Goal: Task Accomplishment & Management: Use online tool/utility

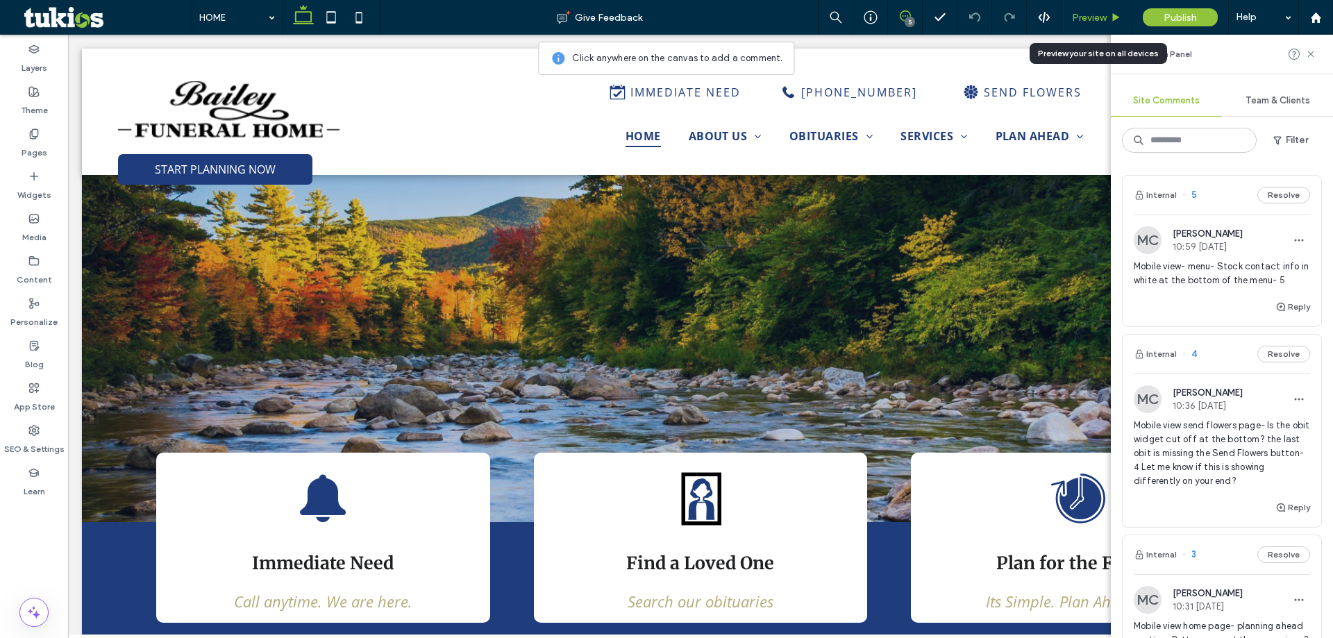
click at [1082, 19] on span "Preview" at bounding box center [1089, 18] width 35 height 12
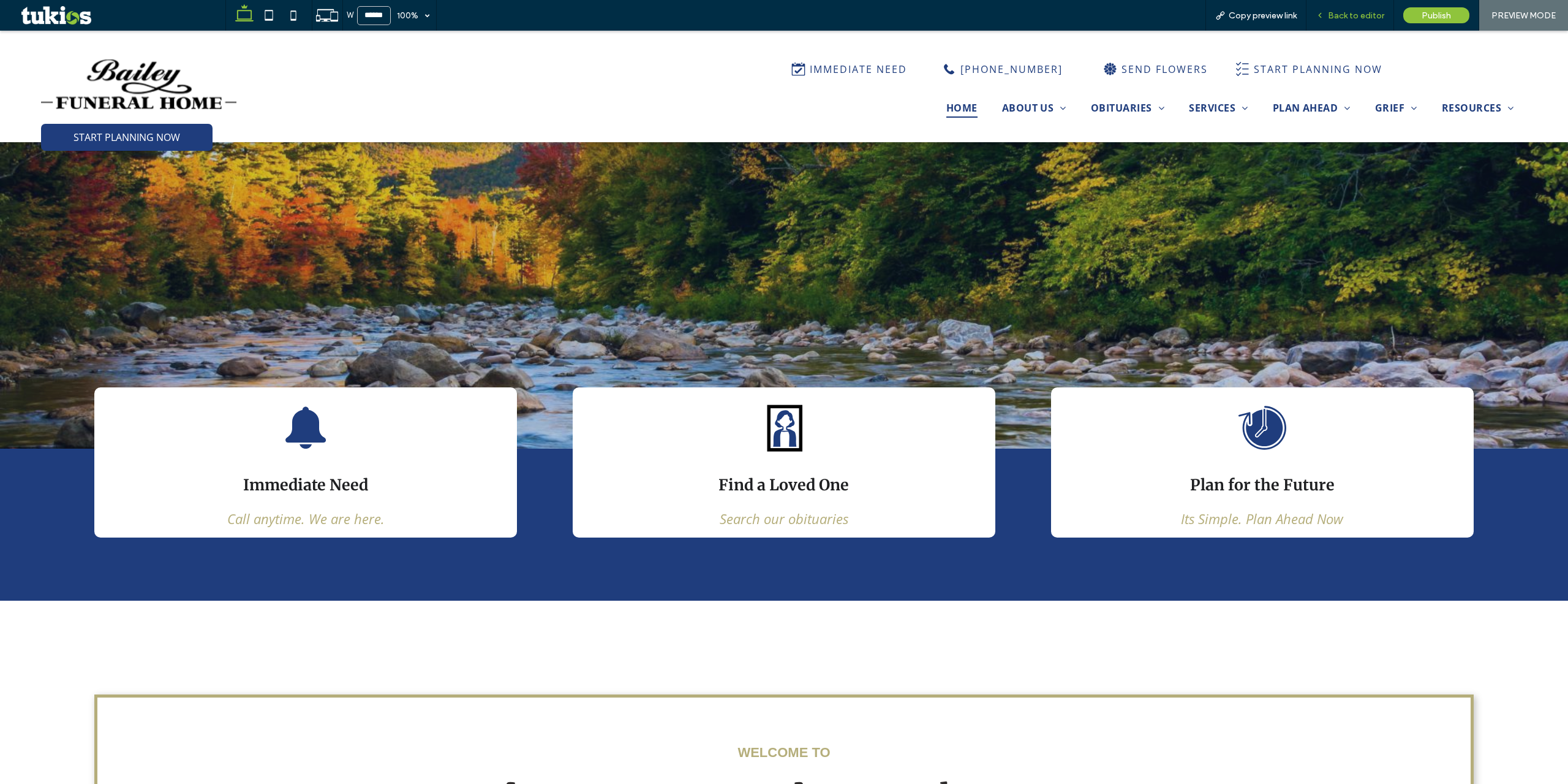
click at [1175, 18] on span "Back to editor" at bounding box center [1356, 16] width 56 height 11
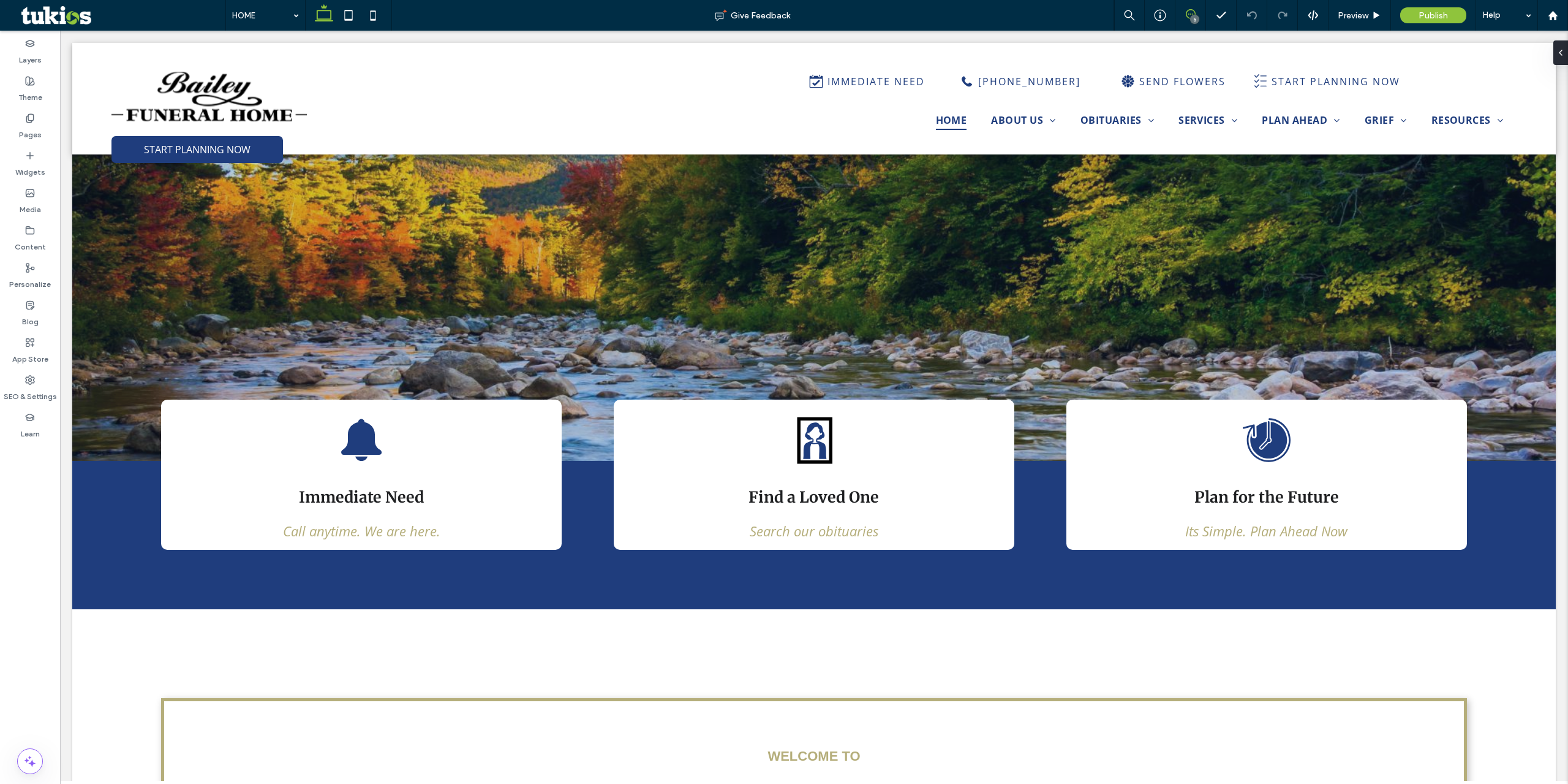
click at [1175, 13] on icon at bounding box center [1190, 13] width 10 height 10
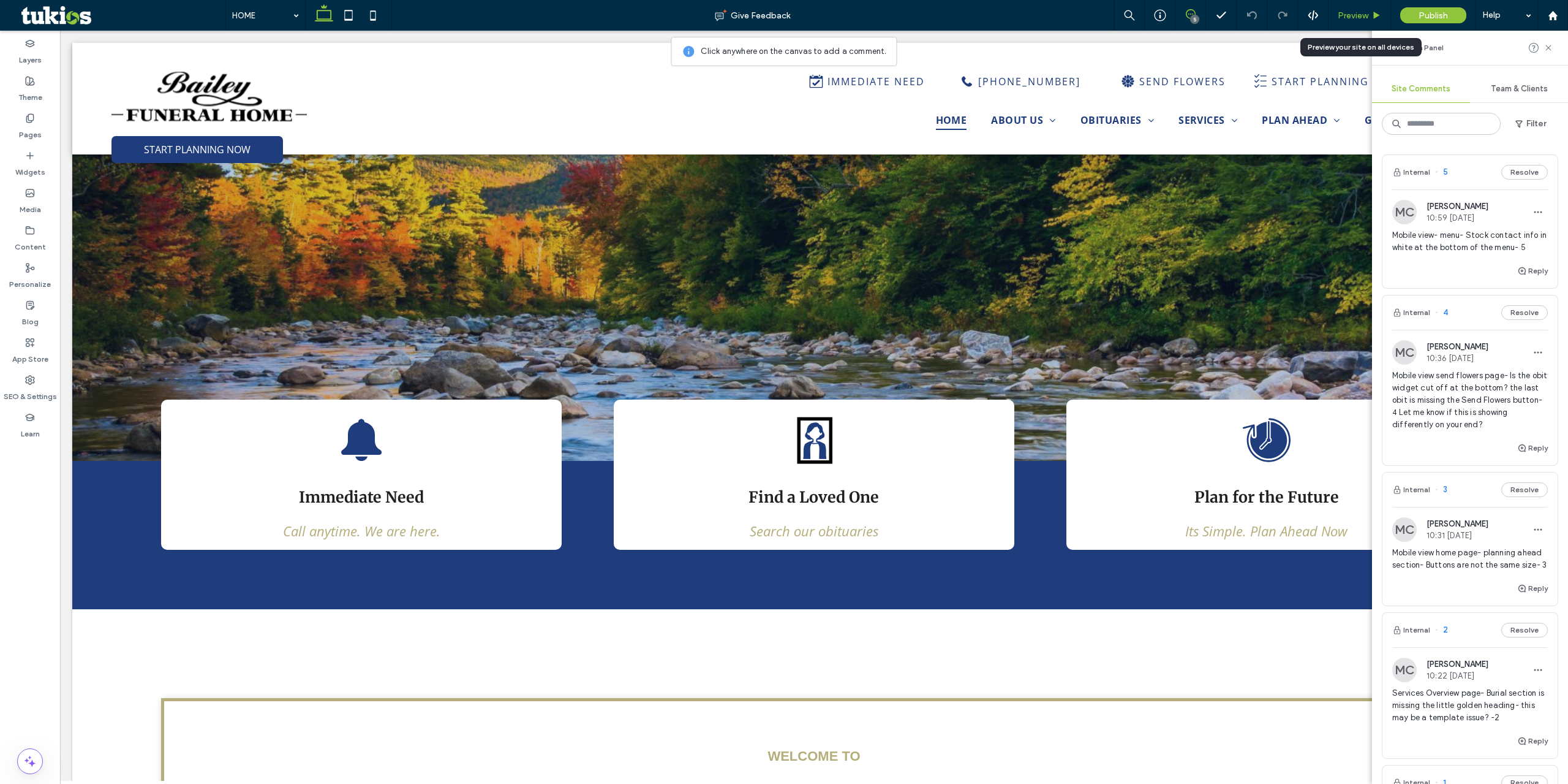
click at [1175, 12] on span "Preview" at bounding box center [1353, 16] width 31 height 11
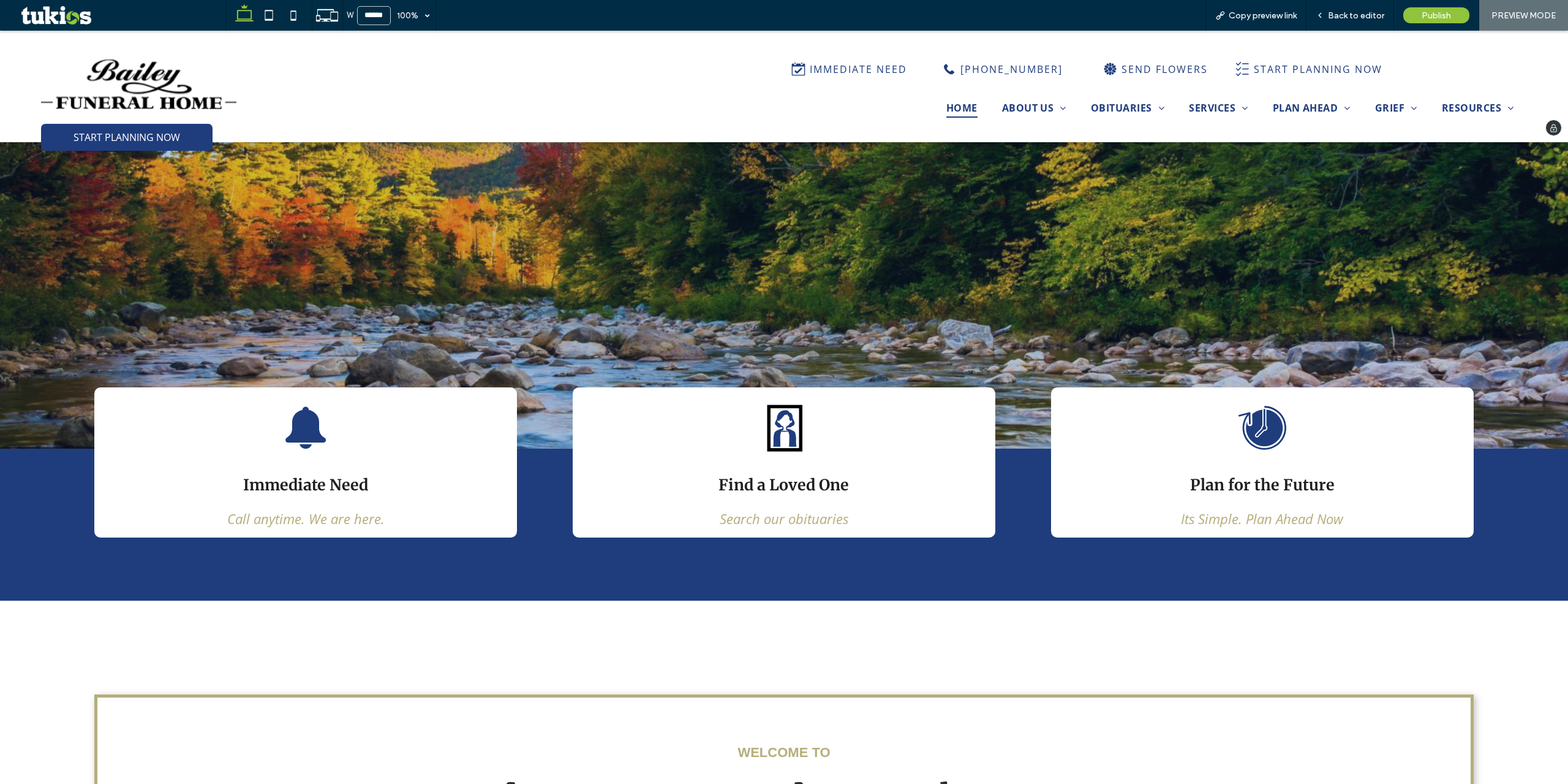
drag, startPoint x: 187, startPoint y: 120, endPoint x: 190, endPoint y: 130, distance: 10.4
drag, startPoint x: 188, startPoint y: 135, endPoint x: 221, endPoint y: 33, distance: 107.2
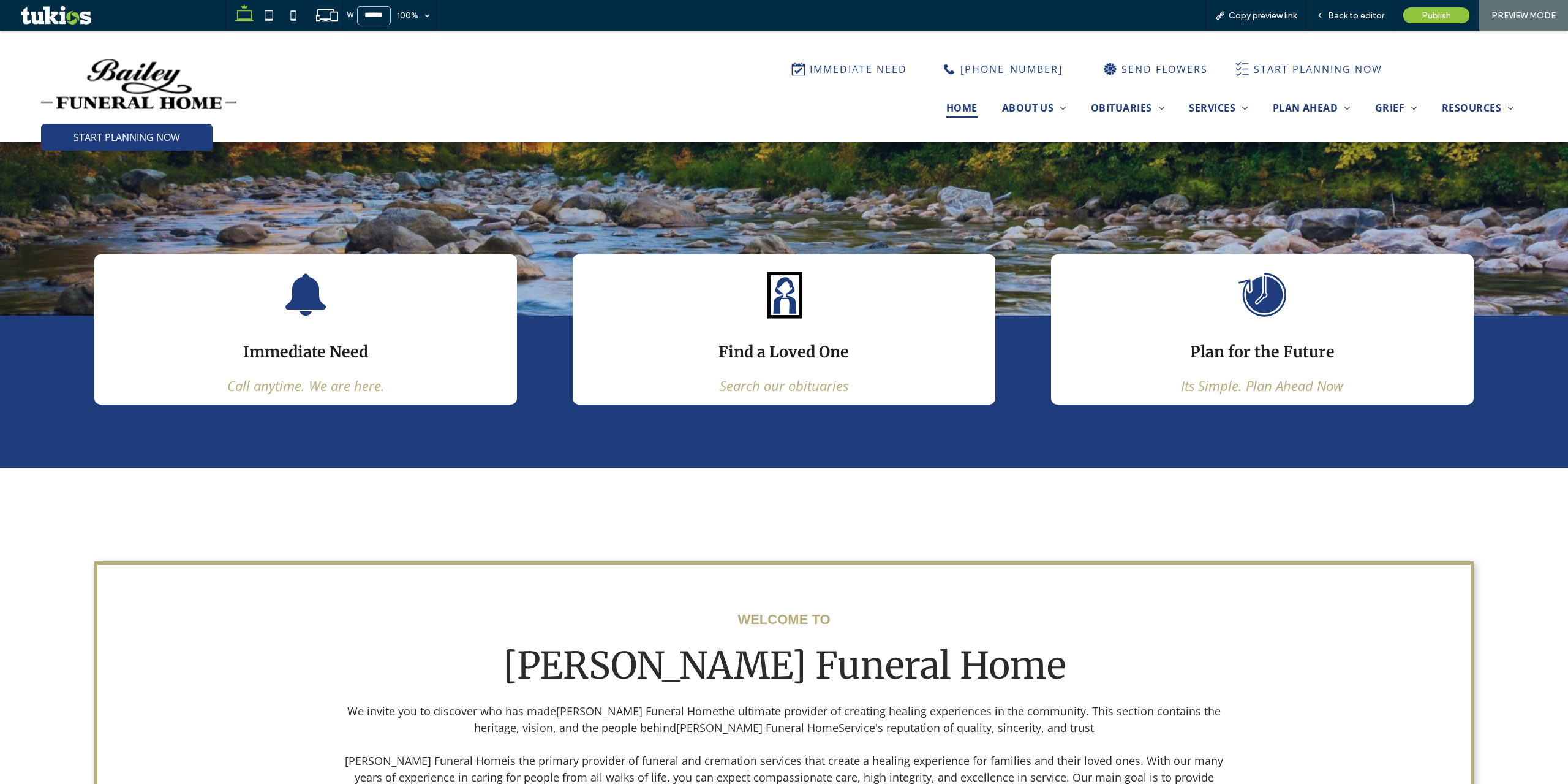
scroll to position [123, 0]
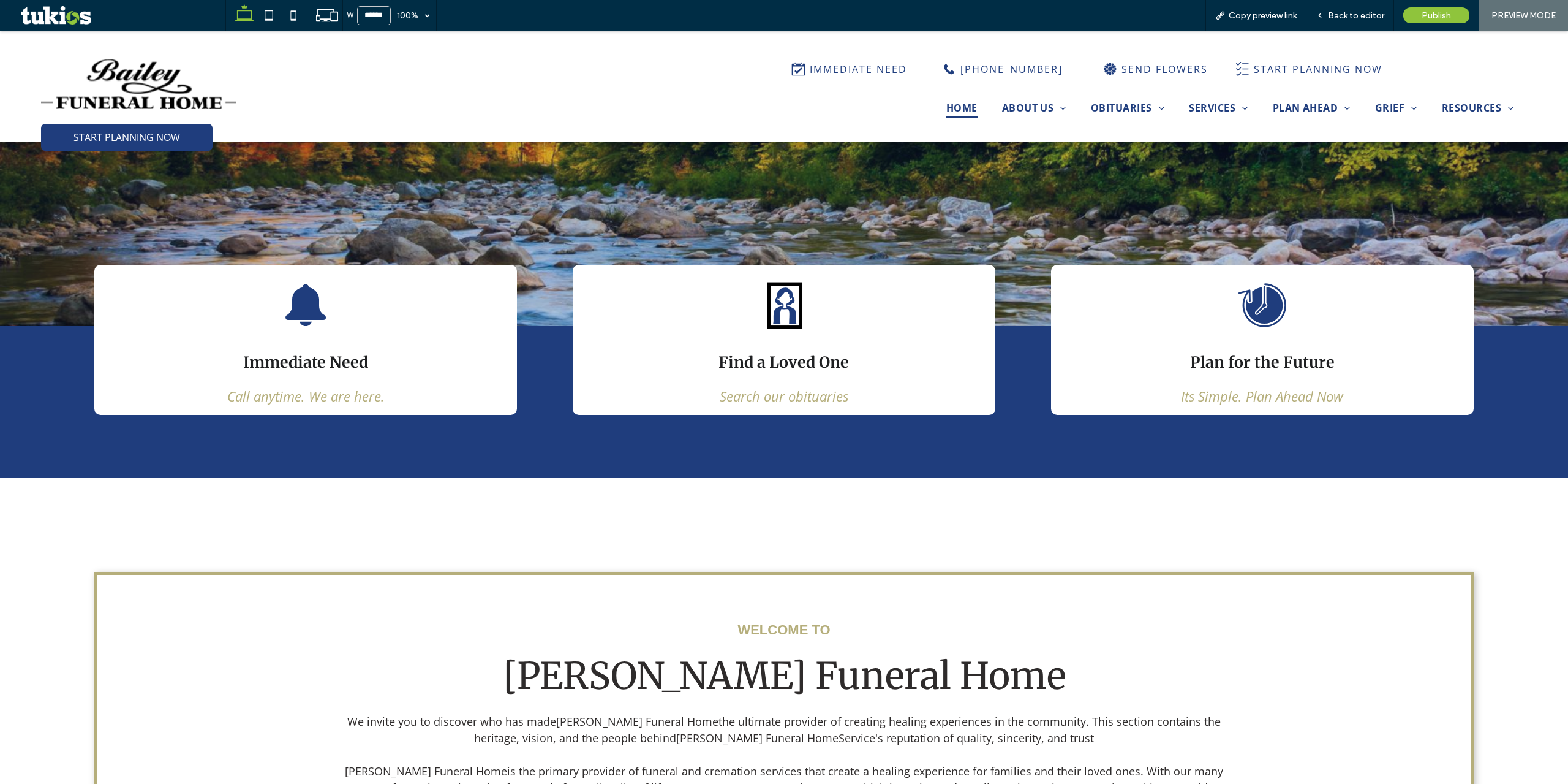
drag, startPoint x: 305, startPoint y: 324, endPoint x: 364, endPoint y: 336, distance: 60.2
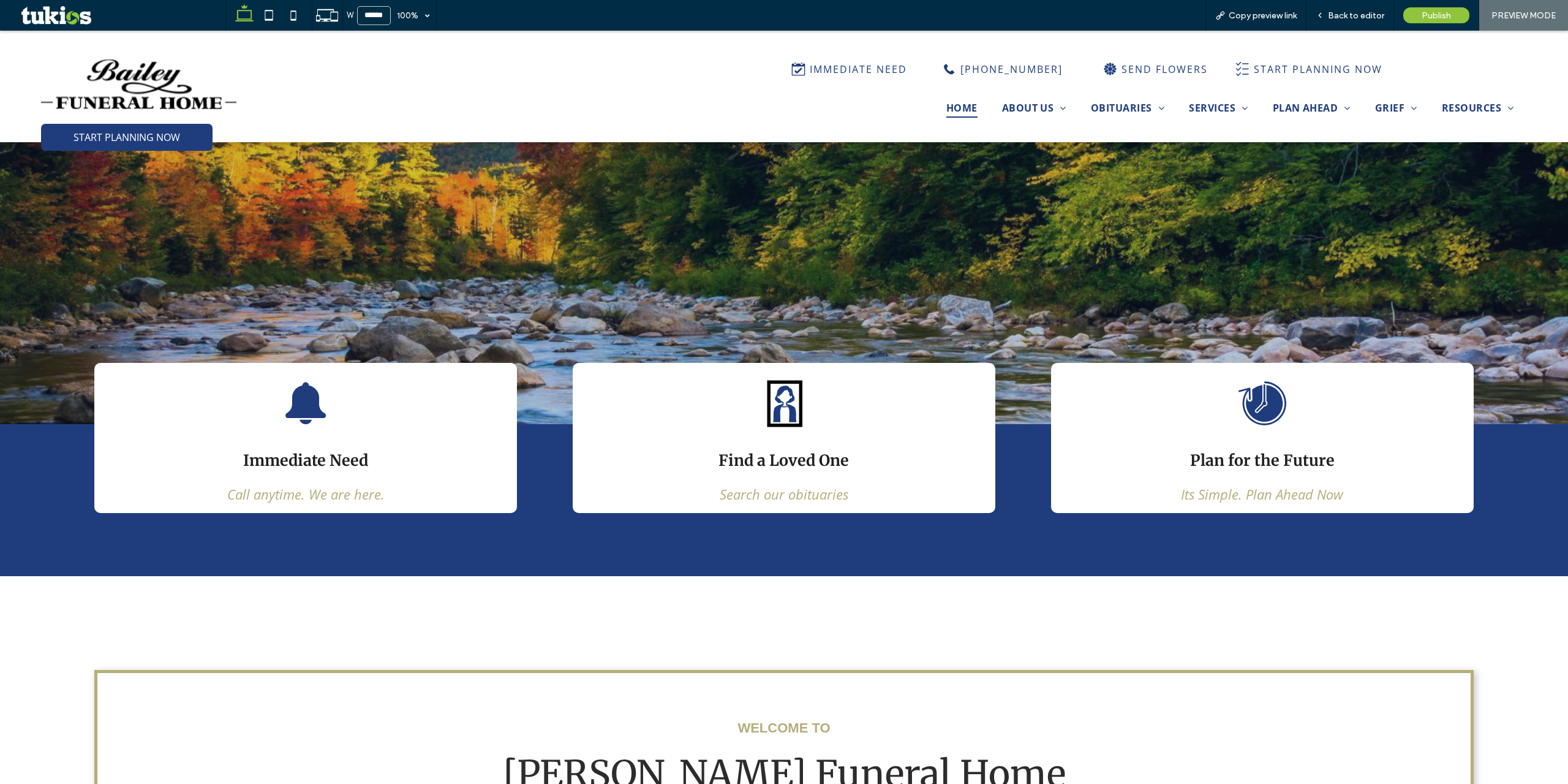
scroll to position [0, 0]
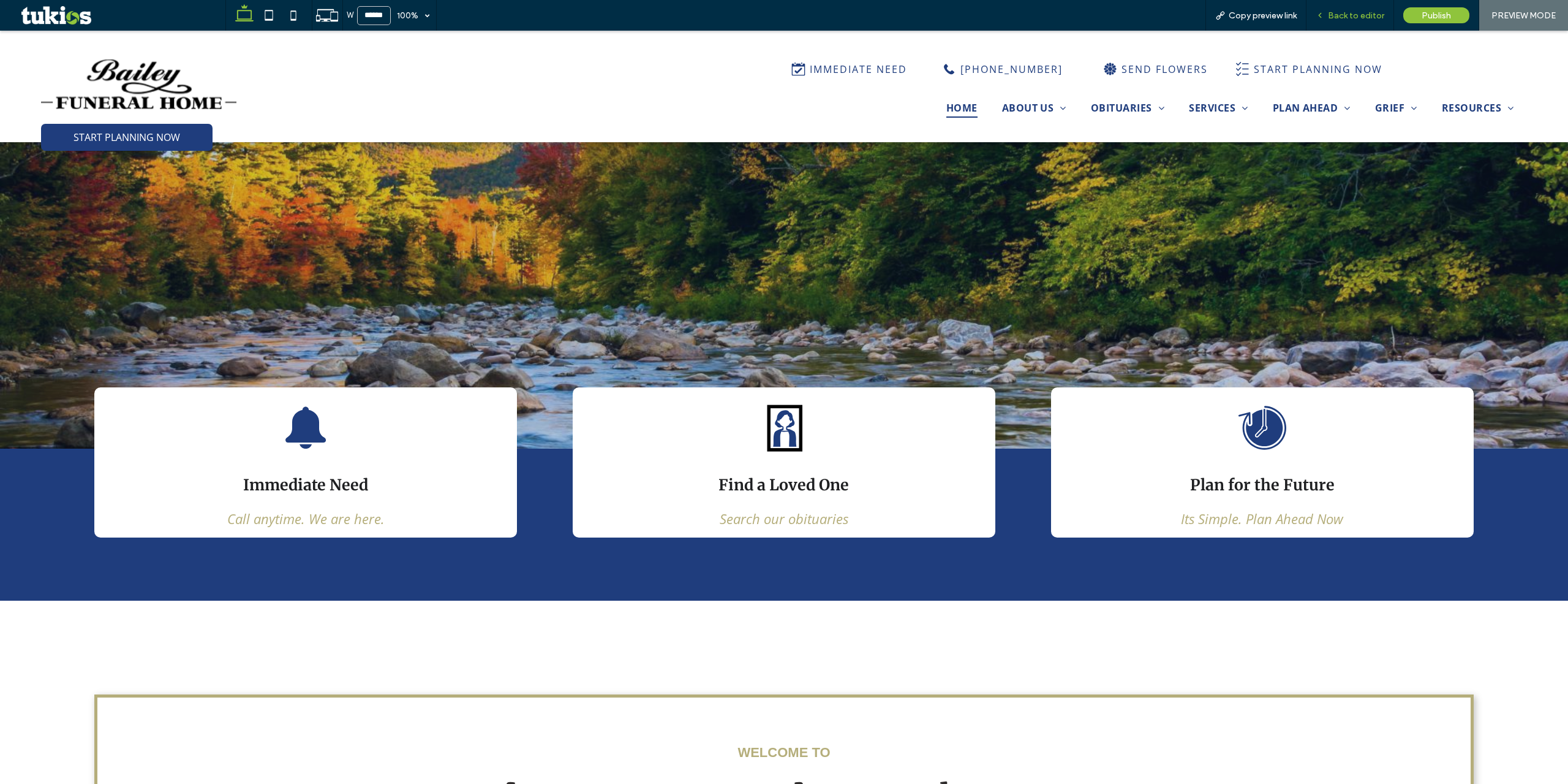
click at [1175, 15] on span "Back to editor" at bounding box center [1356, 16] width 56 height 11
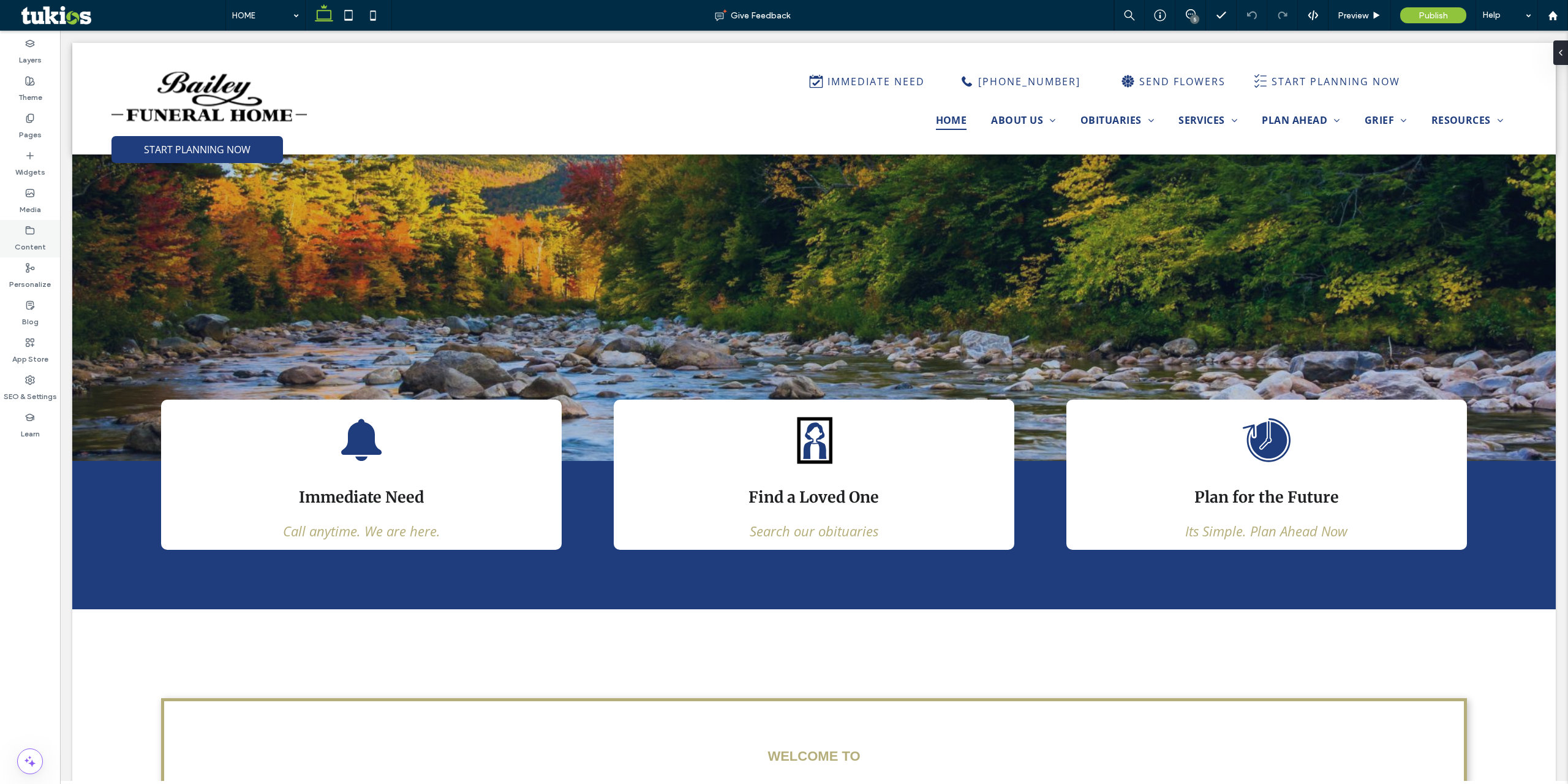
click at [39, 247] on label "Content" at bounding box center [30, 244] width 31 height 17
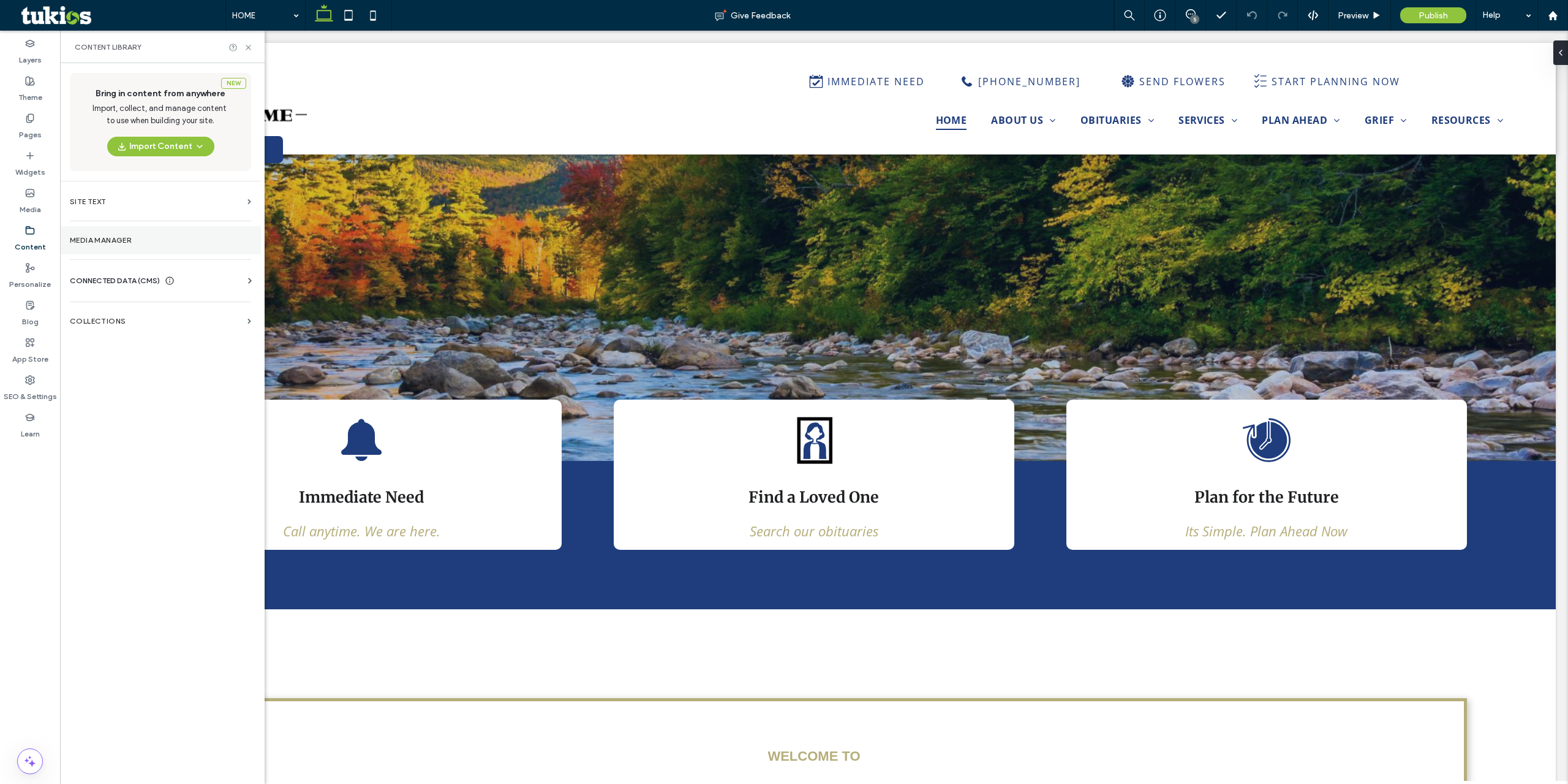
click at [141, 245] on section "Media Manager" at bounding box center [161, 240] width 201 height 28
click at [207, 285] on div "CONNECTED DATA (CMS)" at bounding box center [162, 281] width 186 height 12
click at [170, 311] on label "Business Info" at bounding box center [162, 311] width 167 height 9
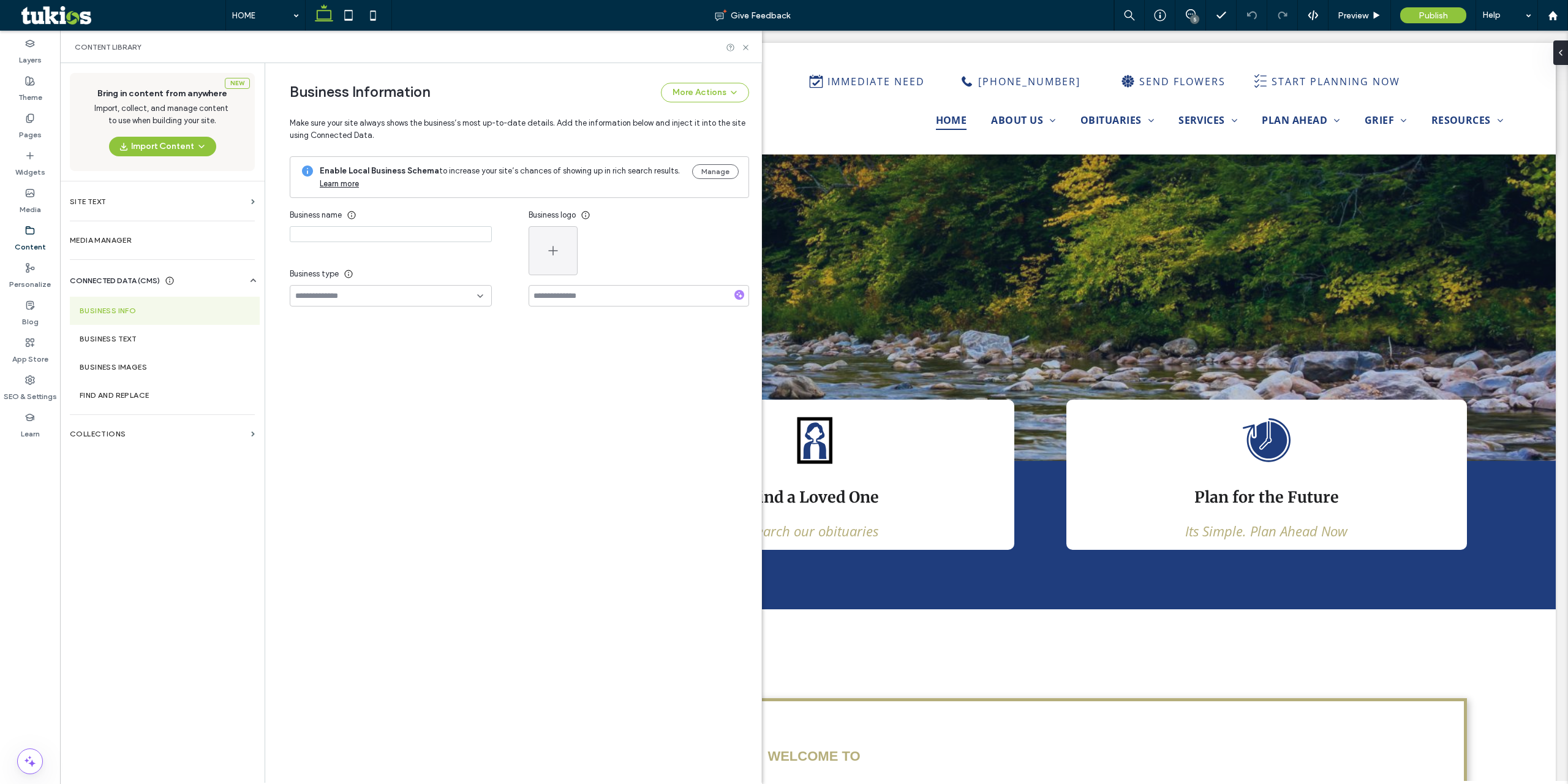
type input "**********"
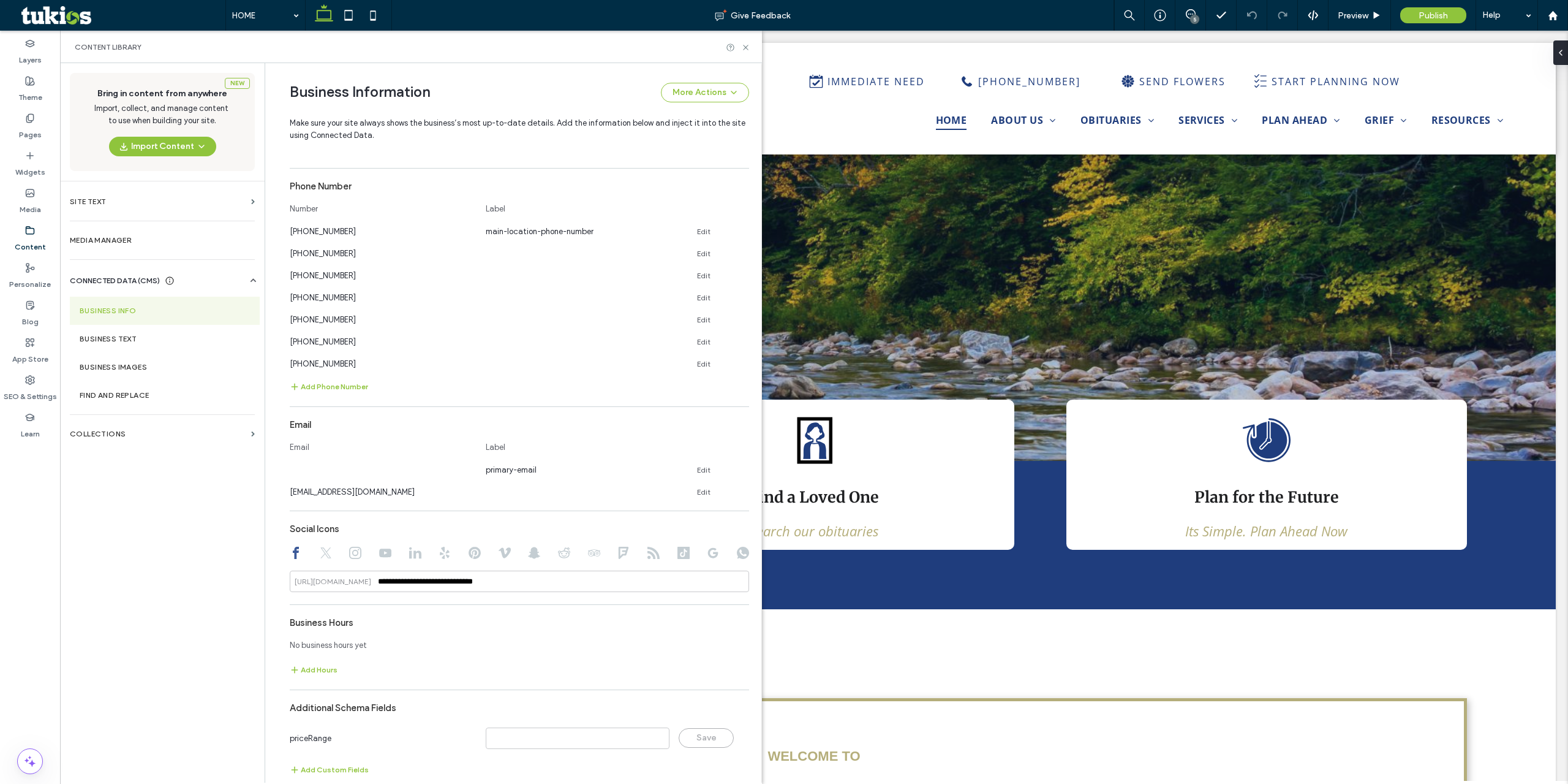
scroll to position [348, 0]
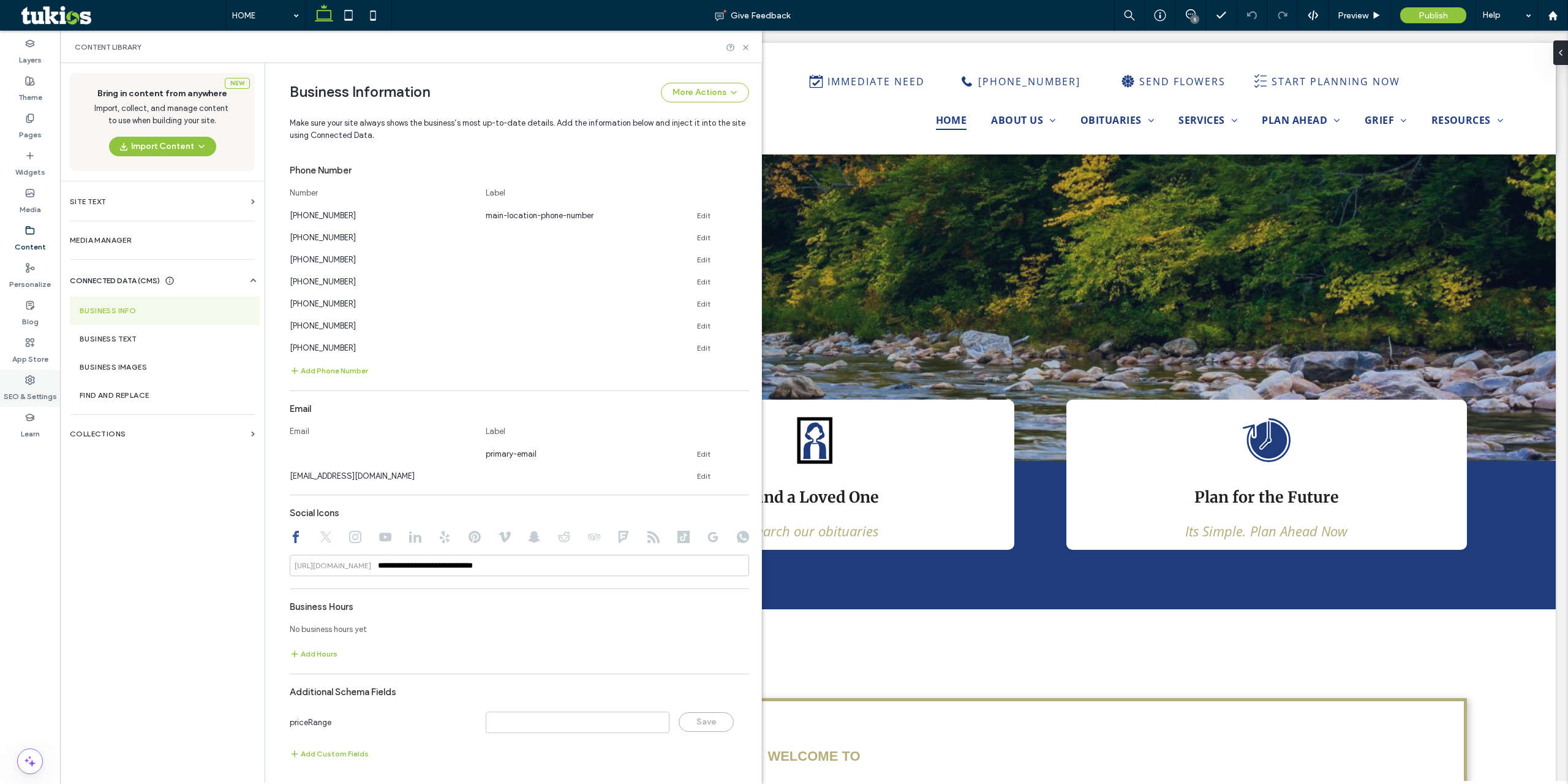
click at [45, 392] on label "SEO & Settings" at bounding box center [30, 393] width 53 height 17
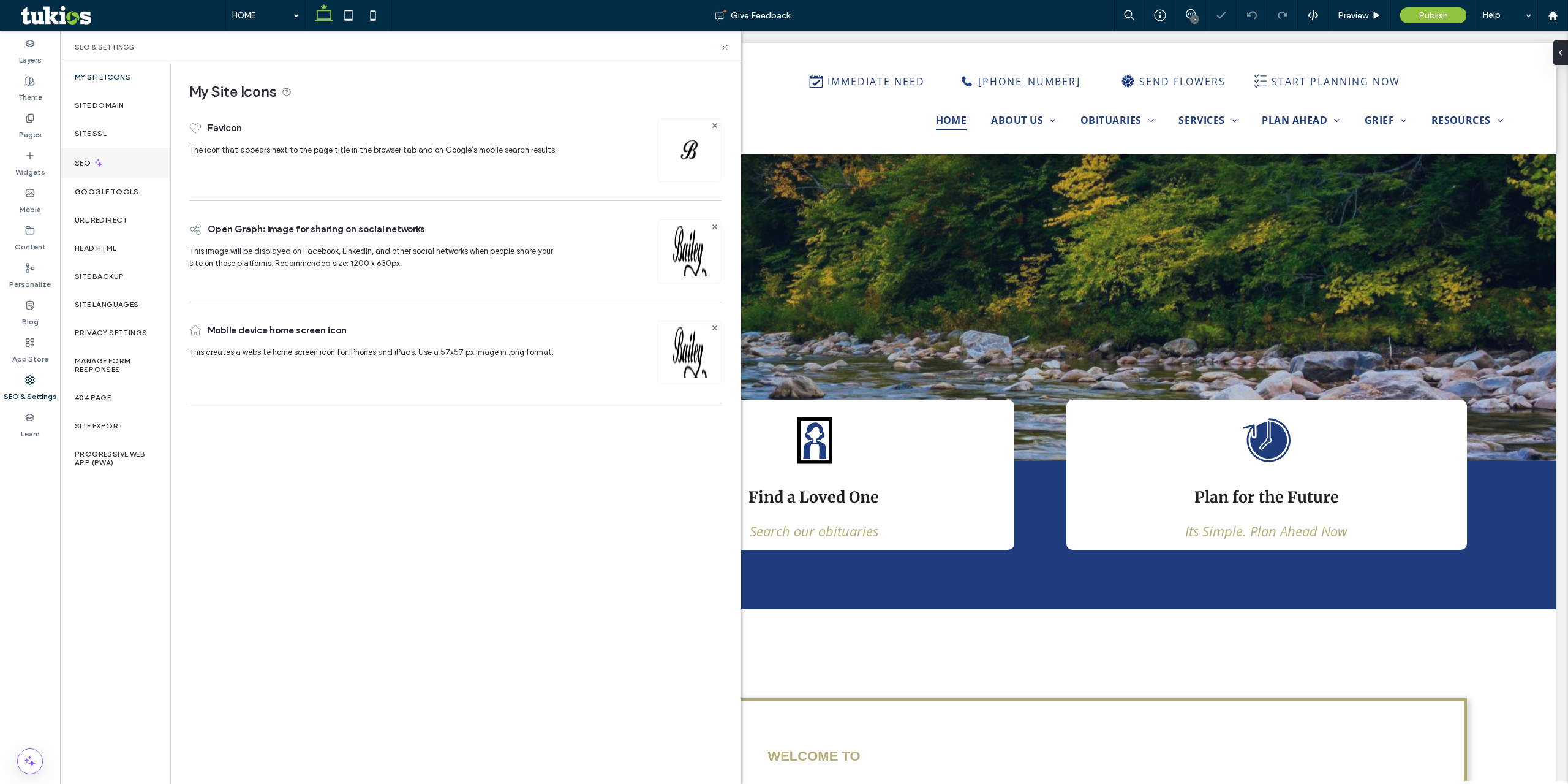
click at [140, 163] on div "SEO" at bounding box center [115, 162] width 110 height 30
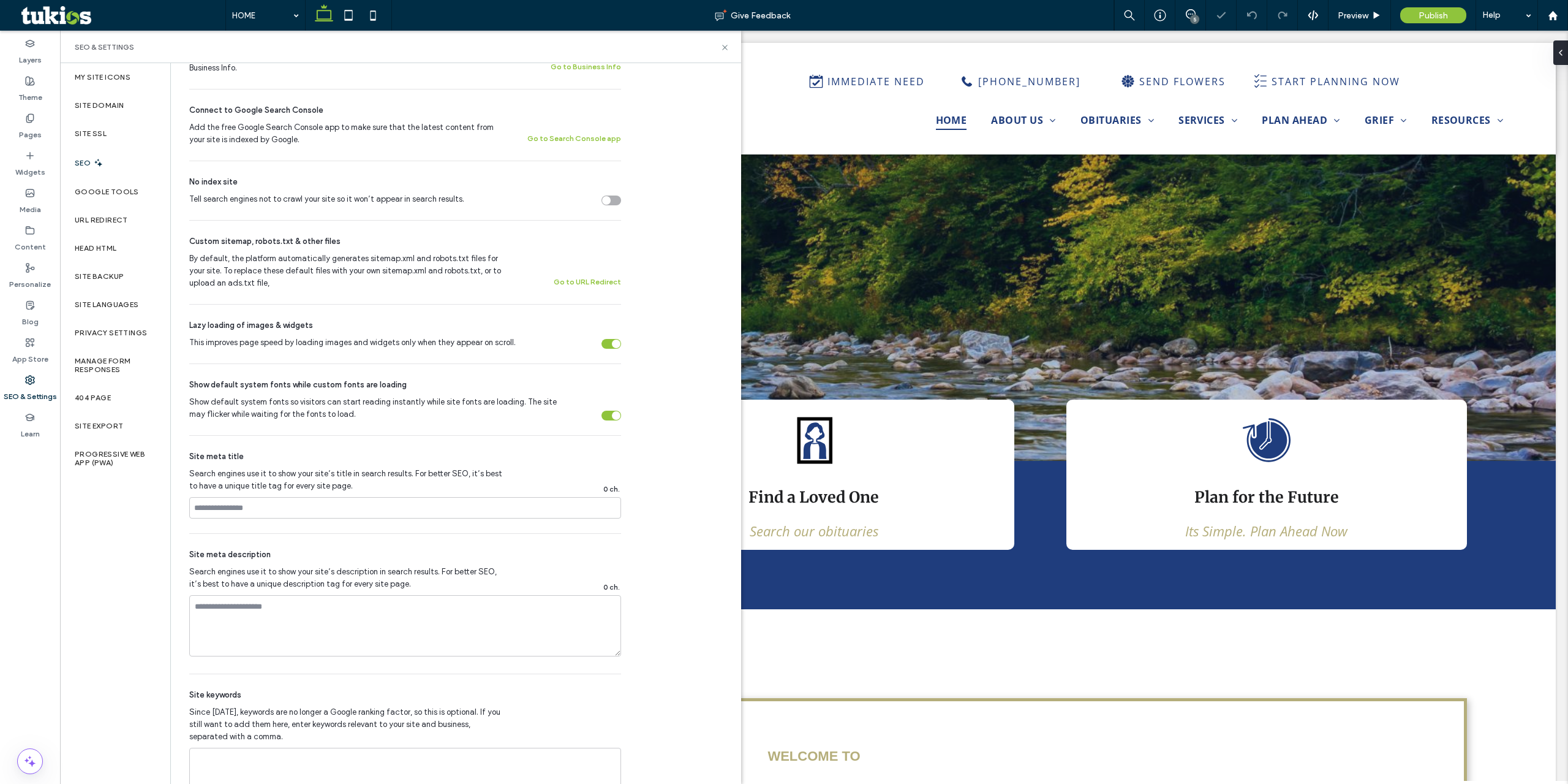
scroll to position [358, 0]
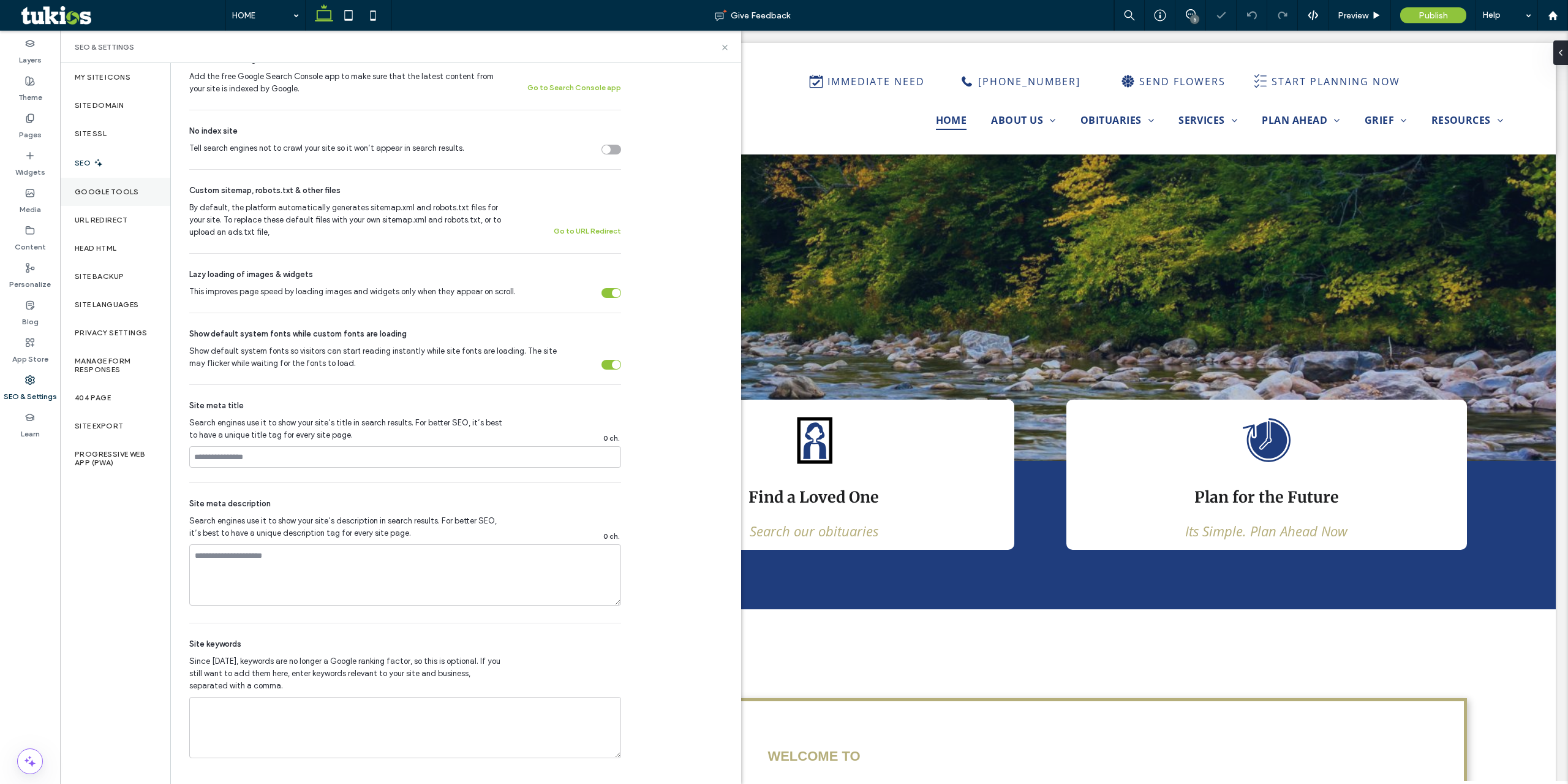
click at [133, 197] on div "Google Tools" at bounding box center [115, 192] width 110 height 28
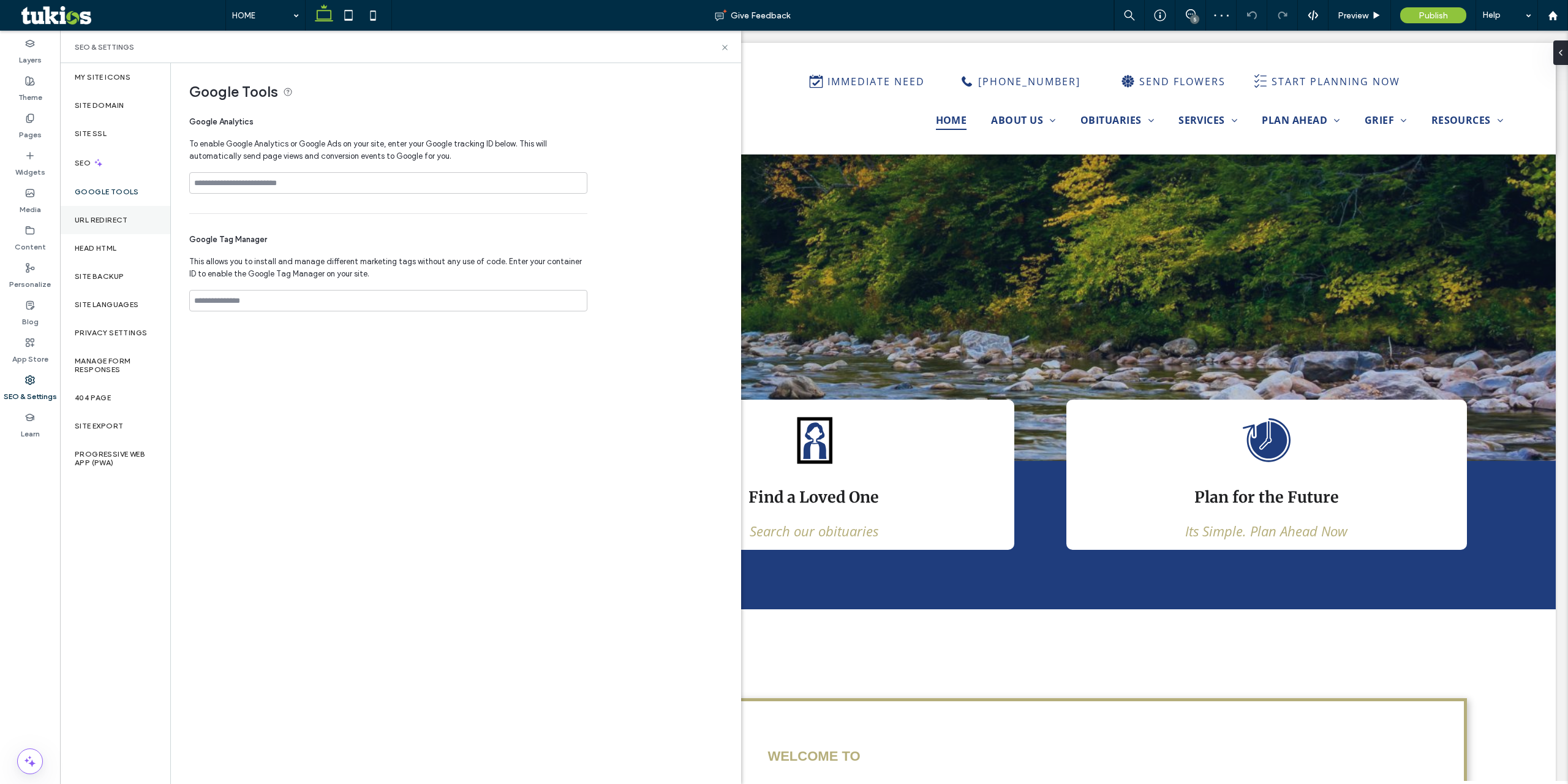
click at [134, 225] on div "URL Redirect" at bounding box center [115, 220] width 110 height 28
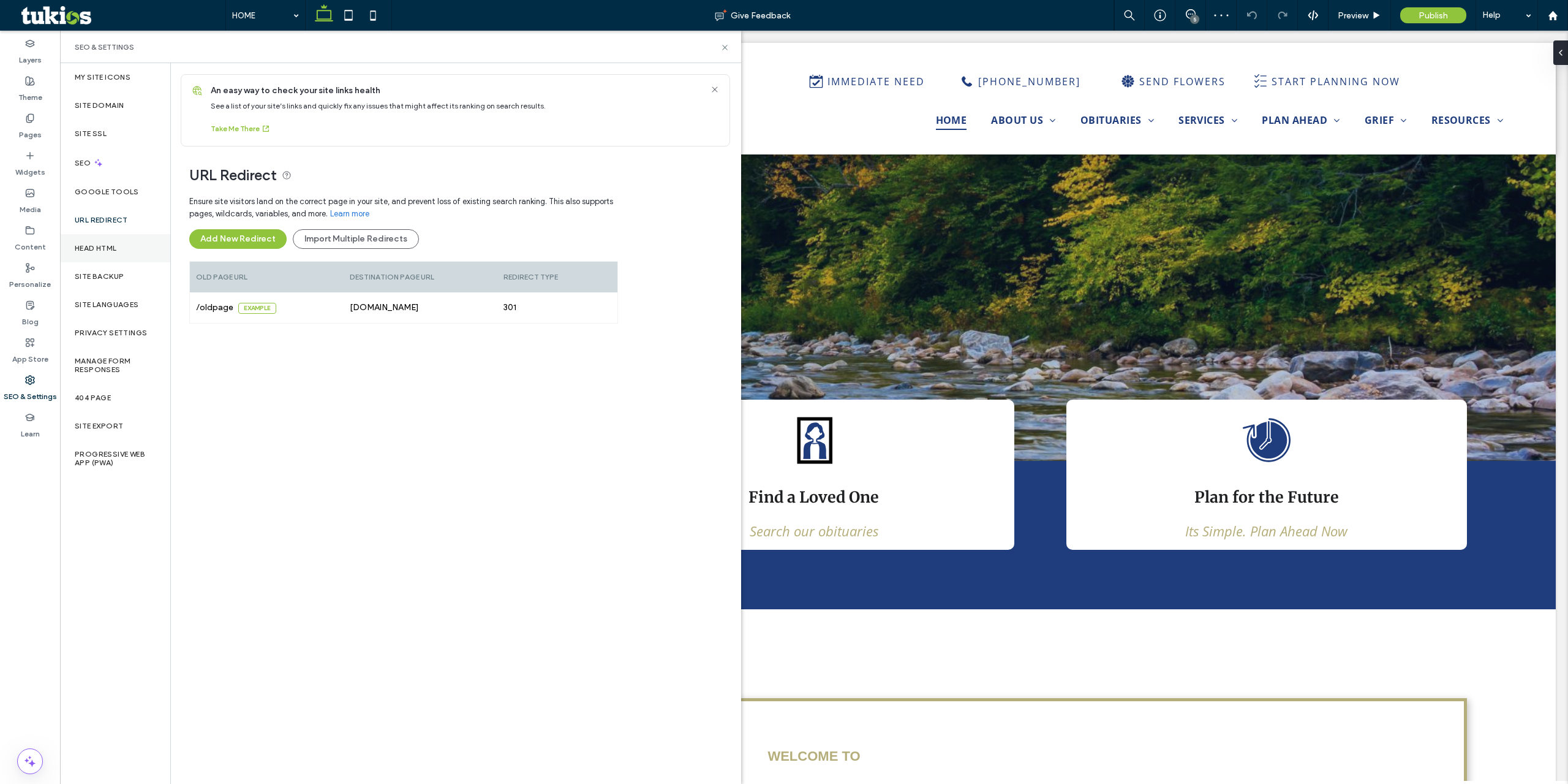
click at [133, 246] on div "Head HTML" at bounding box center [115, 248] width 110 height 28
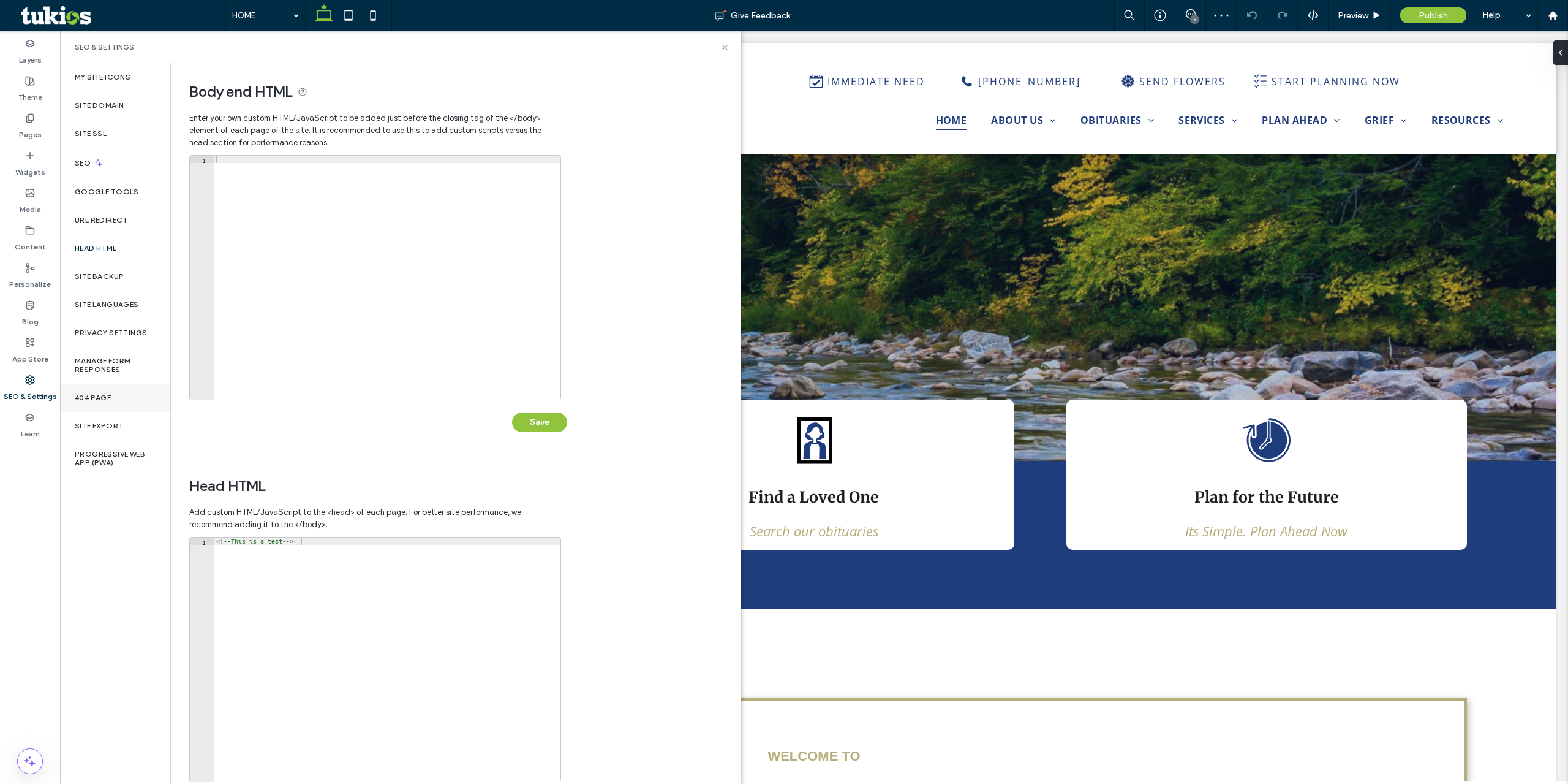
click at [147, 408] on div "404 Page" at bounding box center [115, 398] width 110 height 28
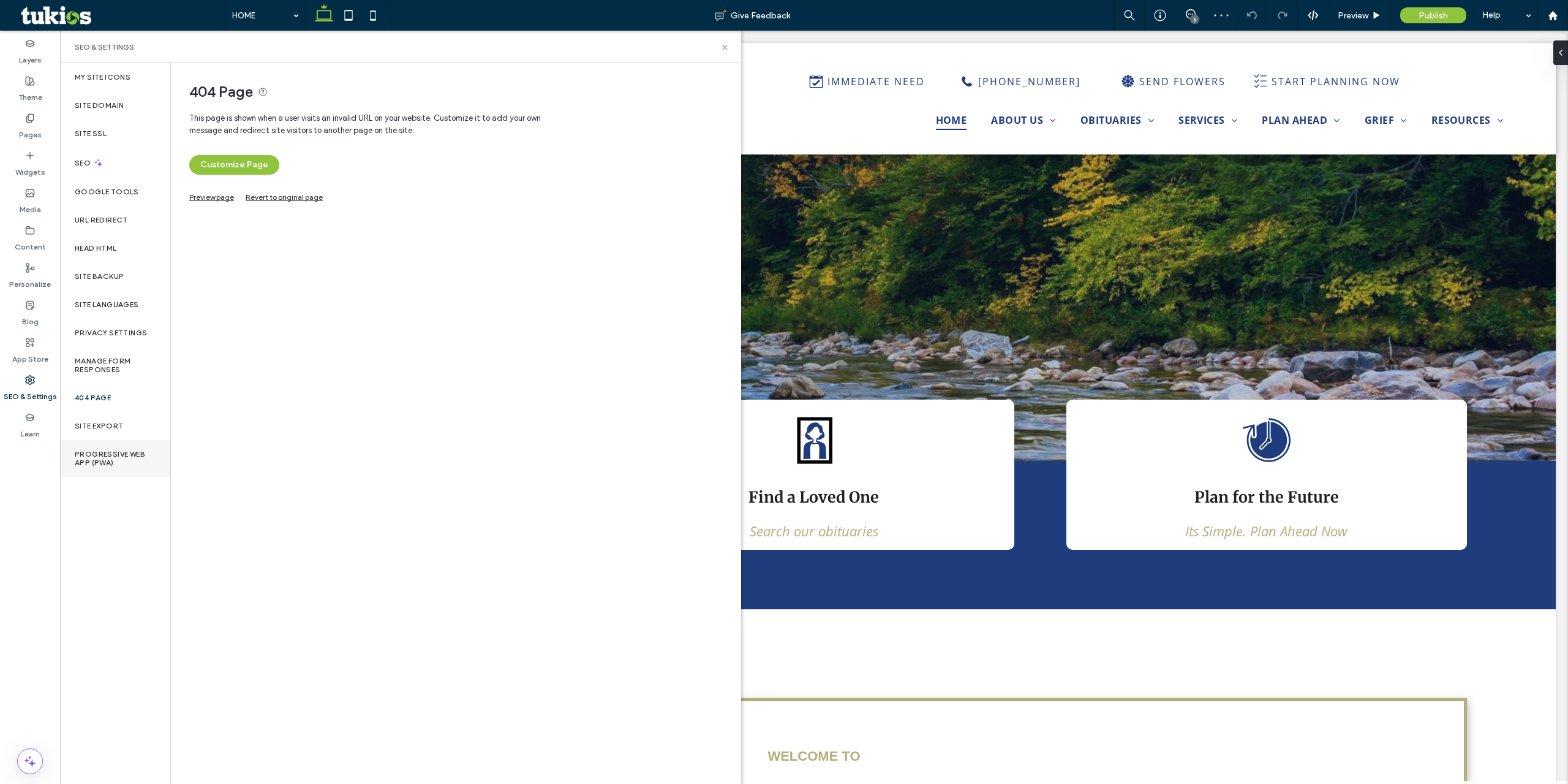
click at [129, 451] on label "Progressive Web App (PWA)" at bounding box center [116, 458] width 81 height 17
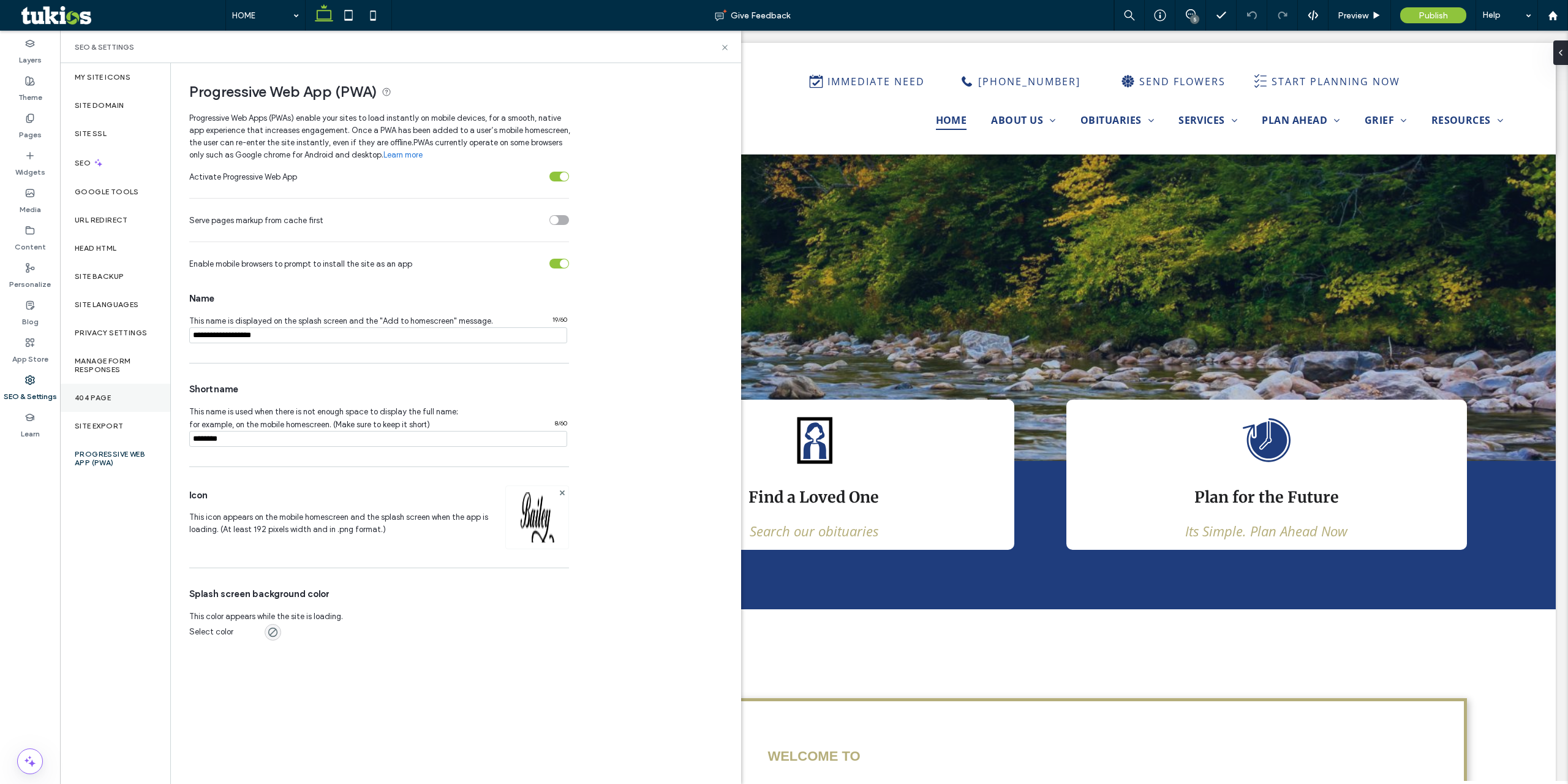
click at [124, 400] on div "404 Page" at bounding box center [115, 398] width 110 height 28
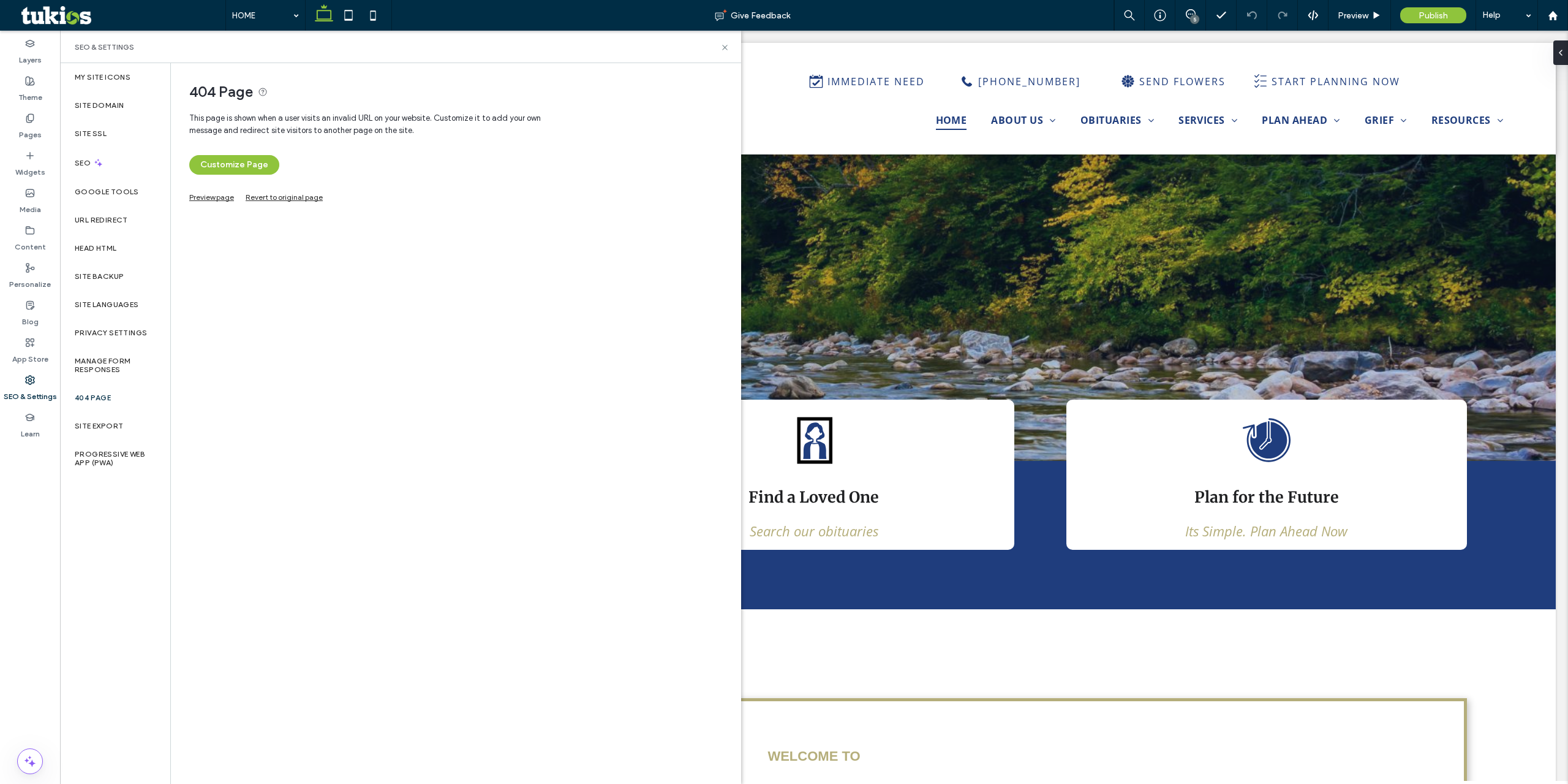
click at [222, 200] on link "Preview page" at bounding box center [212, 196] width 45 height 7
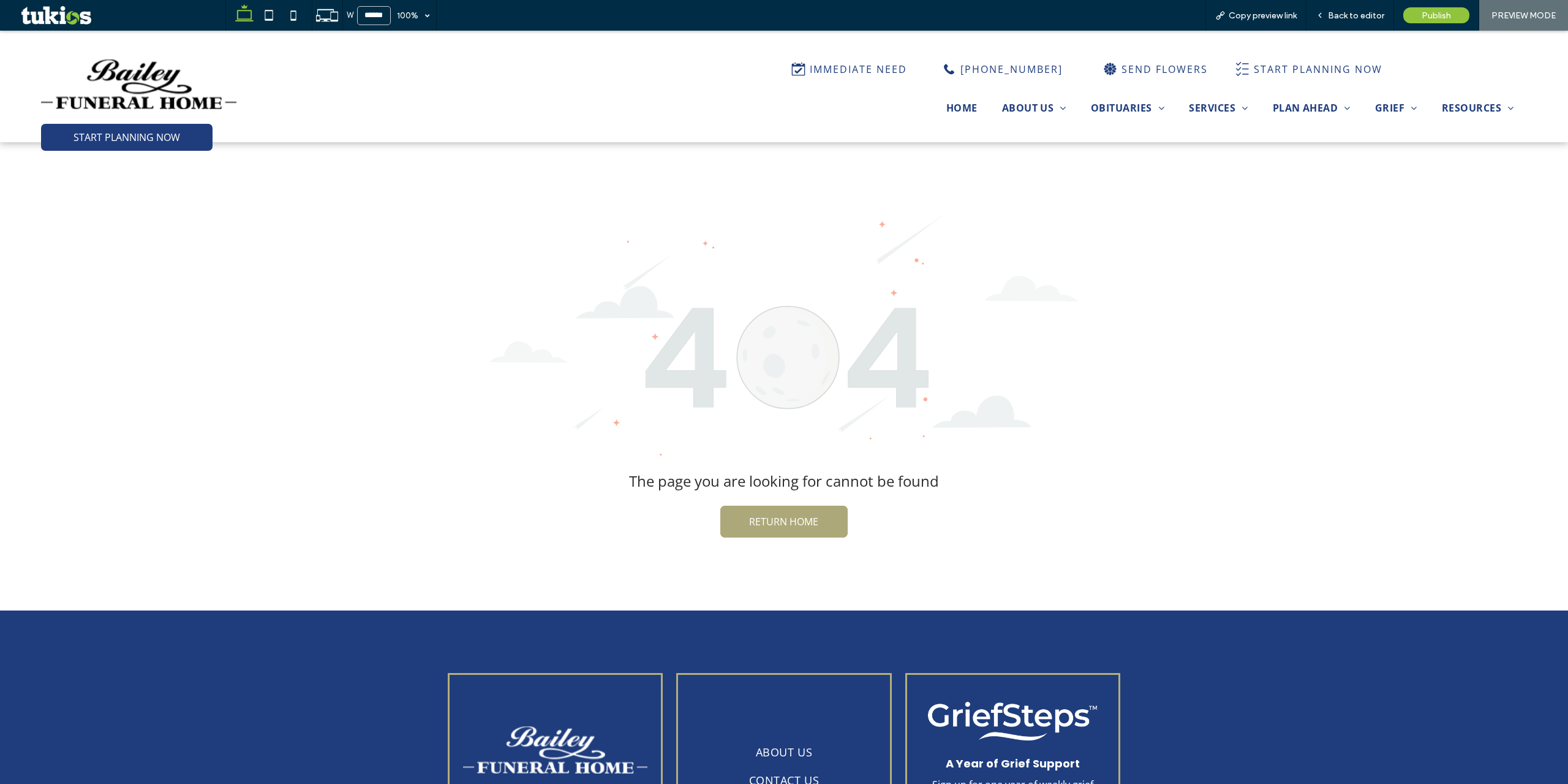
click at [800, 532] on span "RETURN HOME" at bounding box center [784, 521] width 69 height 26
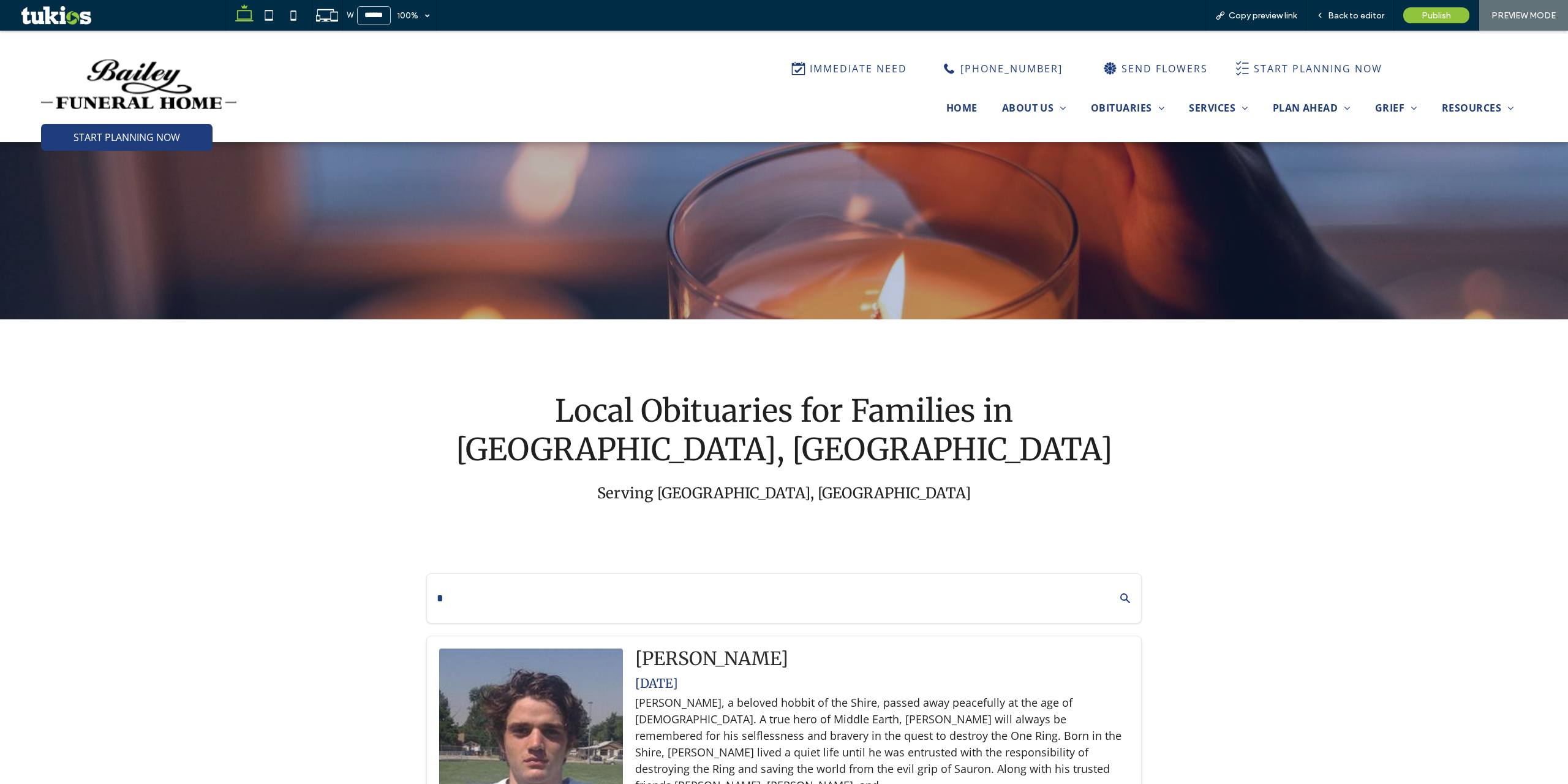
scroll to position [613, 0]
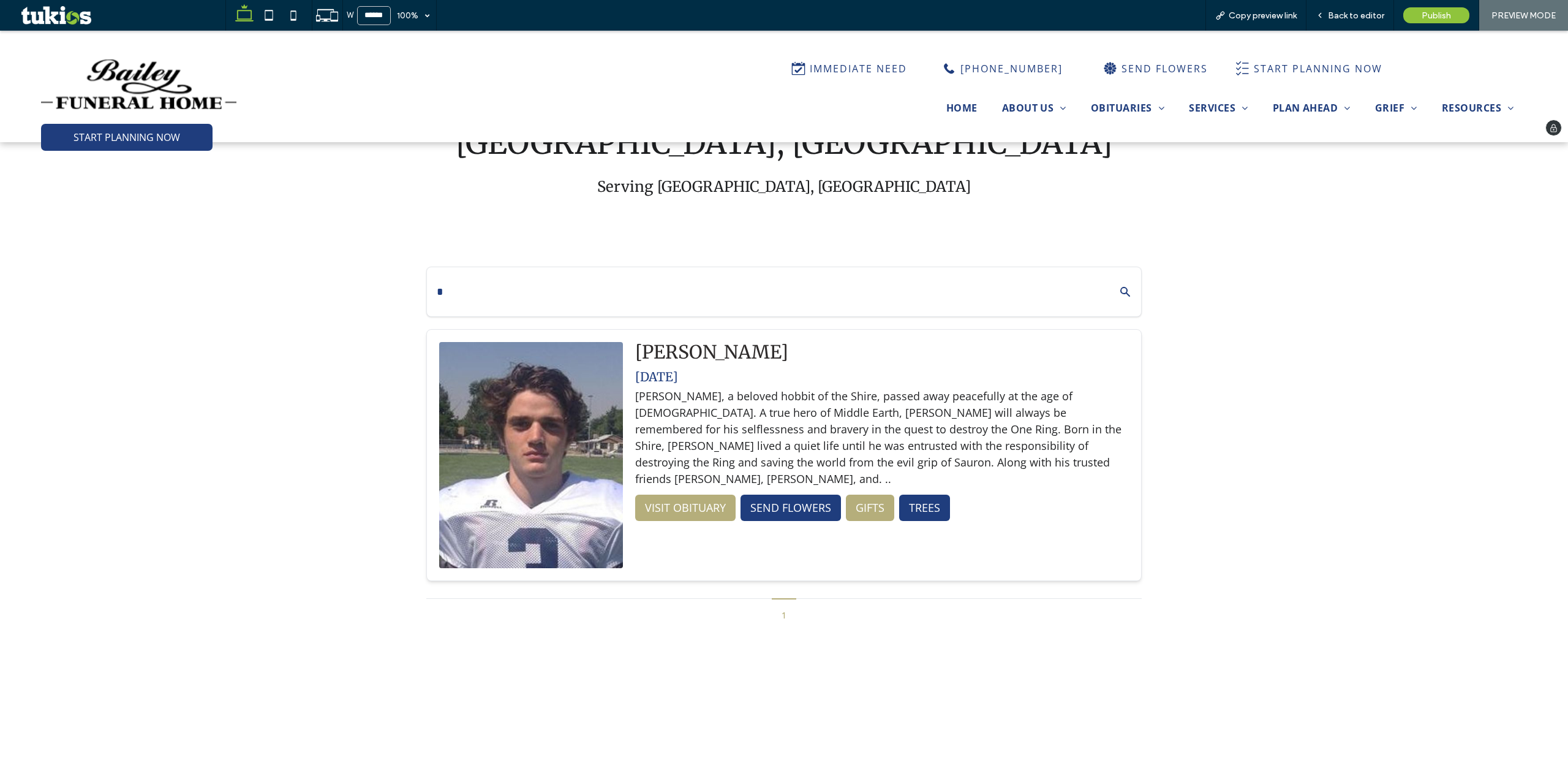
click at [187, 88] on img at bounding box center [139, 84] width 195 height 49
click at [1175, 12] on span "Back to editor" at bounding box center [1356, 16] width 56 height 11
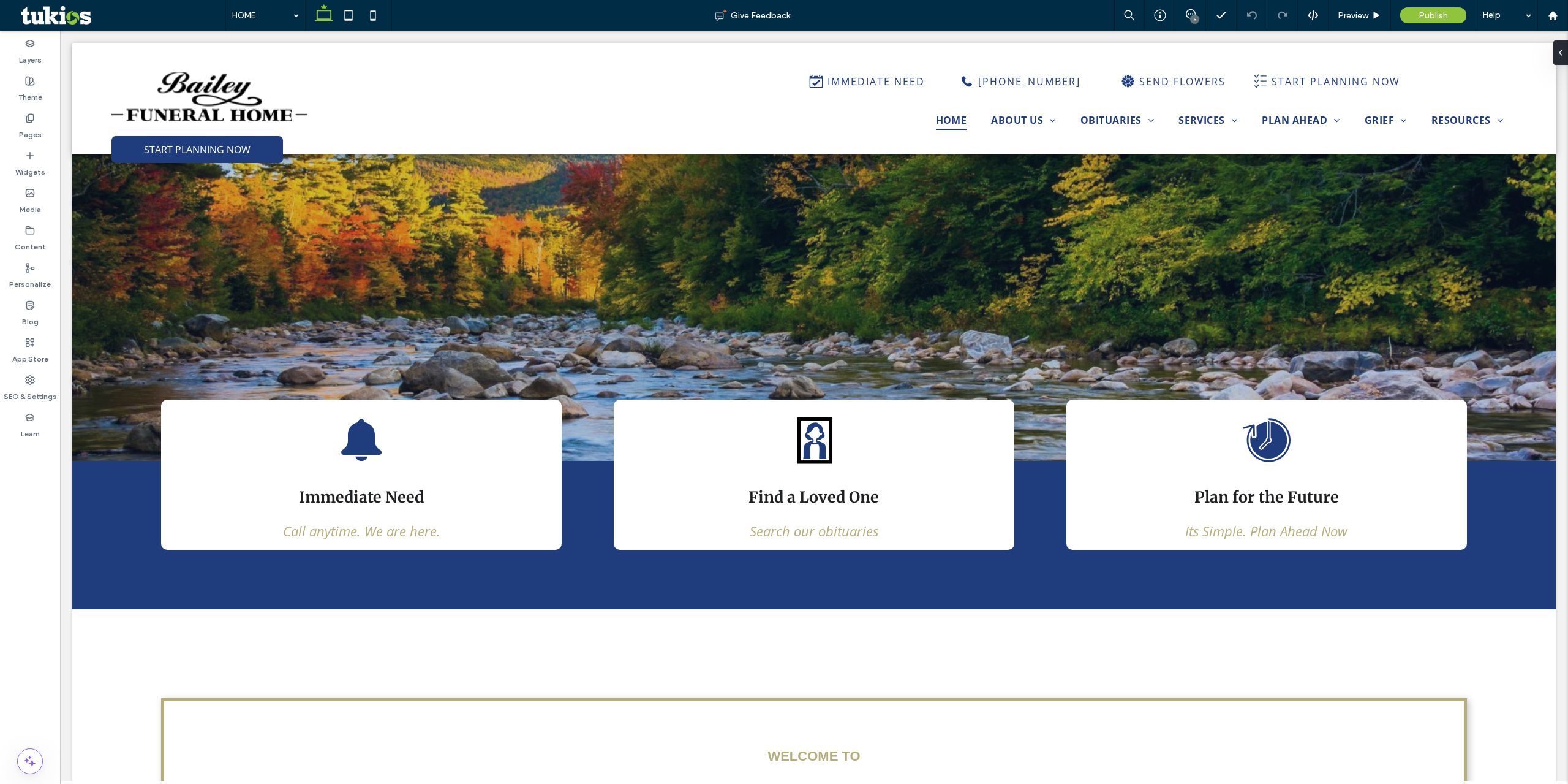
scroll to position [2143, 0]
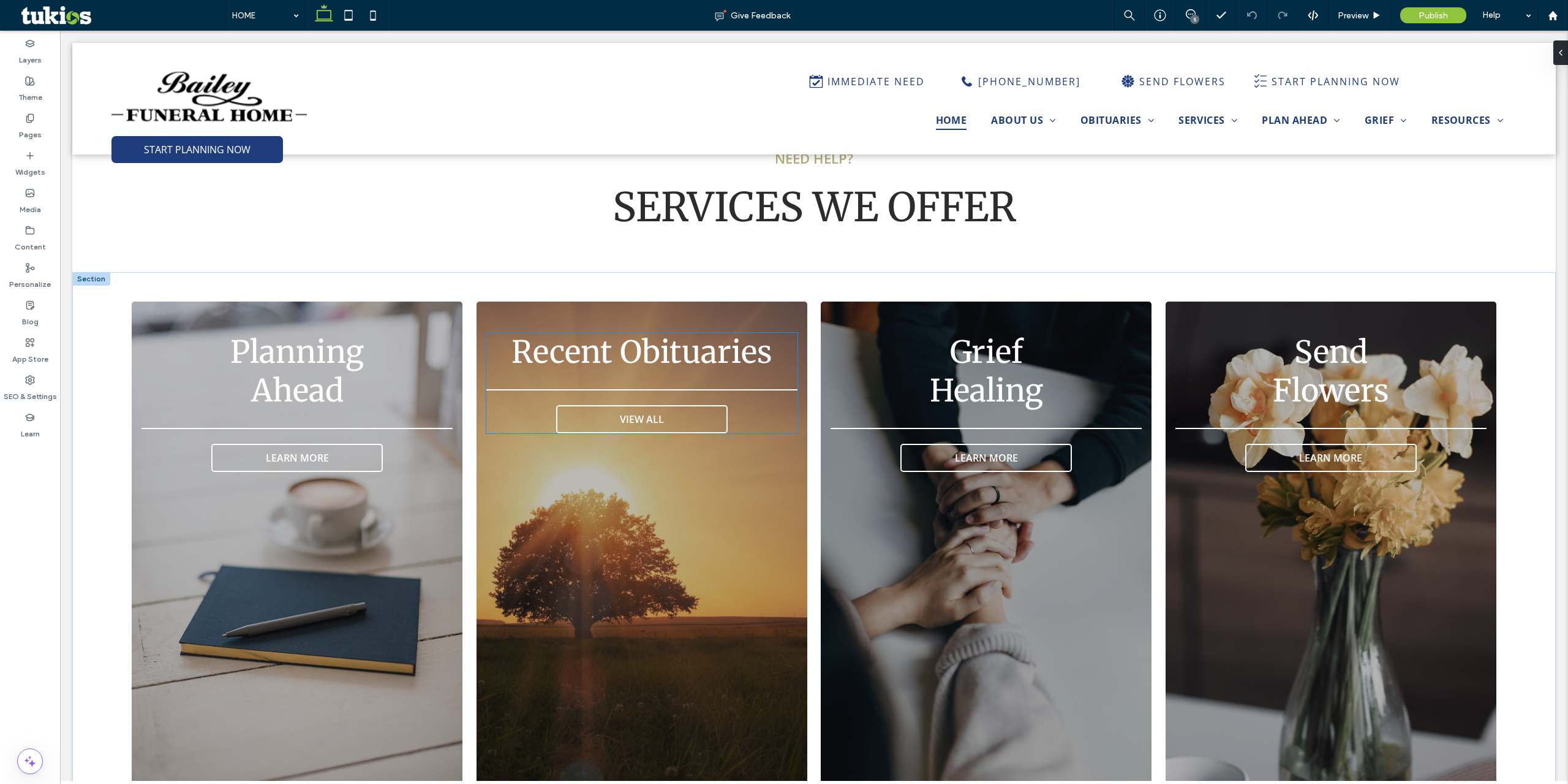
click at [634, 334] on span "Recent Obituaries" at bounding box center [642, 352] width 261 height 39
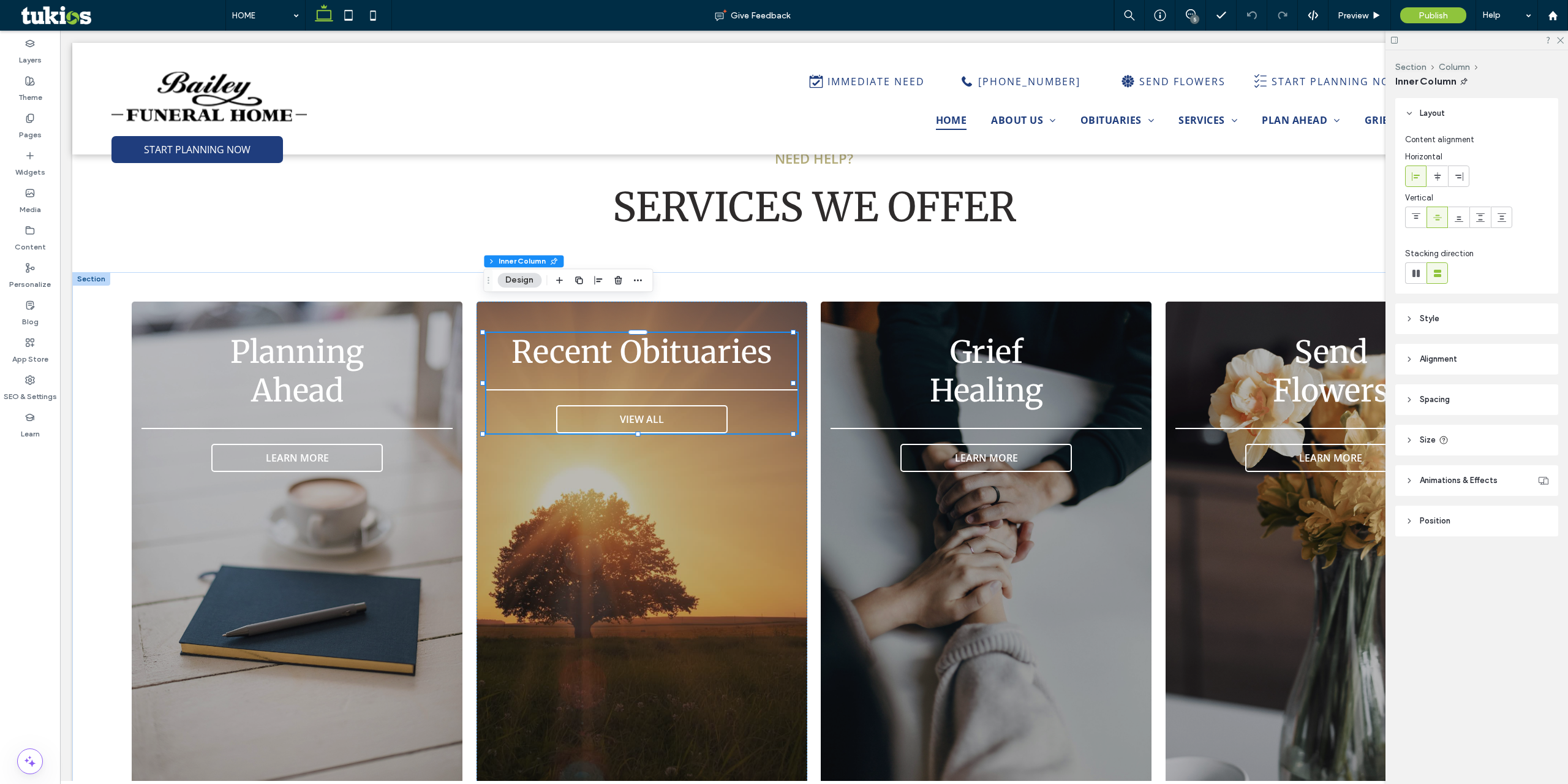
click at [634, 333] on span "Recent Obituaries" at bounding box center [642, 352] width 261 height 39
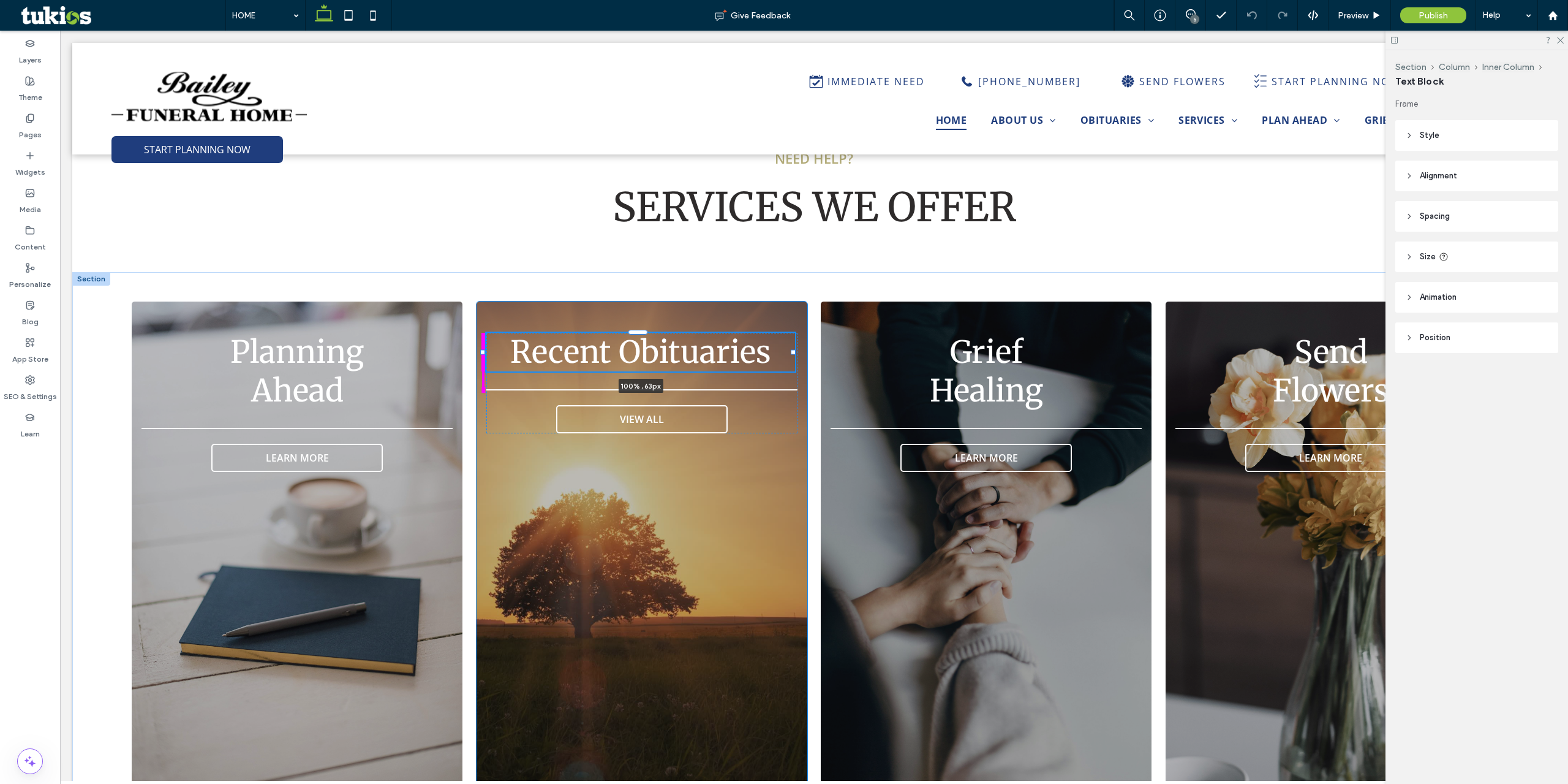
click at [484, 350] on div at bounding box center [483, 352] width 5 height 5
click at [756, 279] on icon "button" at bounding box center [760, 280] width 10 height 10
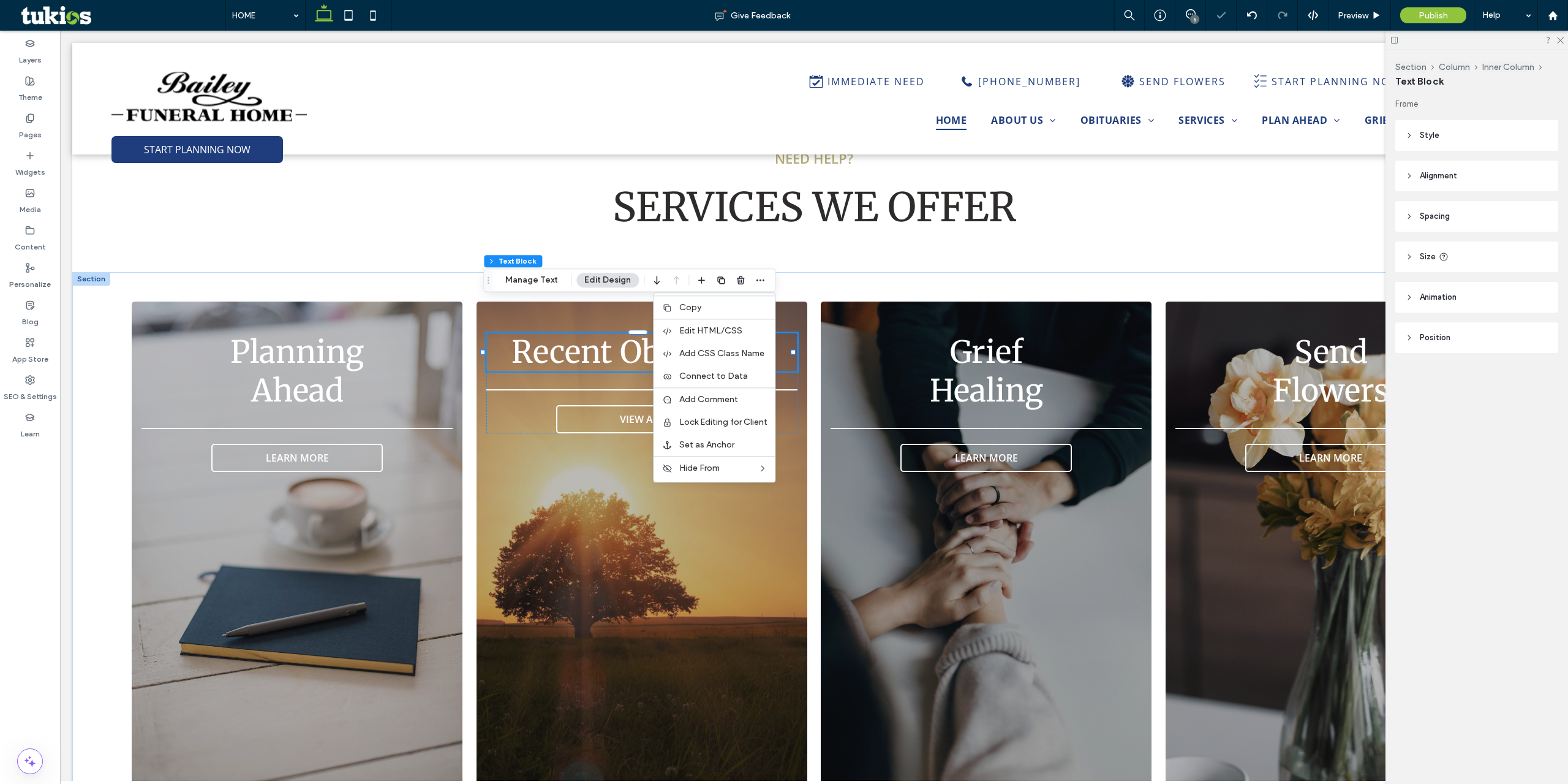
click at [1175, 170] on header "Alignment" at bounding box center [1476, 176] width 163 height 31
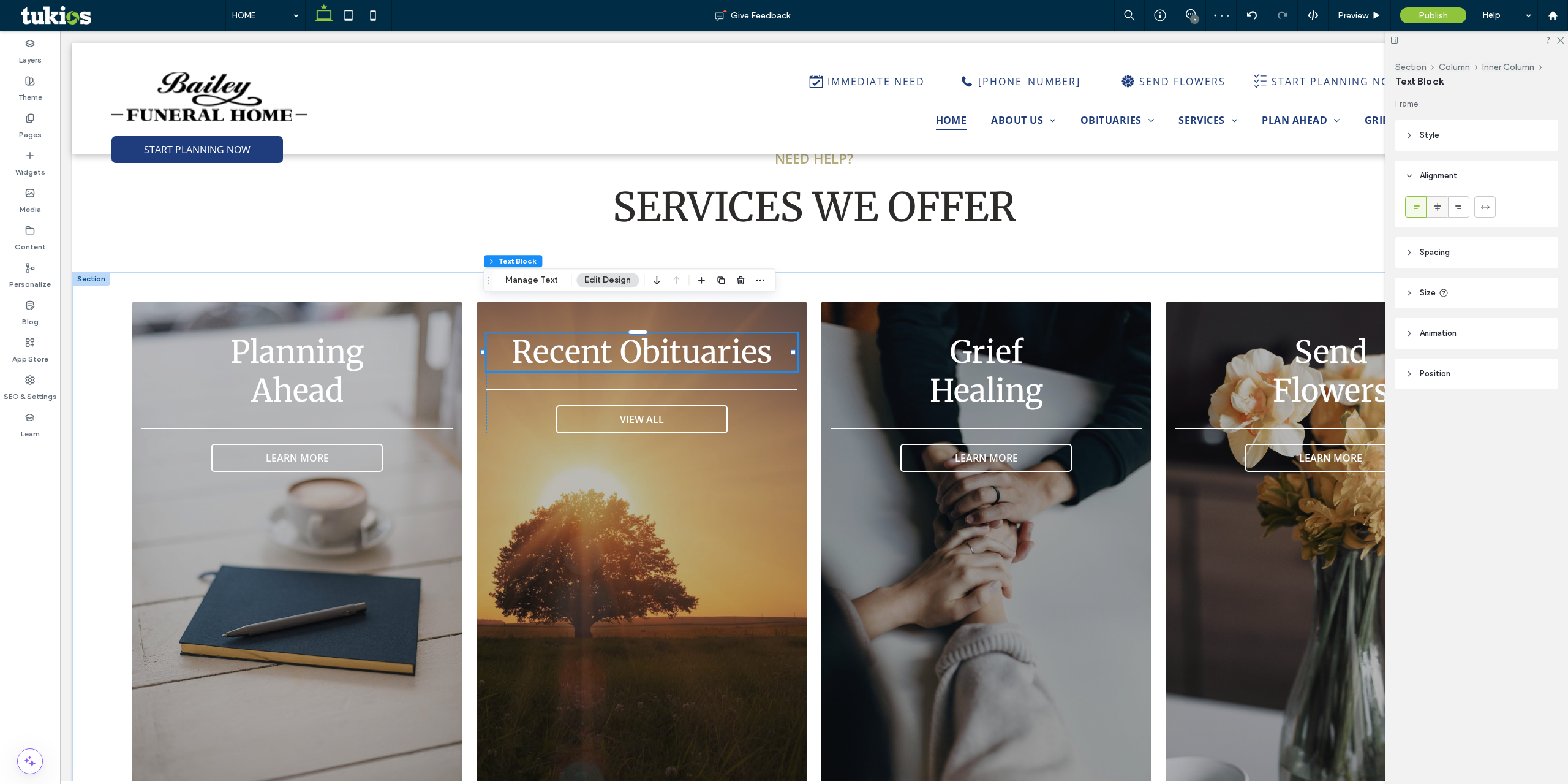
click at [1175, 210] on use at bounding box center [1437, 207] width 7 height 9
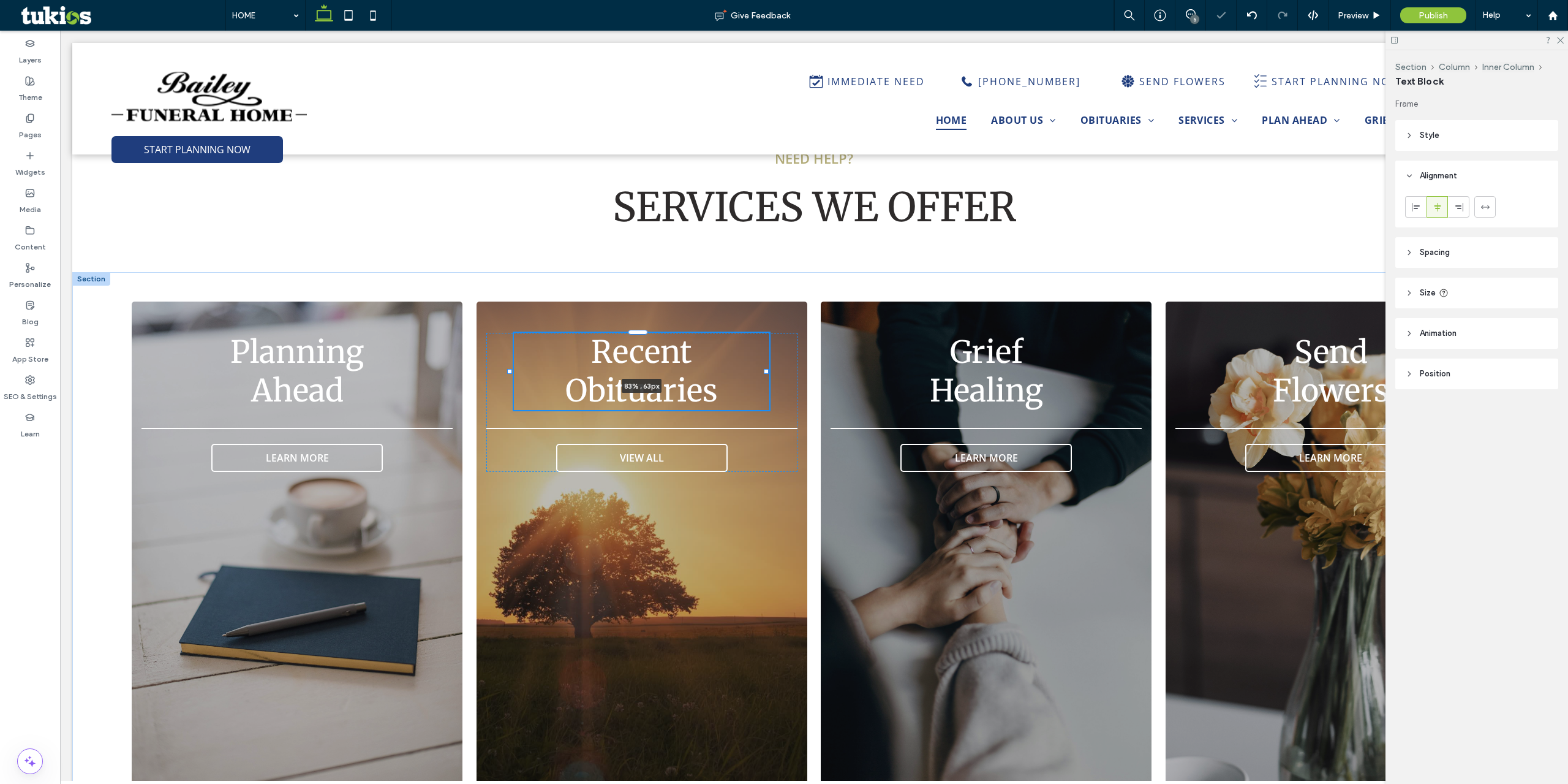
drag, startPoint x: 793, startPoint y: 320, endPoint x: 766, endPoint y: 321, distance: 27.0
click at [766, 321] on div "Planning ﻿ Ahead LEARN MORE Recent Obituaries 83% , 63px VIEW ALL Grief Healing…" at bounding box center [814, 558] width 1483 height 572
type input "**"
type input "****"
click at [1010, 21] on div "Give Feedback" at bounding box center [753, 15] width 723 height 31
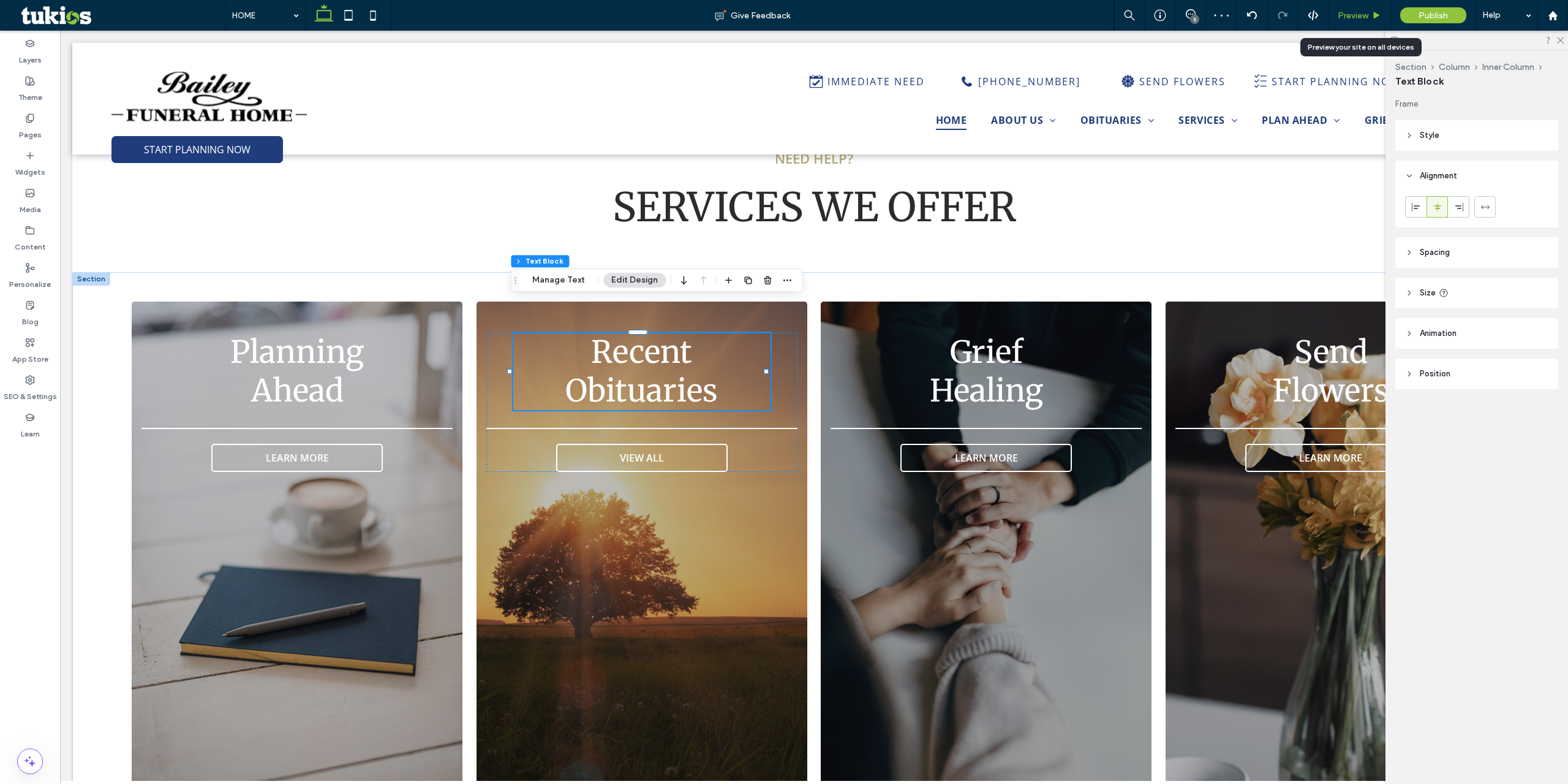
click at [1175, 19] on span "Preview" at bounding box center [1353, 16] width 31 height 11
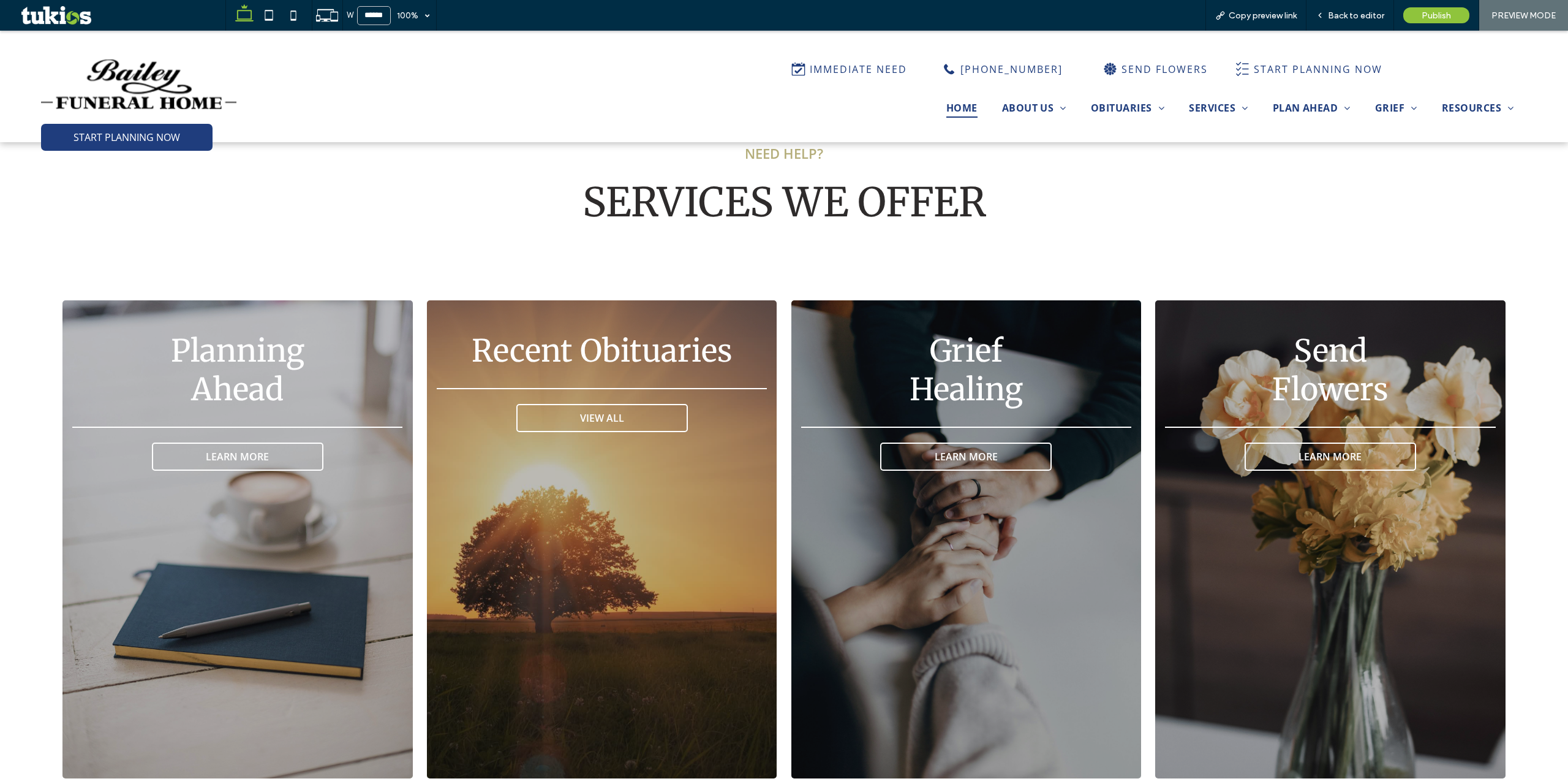
scroll to position [2156, 0]
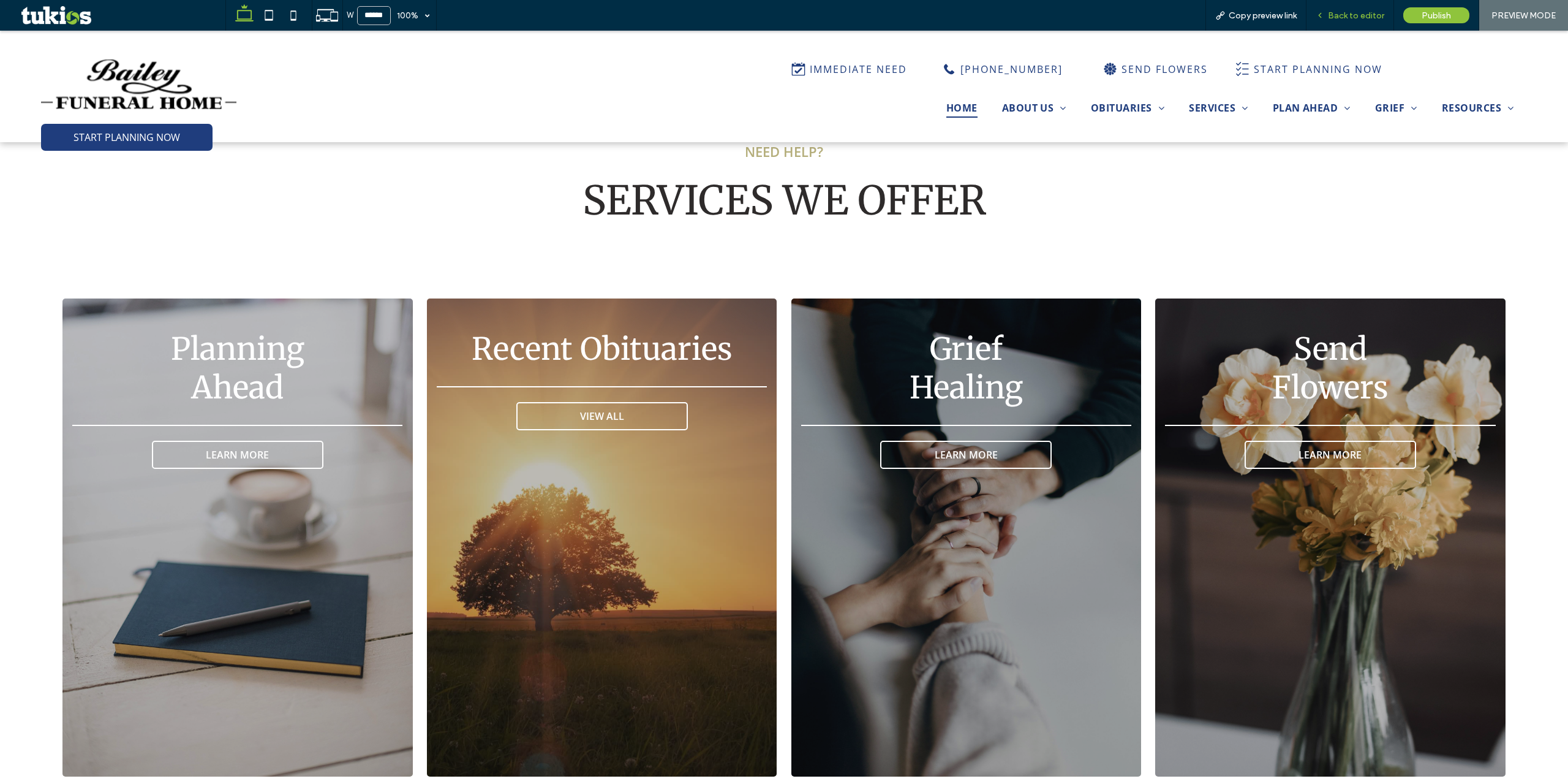
click at [1175, 11] on span "Back to editor" at bounding box center [1356, 16] width 56 height 11
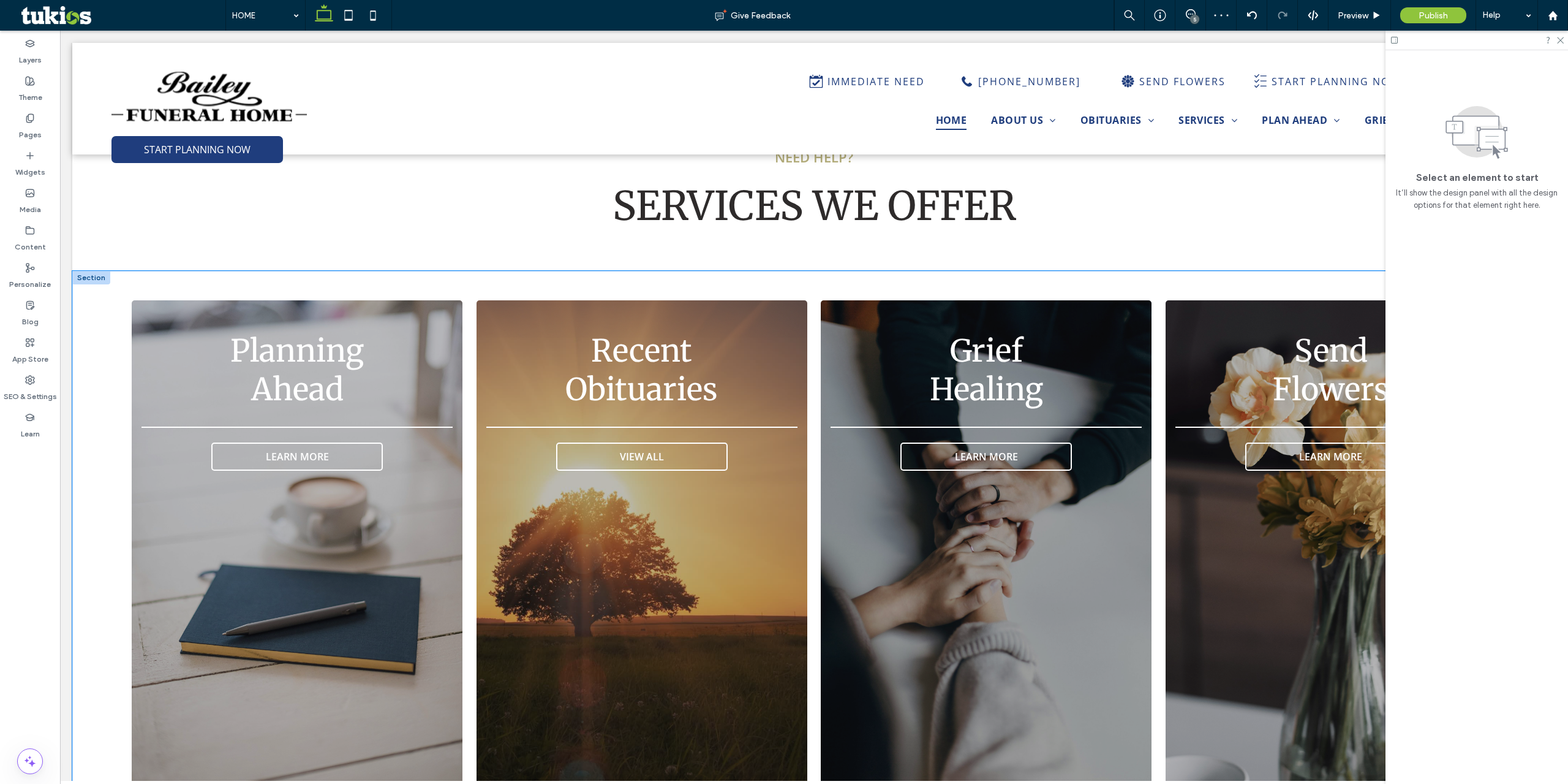
scroll to position [2143, 0]
click at [658, 334] on span "Recent Obituaries" at bounding box center [641, 371] width 153 height 77
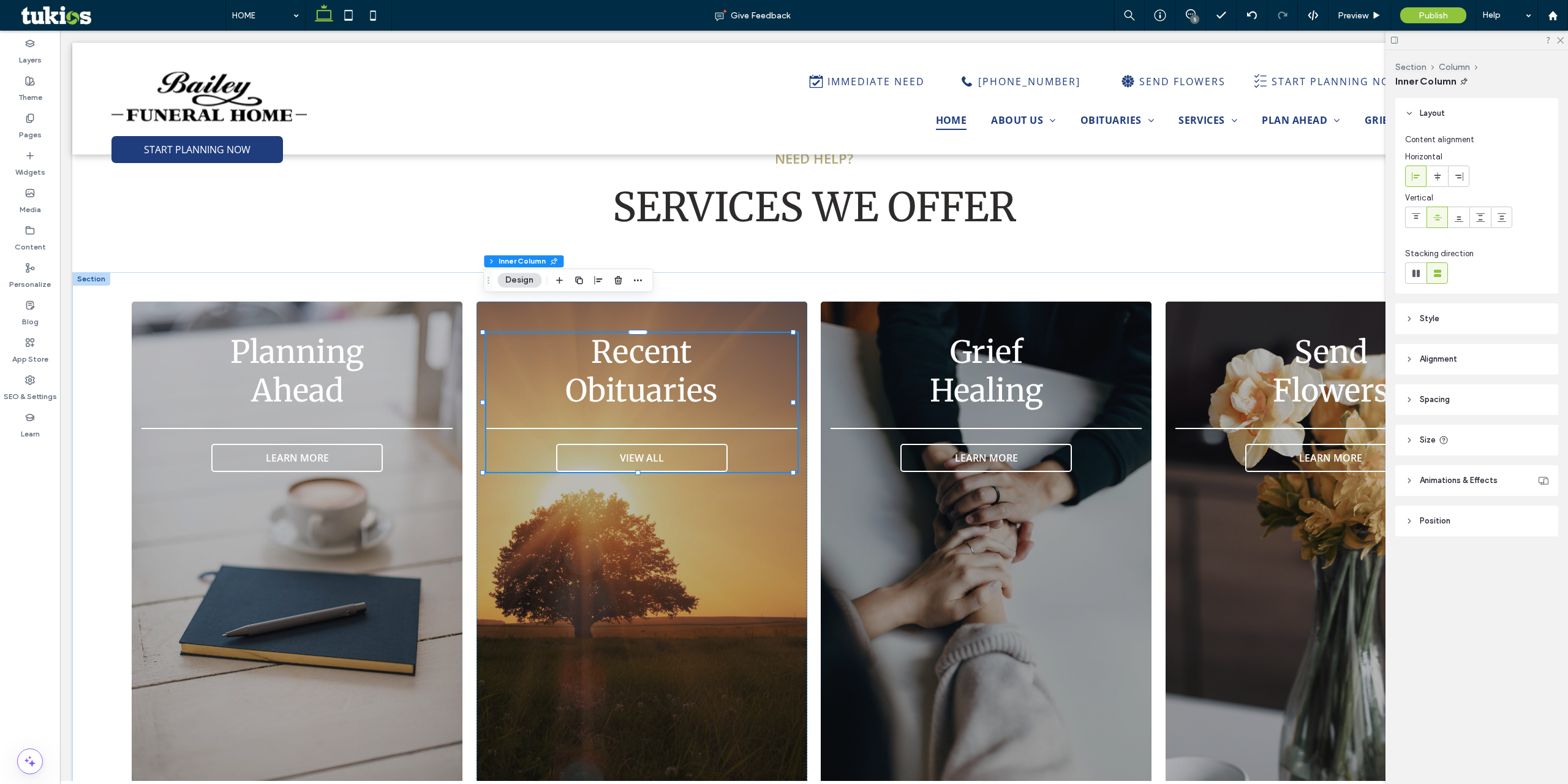
click at [650, 346] on span "Recent Obituaries" at bounding box center [641, 371] width 153 height 77
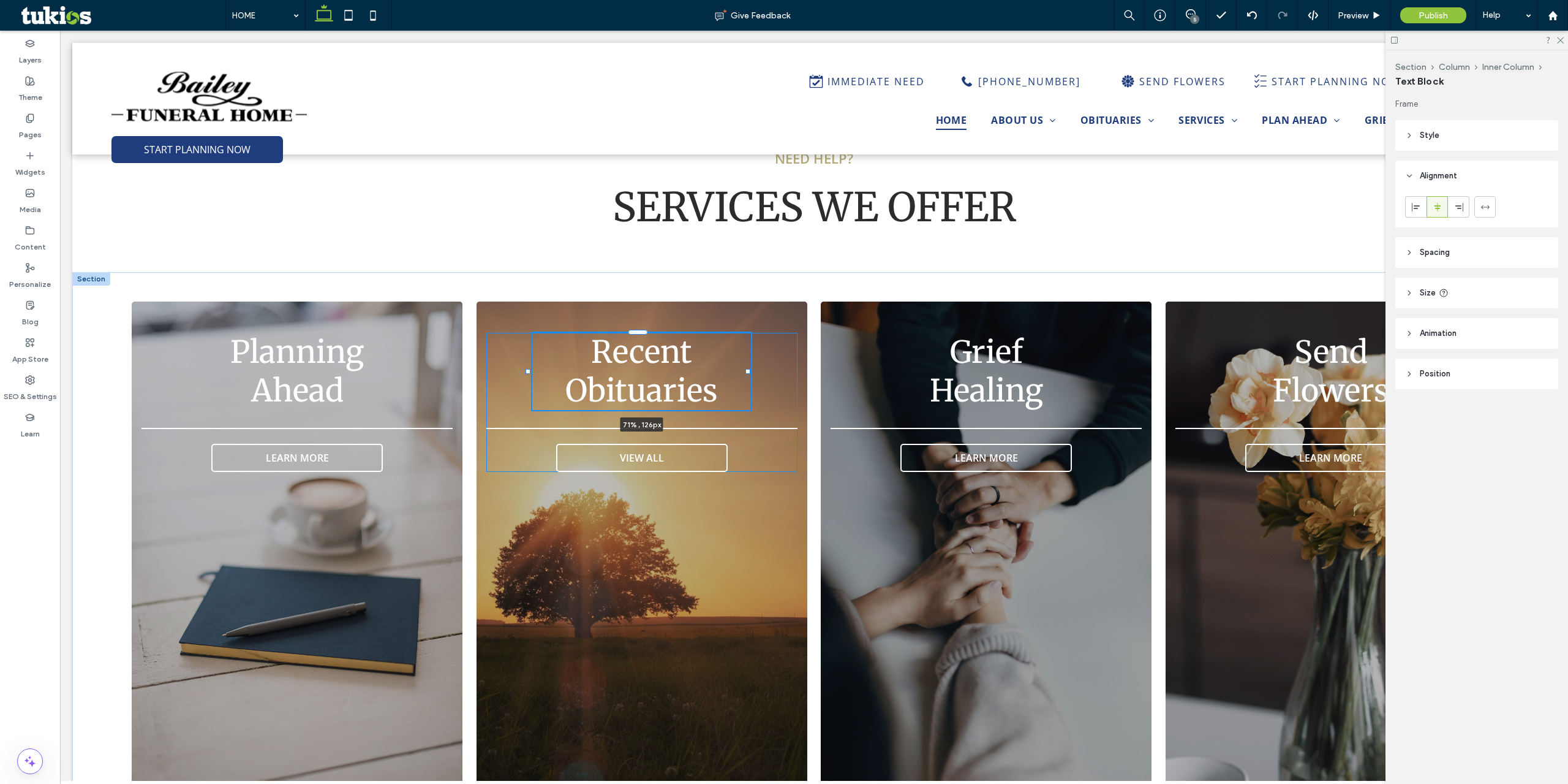
drag, startPoint x: 767, startPoint y: 341, endPoint x: 747, endPoint y: 340, distance: 20.0
click at [747, 369] on div at bounding box center [748, 372] width 5 height 5
type input "**"
type input "****"
click at [1175, 17] on span "Preview" at bounding box center [1353, 16] width 31 height 11
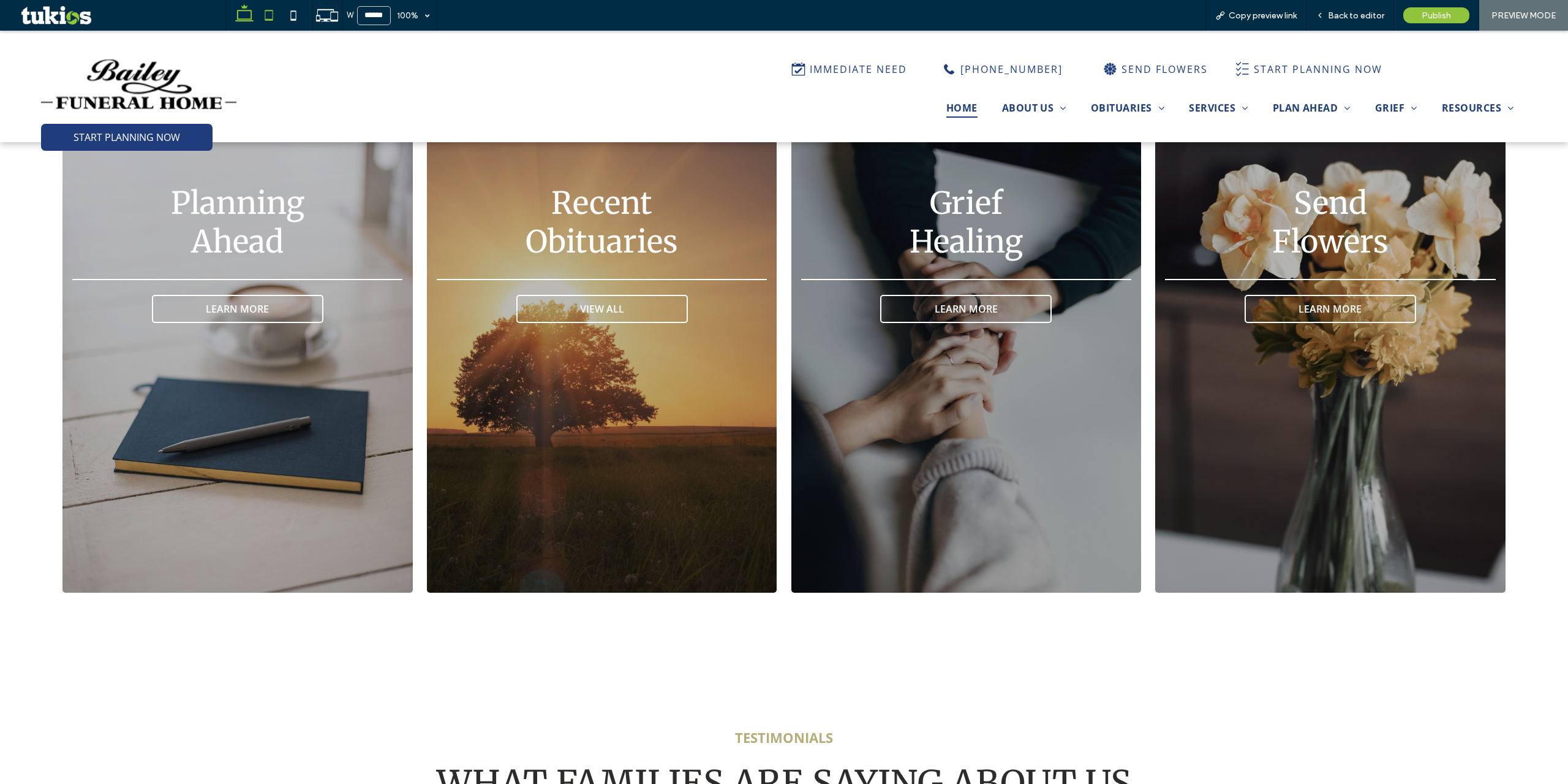
click at [272, 22] on icon at bounding box center [269, 15] width 25 height 25
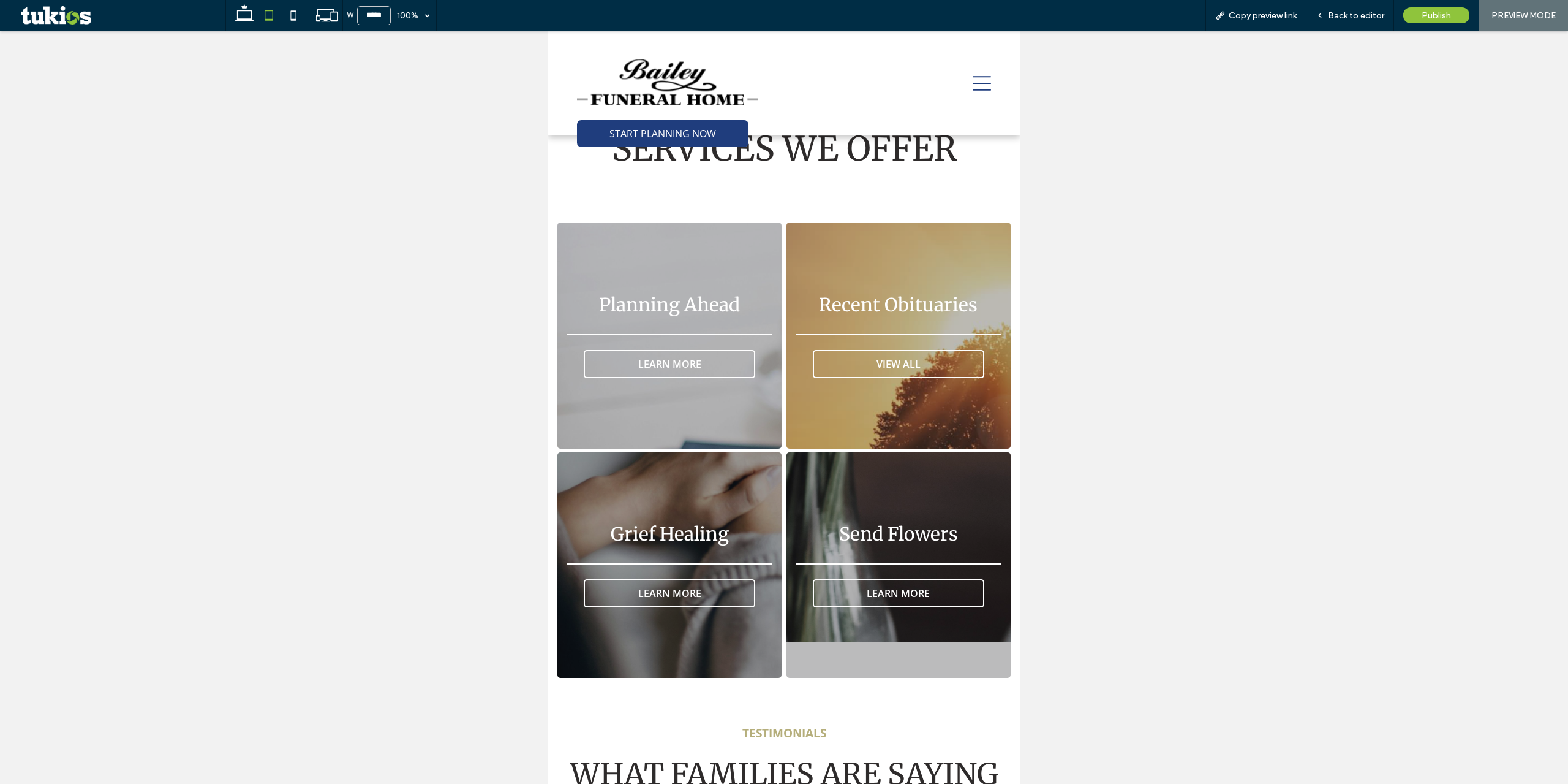
drag, startPoint x: 291, startPoint y: 17, endPoint x: 357, endPoint y: 87, distance: 96.2
click at [291, 17] on icon at bounding box center [294, 15] width 25 height 25
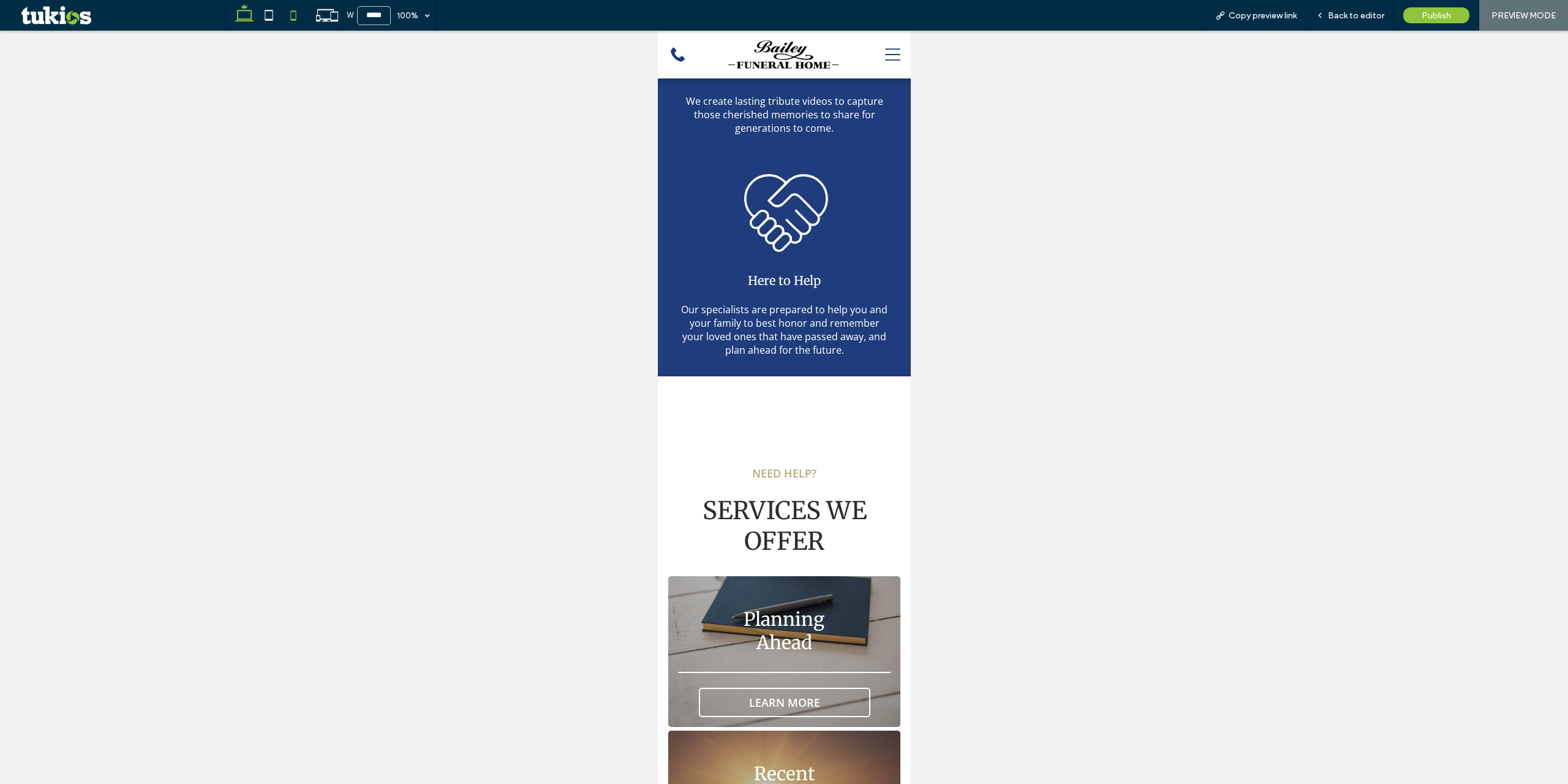
click at [252, 25] on icon at bounding box center [244, 15] width 25 height 25
type input "******"
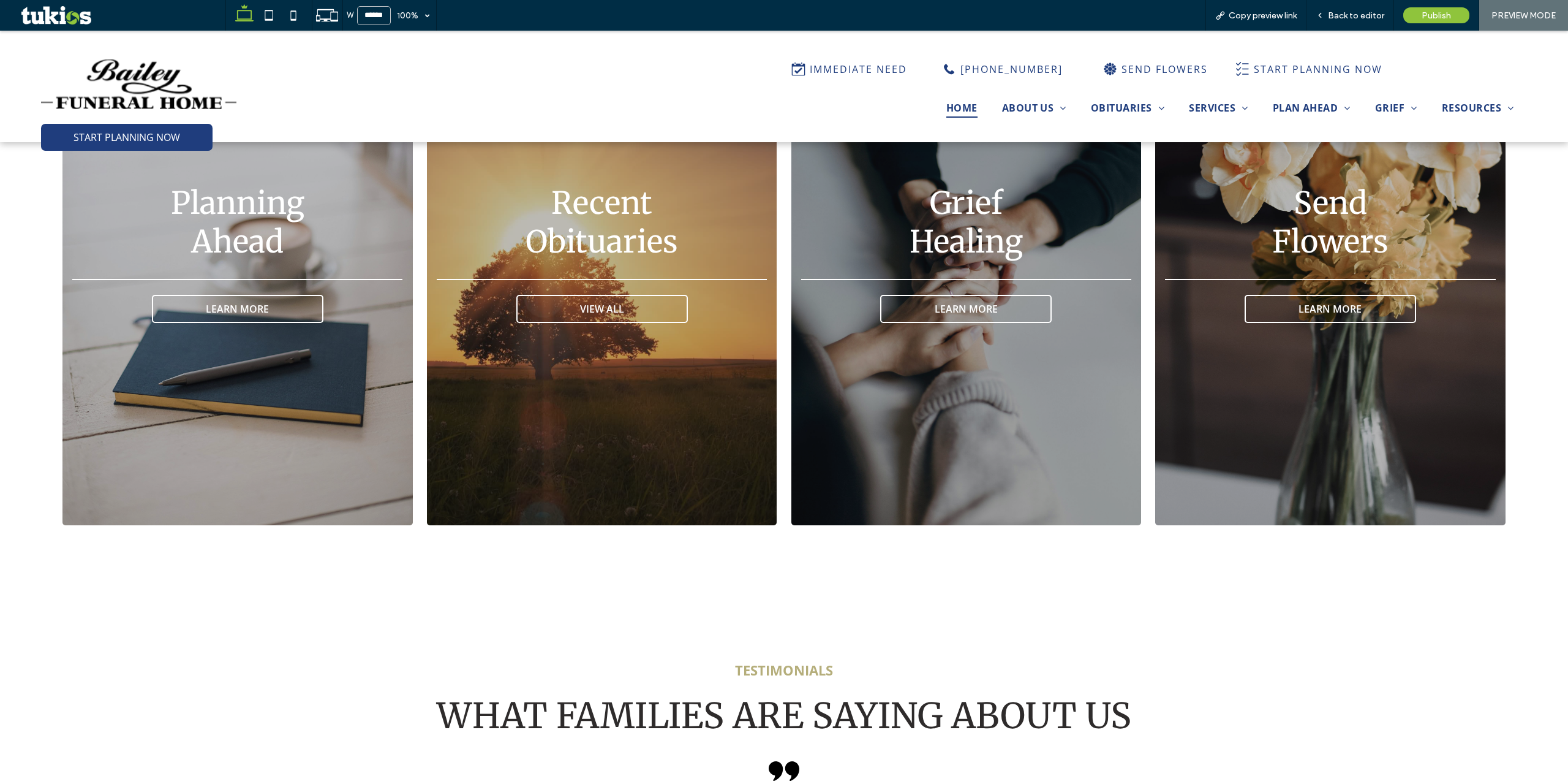
scroll to position [2614, 0]
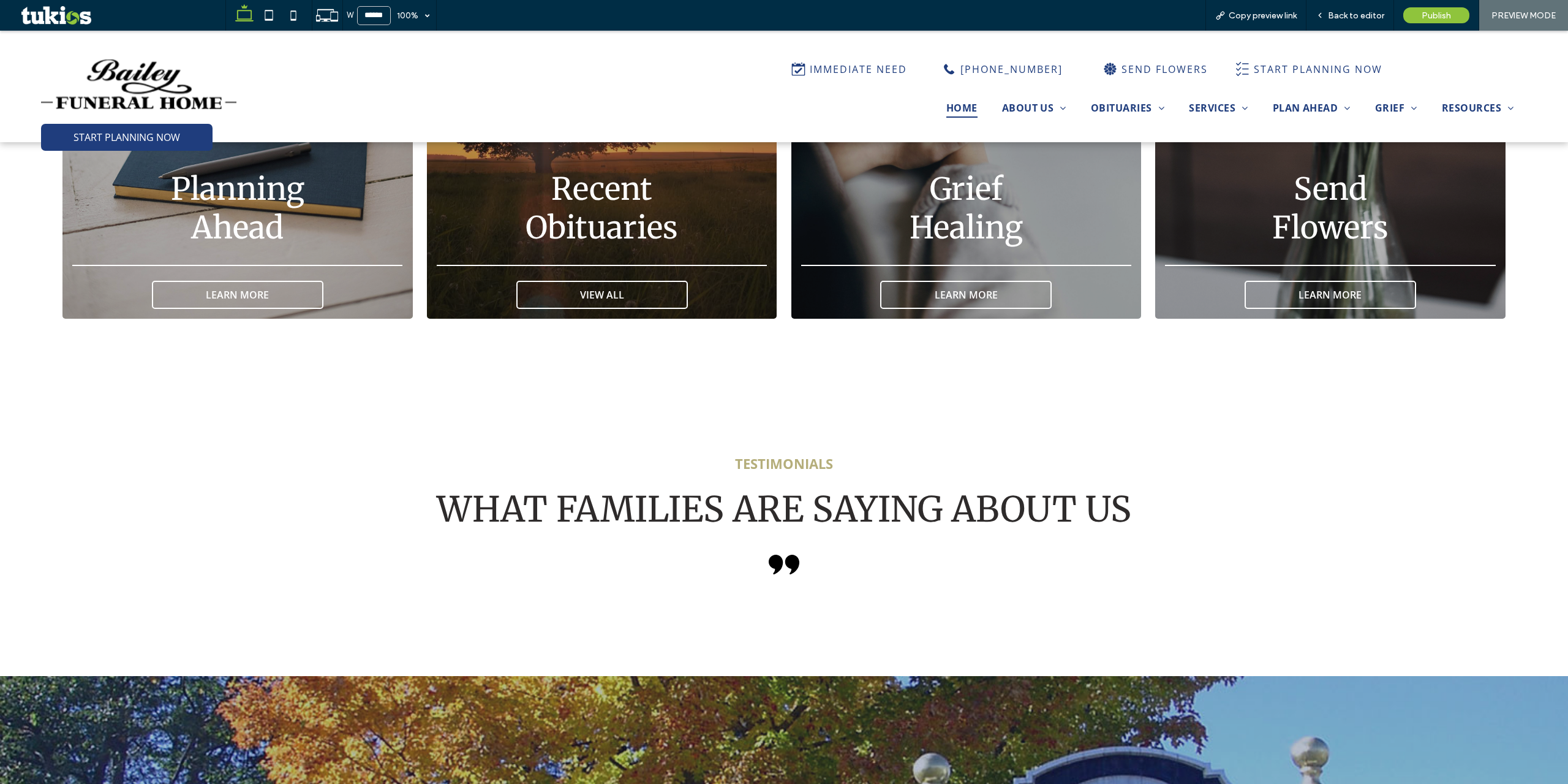
drag, startPoint x: 586, startPoint y: 387, endPoint x: 745, endPoint y: 366, distance: 160.4
click at [587, 387] on div "TESTIMONIALS WHAT FAMILIES ARE SAYING ABOUT US" at bounding box center [784, 530] width 1568 height 295
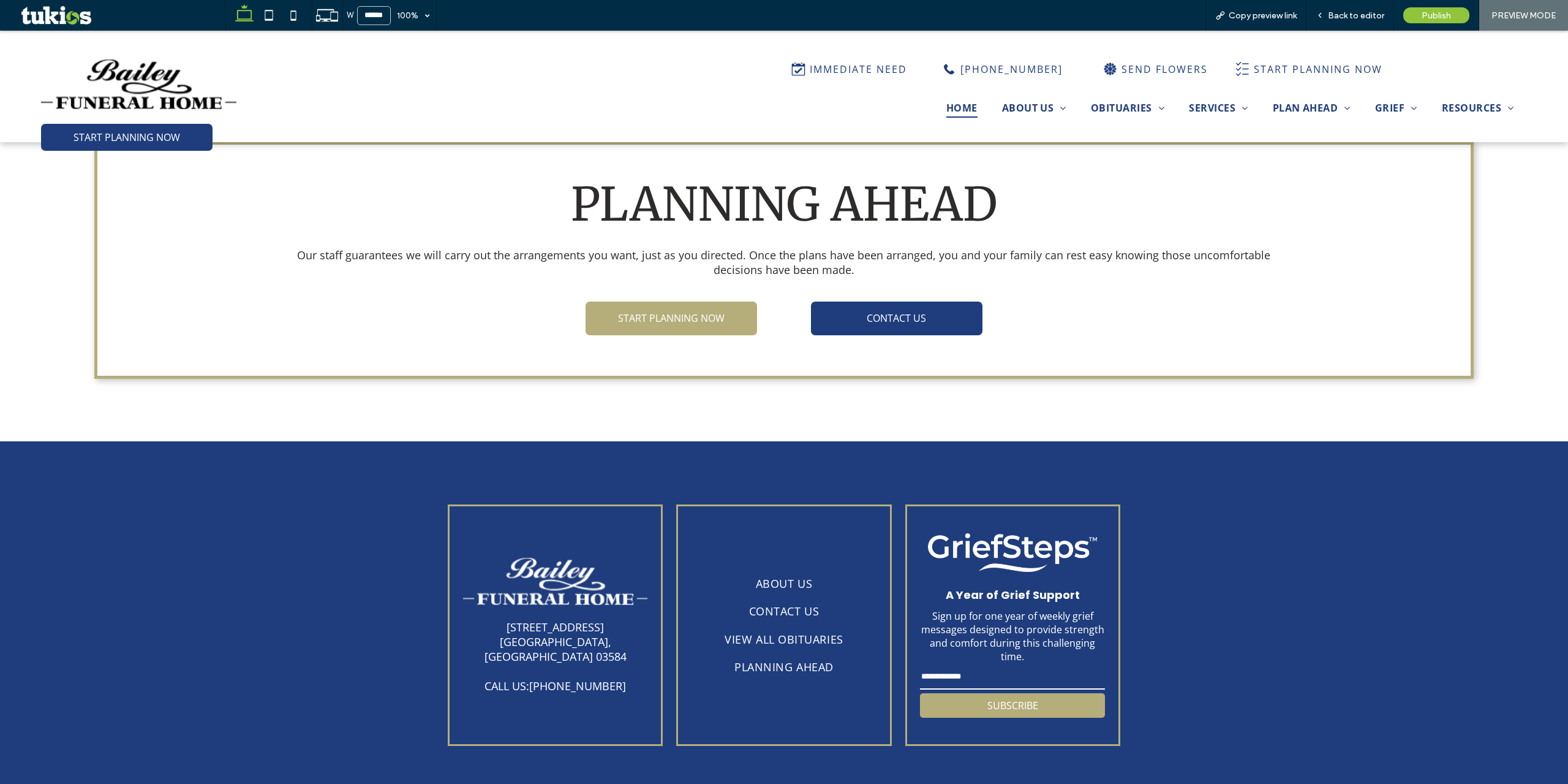
scroll to position [3583, 0]
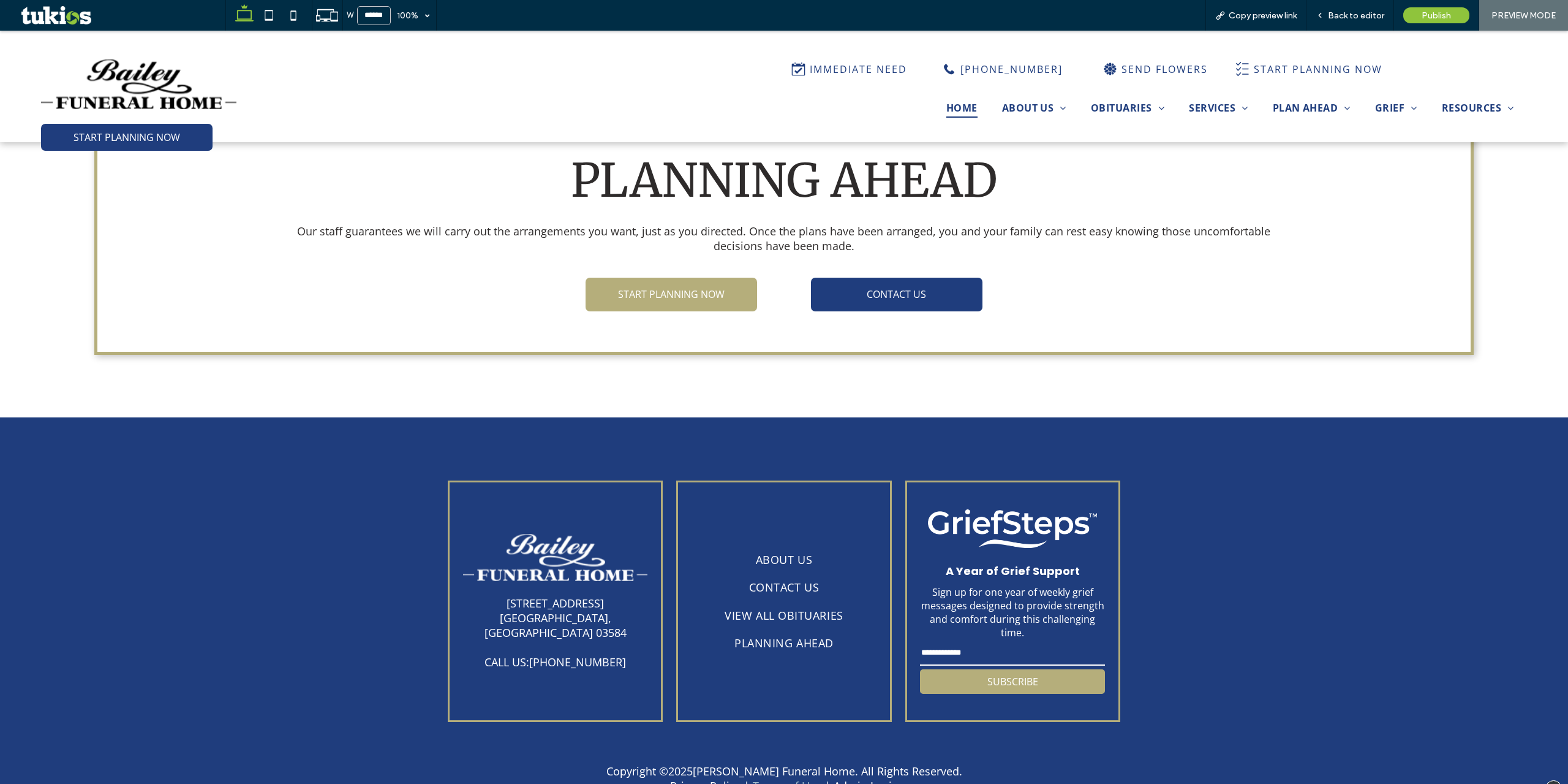
drag, startPoint x: 705, startPoint y: 771, endPoint x: 772, endPoint y: 765, distance: 67.3
click at [983, 562] on input "email" at bounding box center [1012, 653] width 184 height 25
click at [953, 562] on button "SUBSCRIBE" at bounding box center [1012, 682] width 184 height 25
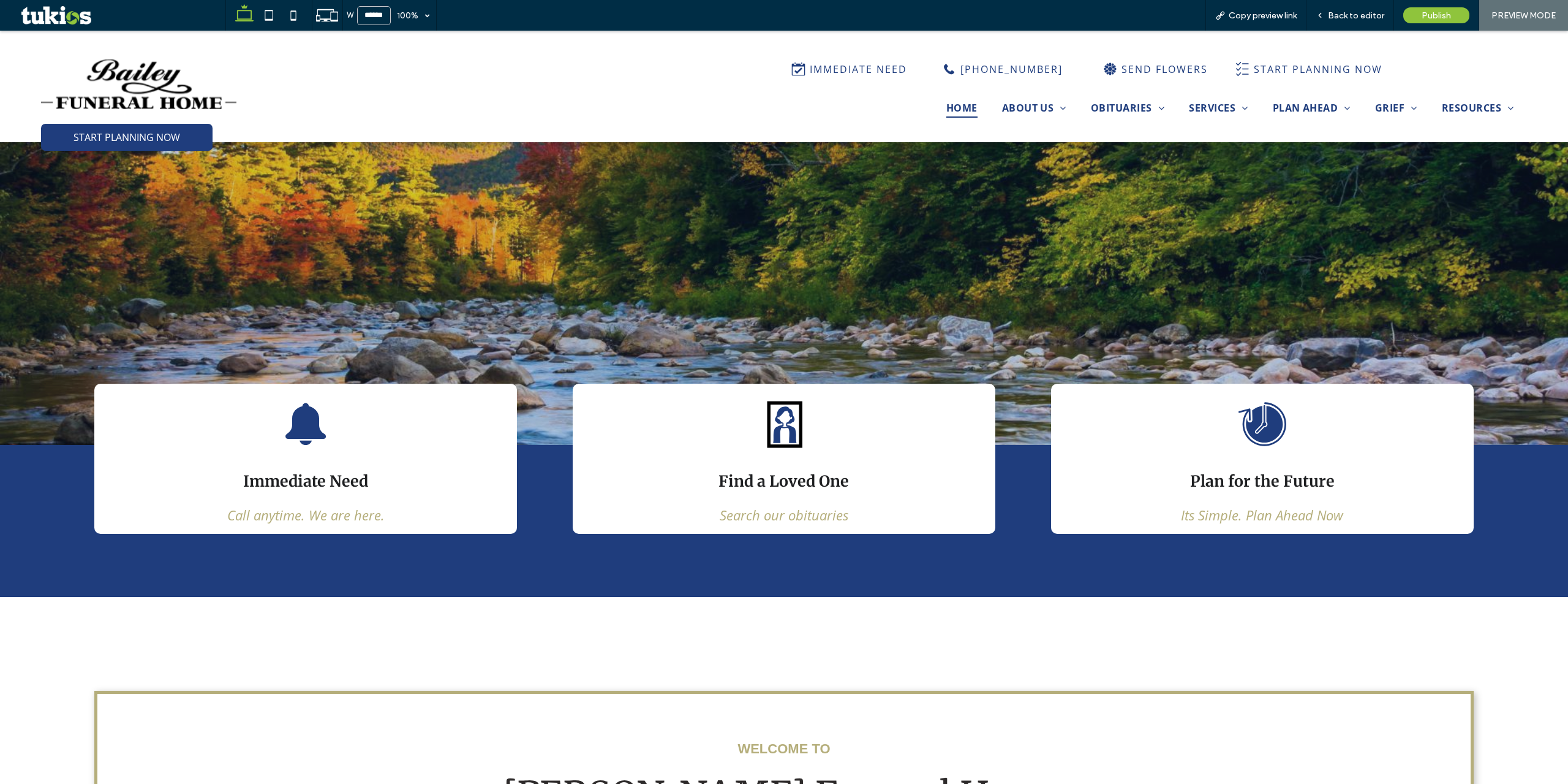
scroll to position [0, 0]
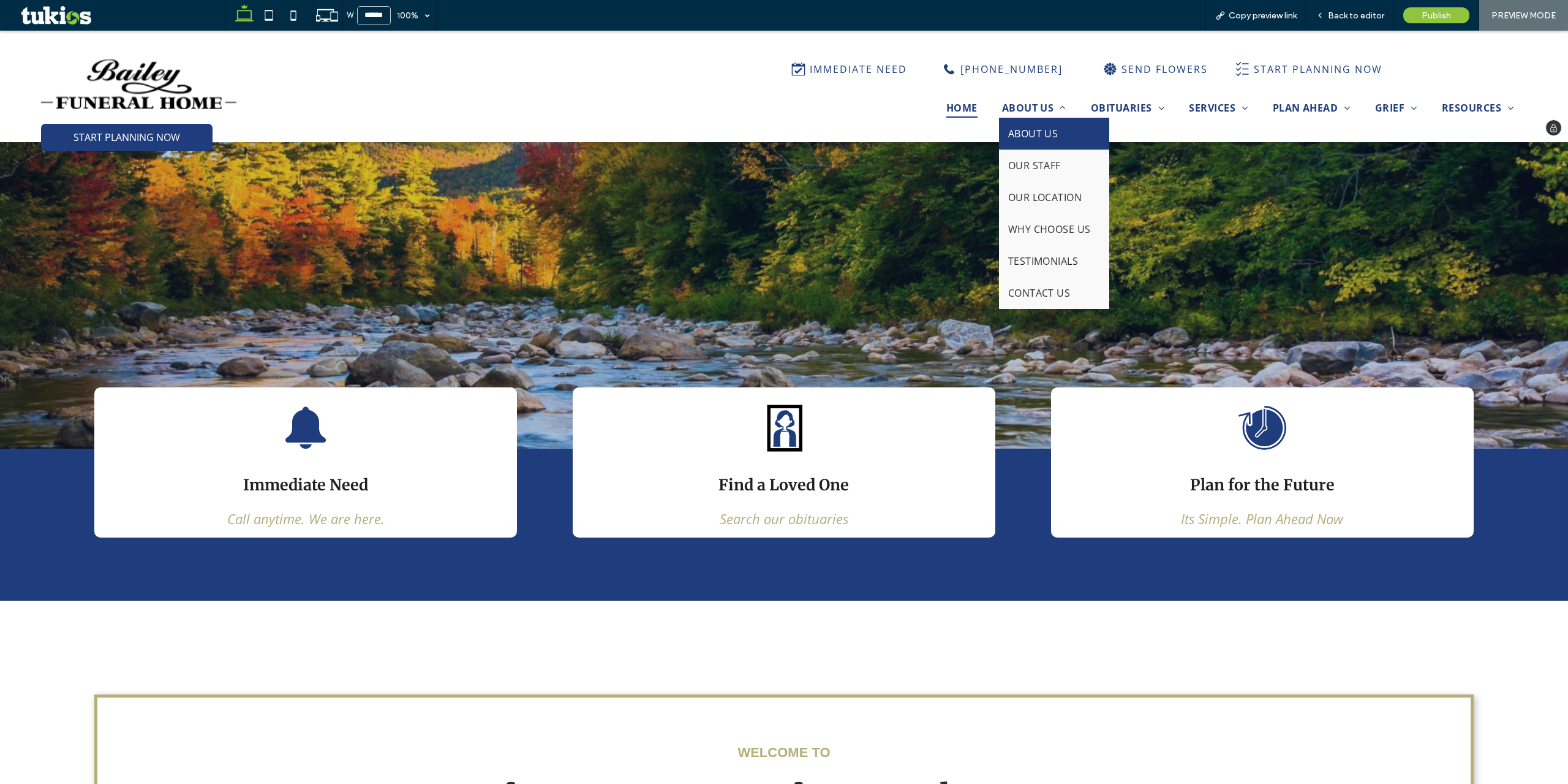
click at [1029, 130] on span "ABOUT US" at bounding box center [1033, 133] width 50 height 13
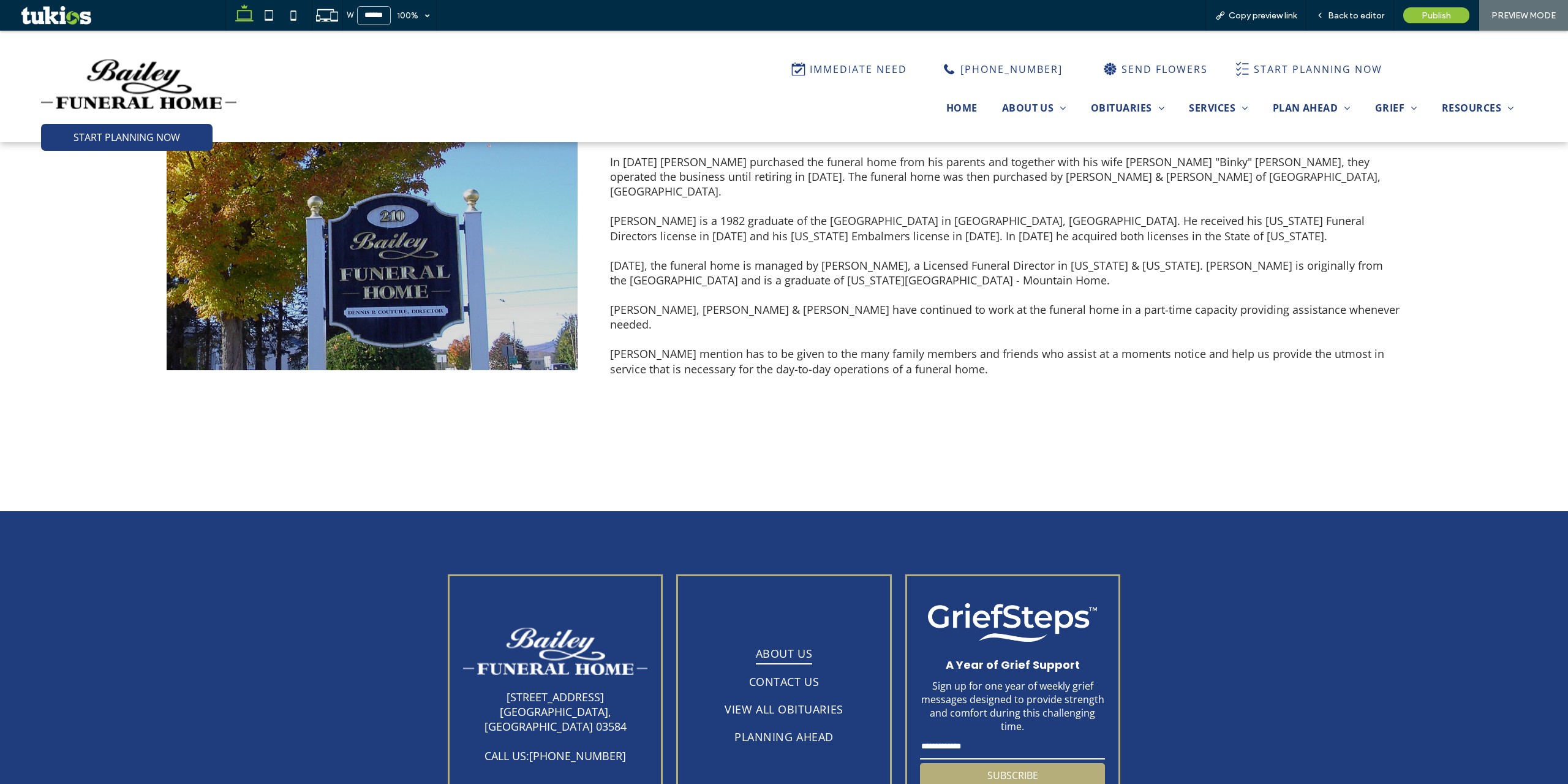
scroll to position [283, 0]
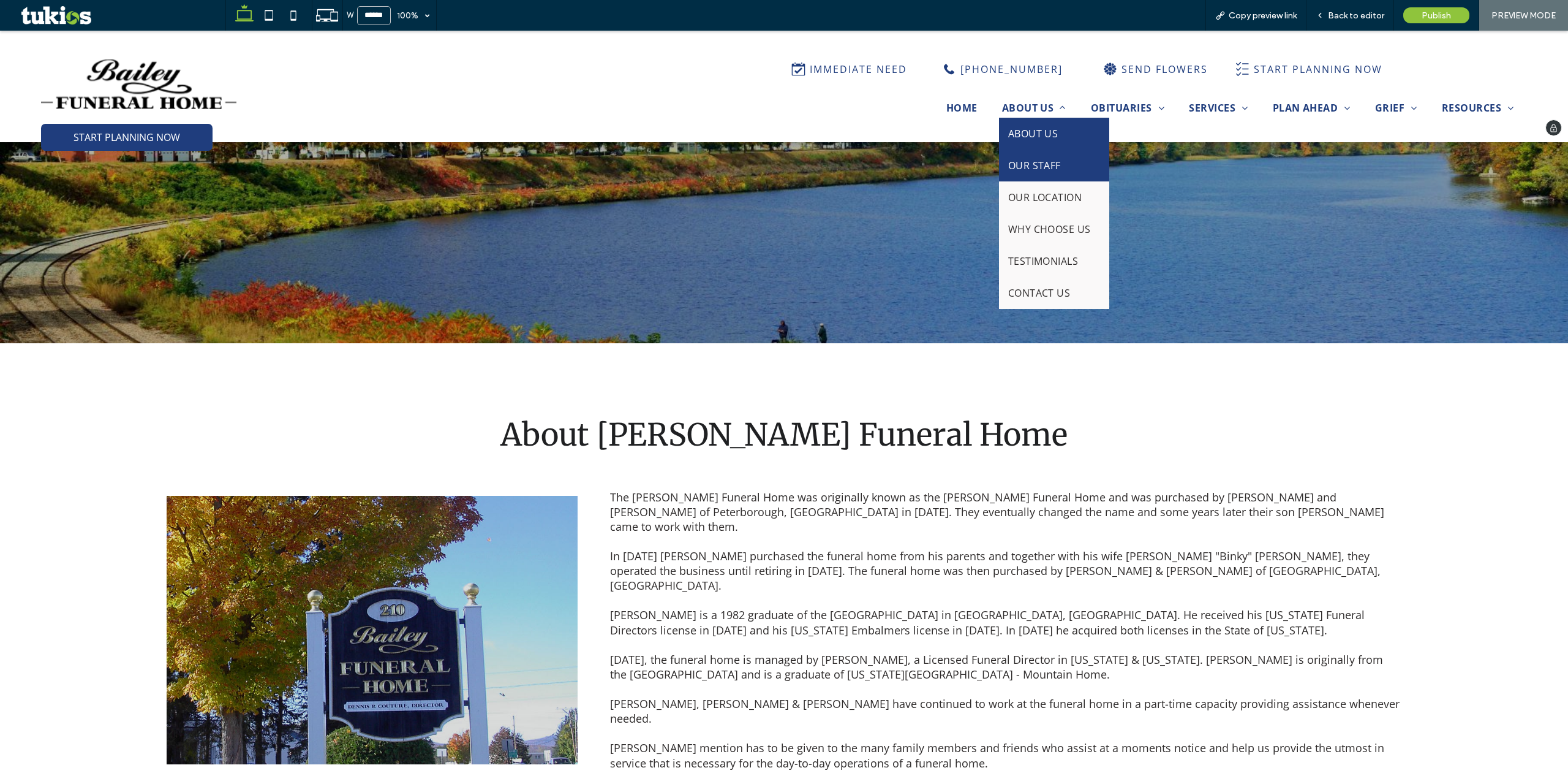
click at [1035, 163] on span "OUR STAFF" at bounding box center [1035, 165] width 53 height 13
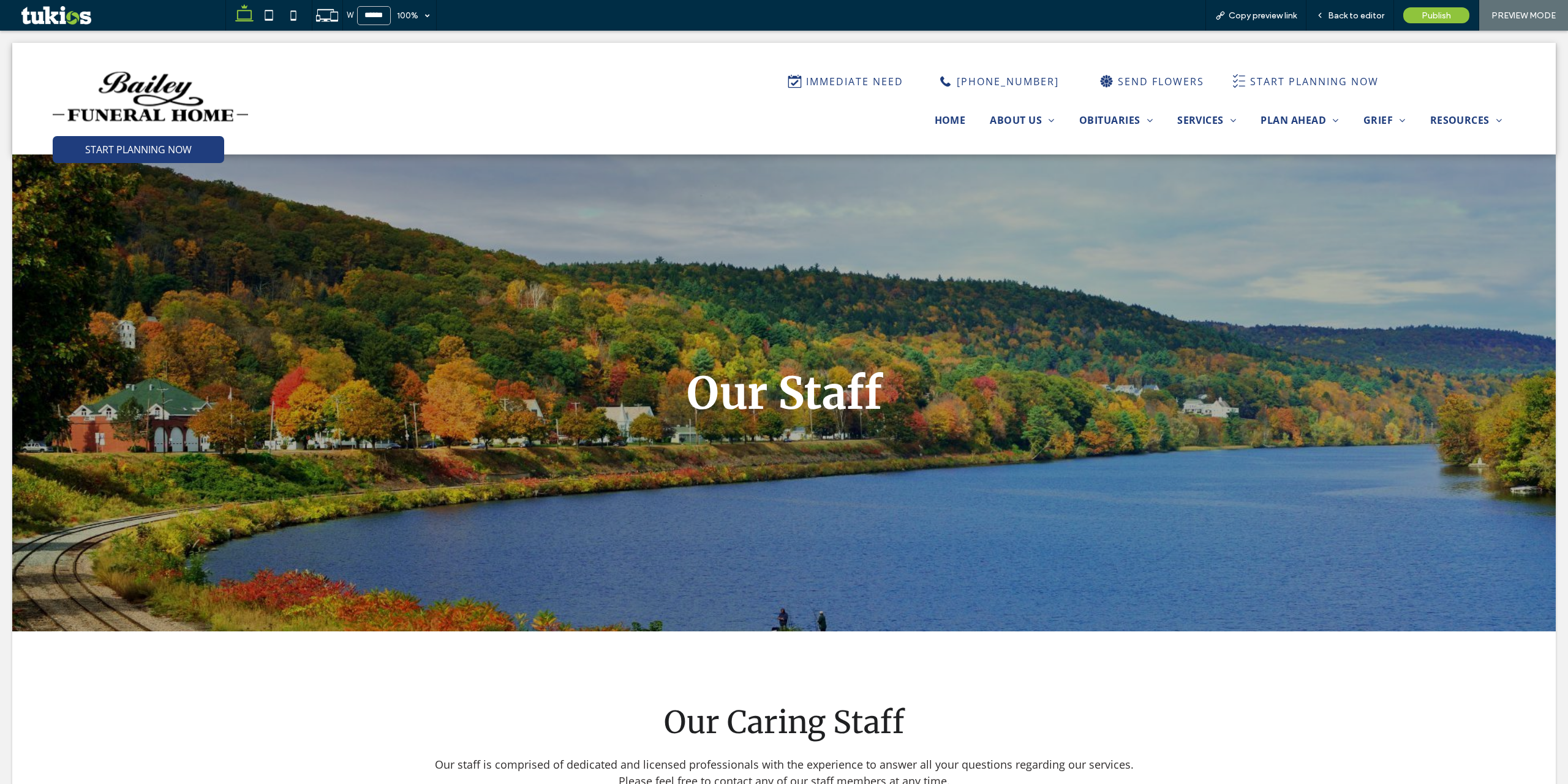
scroll to position [0, 0]
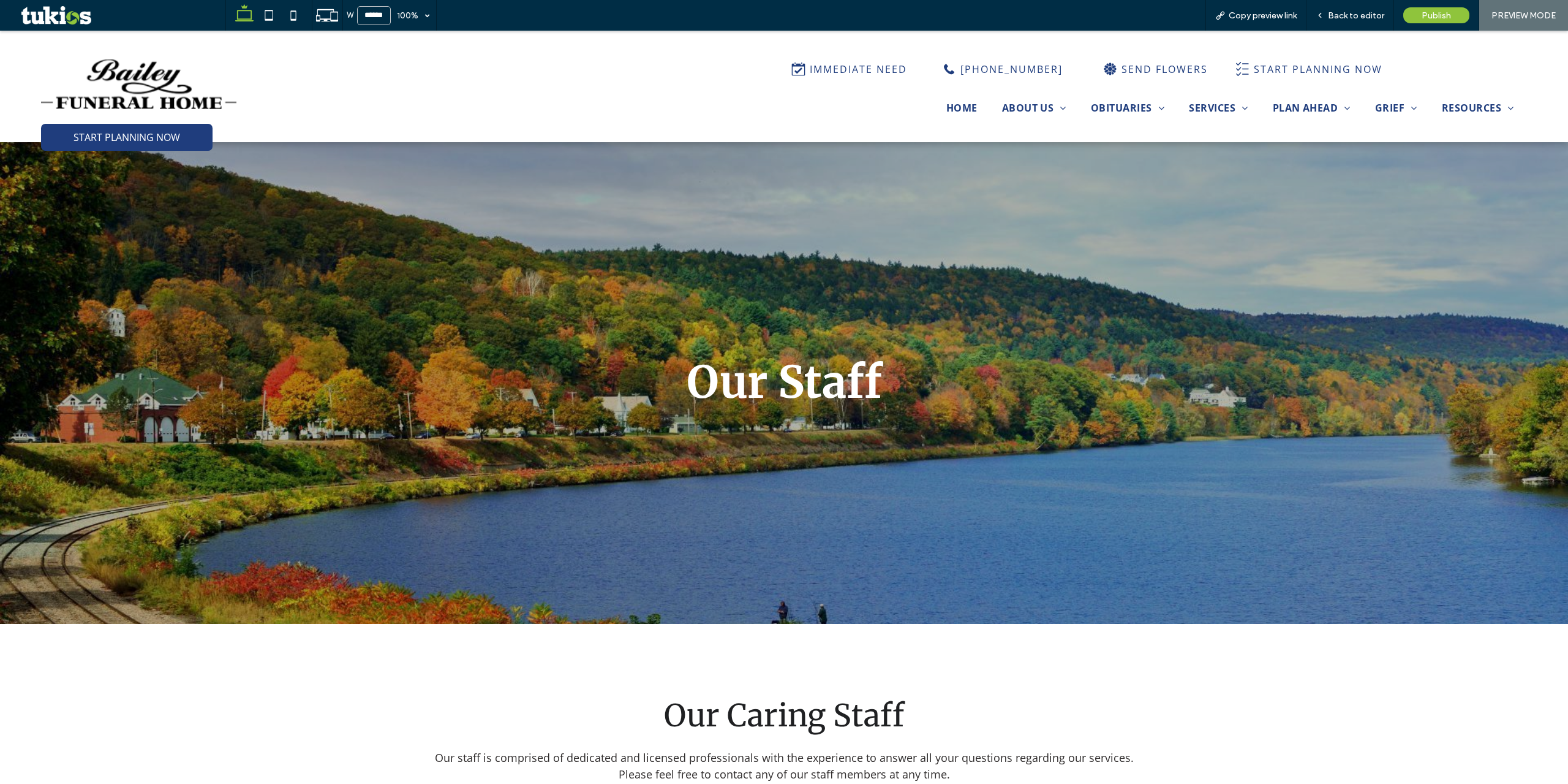
scroll to position [429, 0]
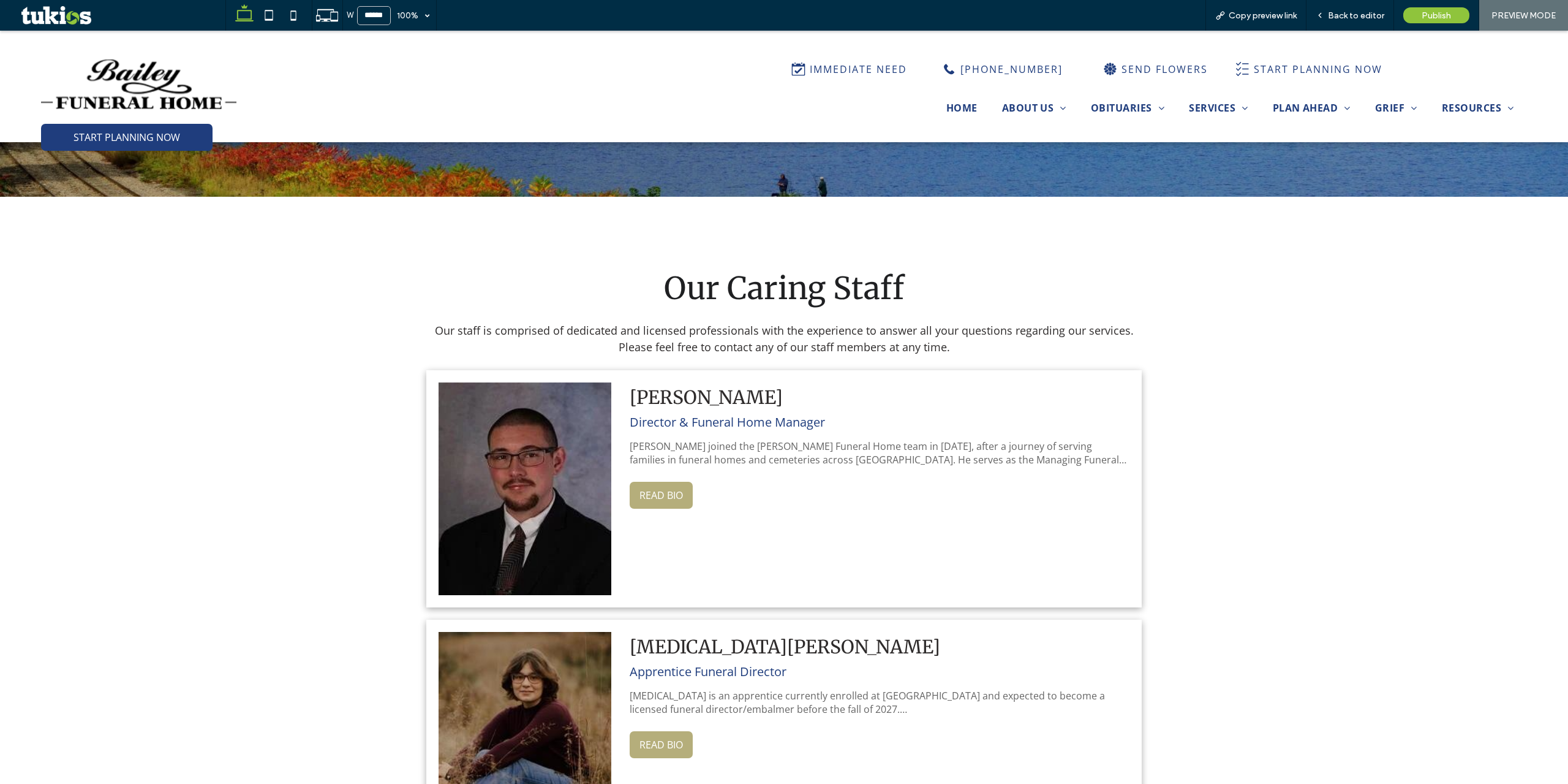
click at [672, 490] on button "READ BIO" at bounding box center [662, 495] width 64 height 27
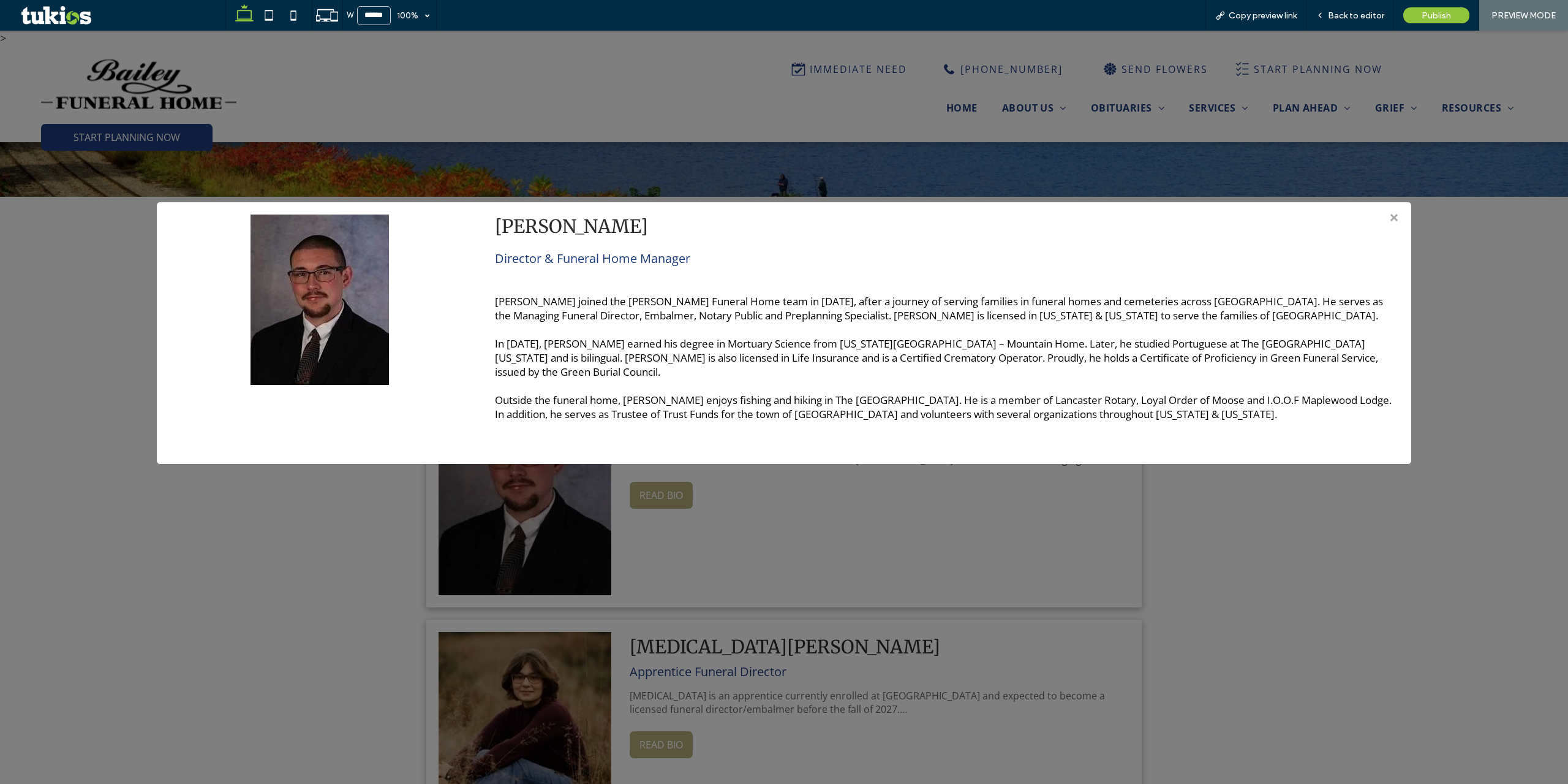
click at [740, 536] on div "> × David Anderson Director & Funeral Home Manager David joined the Bailey Fune…" at bounding box center [784, 407] width 1568 height 753
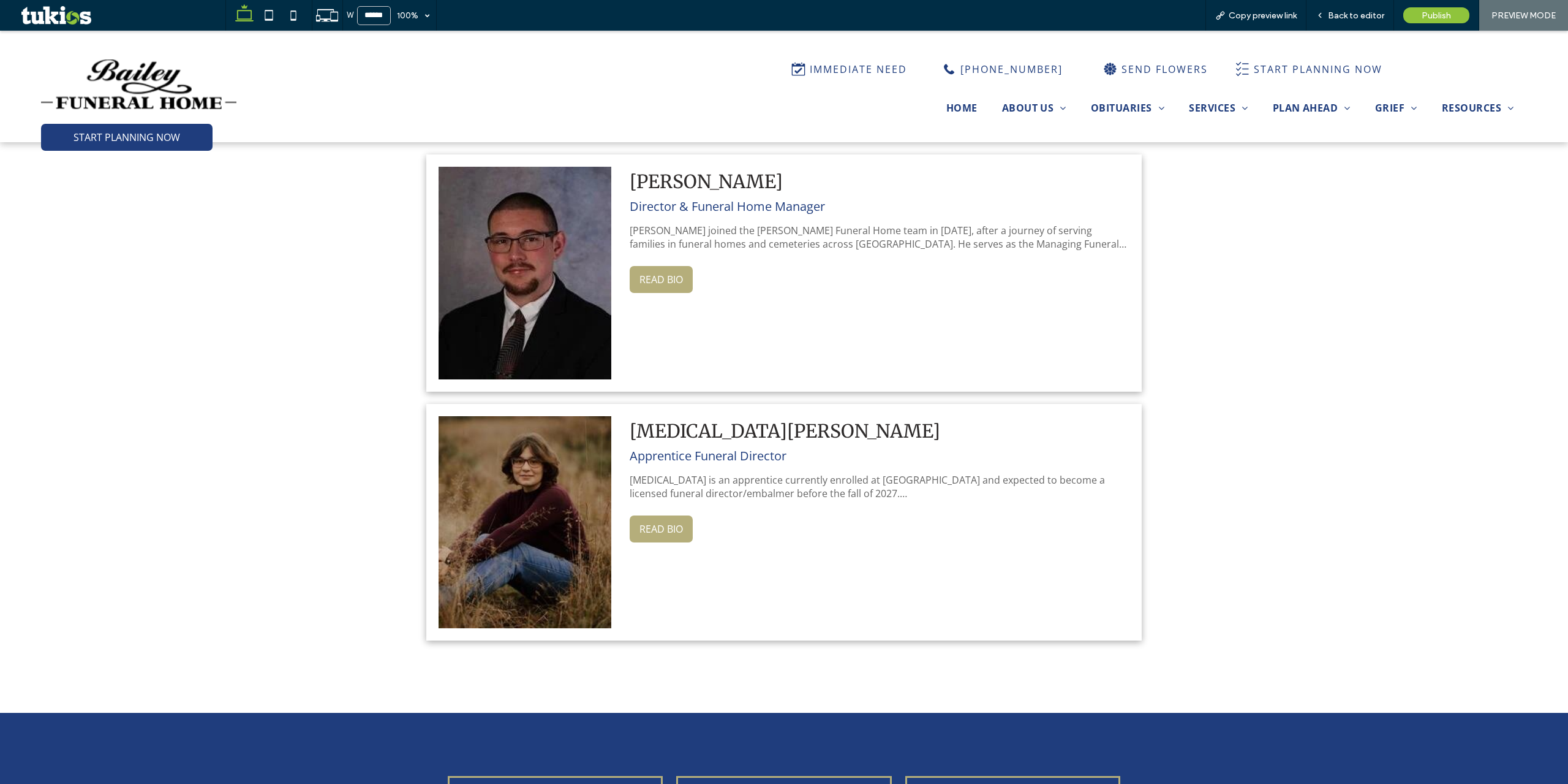
scroll to position [675, 0]
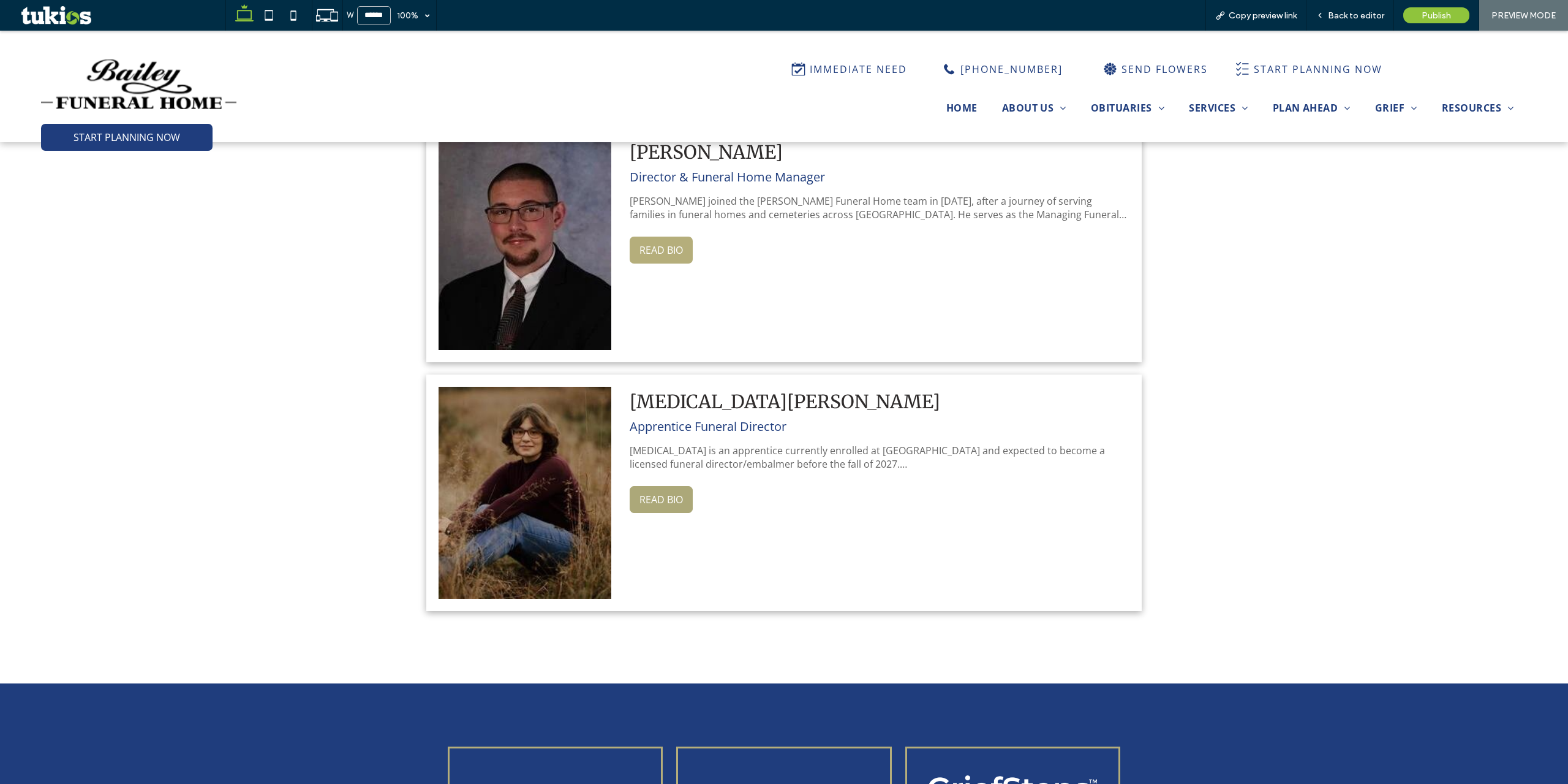
click at [674, 486] on button "READ BIO" at bounding box center [662, 500] width 64 height 27
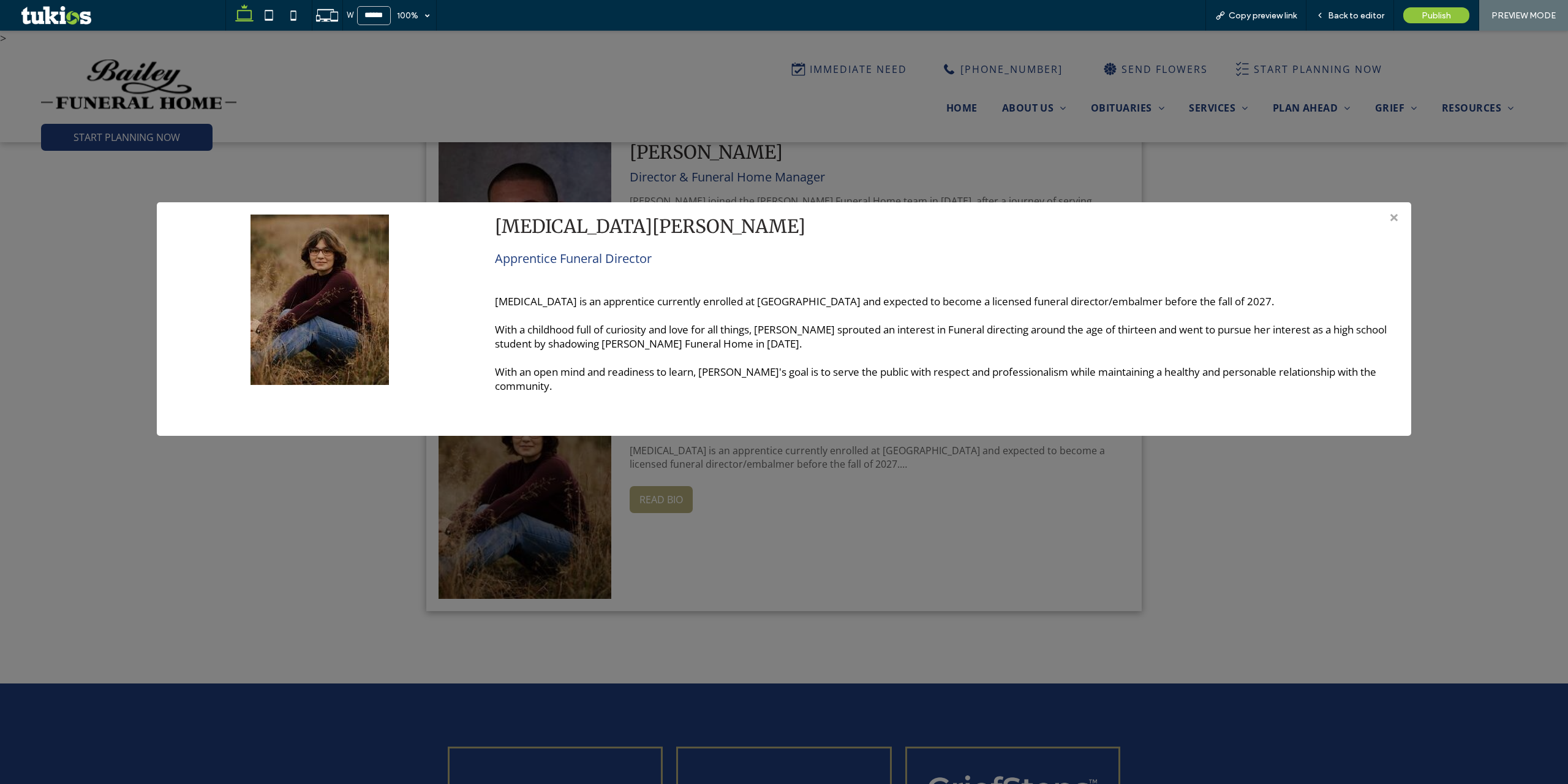
click at [855, 461] on div "> × Tobi Garcia Apprentice Funeral Director Tobi is an apprentice currently enr…" at bounding box center [784, 407] width 1568 height 753
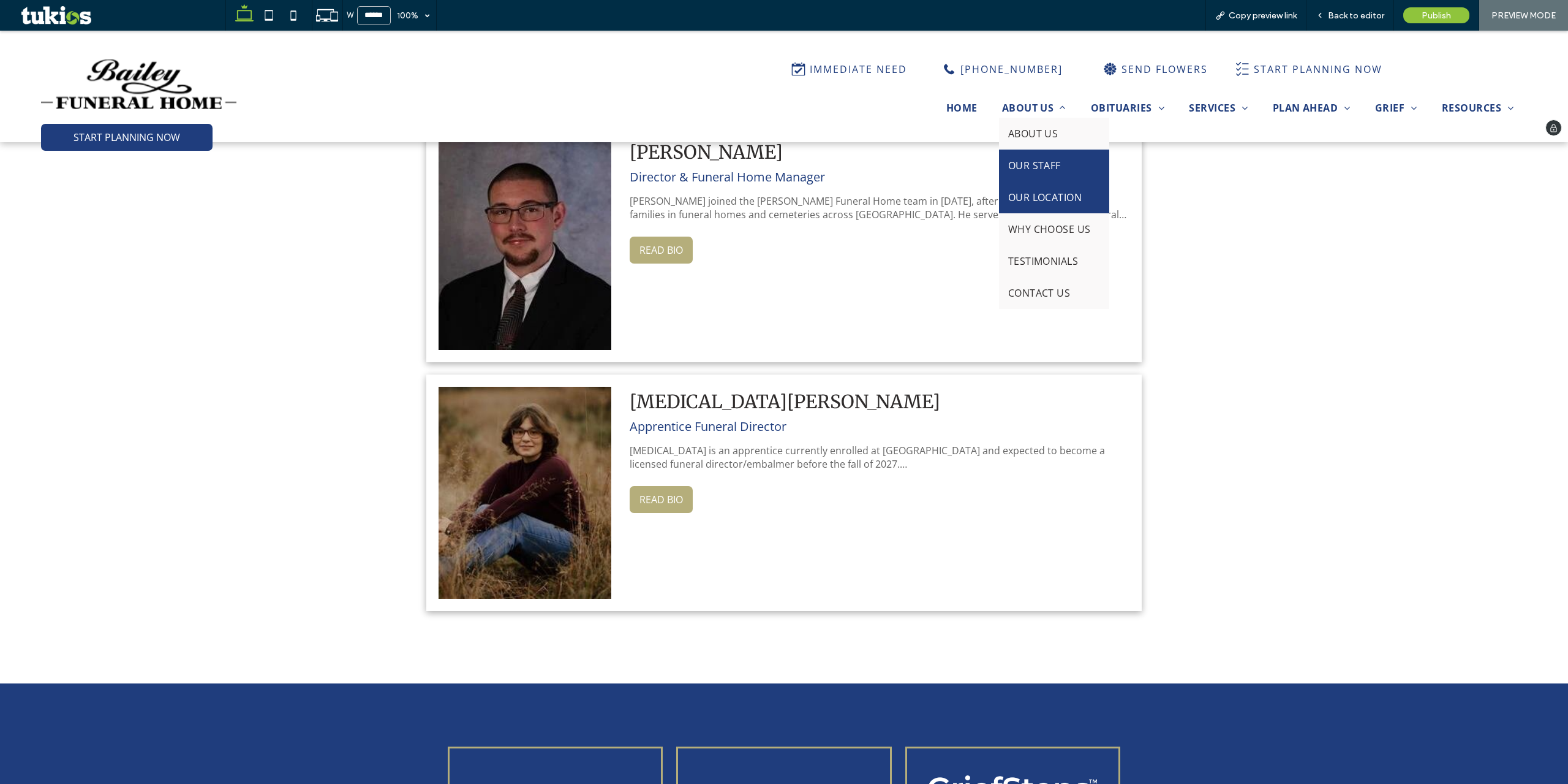
click at [1035, 195] on span "OUR LOCATION" at bounding box center [1046, 197] width 74 height 13
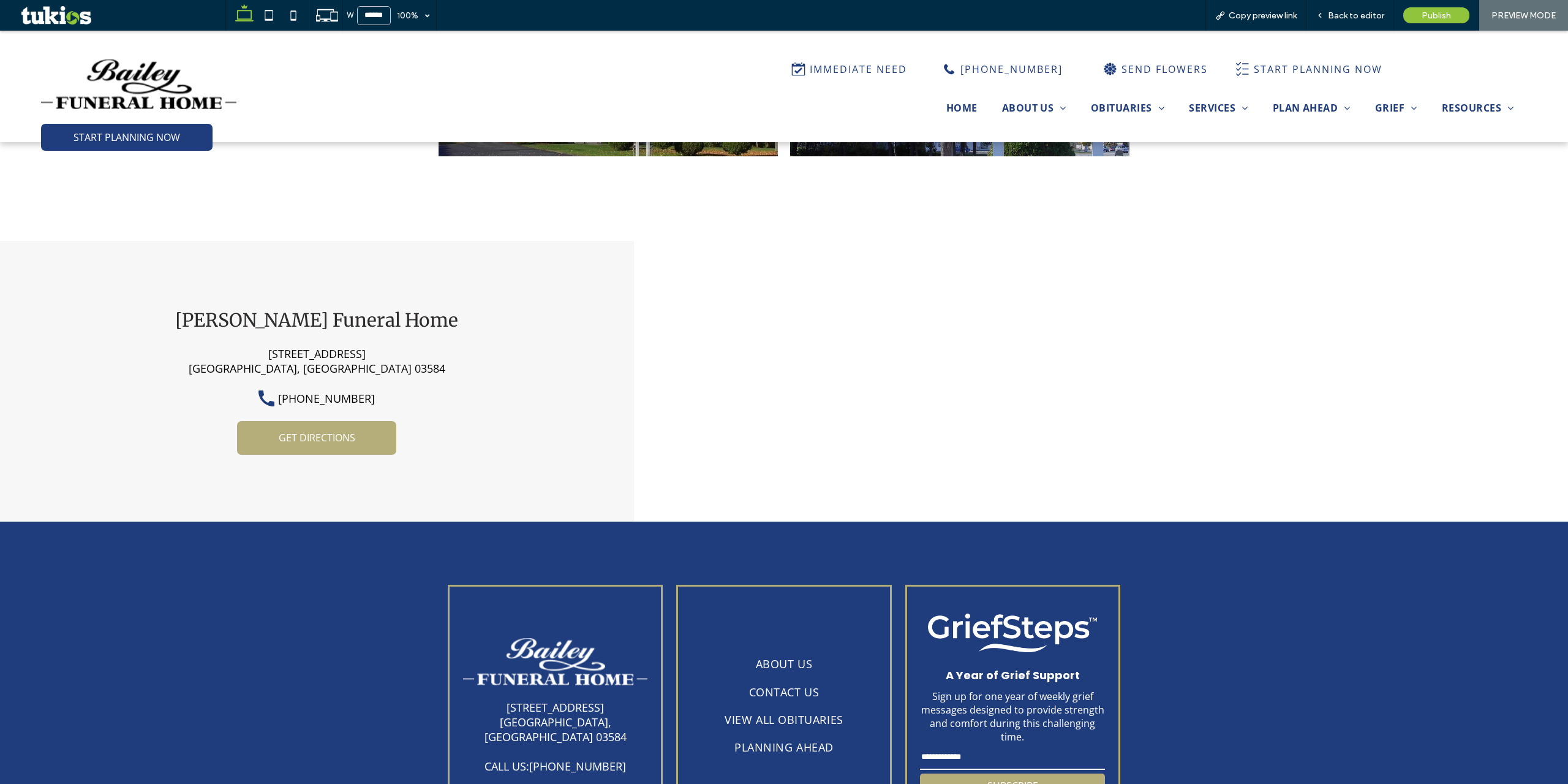
scroll to position [1009, 0]
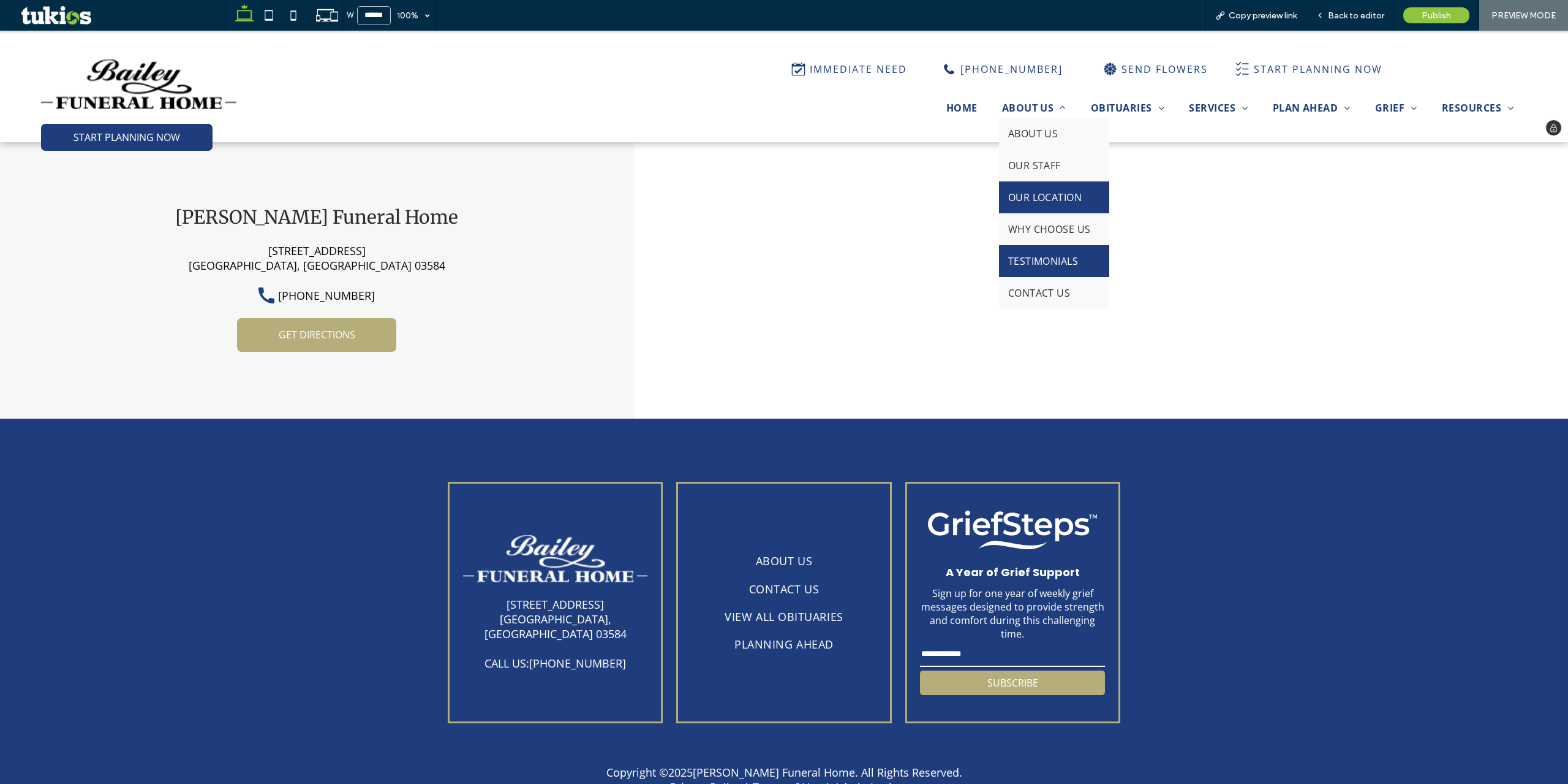
click at [1040, 260] on span "TESTIMONIALS" at bounding box center [1044, 260] width 71 height 13
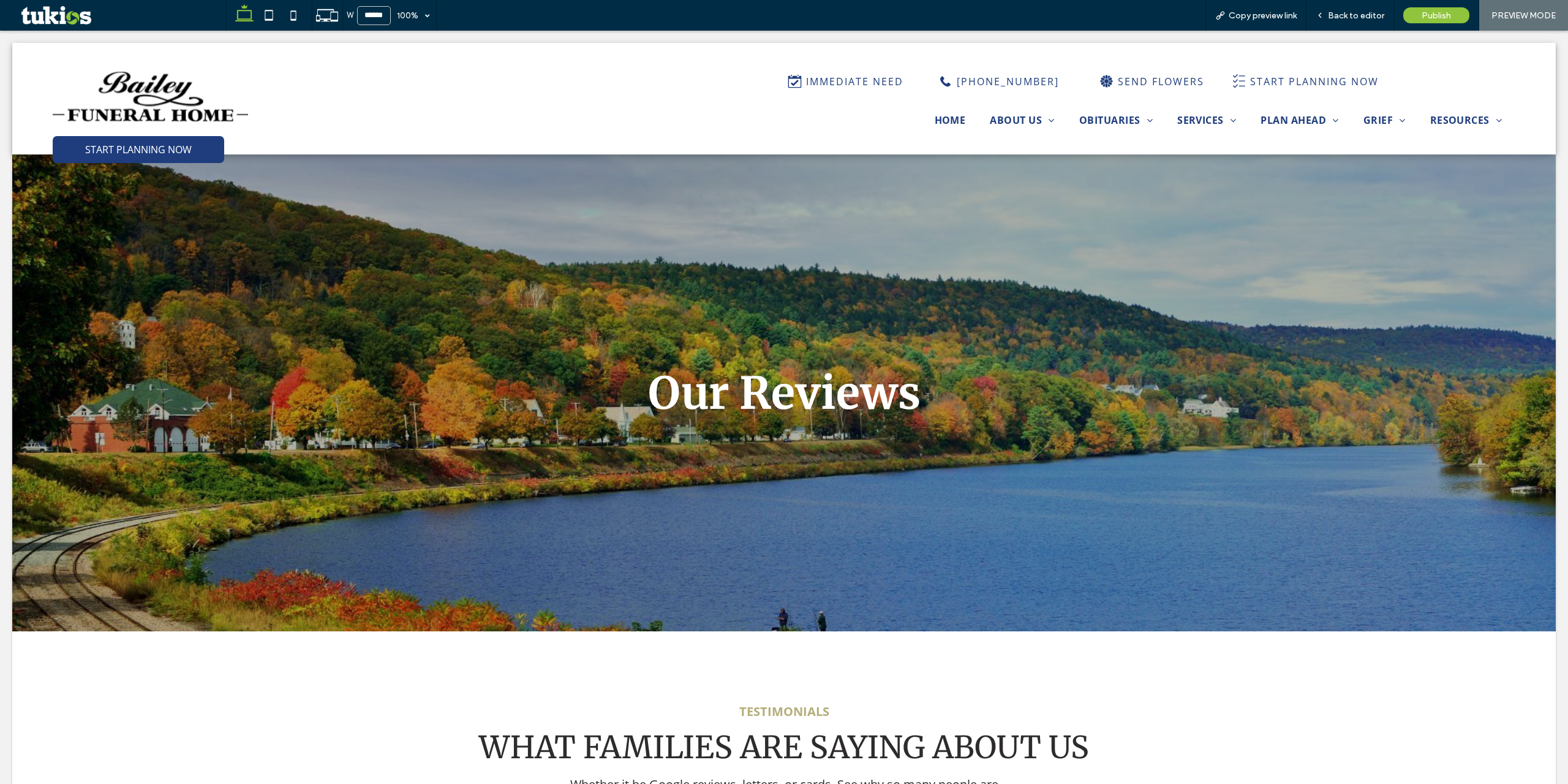
scroll to position [0, 0]
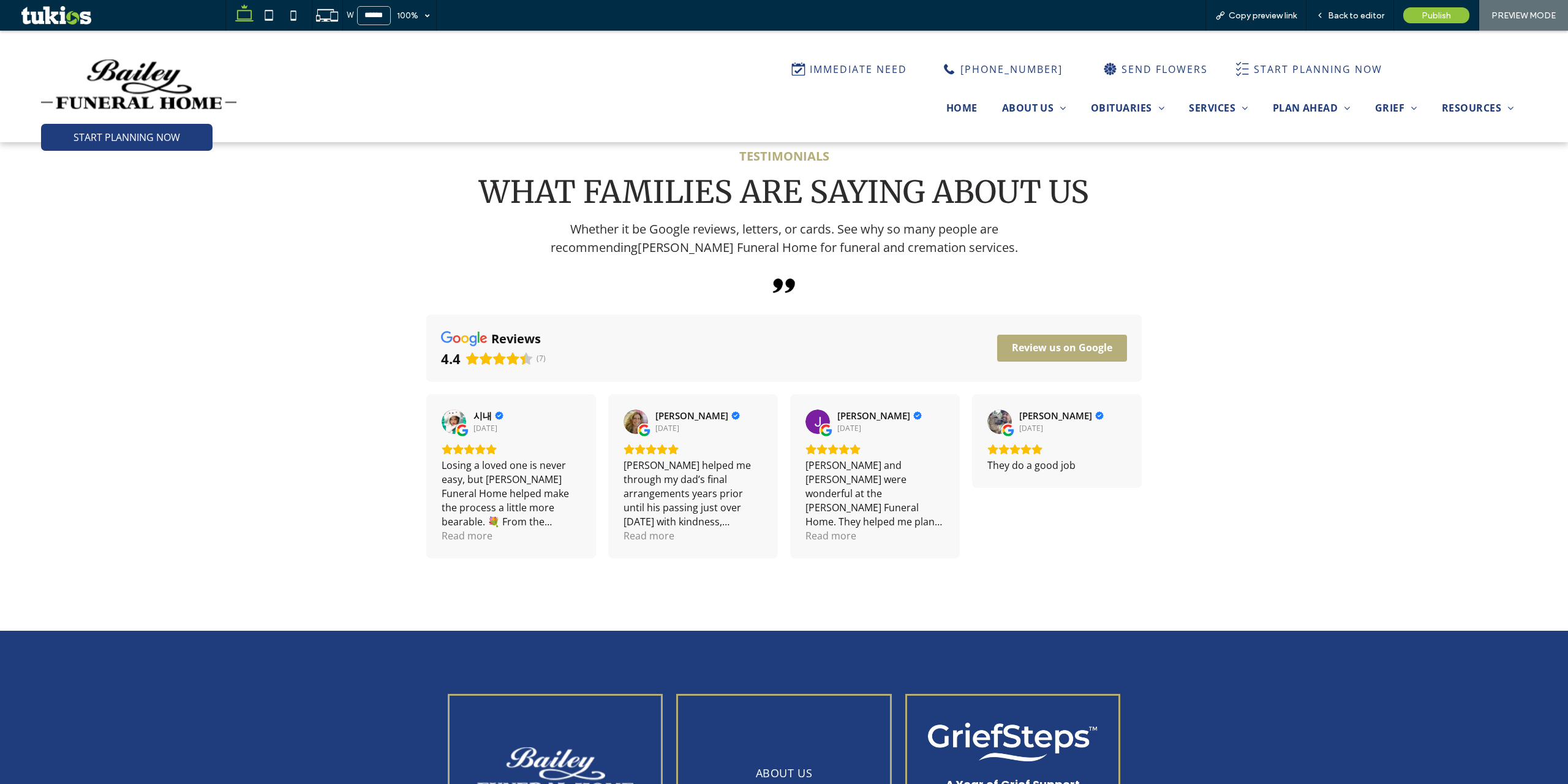
scroll to position [552, 0]
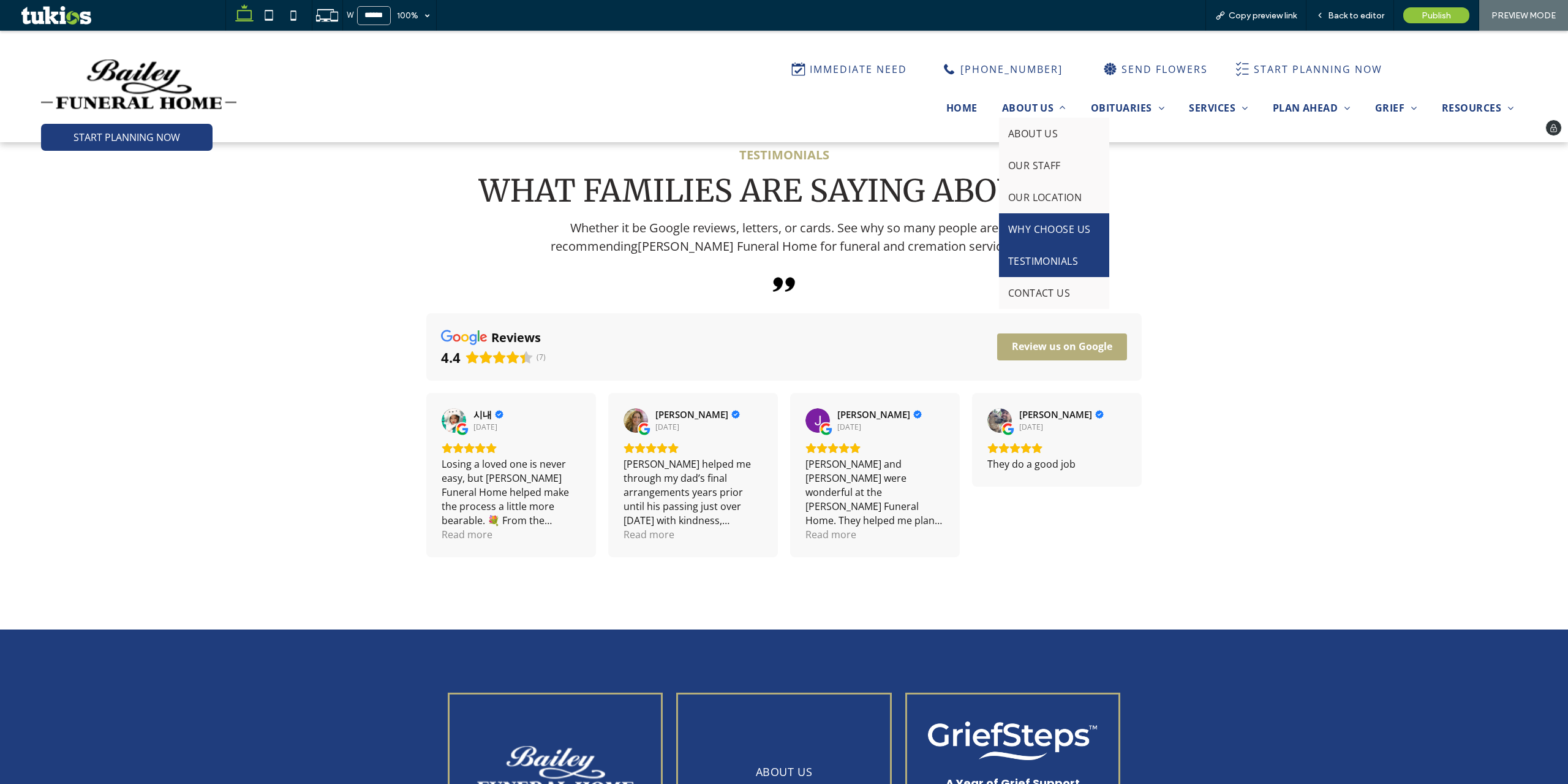
click at [1051, 229] on span "WHY CHOOSE US" at bounding box center [1050, 229] width 83 height 13
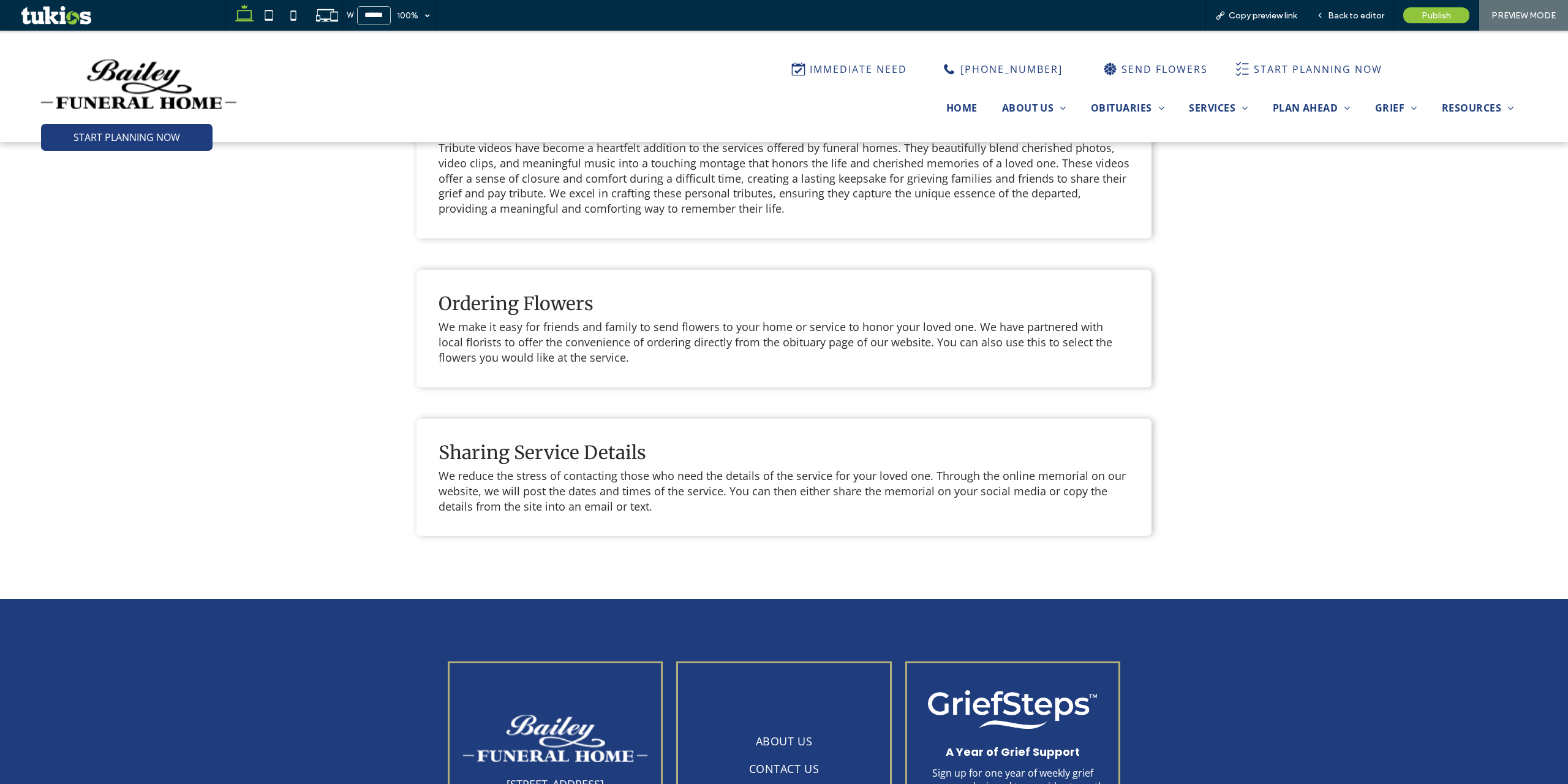
scroll to position [1097, 0]
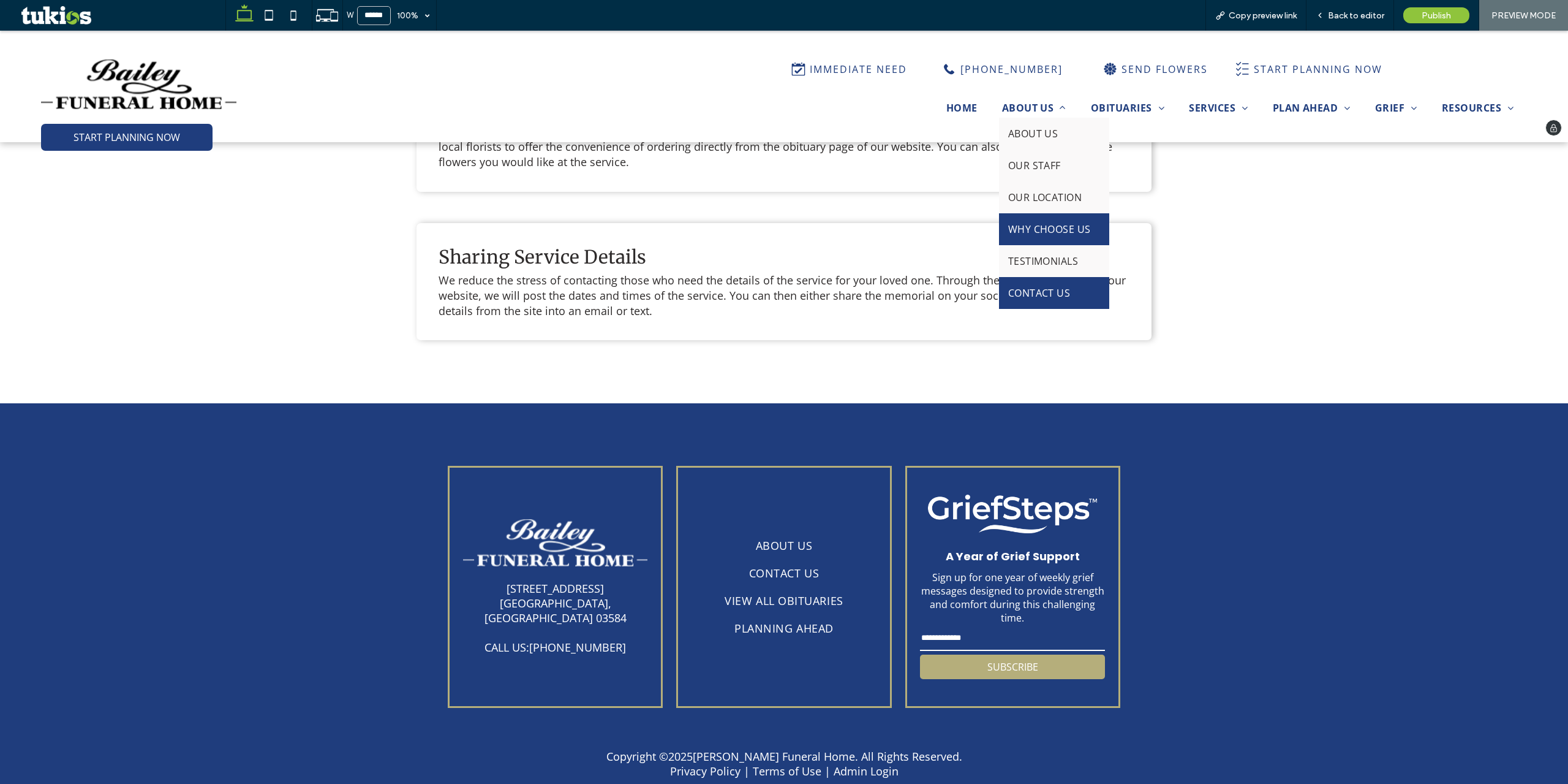
click at [1047, 278] on link "CONTACT US" at bounding box center [1054, 293] width 110 height 32
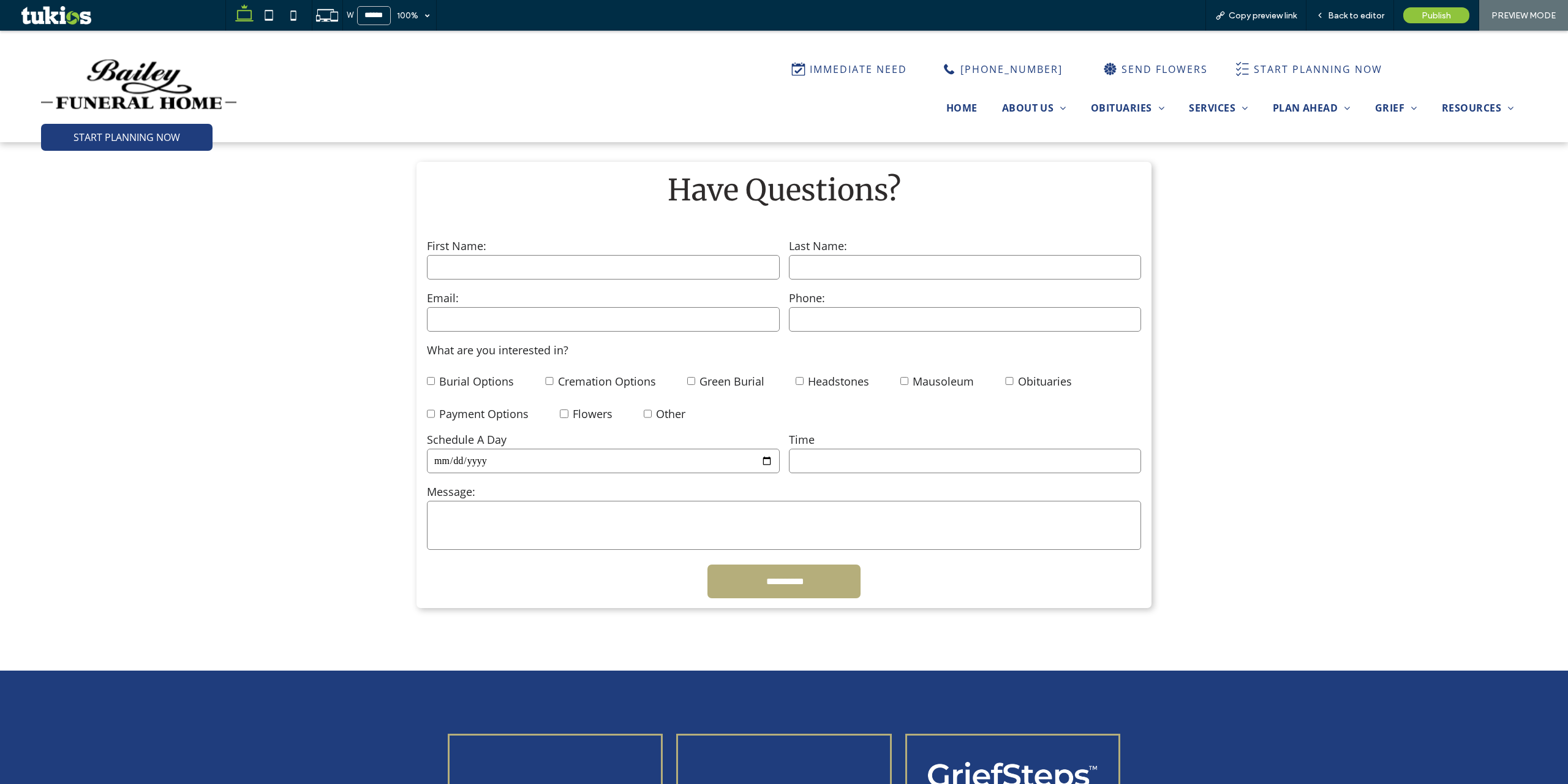
scroll to position [919, 0]
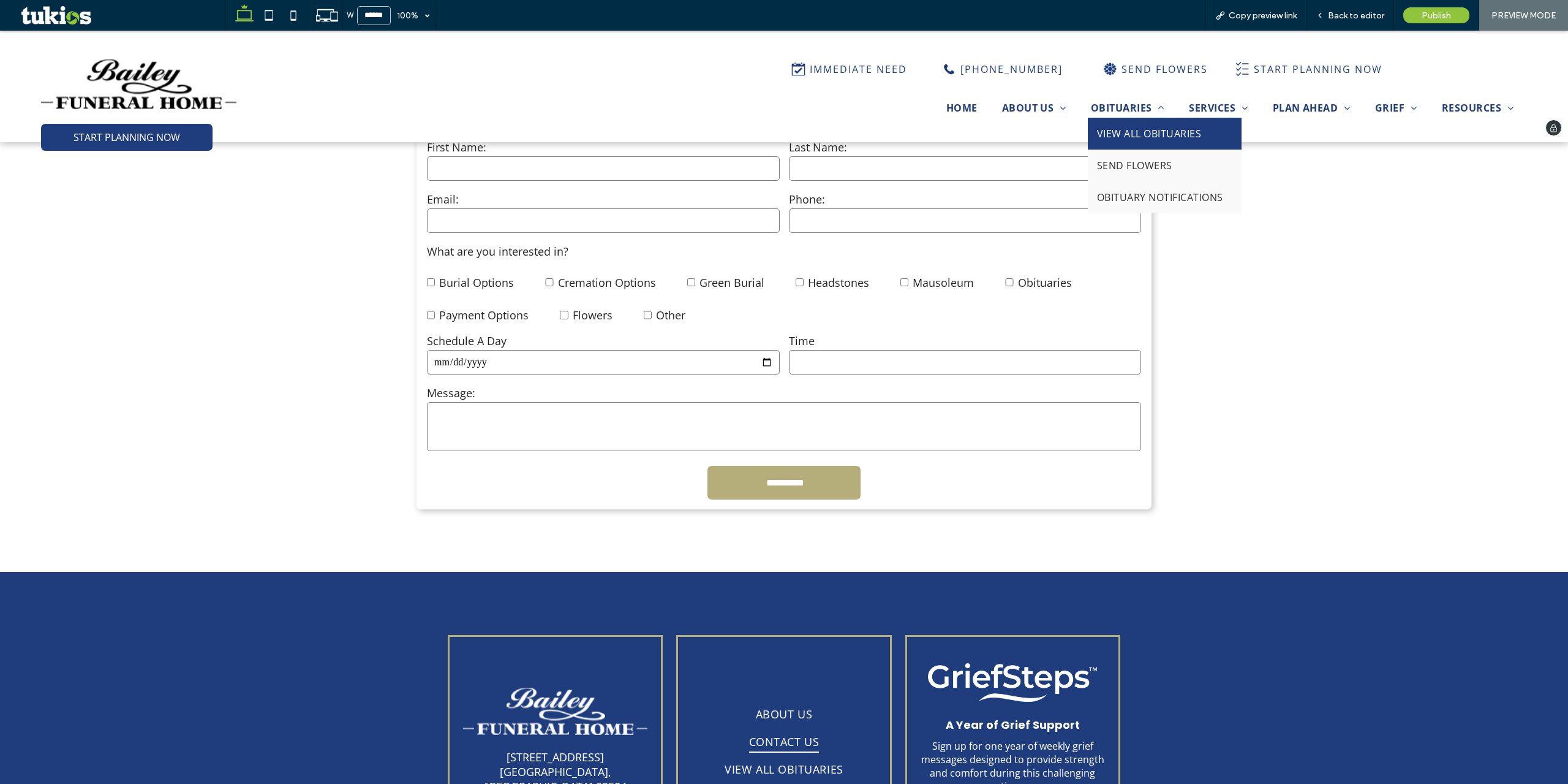
click at [1113, 132] on span "VIEW ALL OBITUARIES" at bounding box center [1149, 133] width 104 height 13
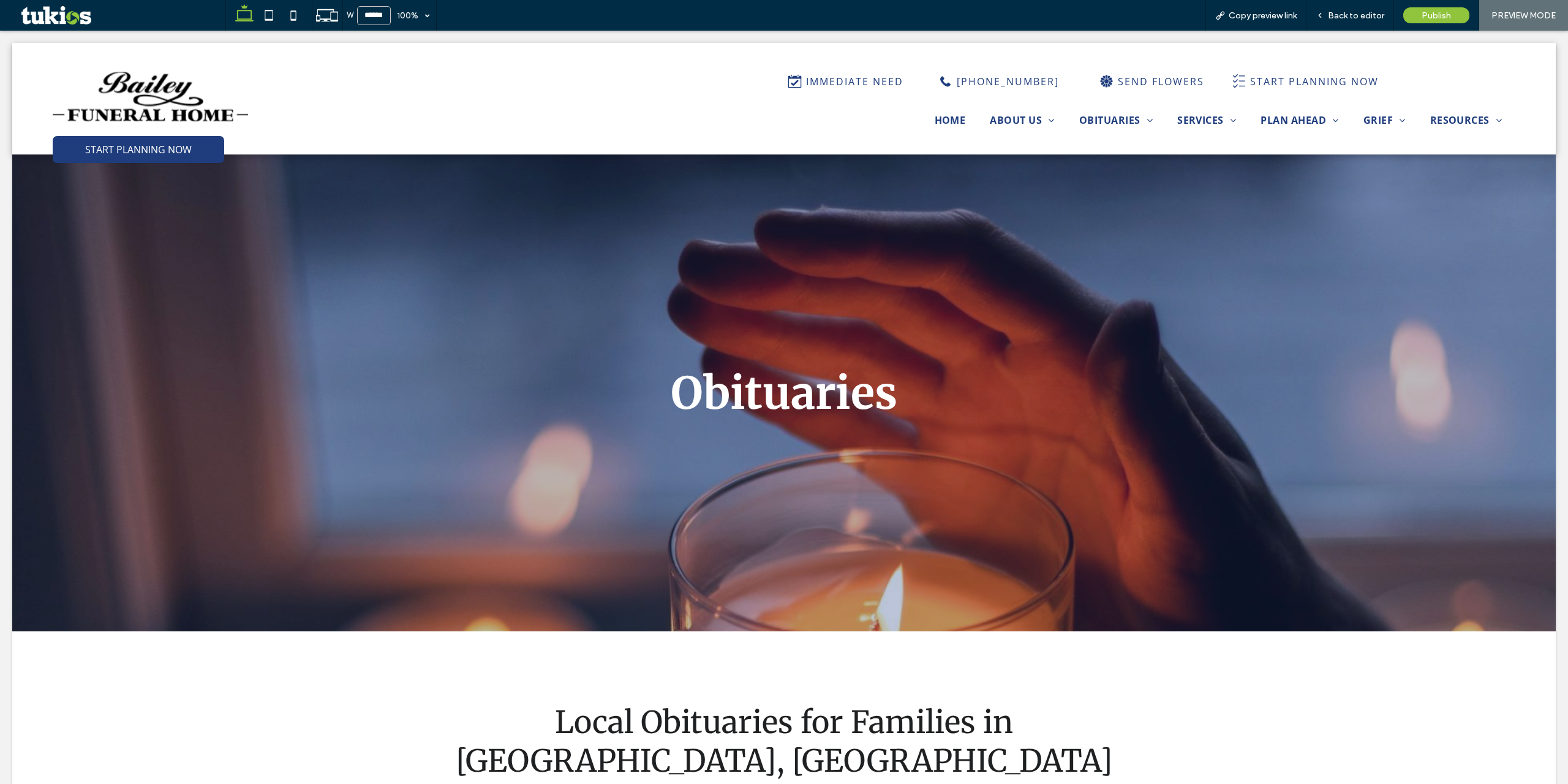
scroll to position [0, 0]
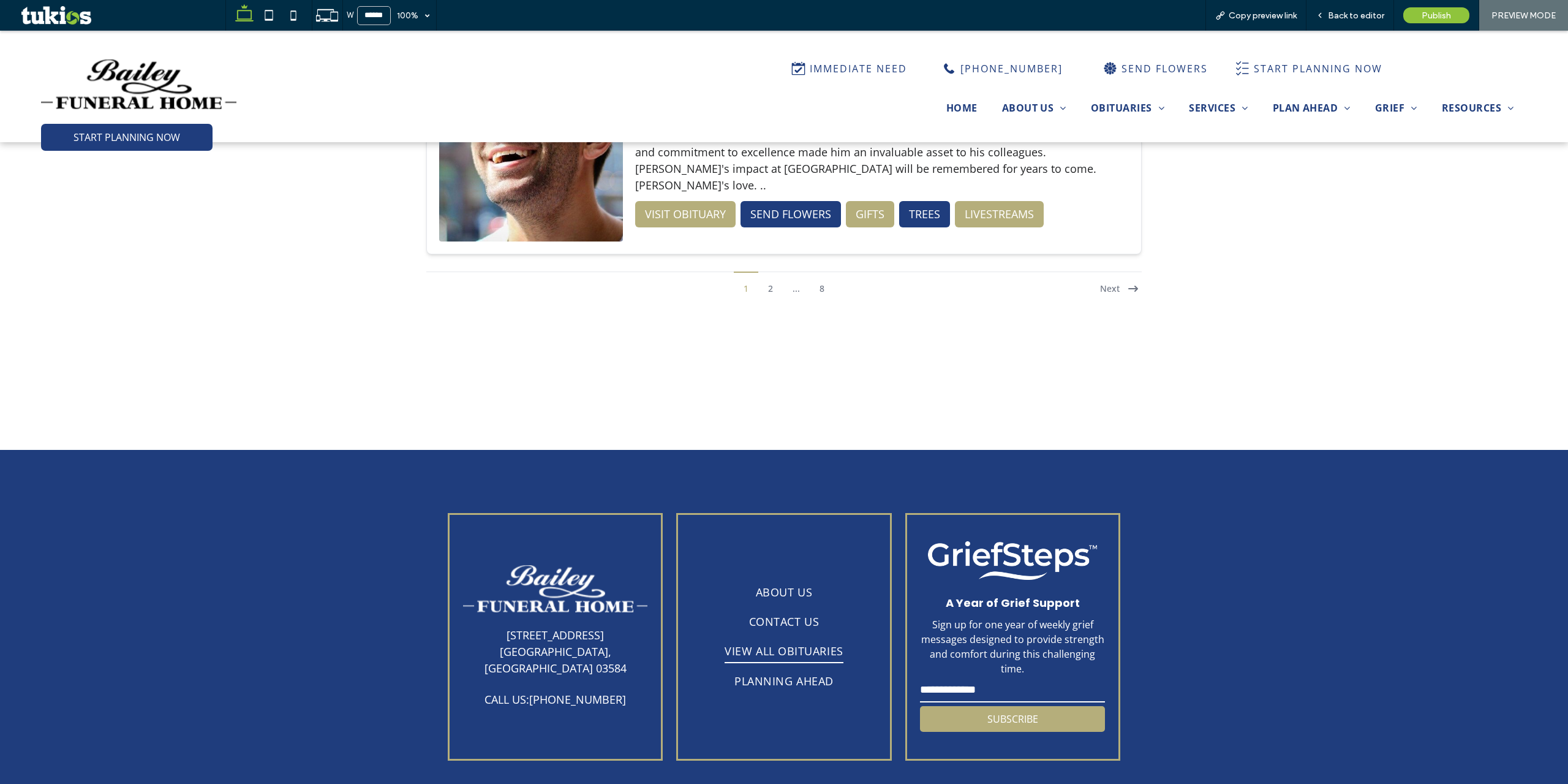
scroll to position [3336, 0]
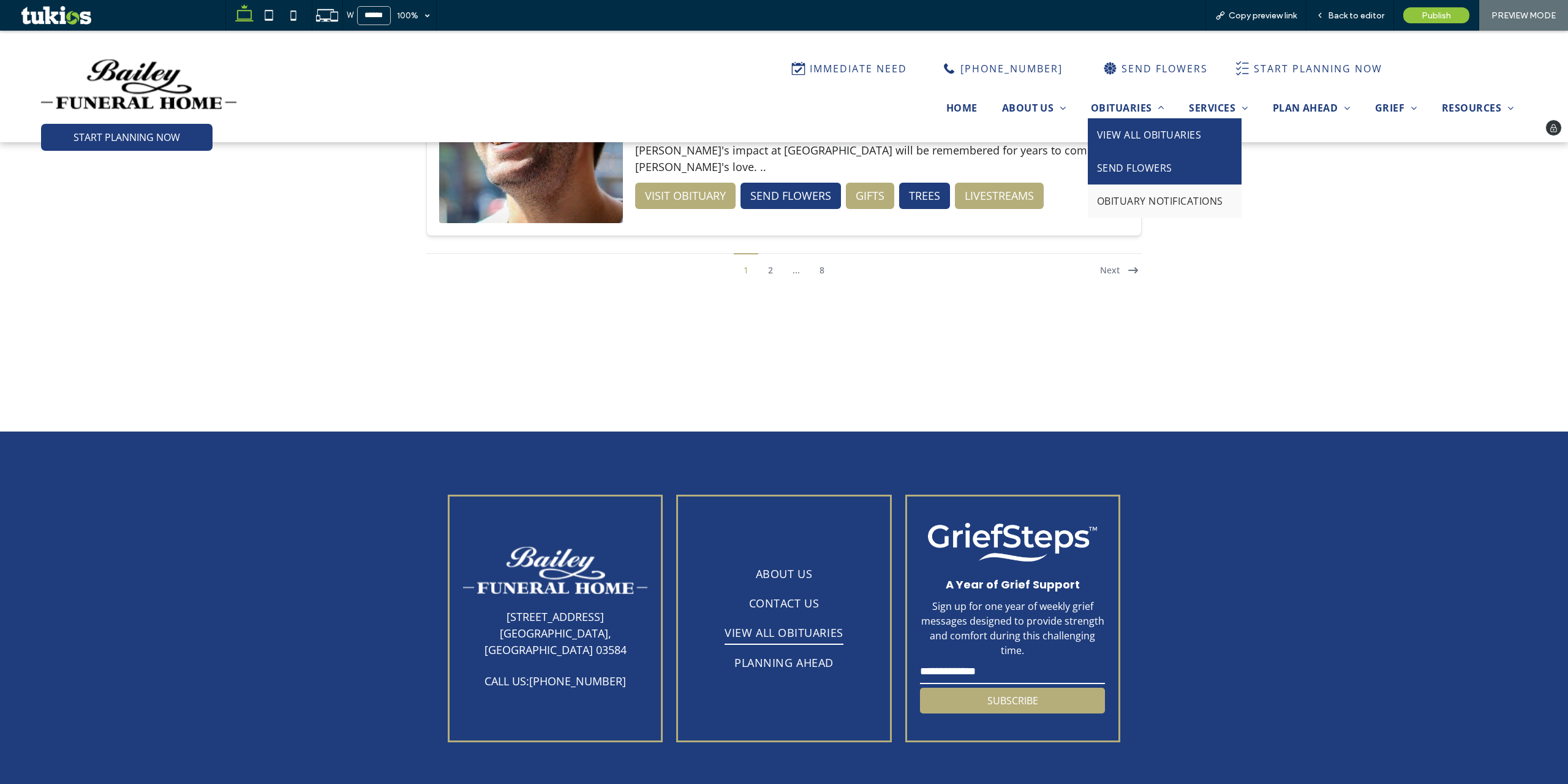
drag, startPoint x: 1107, startPoint y: 162, endPoint x: 1113, endPoint y: 195, distance: 33.5
click at [1107, 162] on span "SEND FLOWERS" at bounding box center [1134, 168] width 75 height 15
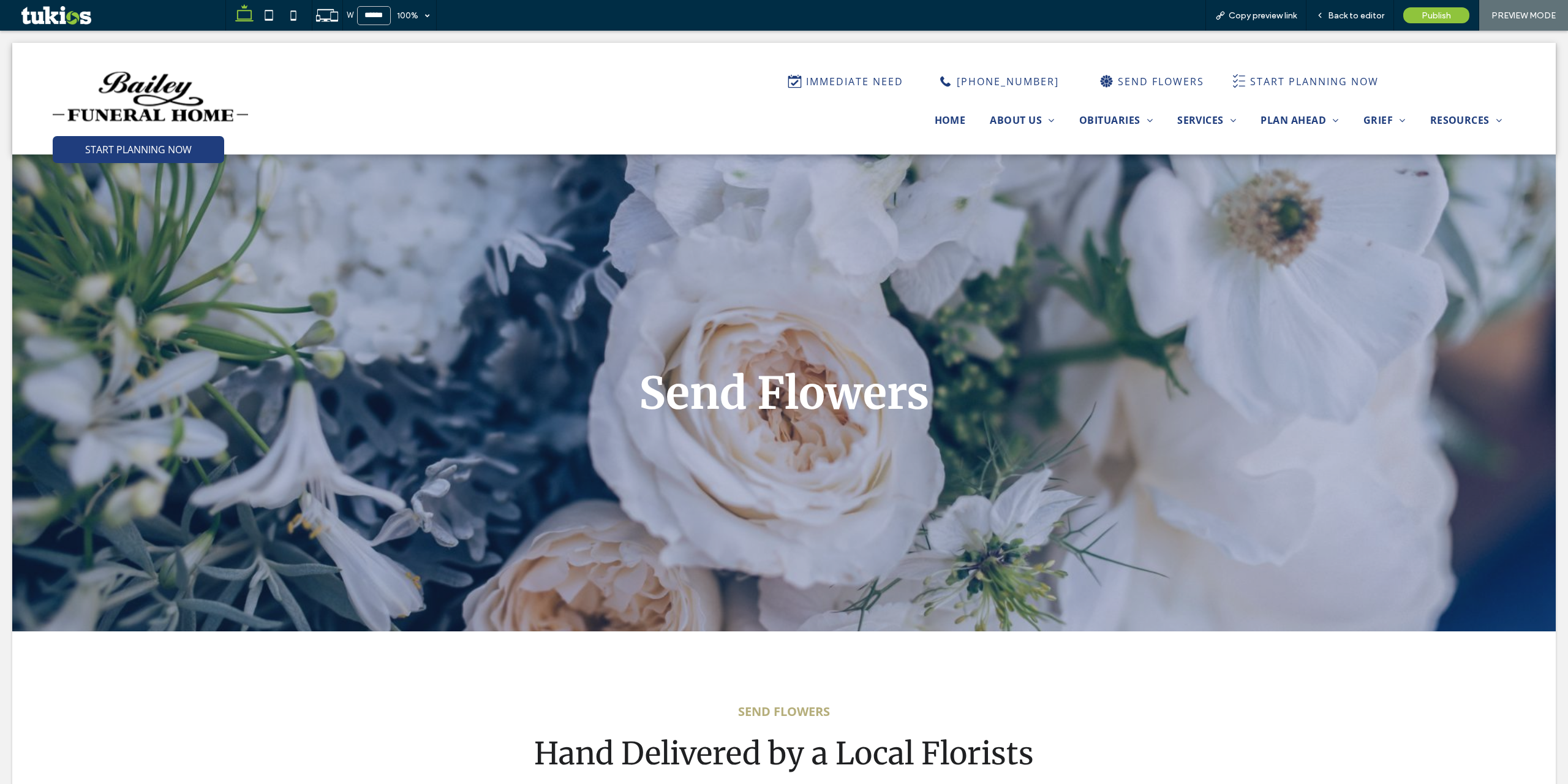
scroll to position [0, 0]
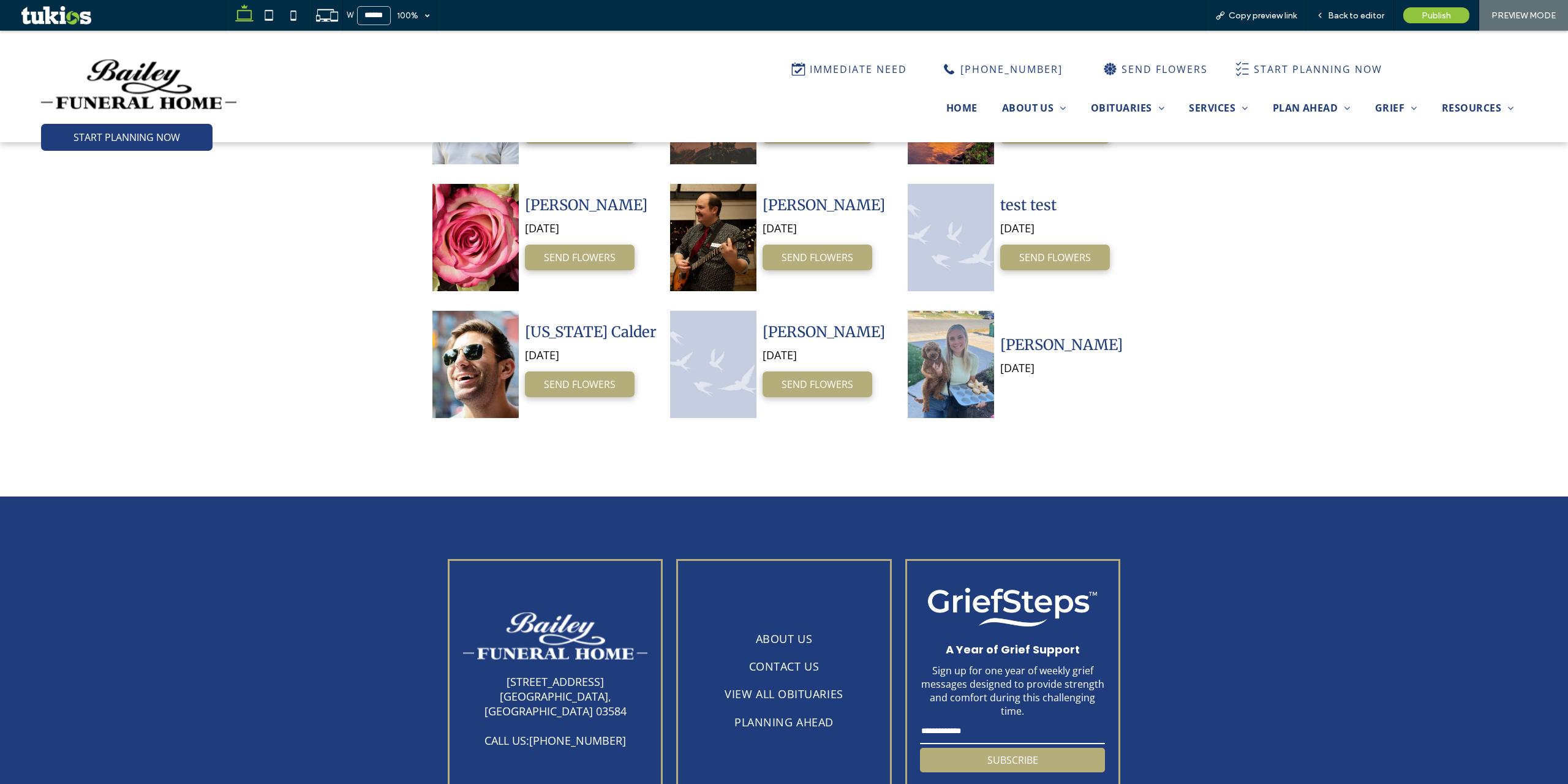
scroll to position [981, 0]
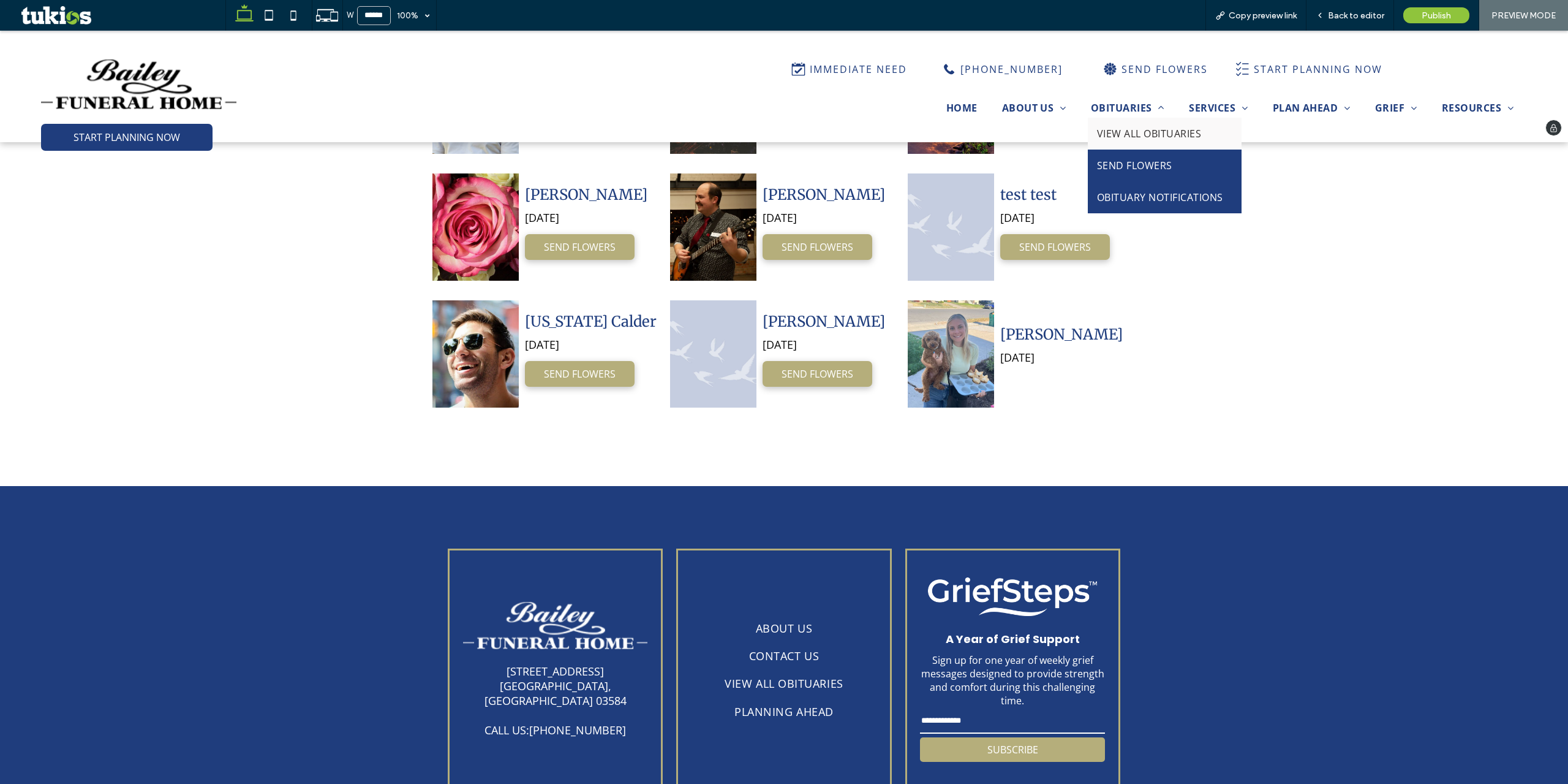
click at [1147, 190] on link "OBITUARY NOTIFICATIONS" at bounding box center [1165, 197] width 154 height 32
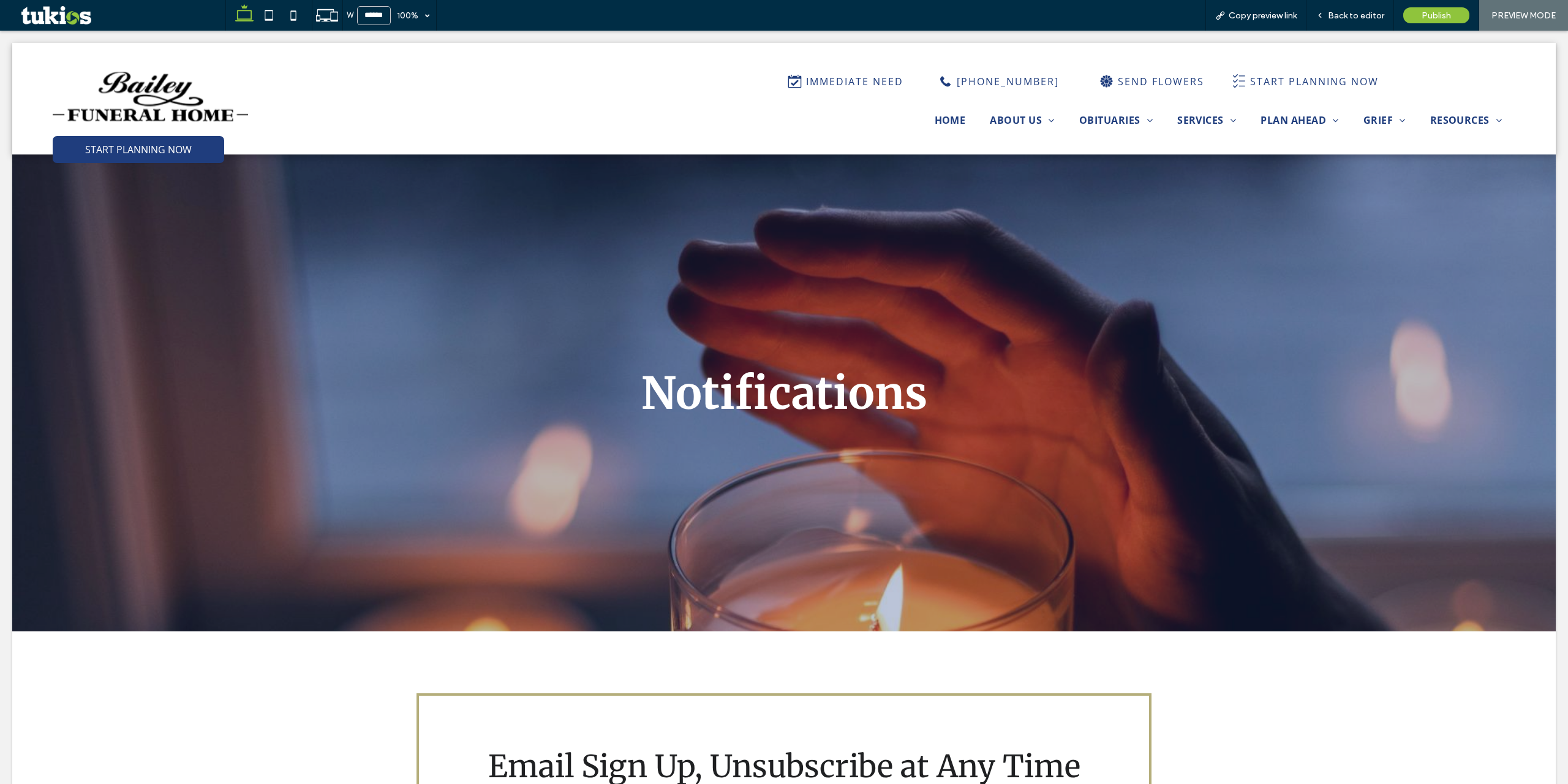
scroll to position [0, 0]
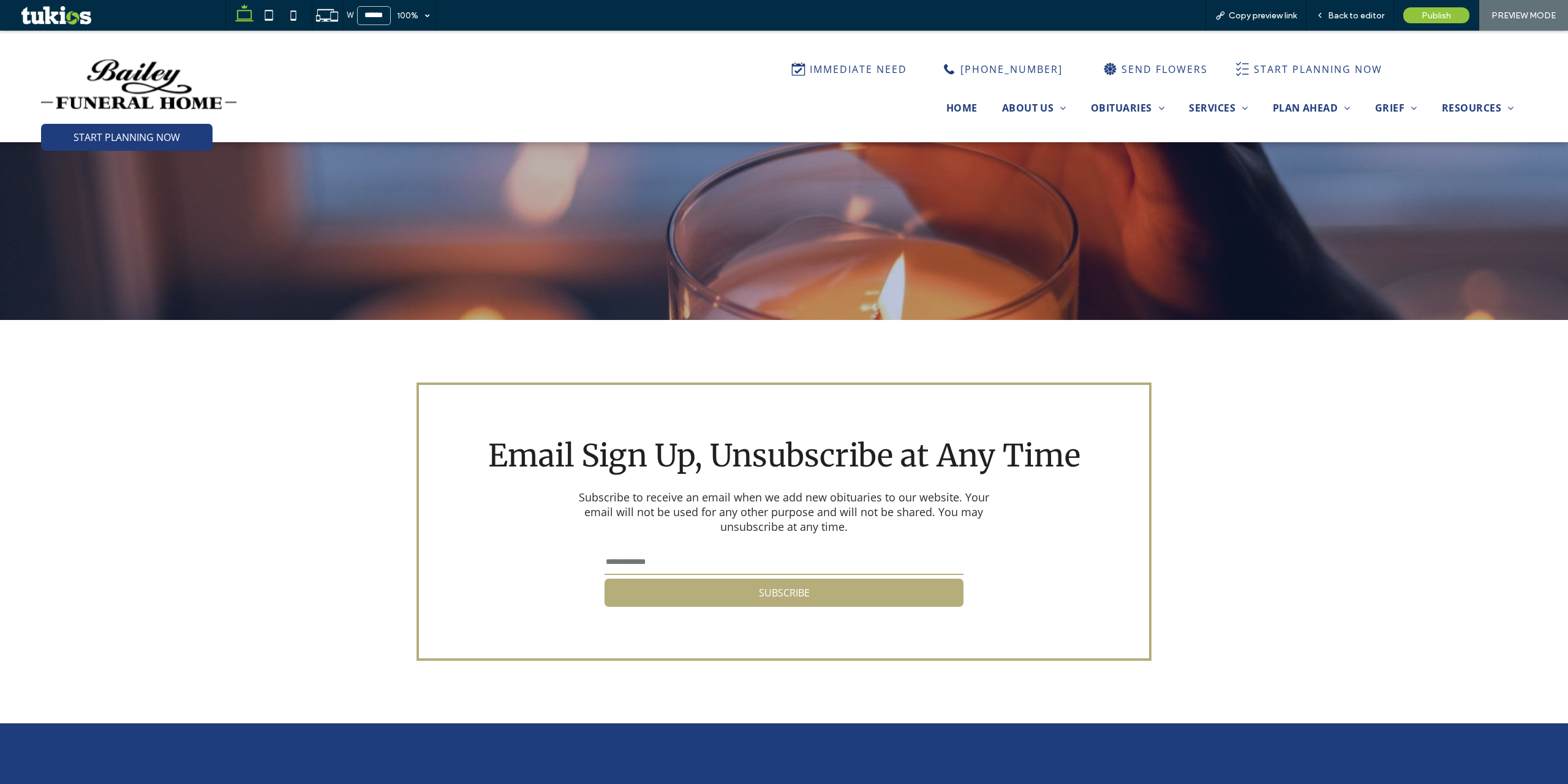
scroll to position [306, 0]
click at [786, 558] on input "email" at bounding box center [784, 562] width 359 height 25
click at [832, 562] on button "SUBSCRIBE" at bounding box center [784, 592] width 359 height 28
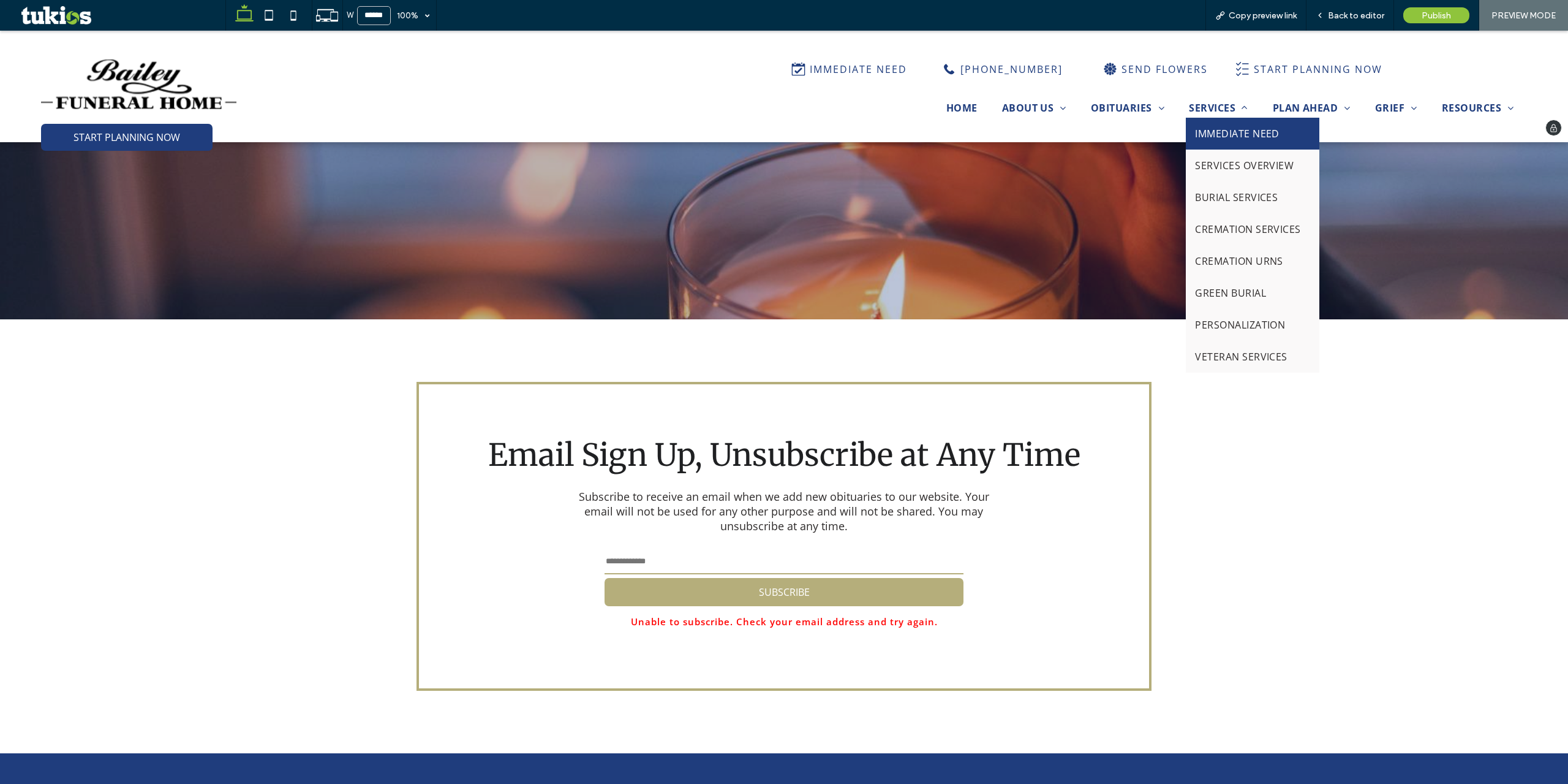
click at [1175, 134] on span "IMMEDIATE NEED" at bounding box center [1237, 133] width 85 height 13
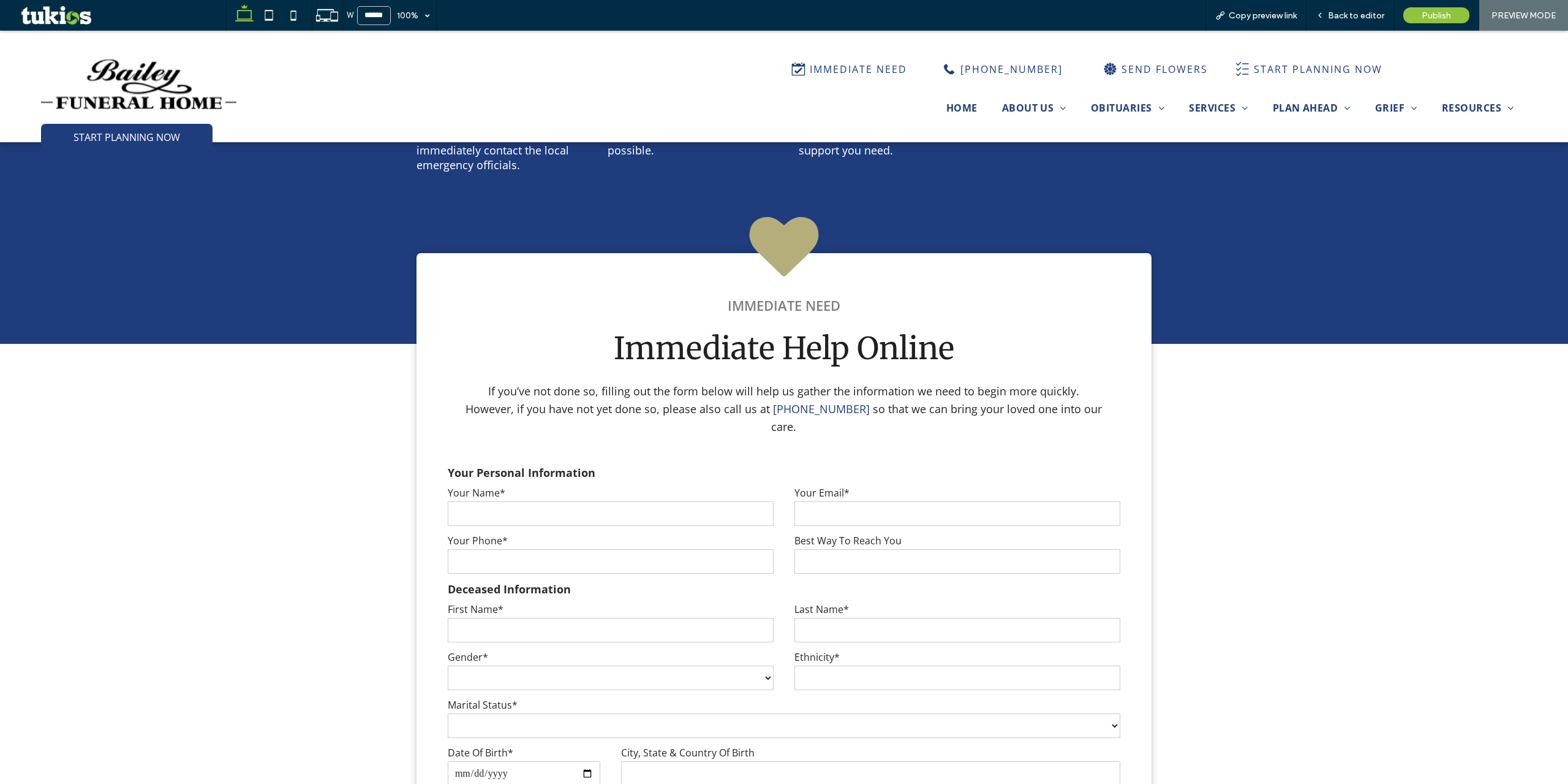
scroll to position [1533, 0]
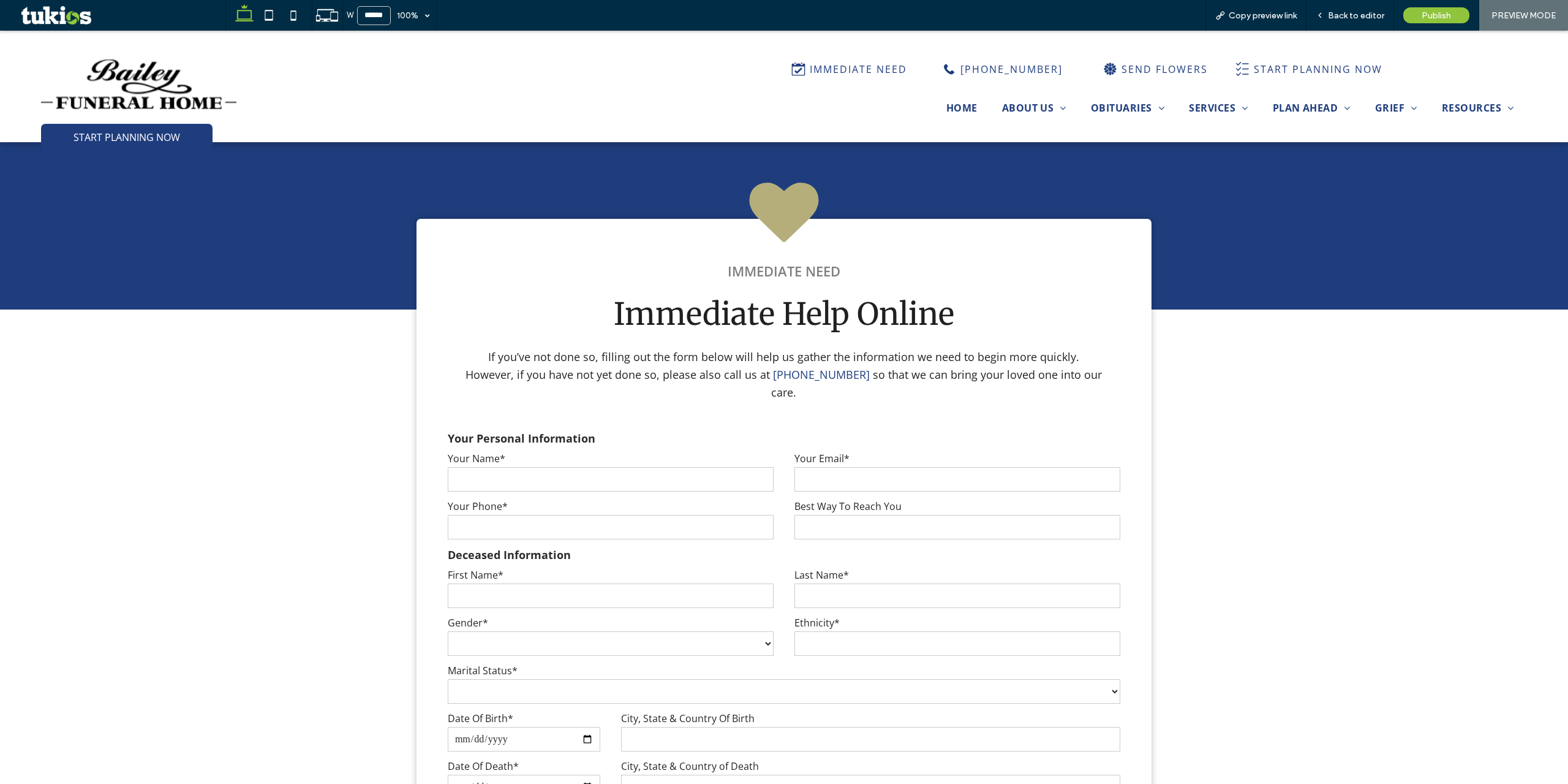
click at [710, 471] on div "Your Name*" at bounding box center [611, 472] width 347 height 41
click at [703, 467] on input "text" at bounding box center [610, 479] width 326 height 25
type input "***"
click at [1175, 12] on span "Back to editor" at bounding box center [1356, 16] width 56 height 11
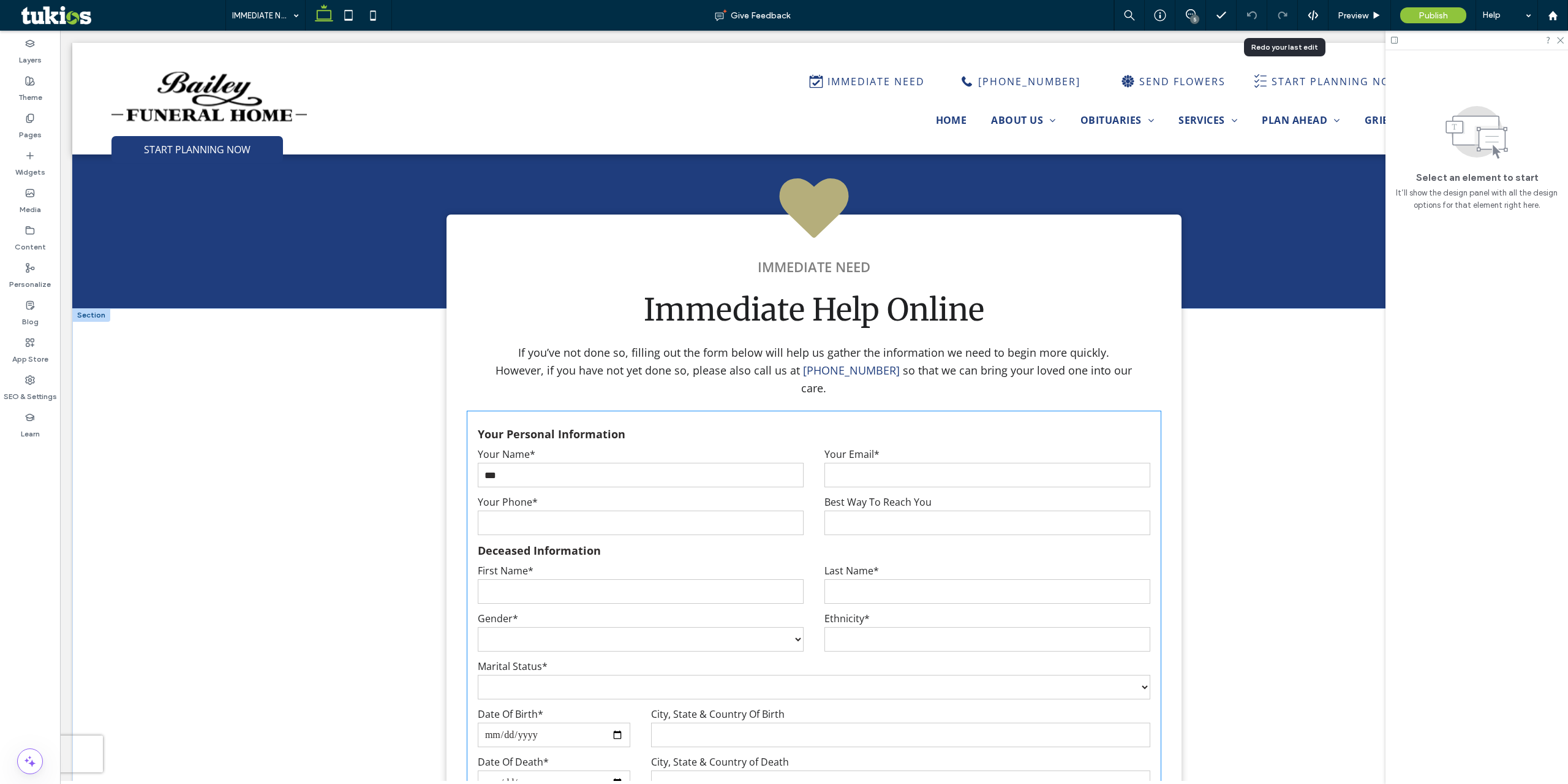
scroll to position [1505, 0]
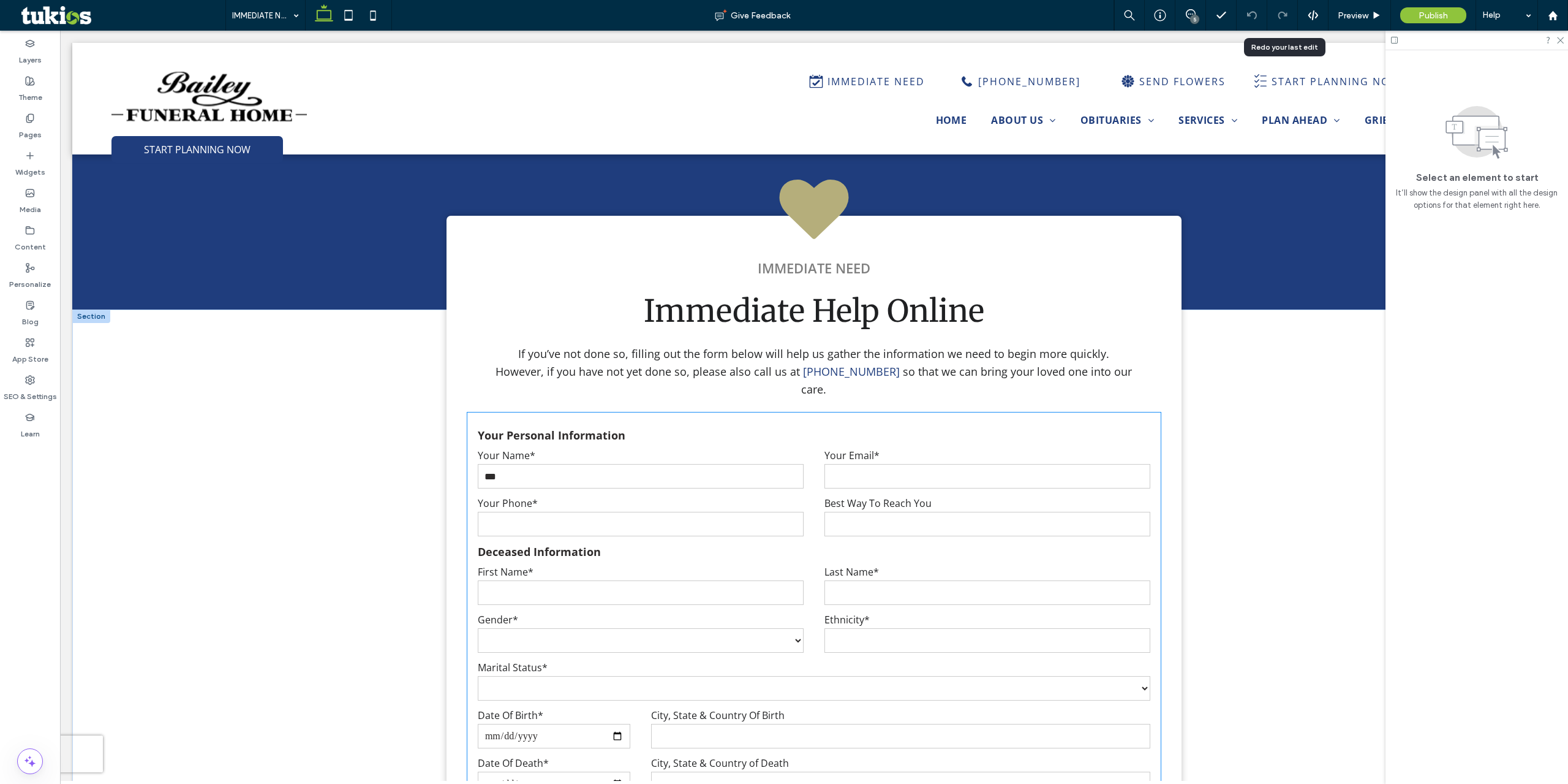
click at [808, 459] on div "Your Name* ***" at bounding box center [641, 469] width 347 height 41
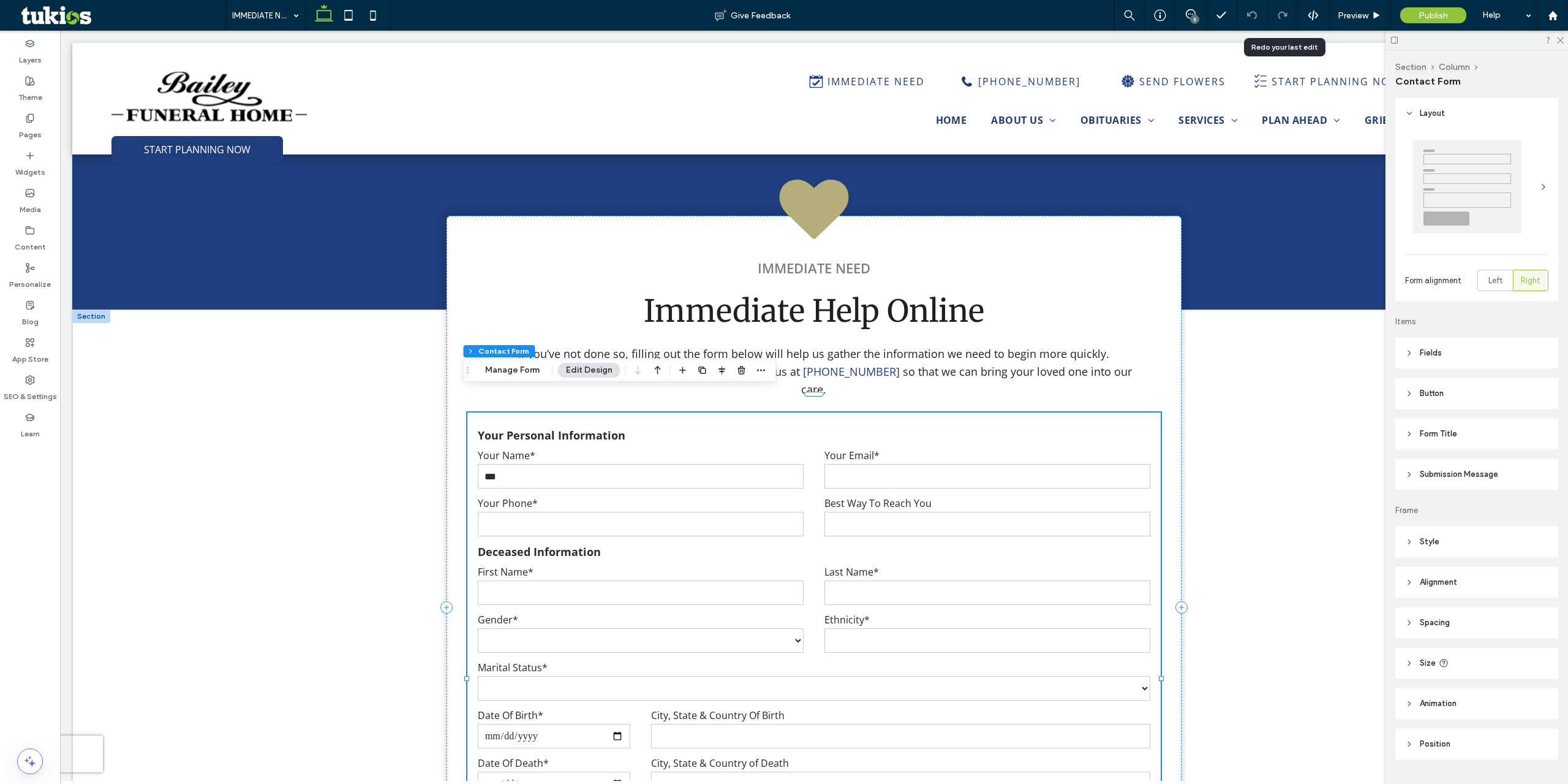
type input "*"
type input "***"
click at [537, 373] on button "Manage Form" at bounding box center [513, 370] width 71 height 15
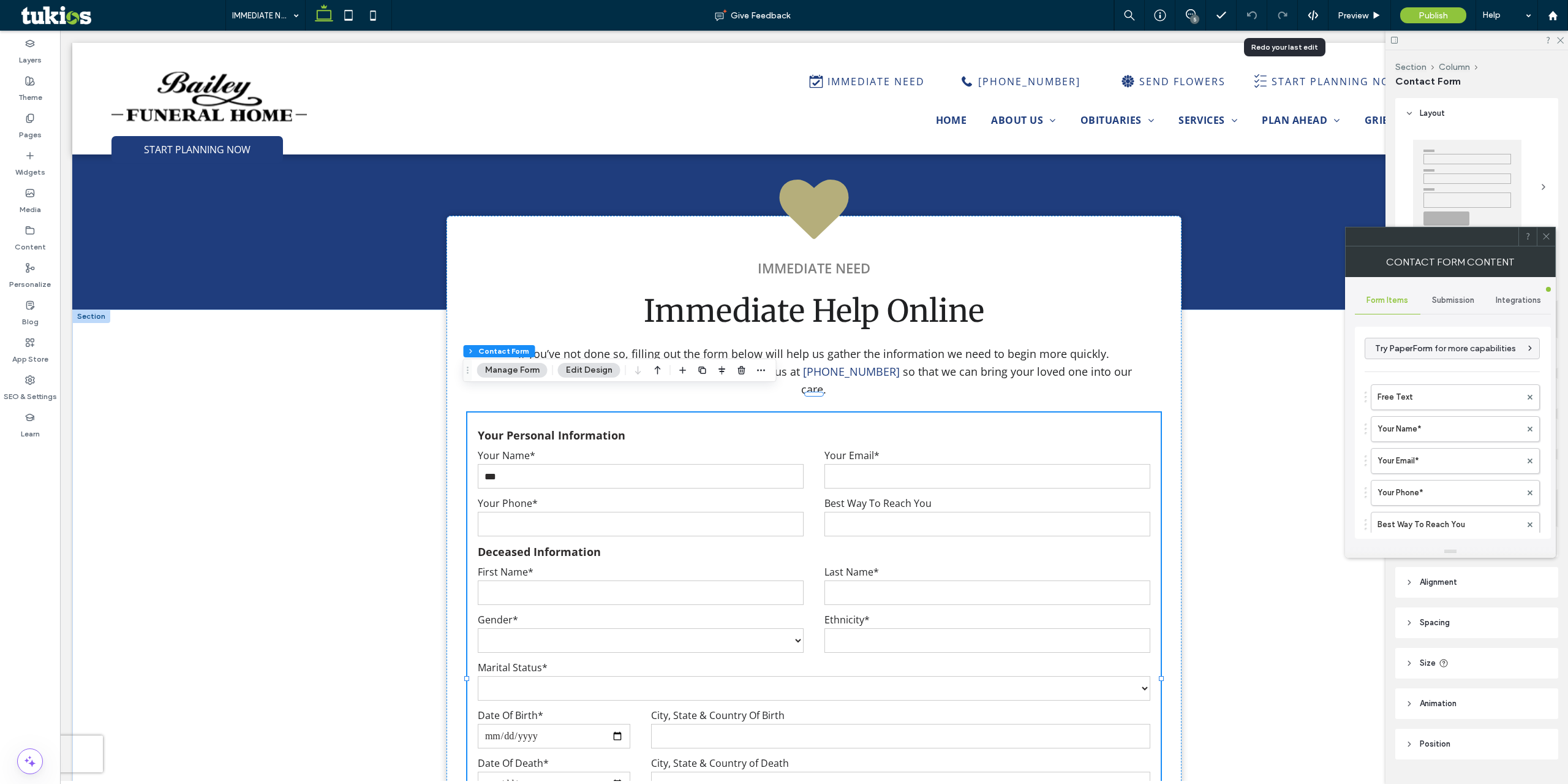
click at [1175, 292] on div "Submission" at bounding box center [1453, 300] width 65 height 27
click at [1175, 350] on label "New submission notification" at bounding box center [1452, 358] width 163 height 25
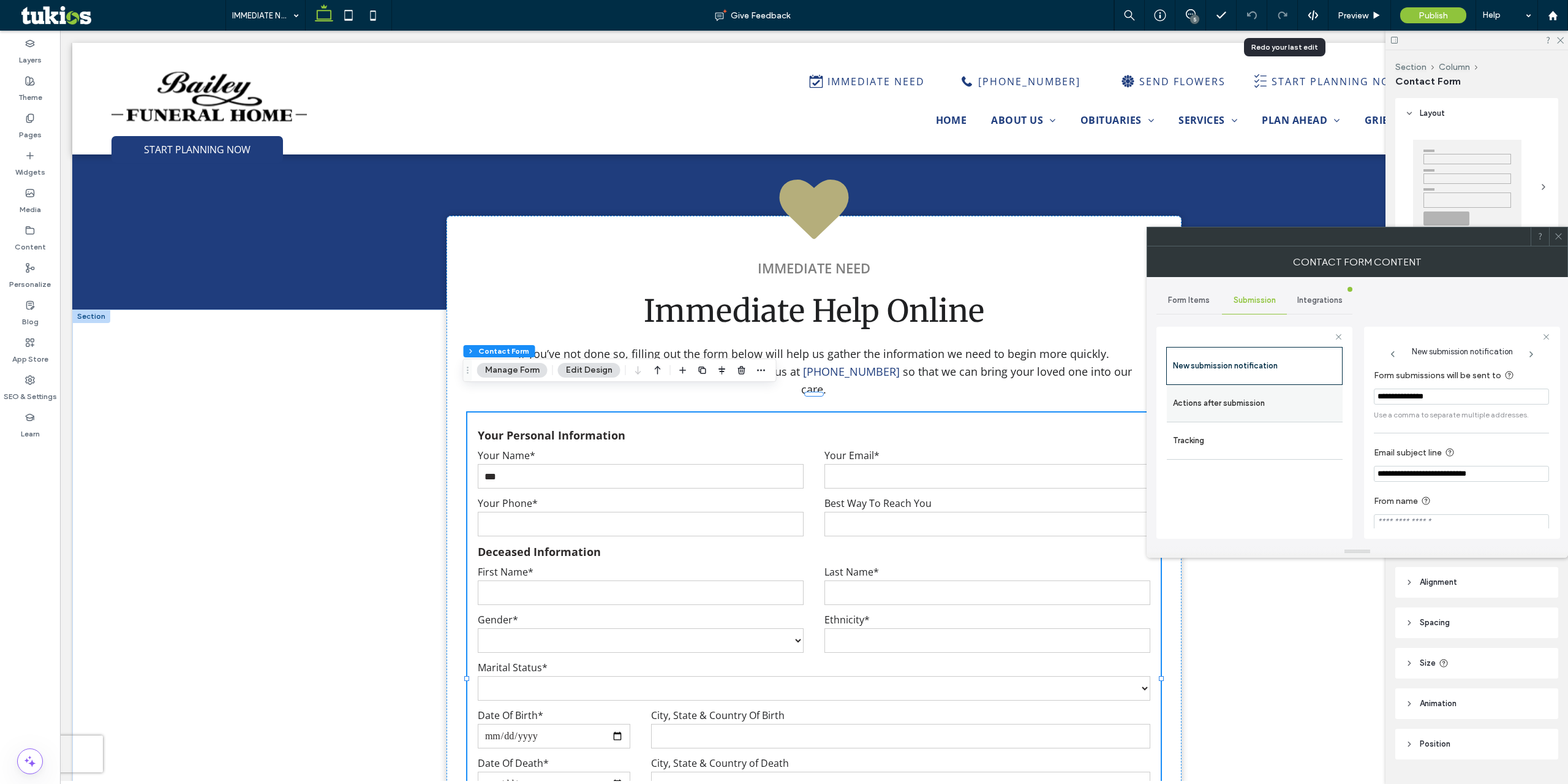
click at [1175, 407] on label "Actions after submission" at bounding box center [1254, 403] width 163 height 25
click at [1175, 514] on div "toggle" at bounding box center [1540, 516] width 19 height 10
click at [1175, 457] on div "toggle" at bounding box center [1540, 455] width 19 height 10
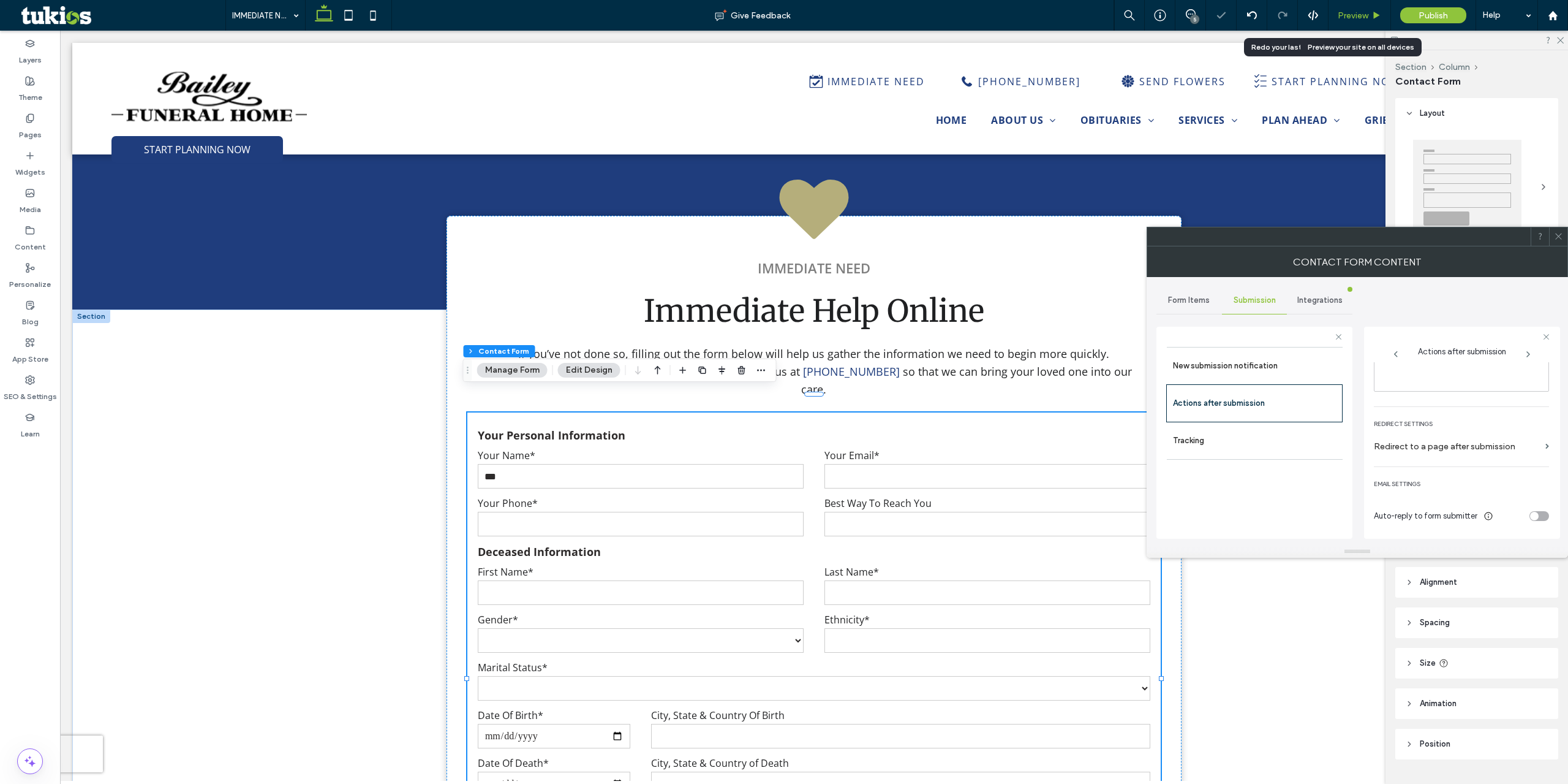
click at [1175, 13] on span "Preview" at bounding box center [1353, 16] width 31 height 11
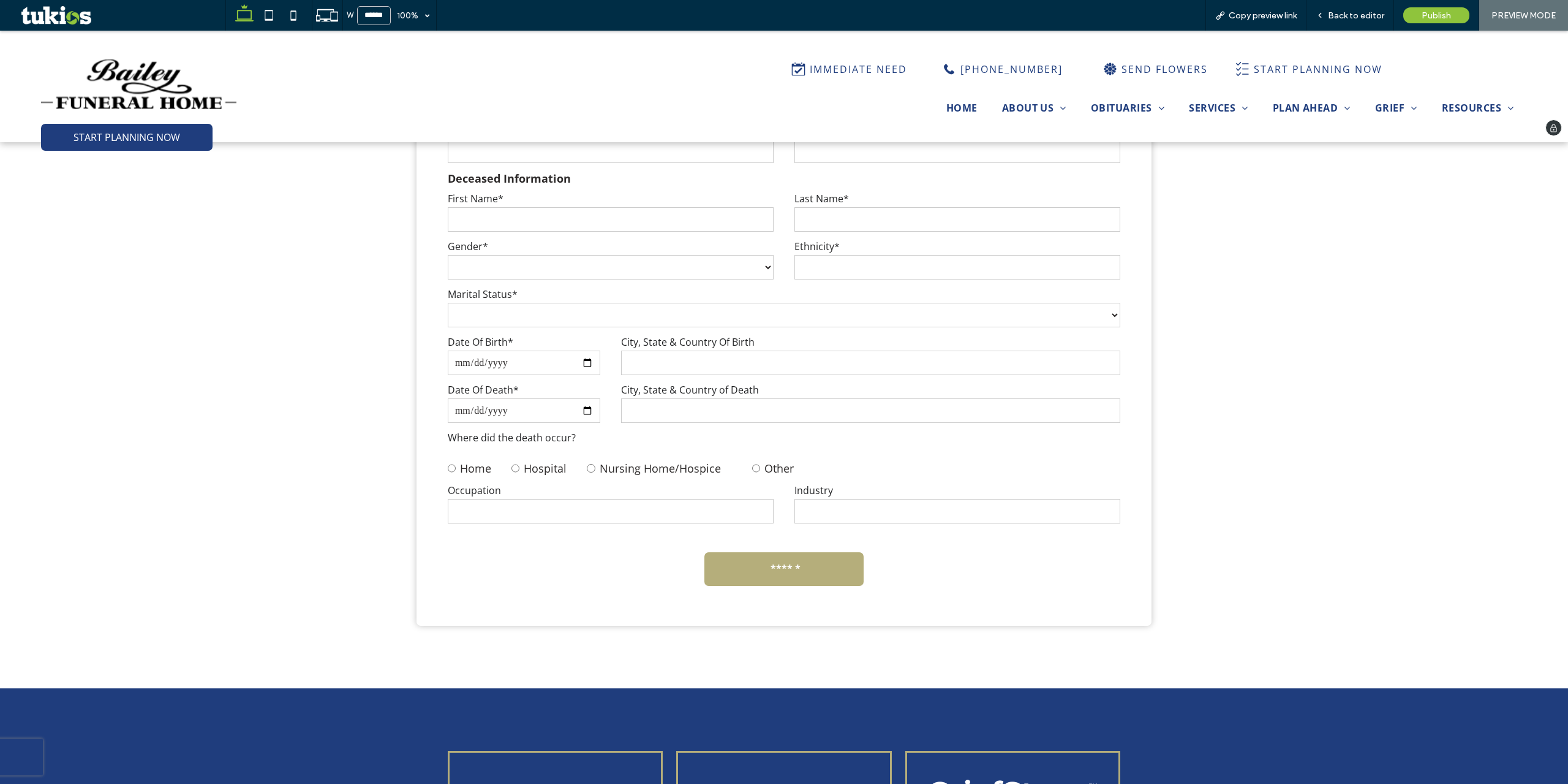
scroll to position [1533, 0]
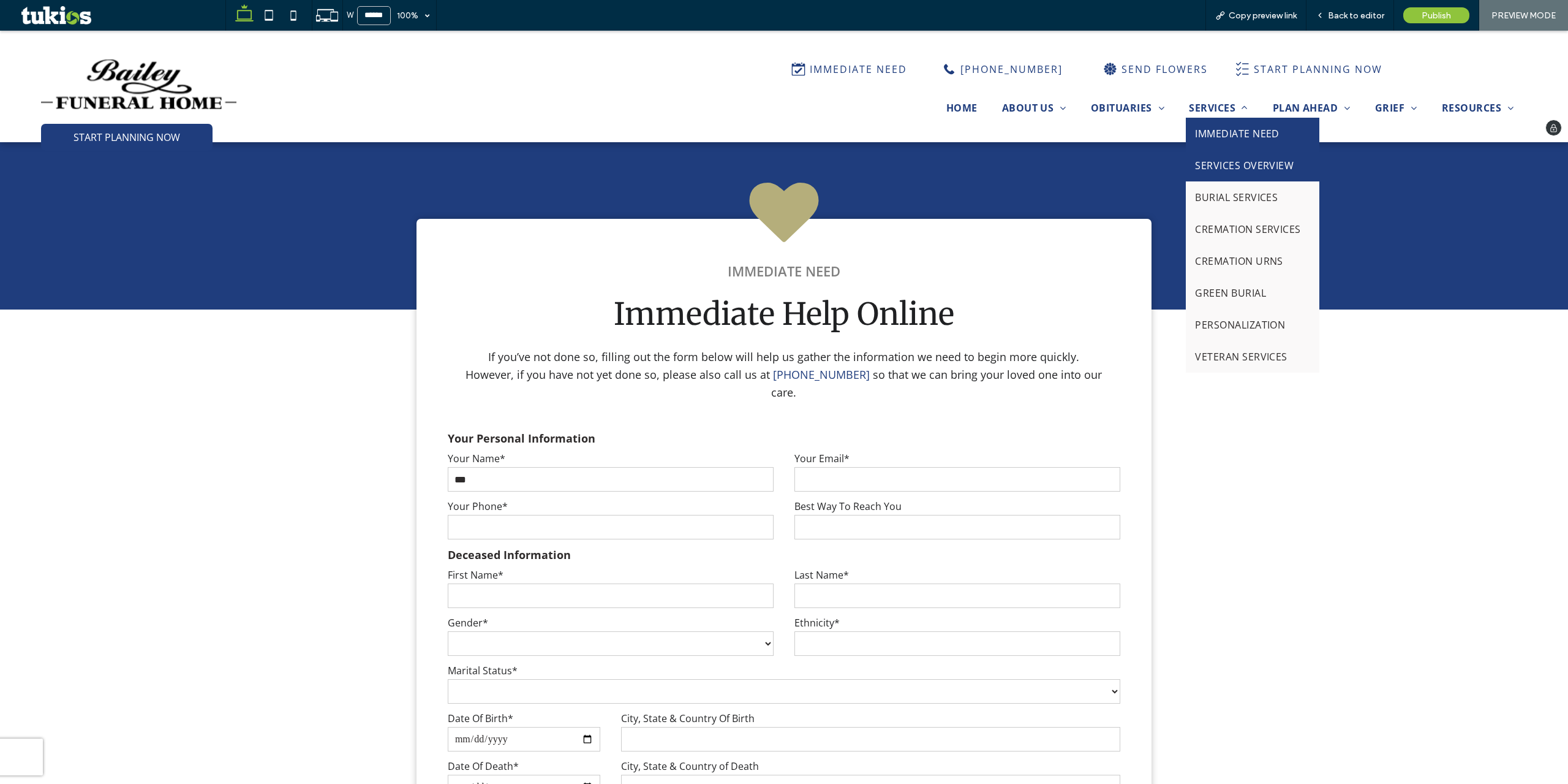
click at [1175, 168] on span "SERVICES OVERVIEW" at bounding box center [1244, 165] width 99 height 13
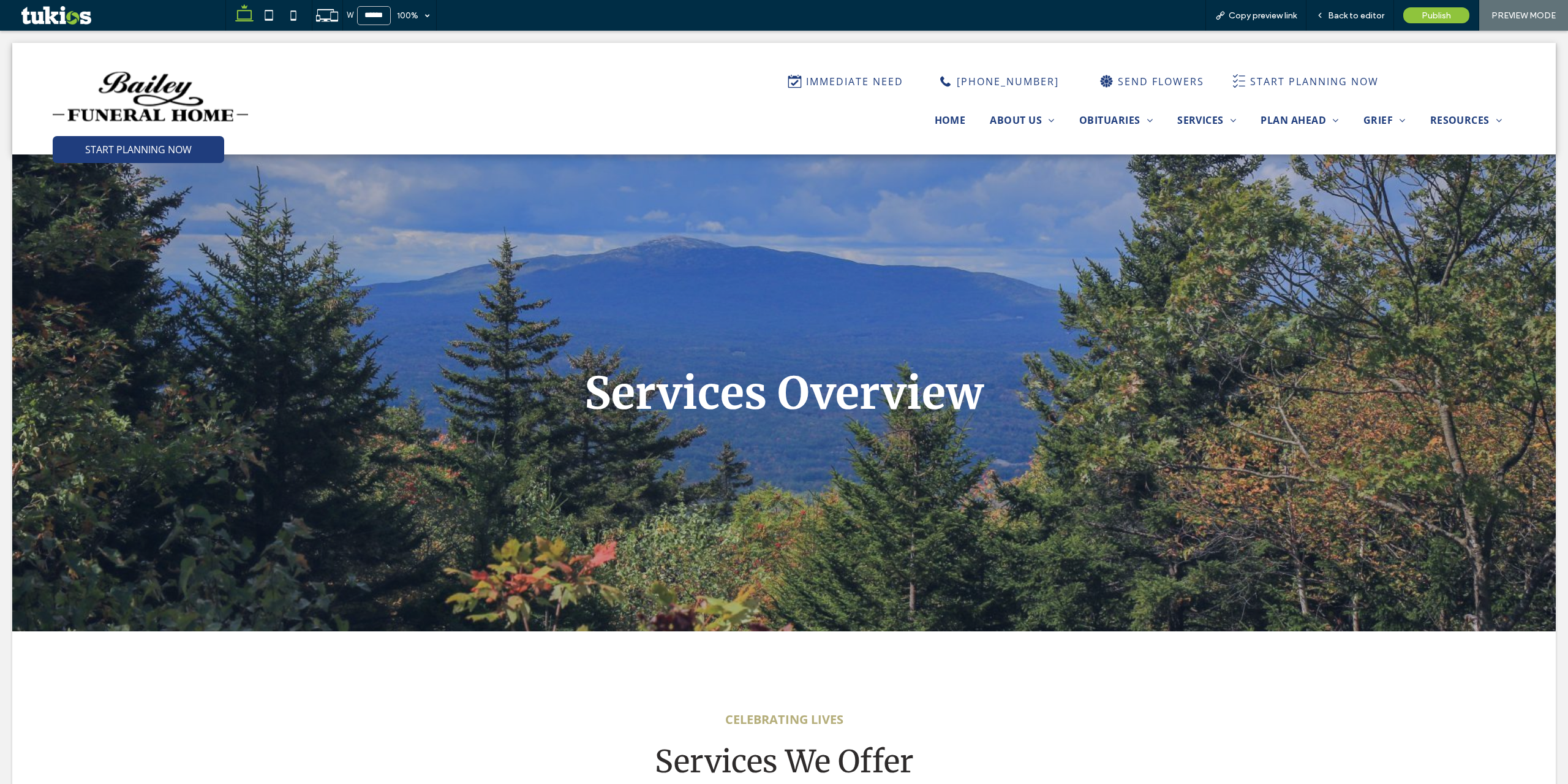
scroll to position [0, 0]
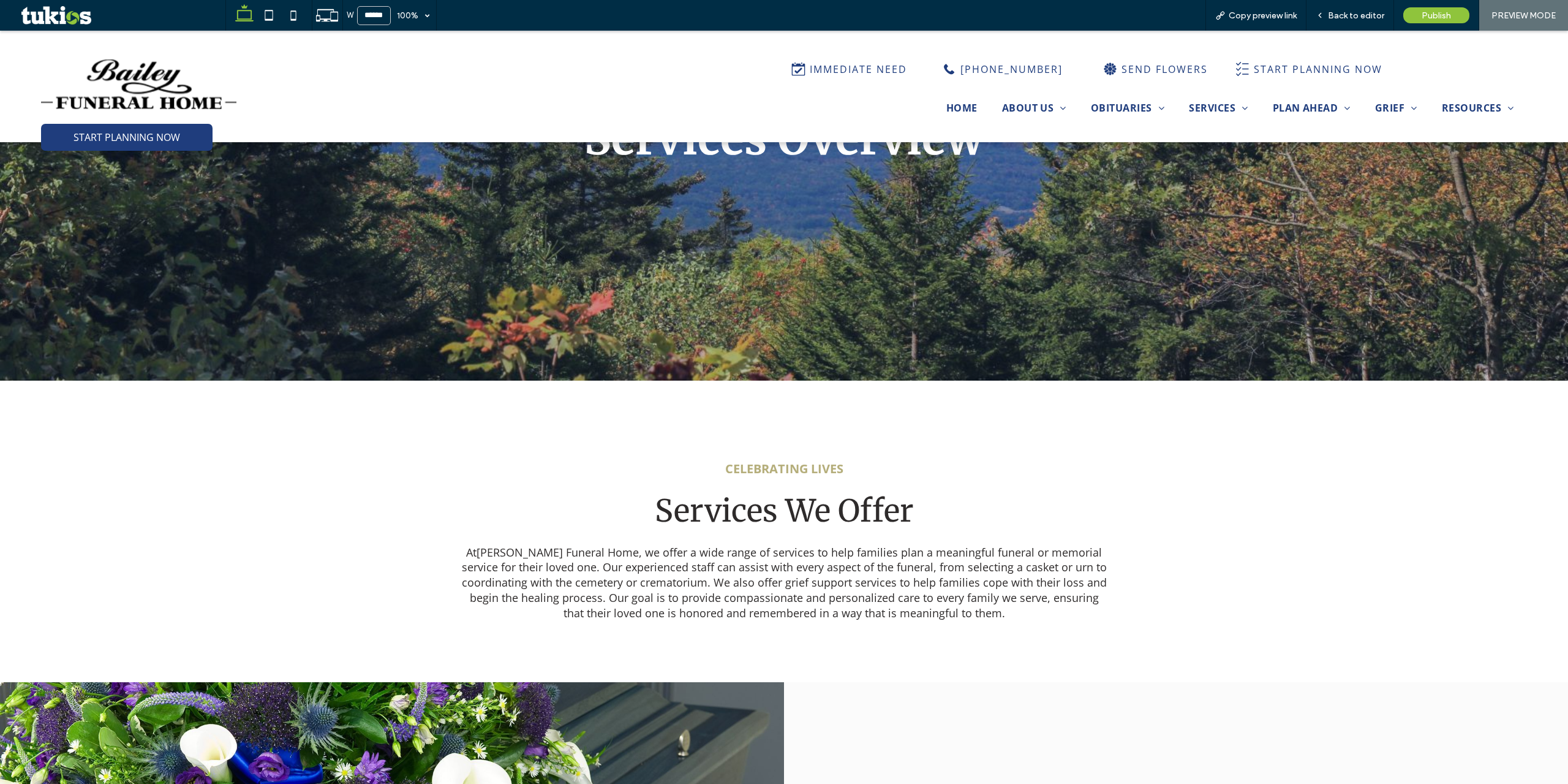
scroll to position [490, 0]
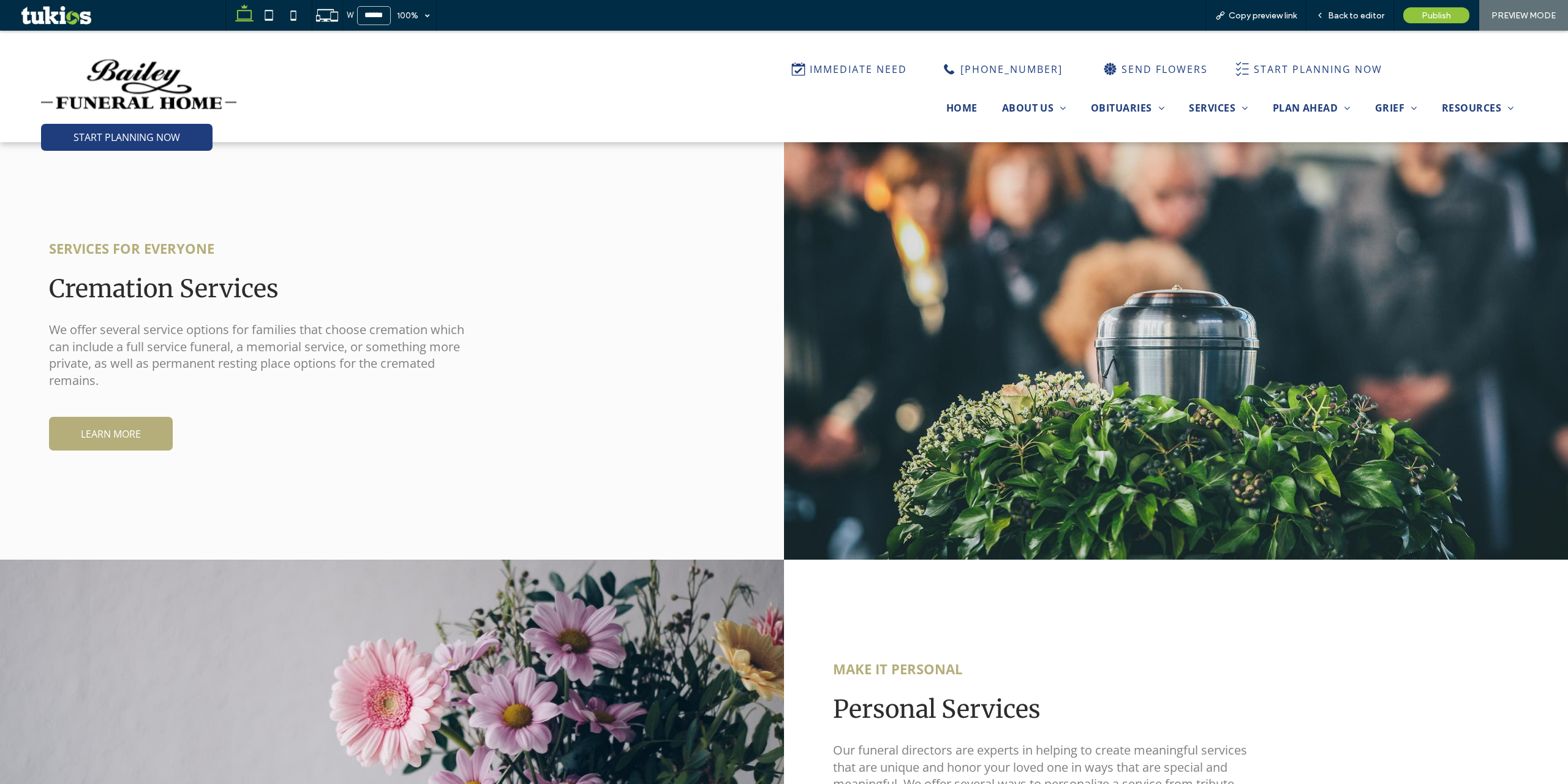
drag, startPoint x: 146, startPoint y: 442, endPoint x: 503, endPoint y: 446, distance: 357.0
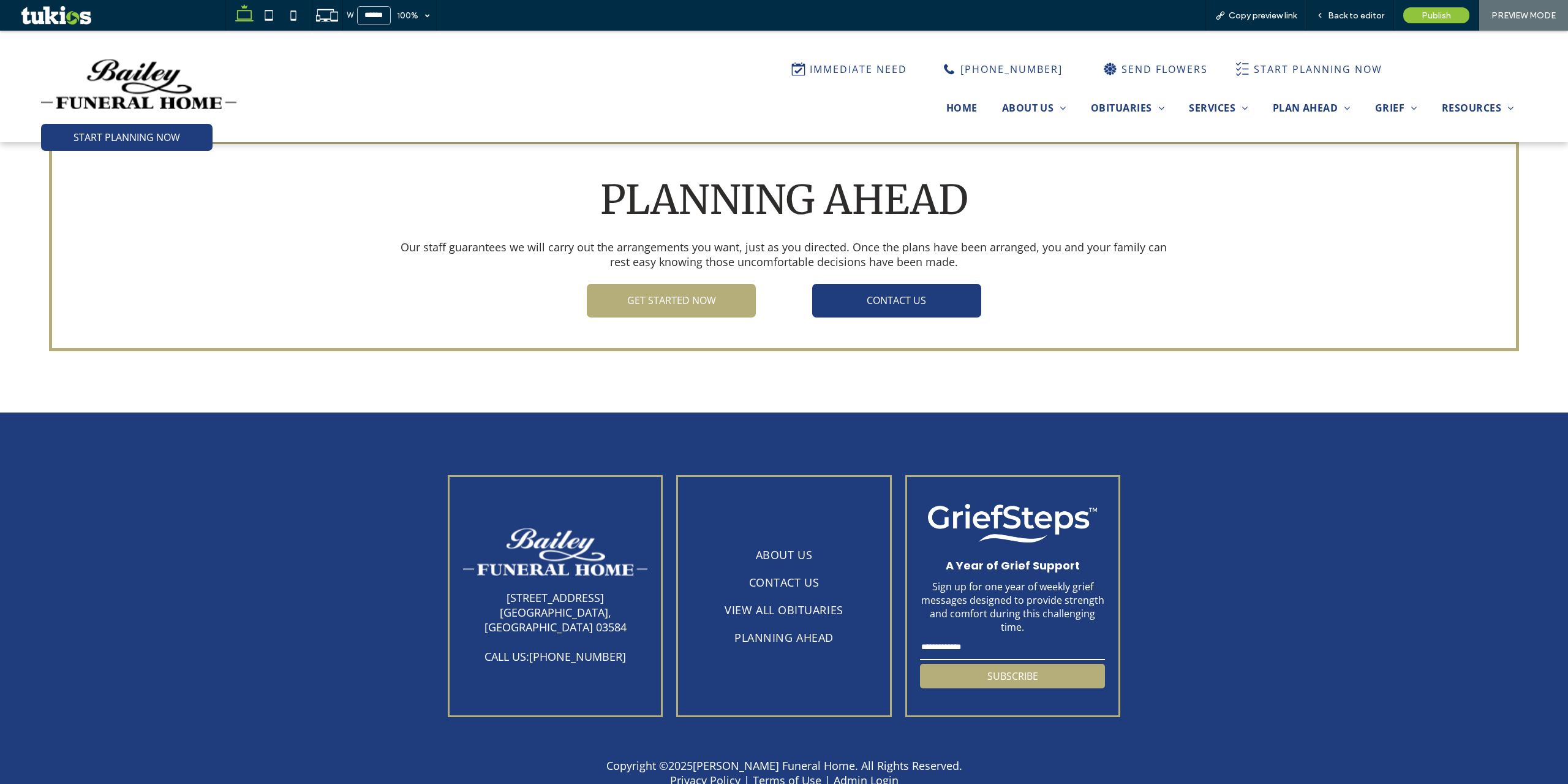
scroll to position [2574, 0]
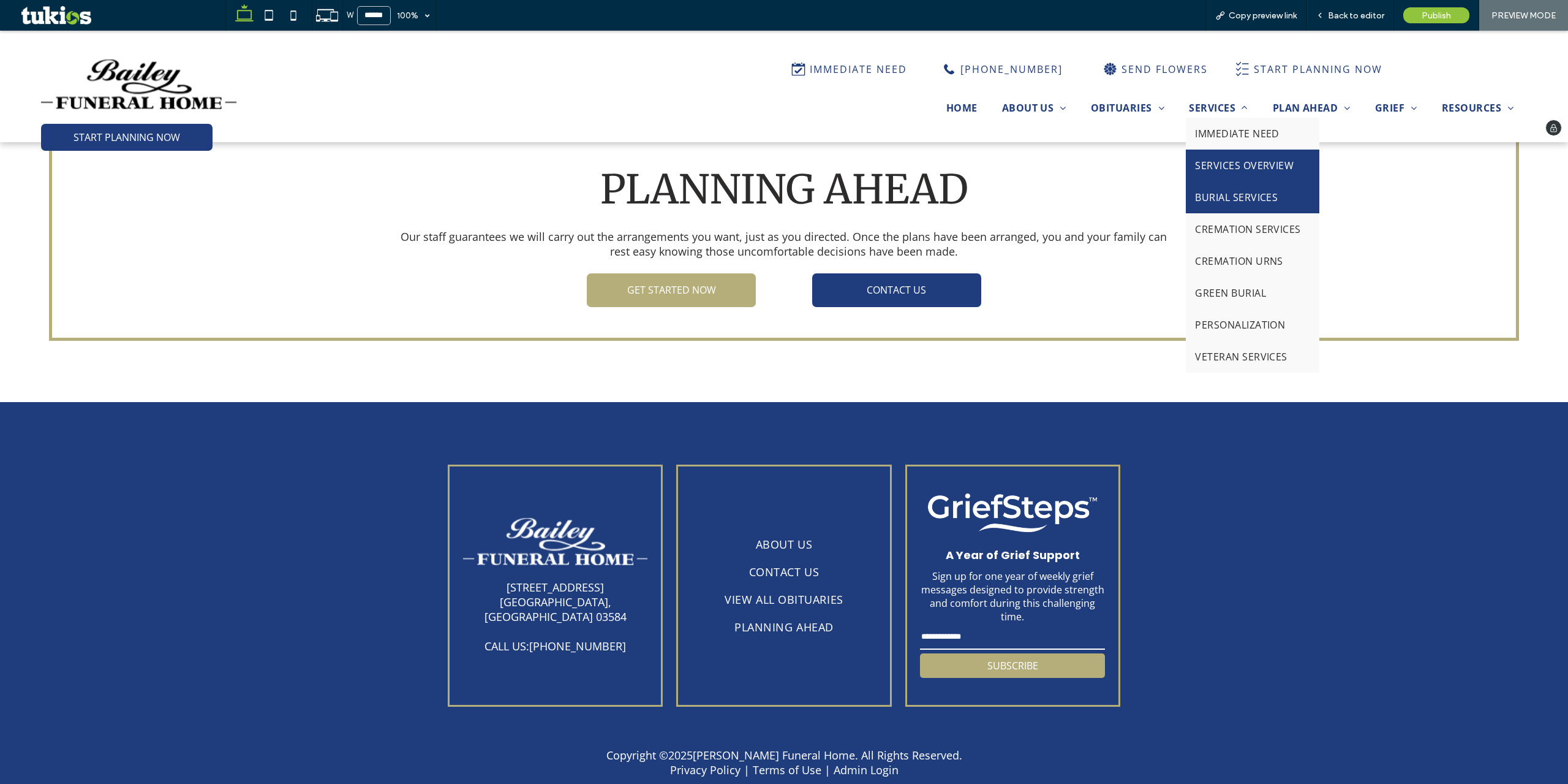
click at [1175, 192] on span "BURIAL SERVICES" at bounding box center [1236, 197] width 83 height 13
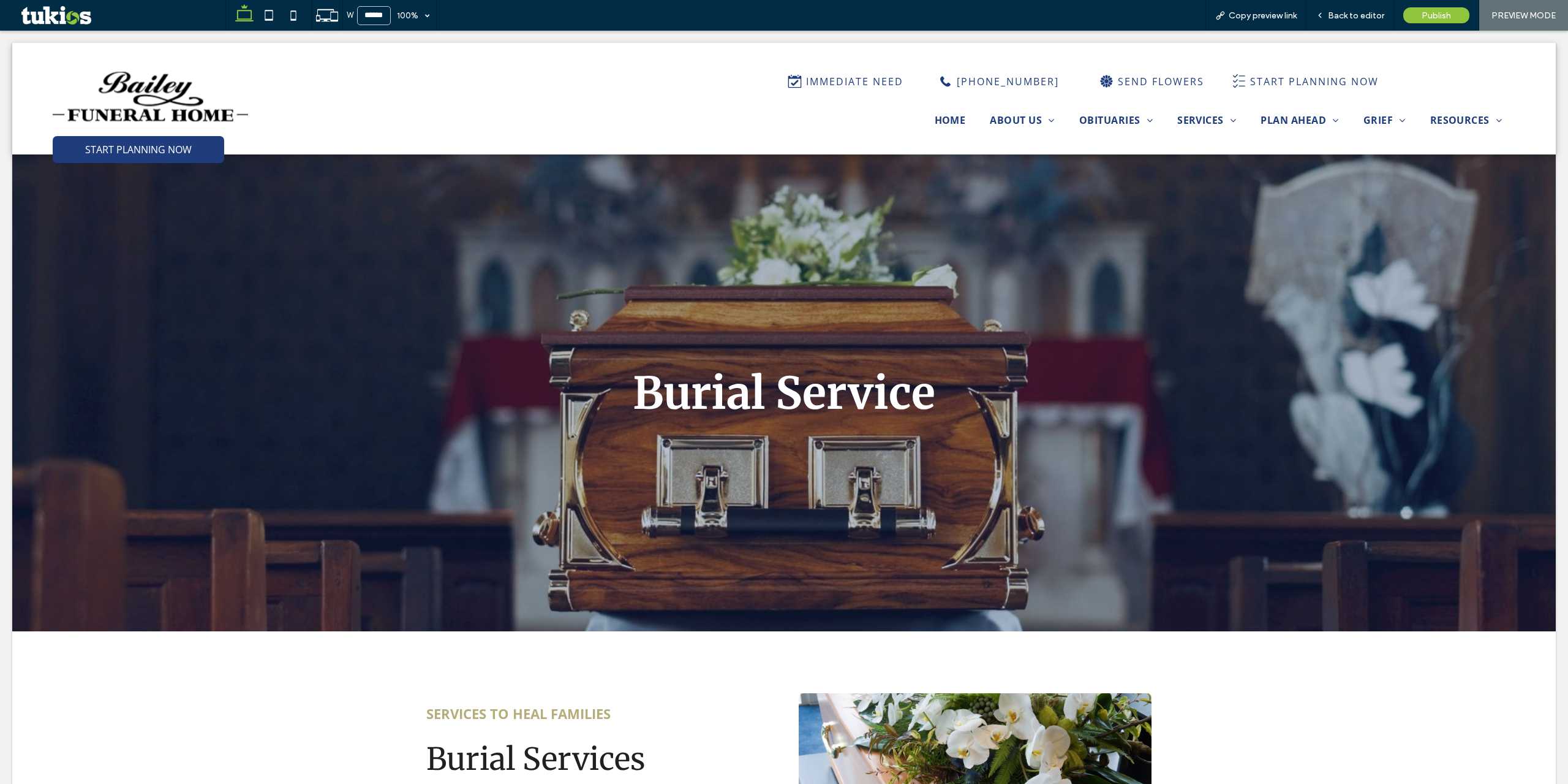
scroll to position [0, 0]
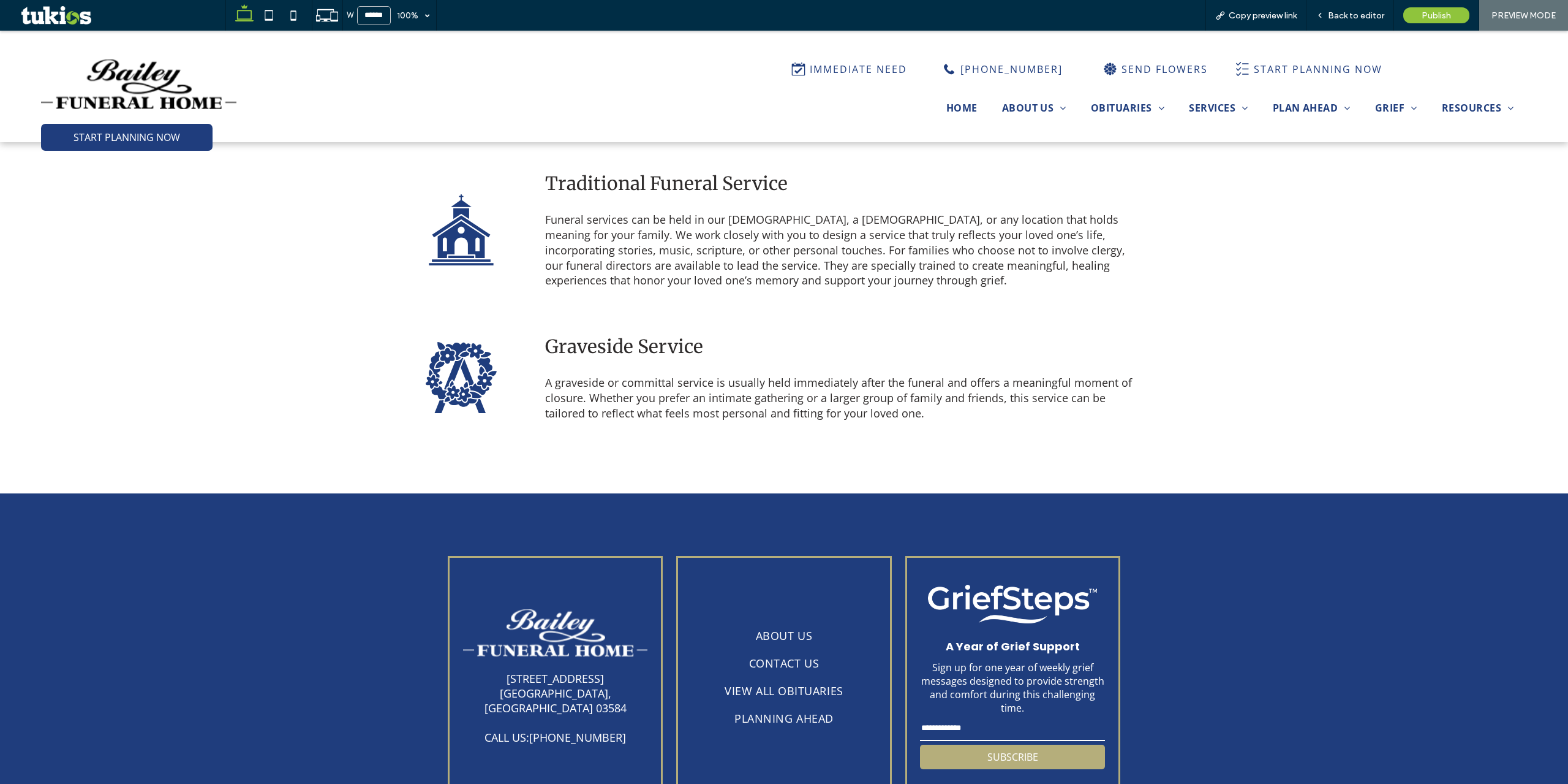
scroll to position [1042, 0]
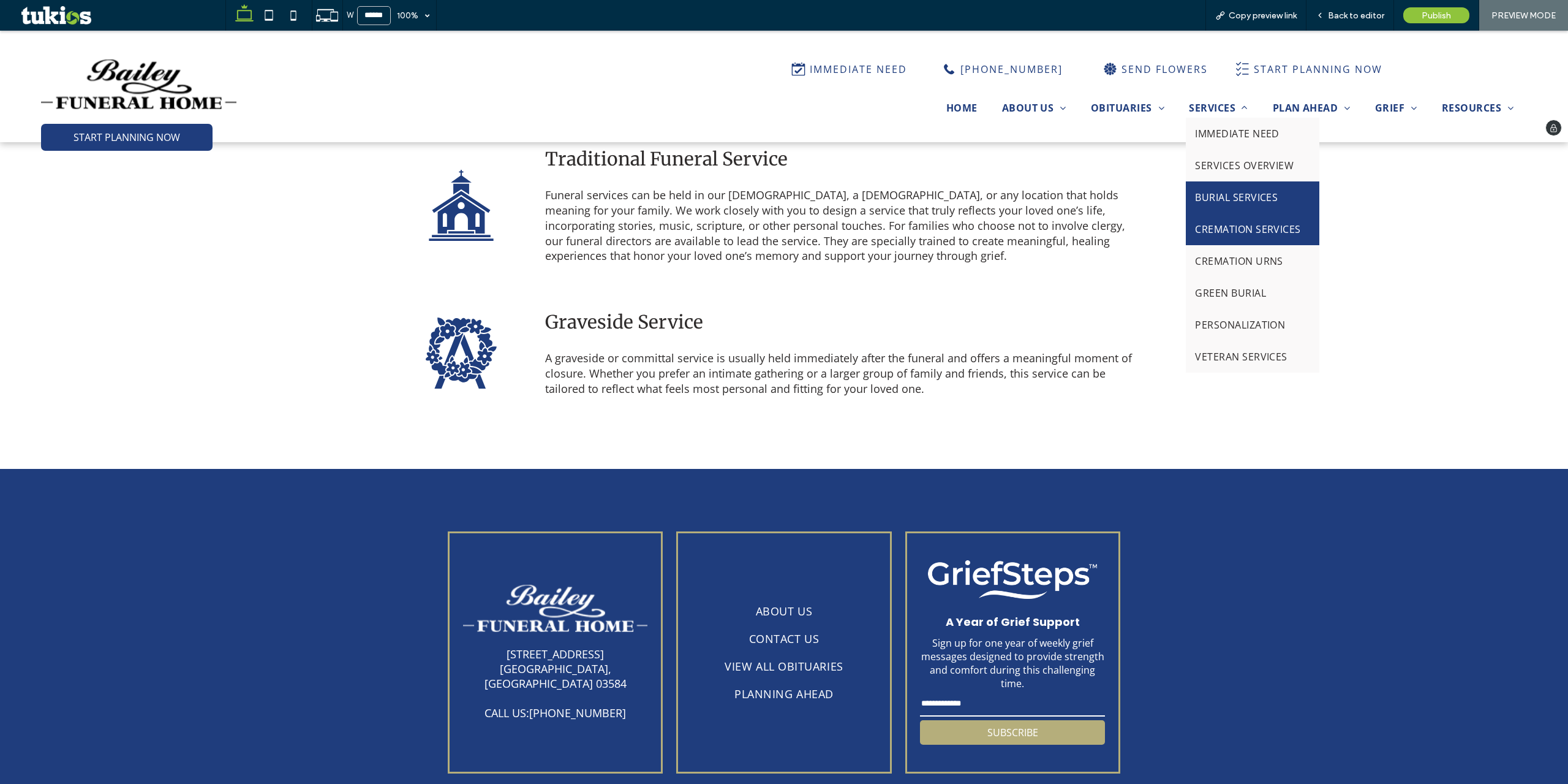
click at [1175, 215] on link "CREMATION SERVICES" at bounding box center [1252, 230] width 133 height 32
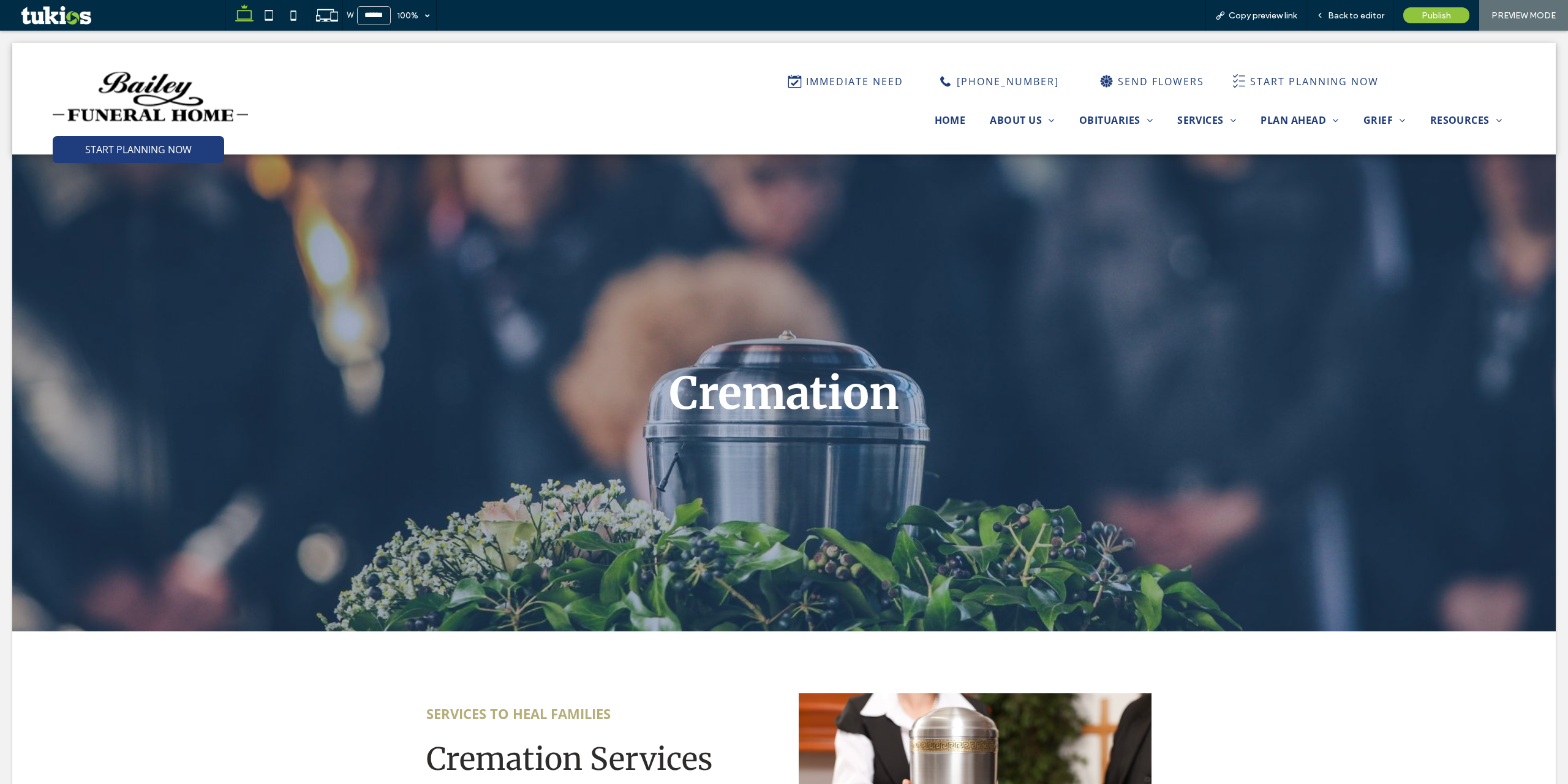
scroll to position [0, 0]
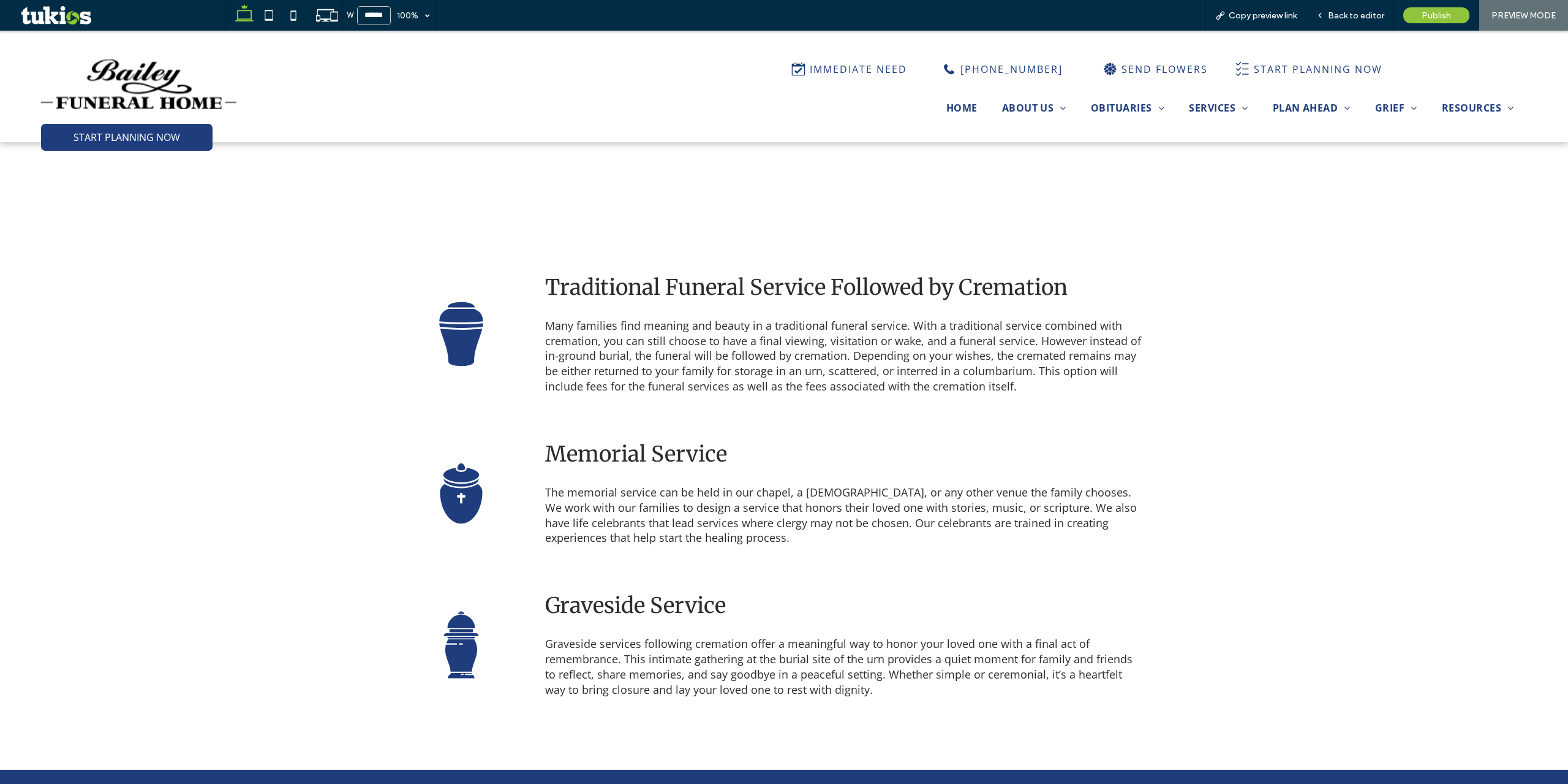
scroll to position [981, 0]
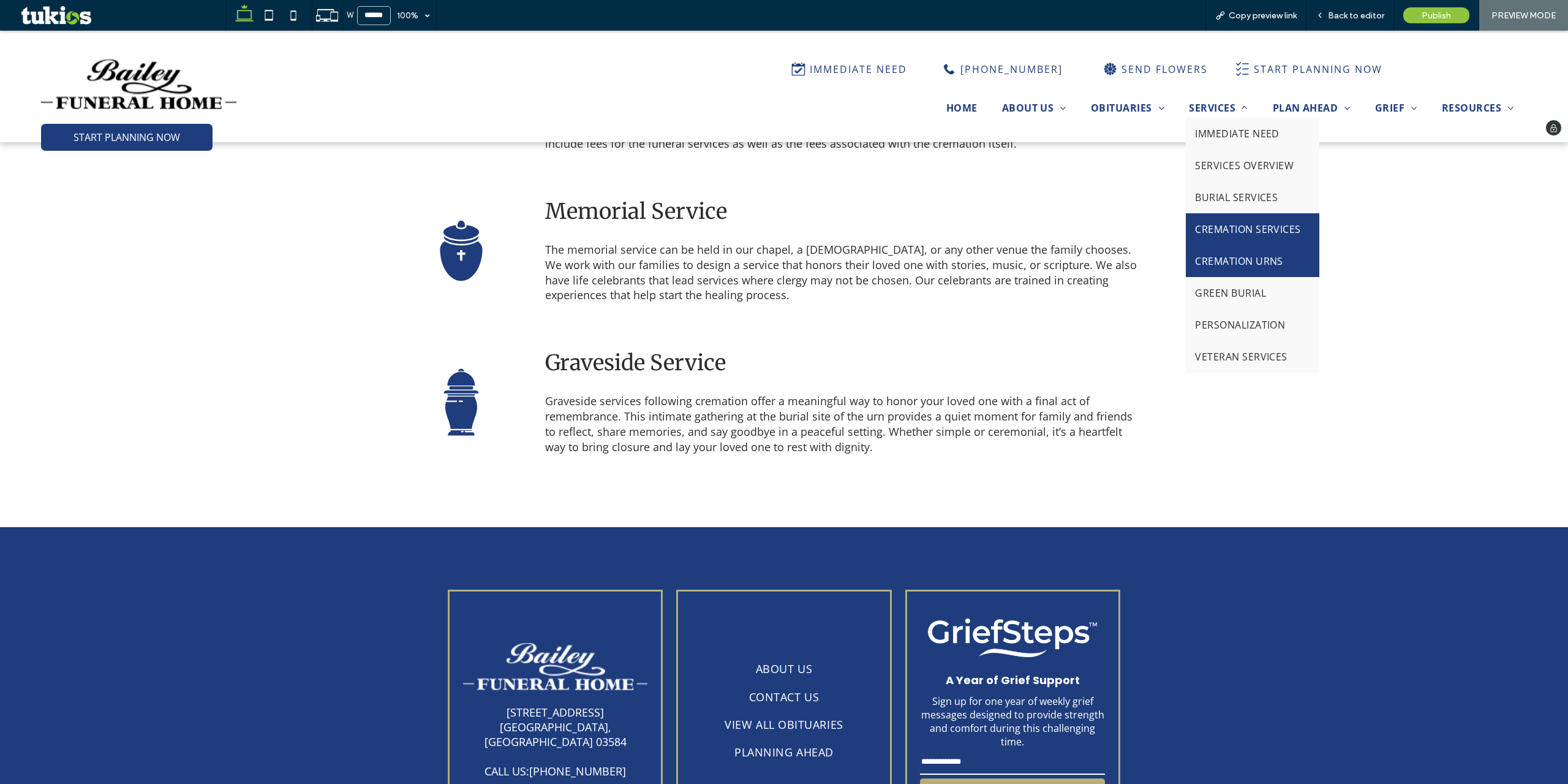
click at [1175, 255] on span "CREMATION URNS" at bounding box center [1239, 260] width 88 height 13
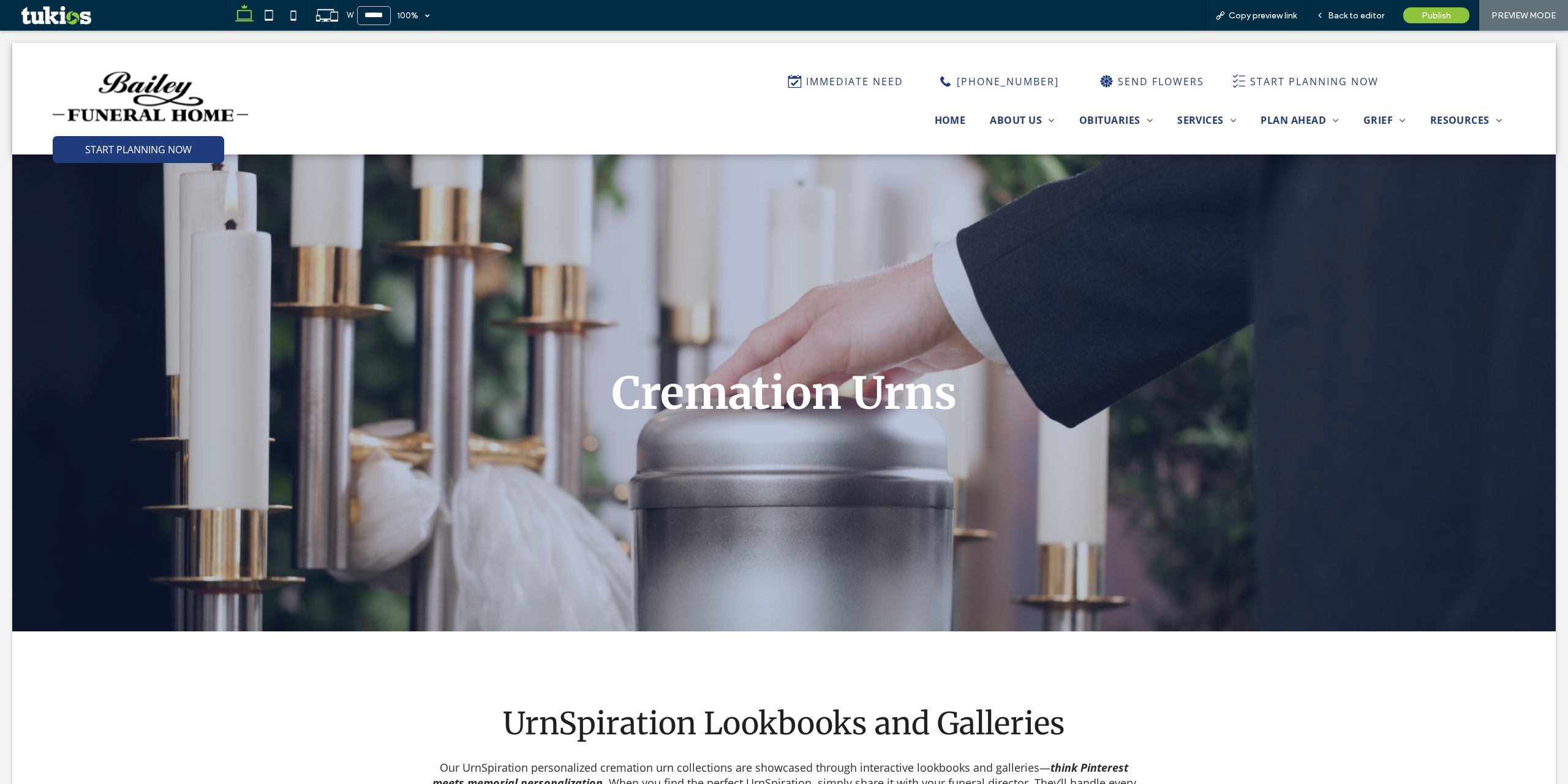
scroll to position [0, 0]
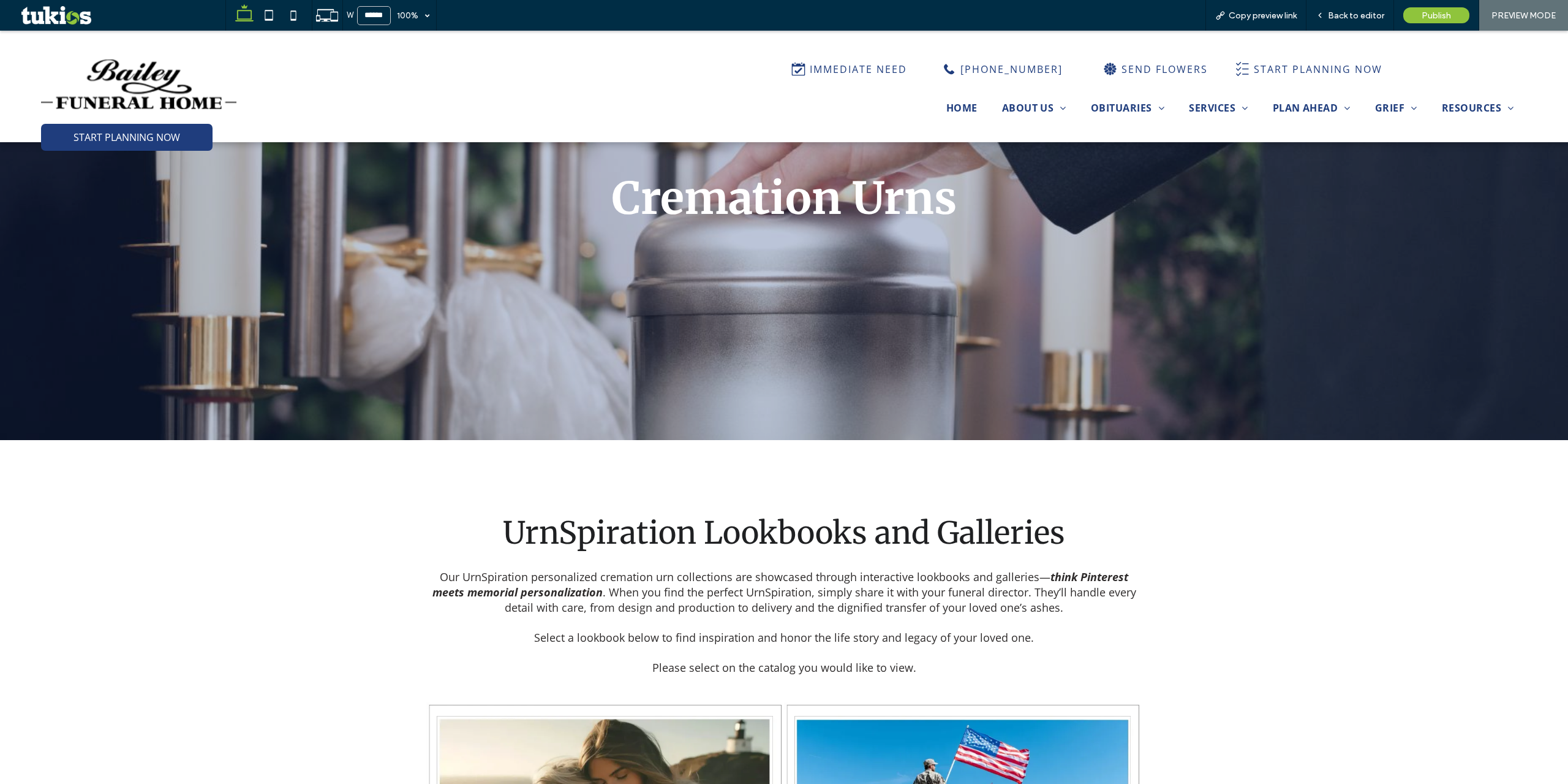
scroll to position [245, 0]
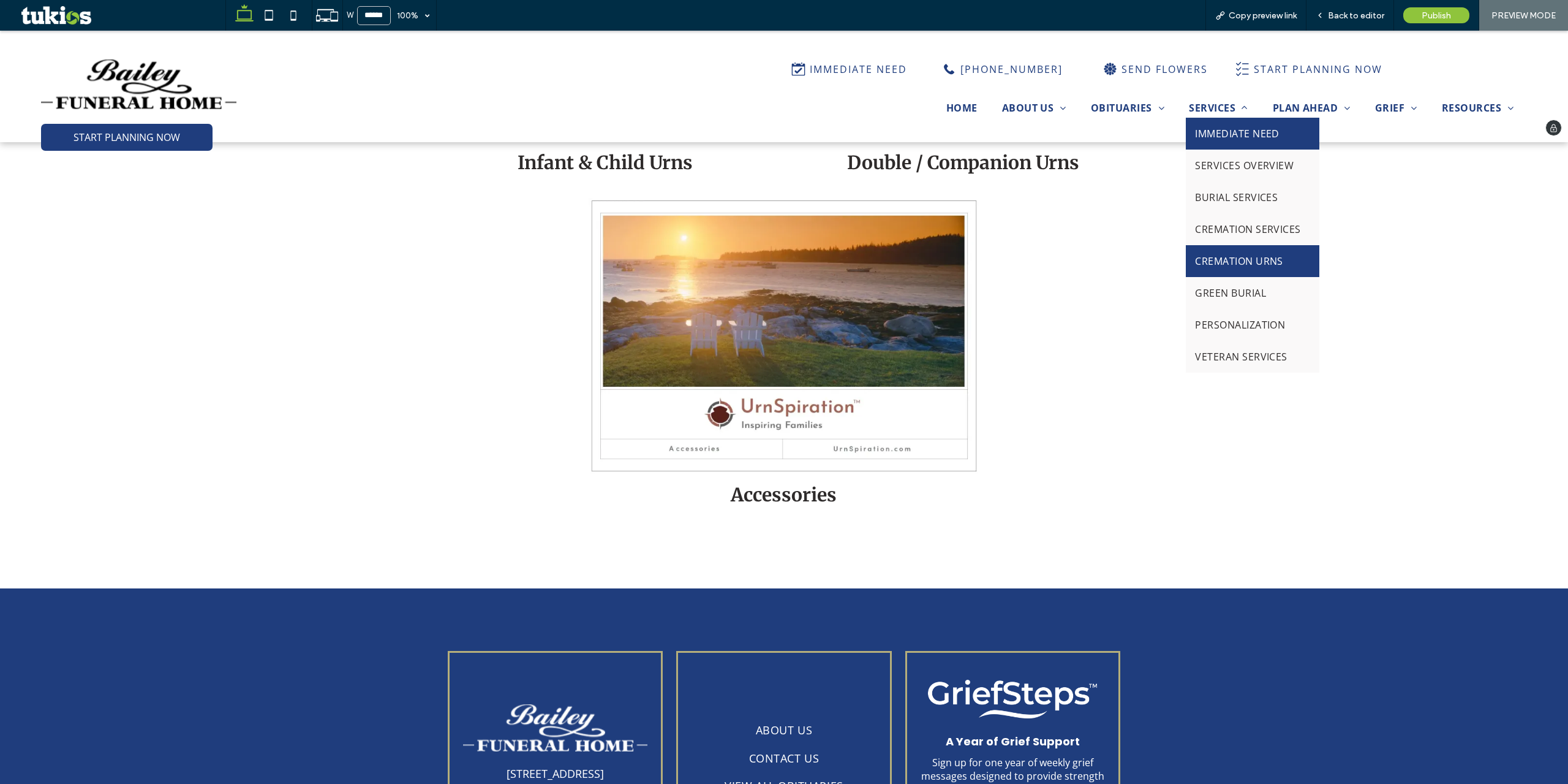
scroll to position [1348, 0]
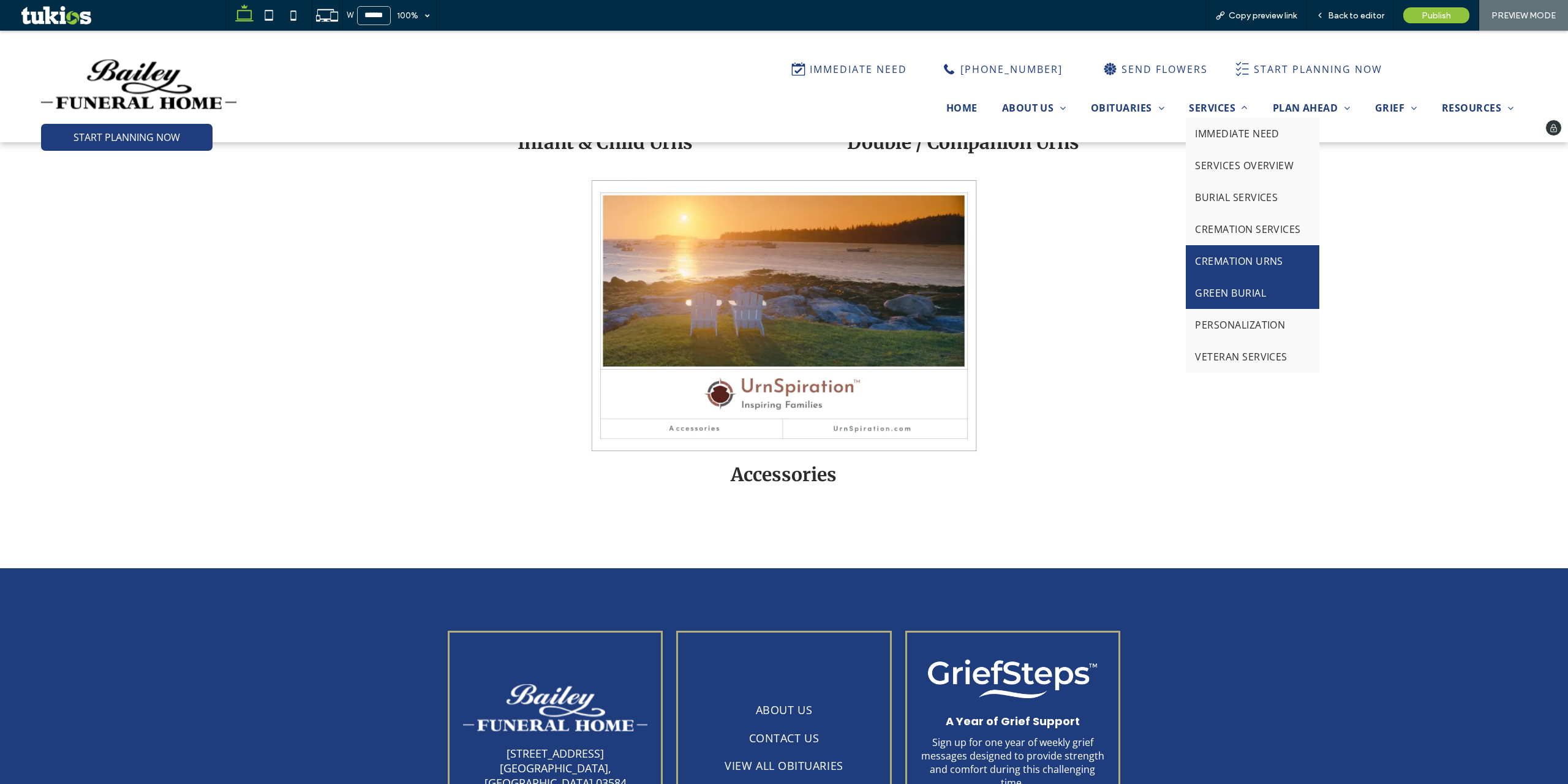
click at [1231, 277] on link "GREEN BURIAL" at bounding box center [1252, 293] width 133 height 32
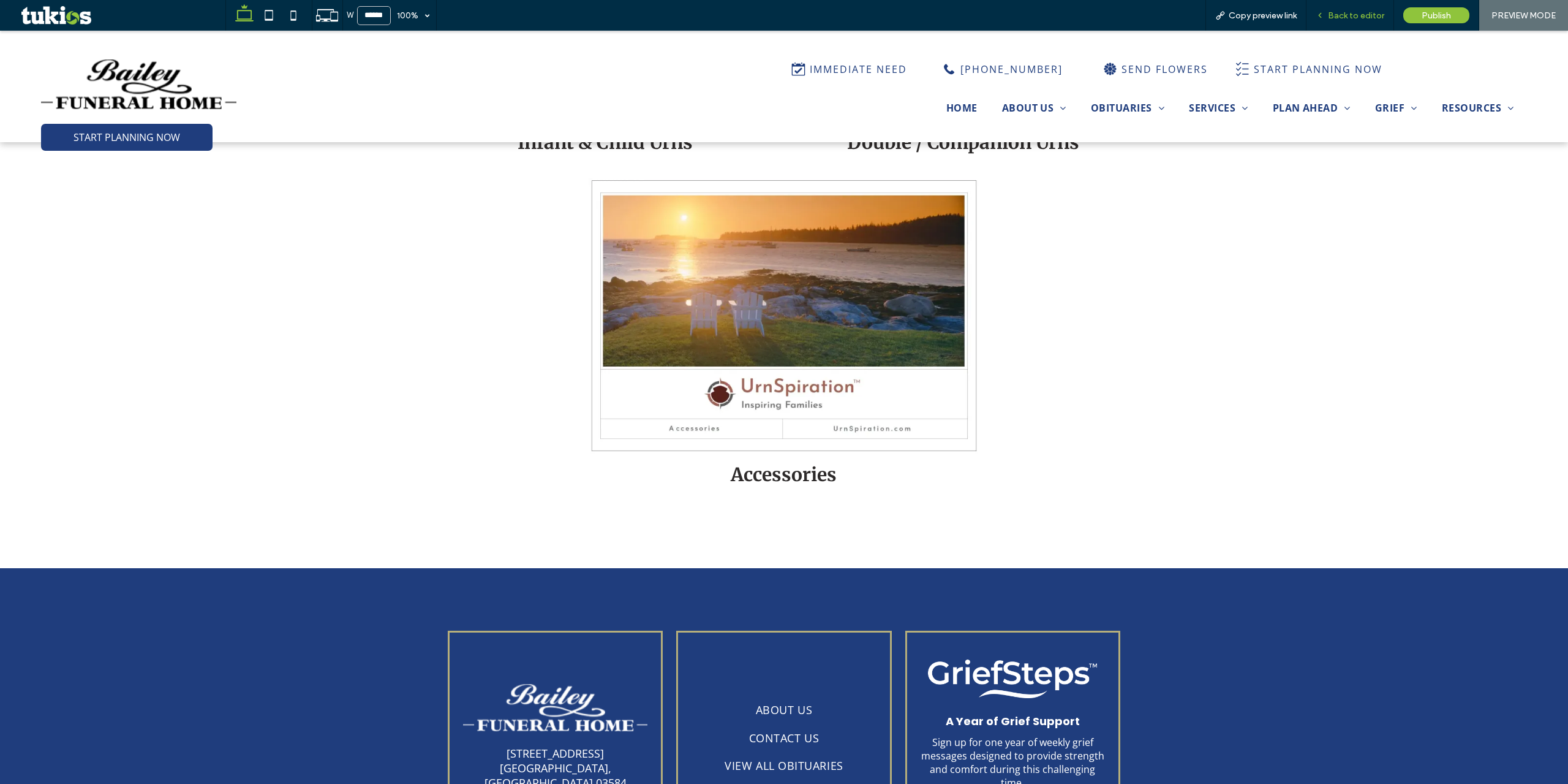
click at [1347, 16] on span "Back to editor" at bounding box center [1356, 16] width 56 height 11
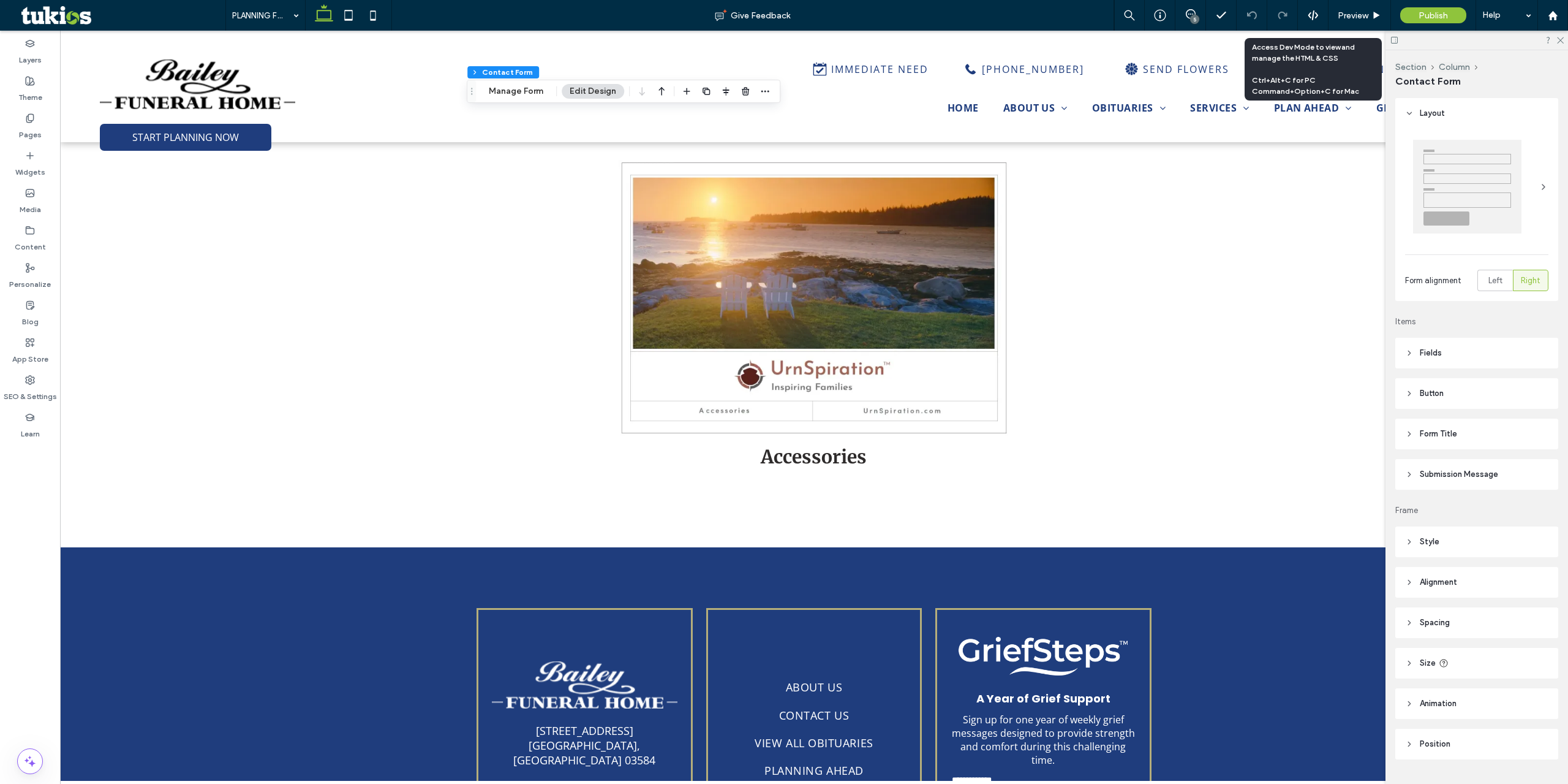
type input "*"
type input "***"
type input "*"
type input "***"
click at [538, 89] on button "Manage Form" at bounding box center [516, 91] width 71 height 15
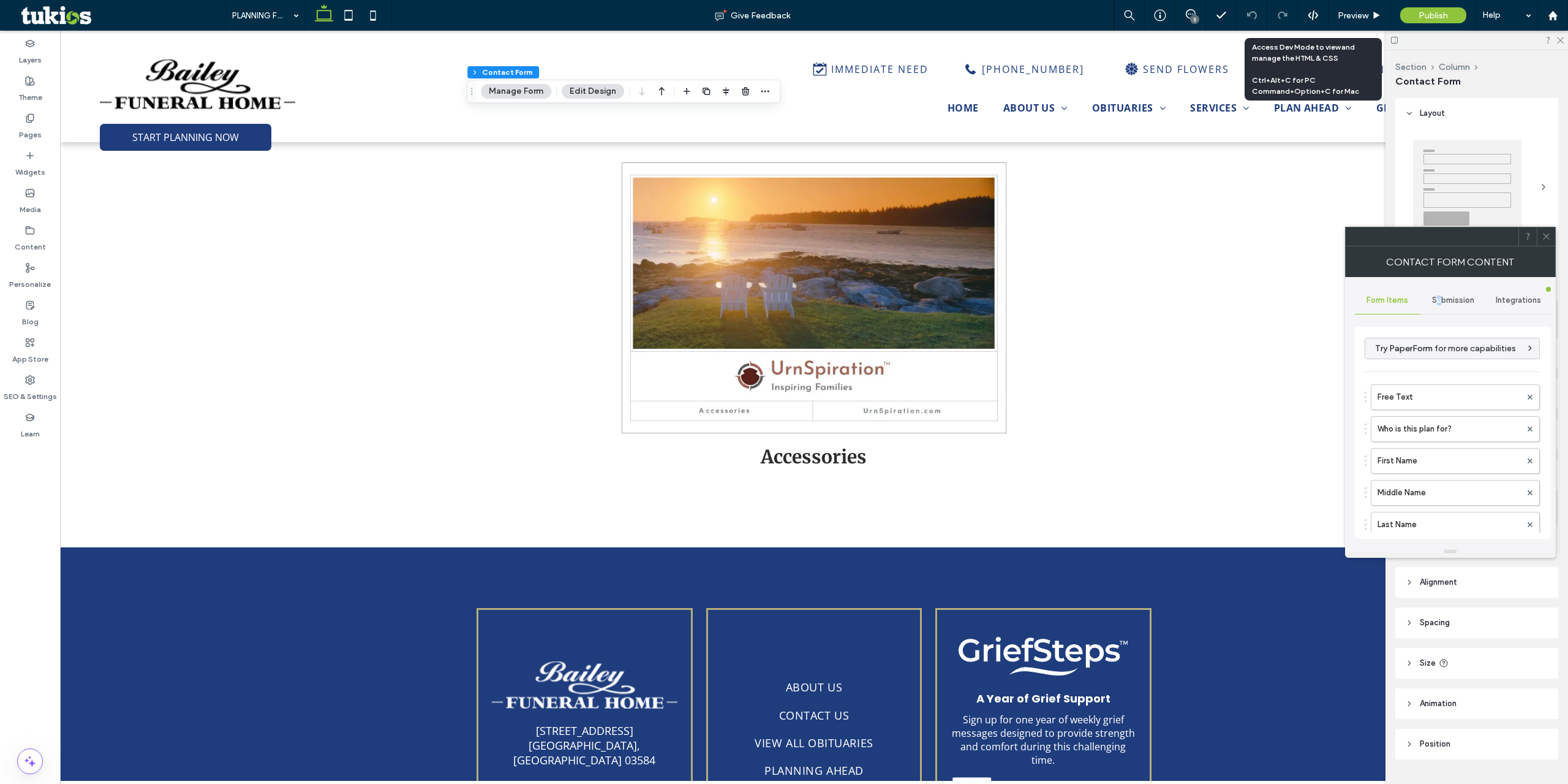
click at [1439, 296] on span "Submission" at bounding box center [1453, 300] width 42 height 10
click at [1422, 342] on div "New submission notification" at bounding box center [1452, 358] width 176 height 37
click at [1393, 356] on label "New submission notification" at bounding box center [1452, 358] width 163 height 25
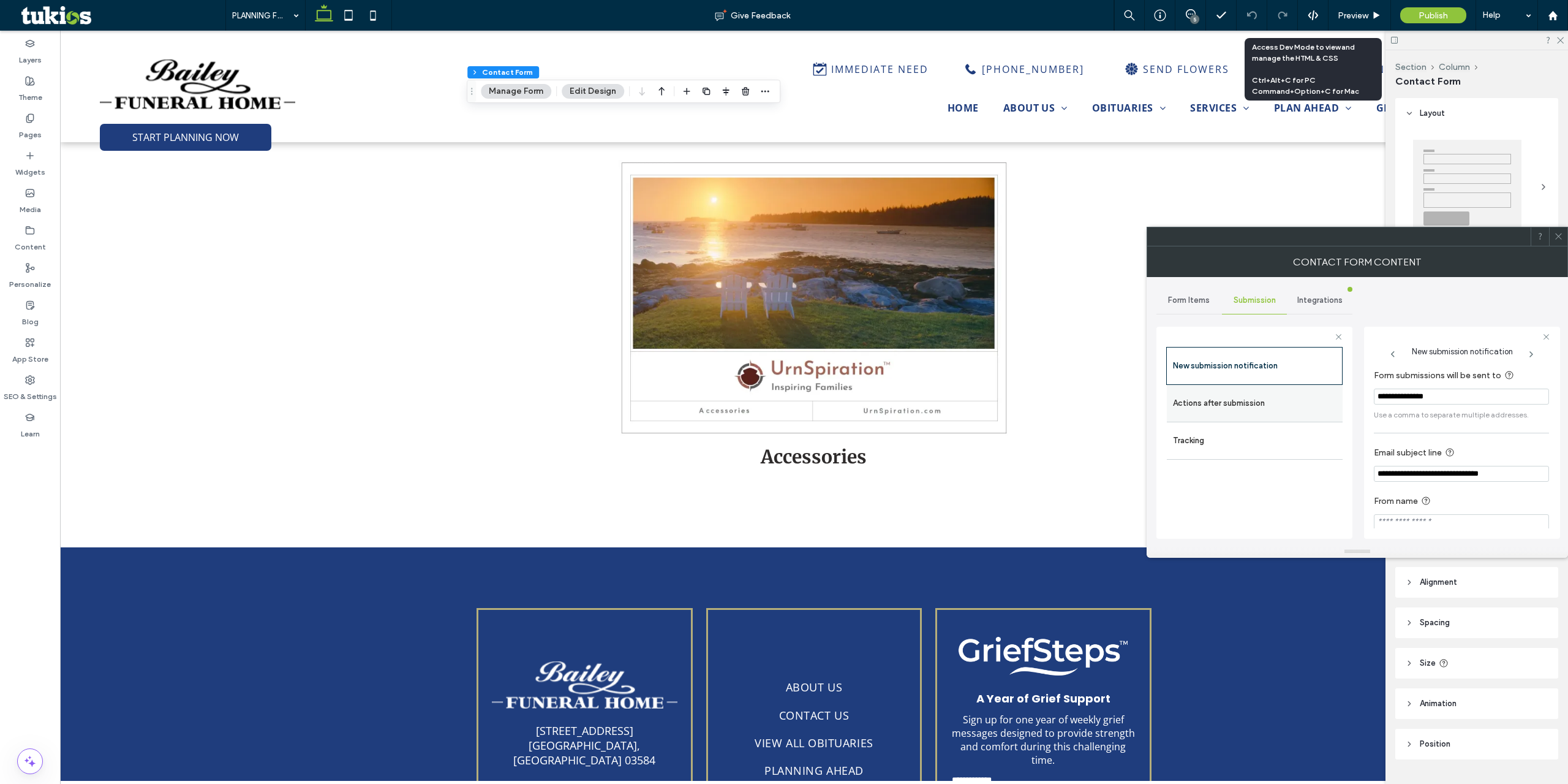
click at [1283, 398] on label "Actions after submission" at bounding box center [1254, 403] width 163 height 25
click at [1532, 516] on div "toggle" at bounding box center [1534, 516] width 9 height 9
drag, startPoint x: 1519, startPoint y: 507, endPoint x: 1288, endPoint y: 498, distance: 231.2
click at [1288, 497] on div "**********" at bounding box center [1255, 431] width 196 height 228
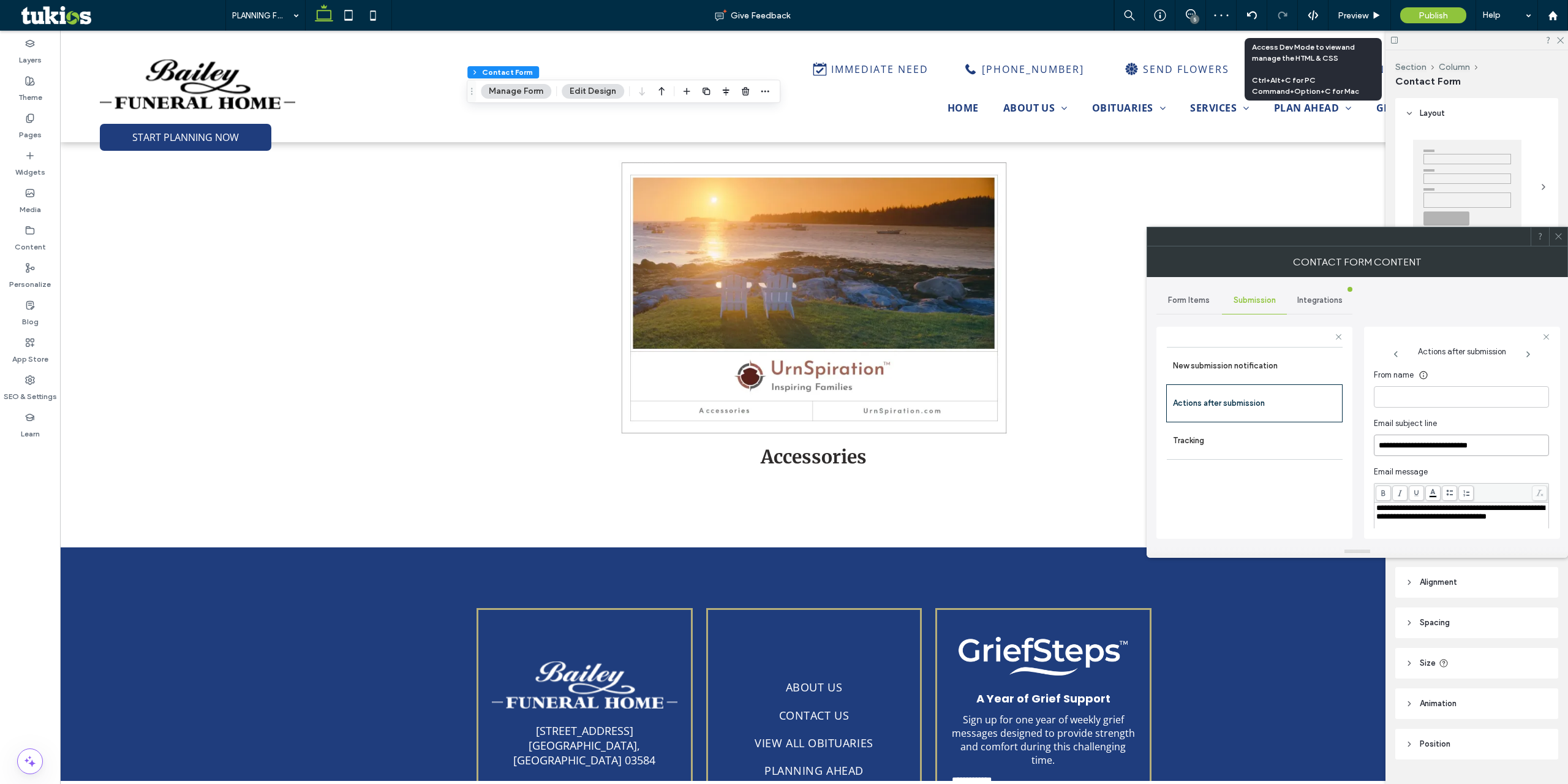
type input "**********"
click at [1530, 474] on div "toggle" at bounding box center [1540, 471] width 19 height 10
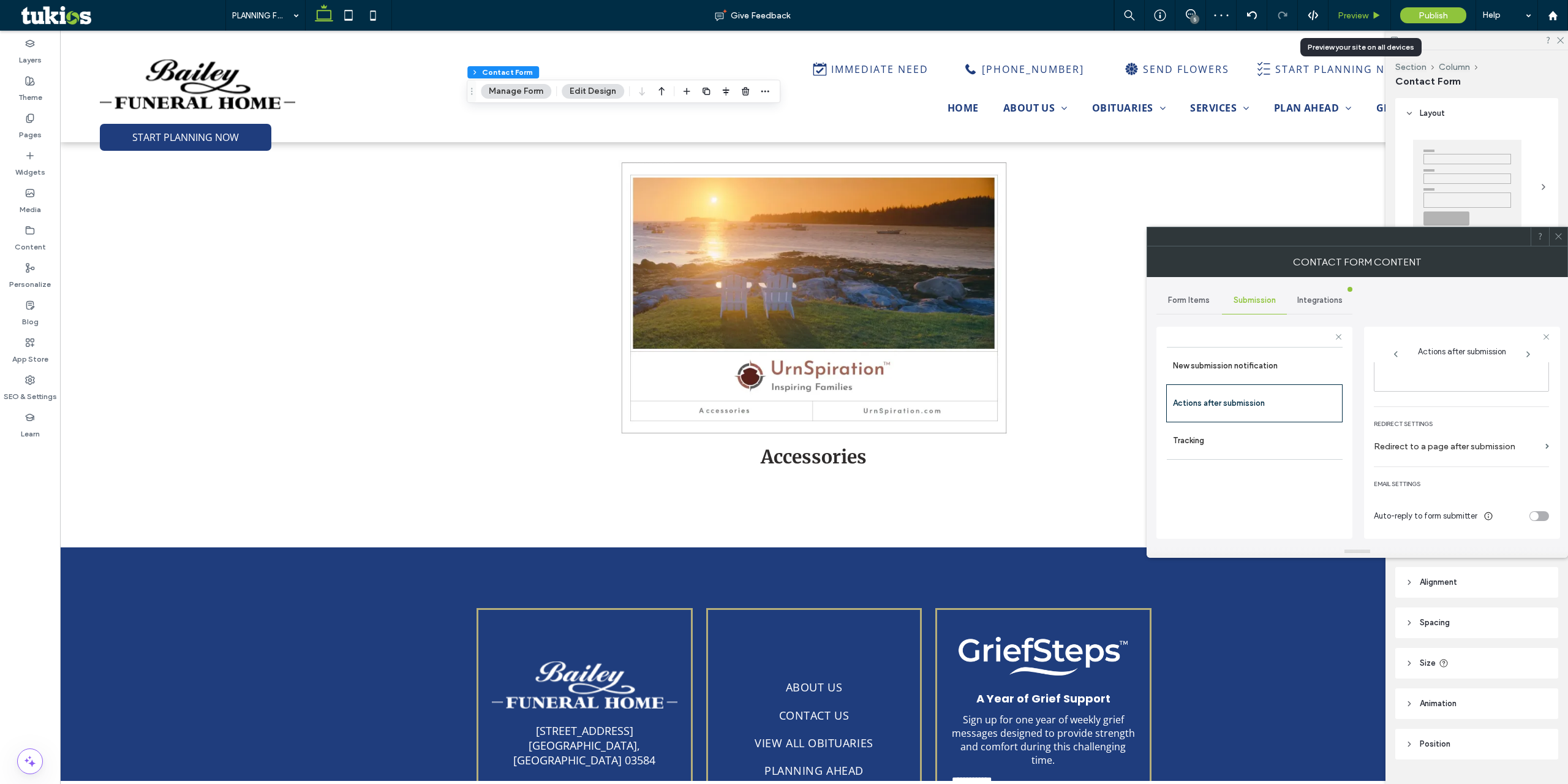
click at [1354, 13] on span "Preview" at bounding box center [1353, 16] width 31 height 11
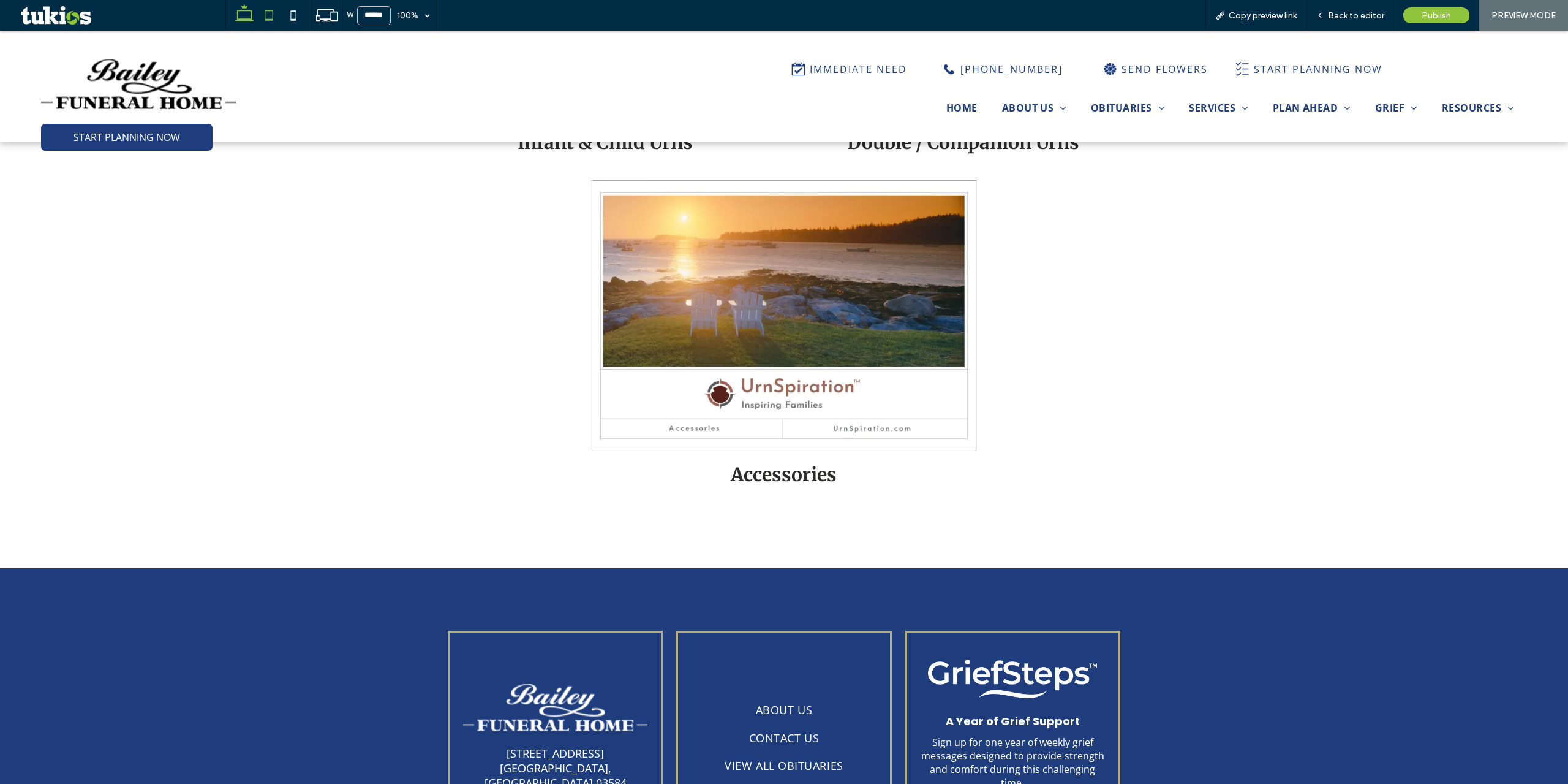
click at [274, 23] on icon at bounding box center [269, 15] width 25 height 25
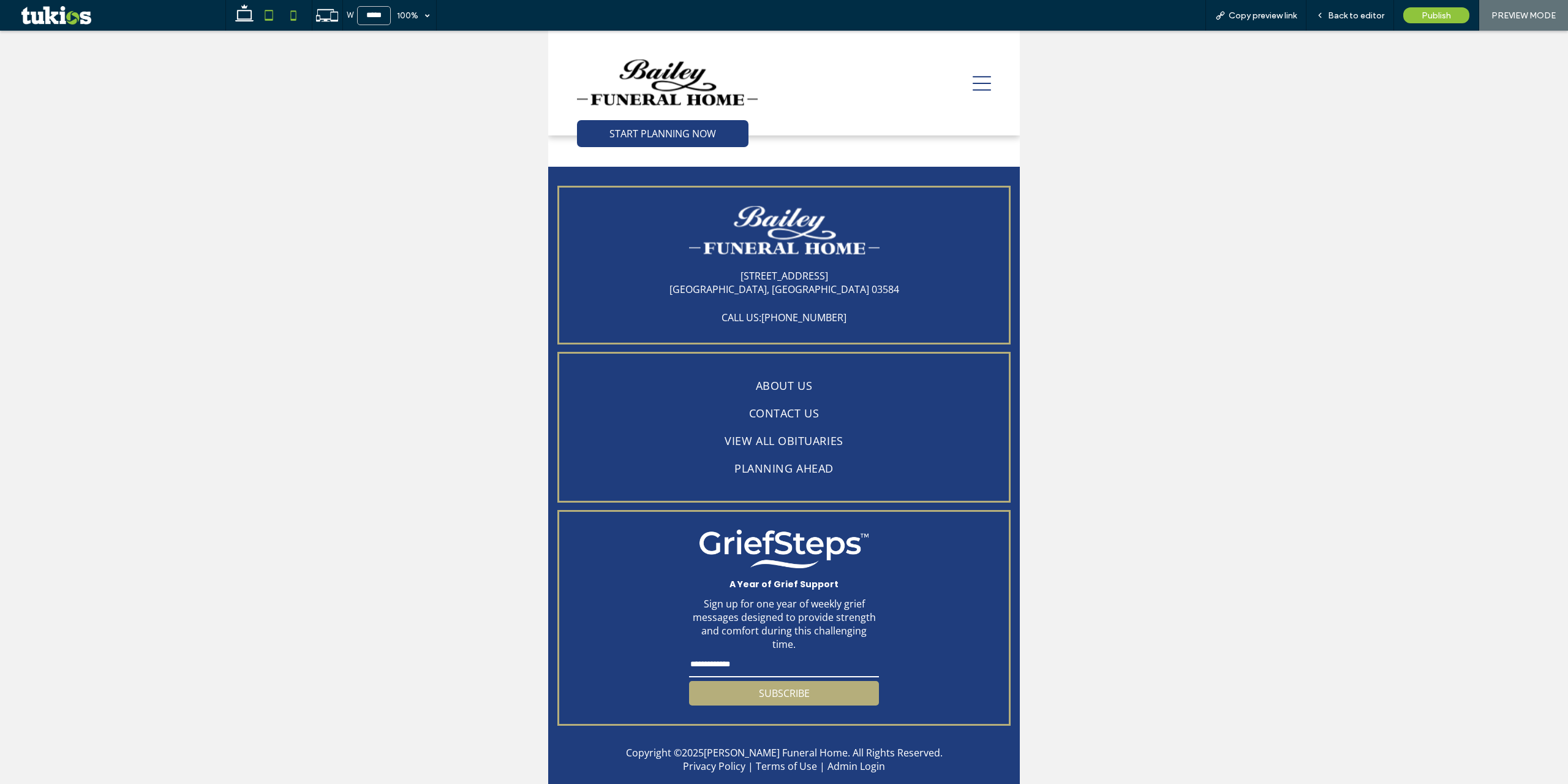
click at [293, 21] on icon at bounding box center [294, 15] width 25 height 25
type input "*****"
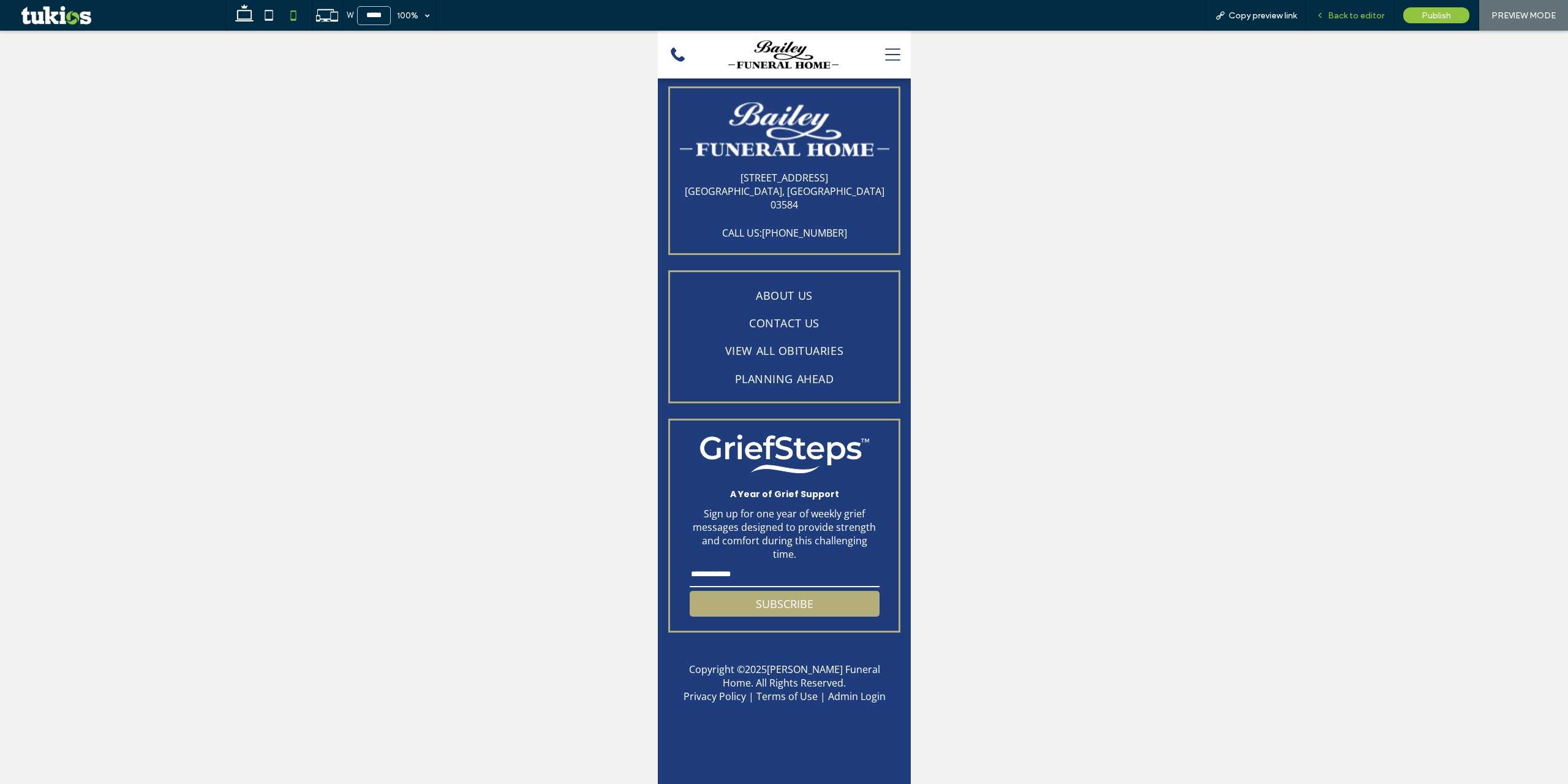
click at [1368, 20] on span "Back to editor" at bounding box center [1356, 16] width 56 height 11
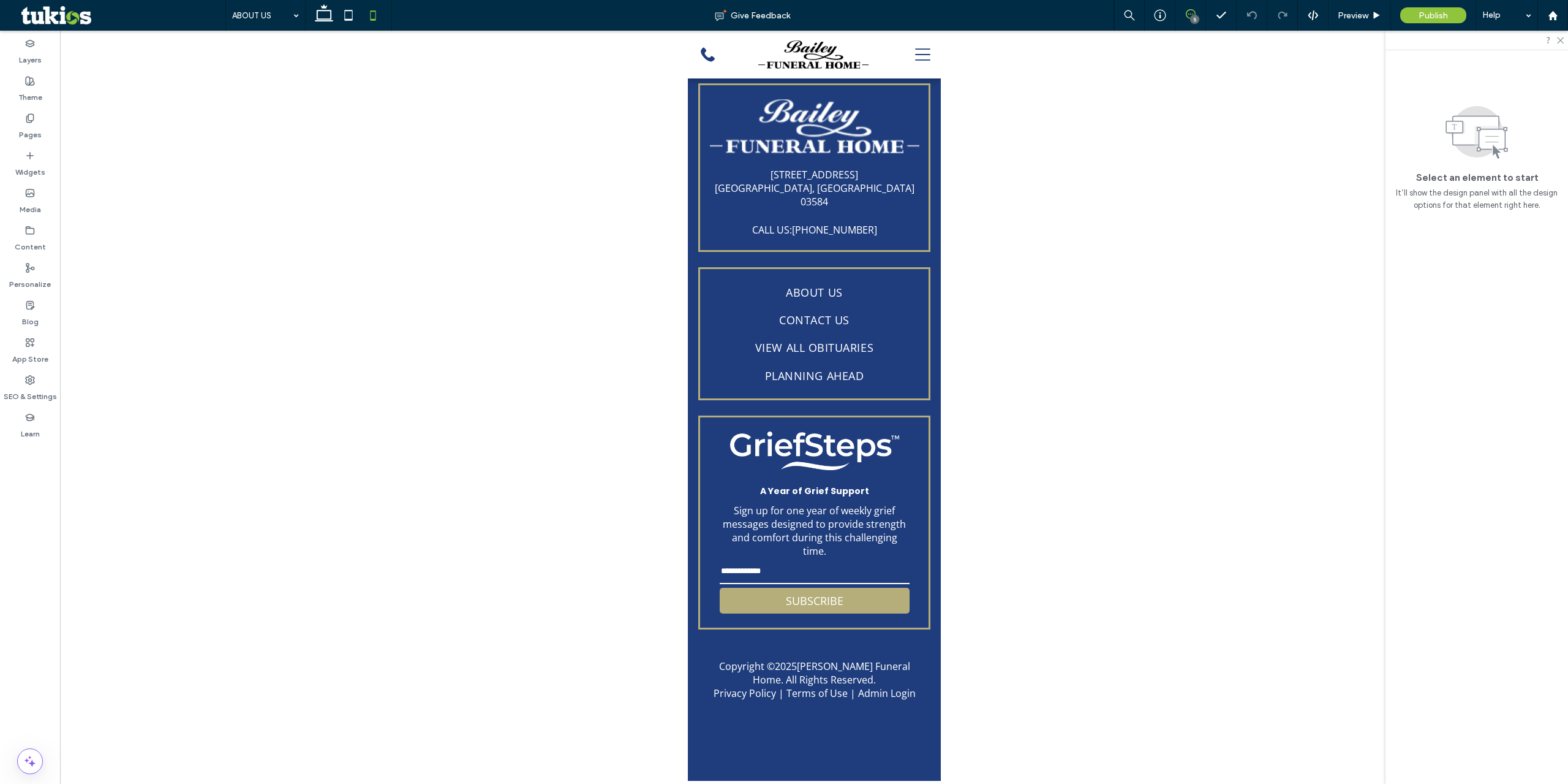
click at [1189, 13] on icon at bounding box center [1190, 13] width 10 height 10
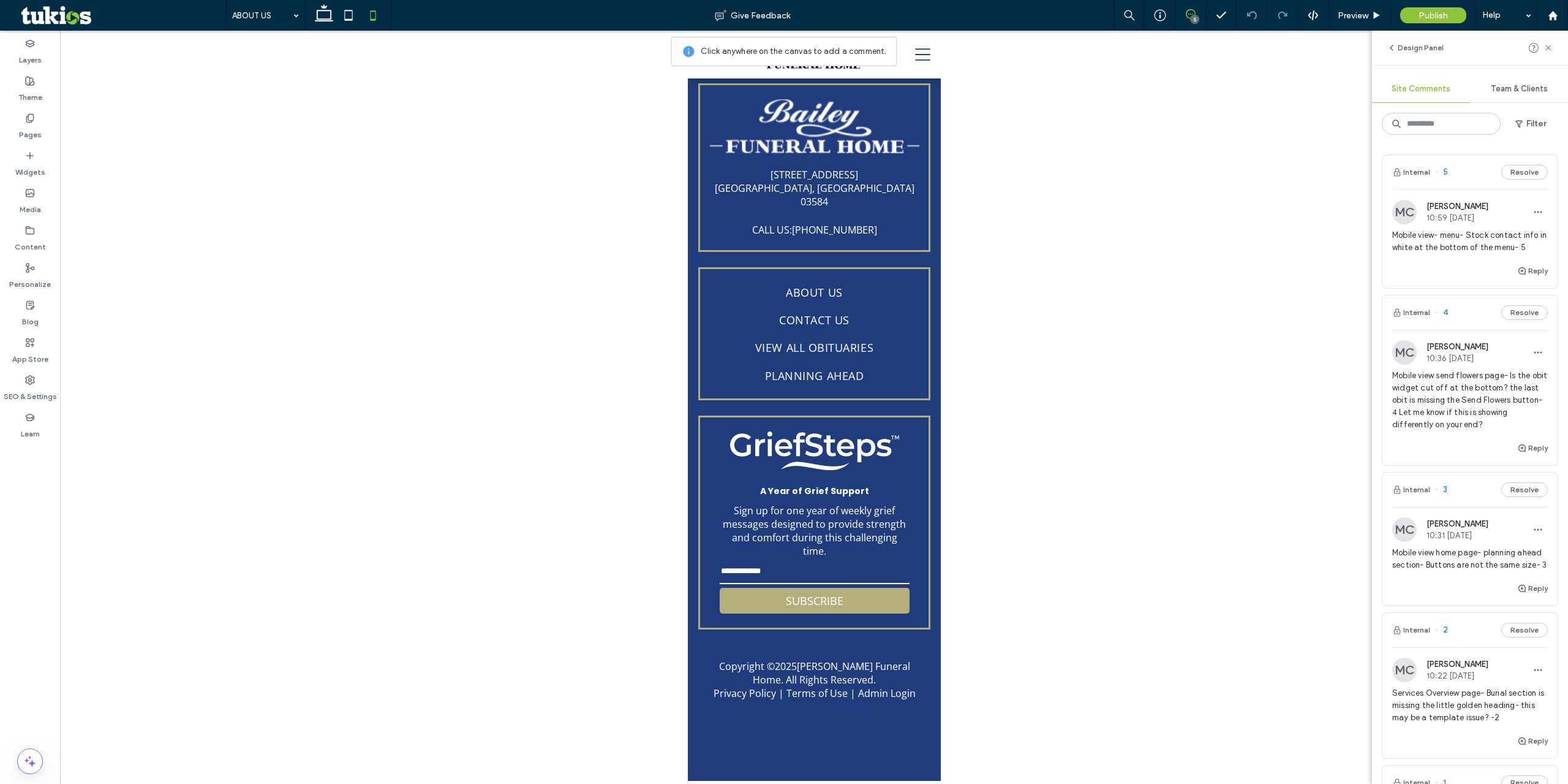
click at [490, 211] on div at bounding box center [814, 406] width 1508 height 750
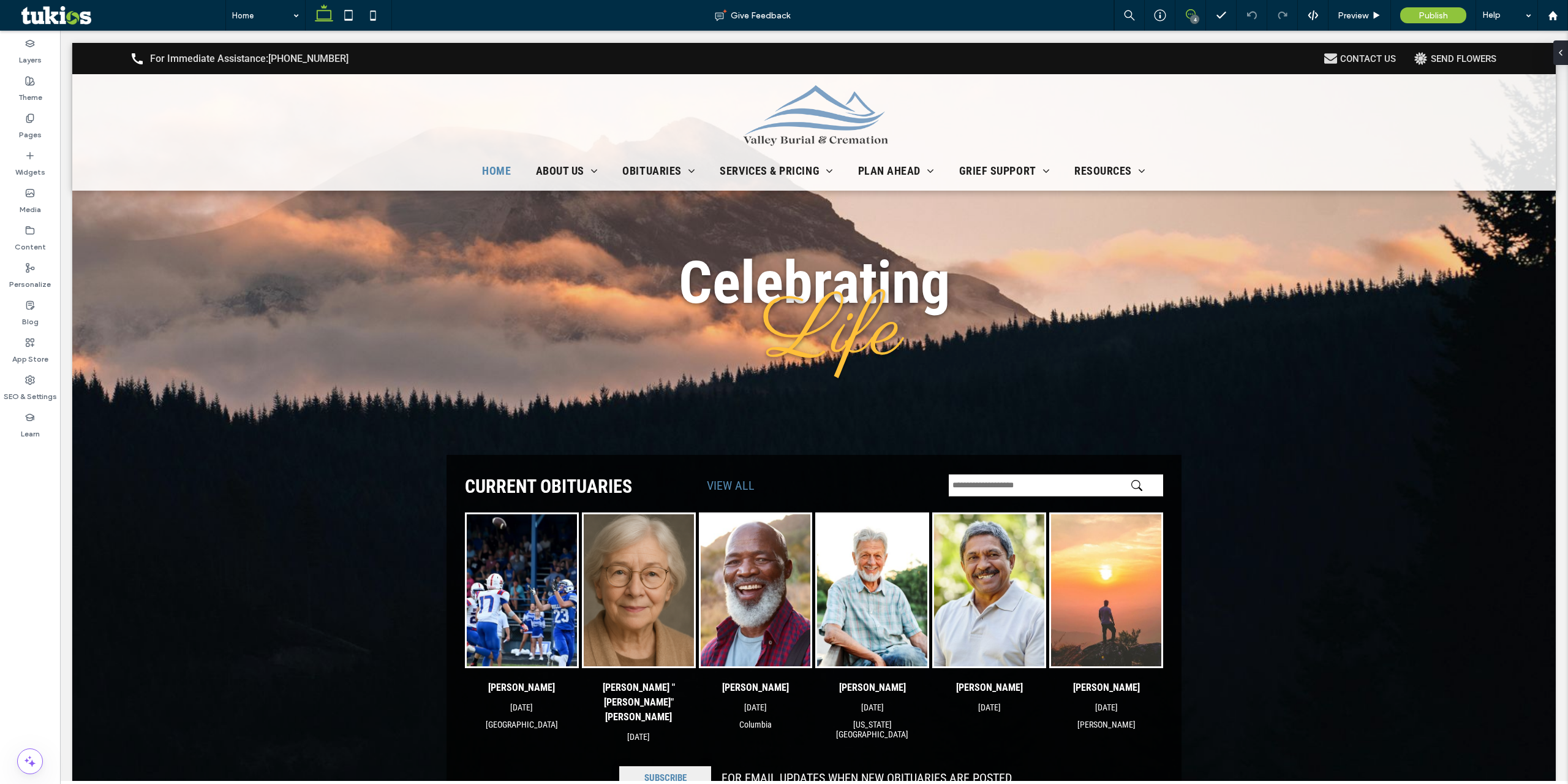
click at [1192, 13] on icon at bounding box center [1190, 13] width 10 height 10
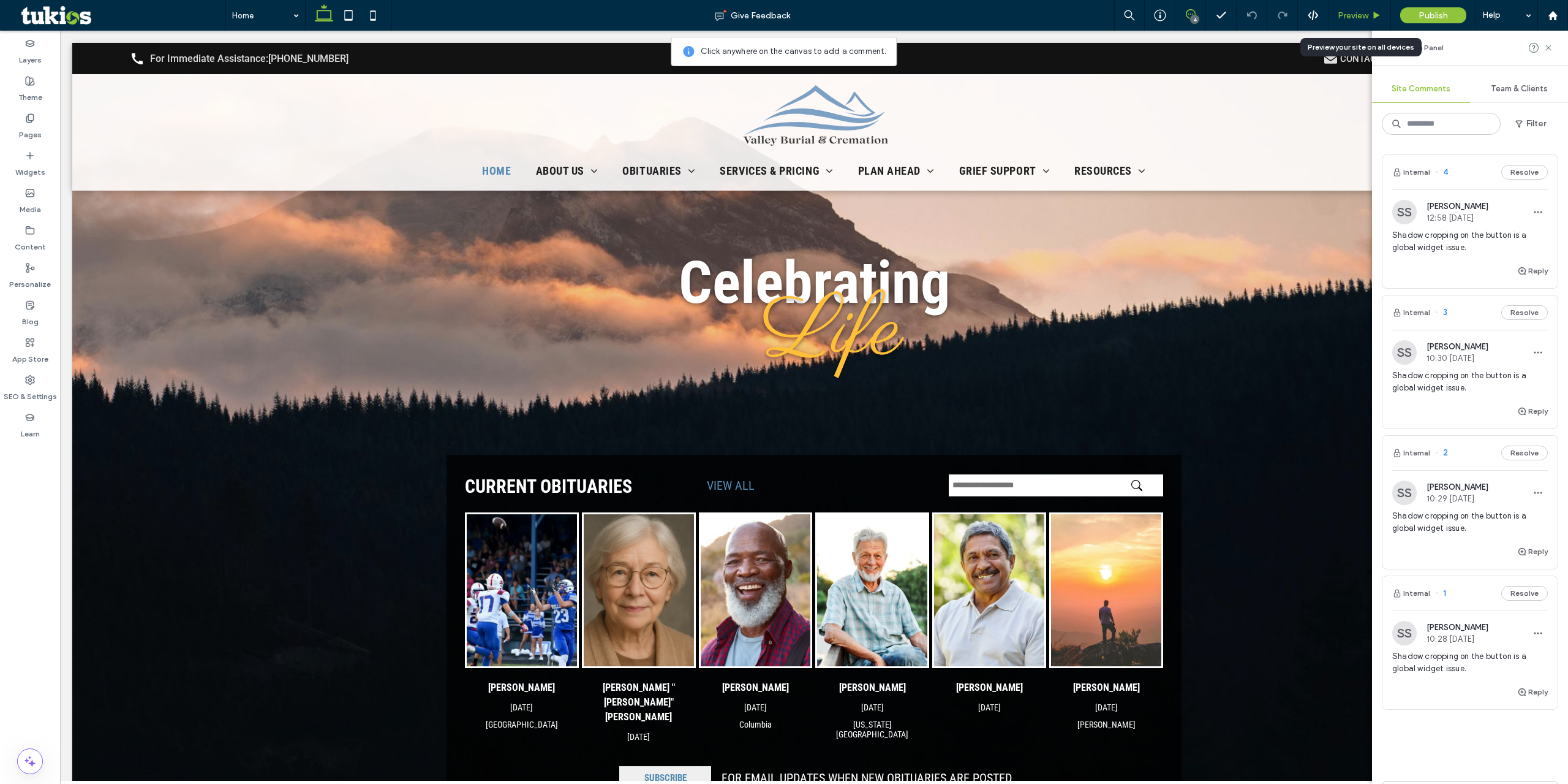
click at [1350, 19] on span "Preview" at bounding box center [1353, 16] width 31 height 11
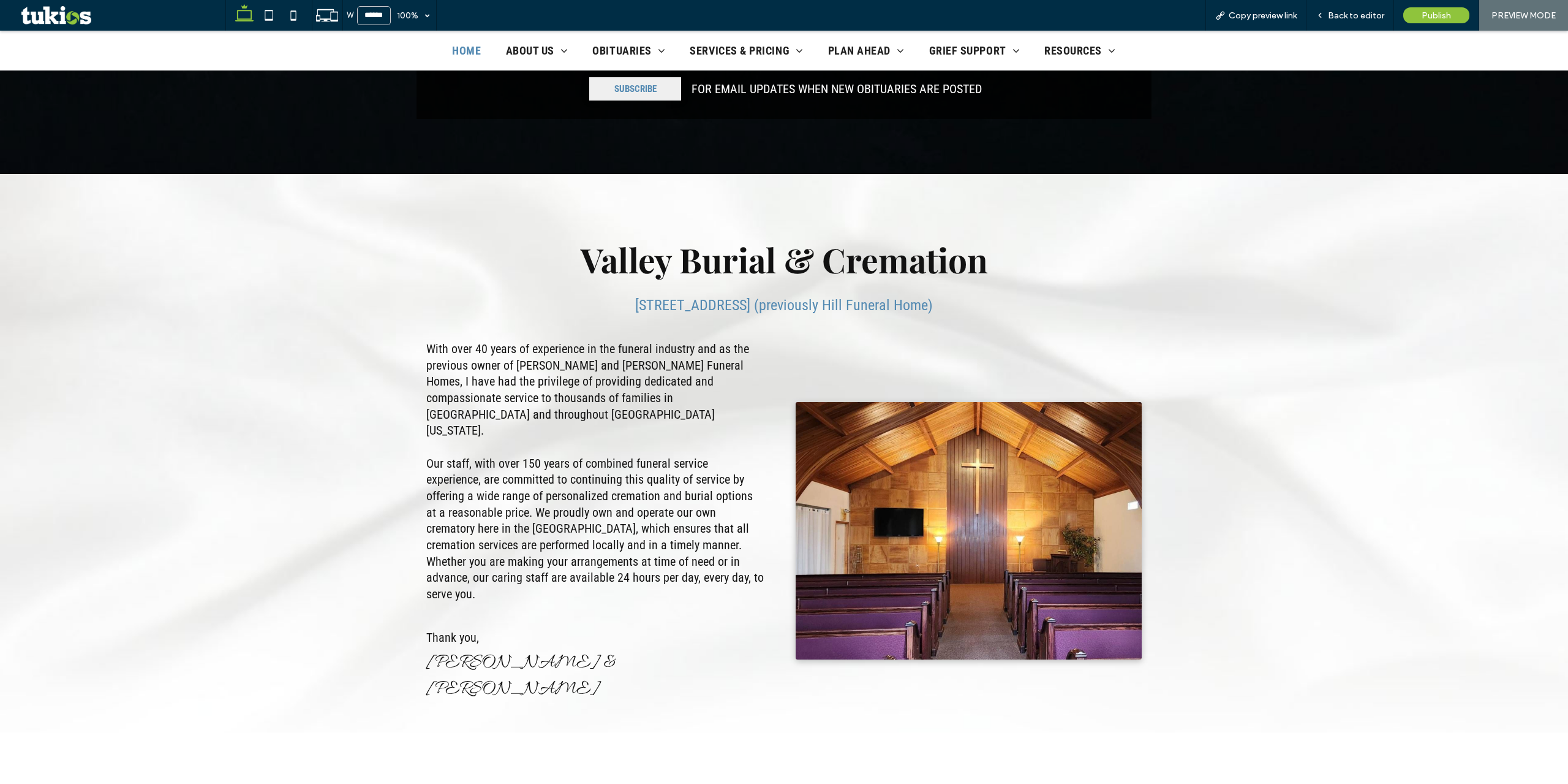
scroll to position [678, 0]
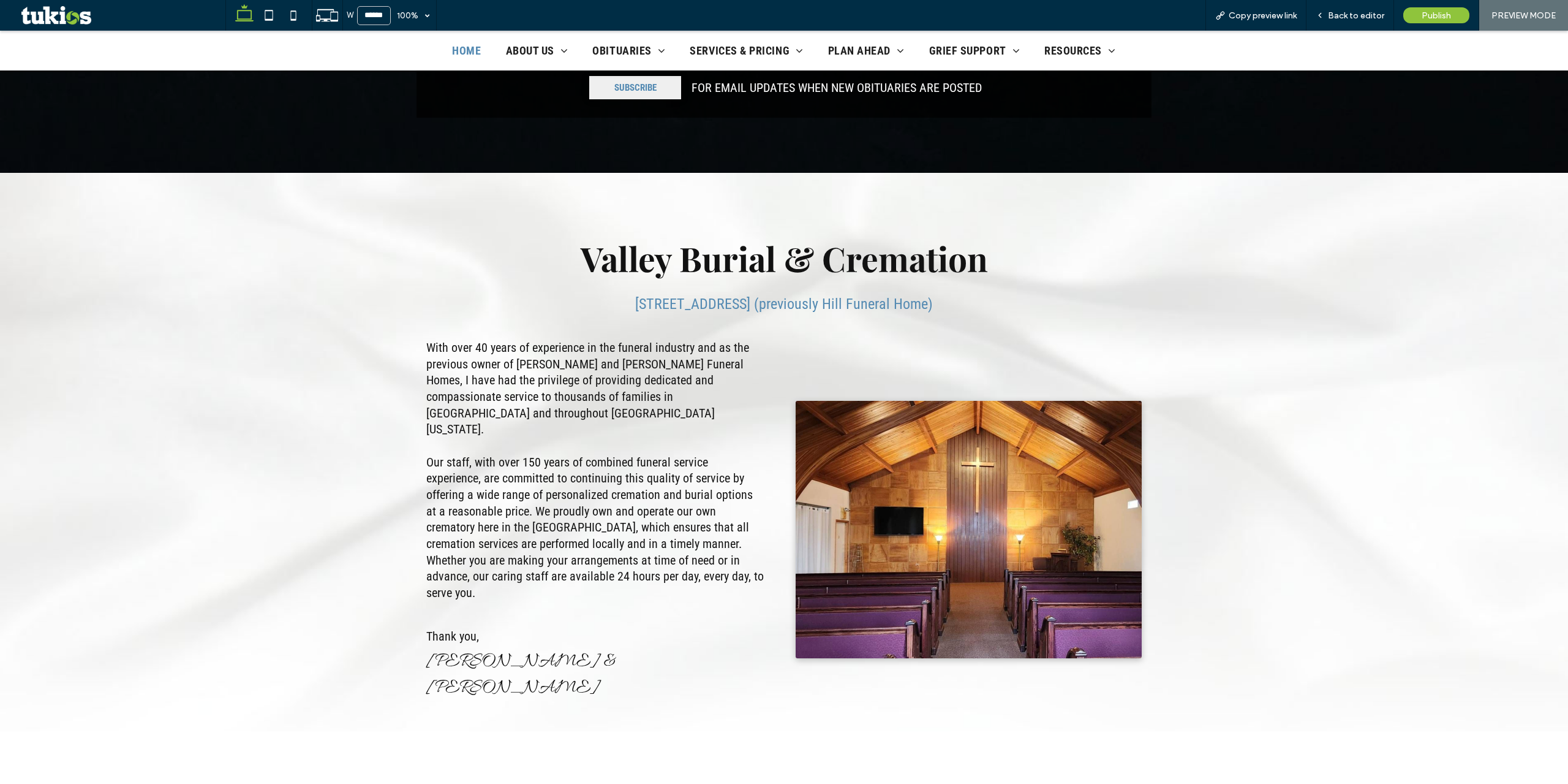
click at [778, 296] on span "217 E Pioneer Puyallup, WA 98372 (previously Hill Funeral Home)" at bounding box center [784, 304] width 297 height 17
click at [778, 297] on span "217 E Pioneer Puyallup, WA 98372 (previously Hill Funeral Home)" at bounding box center [784, 304] width 297 height 17
click at [814, 296] on span "217 E Pioneer Puyallup, WA 98372 (previously Hill Funeral Home)" at bounding box center [784, 304] width 297 height 17
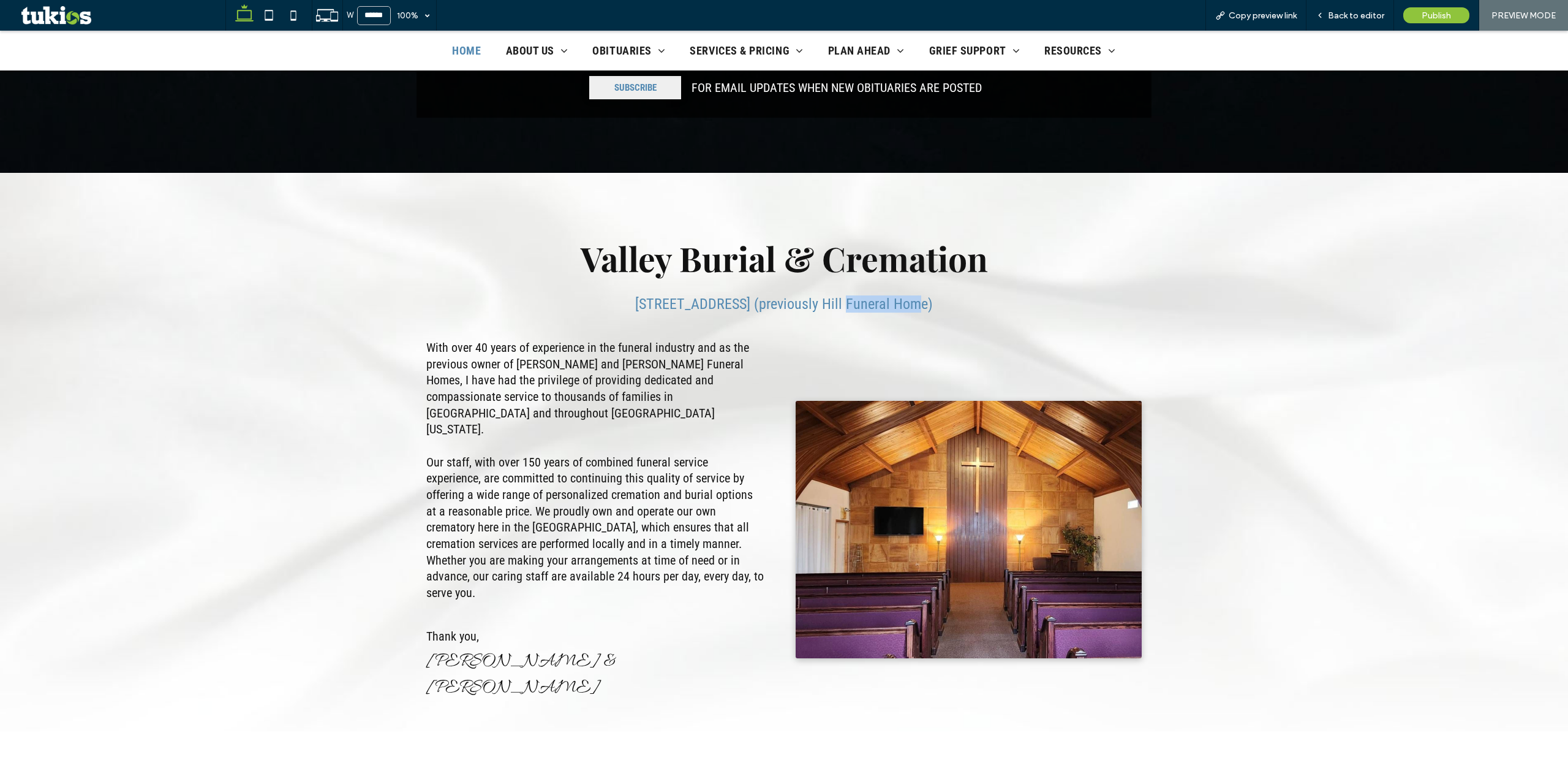
click at [819, 296] on span "217 E Pioneer Puyallup, WA 98372 (previously Hill Funeral Home)" at bounding box center [784, 304] width 297 height 17
click at [1368, 16] on span "Back to editor" at bounding box center [1356, 16] width 56 height 11
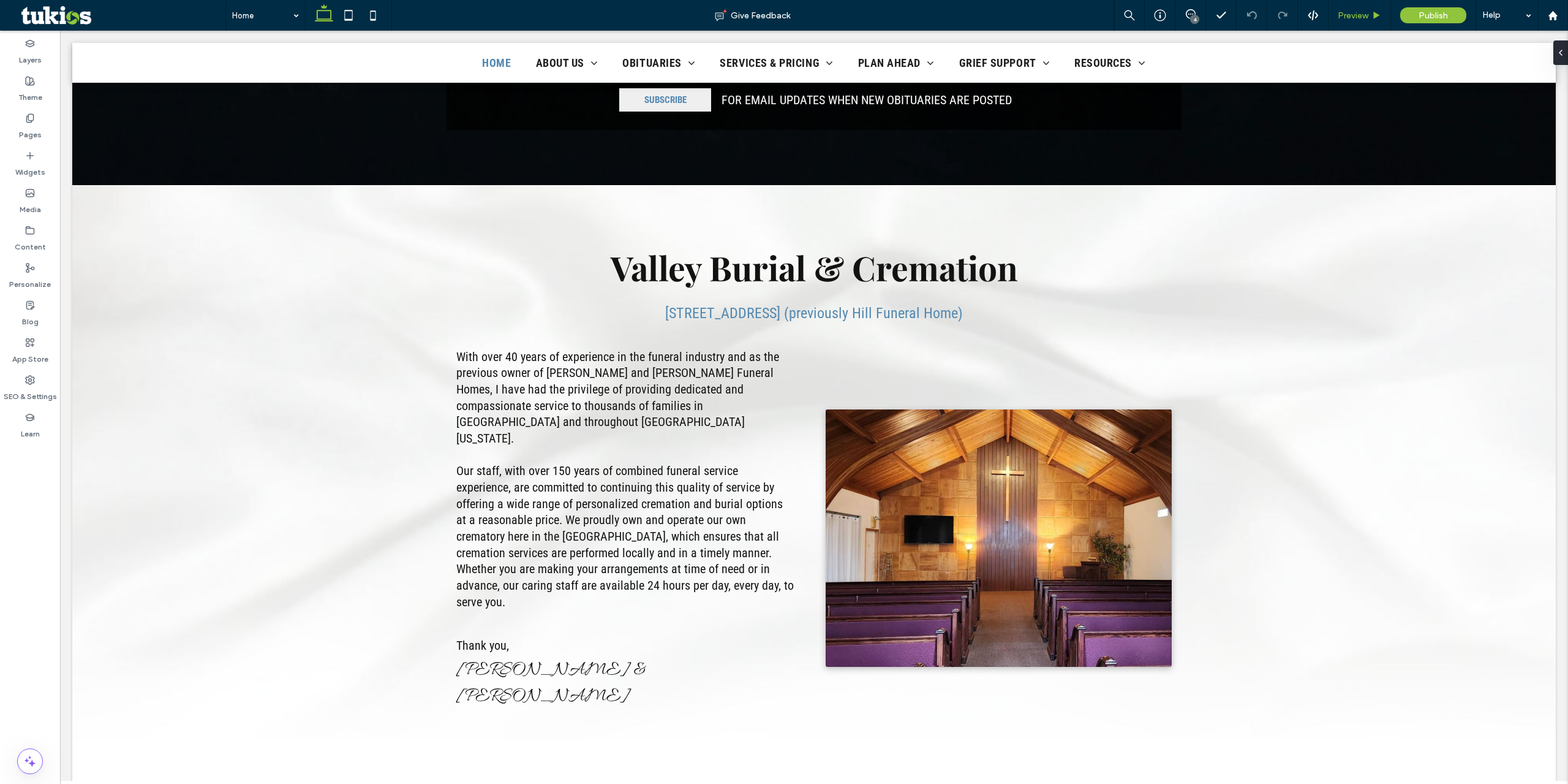
scroll to position [690, 0]
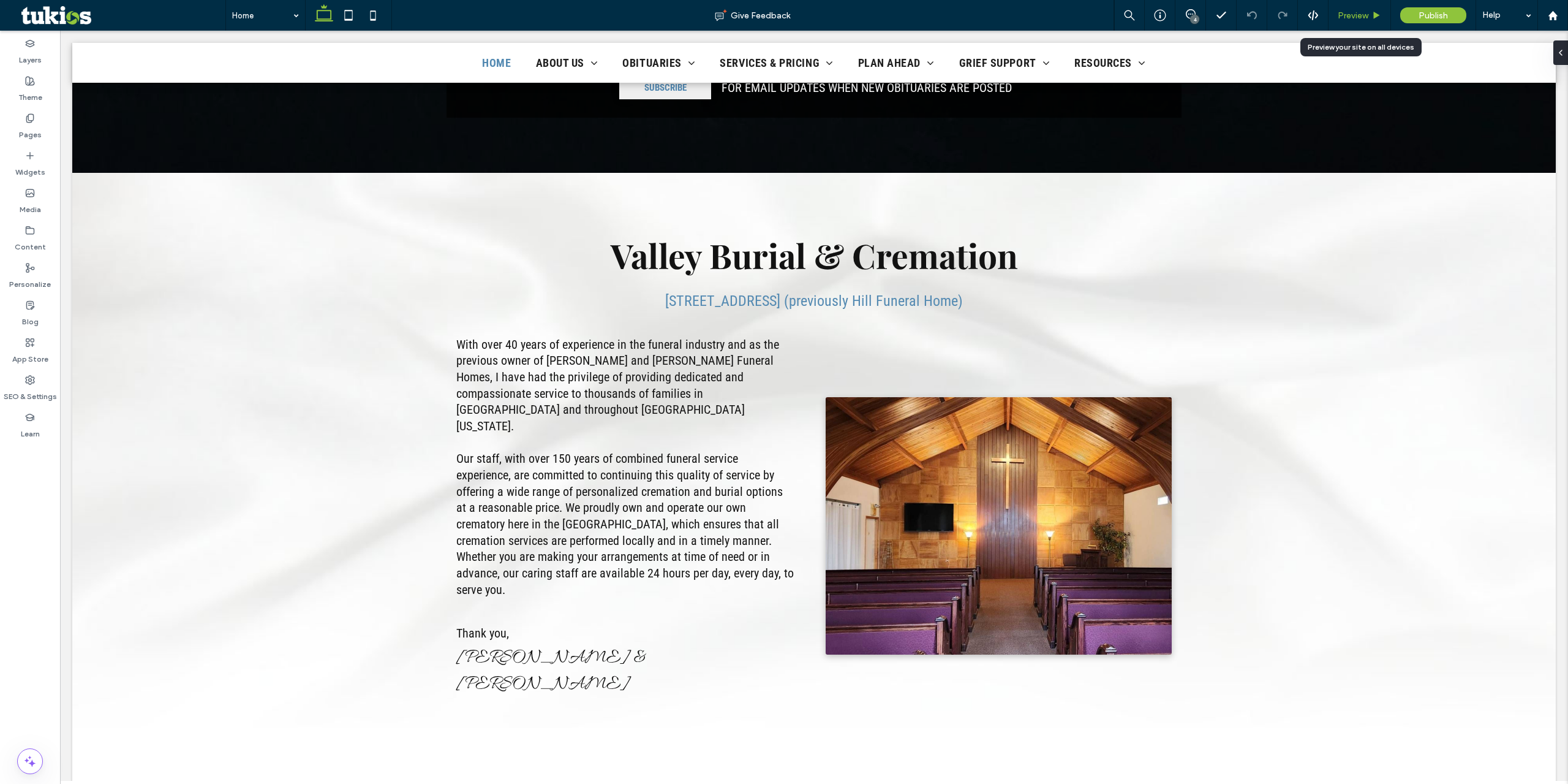
click at [1365, 22] on div "Preview" at bounding box center [1360, 15] width 63 height 31
click at [1365, 15] on span "Preview" at bounding box center [1353, 16] width 31 height 11
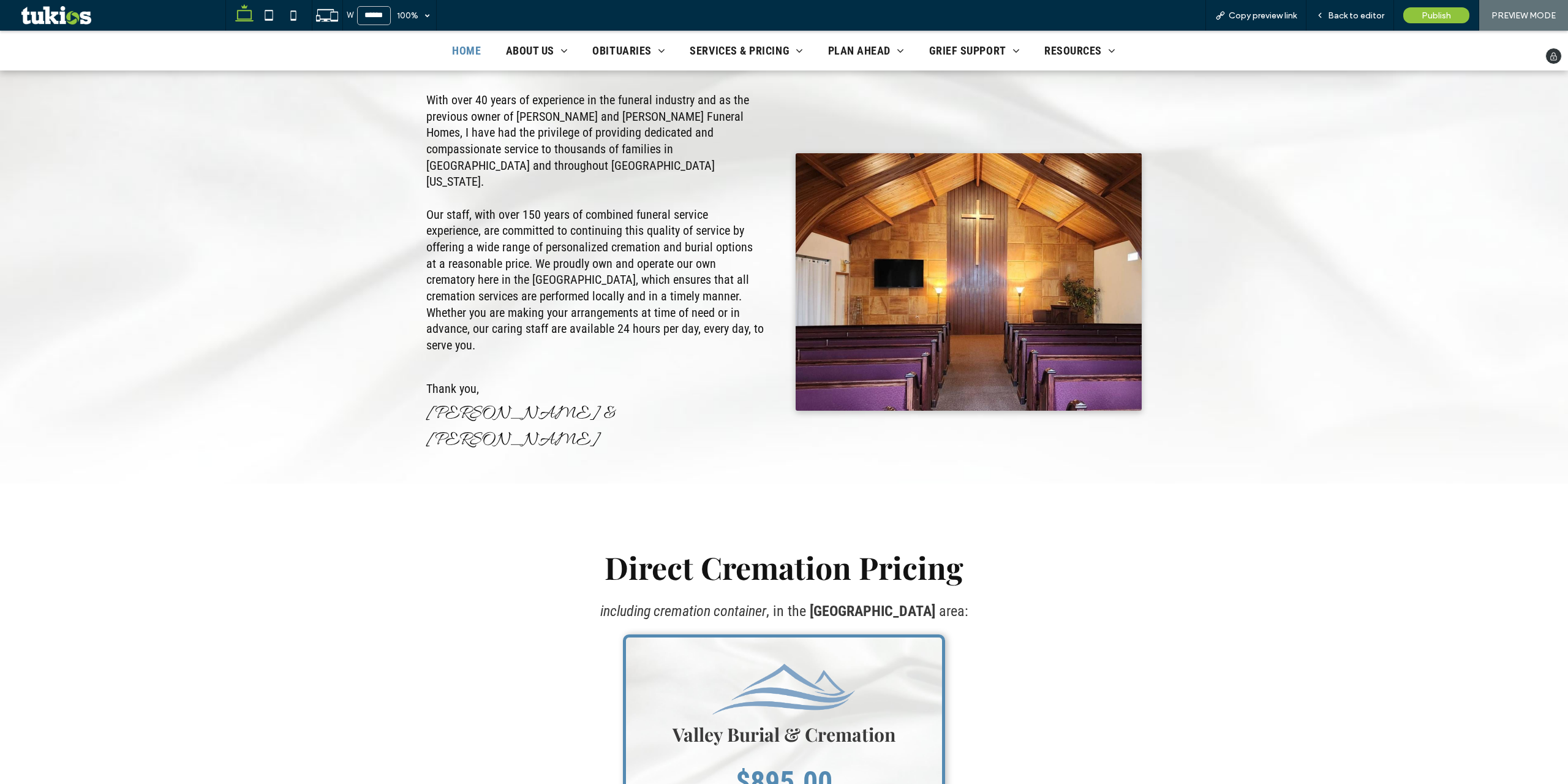
scroll to position [923, 0]
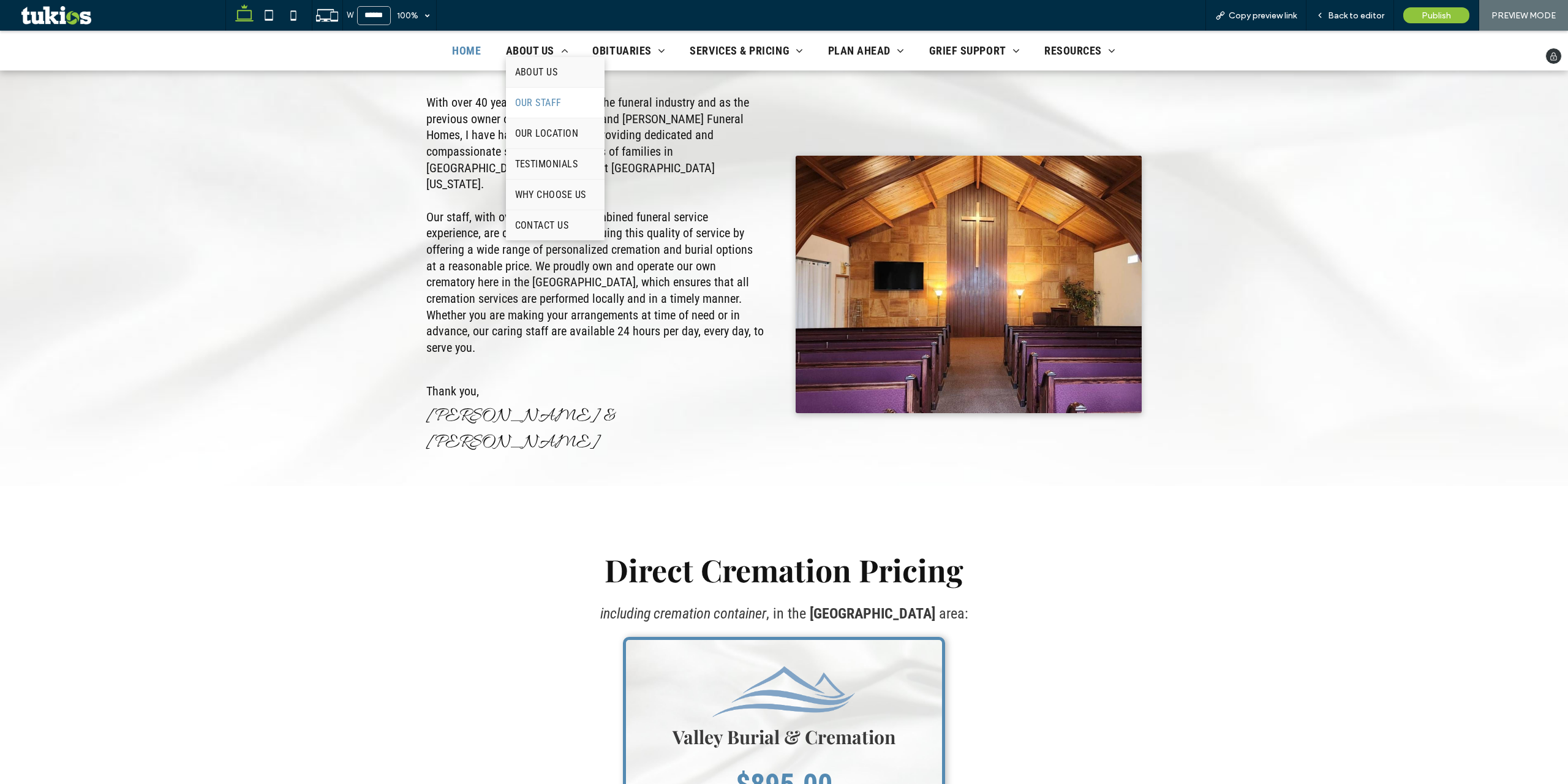
click at [559, 98] on link "Our Staff" at bounding box center [555, 102] width 99 height 30
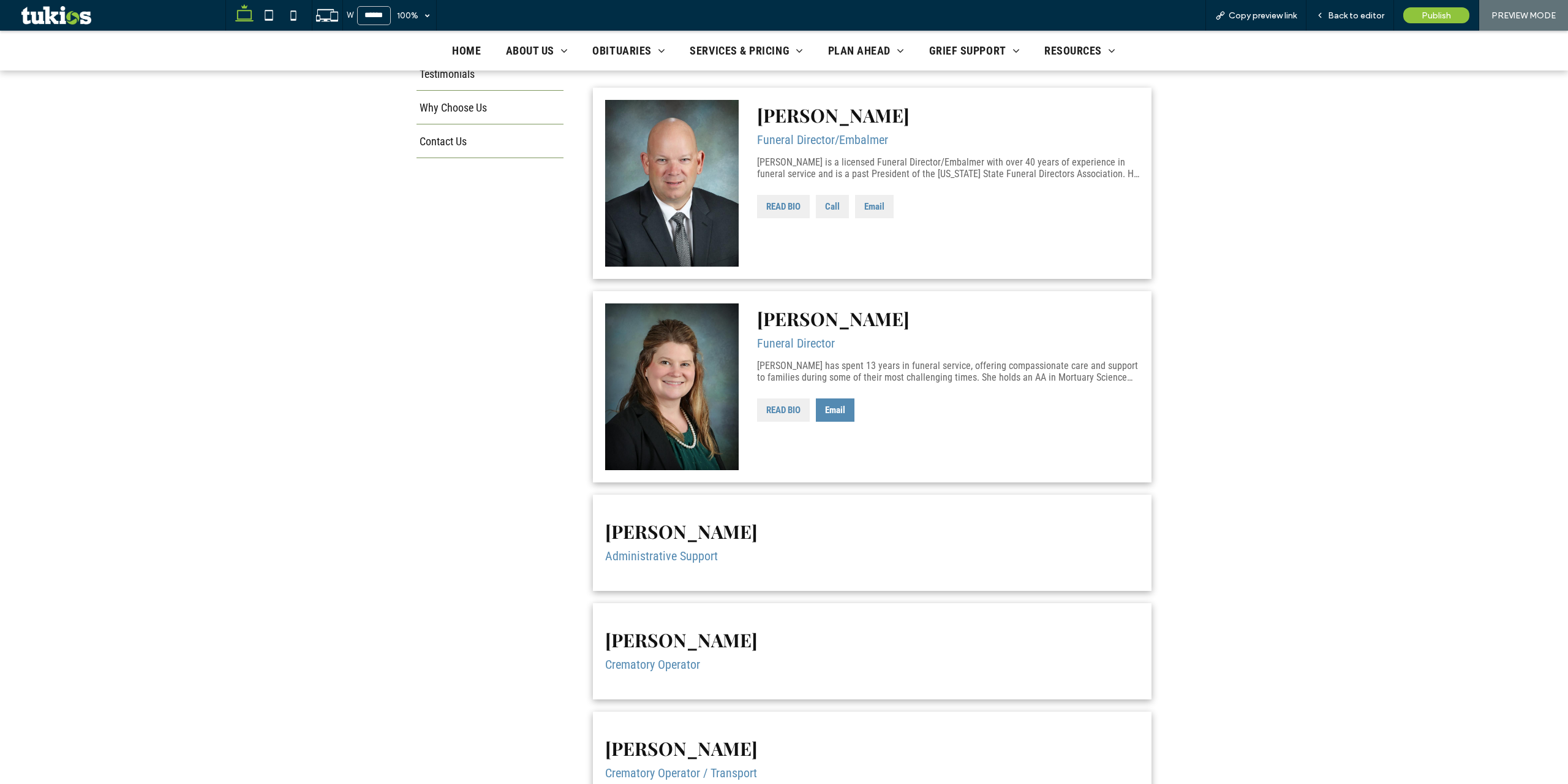
scroll to position [306, 0]
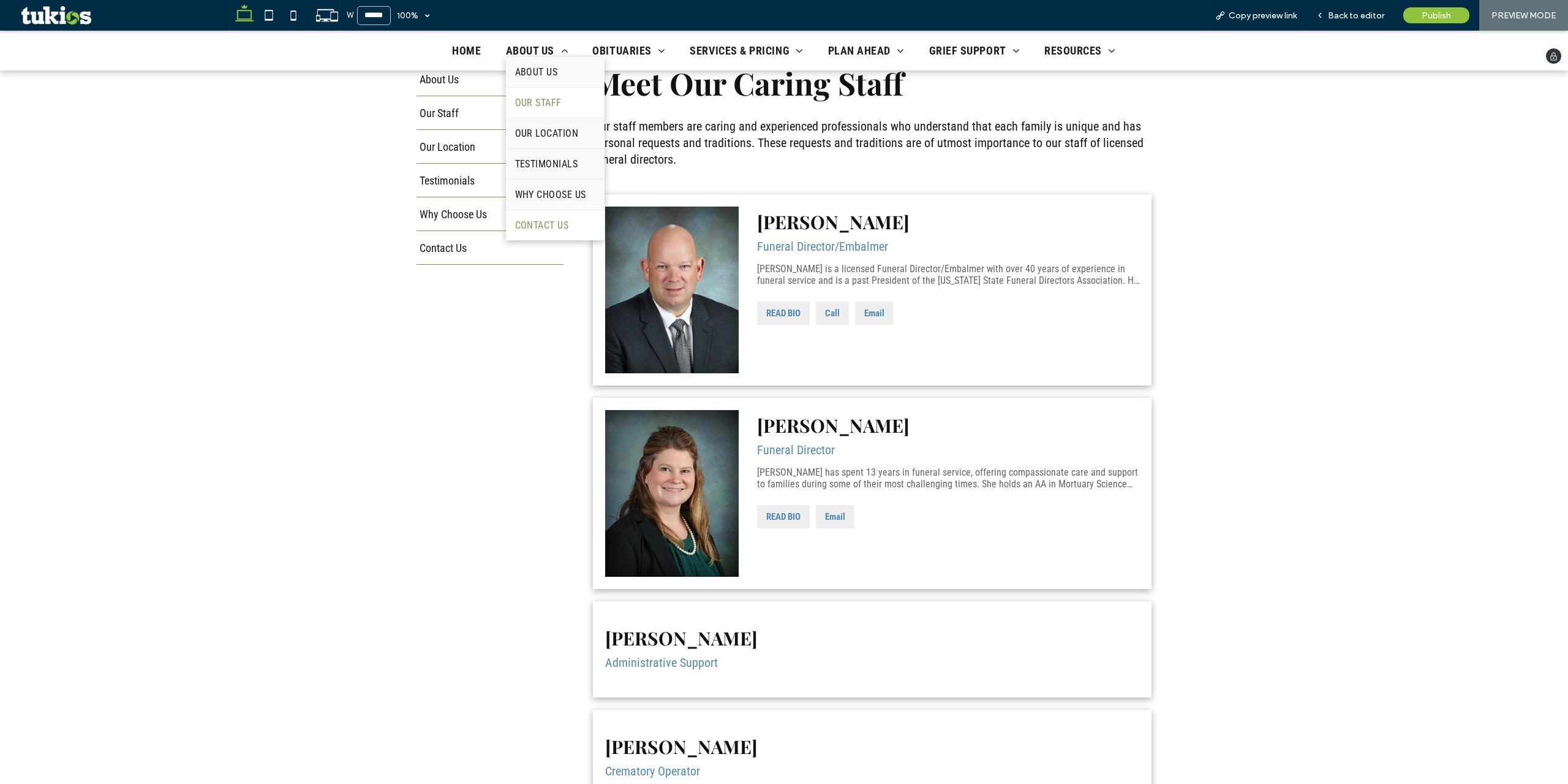
click at [562, 215] on link "Contact Us" at bounding box center [555, 225] width 99 height 30
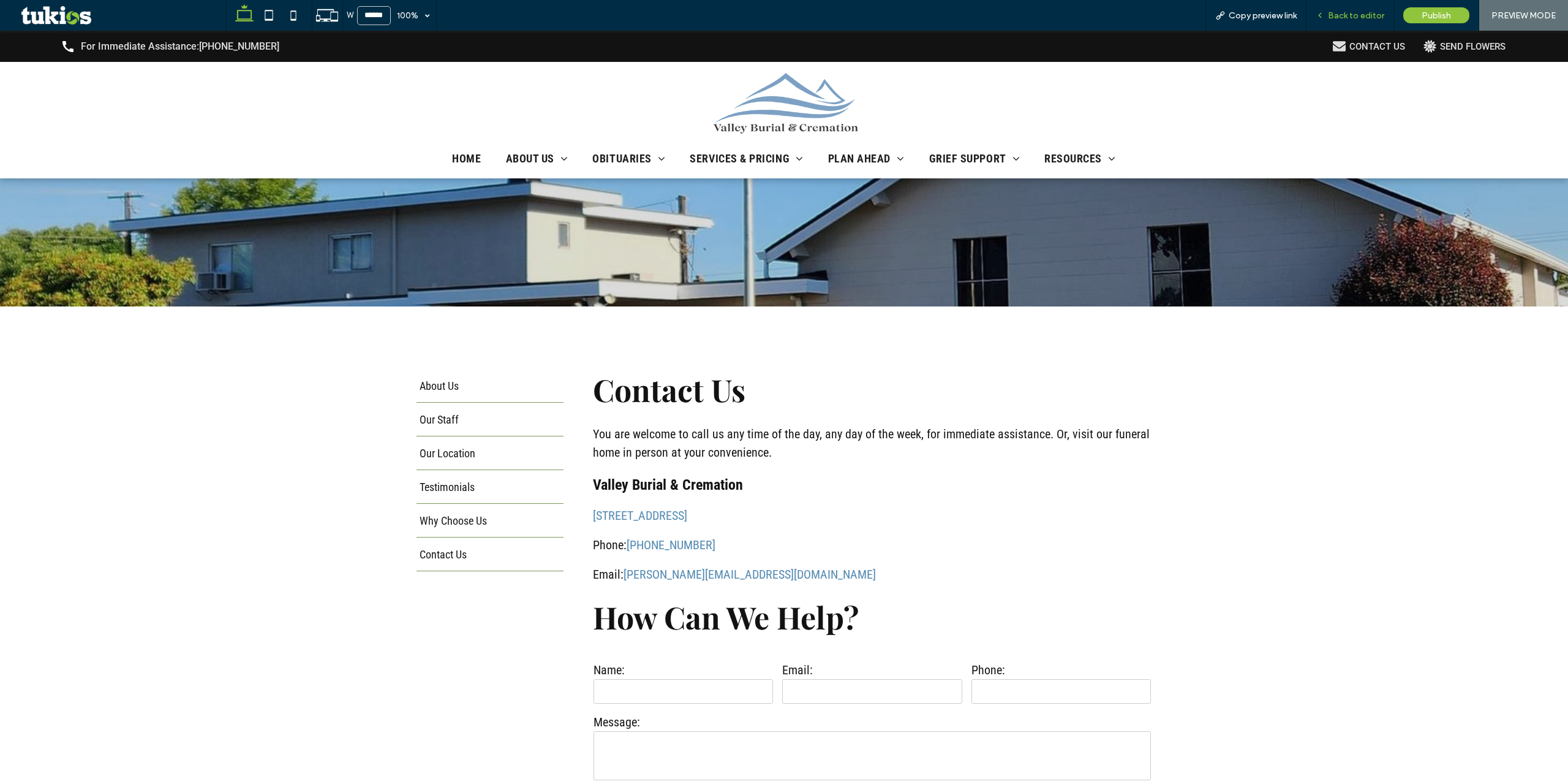
click at [1362, 11] on span "Back to editor" at bounding box center [1356, 16] width 56 height 11
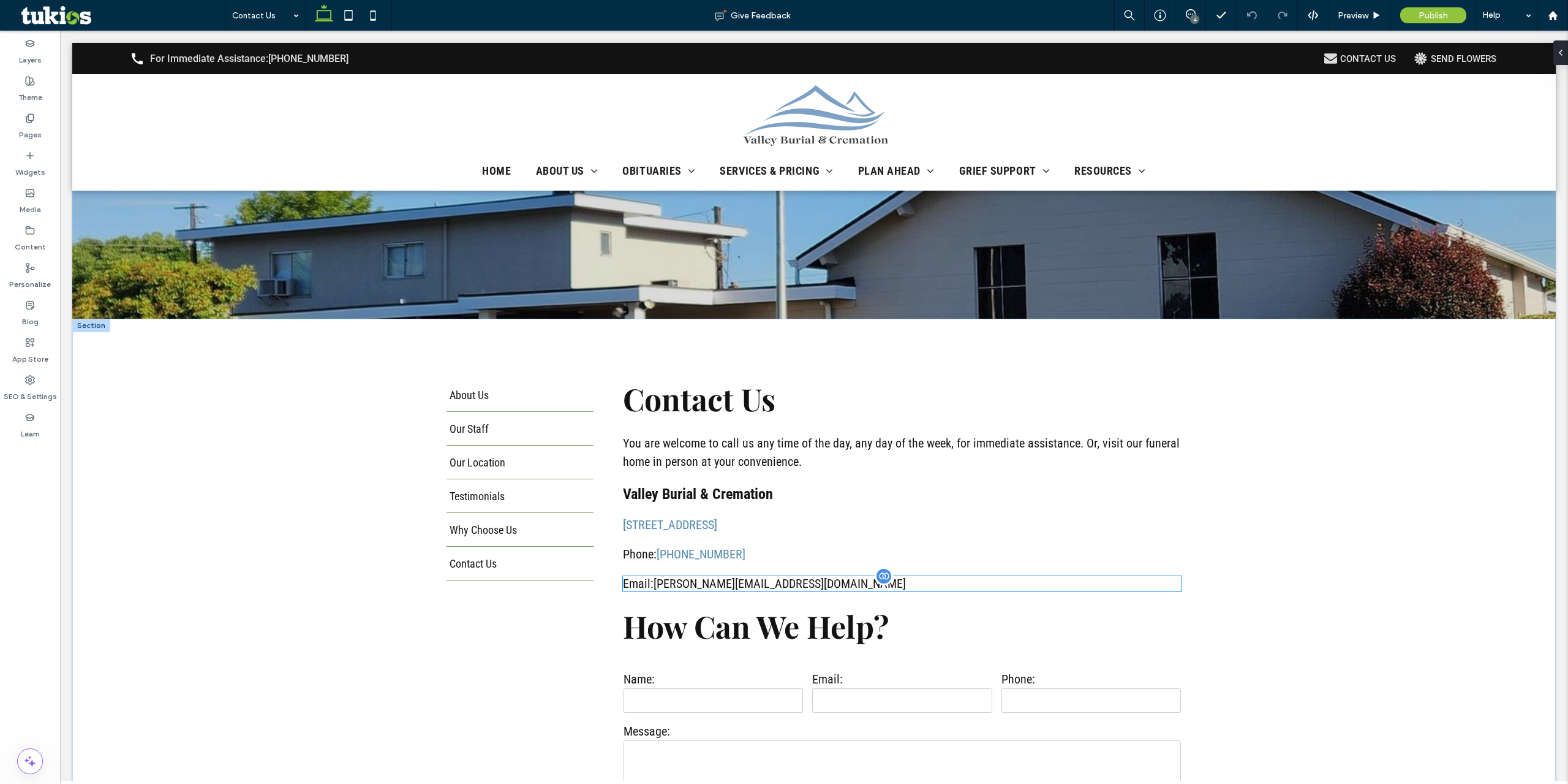
click at [683, 584] on link "brian@valleyburialcremation.com" at bounding box center [780, 584] width 252 height 15
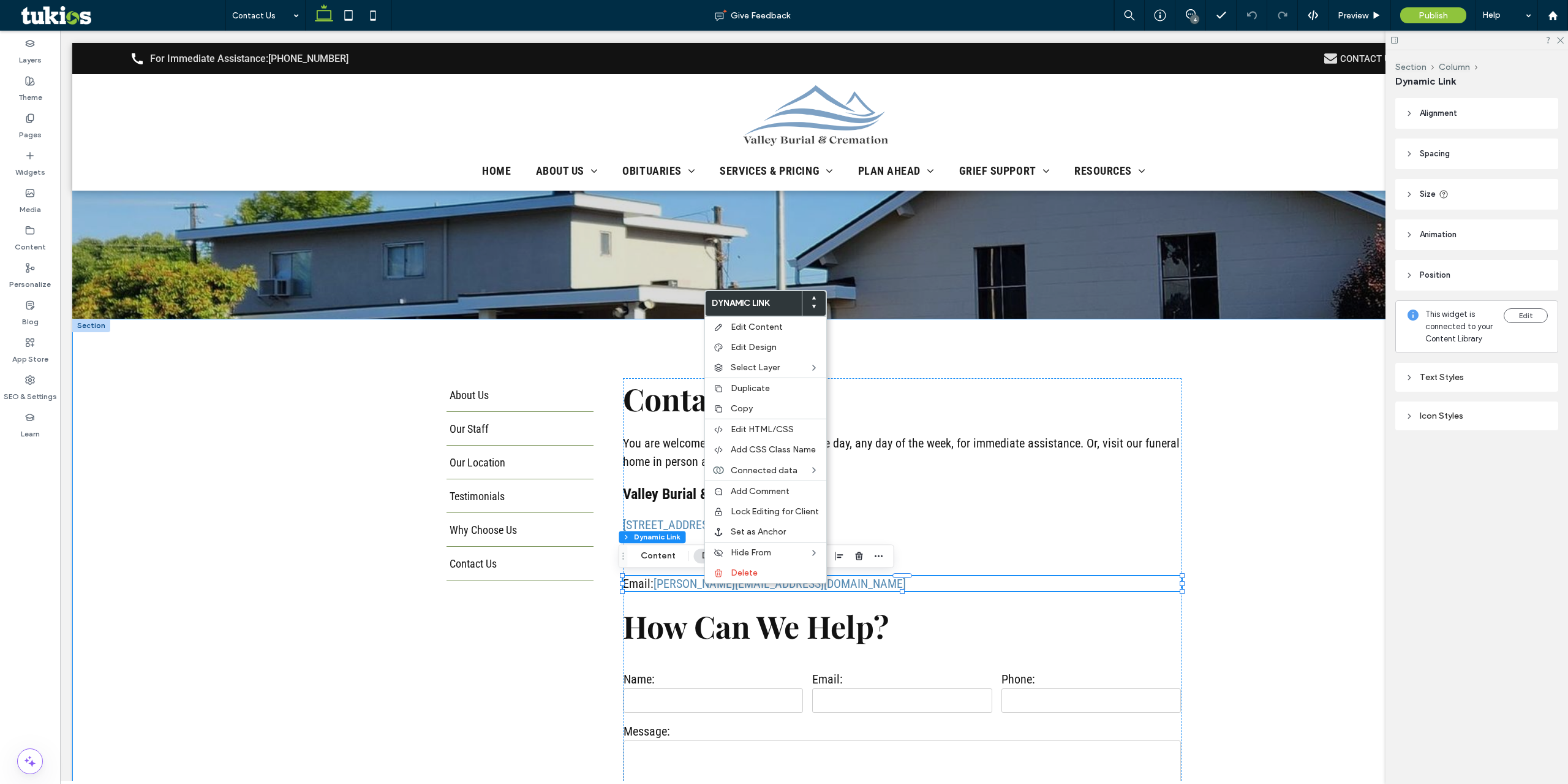
click at [1295, 597] on div "About Us Our Staff Our Location Testimonials Why Choose Us Contact Us Contact U…" at bounding box center [814, 637] width 1483 height 637
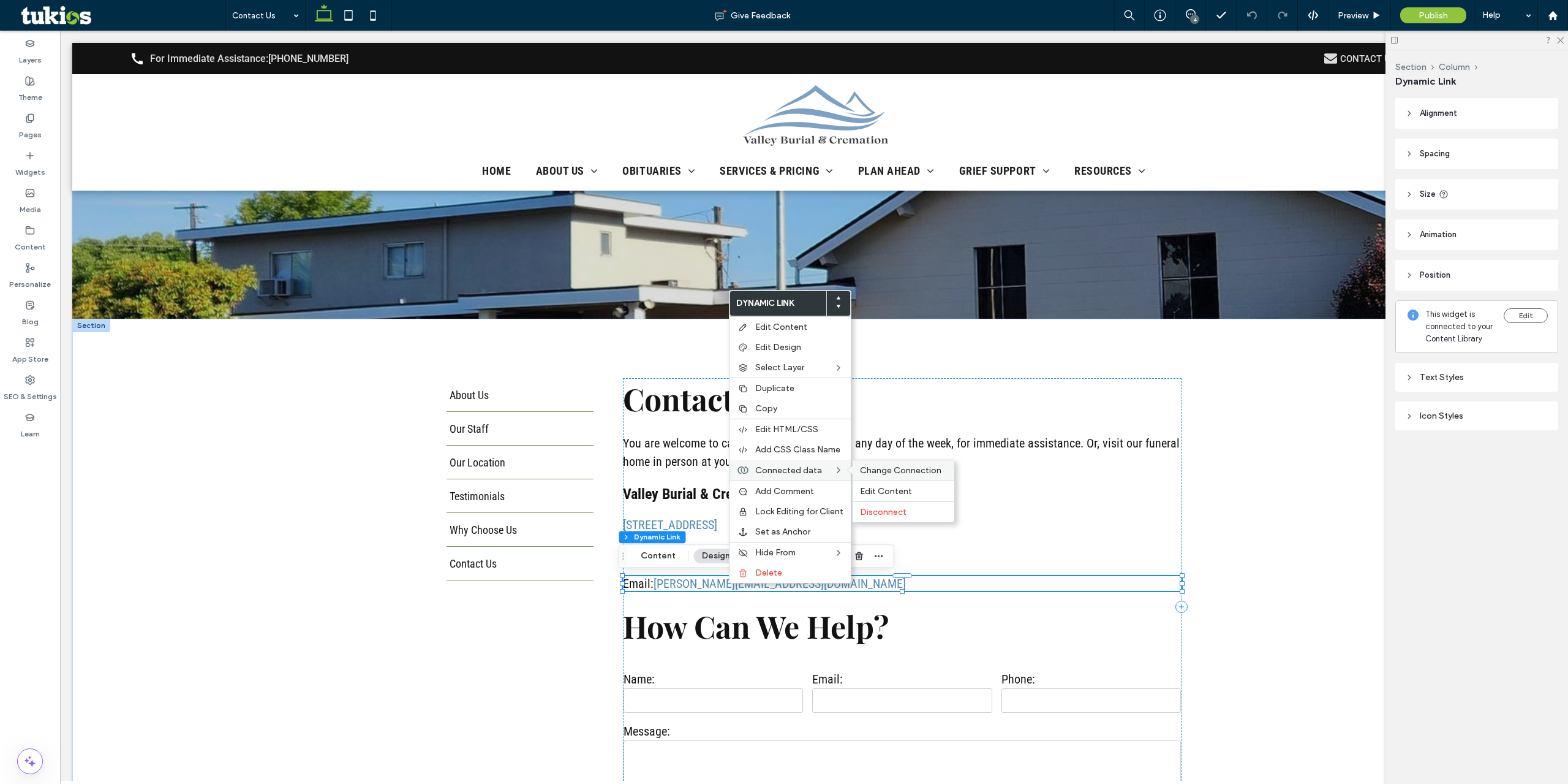
click at [909, 475] on span "Change Connection" at bounding box center [901, 471] width 81 height 11
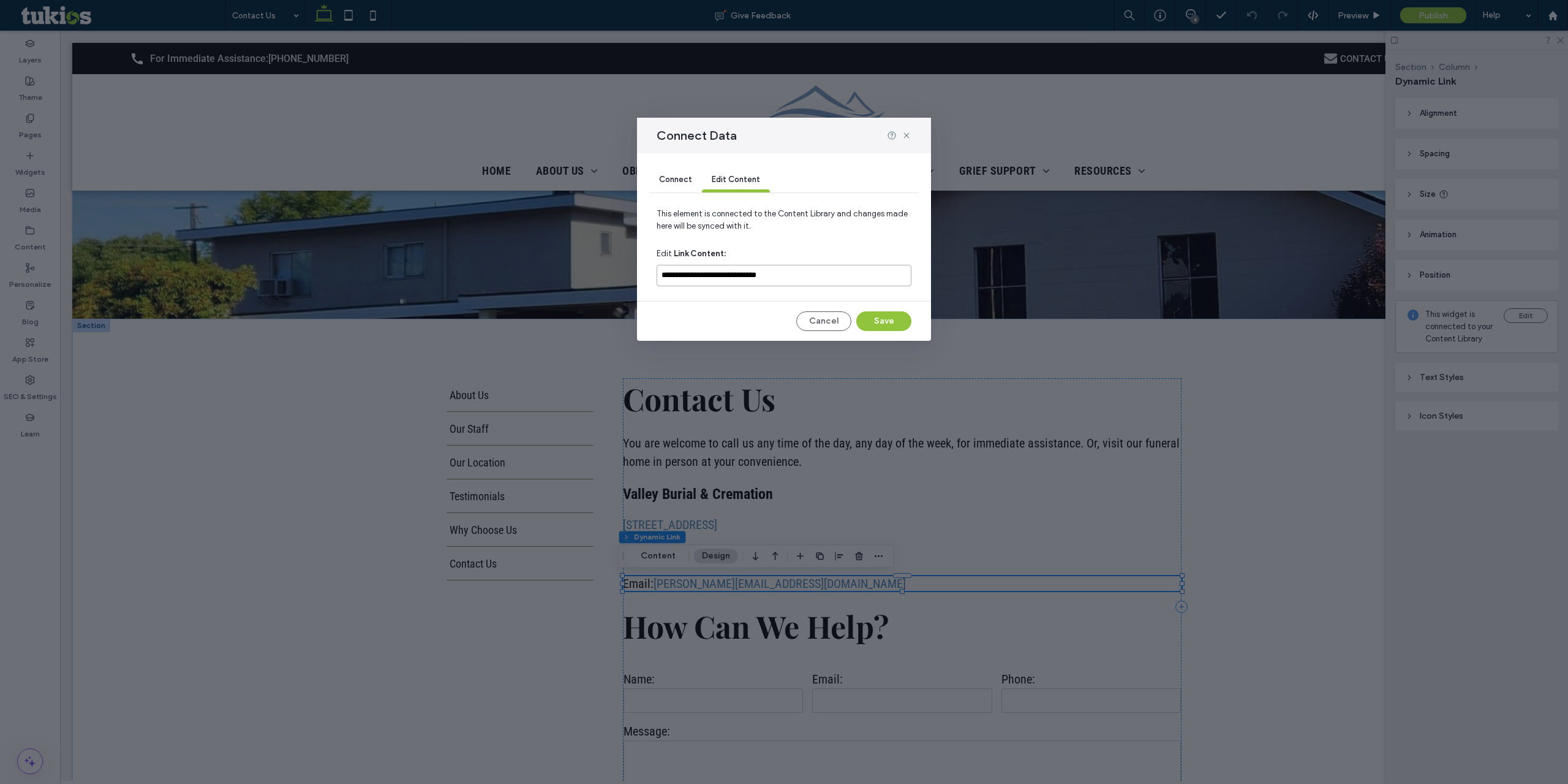
click at [791, 274] on input "**********" at bounding box center [784, 275] width 255 height 21
click at [686, 179] on span "Connect" at bounding box center [675, 179] width 33 height 9
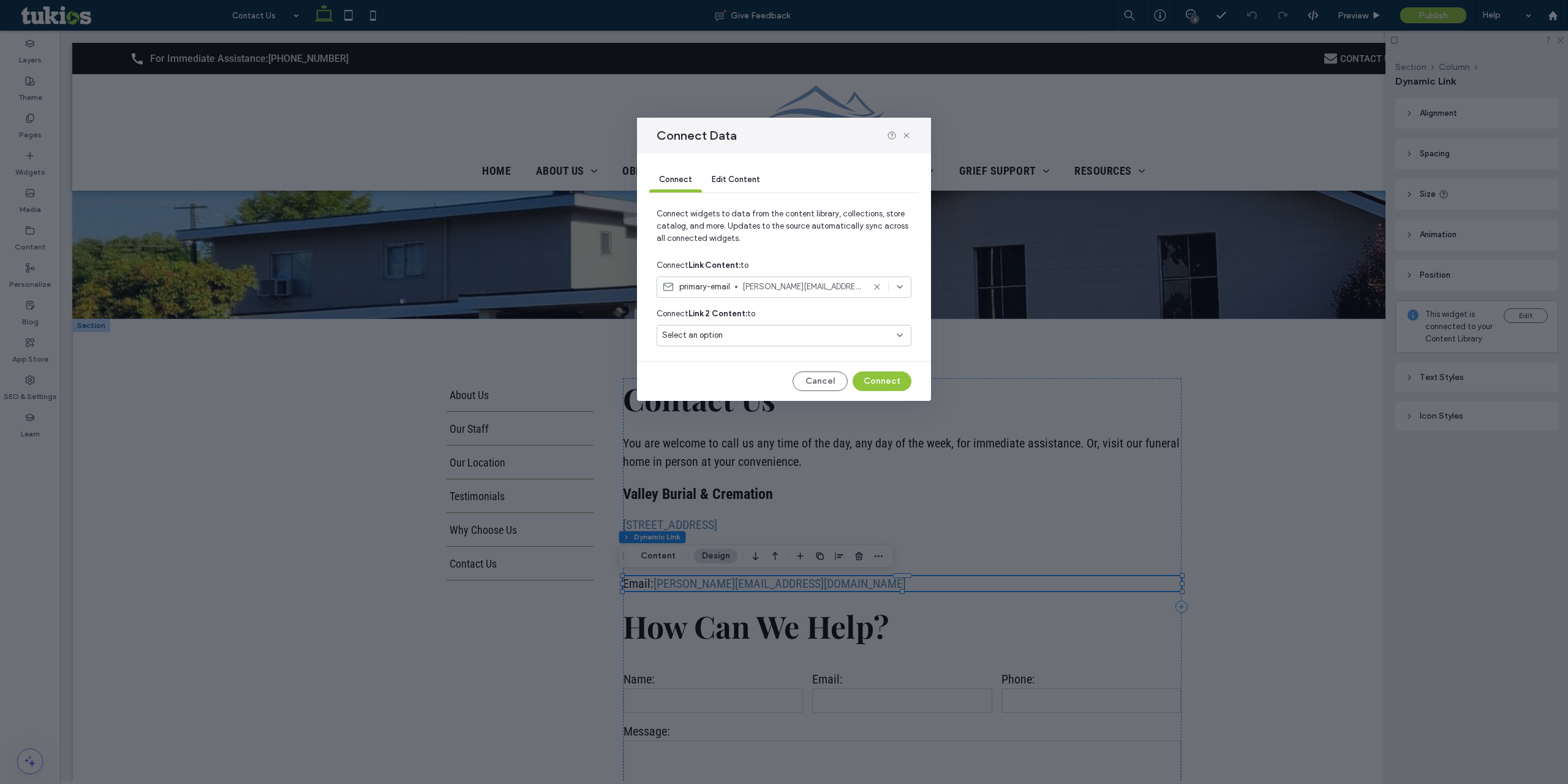
click at [823, 287] on span "brian@valleyburialcremation.com" at bounding box center [802, 287] width 121 height 12
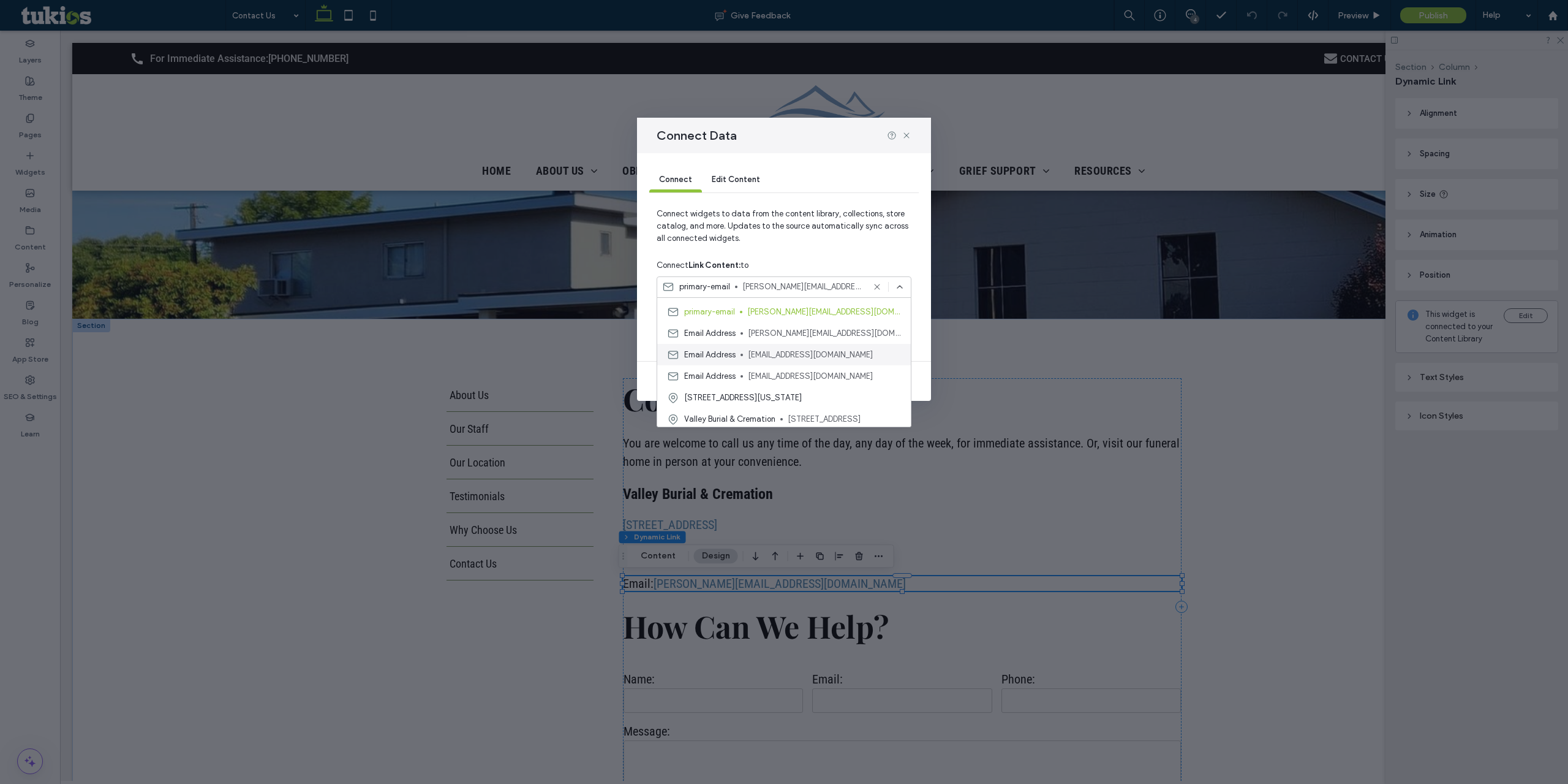
scroll to position [86, 0]
click at [789, 353] on span "info@valleyburialcremation.com" at bounding box center [825, 352] width 154 height 12
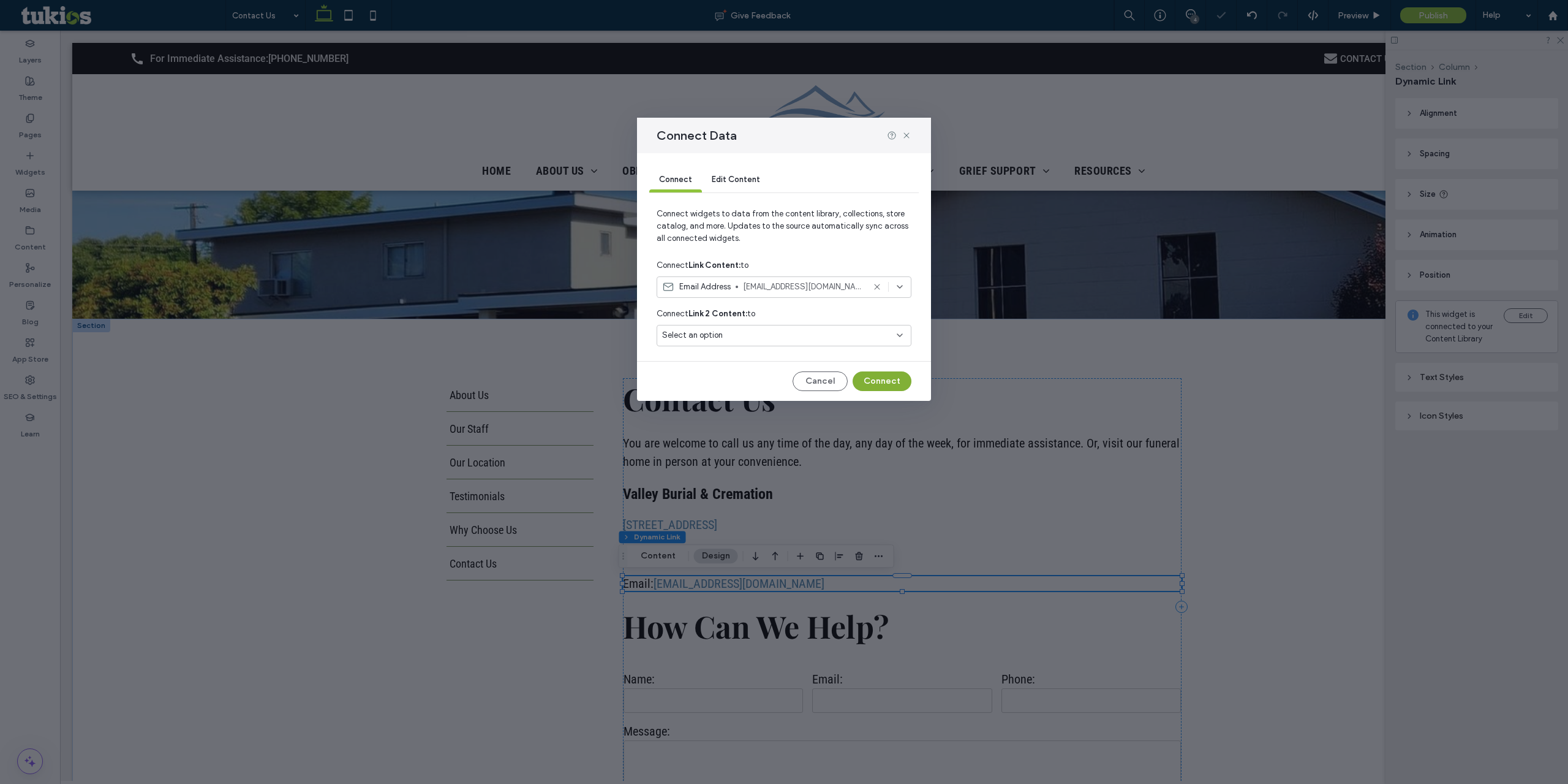
click at [891, 385] on button "Connect" at bounding box center [882, 381] width 59 height 19
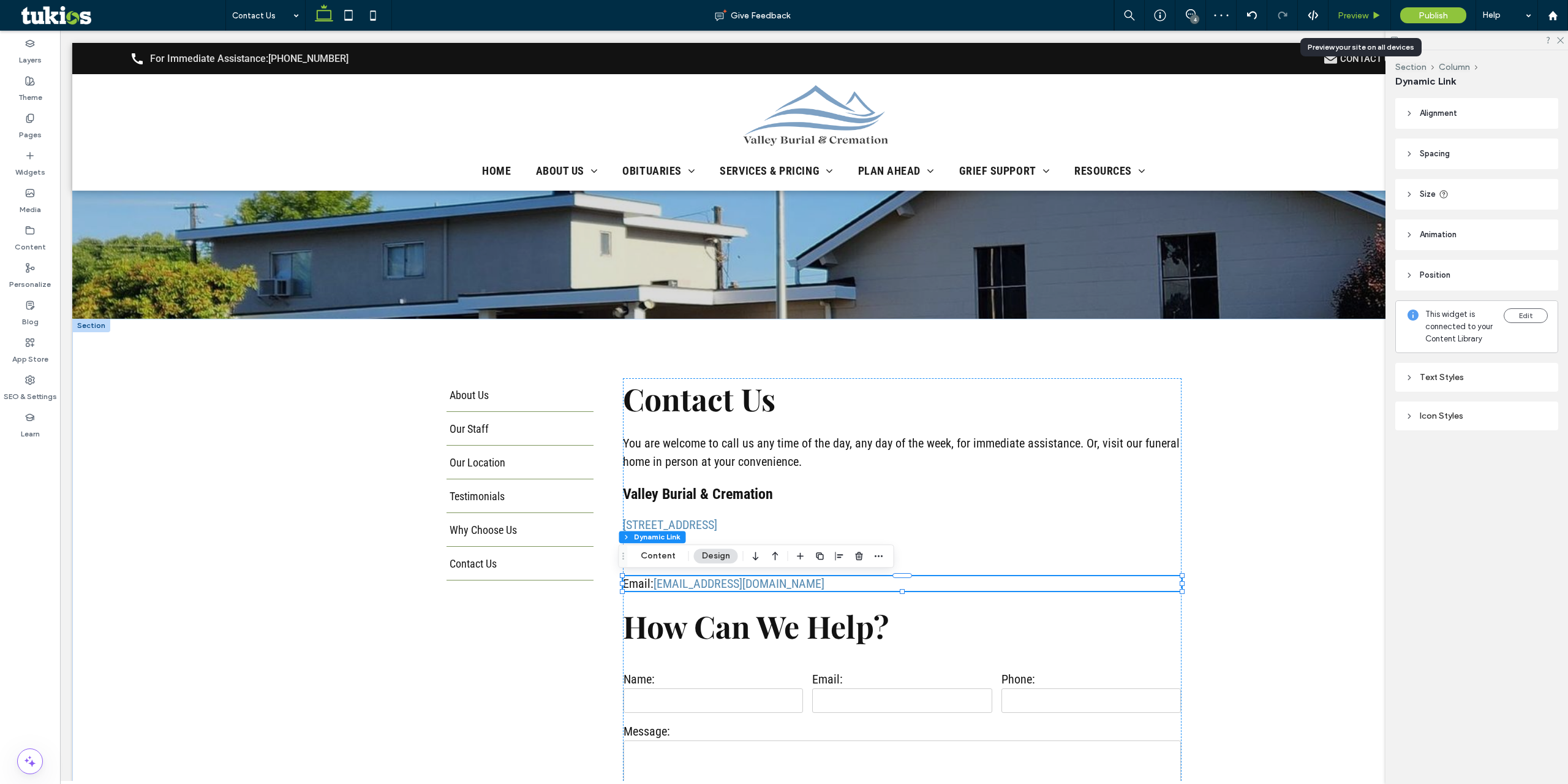
click at [1371, 13] on div "Preview" at bounding box center [1360, 16] width 62 height 11
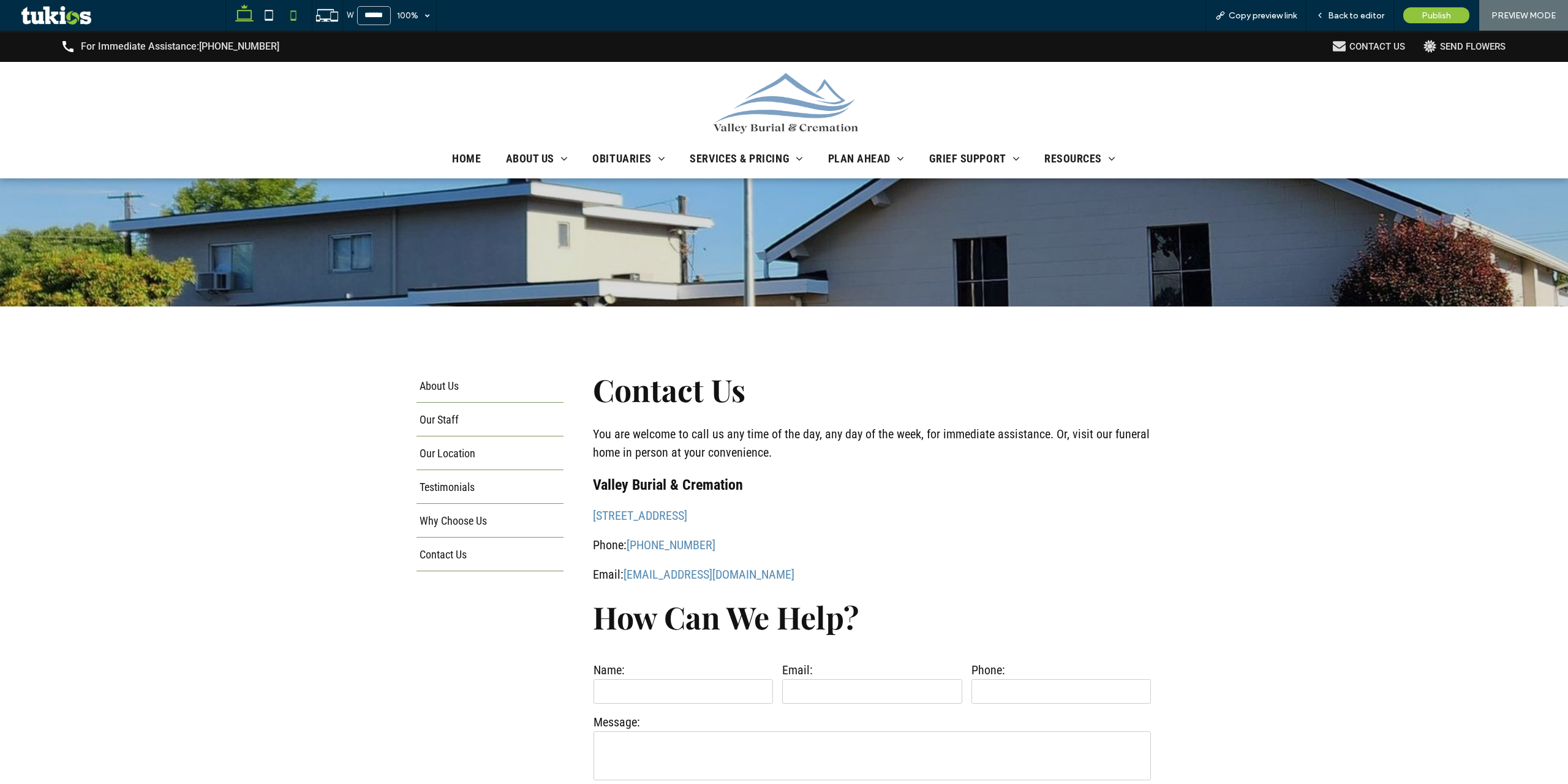
click at [266, 9] on icon at bounding box center [269, 15] width 25 height 25
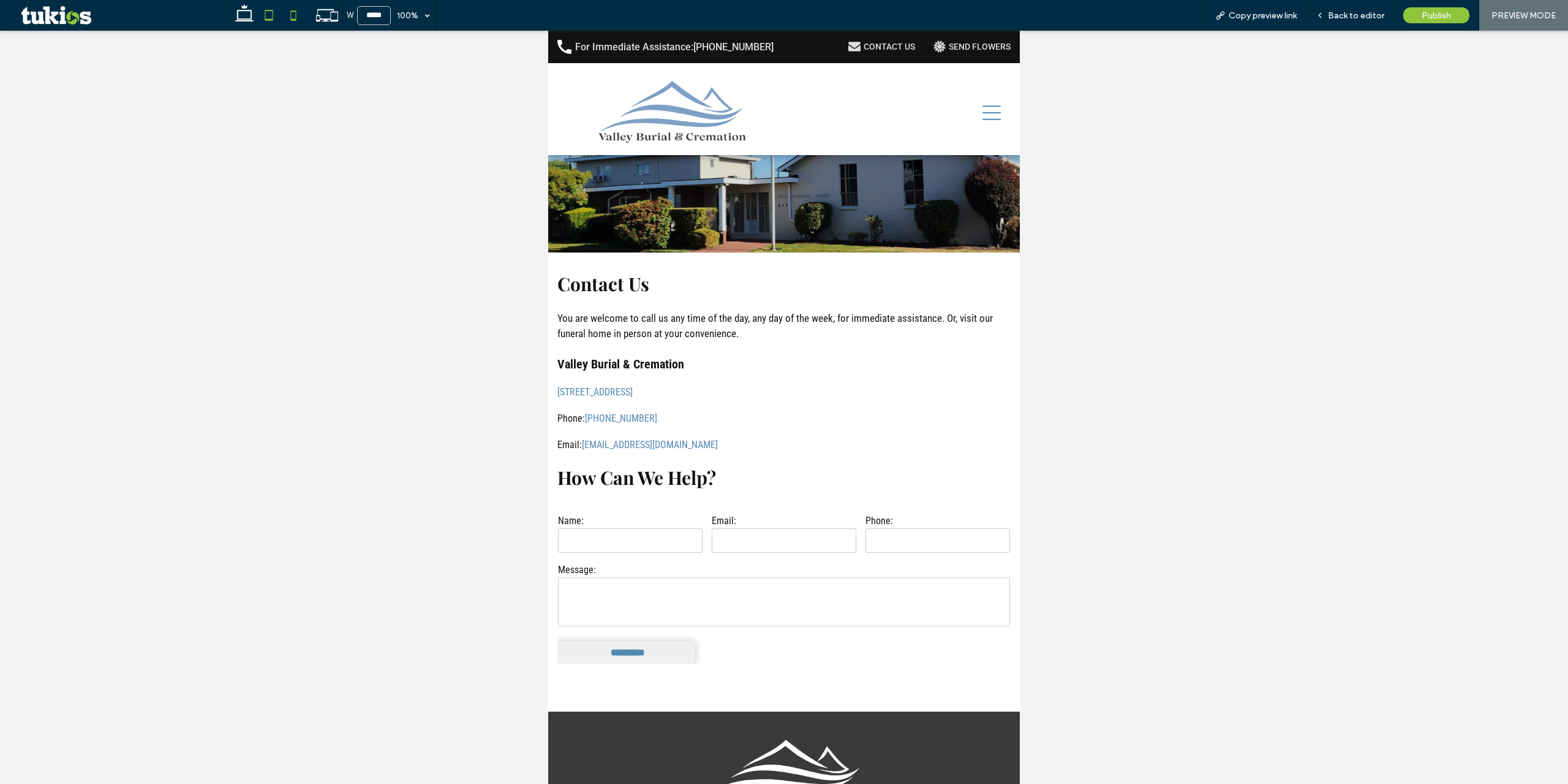
type input "*****"
drag, startPoint x: 652, startPoint y: 138, endPoint x: 1204, endPoint y: 168, distance: 552.8
click at [652, 138] on img at bounding box center [671, 113] width 155 height 64
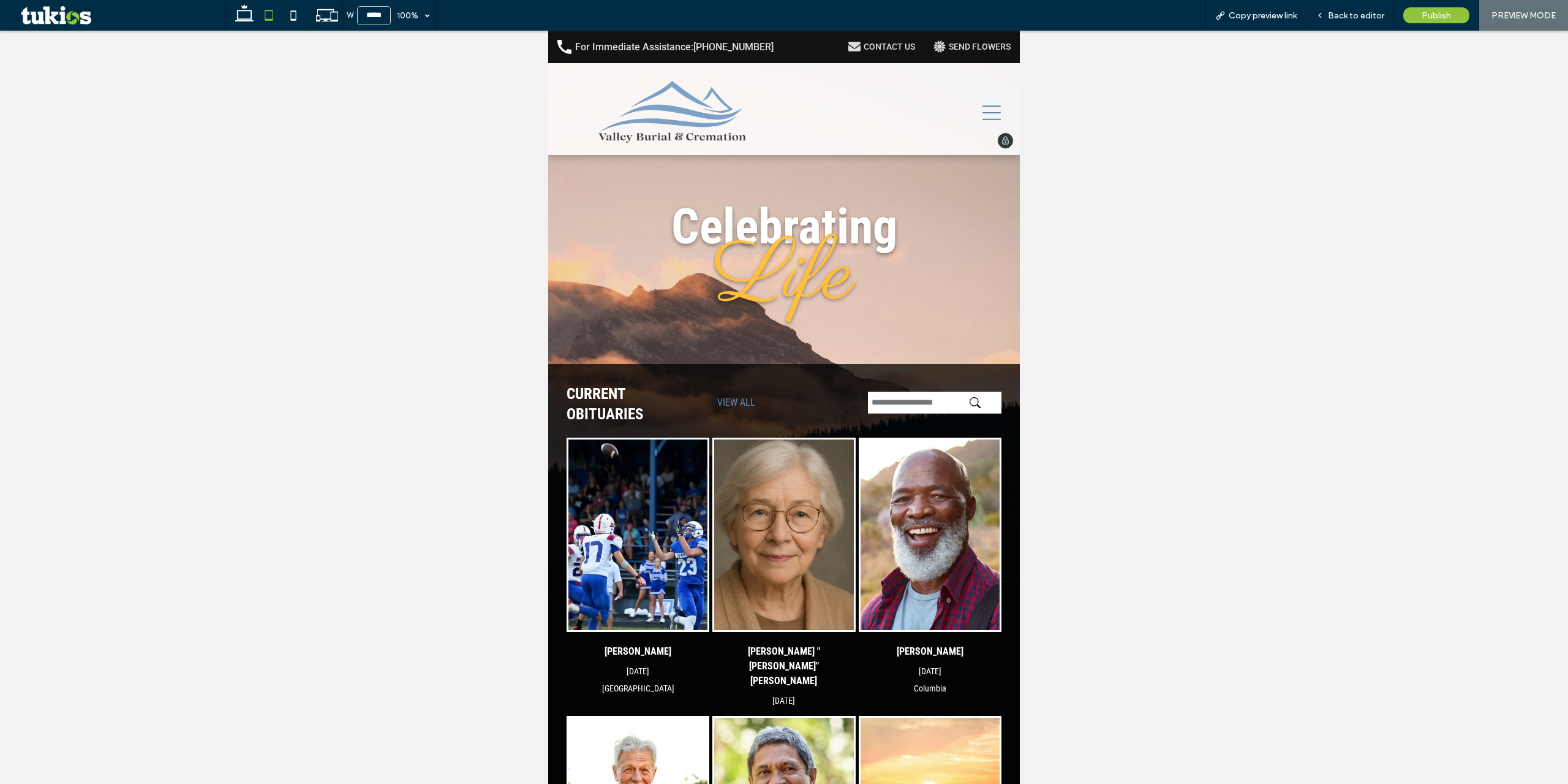
click at [971, 111] on div at bounding box center [897, 113] width 227 height 85
click at [983, 113] on icon at bounding box center [992, 112] width 19 height 15
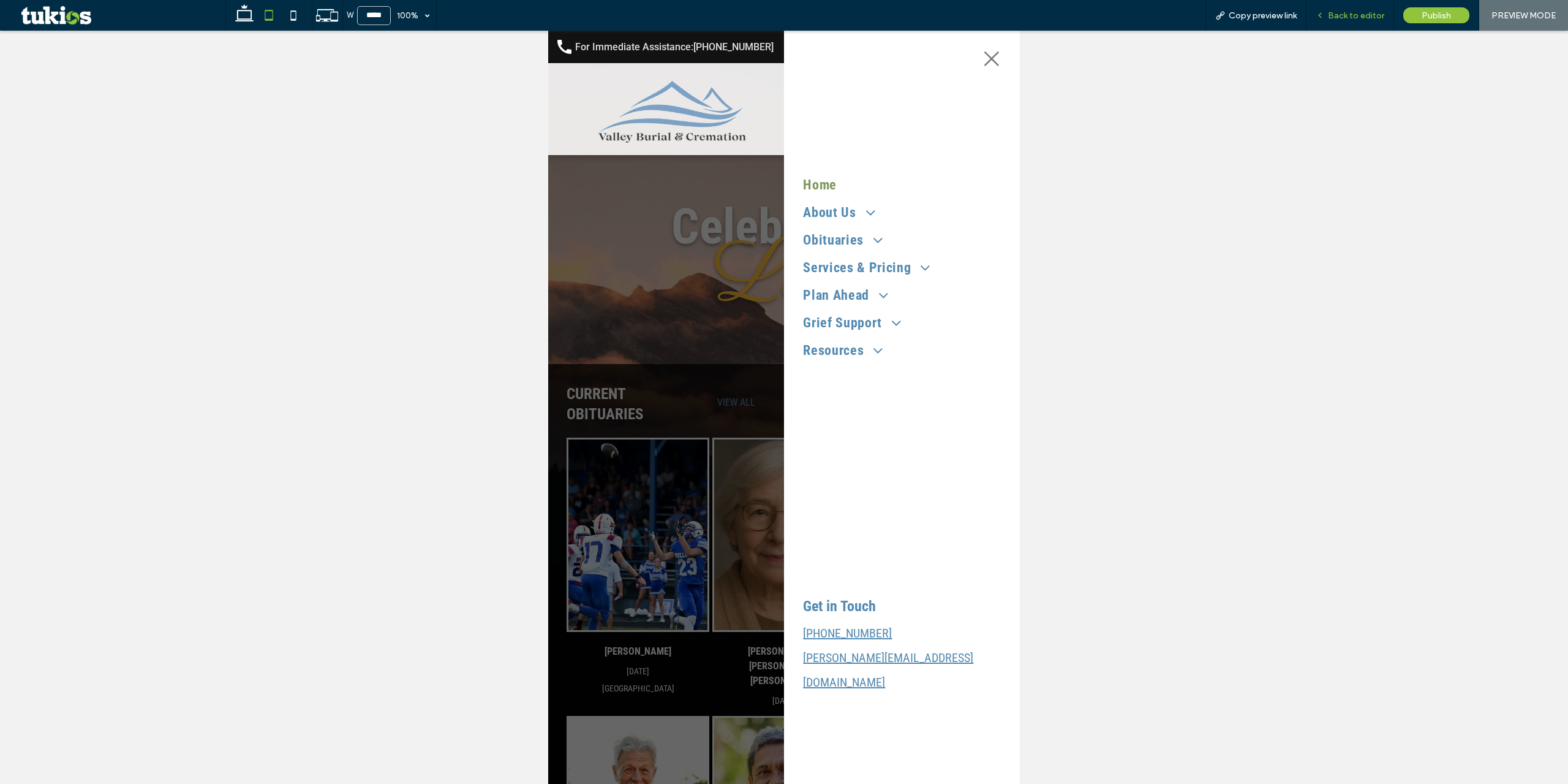
click at [1357, 11] on span "Back to editor" at bounding box center [1356, 16] width 56 height 11
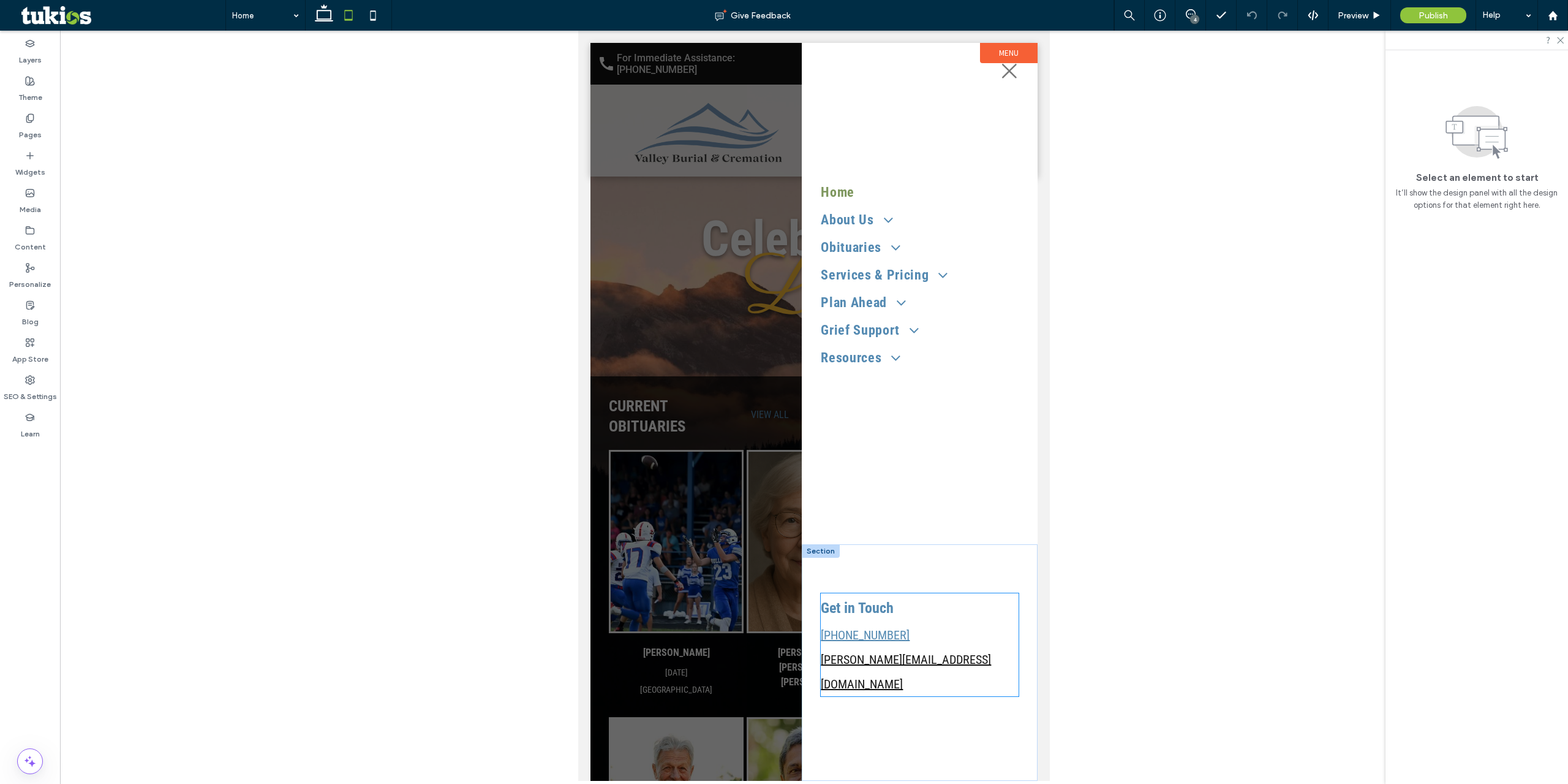
click at [894, 684] on link "brian@valleyburialcremation.com" at bounding box center [905, 672] width 170 height 39
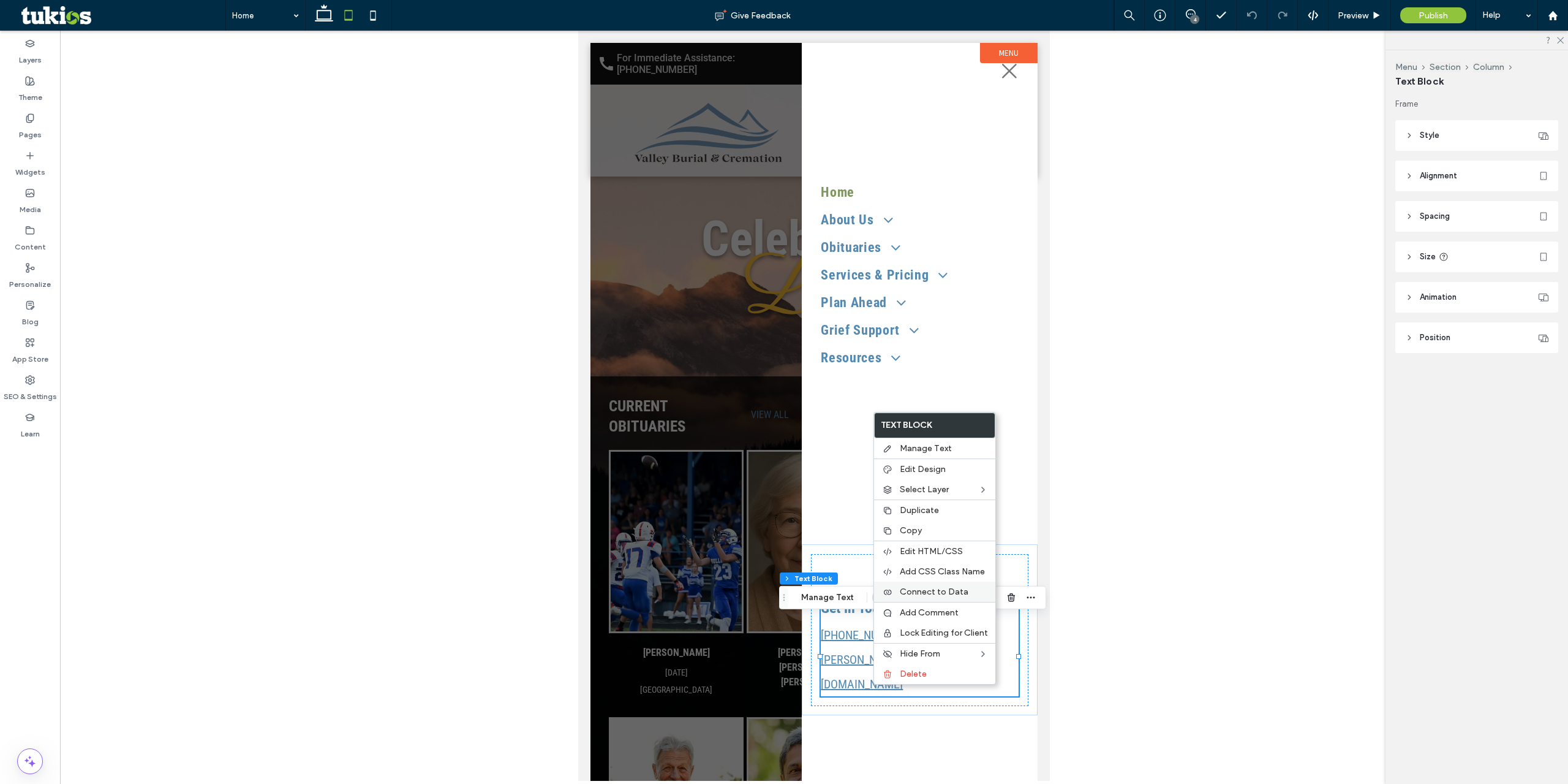
click at [903, 595] on span "Connect to Data" at bounding box center [934, 592] width 69 height 11
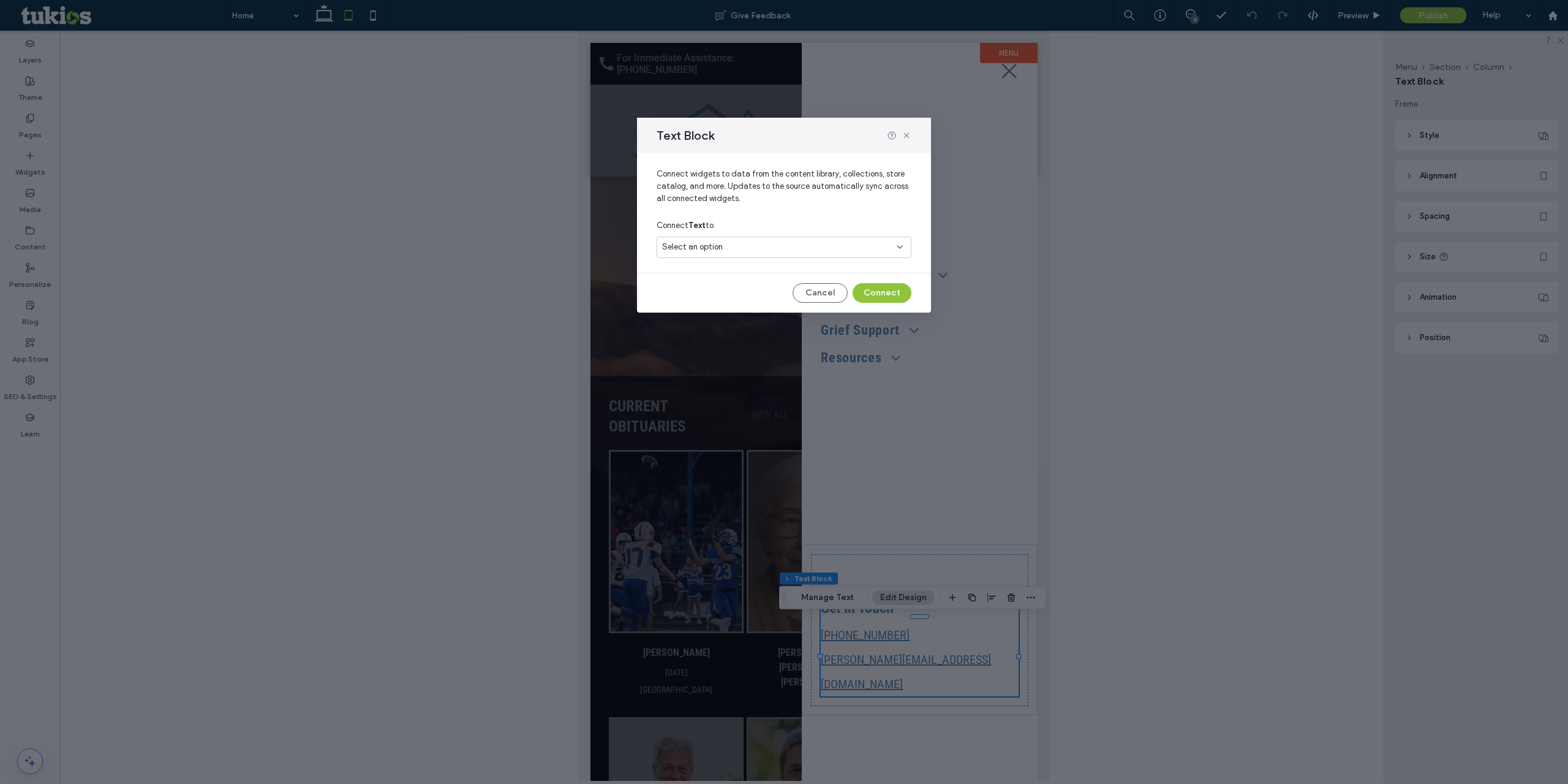
click at [737, 249] on div "Select an option" at bounding box center [776, 247] width 229 height 12
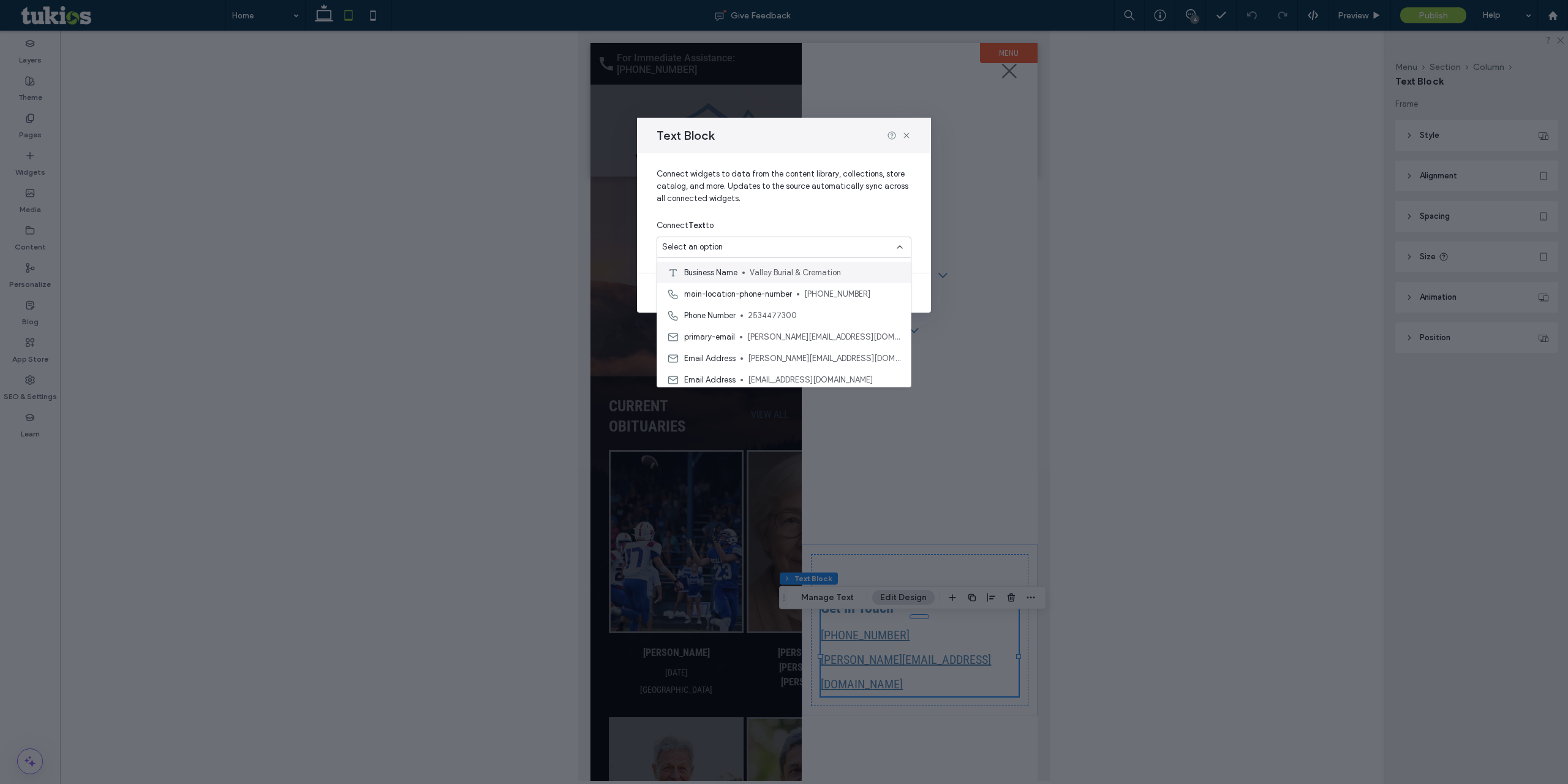
scroll to position [61, 0]
click at [837, 332] on span "info@valleyburialcremation.com" at bounding box center [825, 336] width 154 height 12
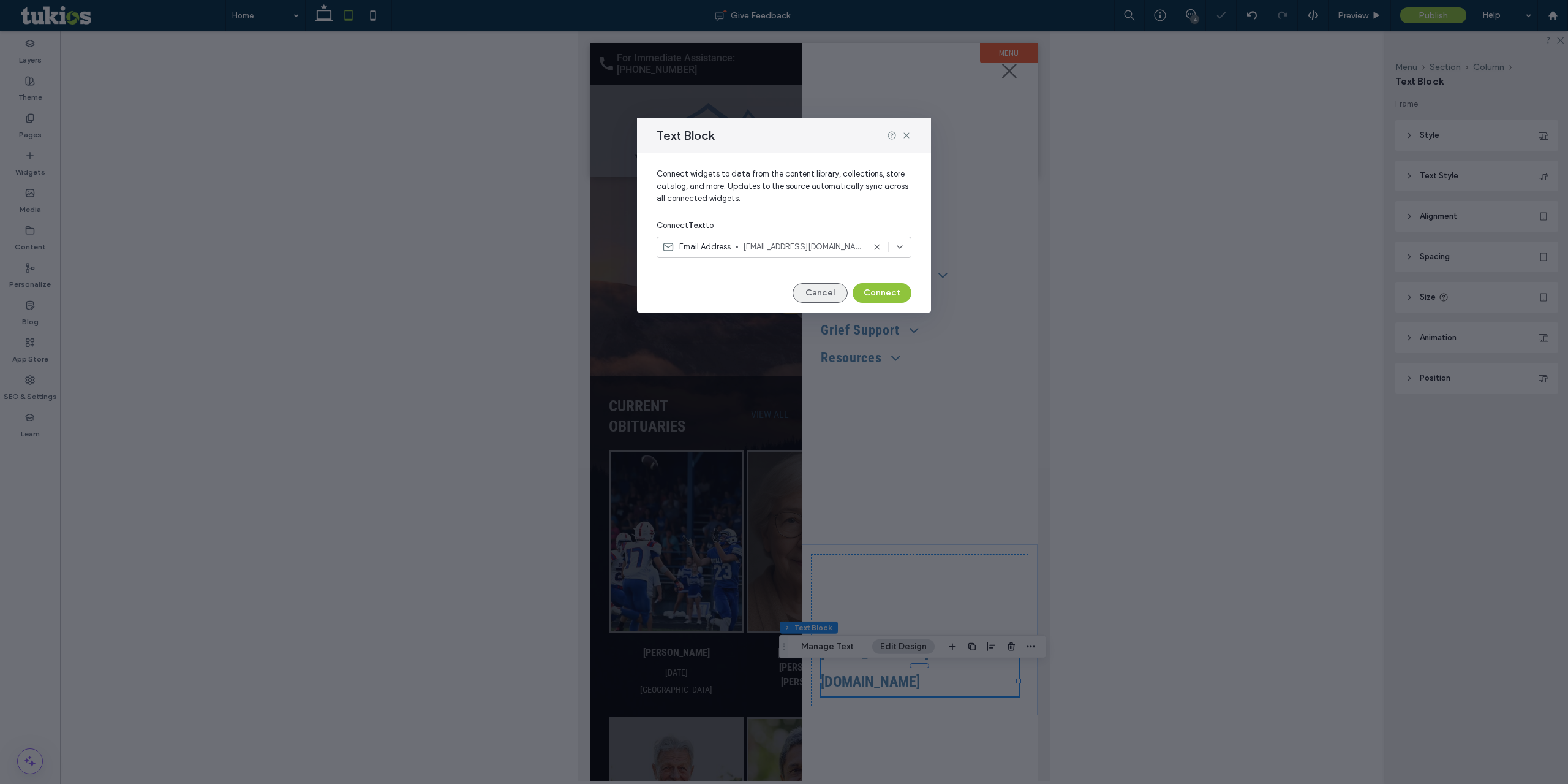
click at [827, 298] on button "Cancel" at bounding box center [820, 293] width 55 height 19
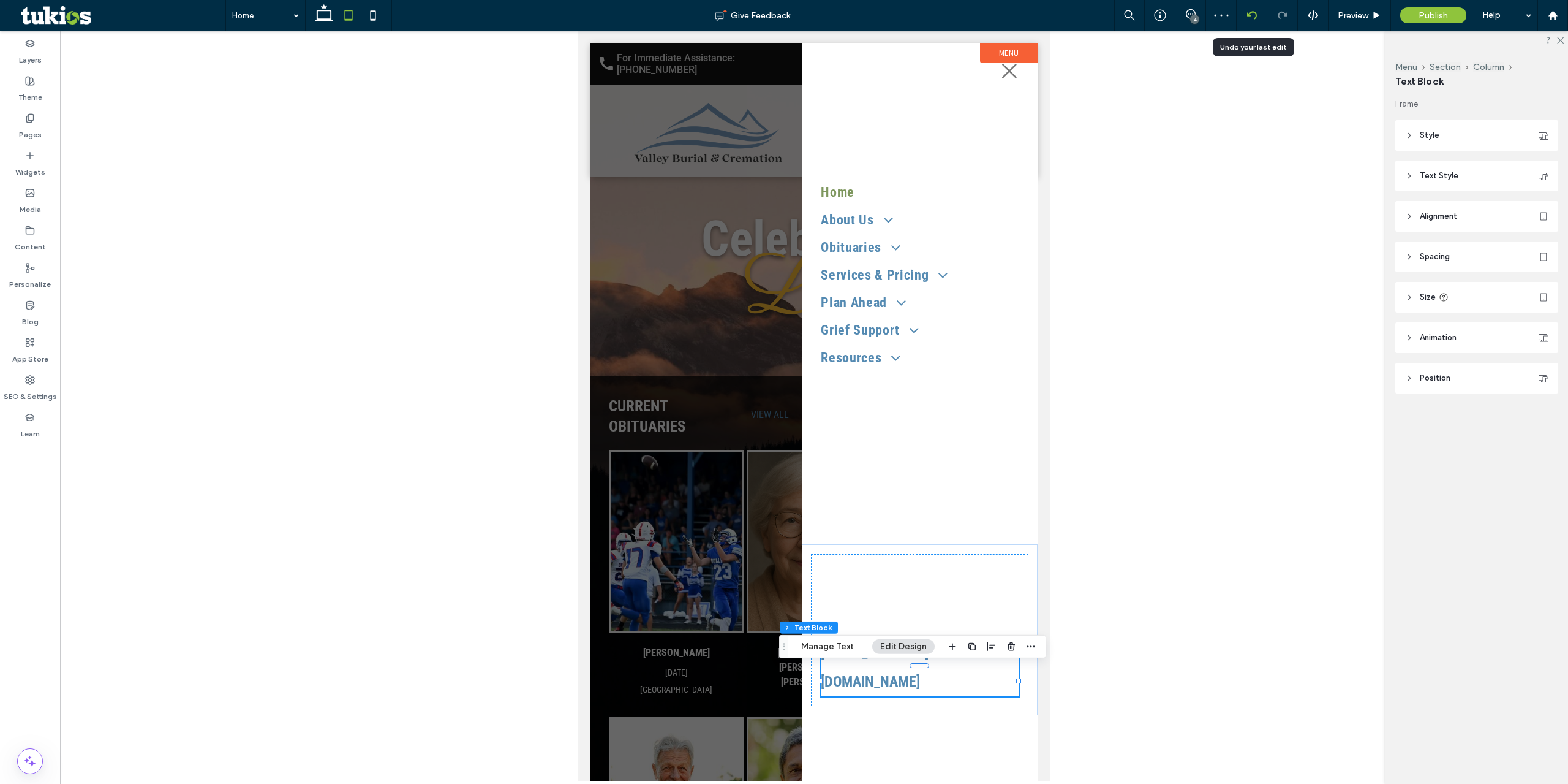
click at [1253, 13] on icon at bounding box center [1251, 15] width 10 height 10
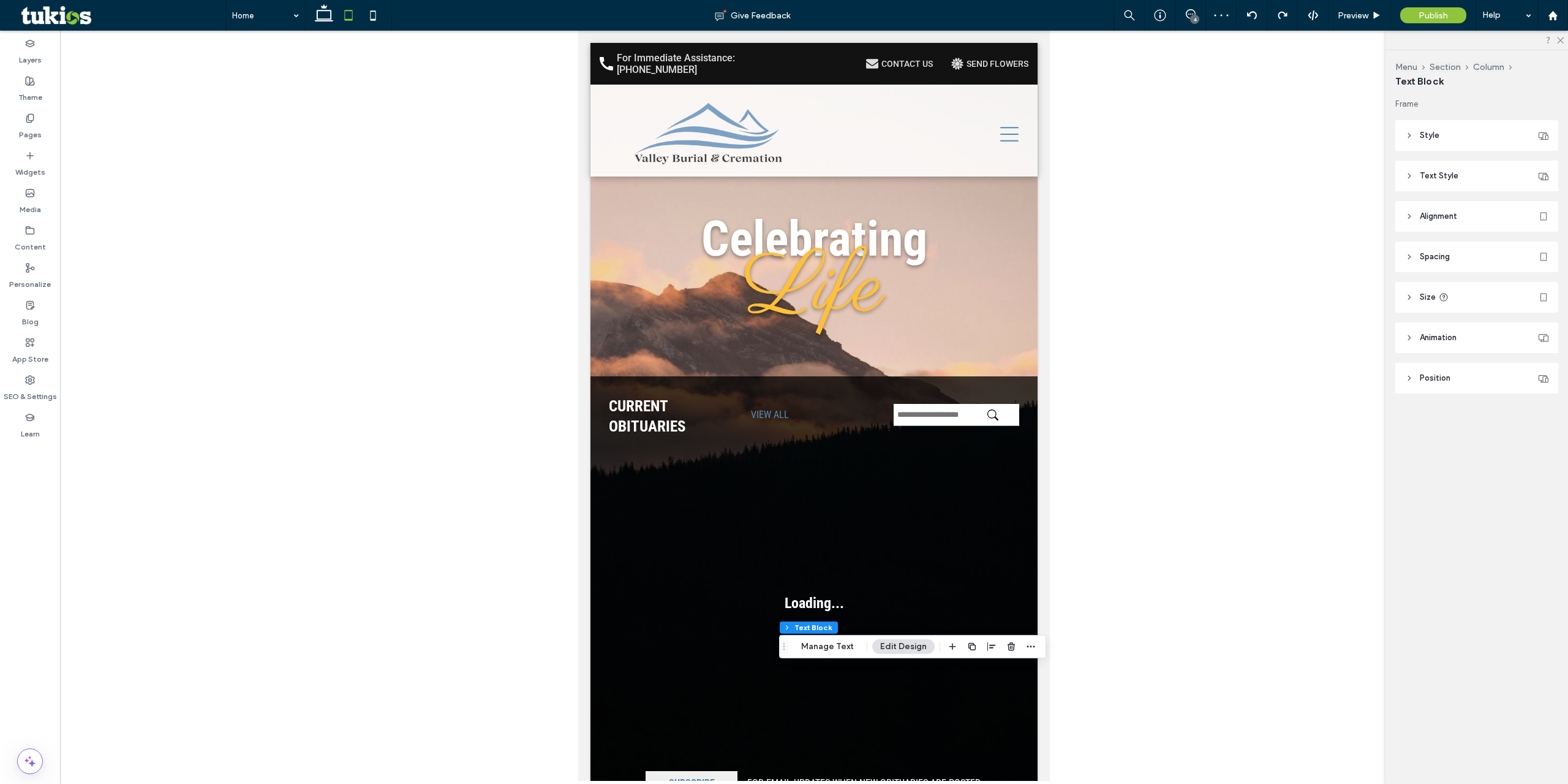
scroll to position [0, 0]
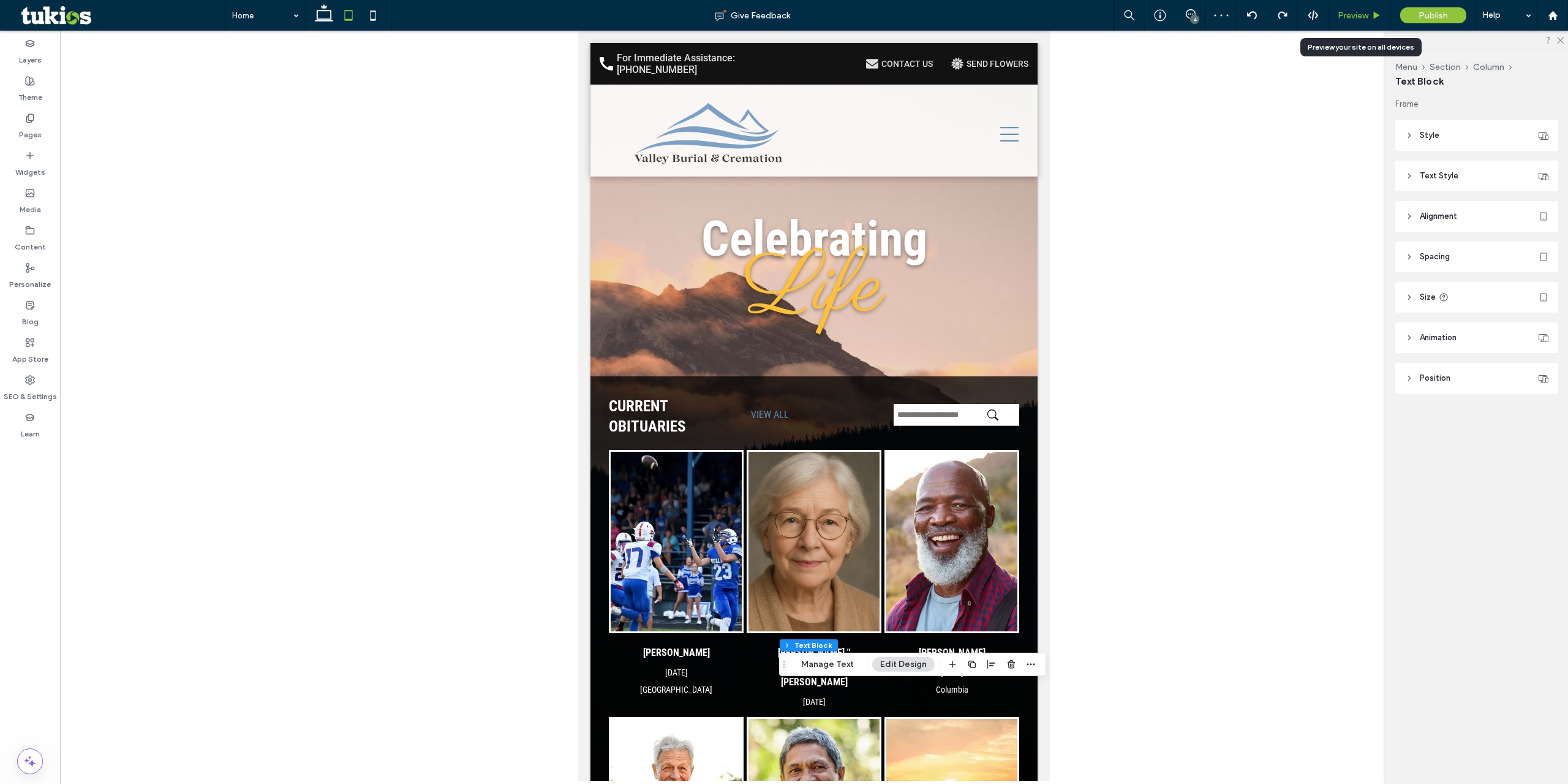
click at [1354, 13] on span "Preview" at bounding box center [1353, 16] width 31 height 11
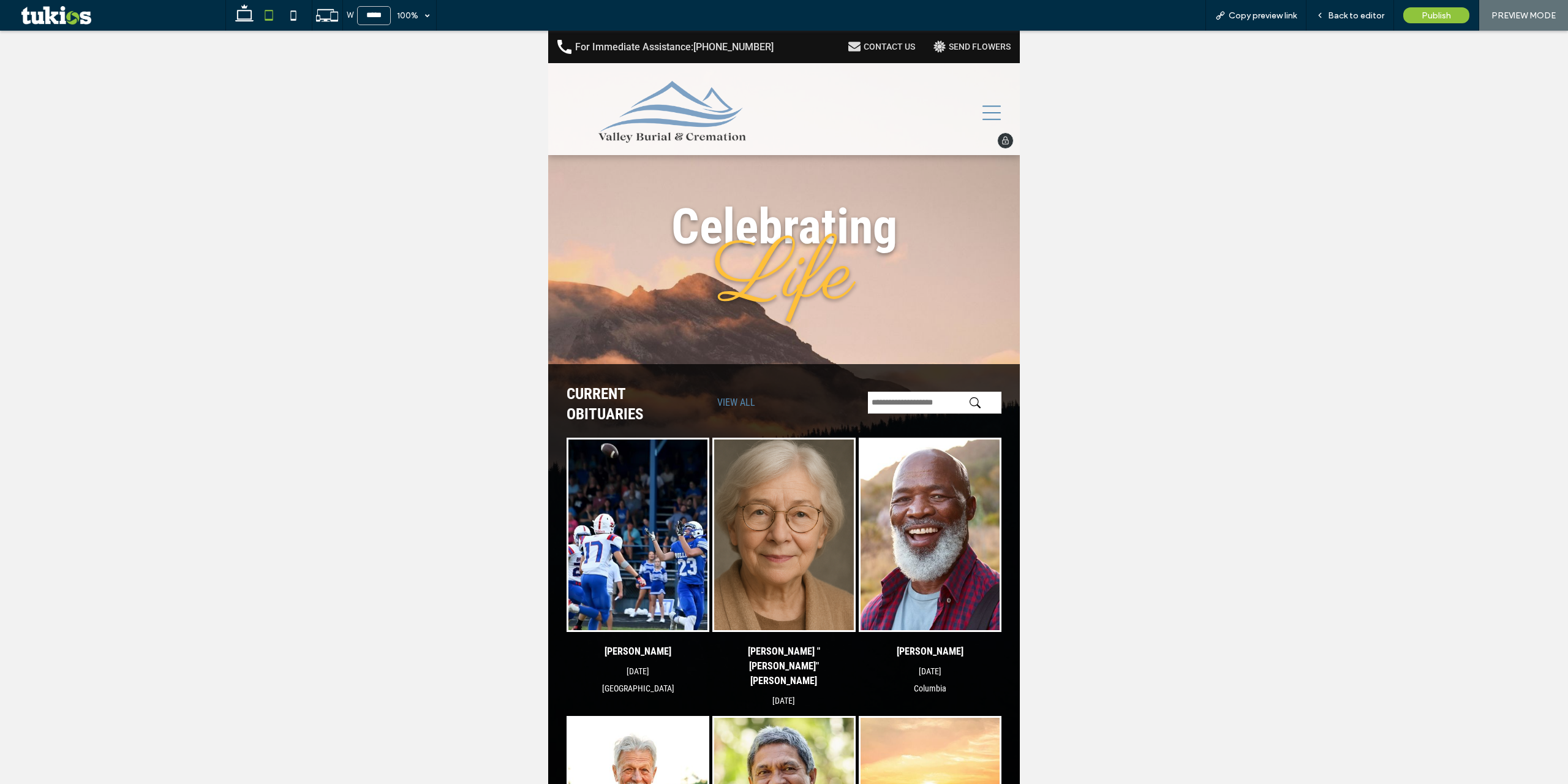
click at [983, 107] on icon at bounding box center [992, 112] width 19 height 15
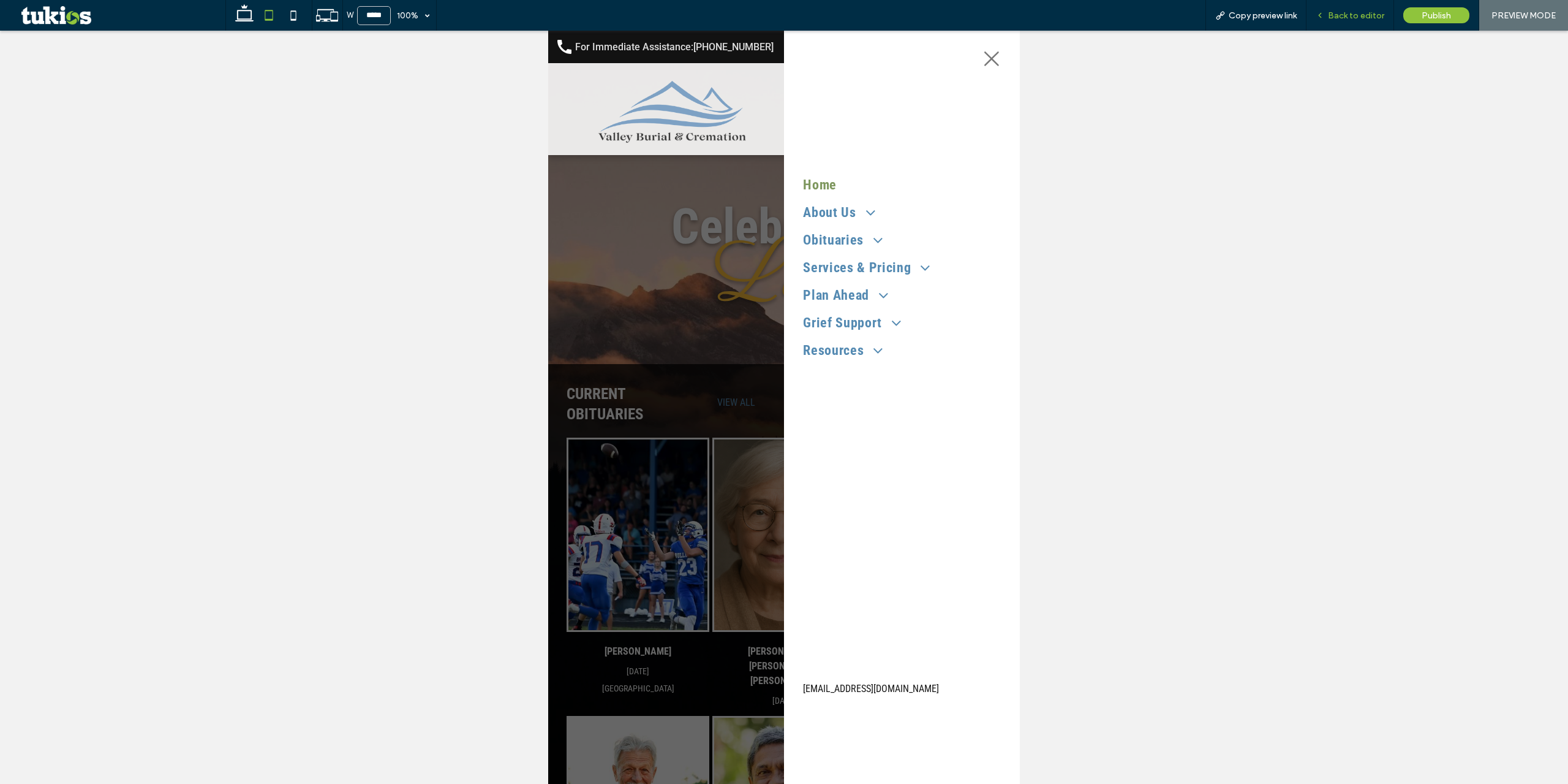
click at [1343, 14] on span "Back to editor" at bounding box center [1356, 16] width 56 height 11
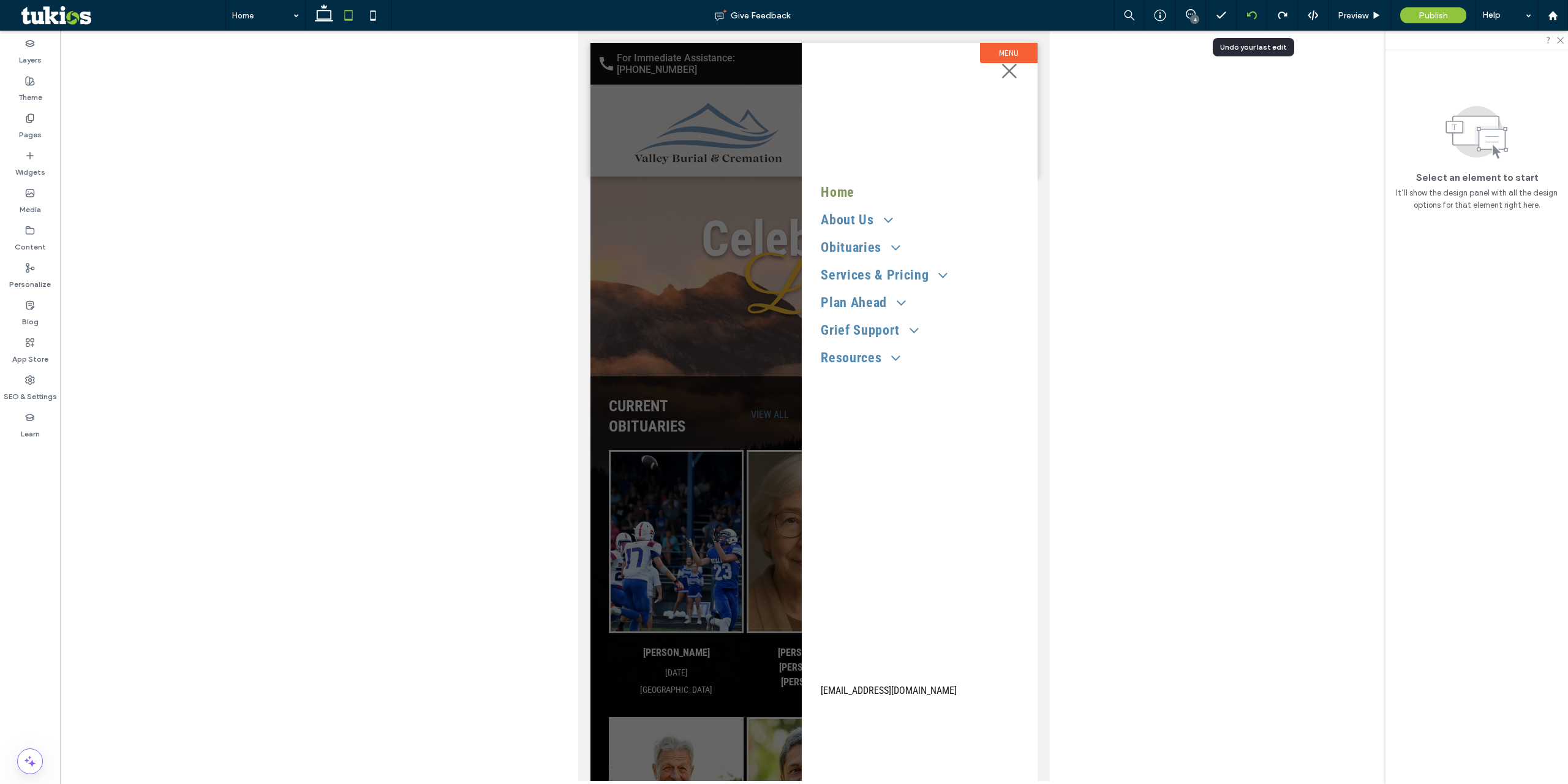
click at [1257, 14] on use at bounding box center [1251, 14] width 10 height 8
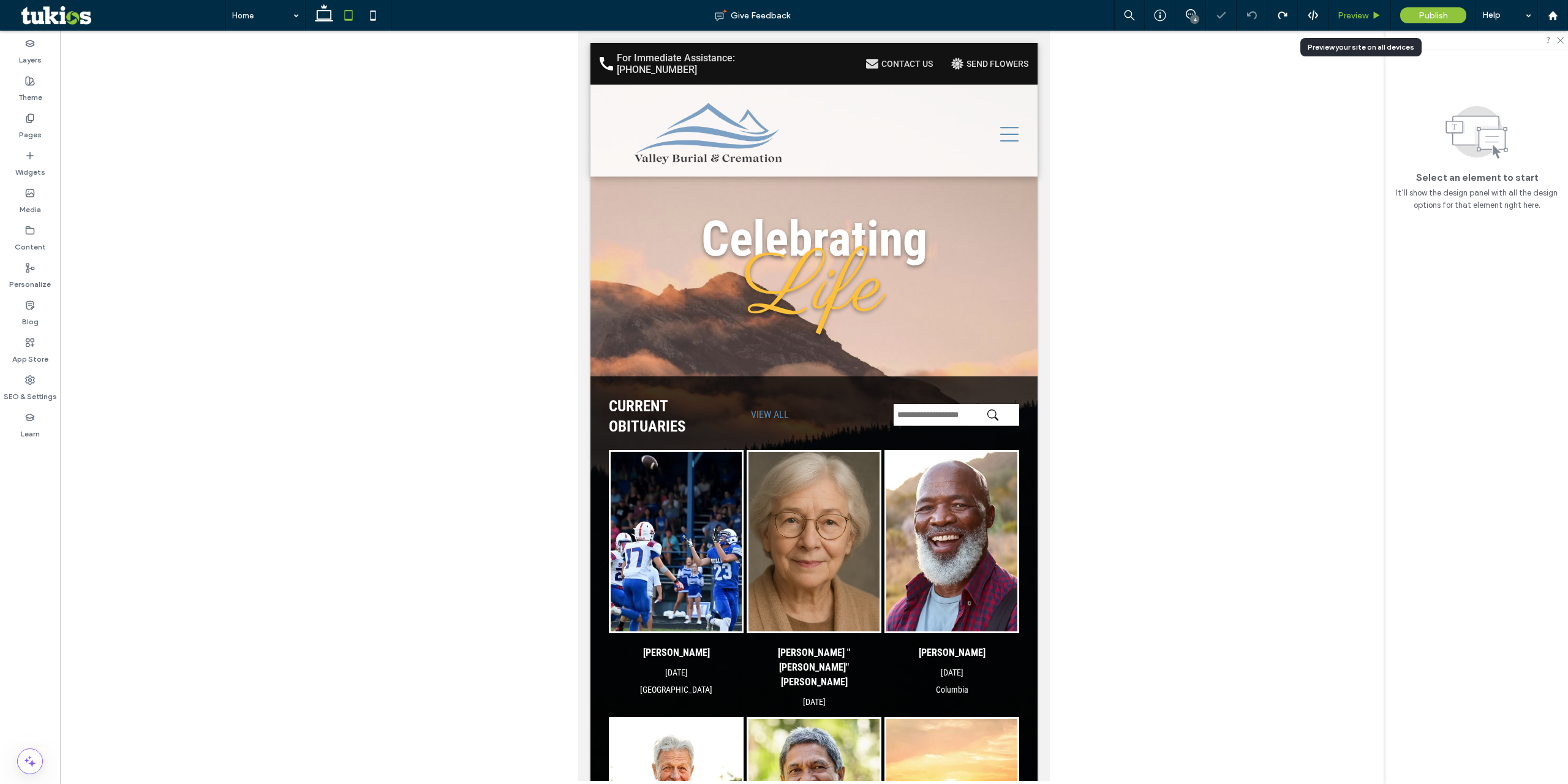
drag, startPoint x: 1354, startPoint y: 16, endPoint x: 438, endPoint y: 59, distance: 917.0
click at [1354, 16] on span "Preview" at bounding box center [1353, 16] width 31 height 11
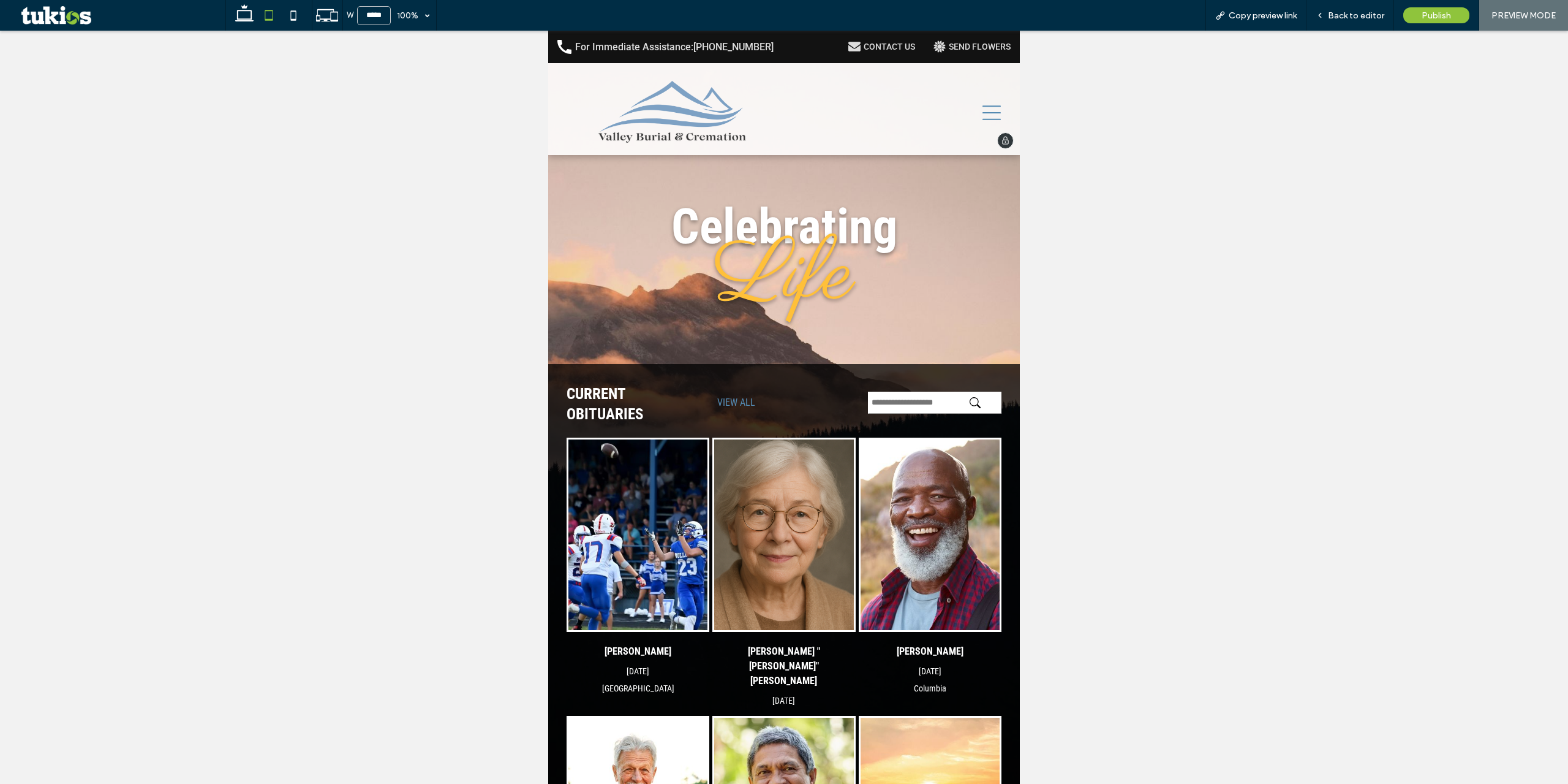
drag, startPoint x: 999, startPoint y: 114, endPoint x: 982, endPoint y: 109, distance: 17.7
click at [997, 113] on div at bounding box center [897, 113] width 227 height 85
click at [983, 109] on icon at bounding box center [992, 112] width 19 height 19
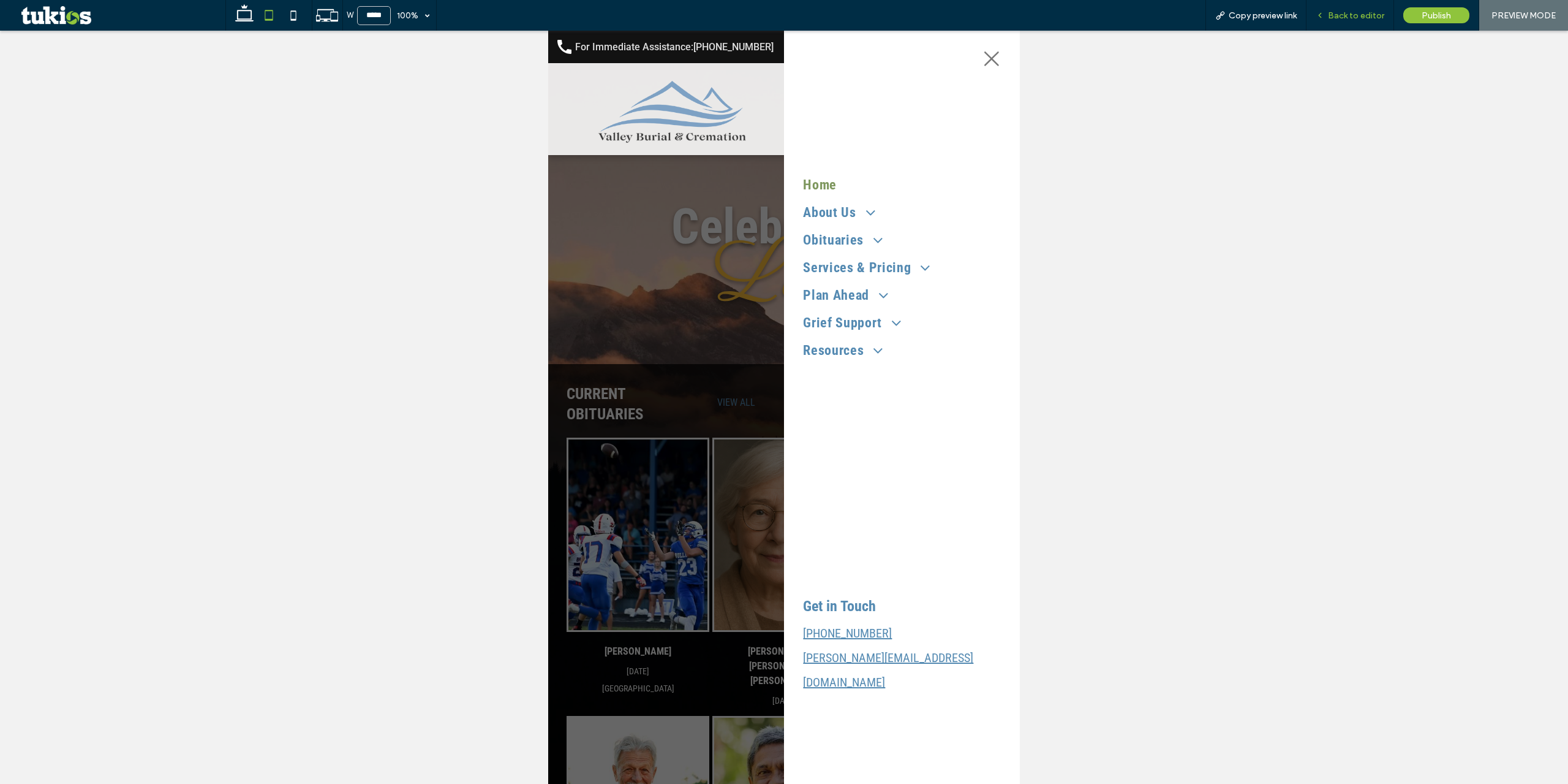
click at [1332, 13] on span "Back to editor" at bounding box center [1356, 16] width 56 height 11
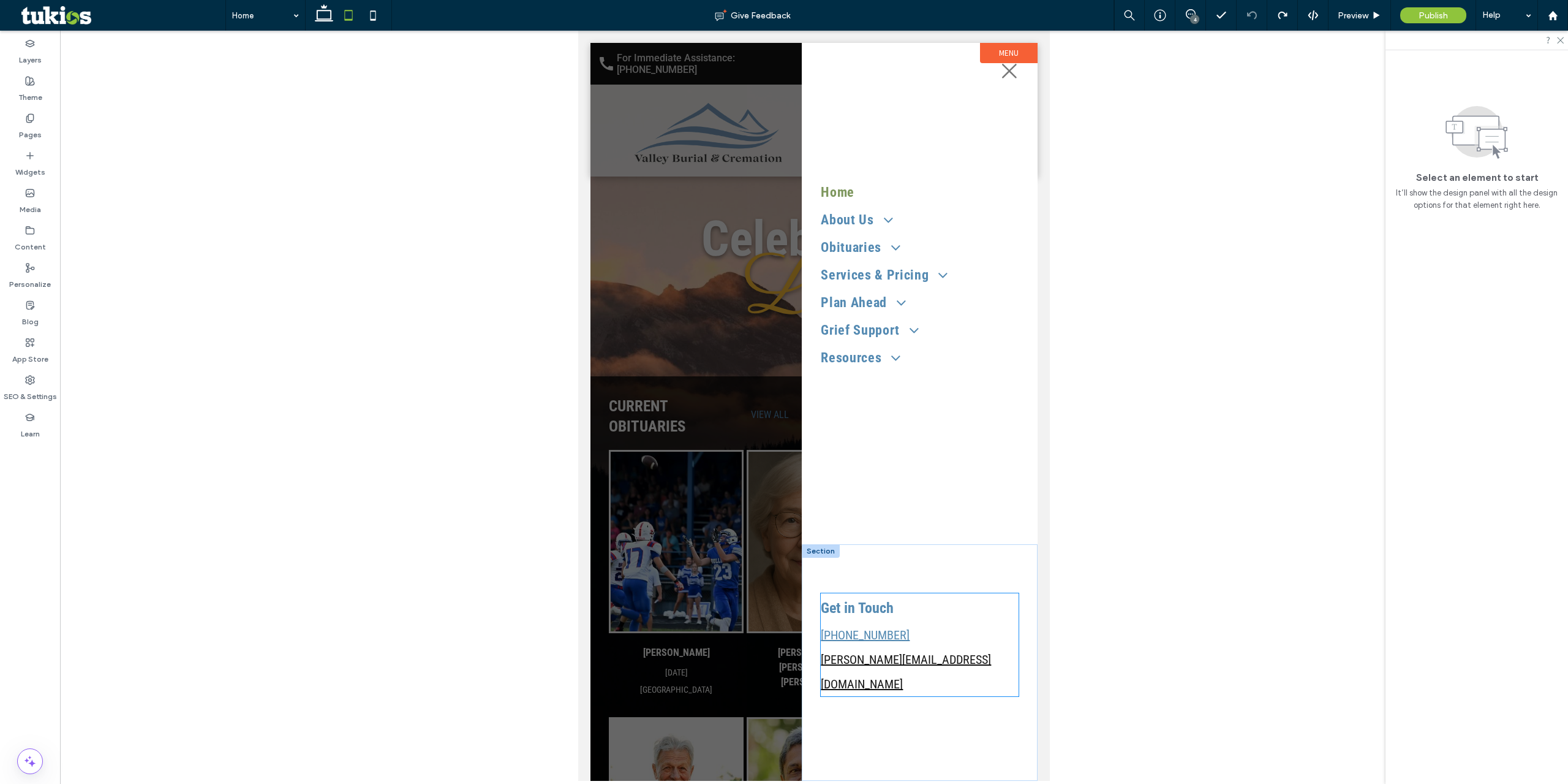
click at [898, 683] on link "brian@valleyburialcremation.com" at bounding box center [905, 672] width 170 height 39
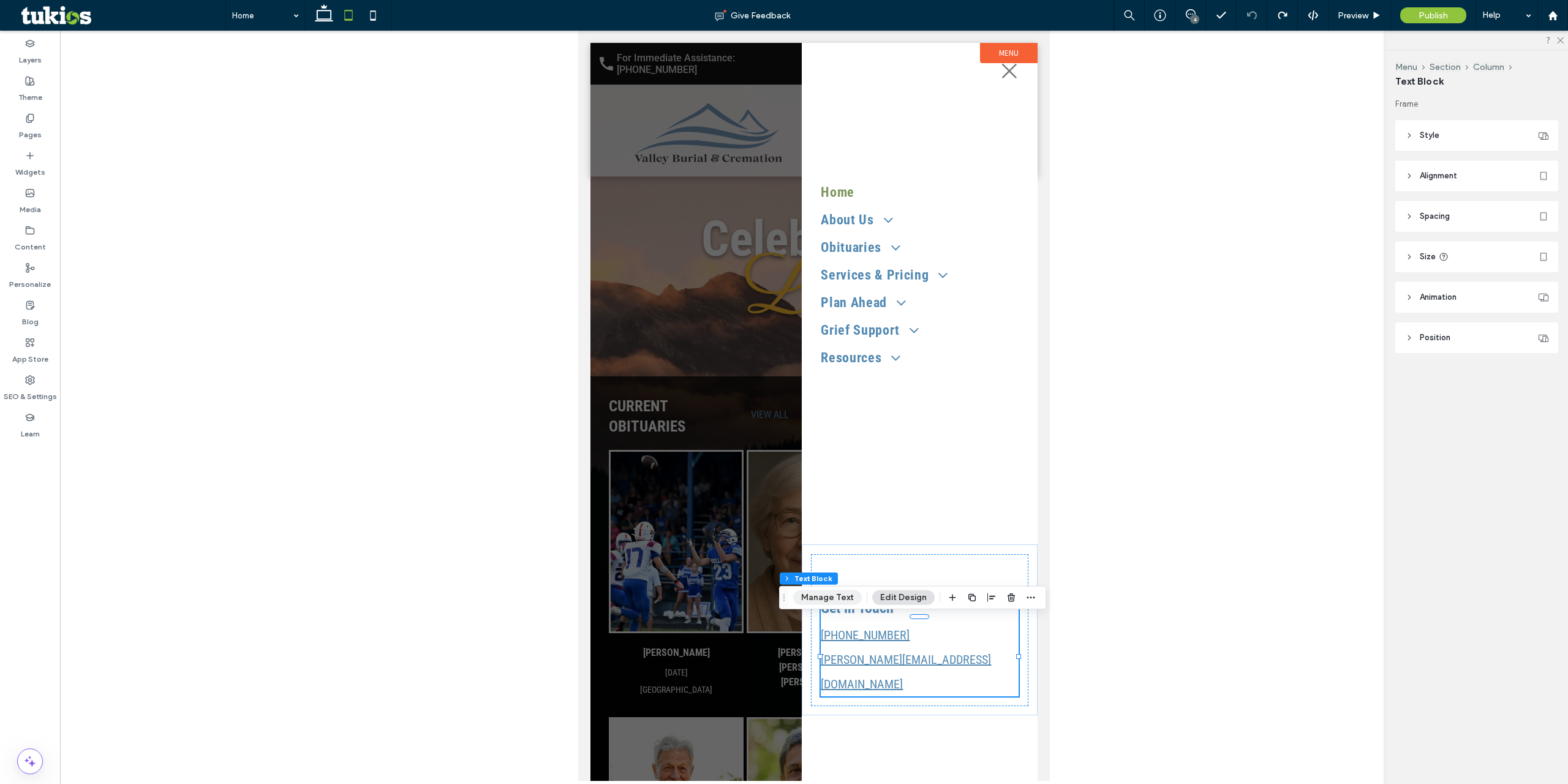
drag, startPoint x: 837, startPoint y: 602, endPoint x: 267, endPoint y: 599, distance: 570.0
click at [837, 602] on button "Manage Text" at bounding box center [828, 598] width 69 height 15
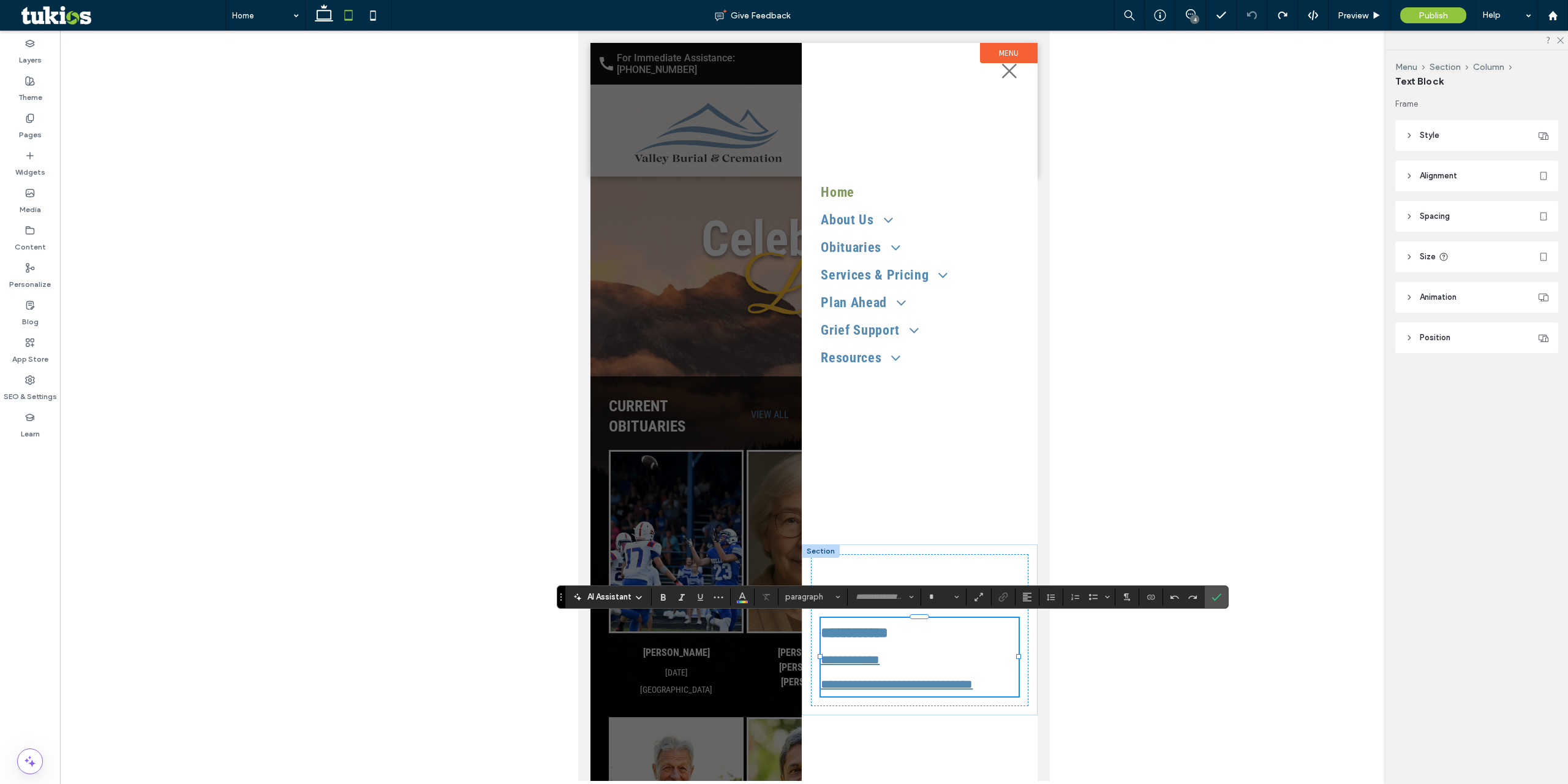
type input "**********"
click at [843, 687] on link "**********" at bounding box center [897, 684] width 152 height 12
type input "**"
click at [892, 682] on link "**********" at bounding box center [897, 684] width 152 height 12
drag, startPoint x: 981, startPoint y: 683, endPoint x: 815, endPoint y: 683, distance: 166.0
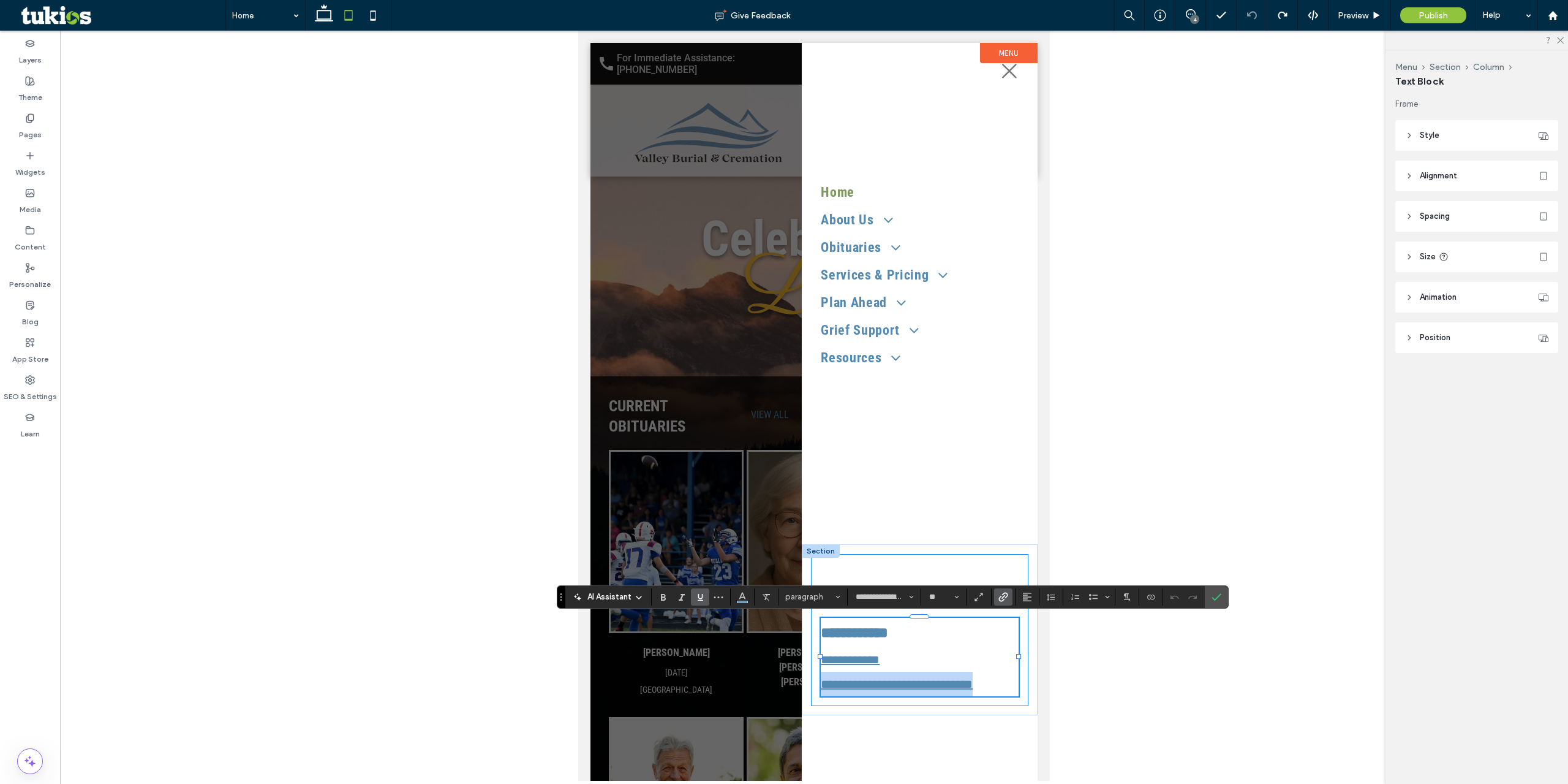
click at [815, 683] on div "**********" at bounding box center [919, 630] width 217 height 152
click at [1002, 600] on icon "Link" at bounding box center [1003, 597] width 10 height 10
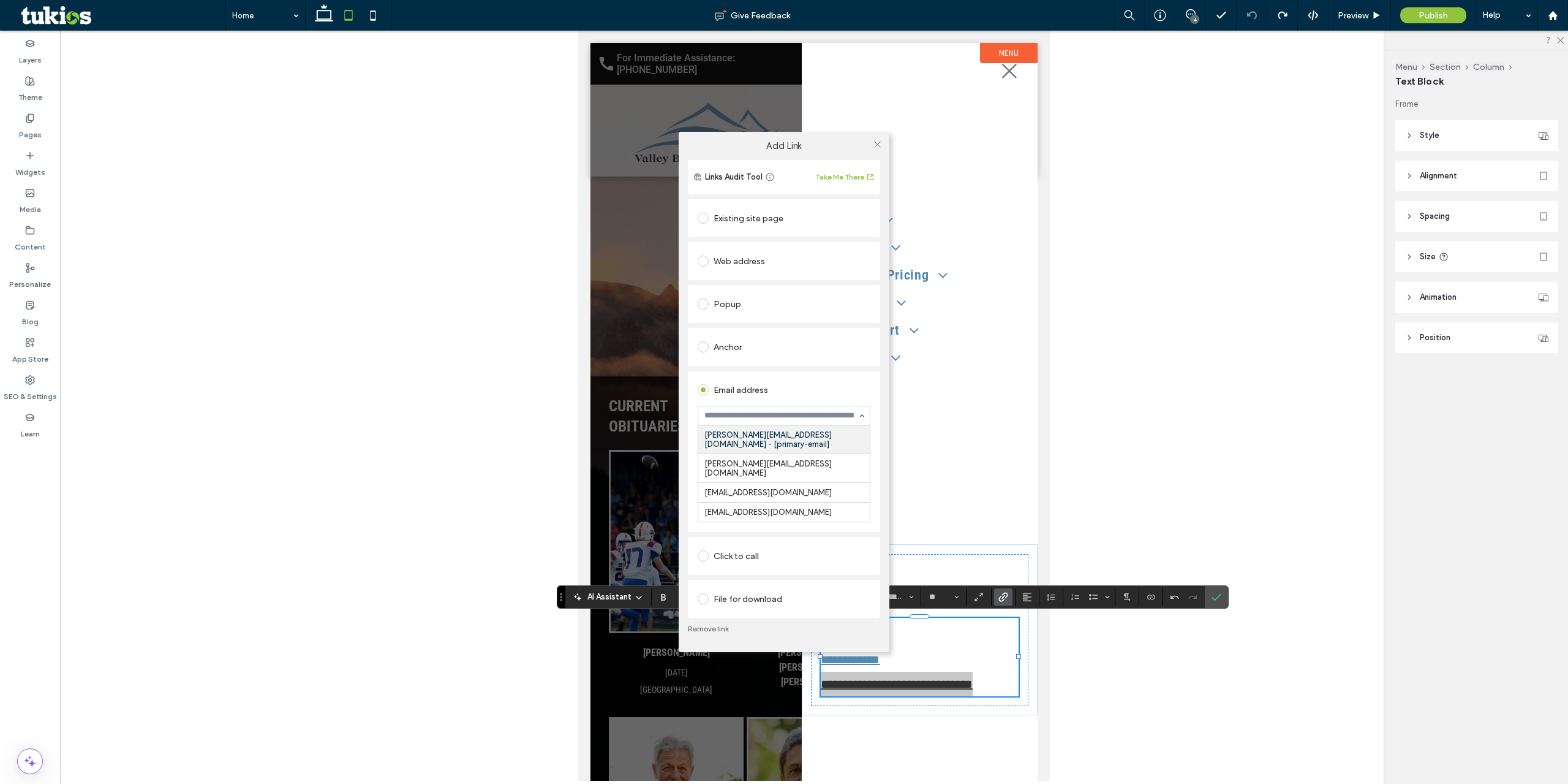
click at [719, 420] on input at bounding box center [781, 416] width 154 height 9
click at [875, 149] on icon at bounding box center [877, 144] width 9 height 9
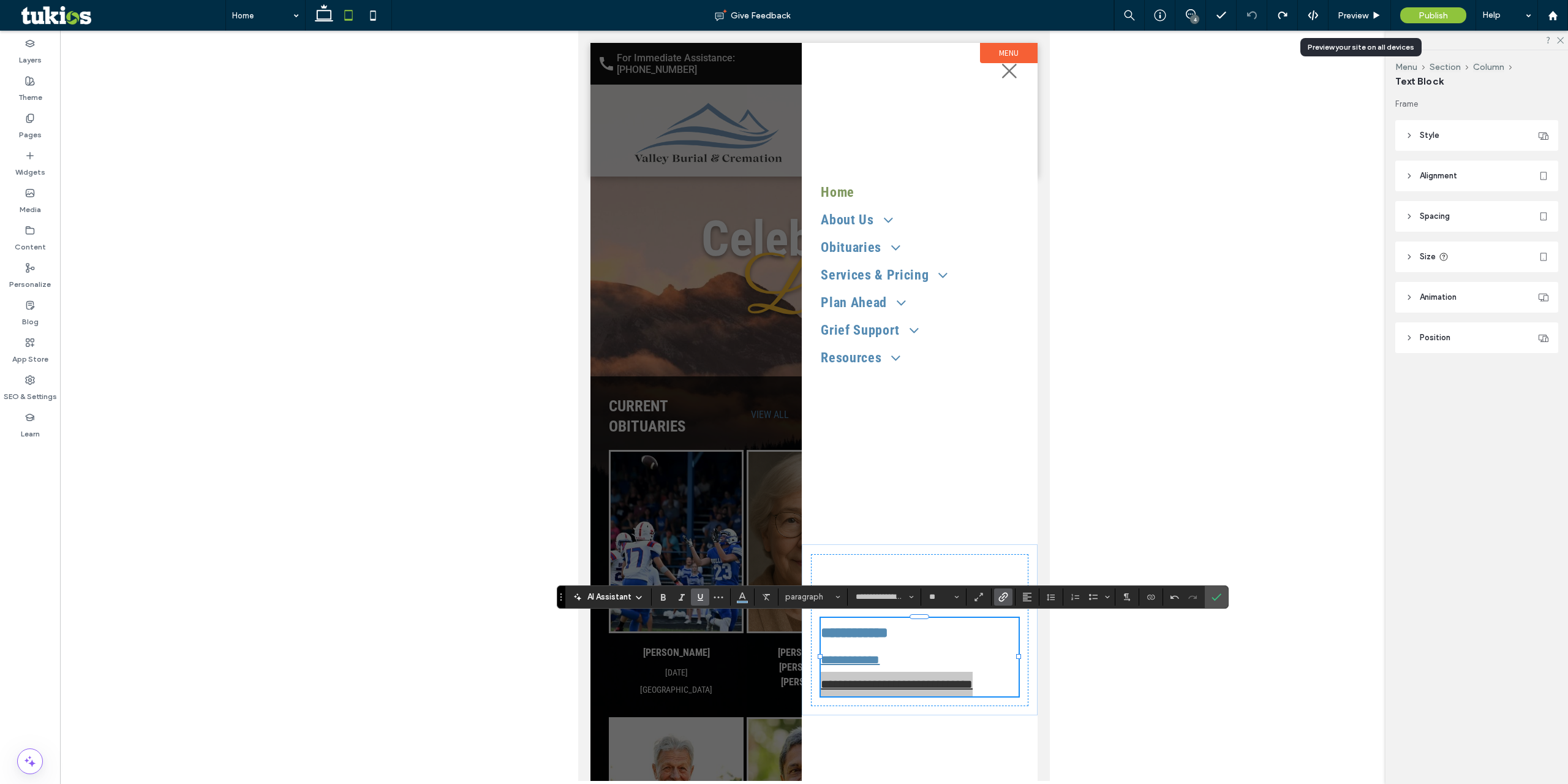
drag, startPoint x: 1380, startPoint y: 12, endPoint x: 1329, endPoint y: 162, distance: 158.4
click at [1379, 12] on icon at bounding box center [1377, 15] width 9 height 9
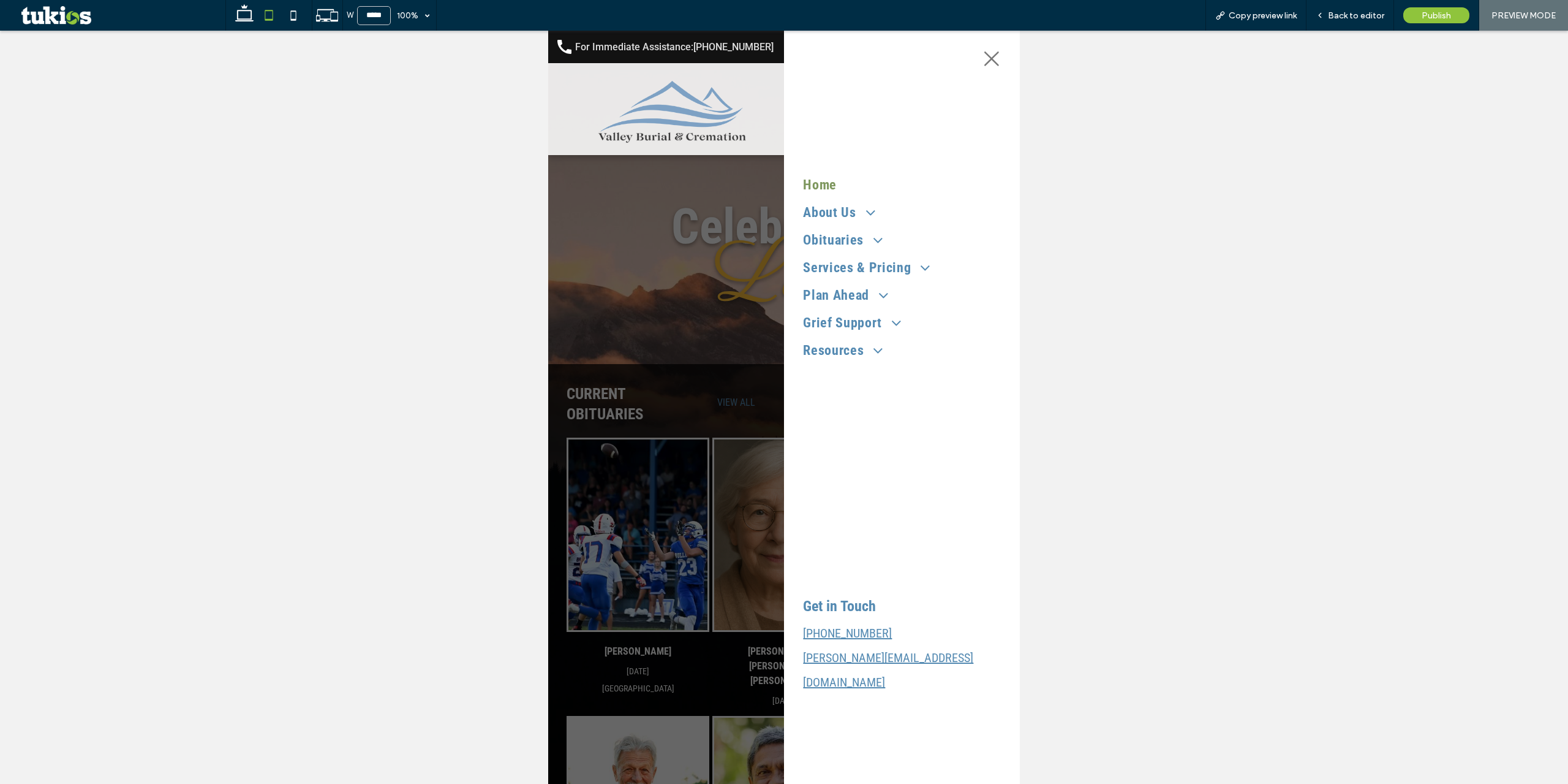
click at [591, 392] on div at bounding box center [784, 407] width 472 height 753
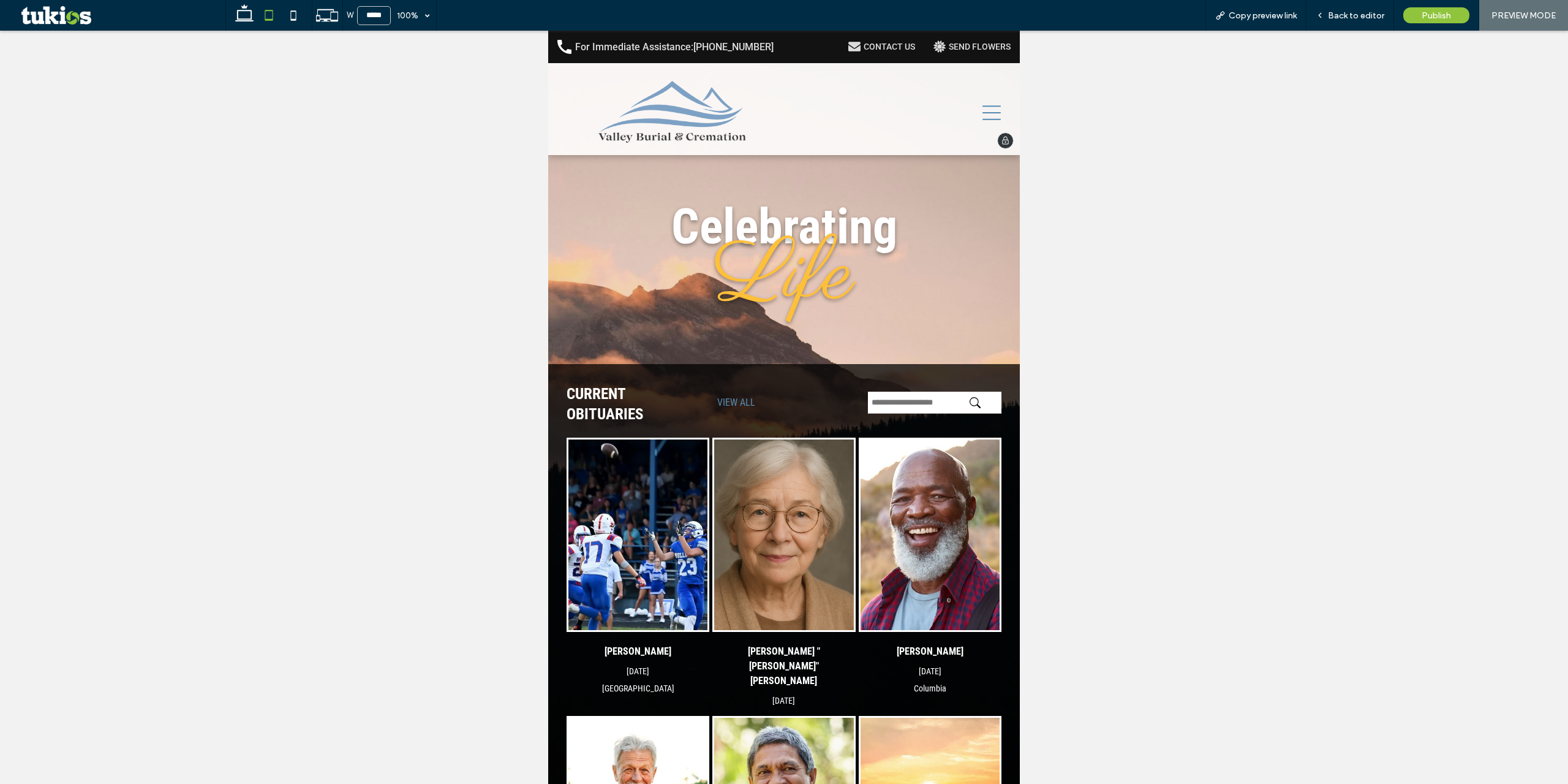
click at [688, 111] on img at bounding box center [671, 113] width 155 height 64
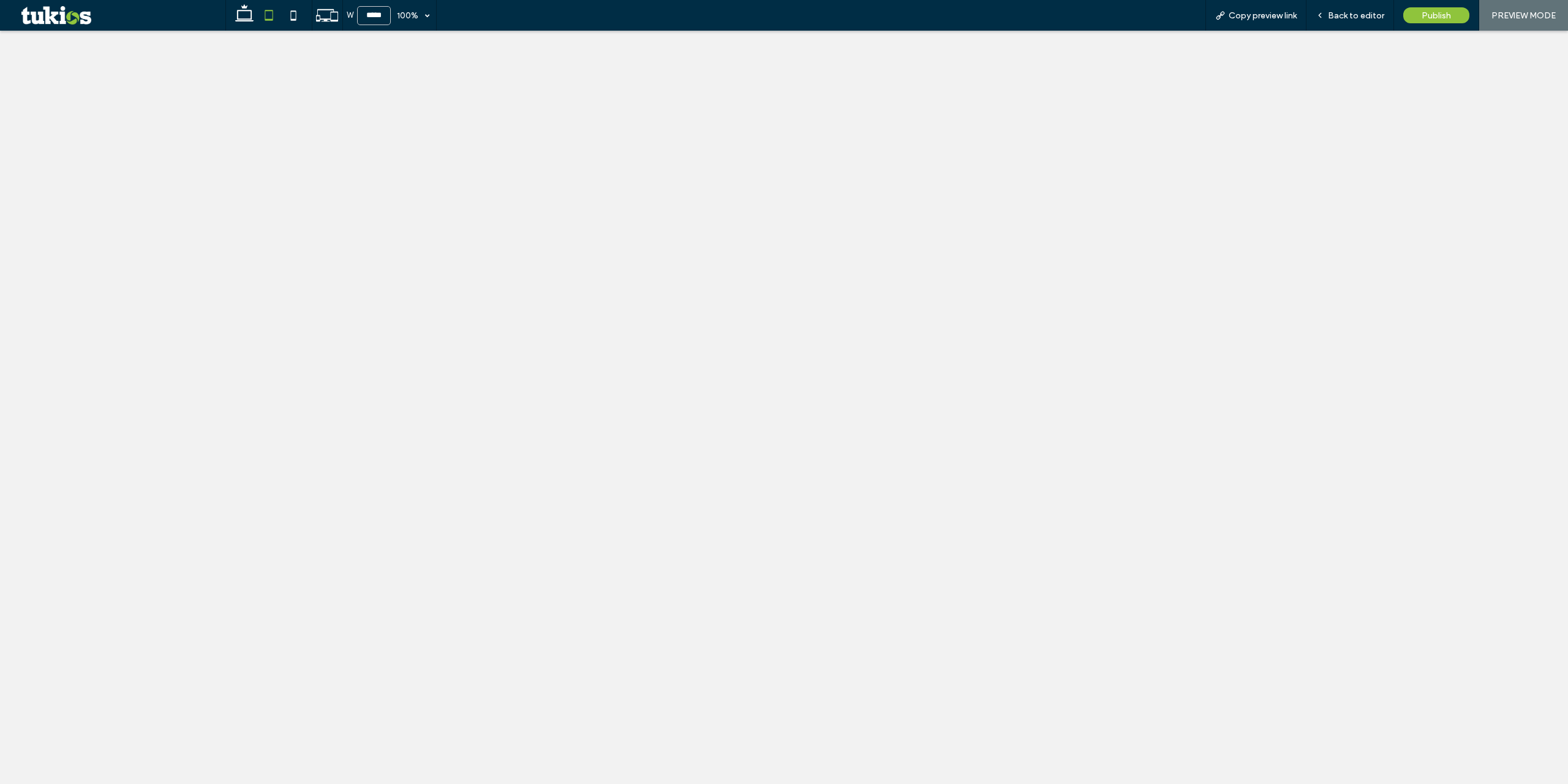
click at [244, 16] on icon at bounding box center [244, 15] width 25 height 25
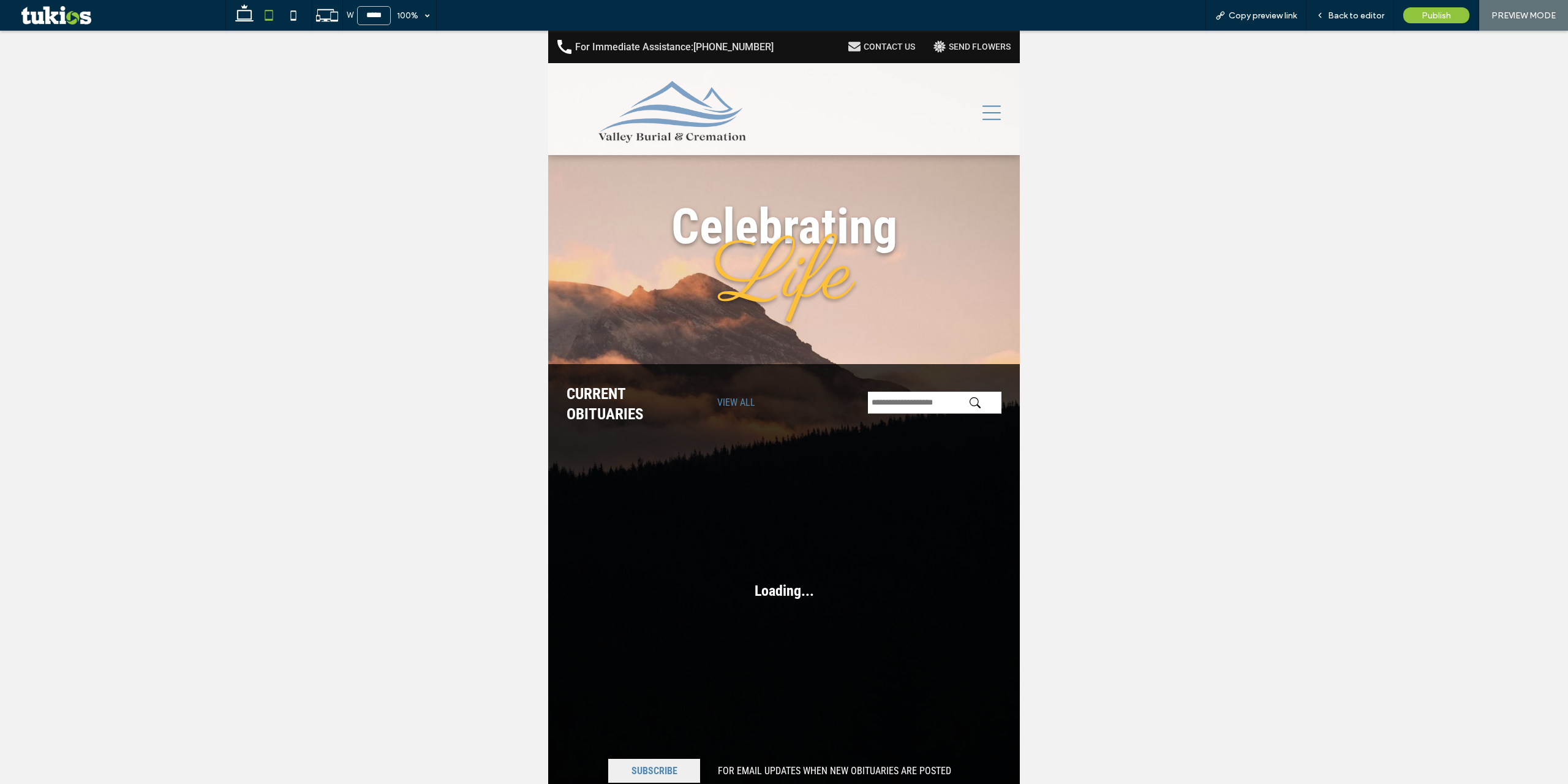
type input "******"
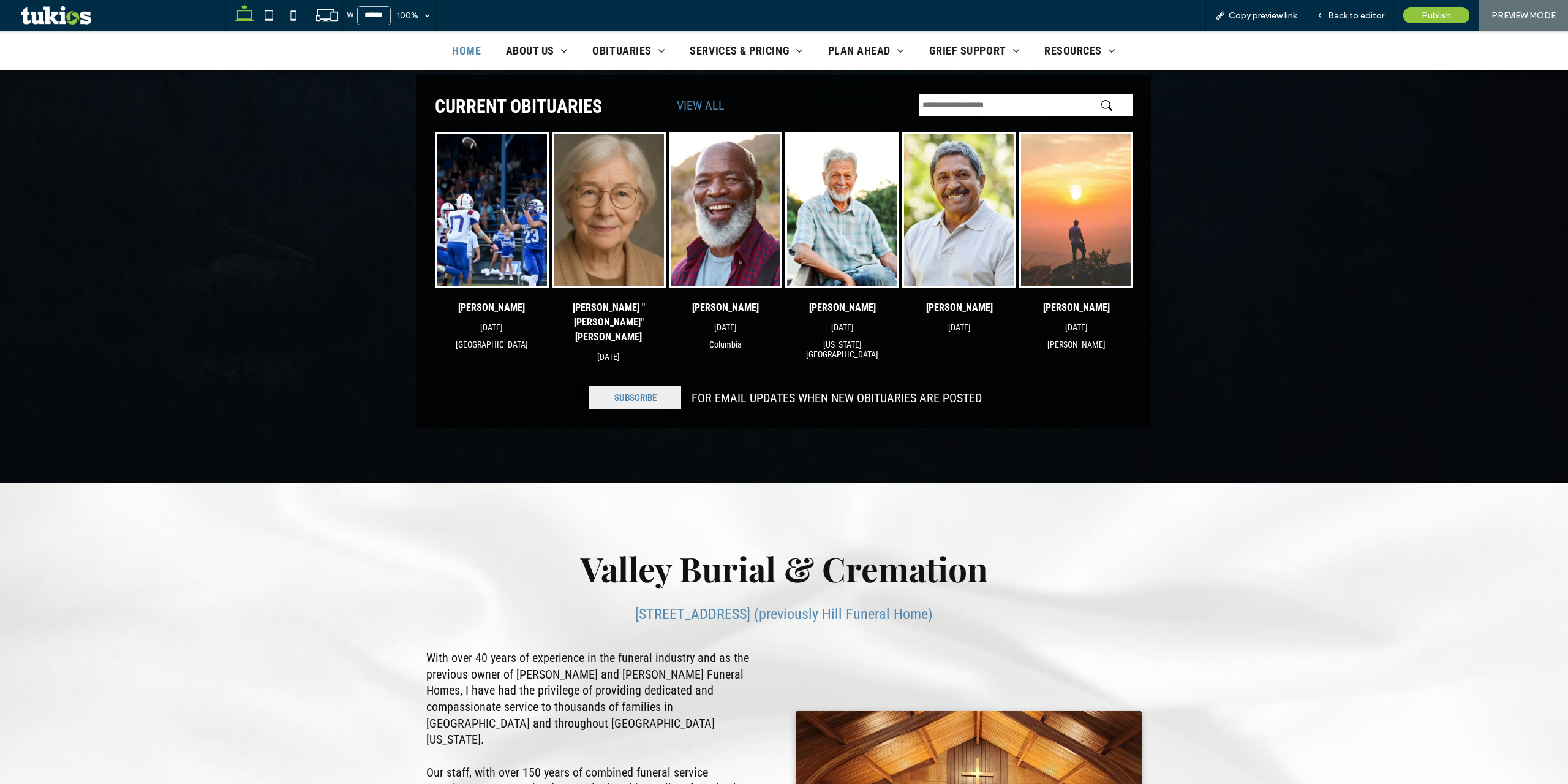
scroll to position [613, 0]
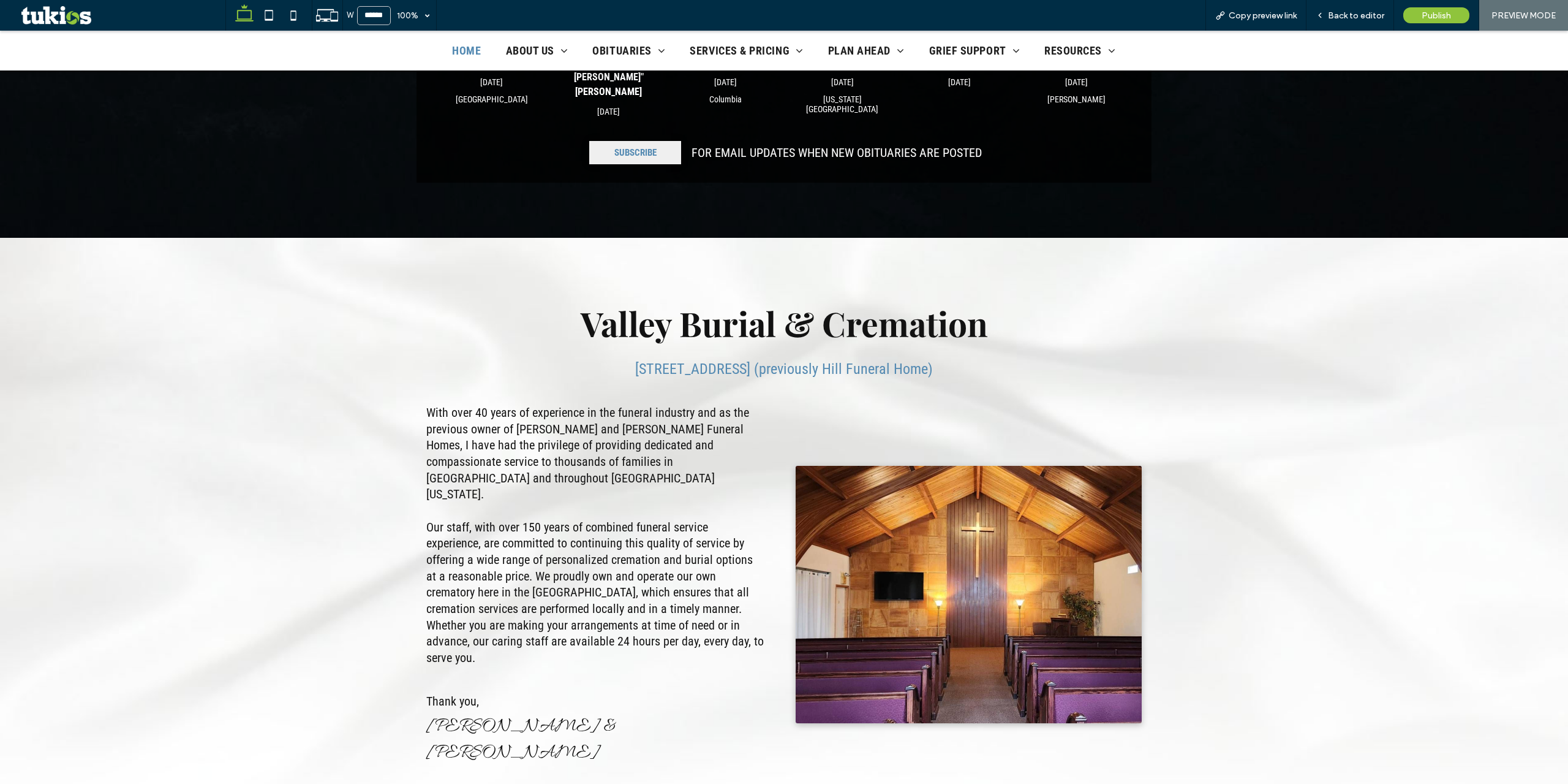
click at [666, 363] on span "217 E Pioneer Puyallup, WA 98372 (previously Hill Funeral Home)" at bounding box center [784, 368] width 297 height 17
click at [665, 363] on span "217 E Pioneer Puyallup, WA 98372 (previously Hill Funeral Home)" at bounding box center [784, 368] width 297 height 17
click at [750, 364] on span "217 E Pioneer Puyallup, WA 98372 (previously Hill Funeral Home)" at bounding box center [784, 368] width 297 height 17
click at [1365, 14] on span "Back to editor" at bounding box center [1356, 16] width 56 height 11
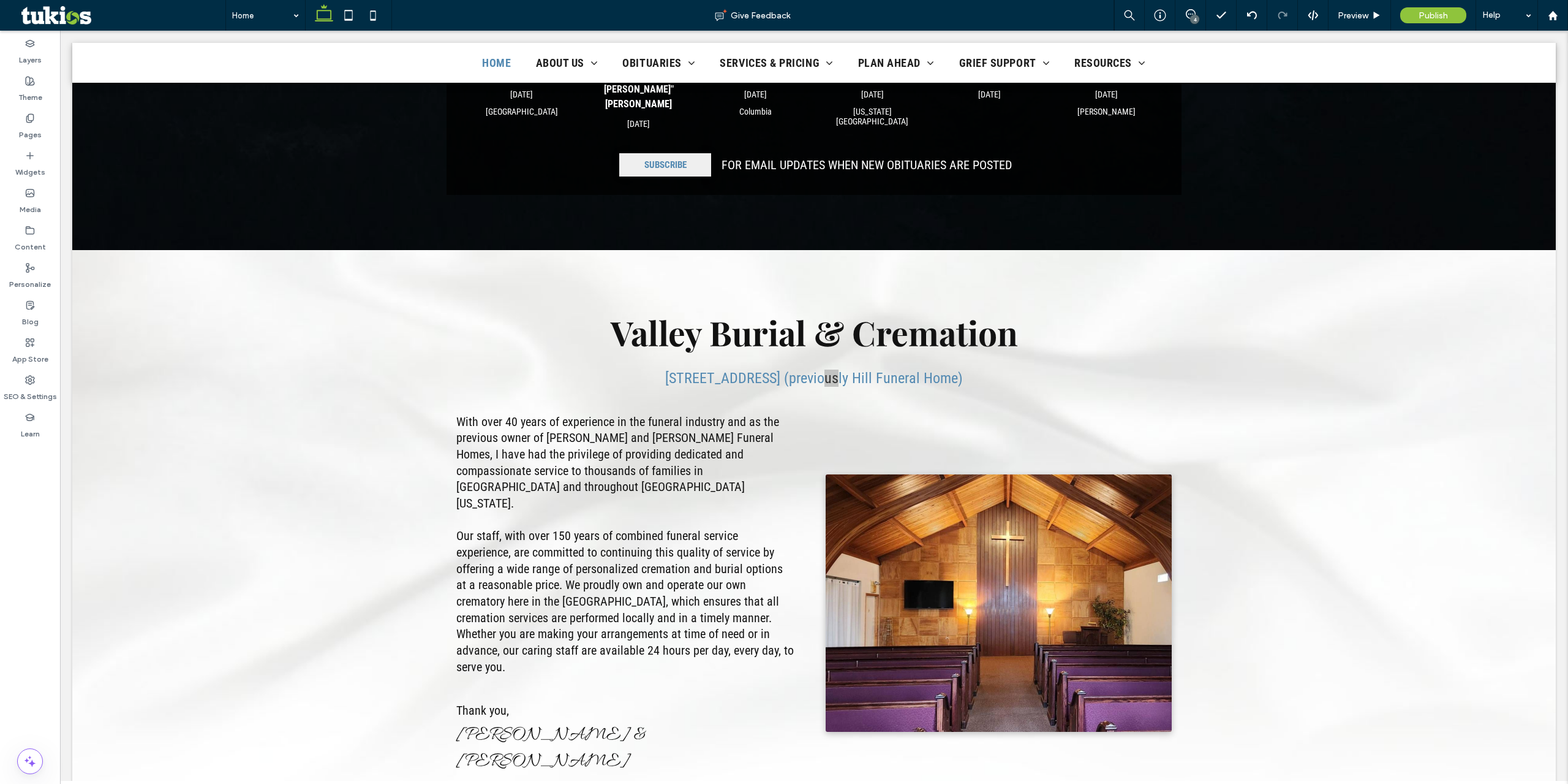
scroll to position [625, 0]
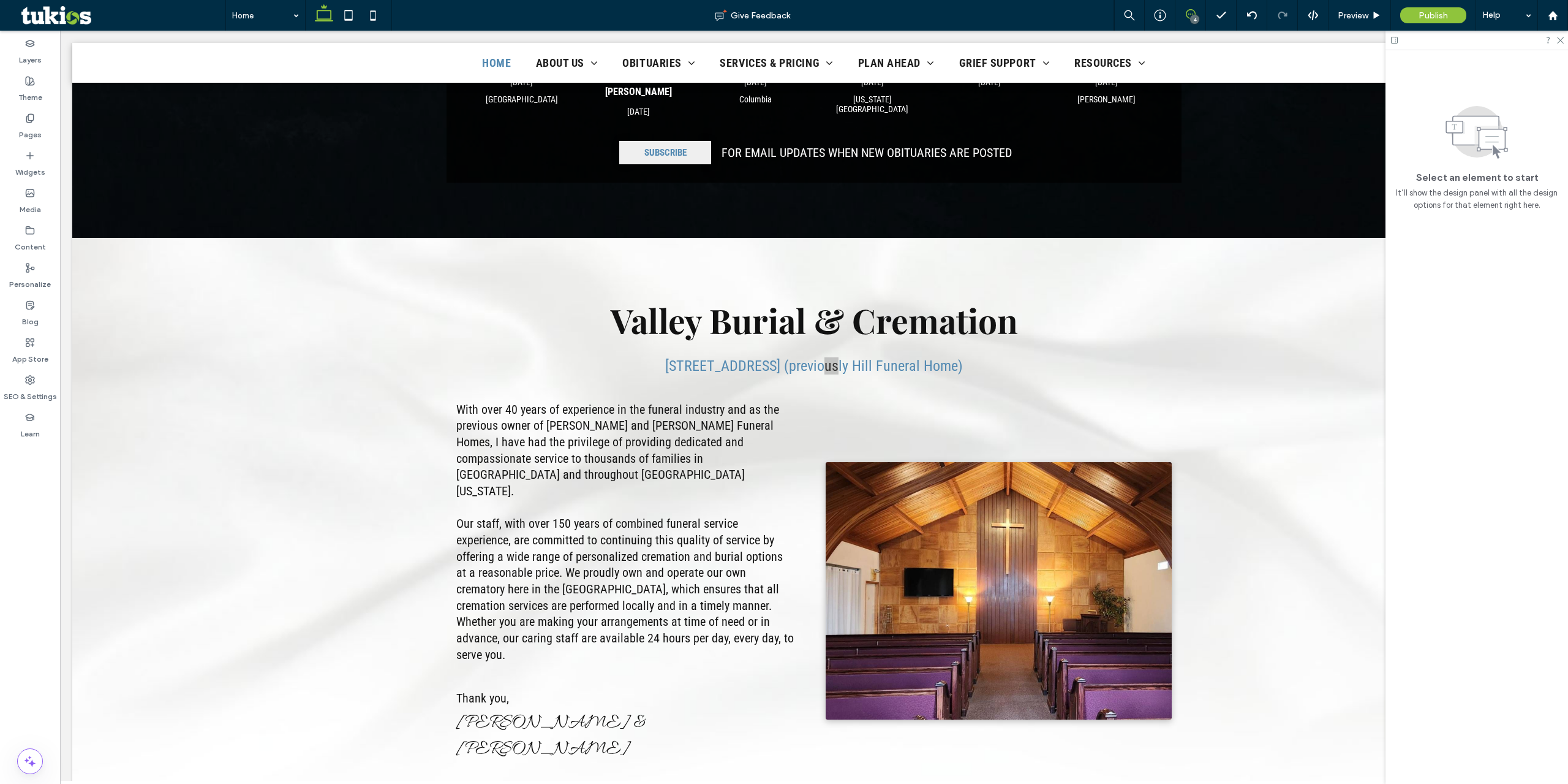
click at [1186, 11] on icon at bounding box center [1190, 13] width 10 height 10
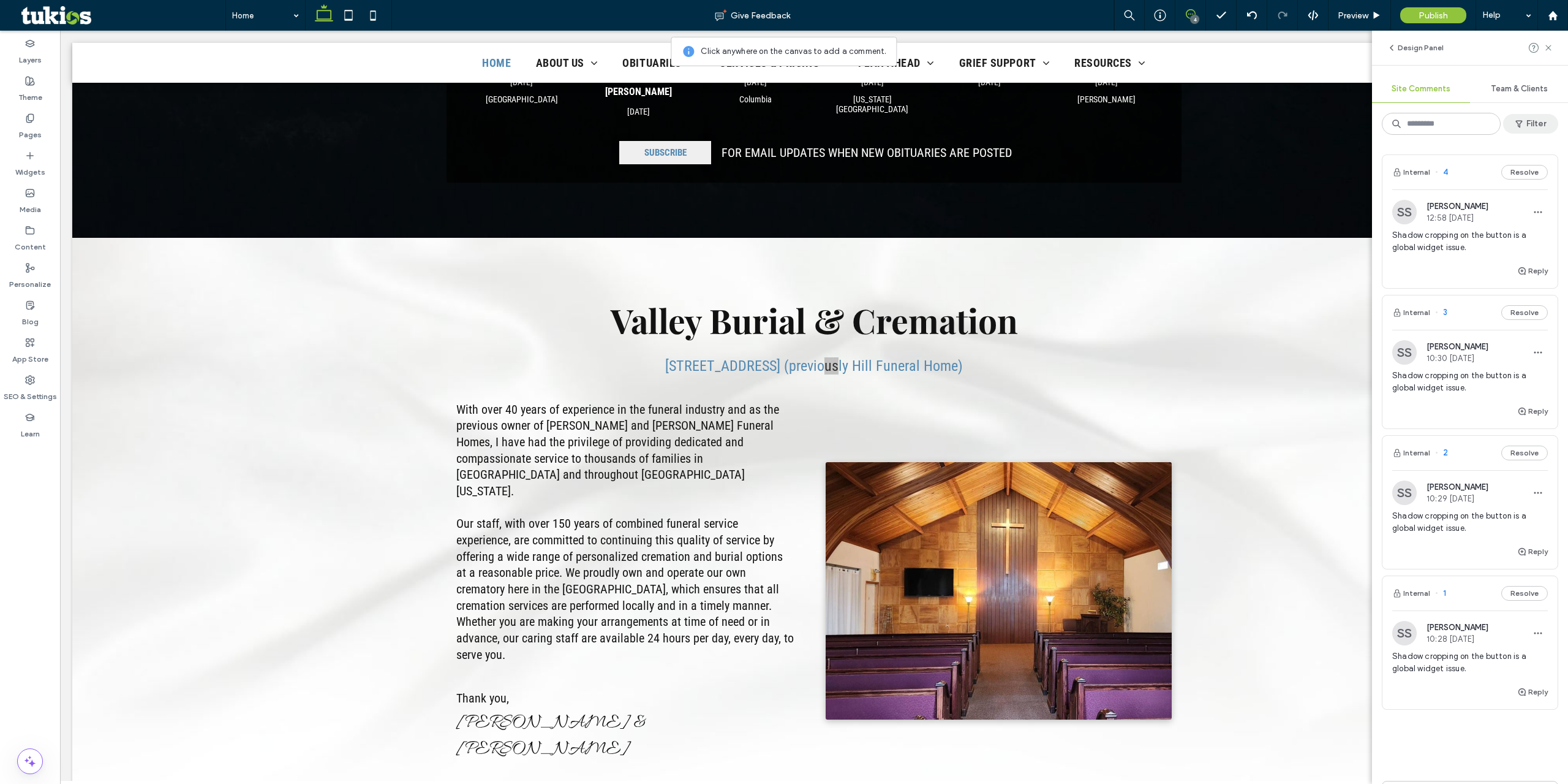
click at [1522, 125] on icon "button" at bounding box center [1519, 124] width 10 height 10
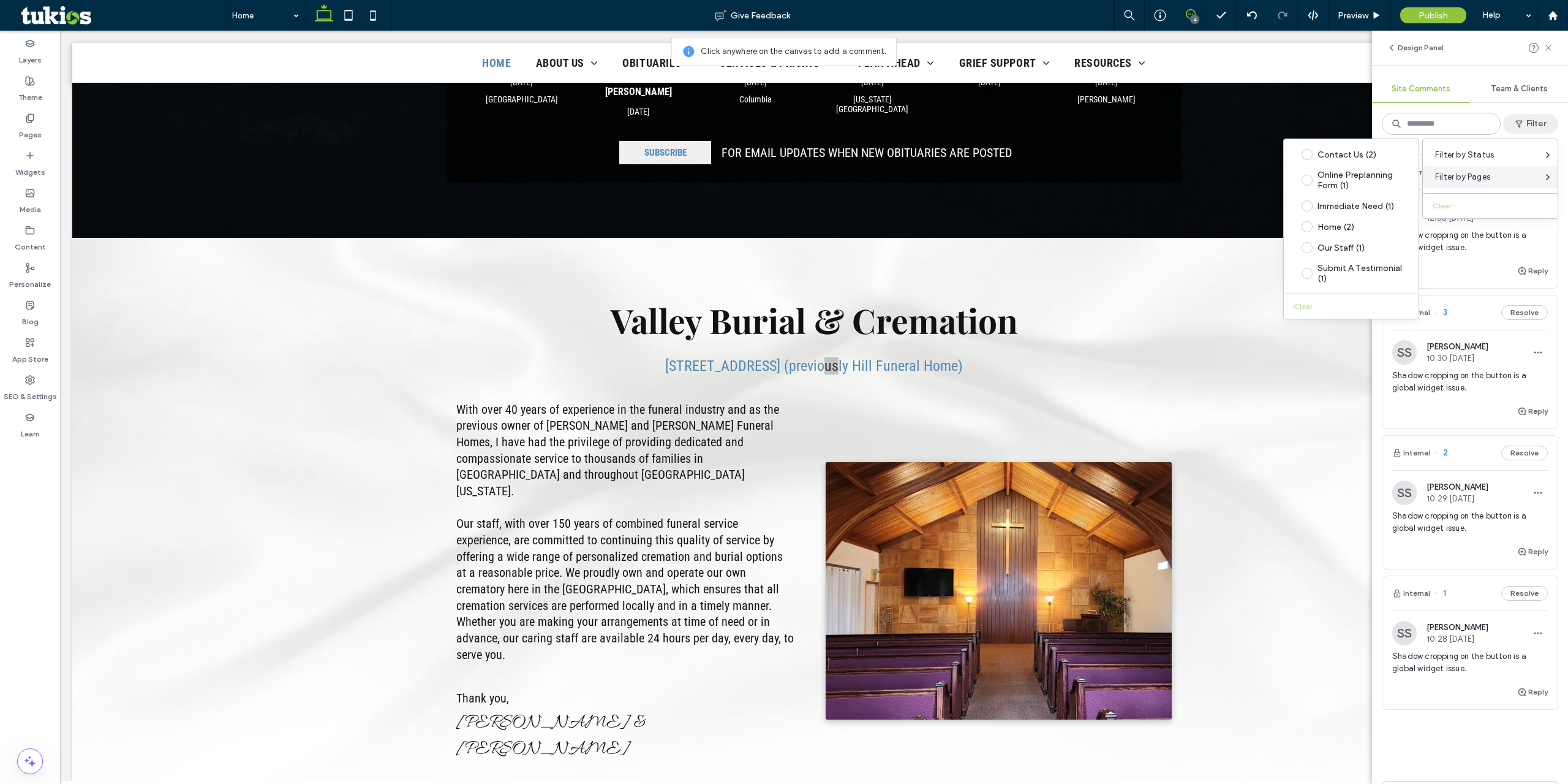
click at [1488, 169] on div "Filter by Pages" at bounding box center [1490, 177] width 135 height 22
click at [1368, 177] on div "Internal (4)" at bounding box center [1361, 176] width 86 height 11
click at [1363, 198] on div "Resolved (5)" at bounding box center [1361, 197] width 86 height 11
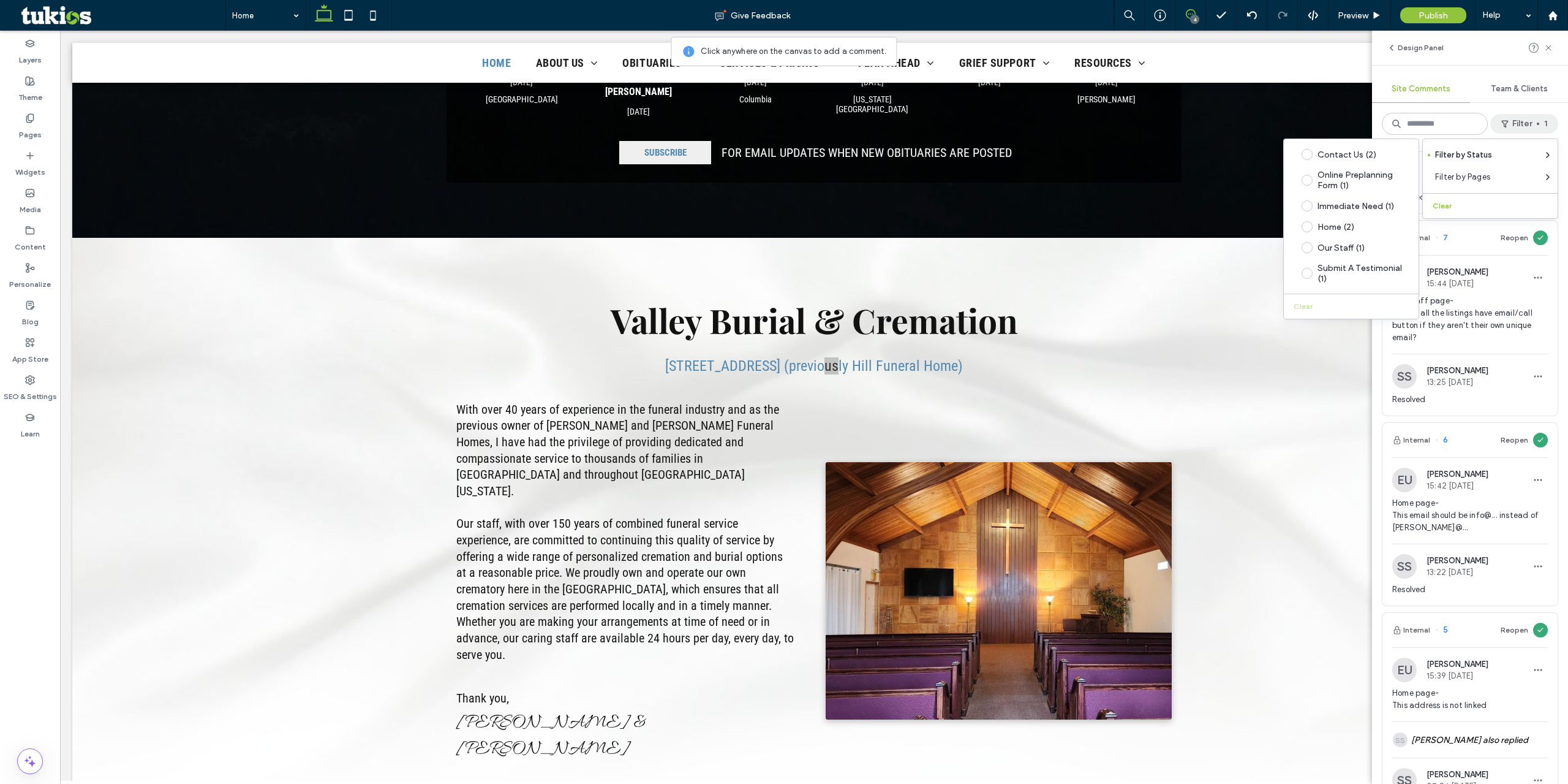
scroll to position [363, 0]
click at [1347, 15] on span "Preview" at bounding box center [1353, 16] width 31 height 11
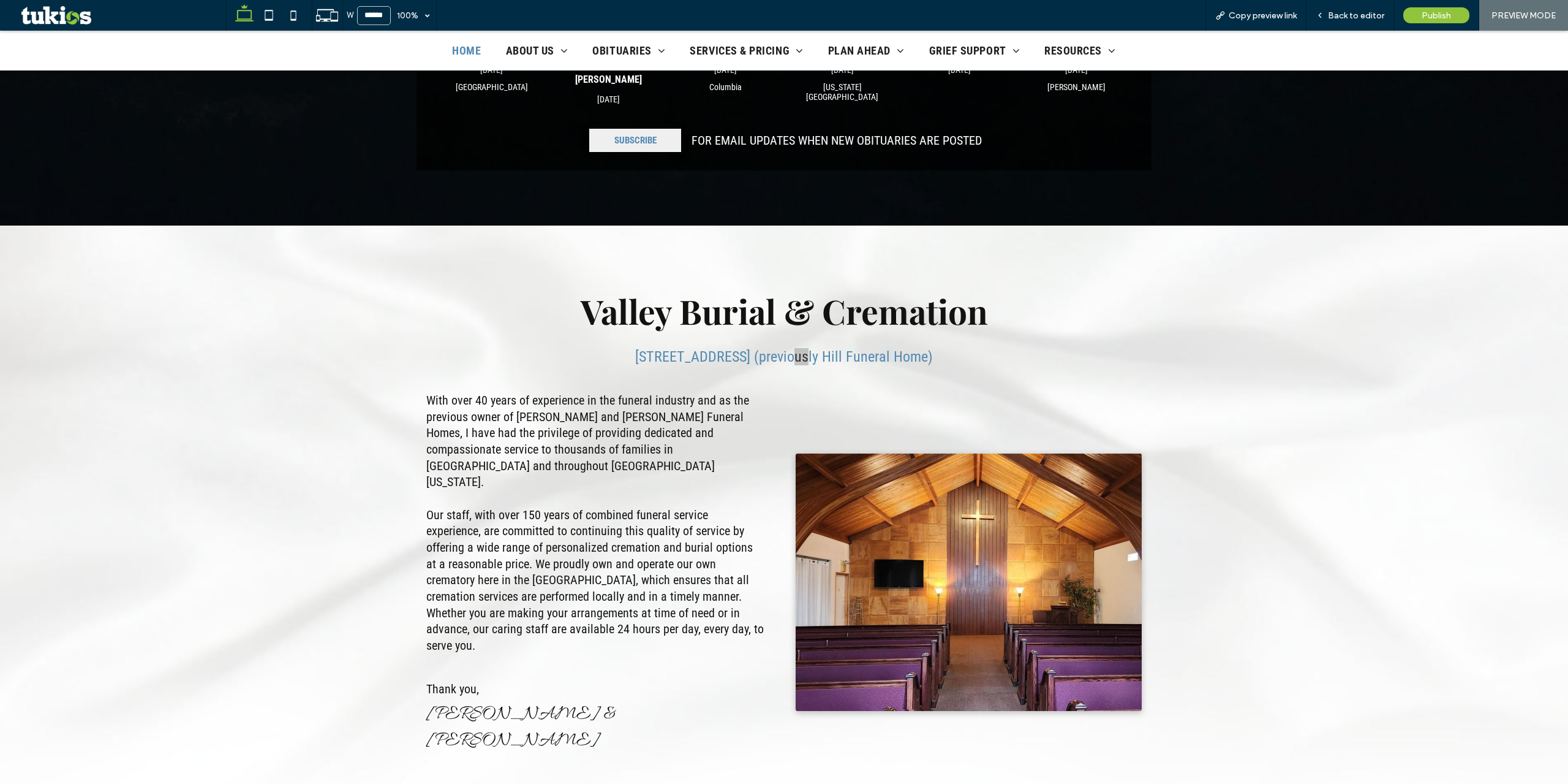
scroll to position [613, 0]
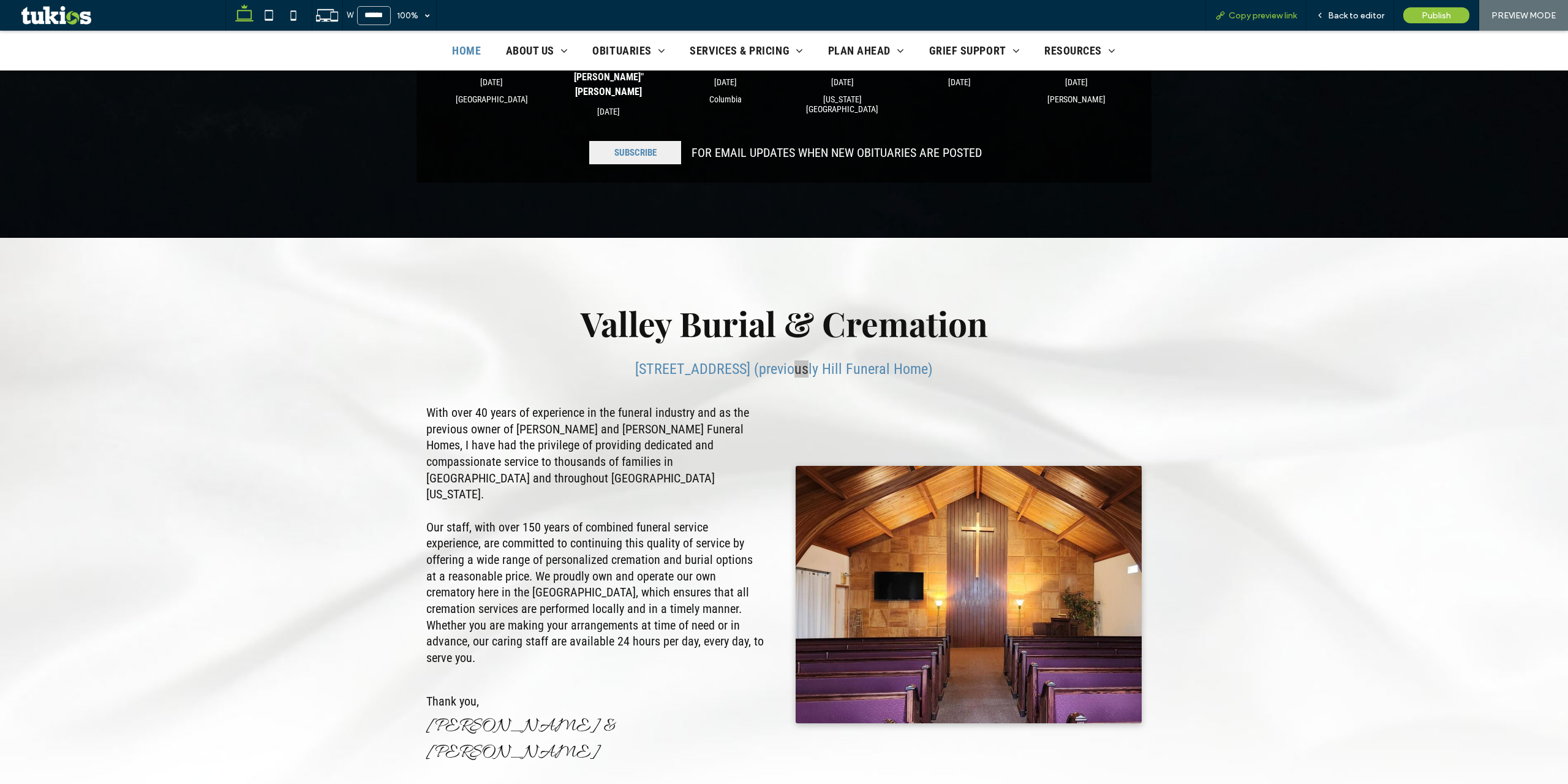
click at [1257, 11] on span "Copy preview link" at bounding box center [1263, 16] width 68 height 11
click at [1358, 14] on span "Back to editor" at bounding box center [1356, 16] width 56 height 11
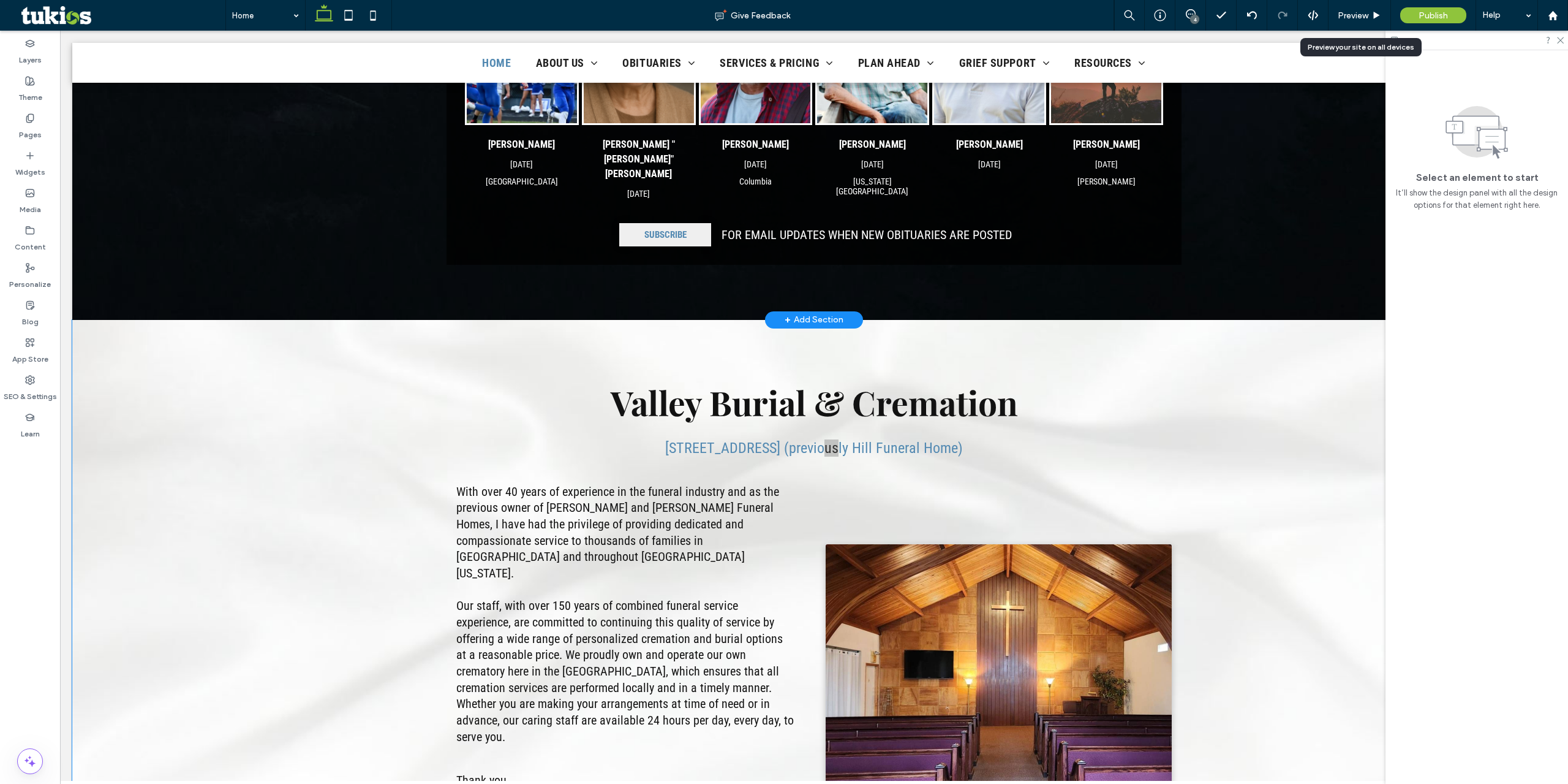
scroll to position [258, 0]
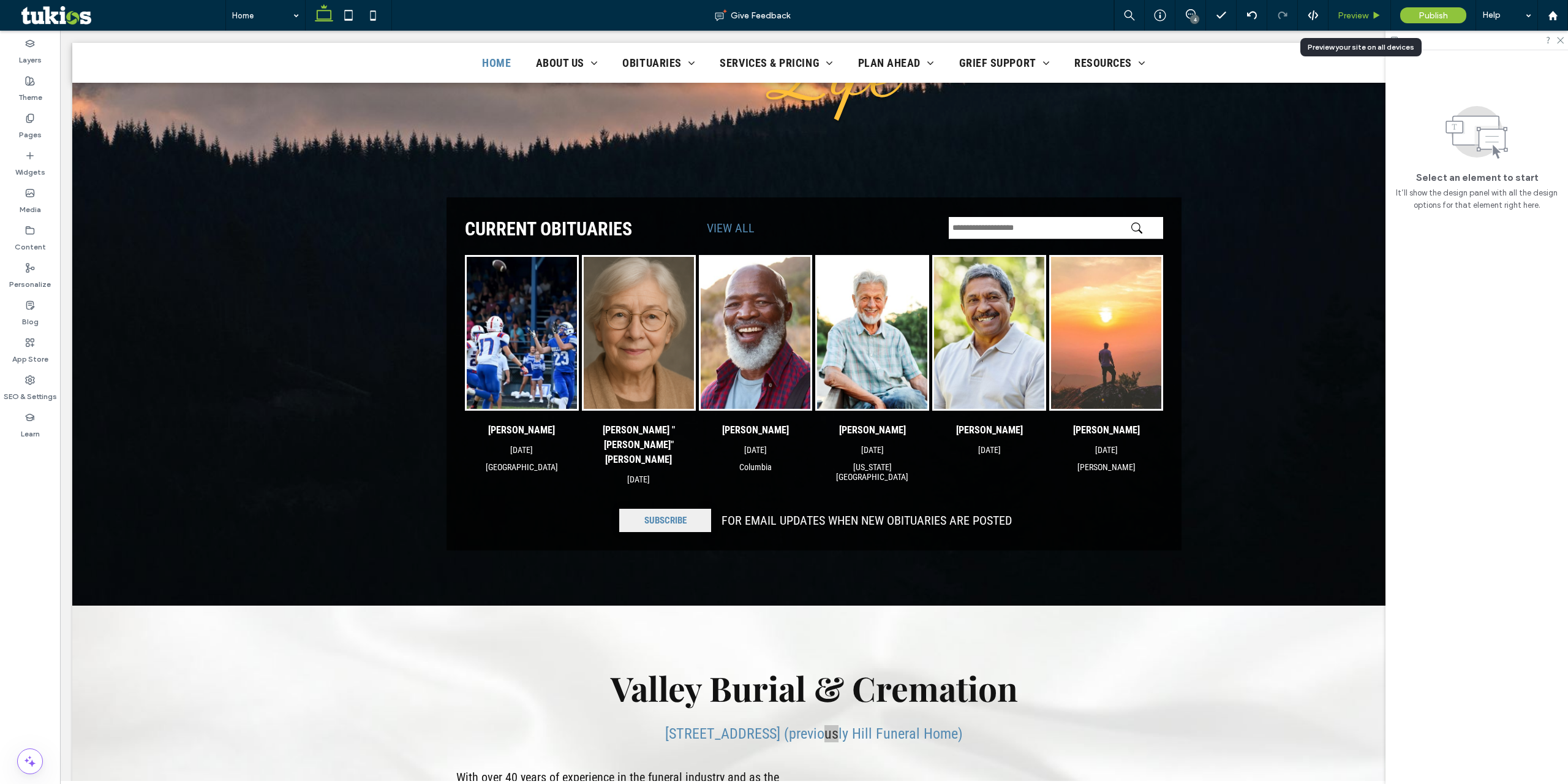
click at [1365, 19] on span "Preview" at bounding box center [1353, 16] width 31 height 11
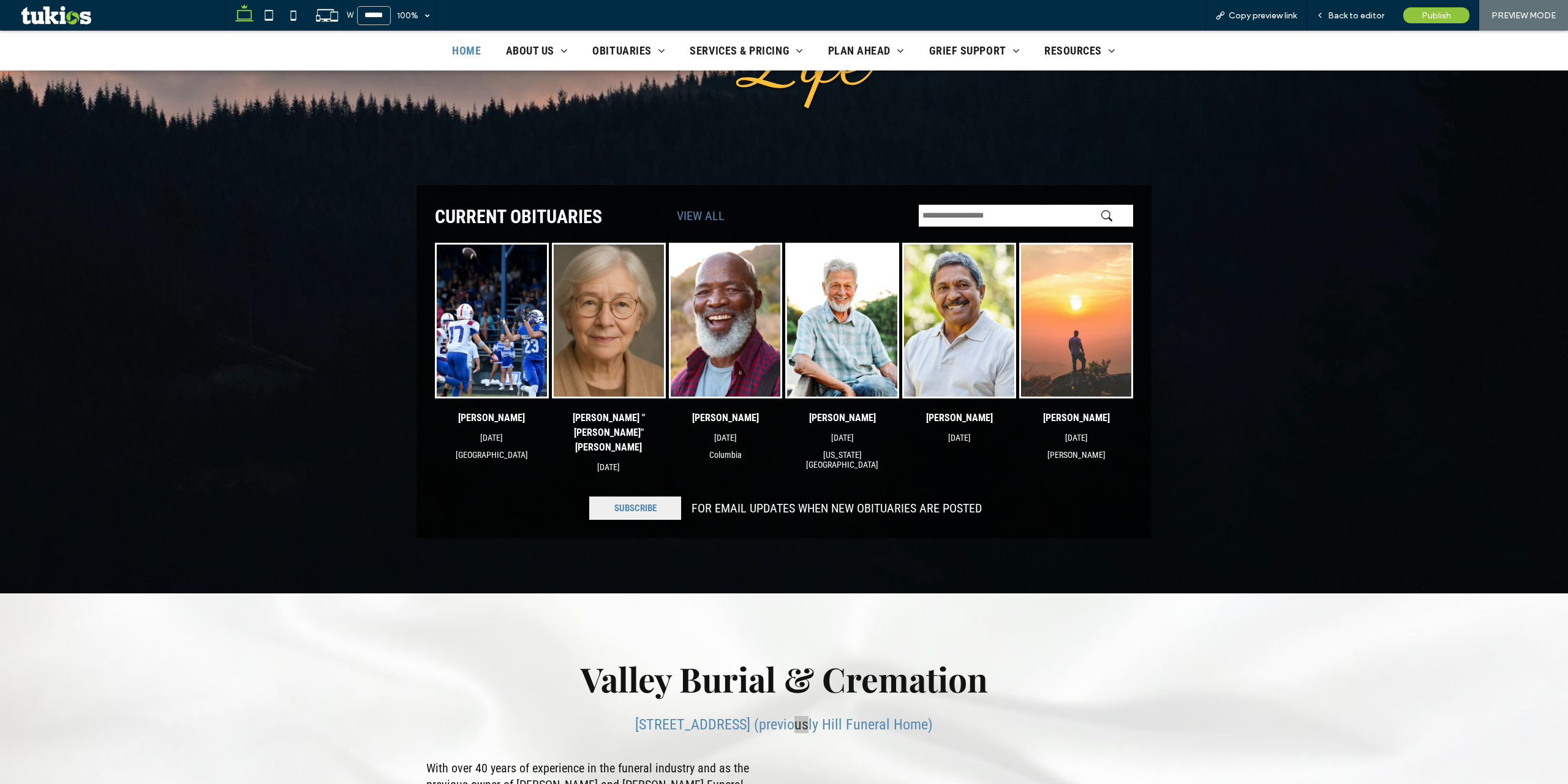
scroll to position [245, 0]
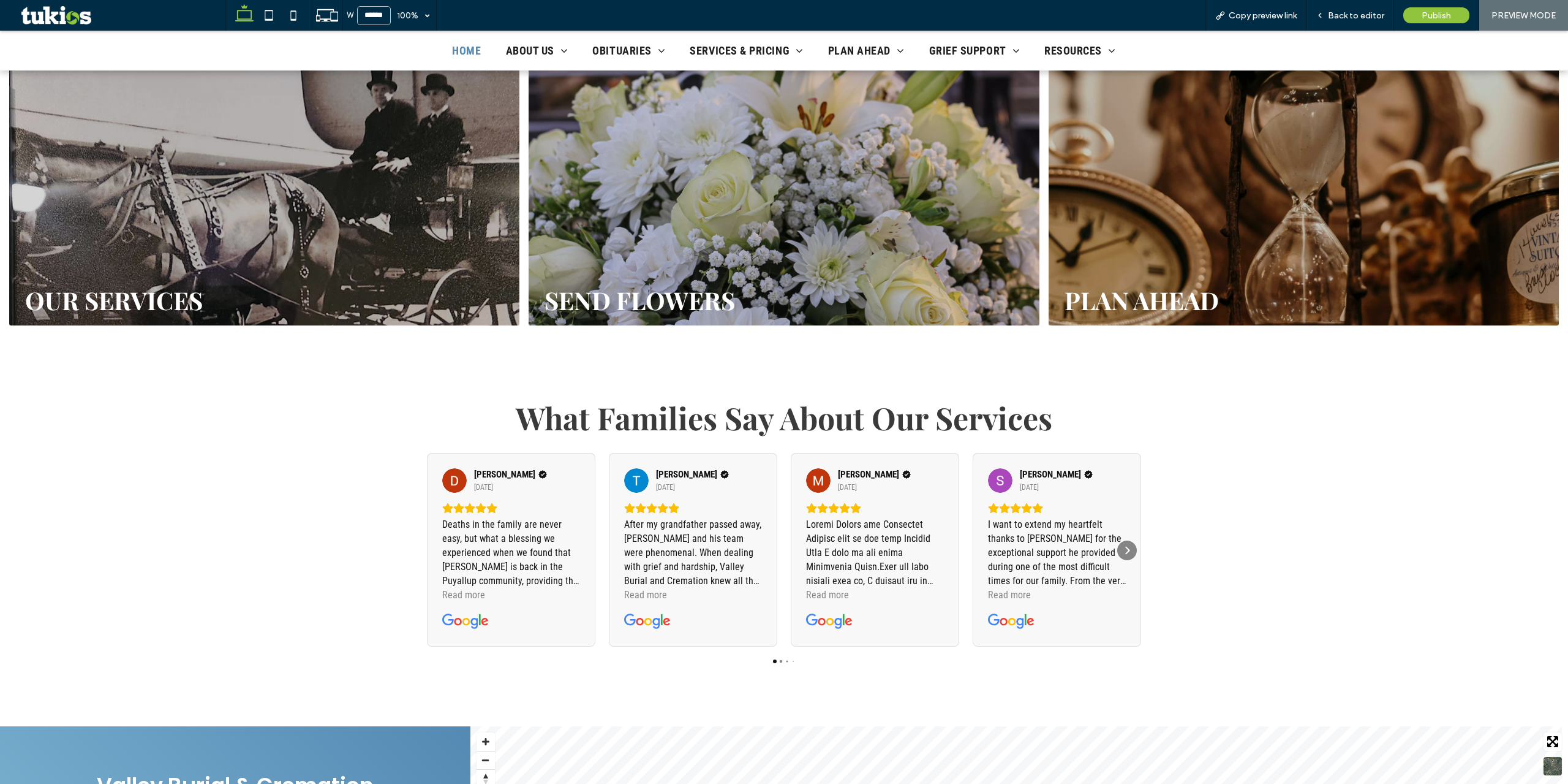
scroll to position [2268, 0]
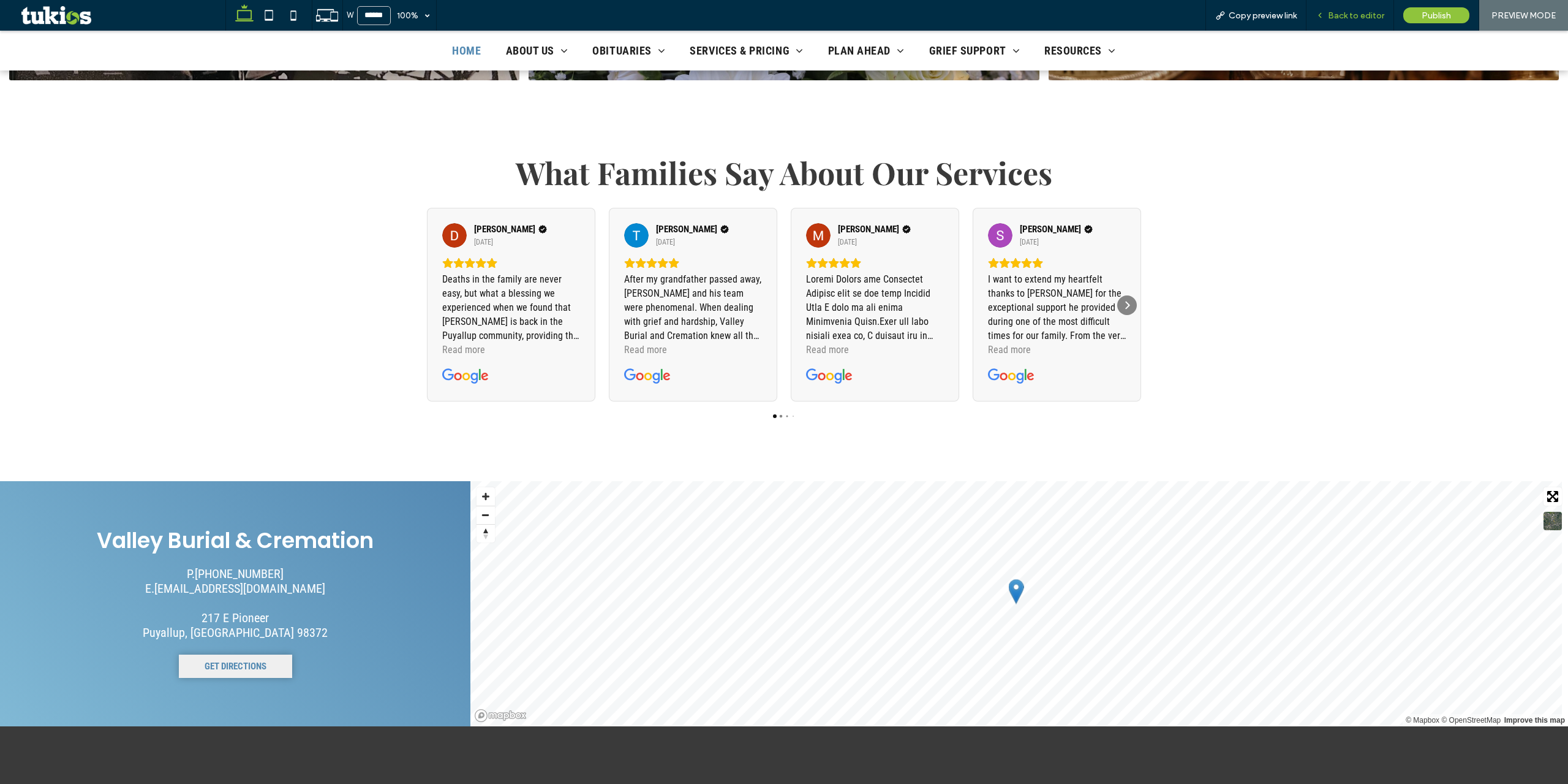
click at [1333, 11] on span "Back to editor" at bounding box center [1356, 16] width 56 height 11
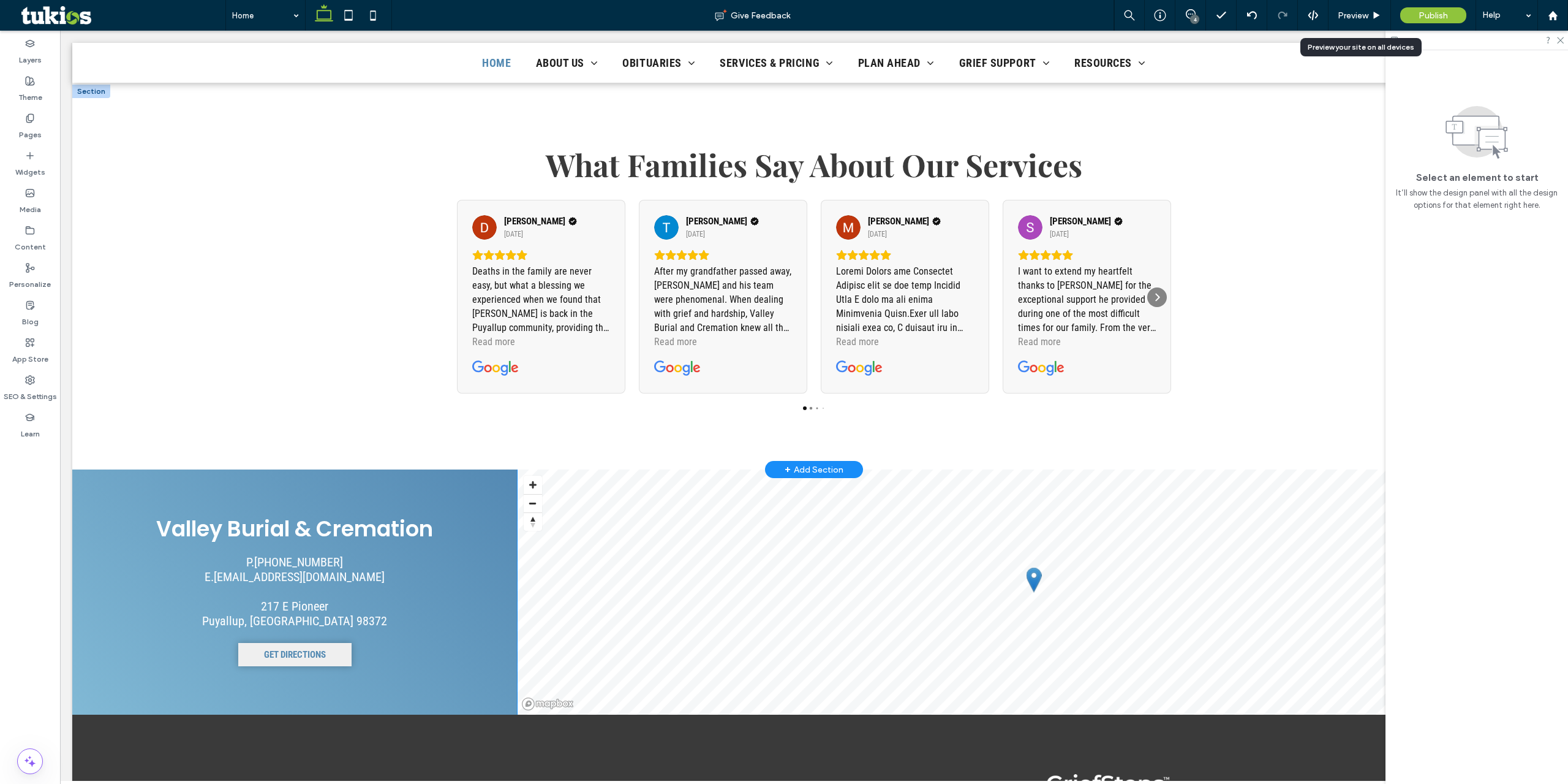
scroll to position [2273, 0]
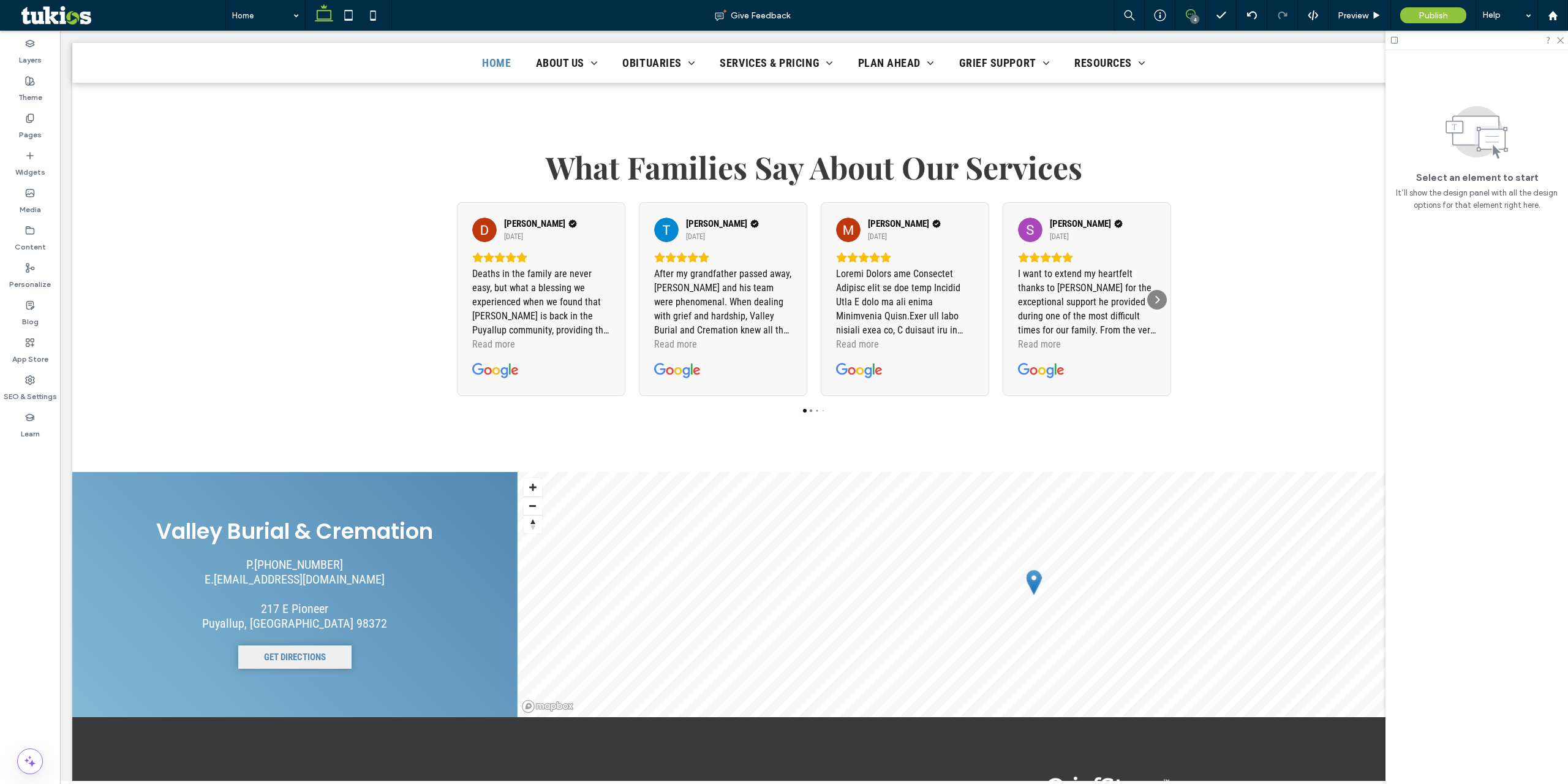
click at [1189, 13] on icon at bounding box center [1190, 13] width 10 height 10
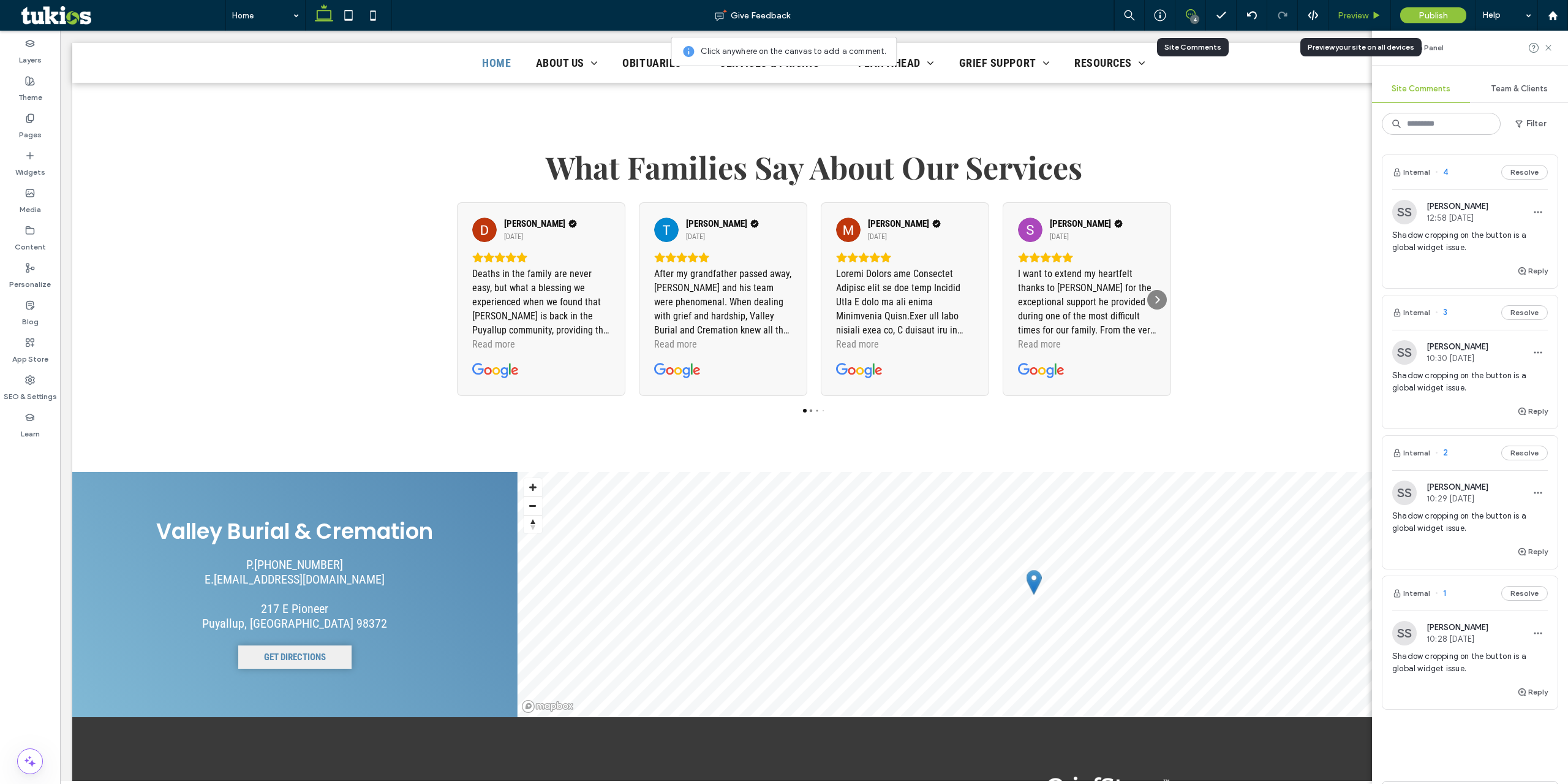
click at [1360, 13] on span "Preview" at bounding box center [1353, 16] width 31 height 11
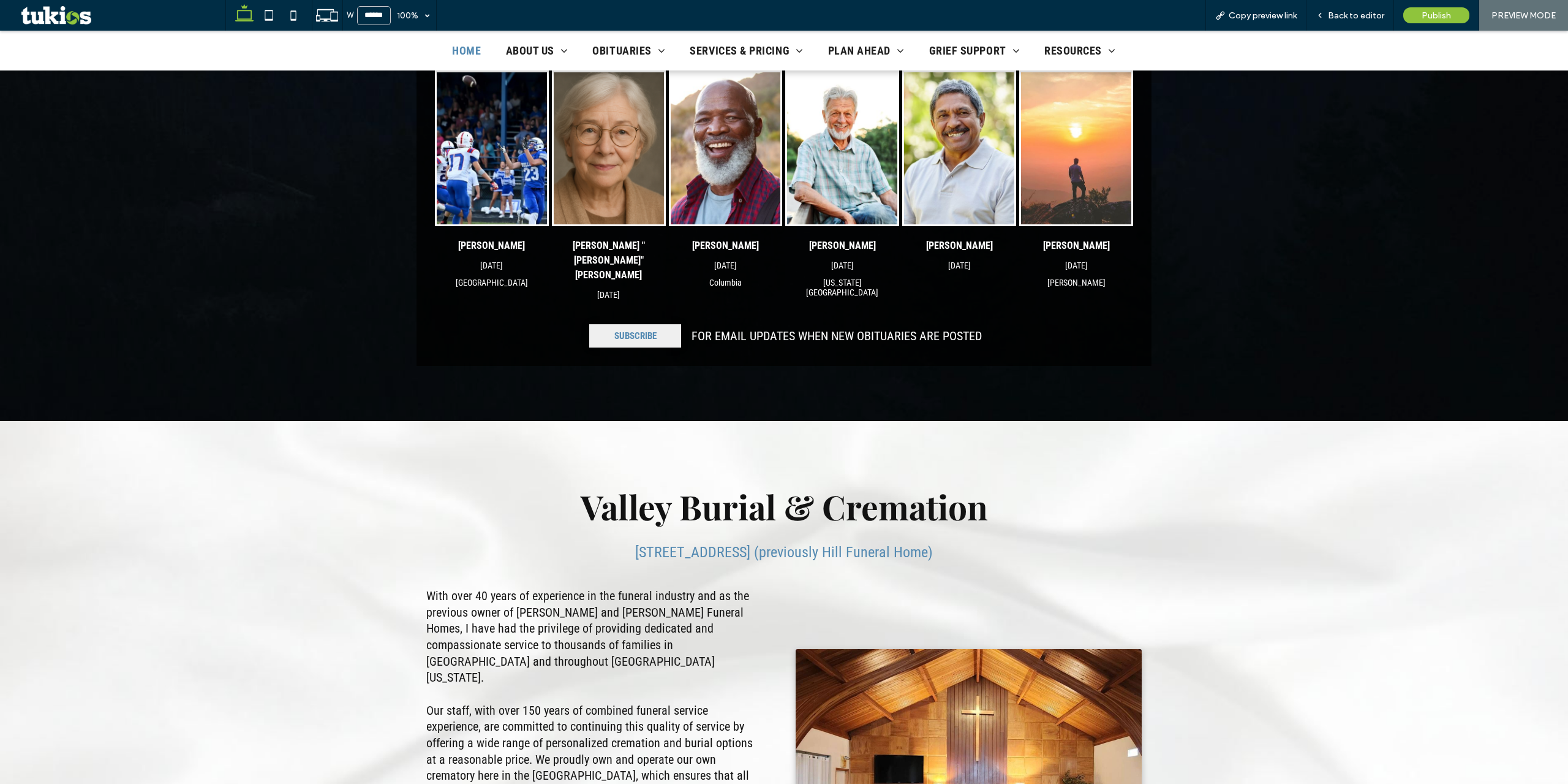
scroll to position [185, 0]
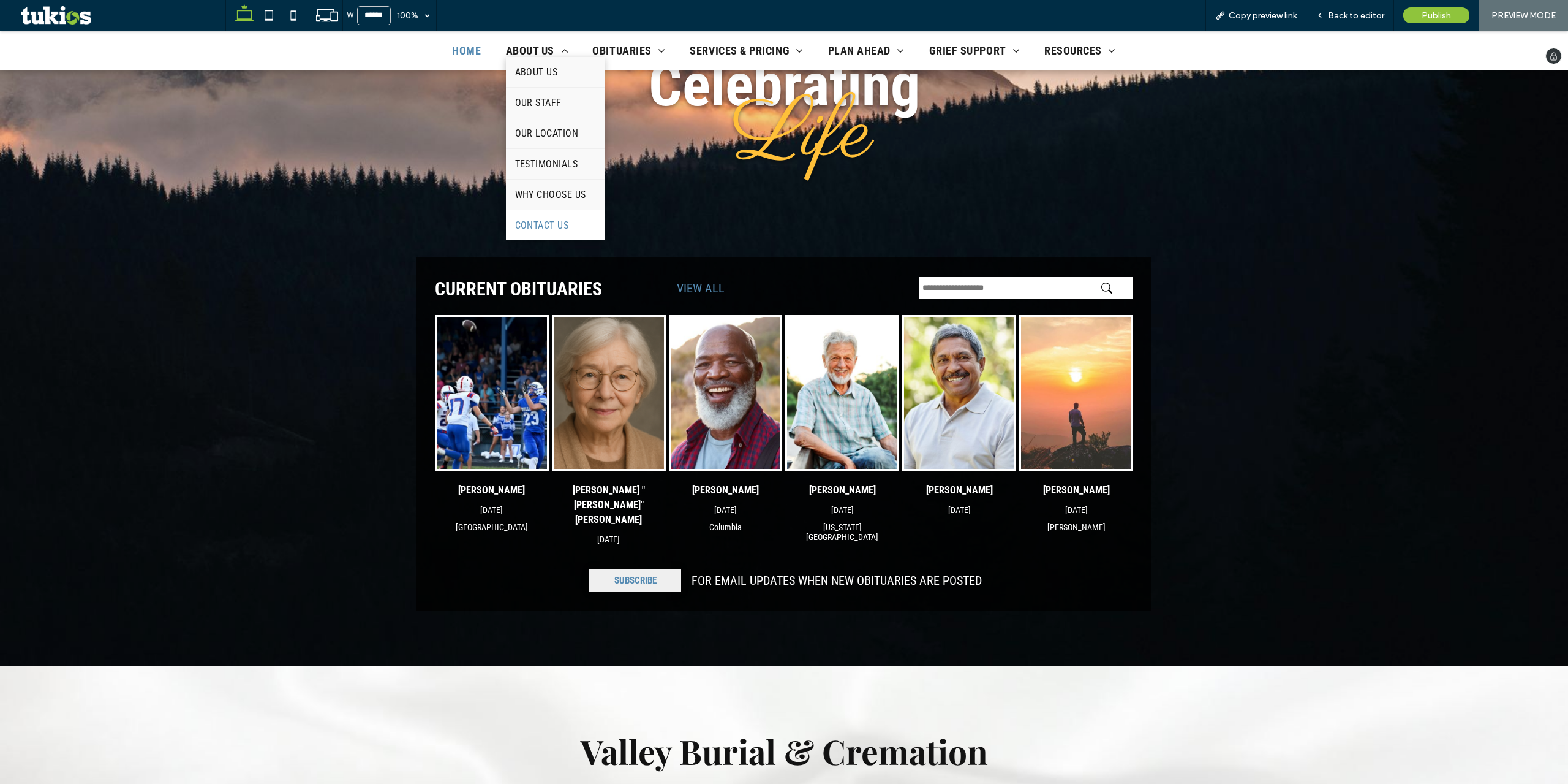
drag, startPoint x: 582, startPoint y: 225, endPoint x: 581, endPoint y: 255, distance: 30.0
click at [582, 225] on link "Contact Us" at bounding box center [555, 225] width 99 height 30
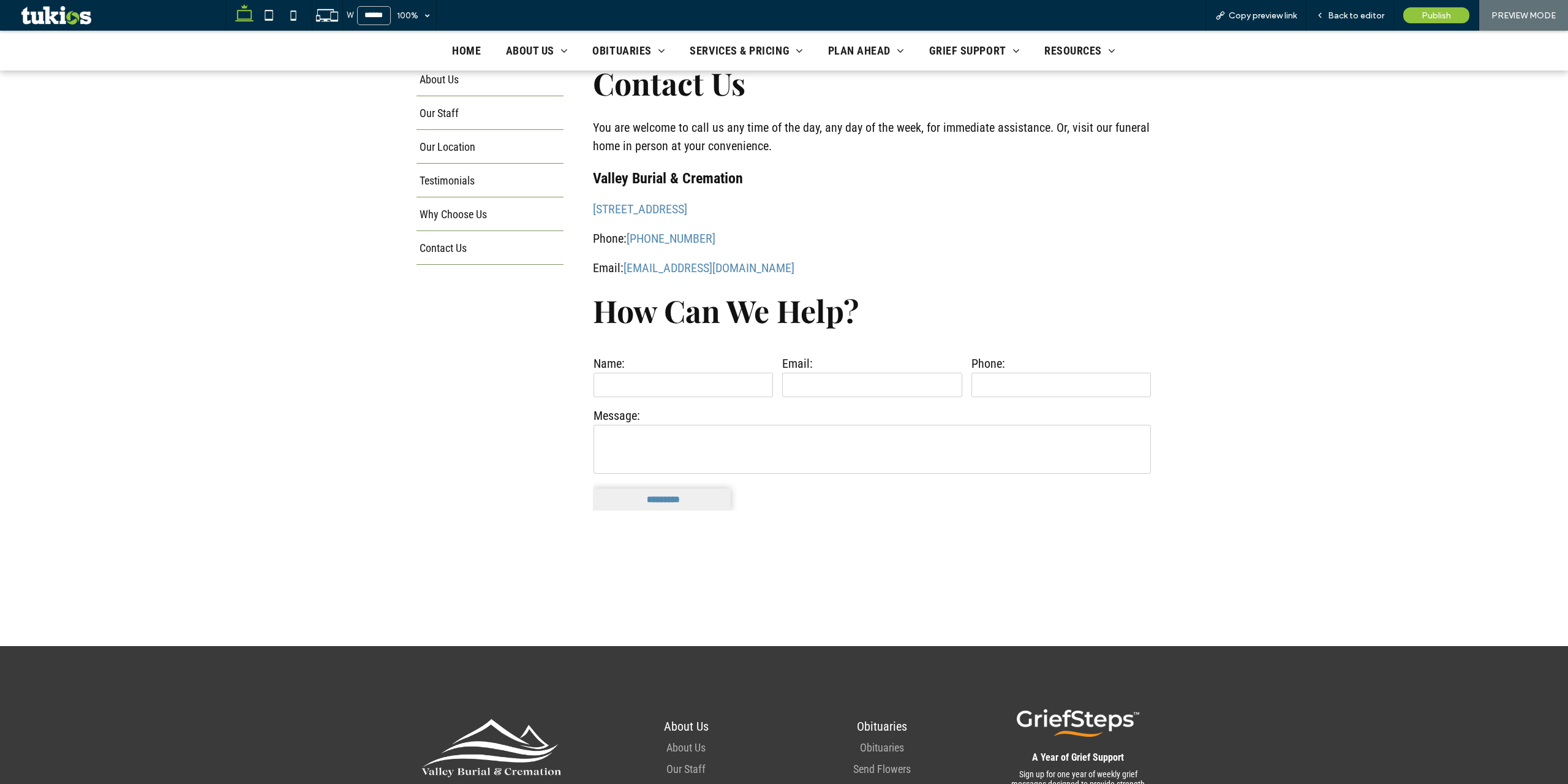
scroll to position [368, 0]
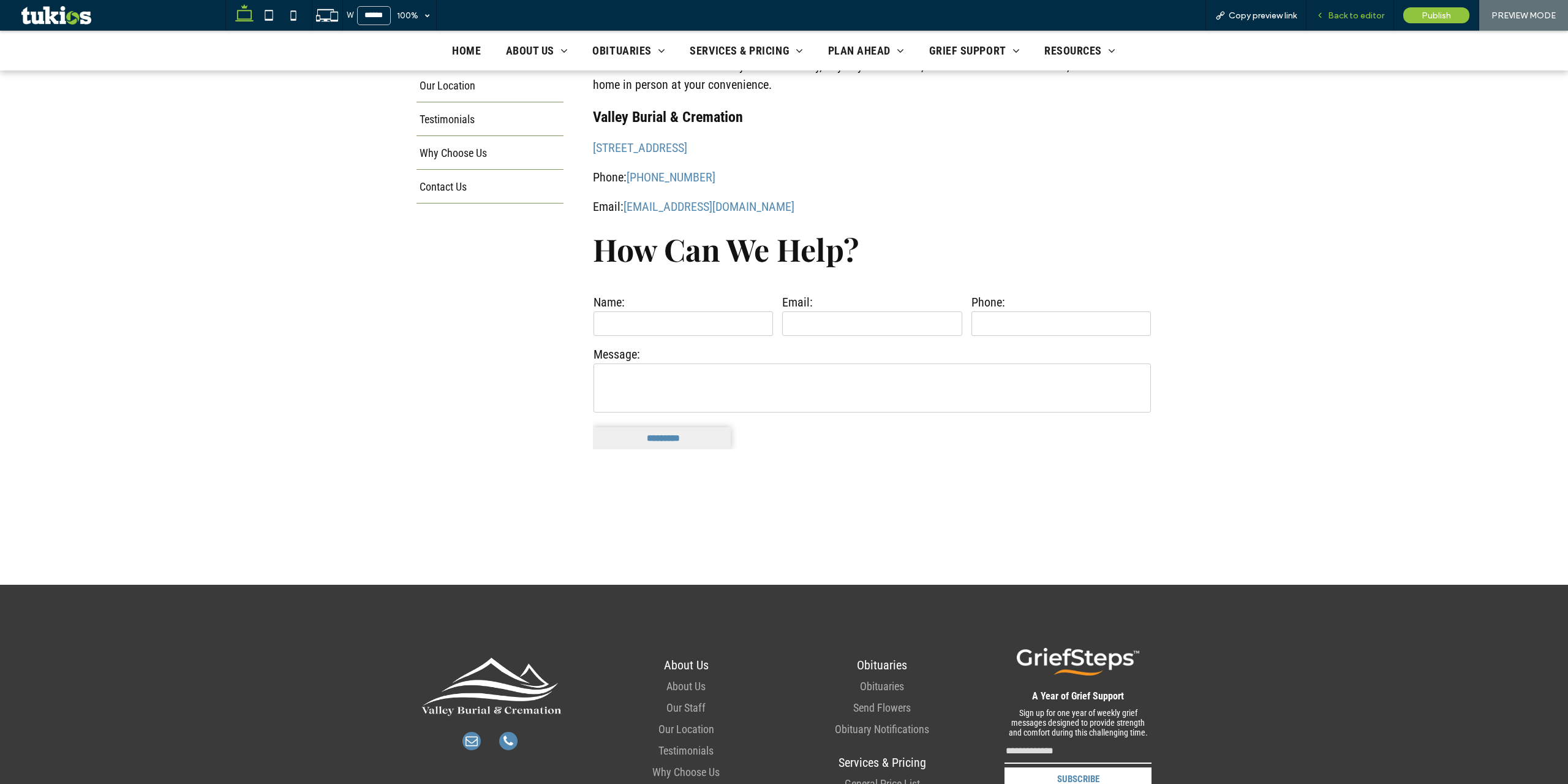
click at [1345, 11] on span "Back to editor" at bounding box center [1356, 16] width 56 height 11
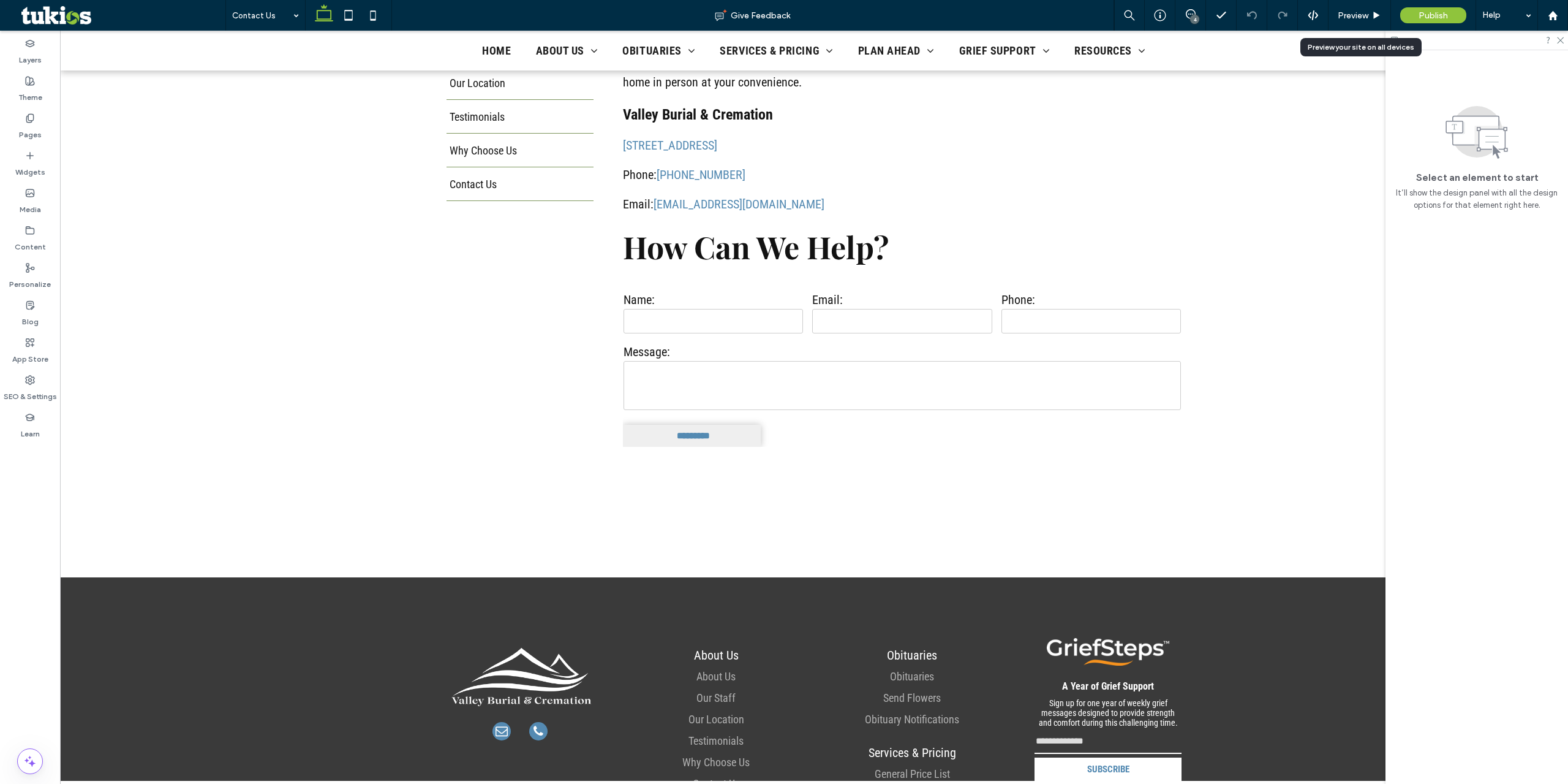
scroll to position [378, 0]
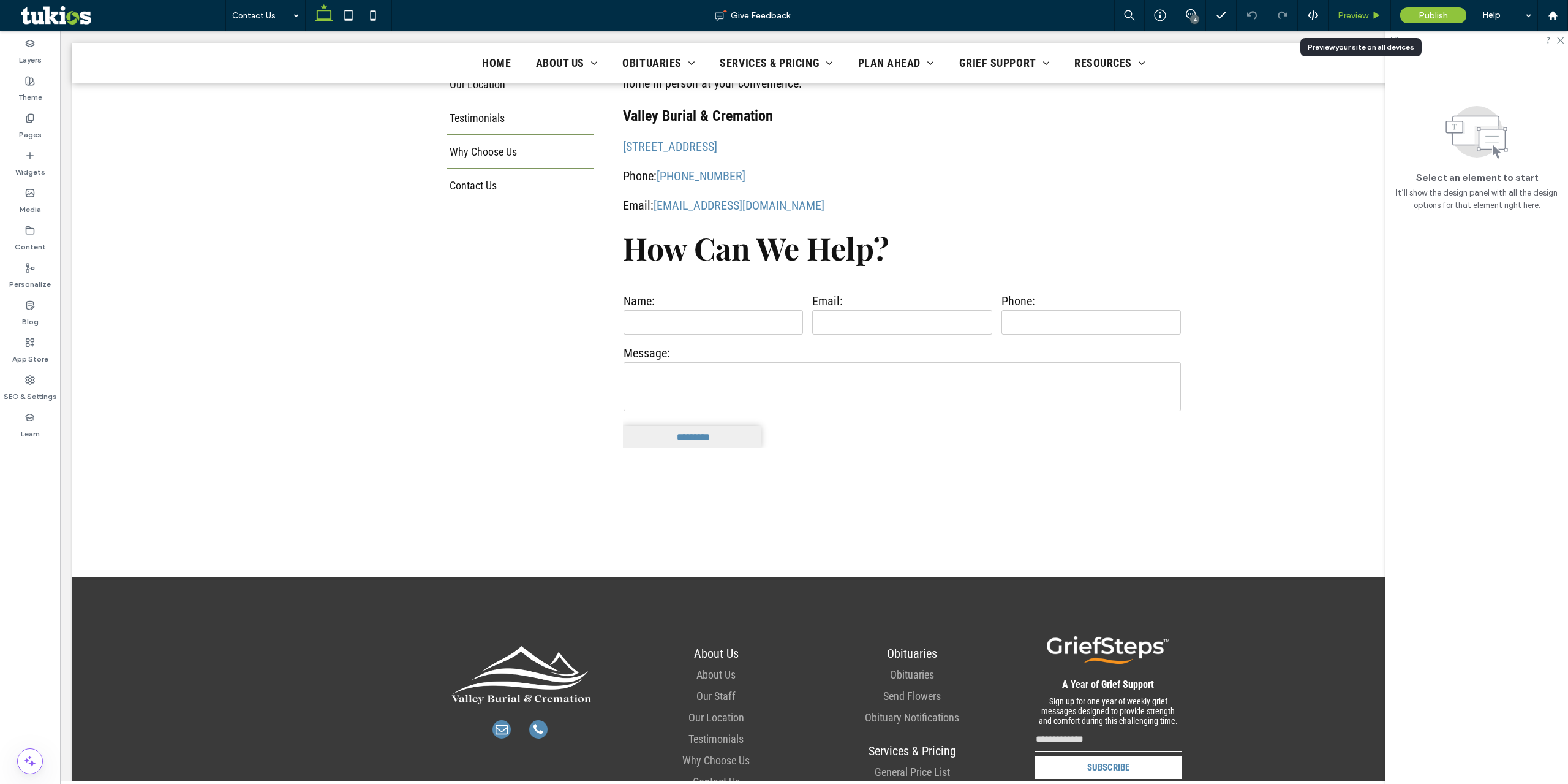
click at [1342, 17] on span "Preview" at bounding box center [1353, 16] width 31 height 11
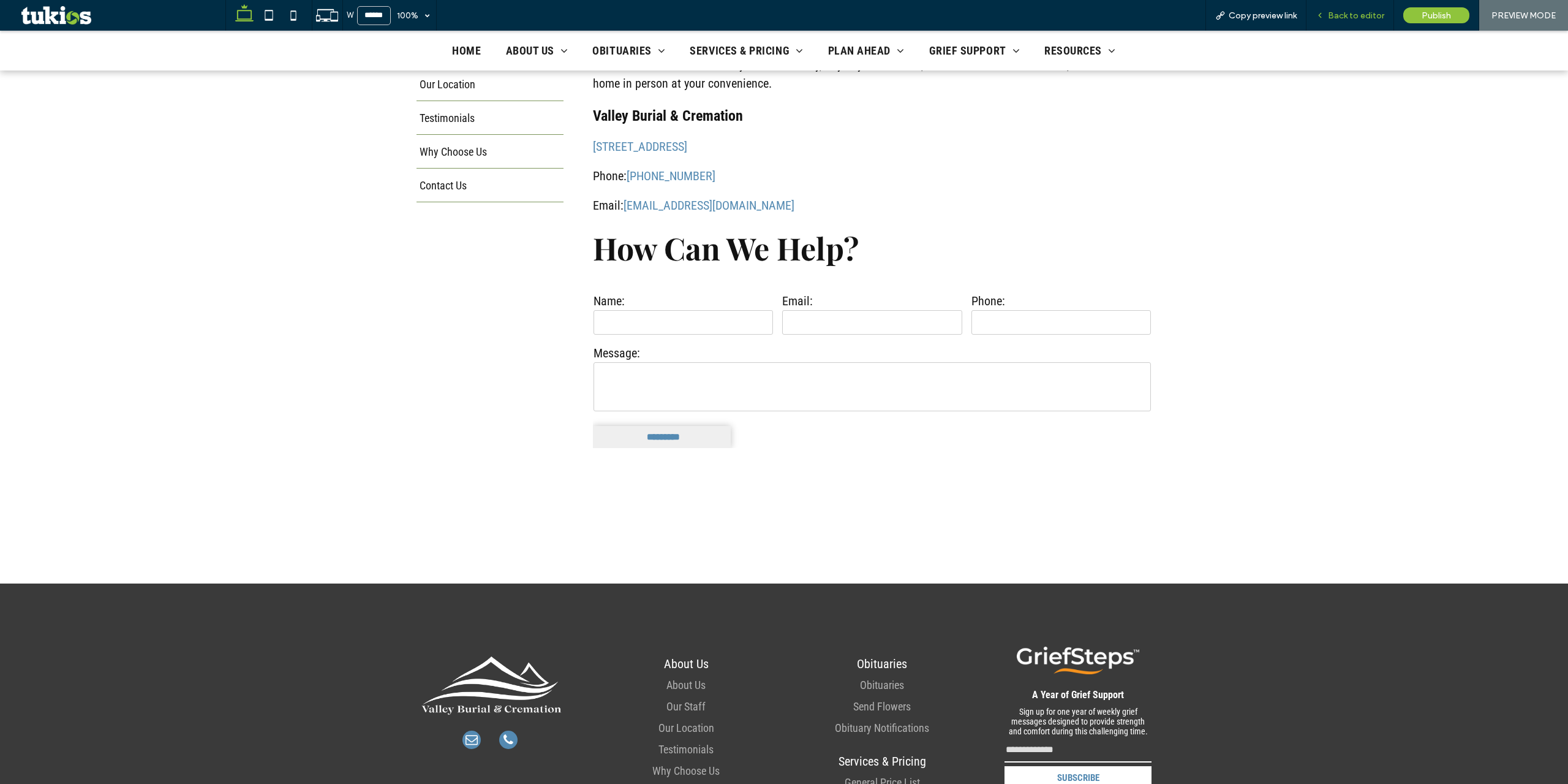
click at [1351, 15] on span "Back to editor" at bounding box center [1356, 16] width 56 height 11
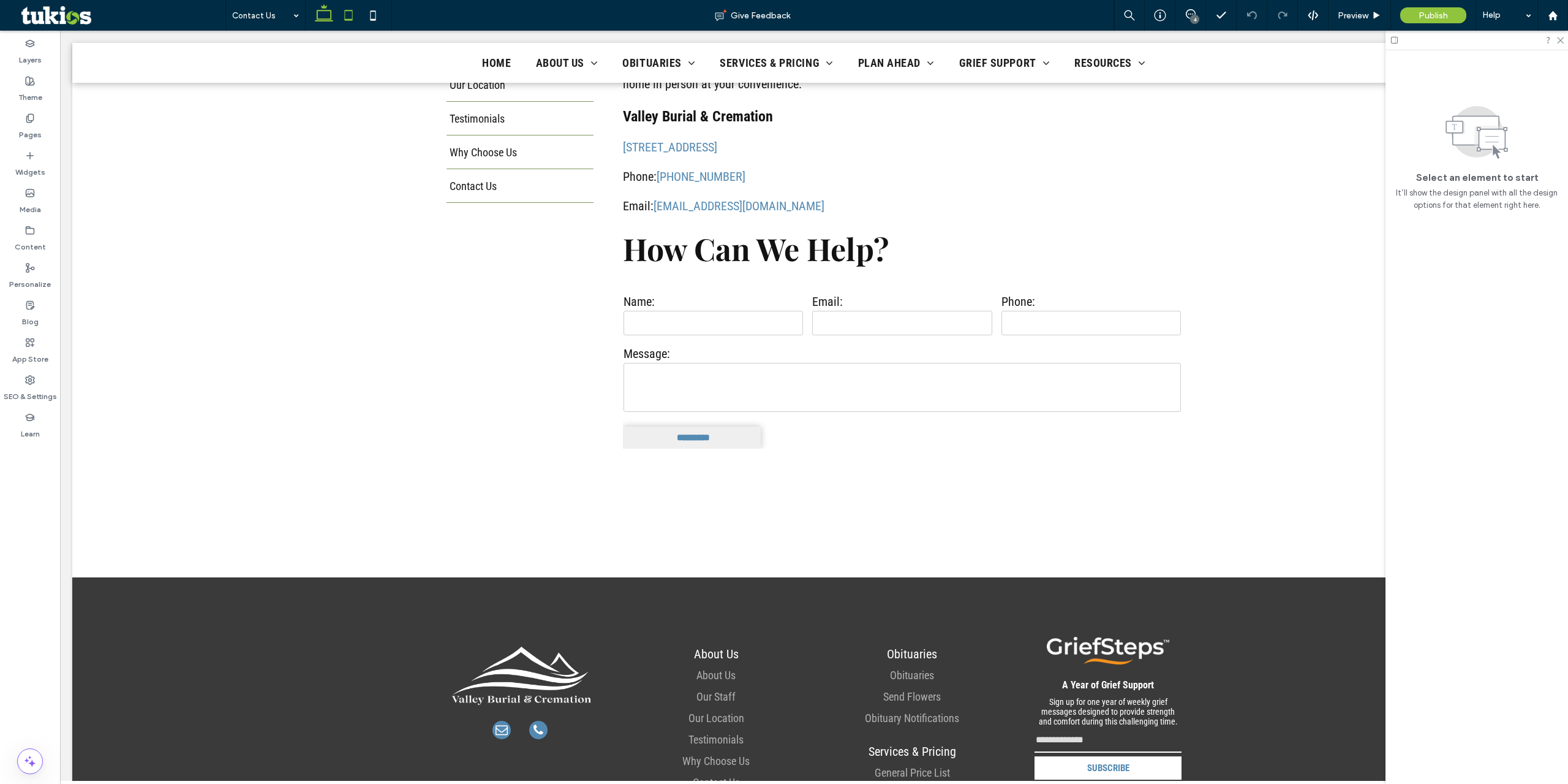
click at [357, 17] on icon at bounding box center [349, 15] width 25 height 25
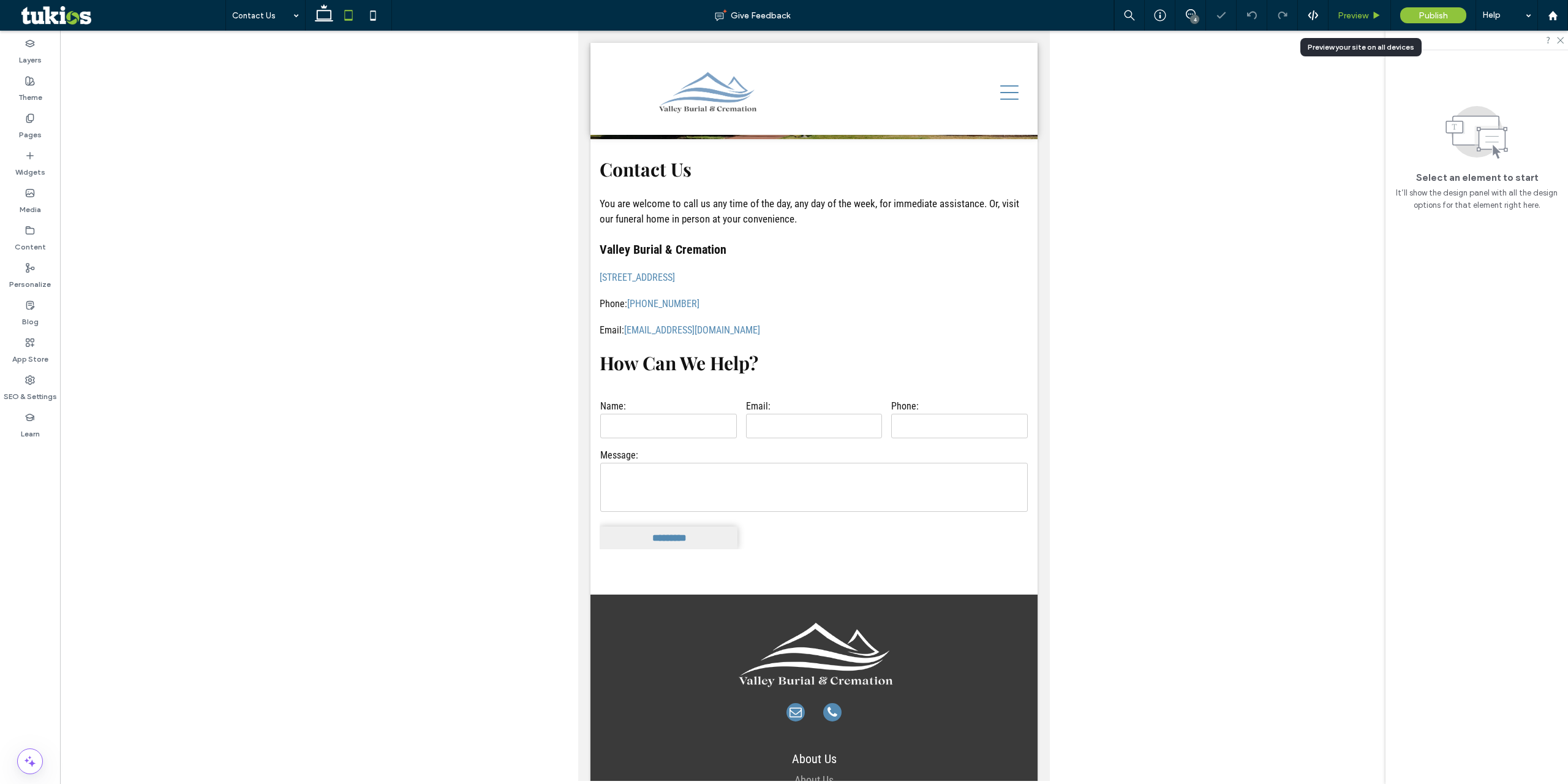
click at [1352, 19] on span "Preview" at bounding box center [1353, 16] width 31 height 11
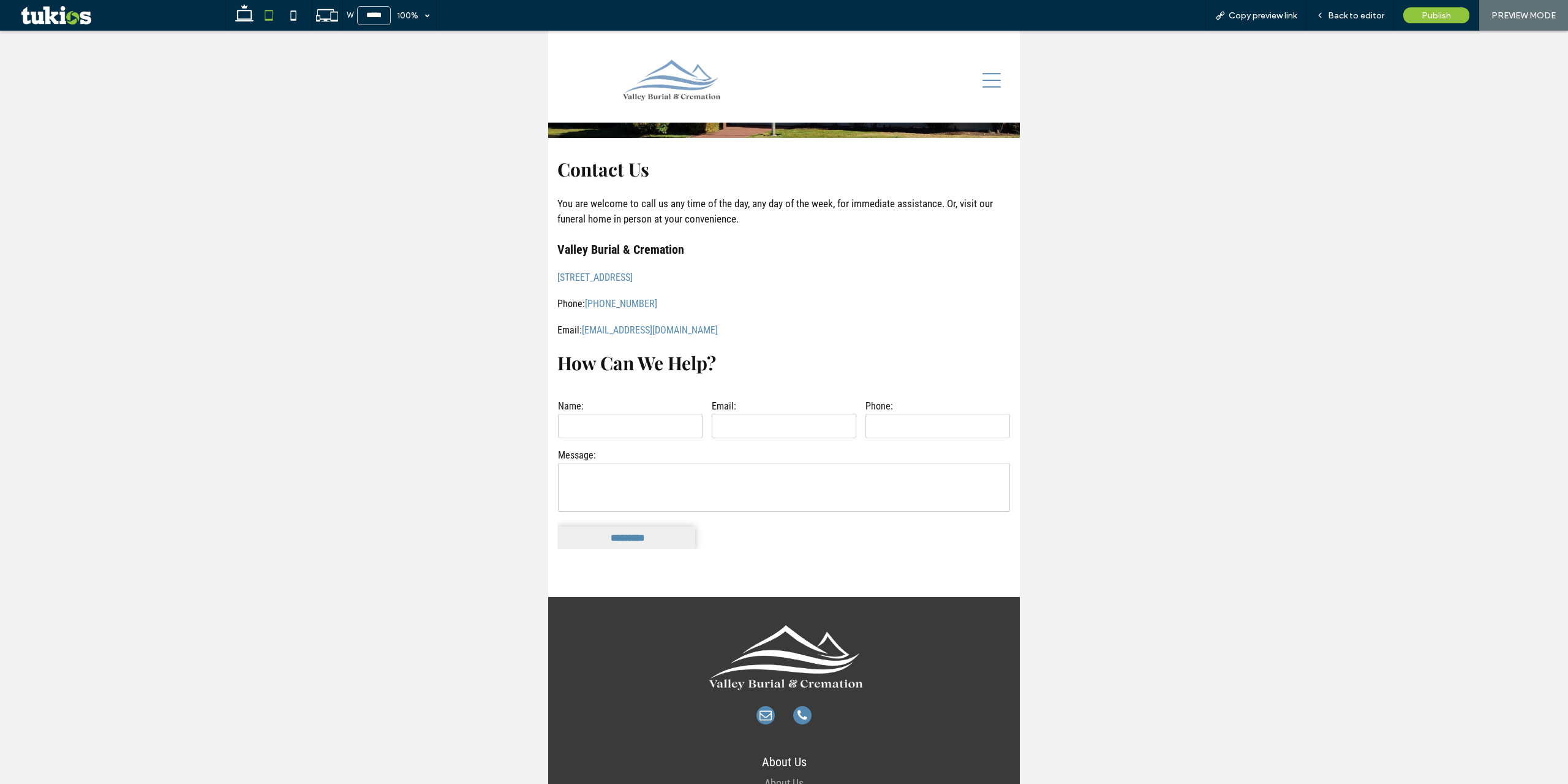
scroll to position [102, 0]
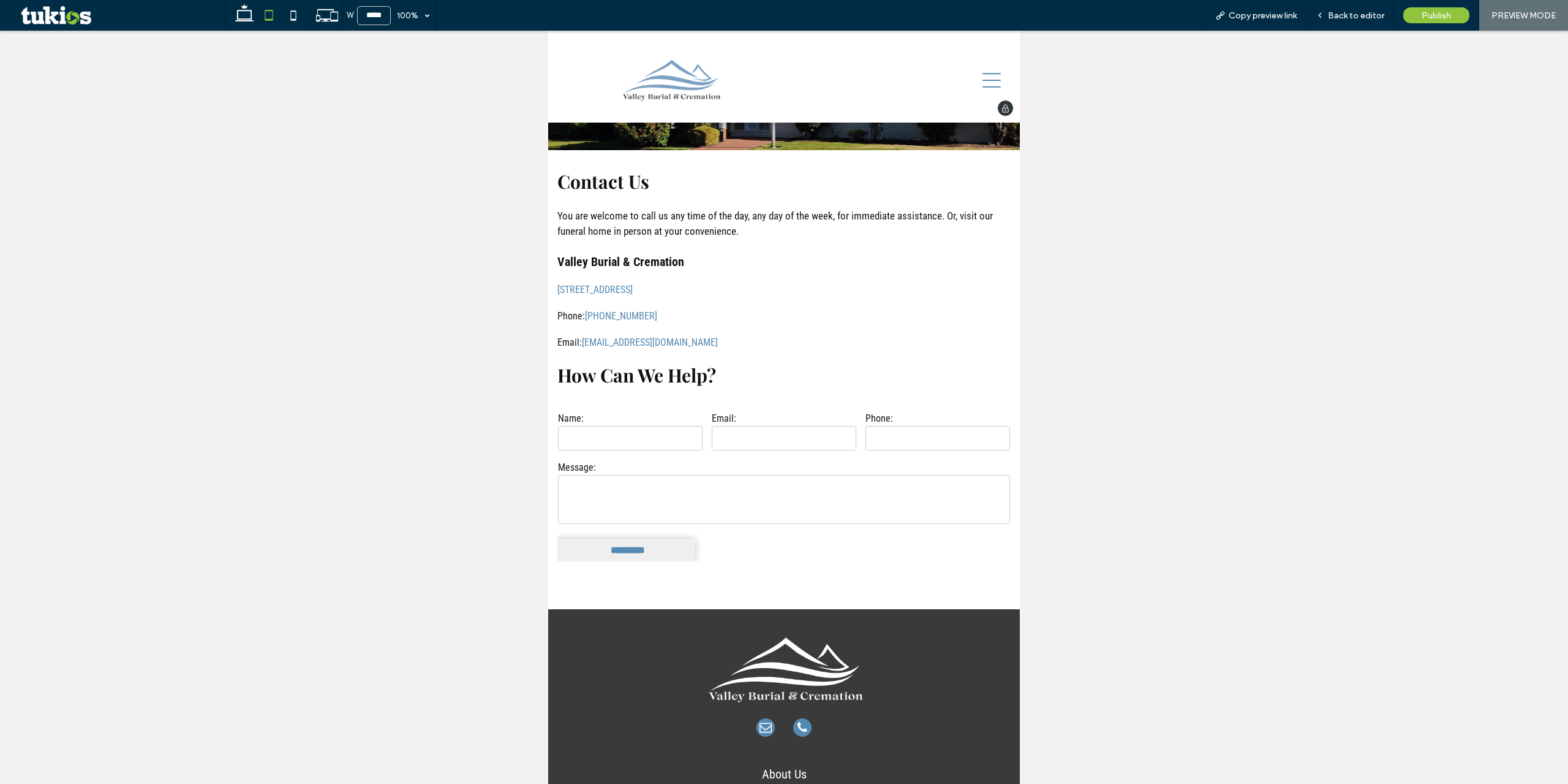
click at [991, 73] on icon at bounding box center [992, 80] width 19 height 19
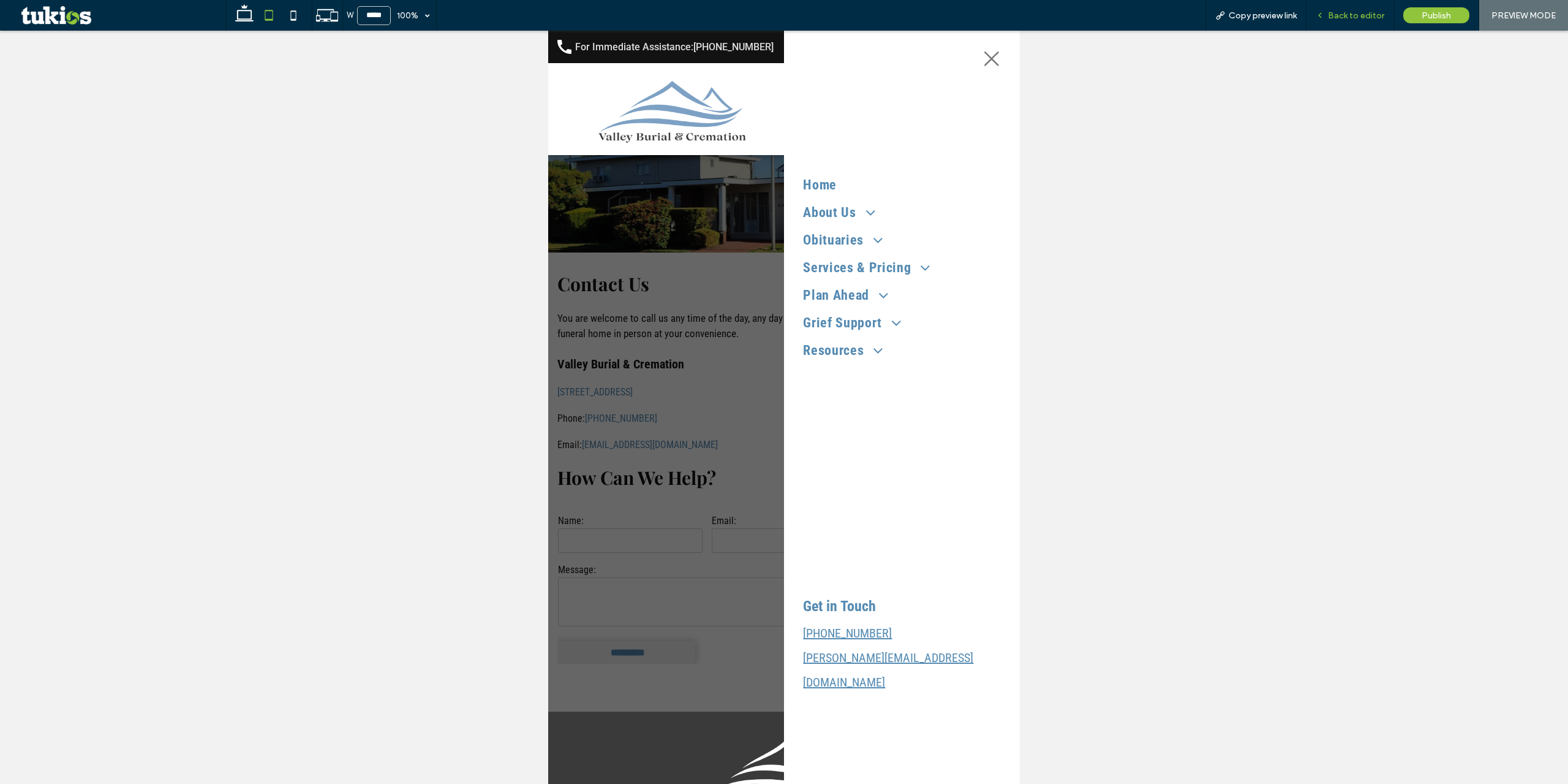
click at [1354, 17] on span "Back to editor" at bounding box center [1356, 16] width 56 height 11
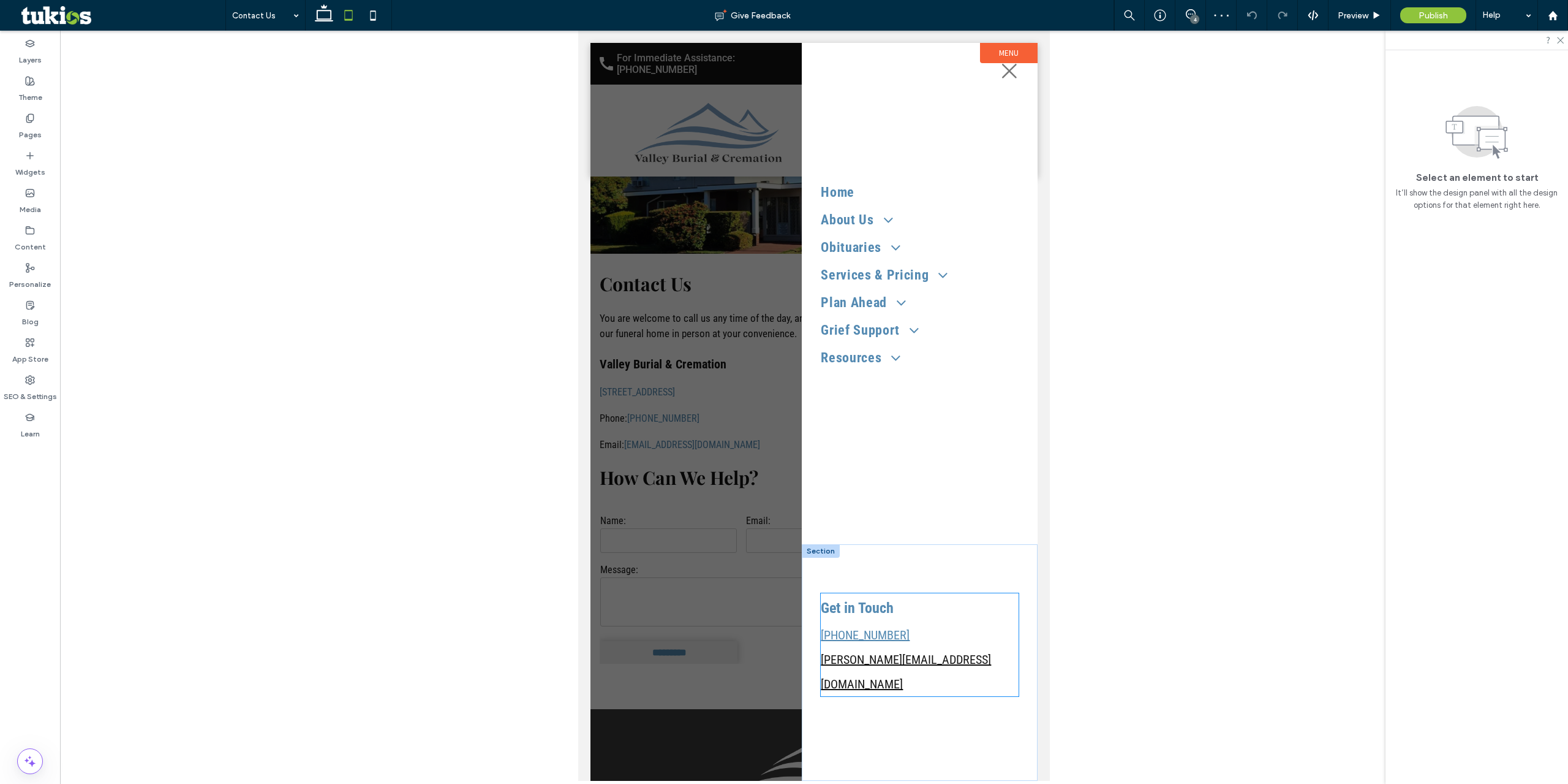
click at [854, 682] on link "brian@valleyburialcremation.com" at bounding box center [905, 672] width 170 height 39
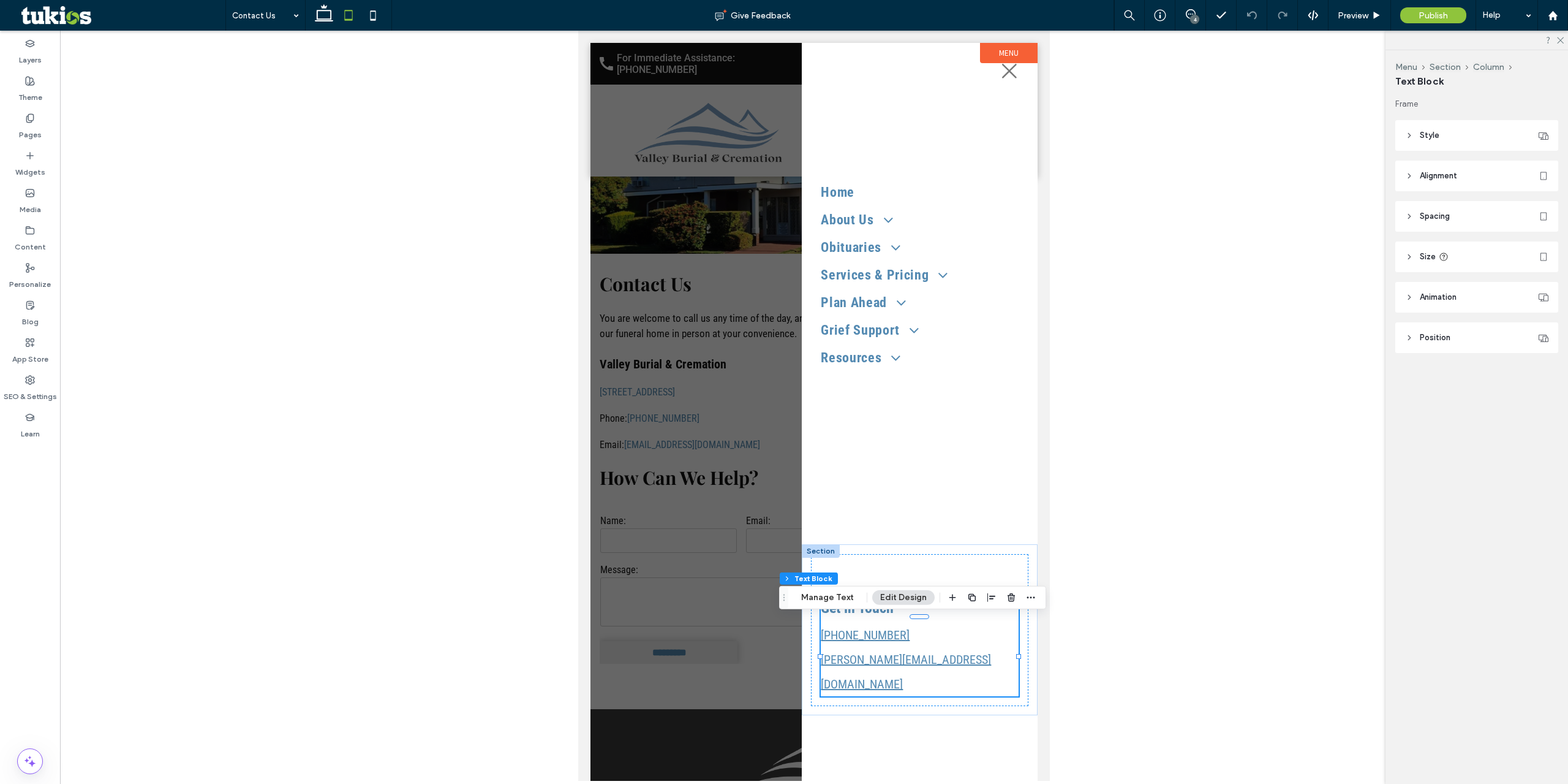
click at [987, 680] on p "brian@valleyburialcremation.com" at bounding box center [919, 672] width 198 height 49
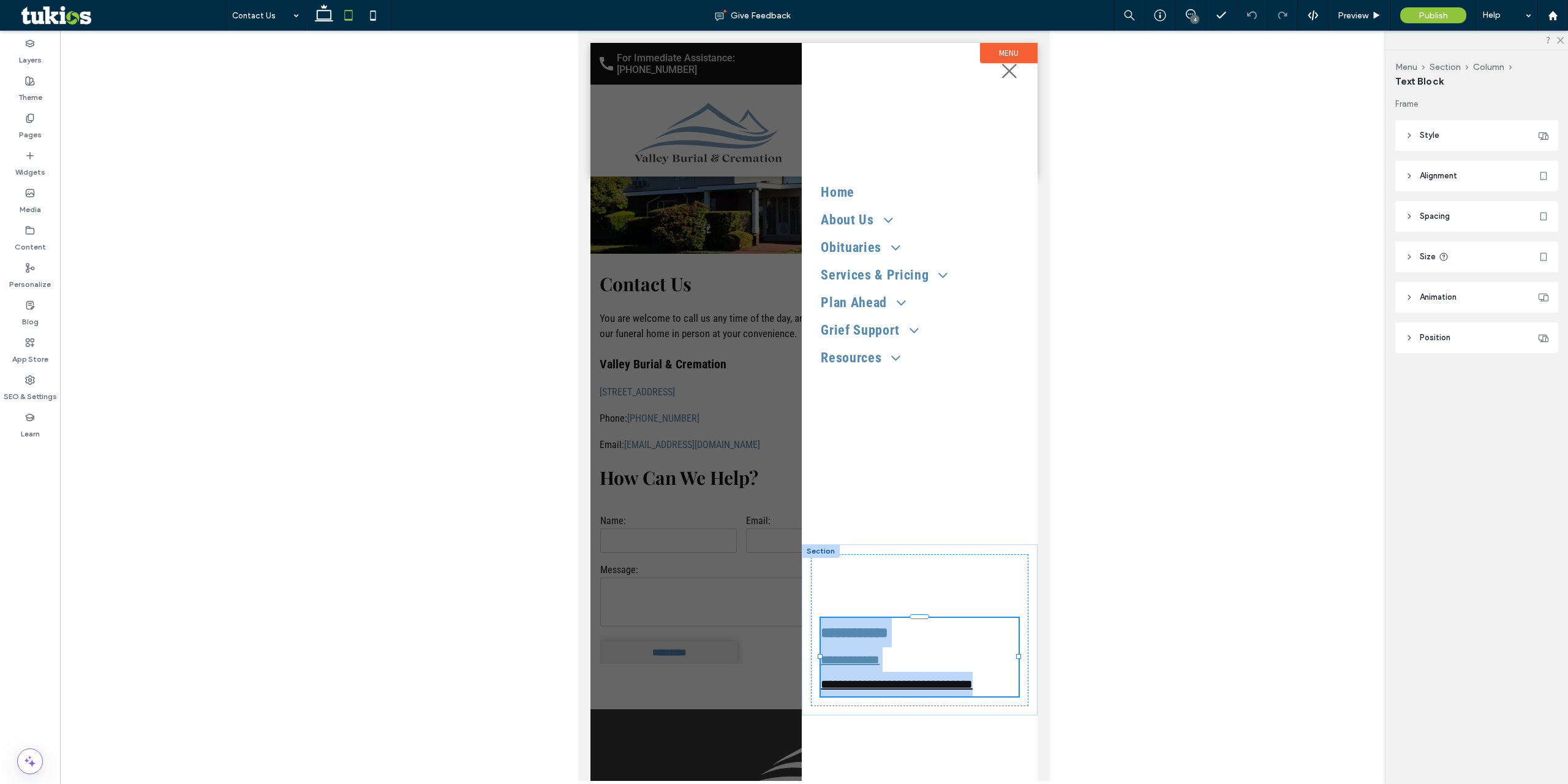
type input "**********"
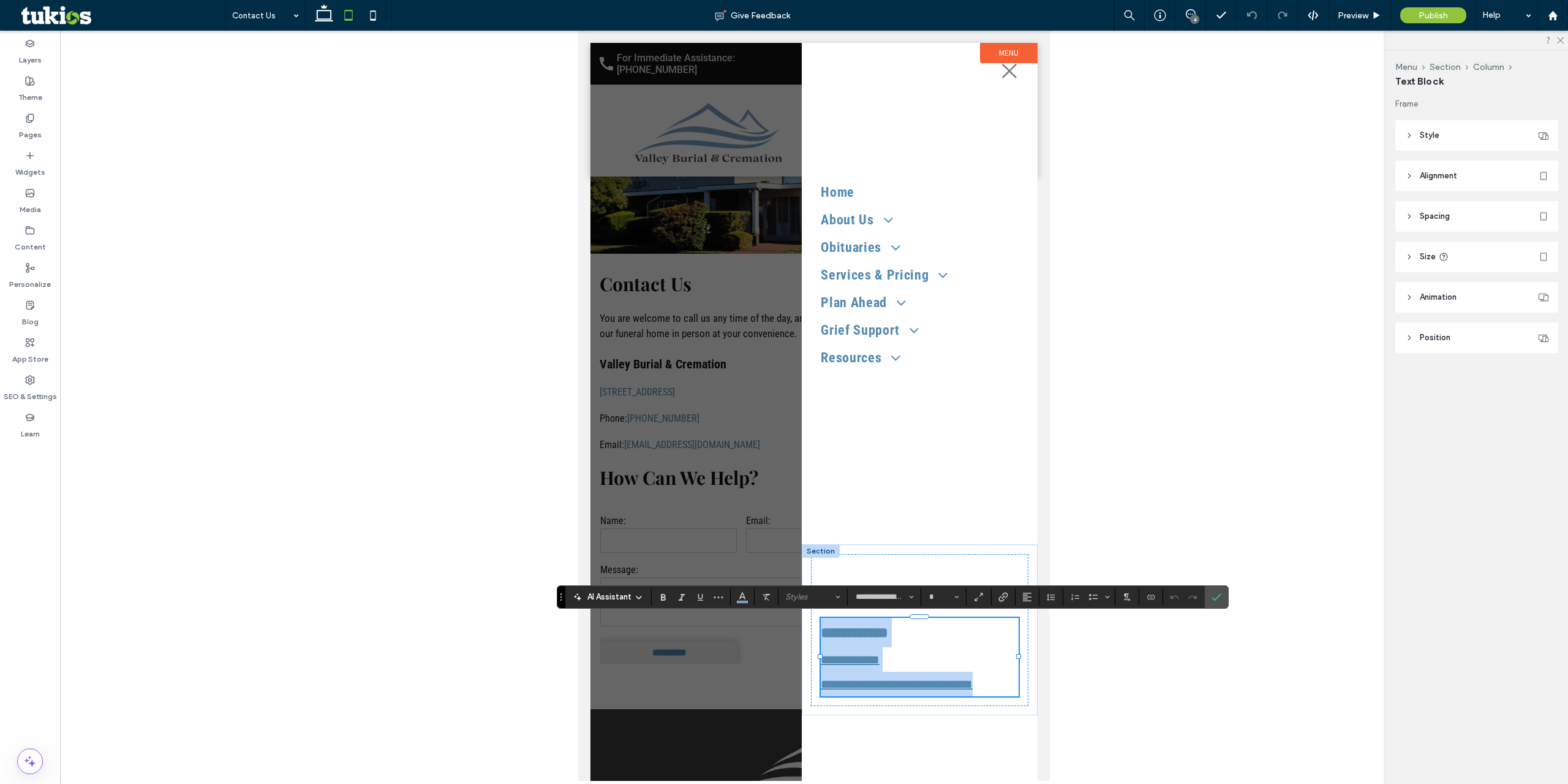
click at [985, 687] on p "**********" at bounding box center [919, 684] width 198 height 25
type input "**"
drag, startPoint x: 985, startPoint y: 686, endPoint x: 822, endPoint y: 684, distance: 163.0
click at [822, 684] on p "**********" at bounding box center [919, 684] width 198 height 25
click at [1002, 600] on icon "Link" at bounding box center [1003, 597] width 10 height 10
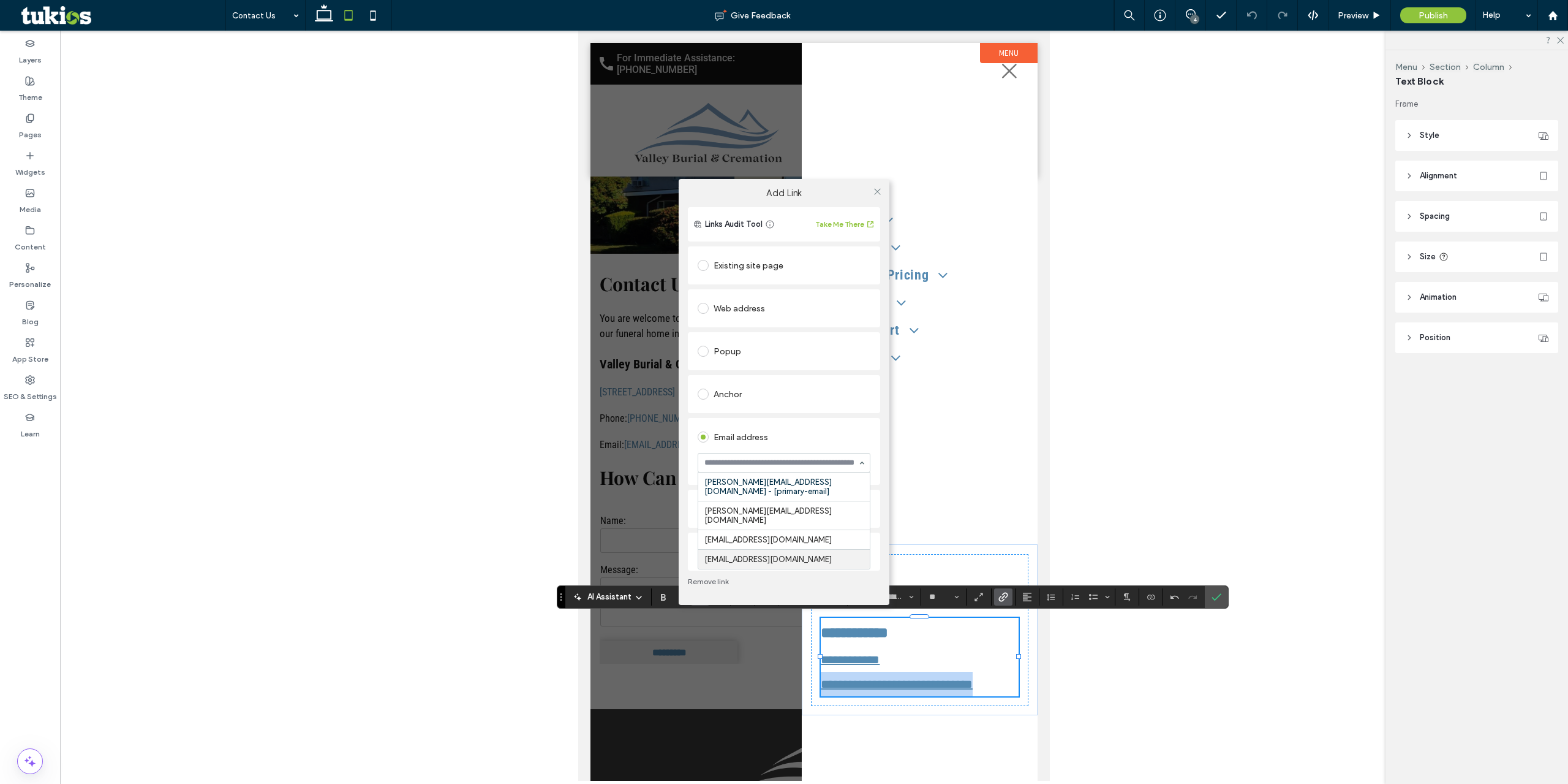
click at [853, 685] on div "Add Link Links Audit Tool Take Me There Existing site page Web address Popup An…" at bounding box center [784, 392] width 1568 height 784
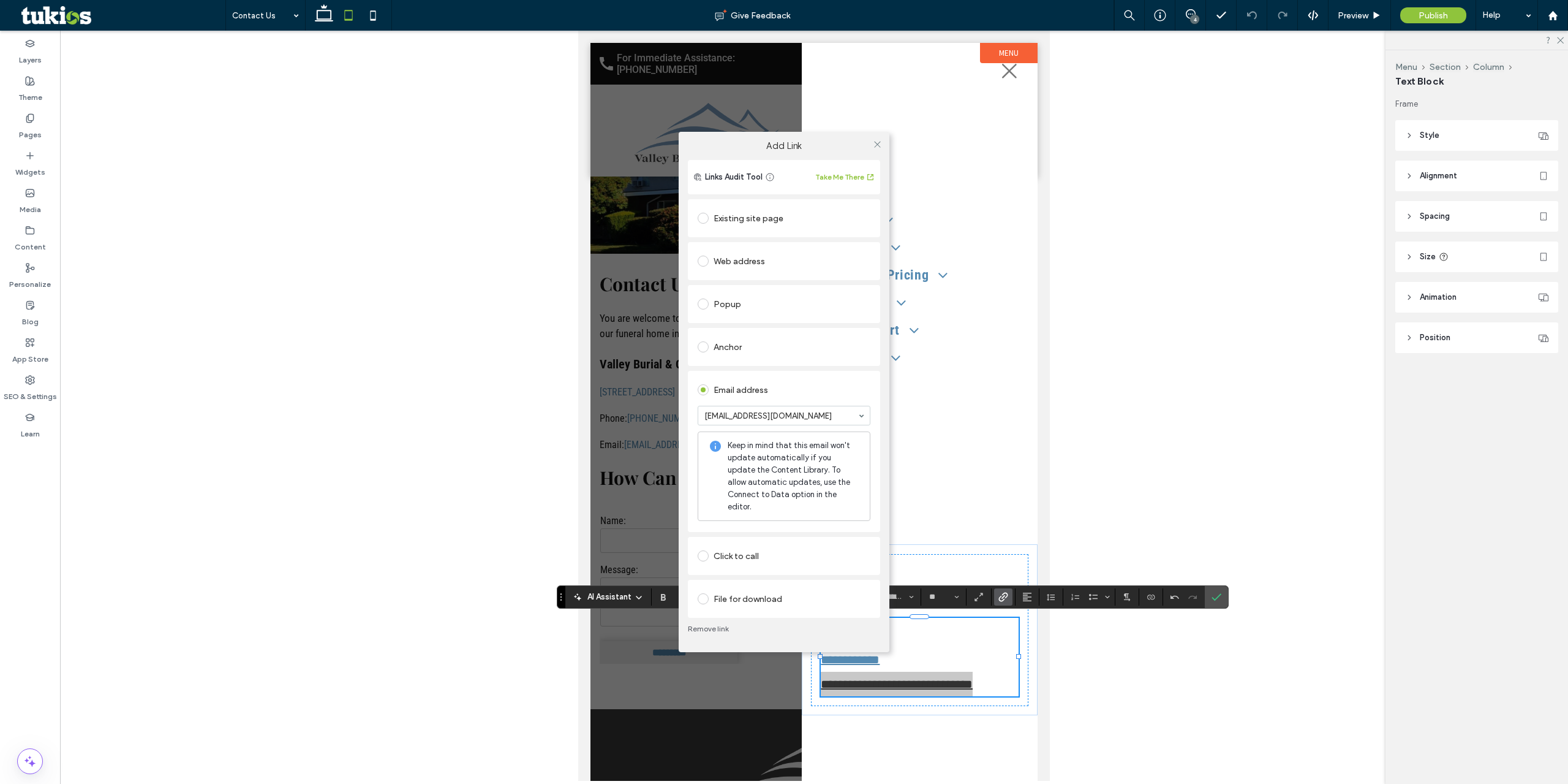
click at [848, 684] on div "Add Link Links Audit Tool Take Me There Existing site page Web address Popup An…" at bounding box center [784, 392] width 1568 height 784
click at [845, 685] on div "Add Link Links Audit Tool Take Me There Existing site page Web address Popup An…" at bounding box center [784, 392] width 1568 height 784
click at [874, 148] on icon at bounding box center [877, 144] width 9 height 9
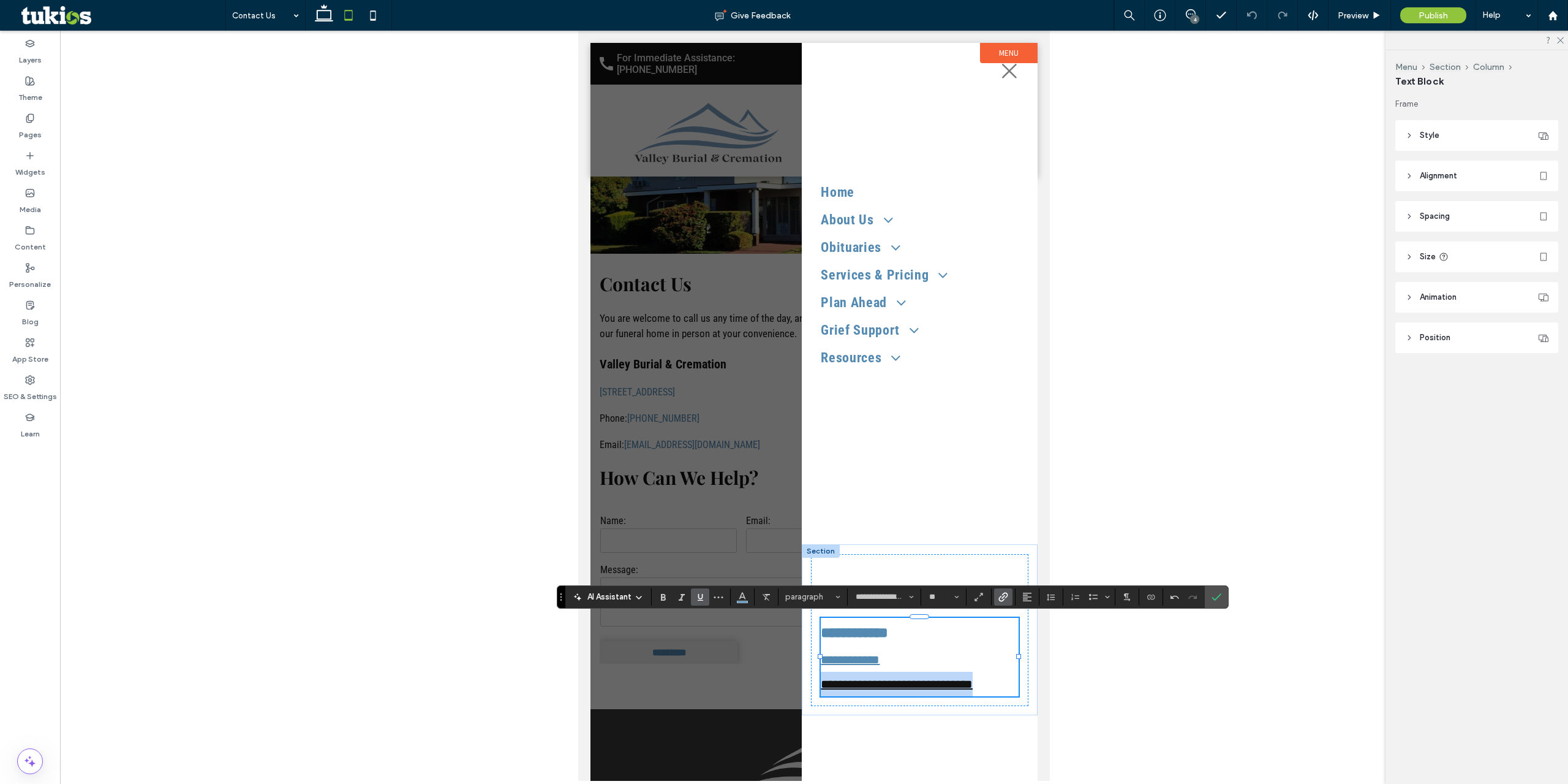
click at [841, 688] on link "**********" at bounding box center [897, 684] width 152 height 12
drag, startPoint x: 846, startPoint y: 685, endPoint x: 862, endPoint y: 683, distance: 16.1
click at [846, 685] on link "**********" at bounding box center [897, 684] width 152 height 12
drag, startPoint x: 840, startPoint y: 687, endPoint x: 977, endPoint y: 689, distance: 137.0
click at [968, 689] on link "**********" at bounding box center [904, 684] width 127 height 12
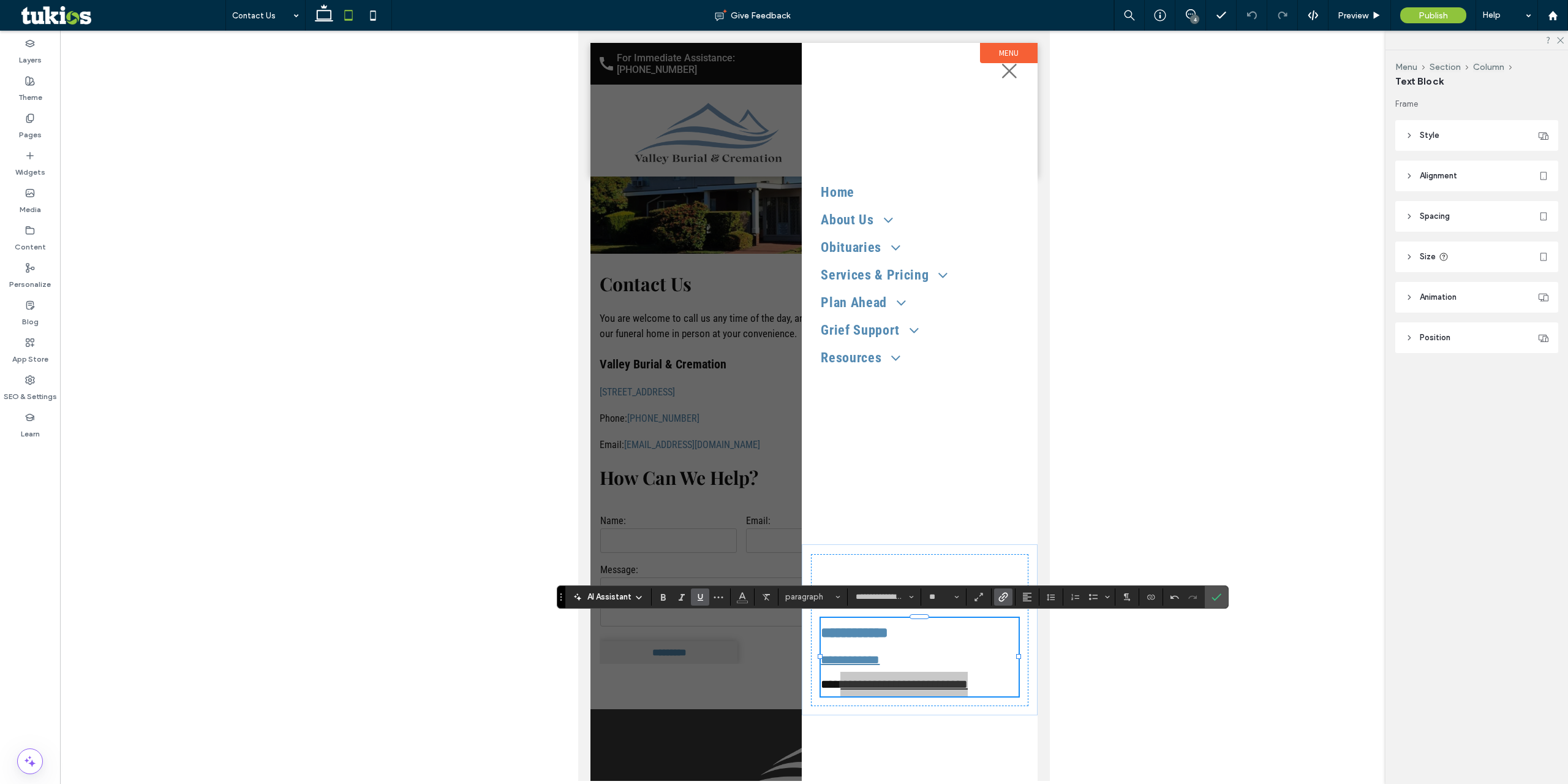
click at [1007, 601] on icon "Link" at bounding box center [1003, 597] width 10 height 10
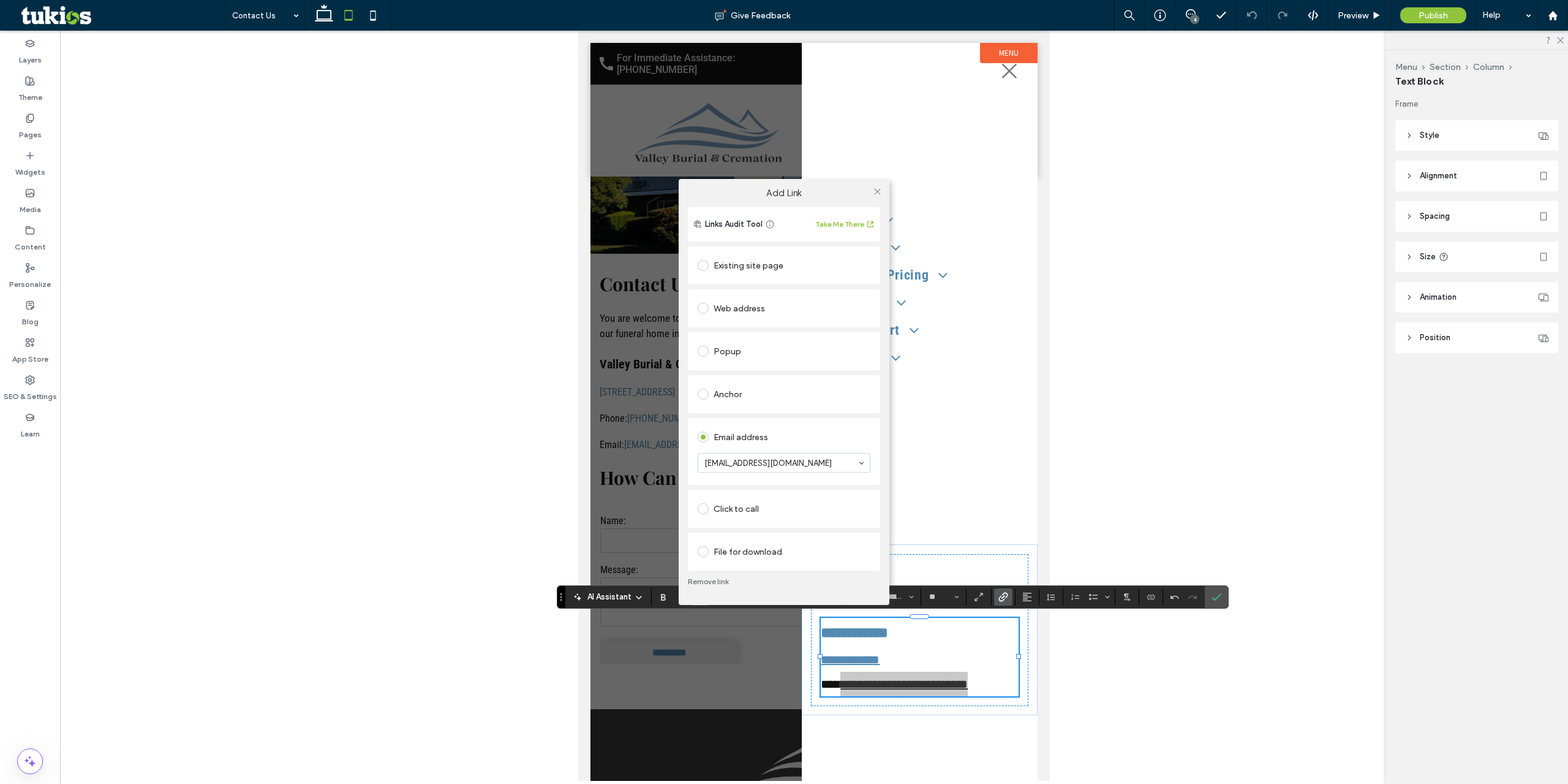
click at [709, 583] on link "Remove link" at bounding box center [784, 581] width 192 height 10
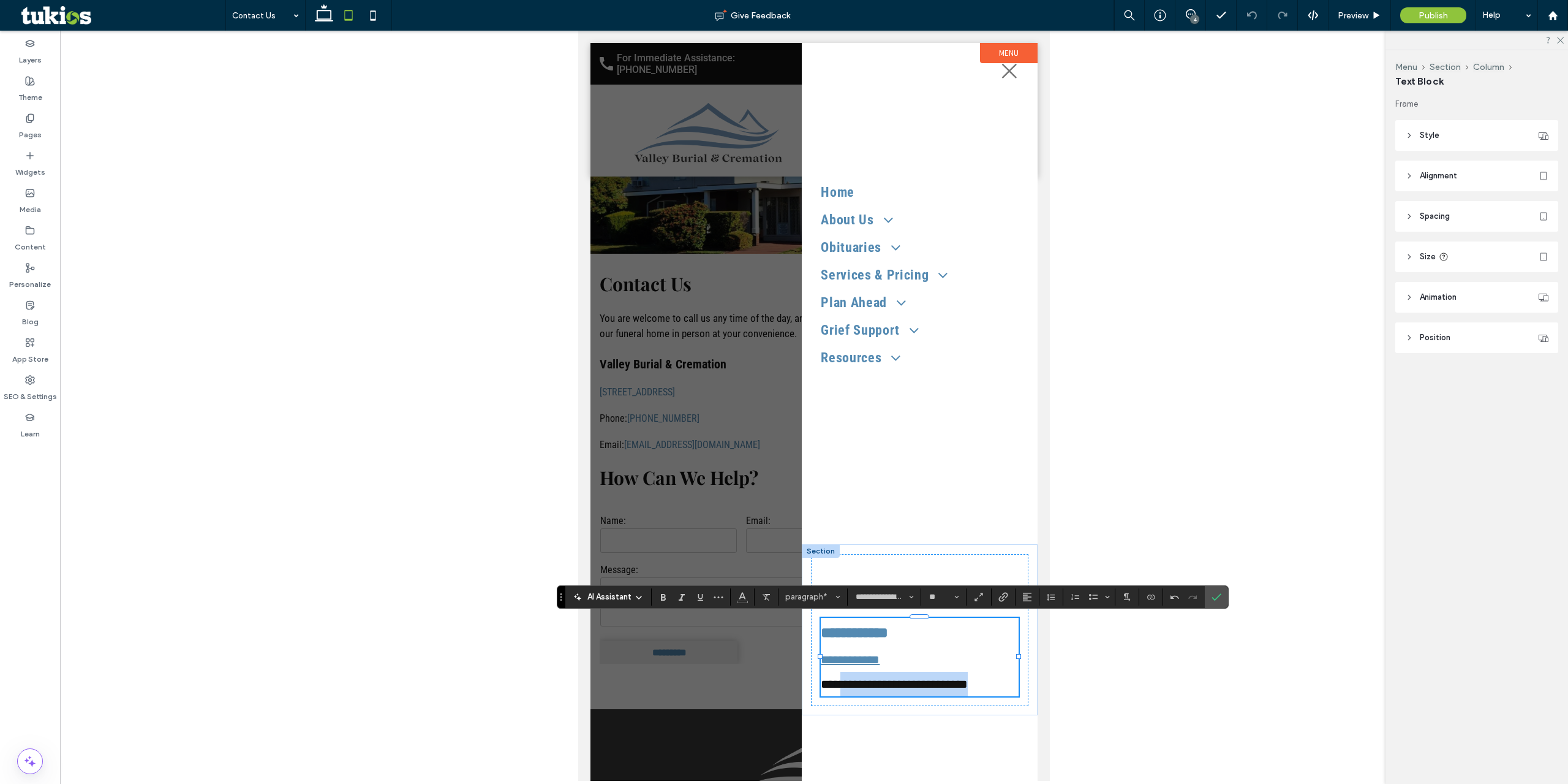
click at [945, 673] on p "**********" at bounding box center [919, 684] width 198 height 25
drag, startPoint x: 977, startPoint y: 682, endPoint x: 838, endPoint y: 685, distance: 139.0
click at [968, 689] on span "**********" at bounding box center [894, 684] width 147 height 12
click at [968, 684] on span "**********" at bounding box center [894, 684] width 147 height 12
type input "*"
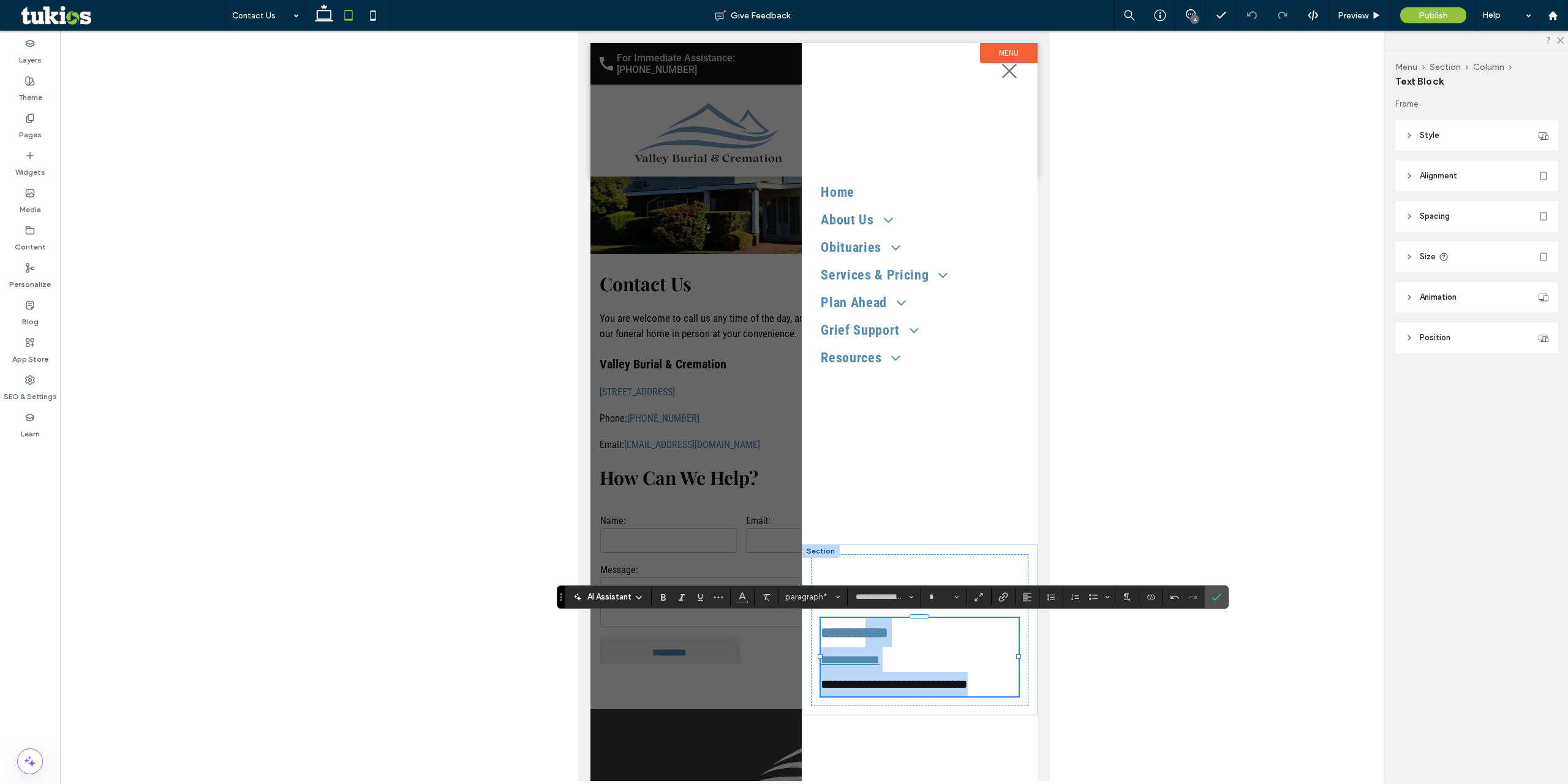
drag, startPoint x: 975, startPoint y: 684, endPoint x: 821, endPoint y: 682, distance: 154.0
click at [821, 682] on div "**********" at bounding box center [919, 629] width 236 height 171
click at [917, 681] on span "**********" at bounding box center [894, 684] width 147 height 12
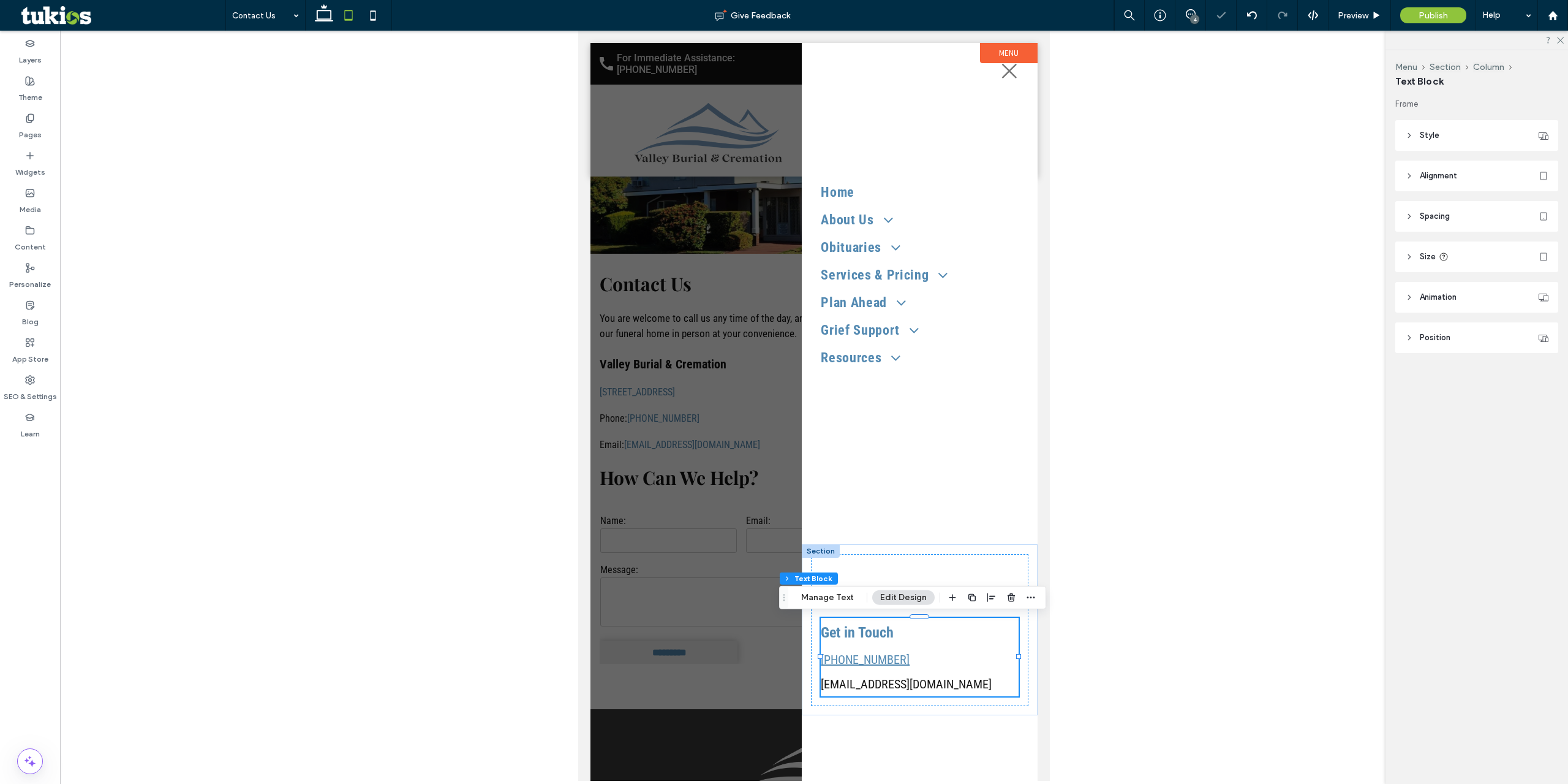
click at [961, 685] on span "info@valleyburialcremation.com" at bounding box center [906, 683] width 171 height 15
type input "**********"
click at [961, 685] on span "**********" at bounding box center [894, 684] width 147 height 12
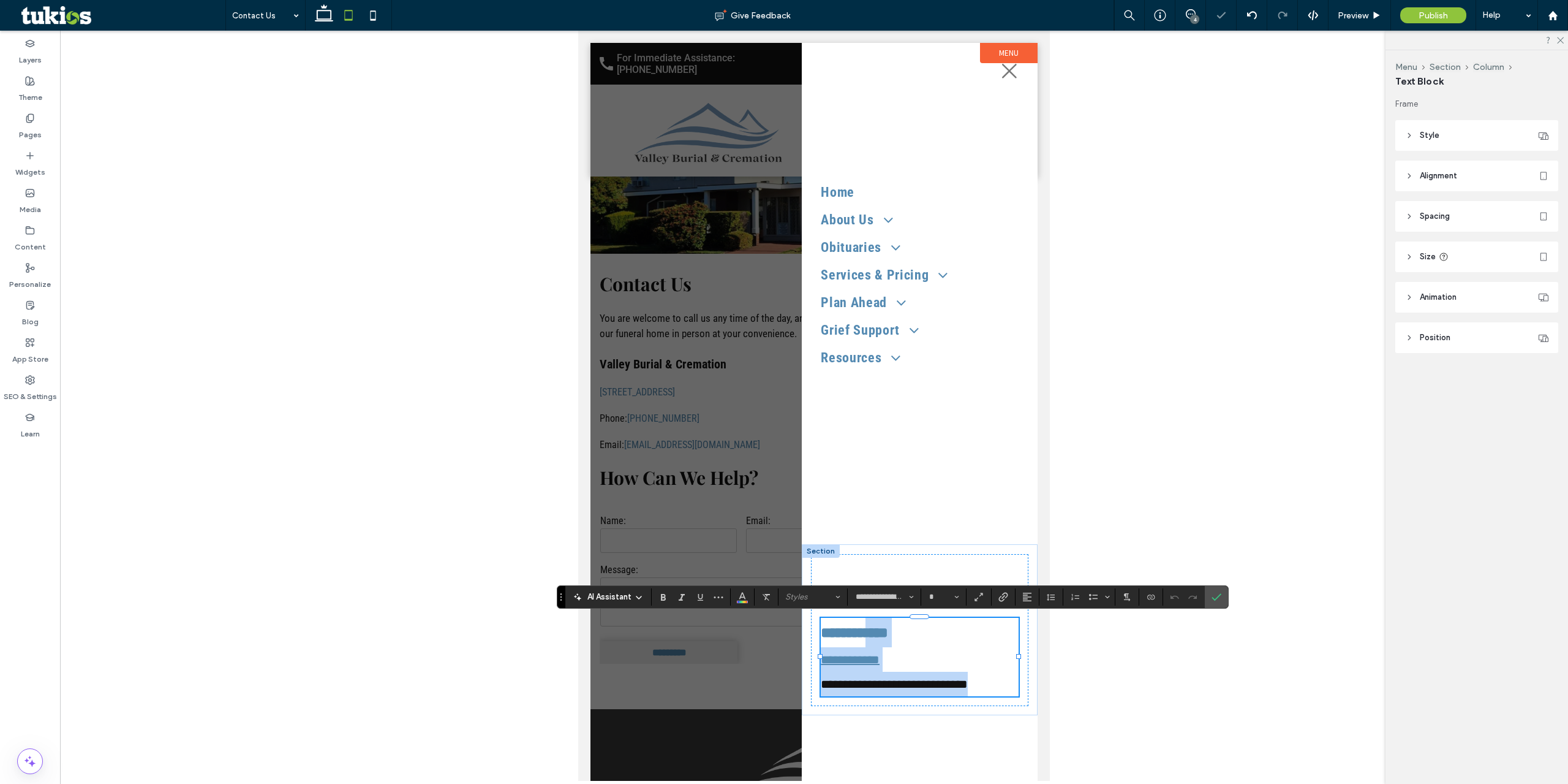
click at [967, 686] on span "**********" at bounding box center [894, 684] width 147 height 12
drag, startPoint x: 975, startPoint y: 686, endPoint x: 827, endPoint y: 681, distance: 148.1
click at [821, 682] on div "**********" at bounding box center [919, 629] width 236 height 171
type input "**"
click at [997, 602] on label "Link" at bounding box center [1003, 596] width 19 height 17
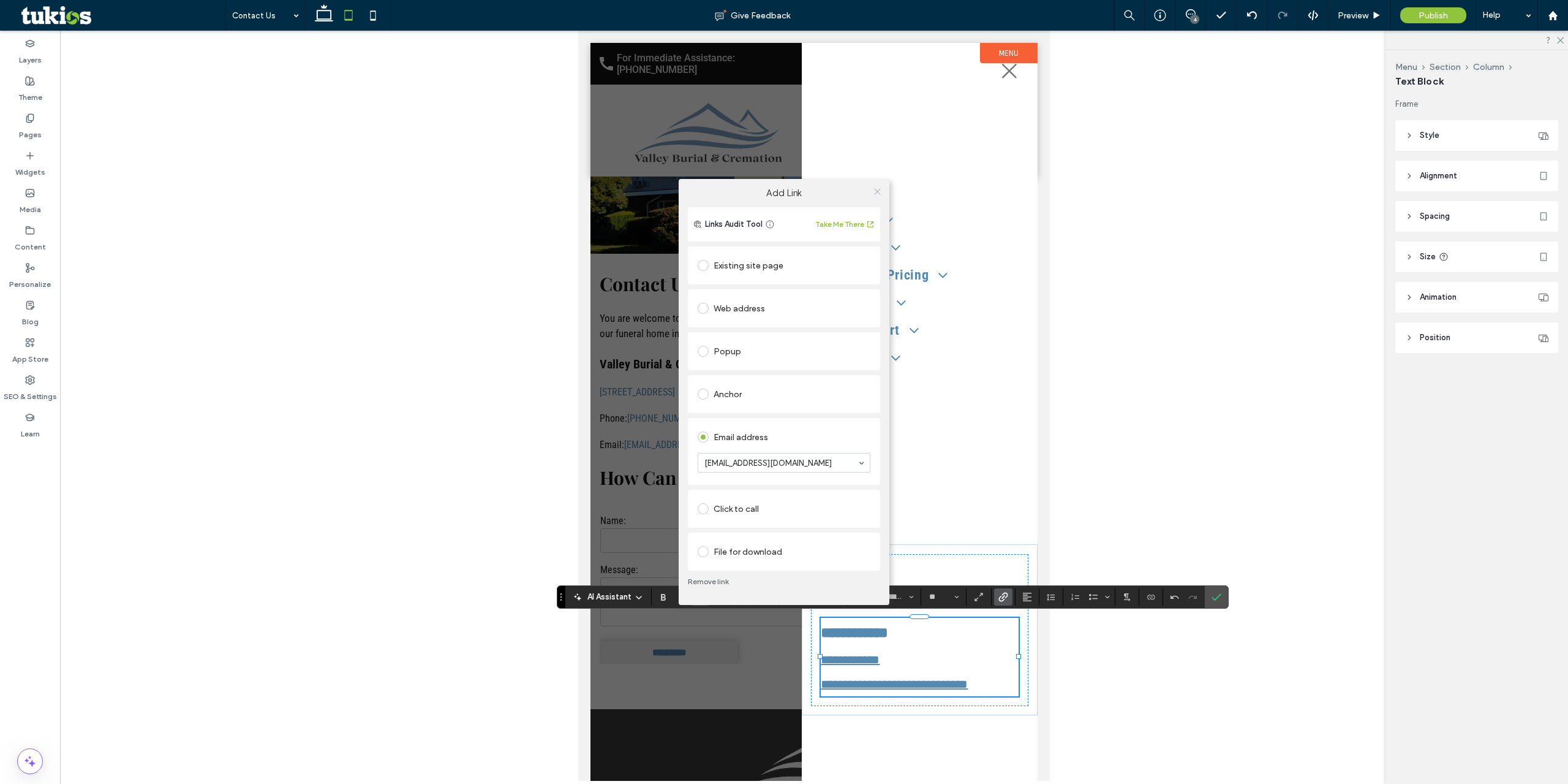
click at [879, 192] on icon at bounding box center [877, 192] width 9 height 9
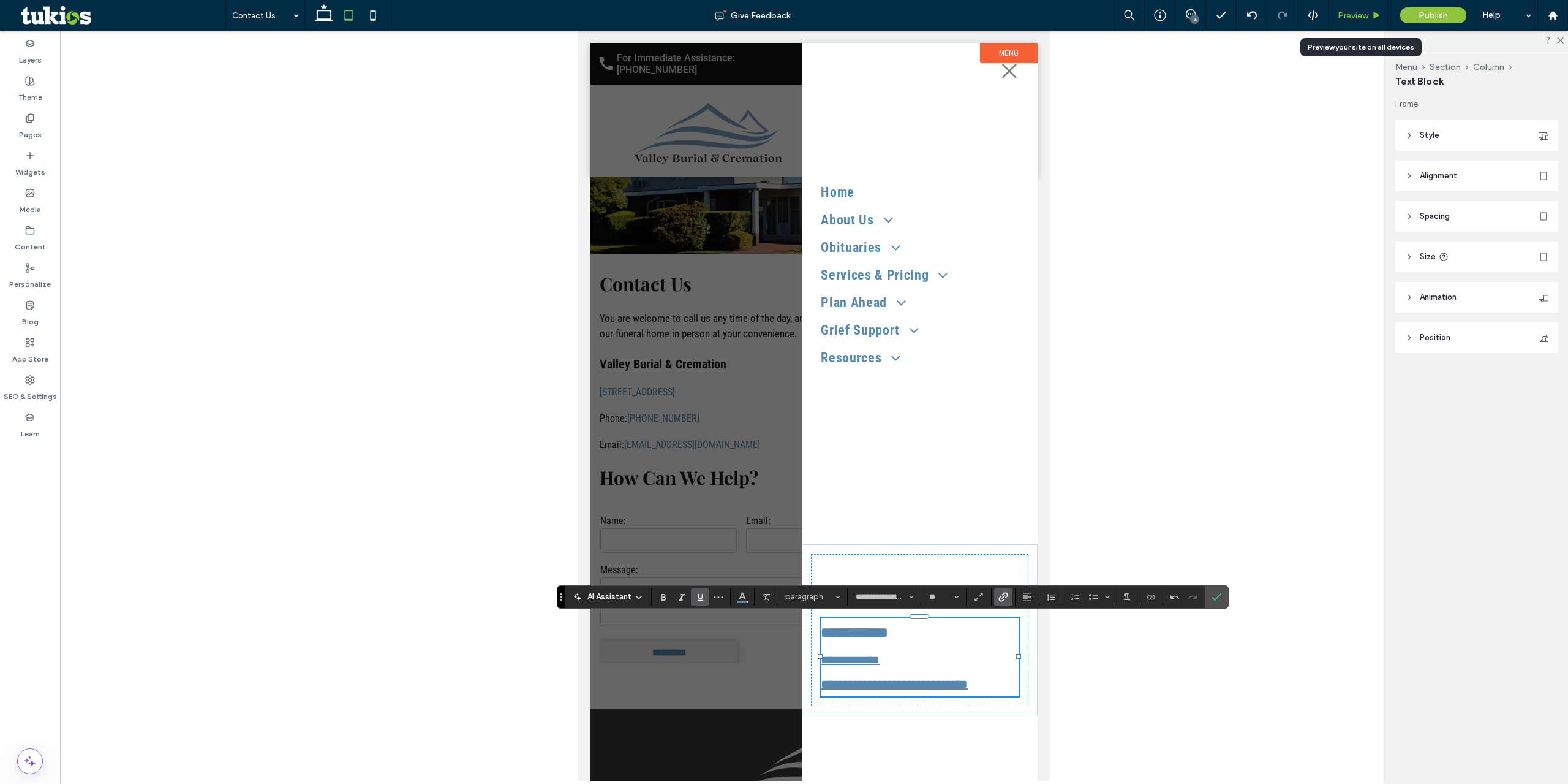
click at [1354, 14] on span "Preview" at bounding box center [1353, 16] width 31 height 11
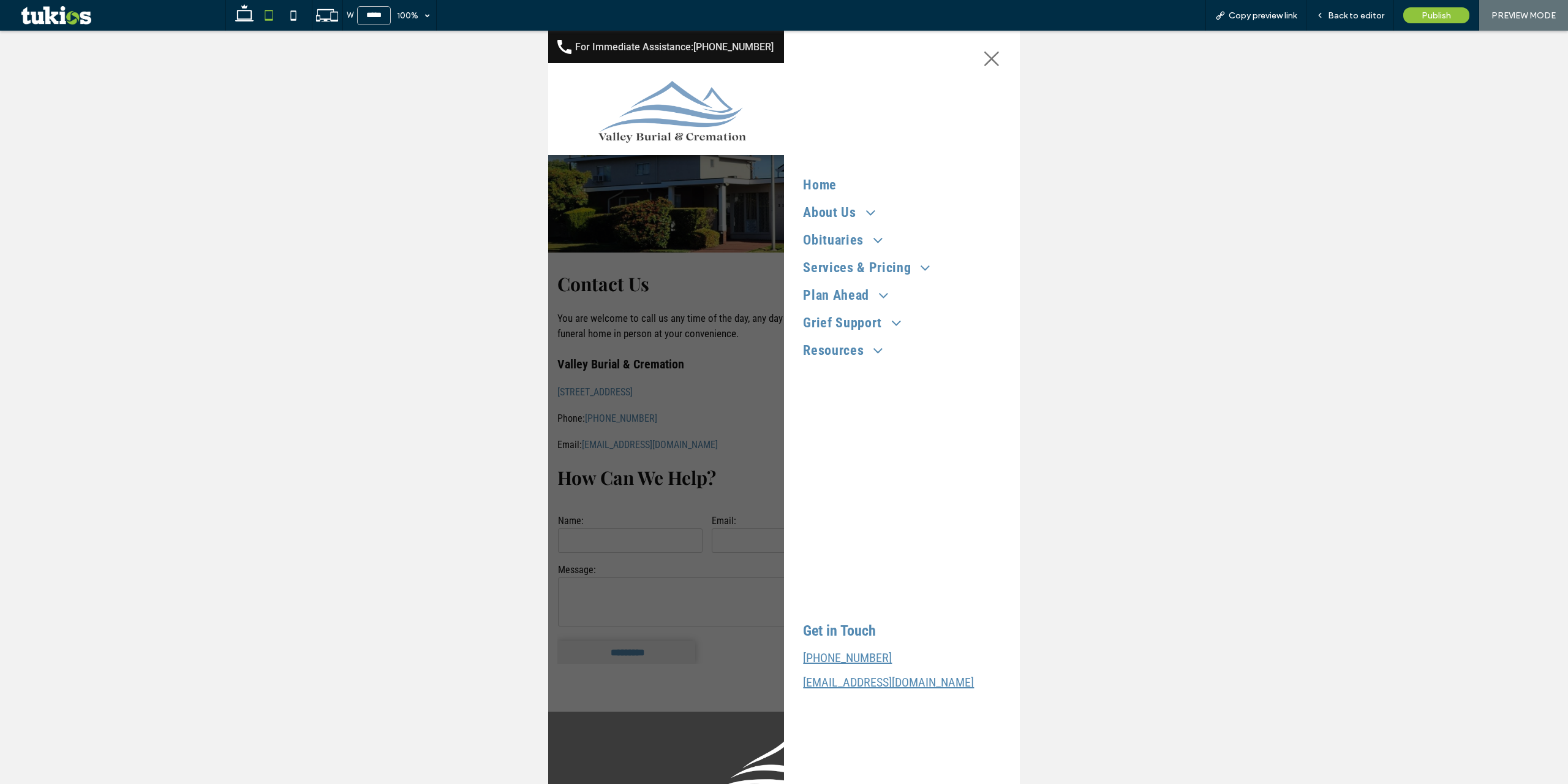
click at [690, 488] on div at bounding box center [784, 407] width 472 height 753
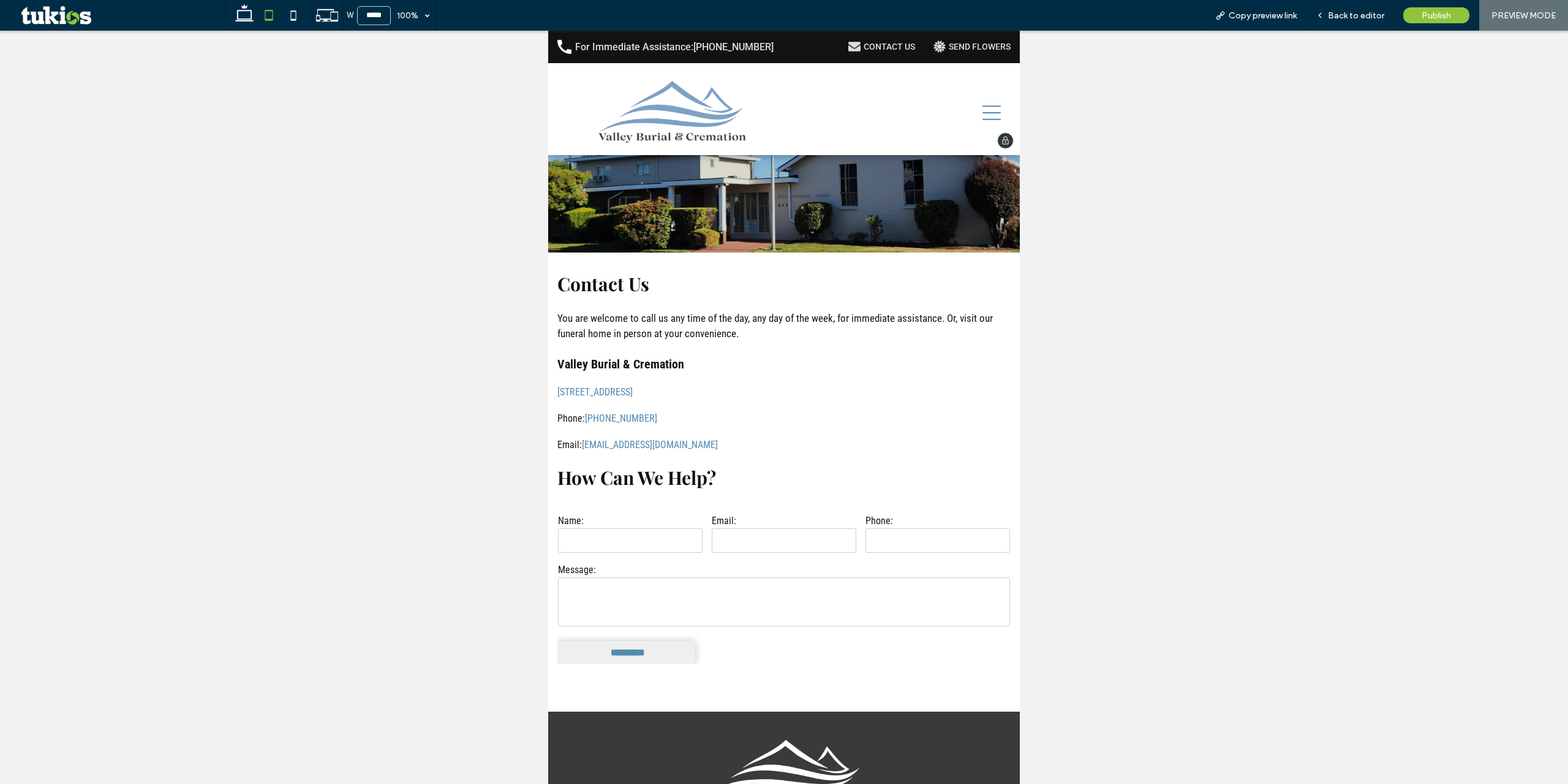
drag, startPoint x: 672, startPoint y: 102, endPoint x: 1220, endPoint y: 132, distance: 548.8
click at [672, 102] on img at bounding box center [671, 113] width 155 height 64
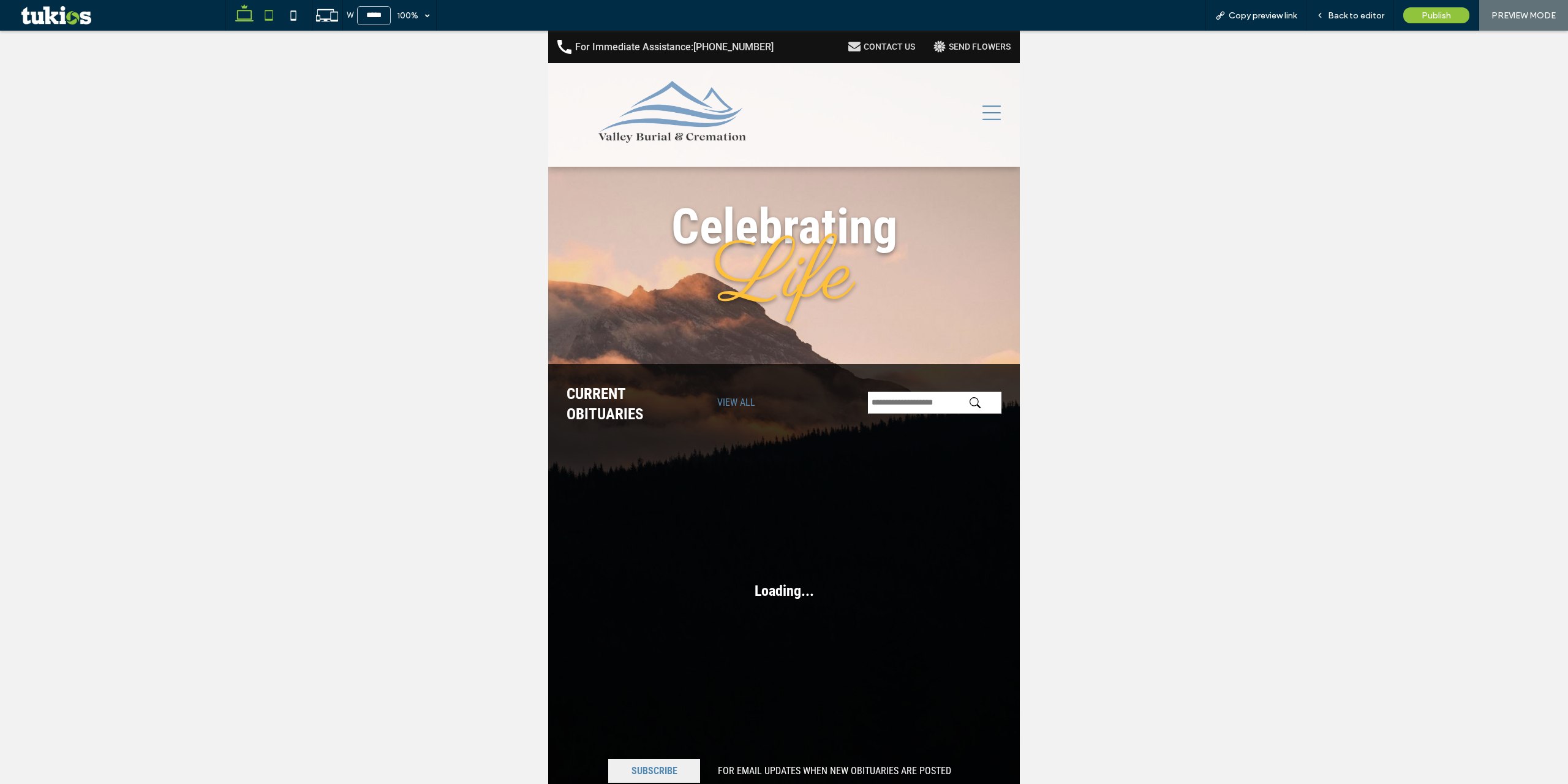
click at [245, 11] on icon at bounding box center [244, 15] width 25 height 25
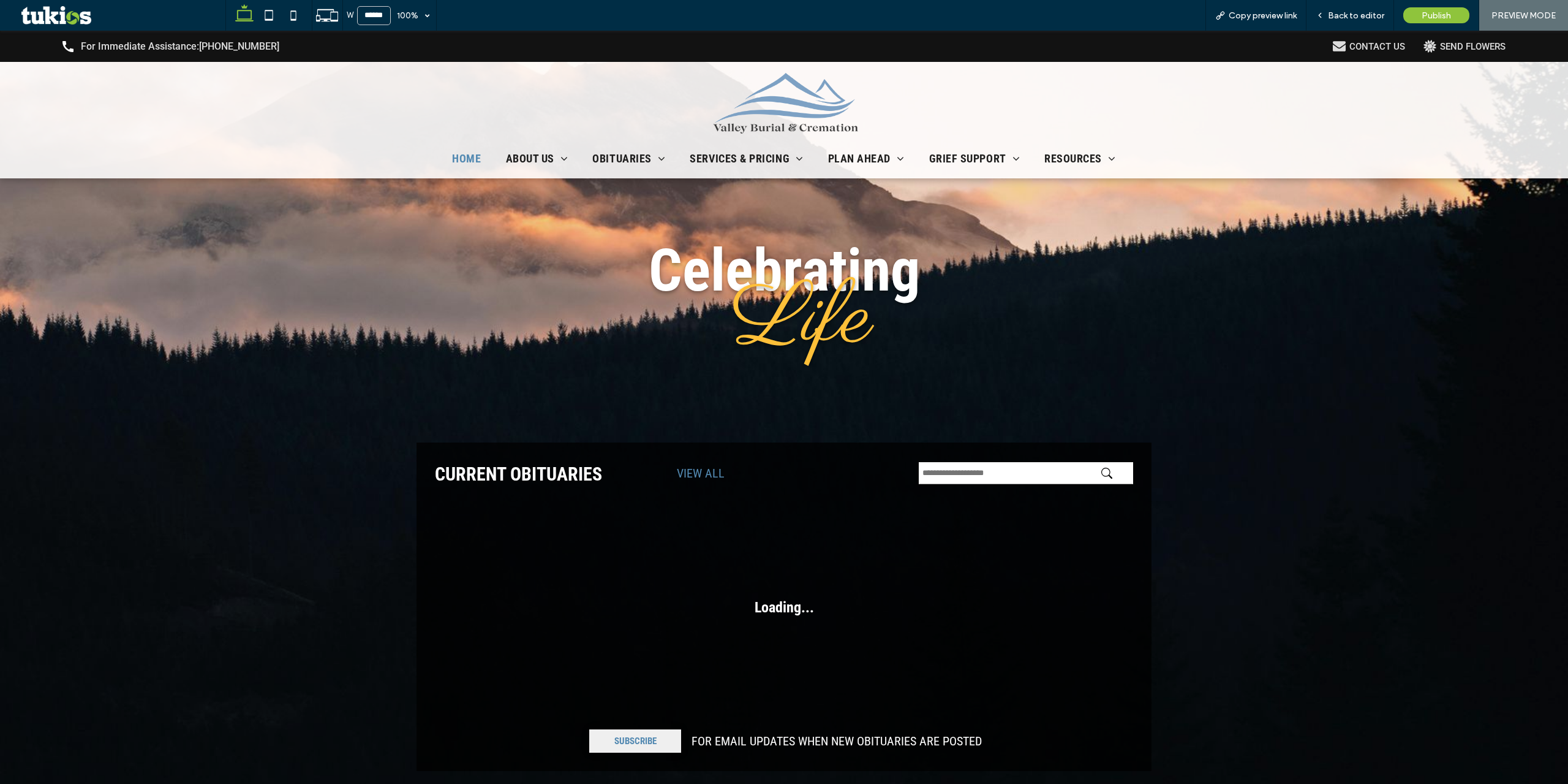
type input "******"
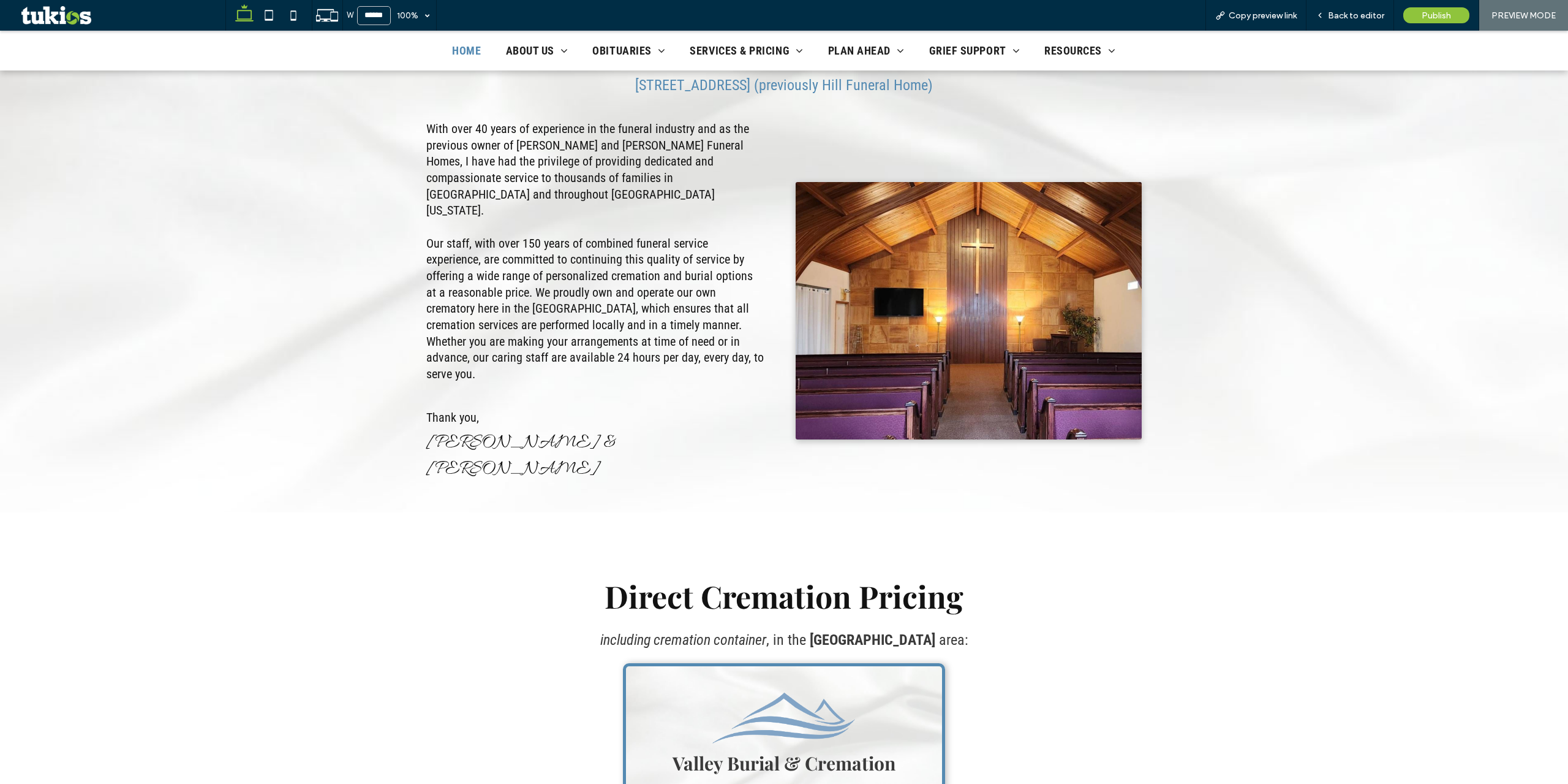
scroll to position [675, 0]
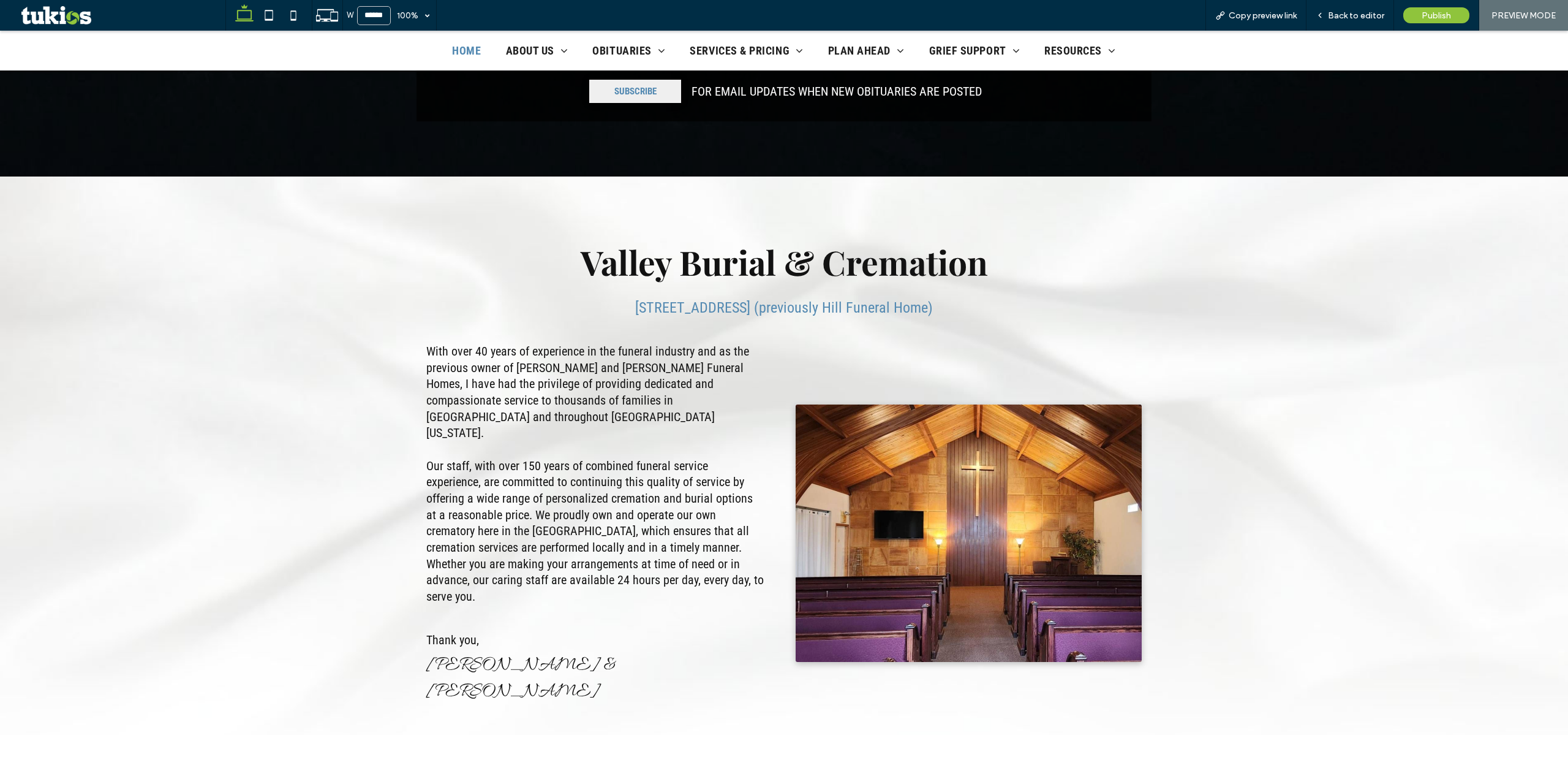
click at [1298, 254] on div "Valley Burial & Cremation 217 E Pioneer Puyallup, WA 98372 (previously Hill Fun…" at bounding box center [784, 456] width 1568 height 558
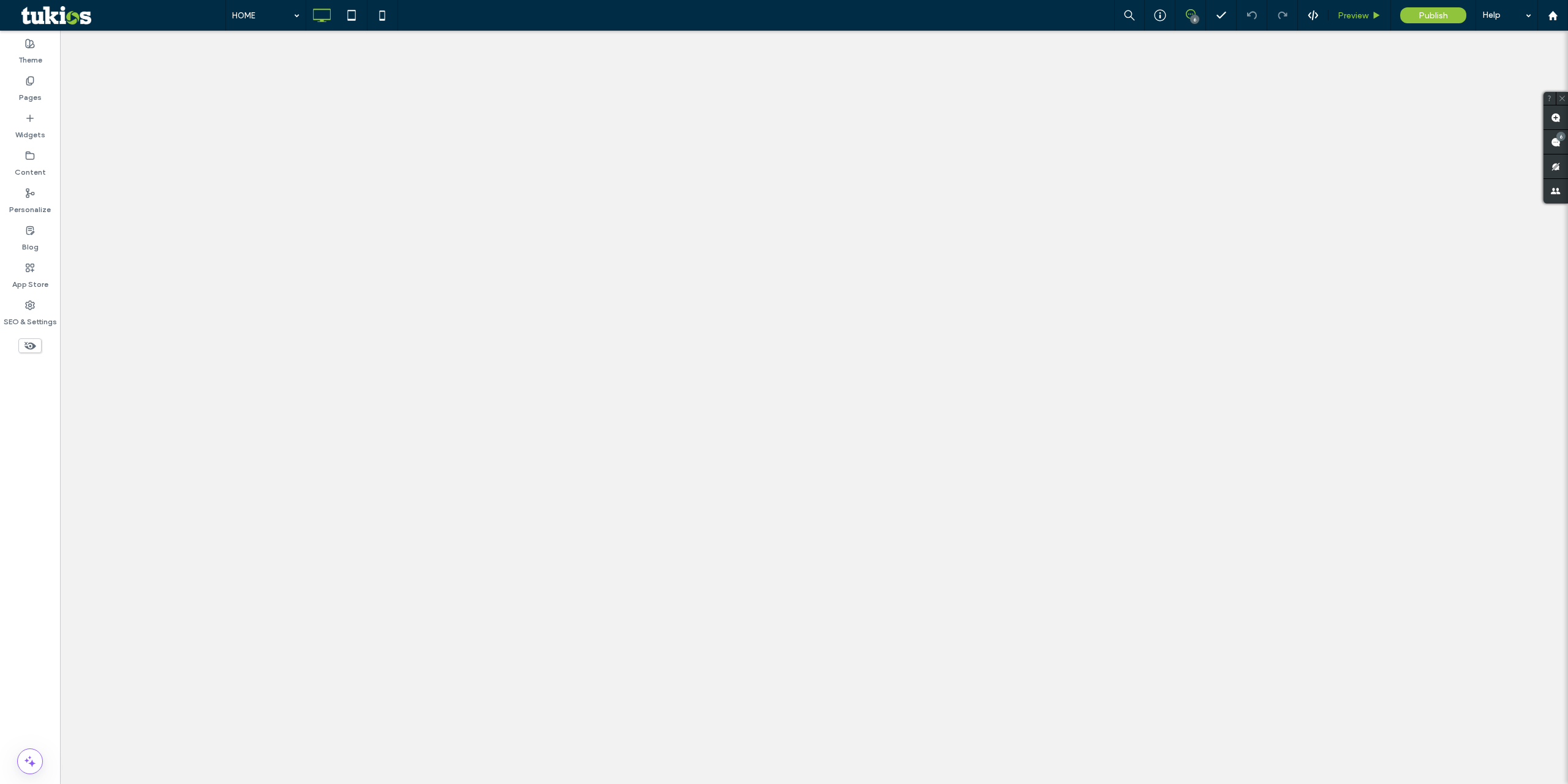
click at [1349, 21] on div "Preview" at bounding box center [1360, 15] width 63 height 31
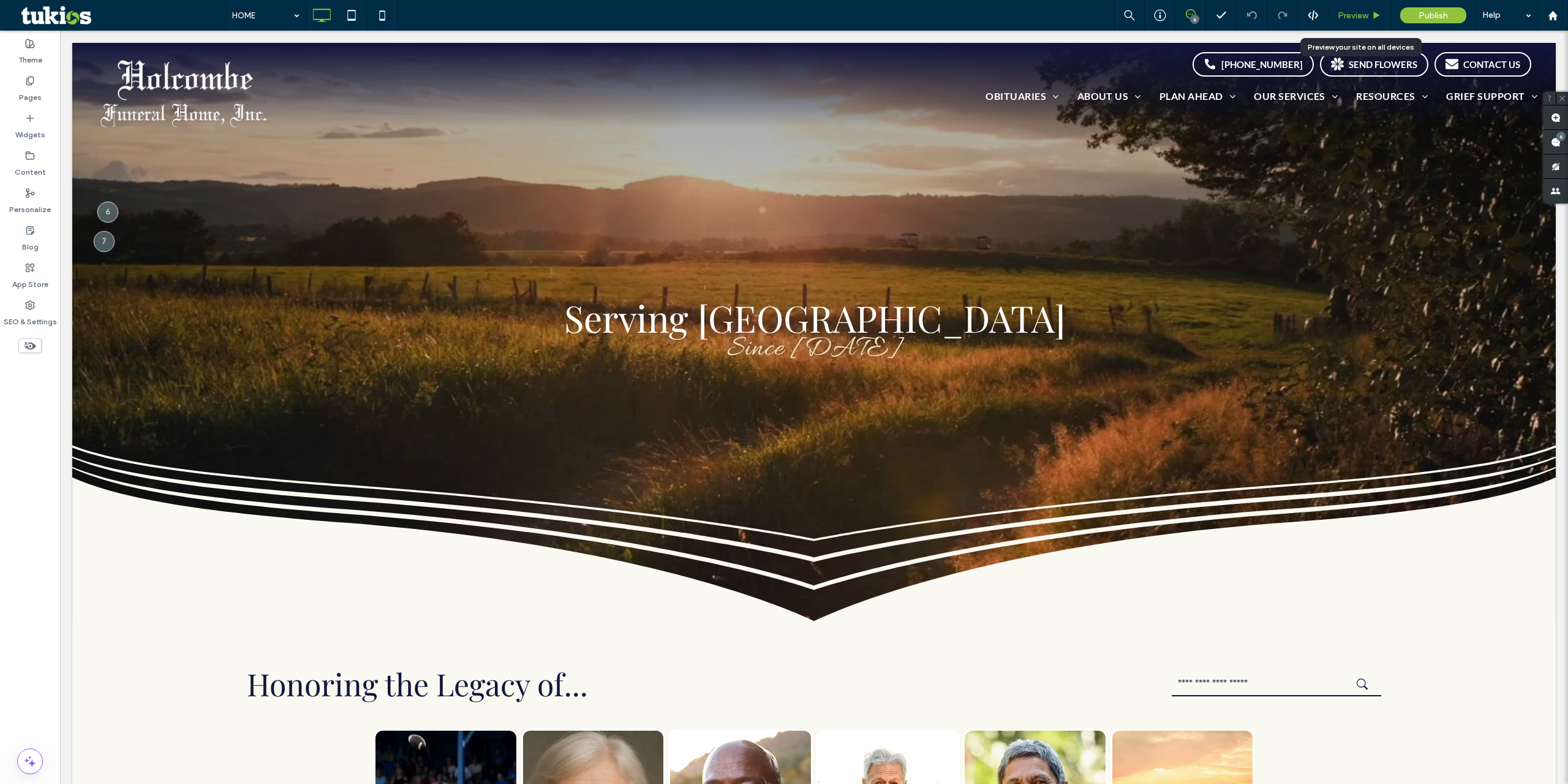
click at [1351, 13] on span "Preview" at bounding box center [1353, 16] width 31 height 11
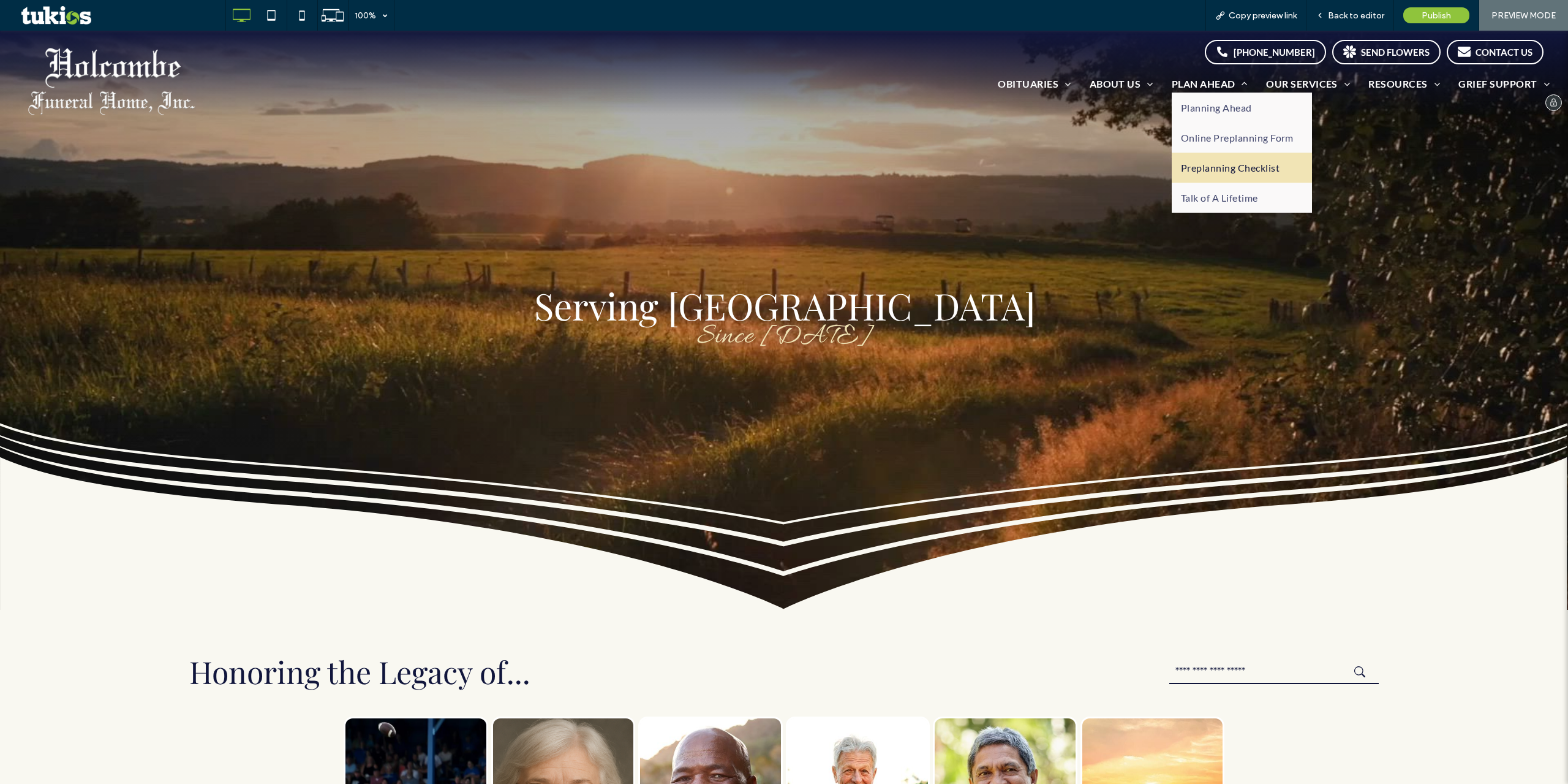
click at [1213, 158] on link "Preplanning Checklist" at bounding box center [1242, 168] width 140 height 30
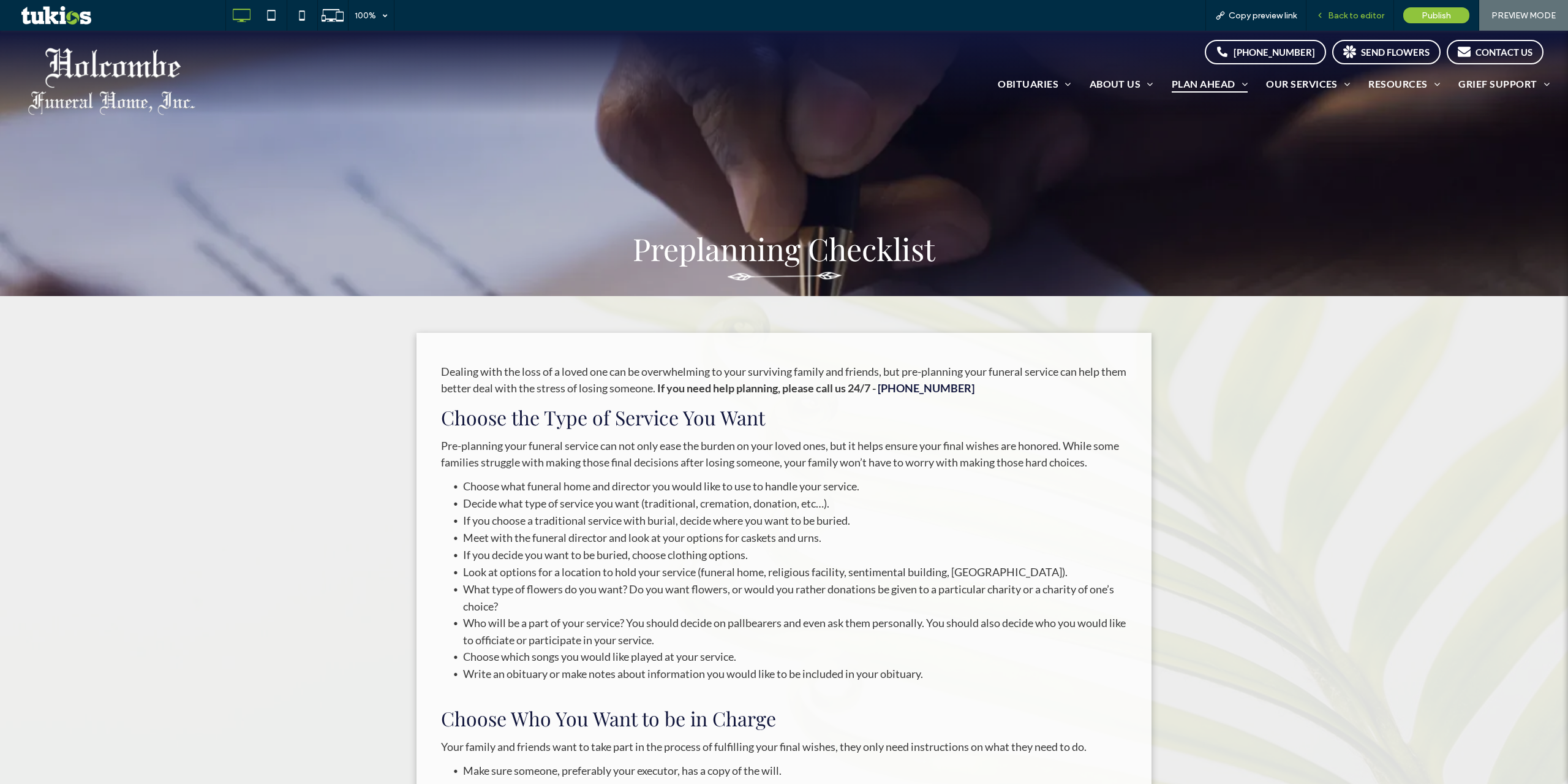
click at [1329, 17] on div "Back to editor" at bounding box center [1350, 16] width 87 height 11
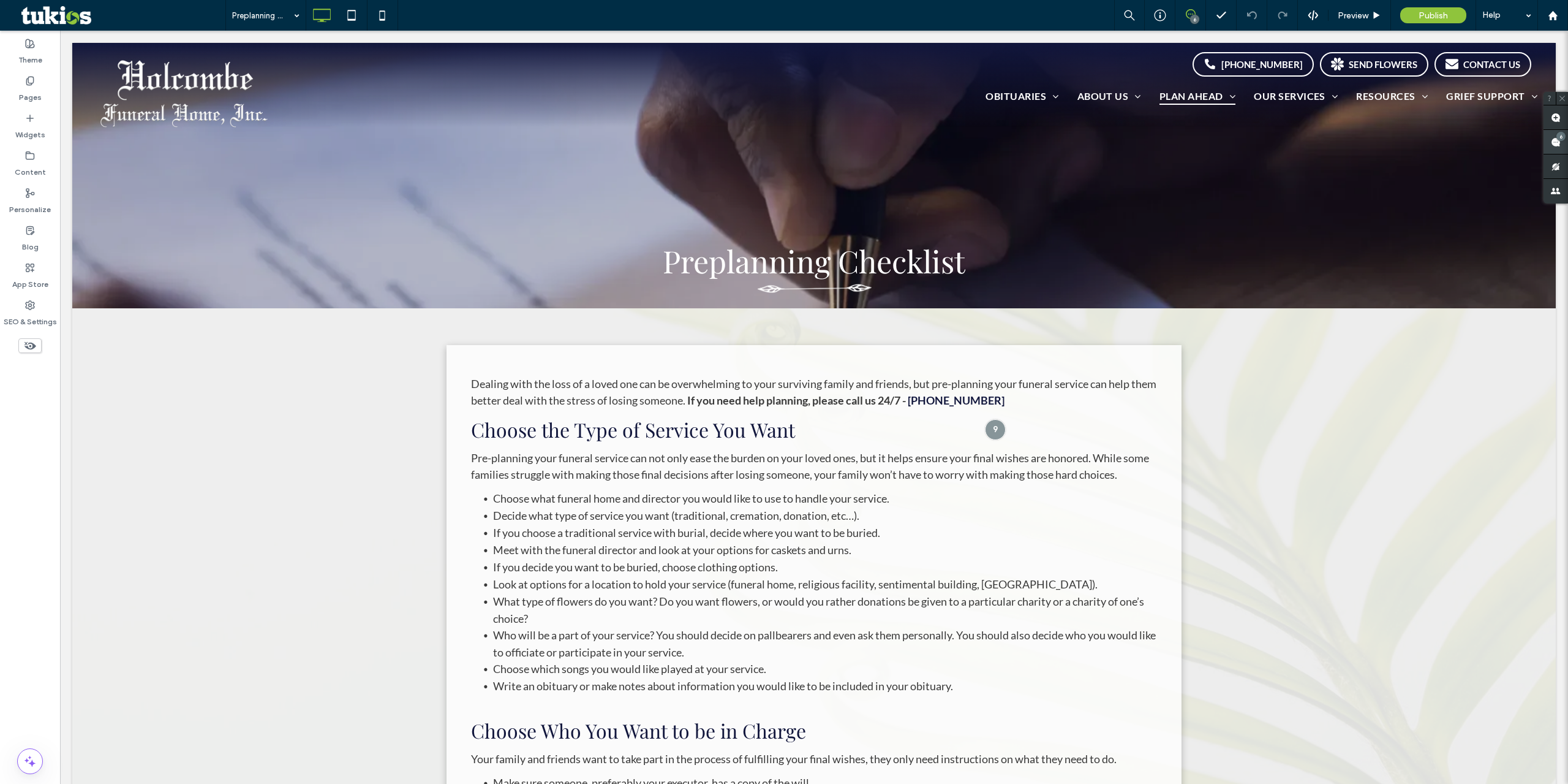
click at [1556, 143] on use at bounding box center [1556, 142] width 10 height 10
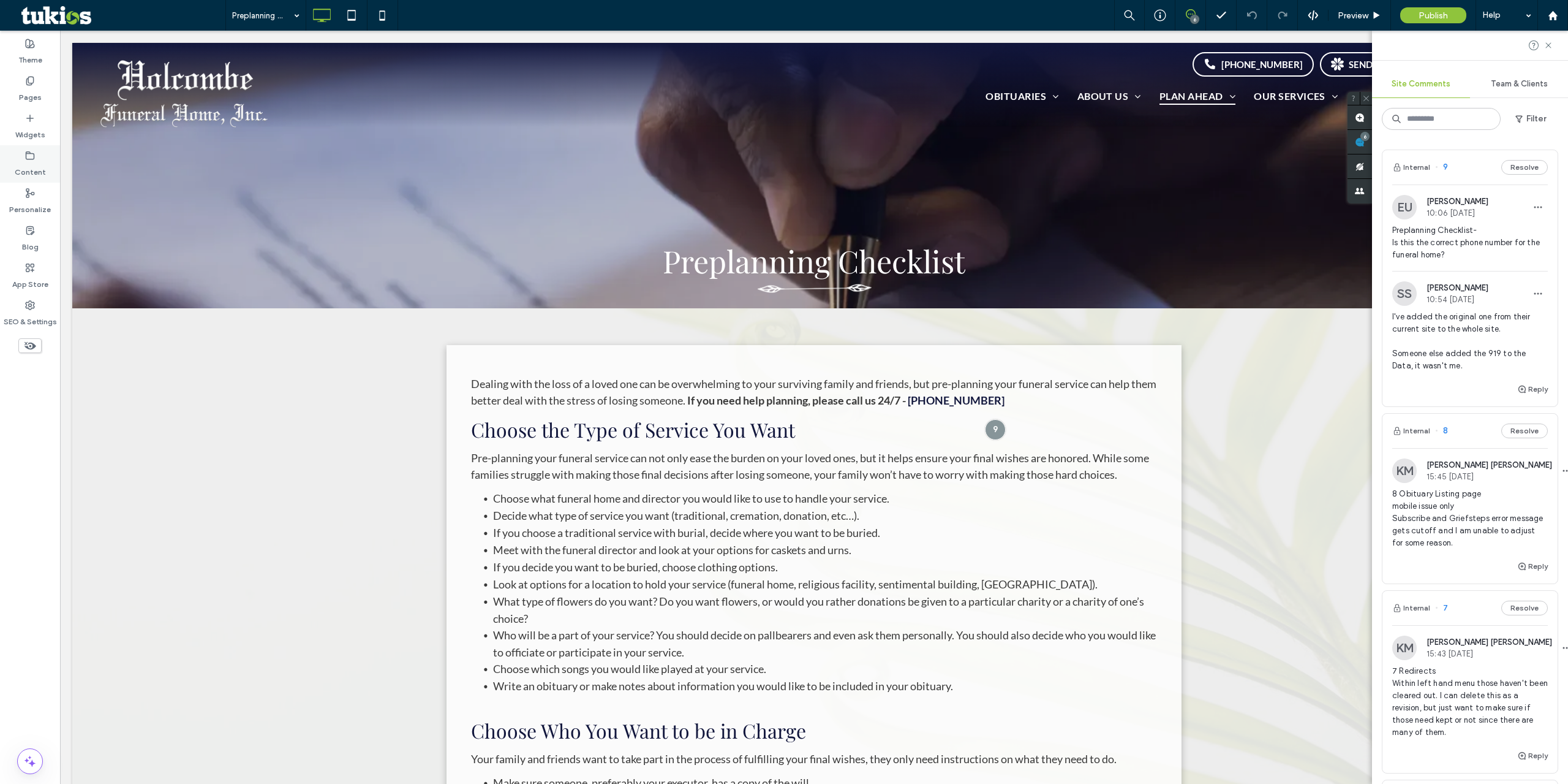
click at [25, 178] on div "Content" at bounding box center [30, 164] width 60 height 37
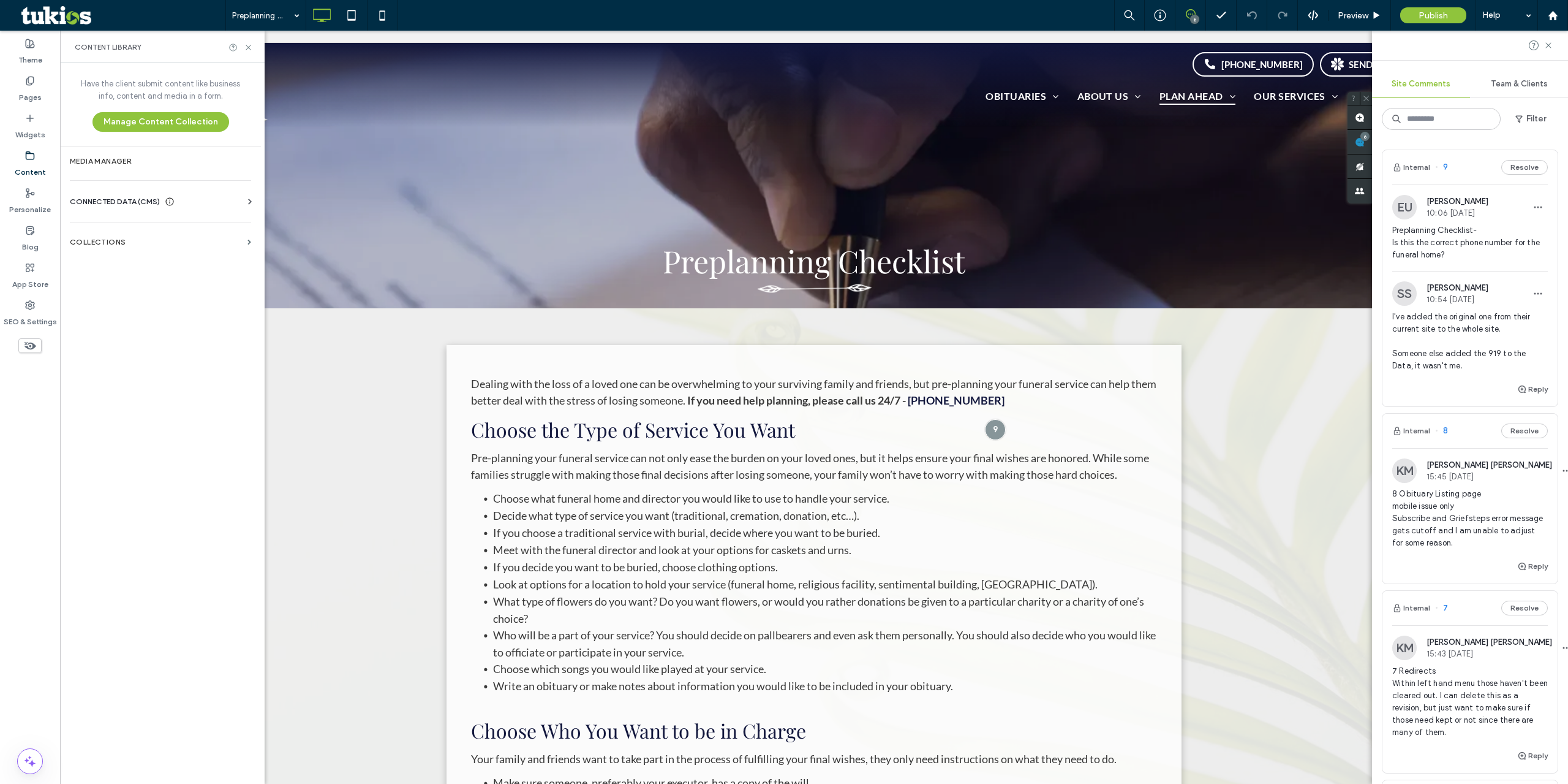
click at [203, 200] on div "CONNECTED DATA (CMS)" at bounding box center [162, 201] width 186 height 12
click at [180, 231] on label "Business Info" at bounding box center [162, 232] width 167 height 9
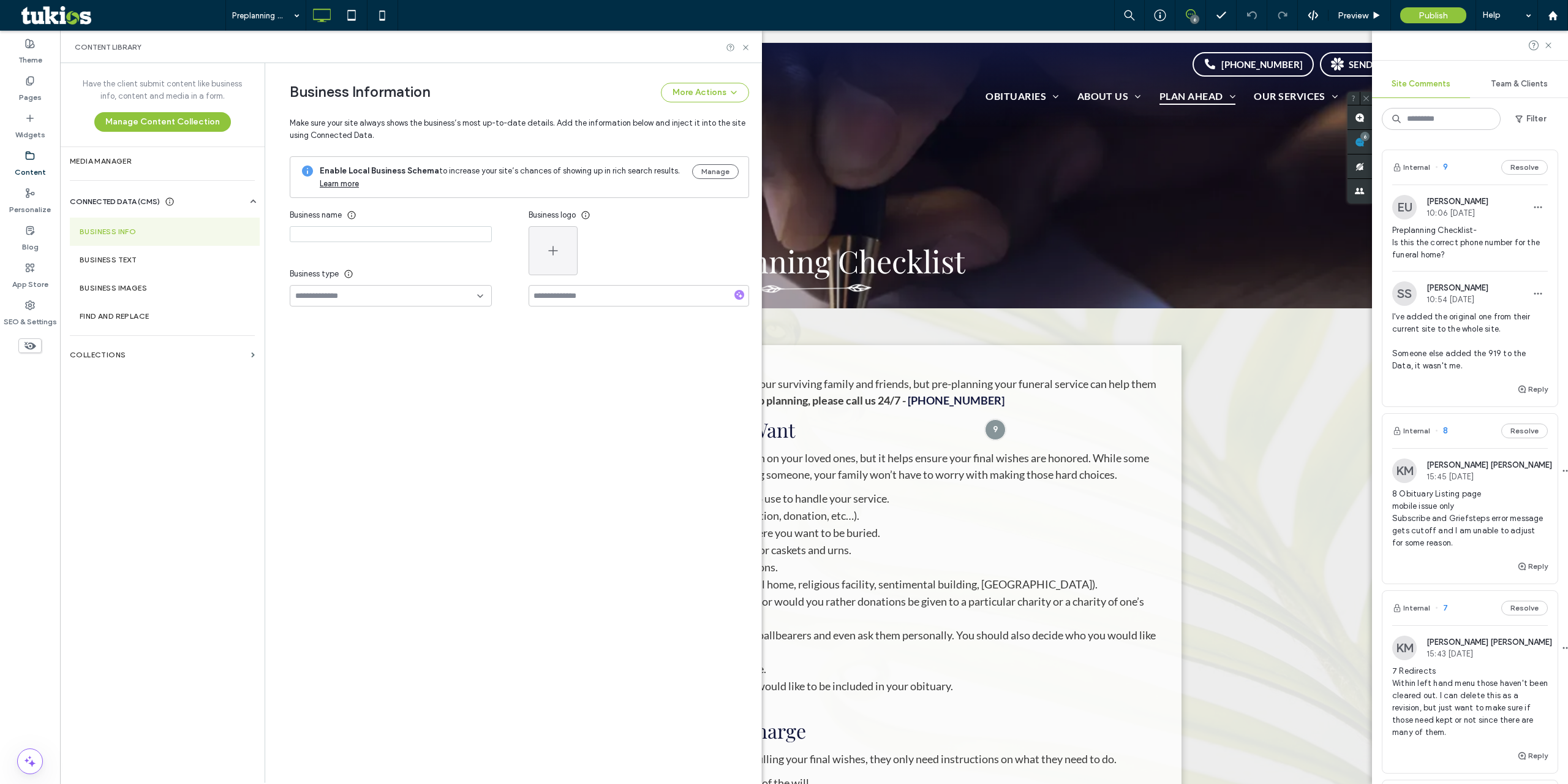
type input "**********"
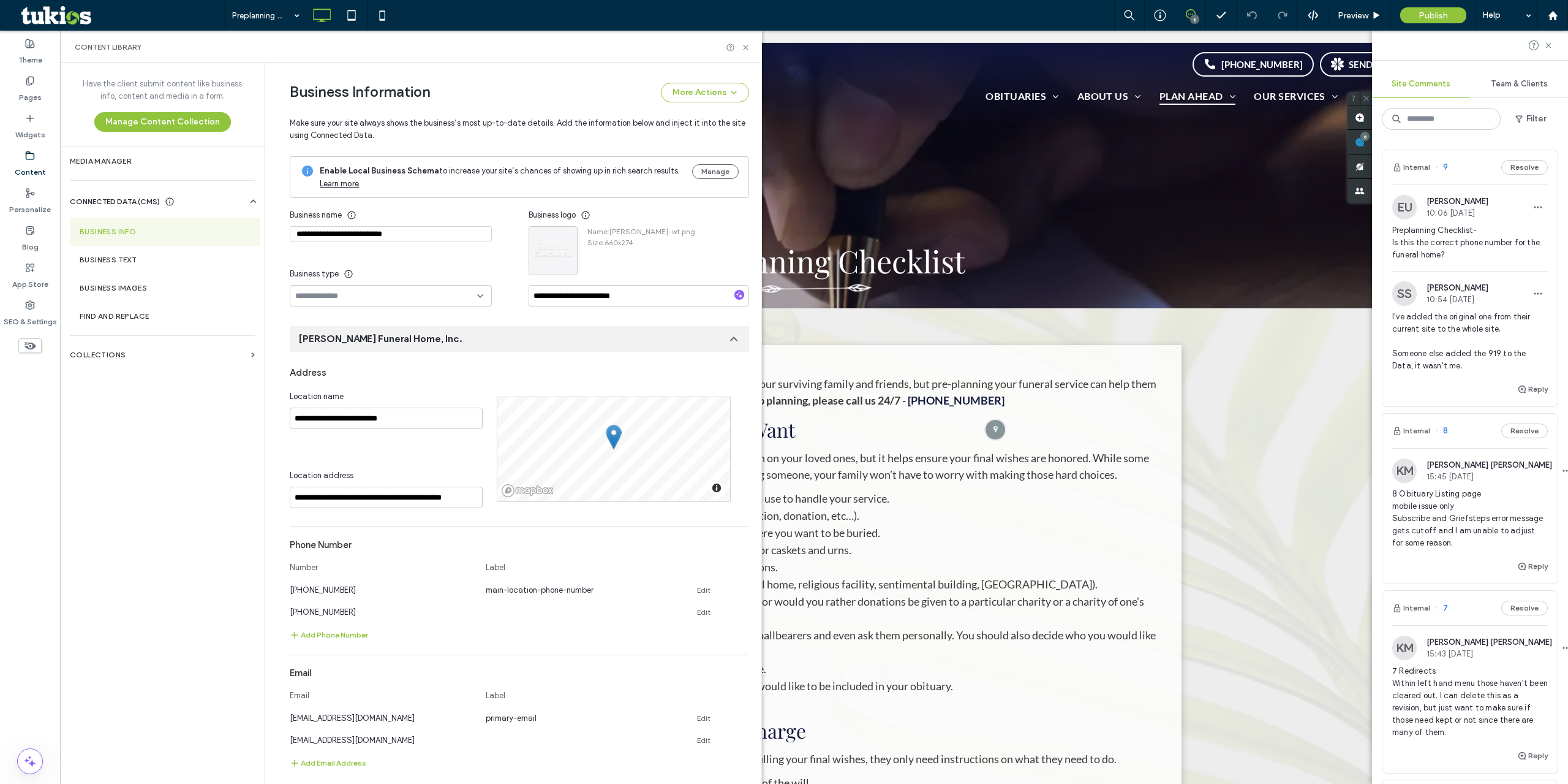
scroll to position [29, 0]
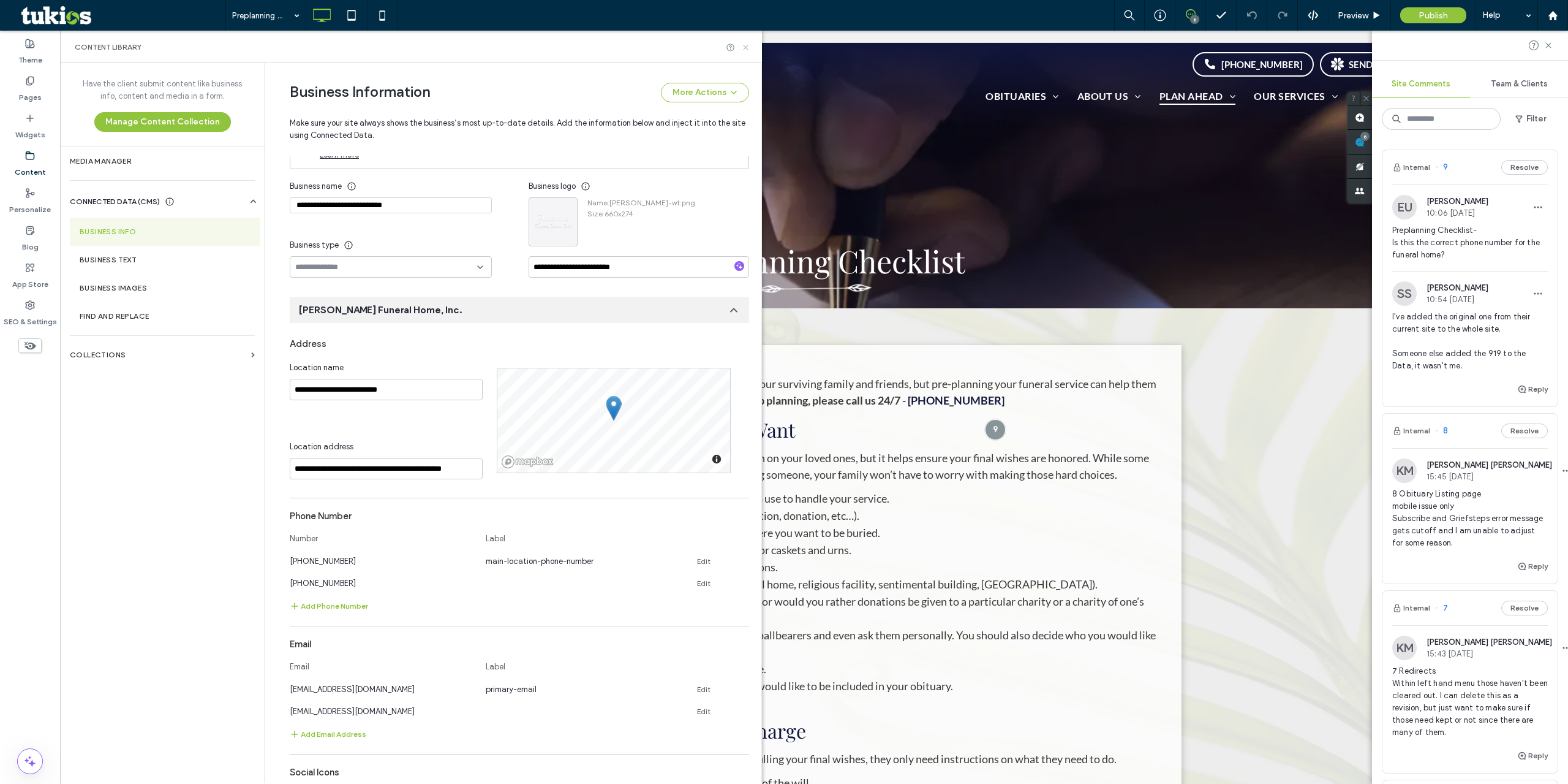
click at [746, 49] on icon at bounding box center [746, 48] width 9 height 9
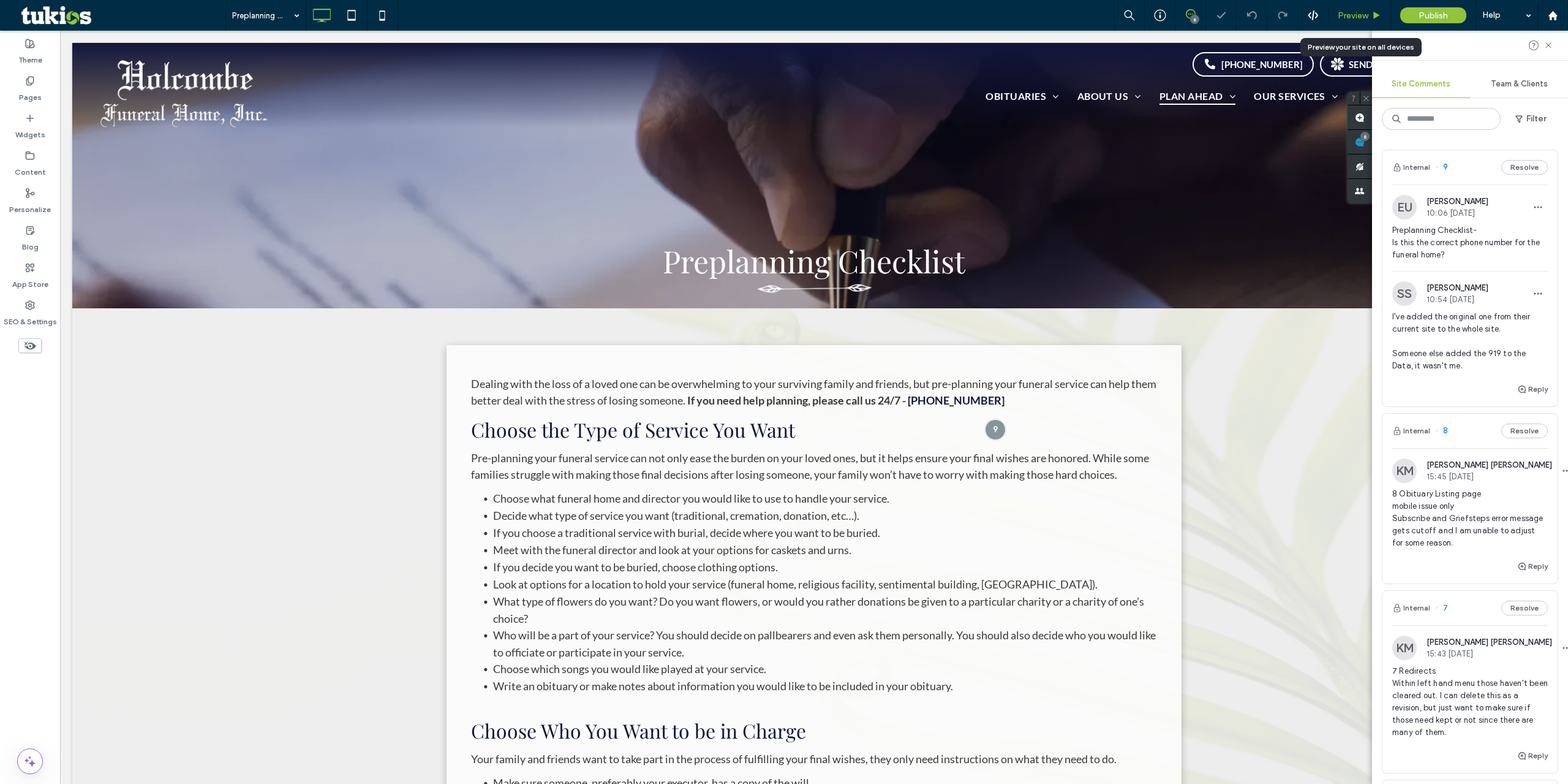
click at [1357, 13] on span "Preview" at bounding box center [1353, 16] width 31 height 11
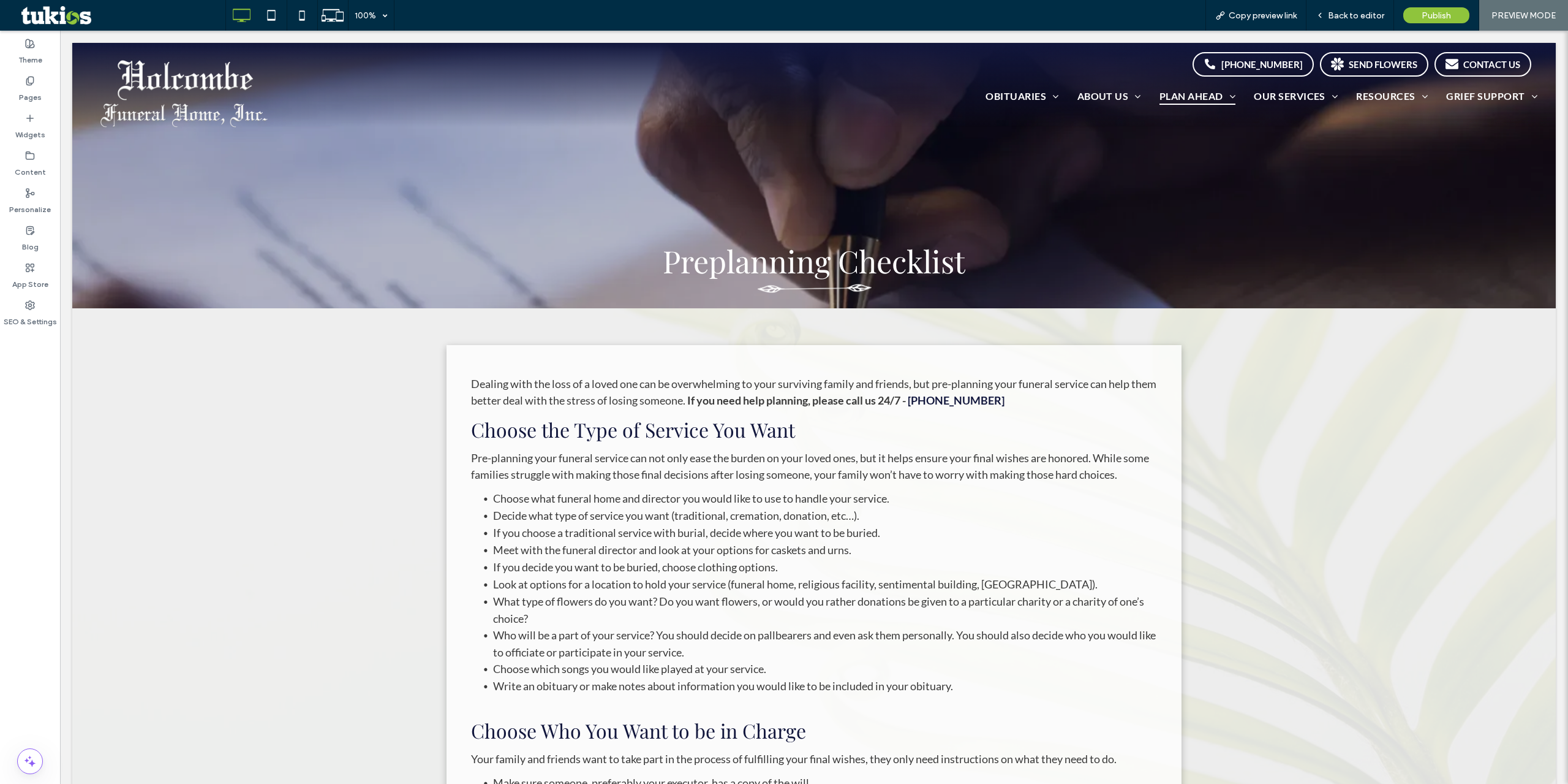
scroll to position [0, 0]
click at [1354, 14] on span "Back to editor" at bounding box center [1356, 16] width 56 height 11
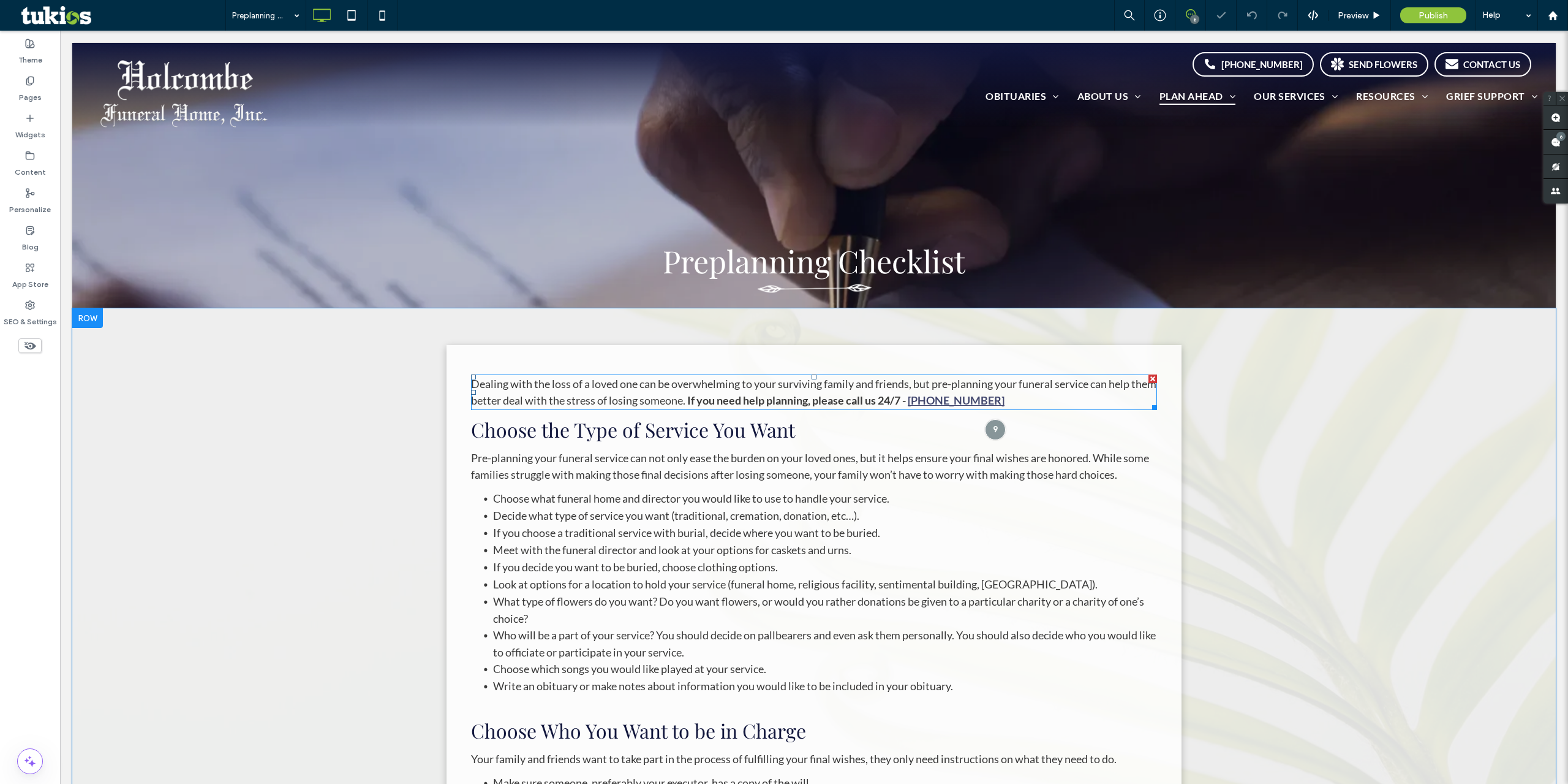
click at [975, 400] on strong "(919) 214-5049" at bounding box center [957, 400] width 97 height 13
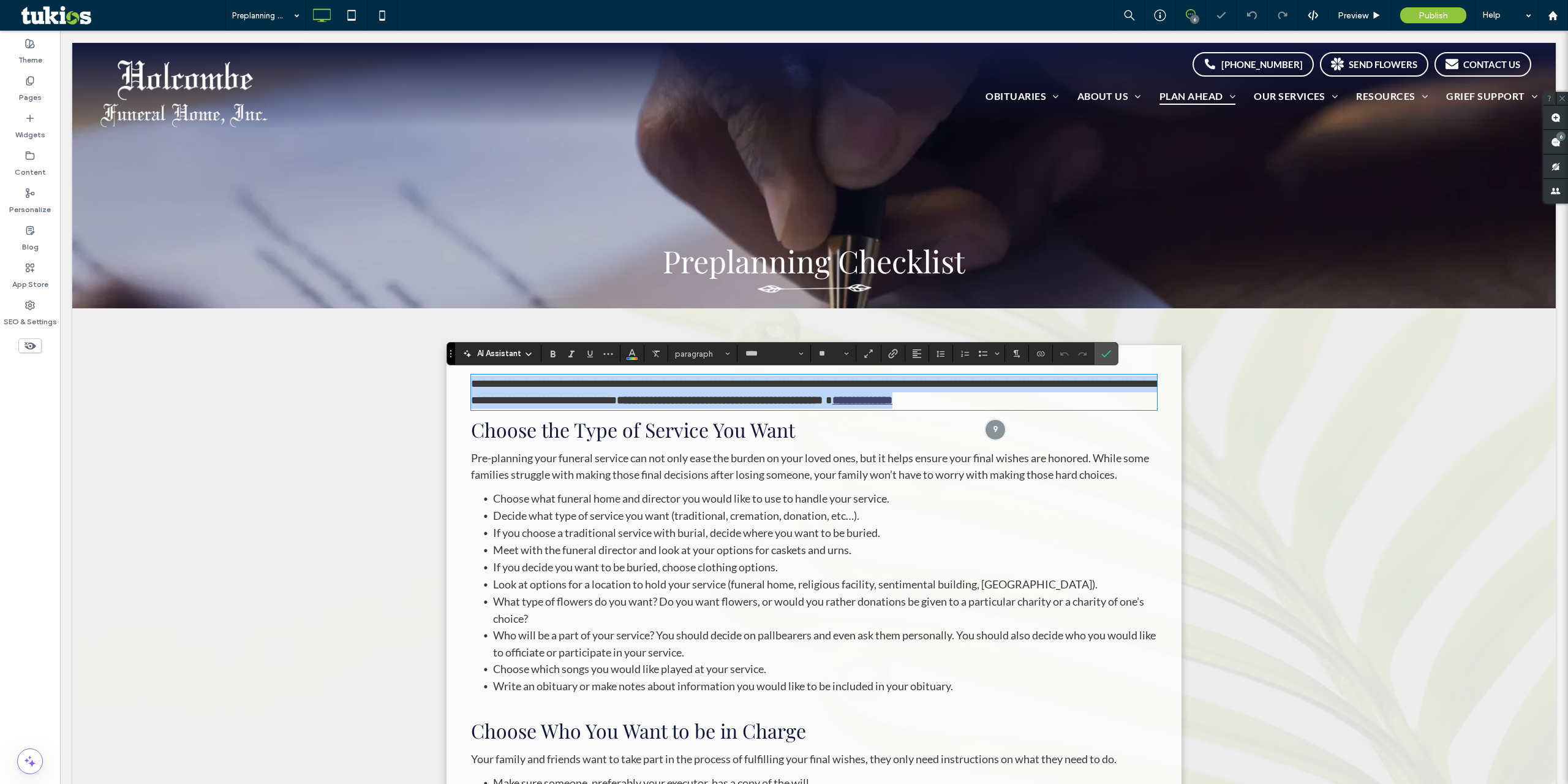
drag, startPoint x: 964, startPoint y: 403, endPoint x: 958, endPoint y: 402, distance: 6.1
click at [893, 403] on strong "**********" at bounding box center [862, 400] width 60 height 11
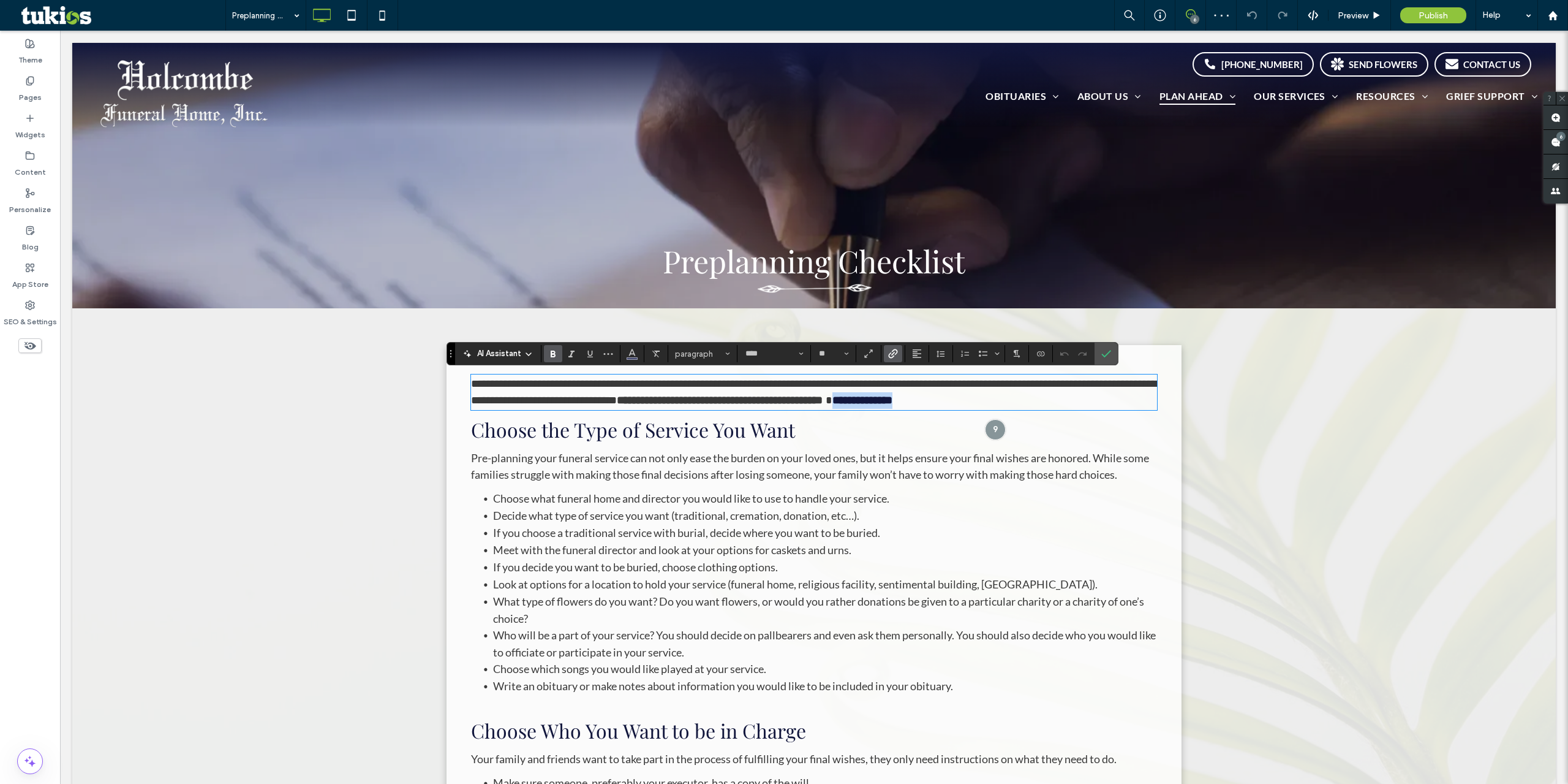
drag, startPoint x: 939, startPoint y: 402, endPoint x: 1022, endPoint y: 404, distance: 83.0
click at [1022, 404] on p "**********" at bounding box center [814, 392] width 686 height 33
click at [896, 356] on icon "Link" at bounding box center [893, 353] width 10 height 10
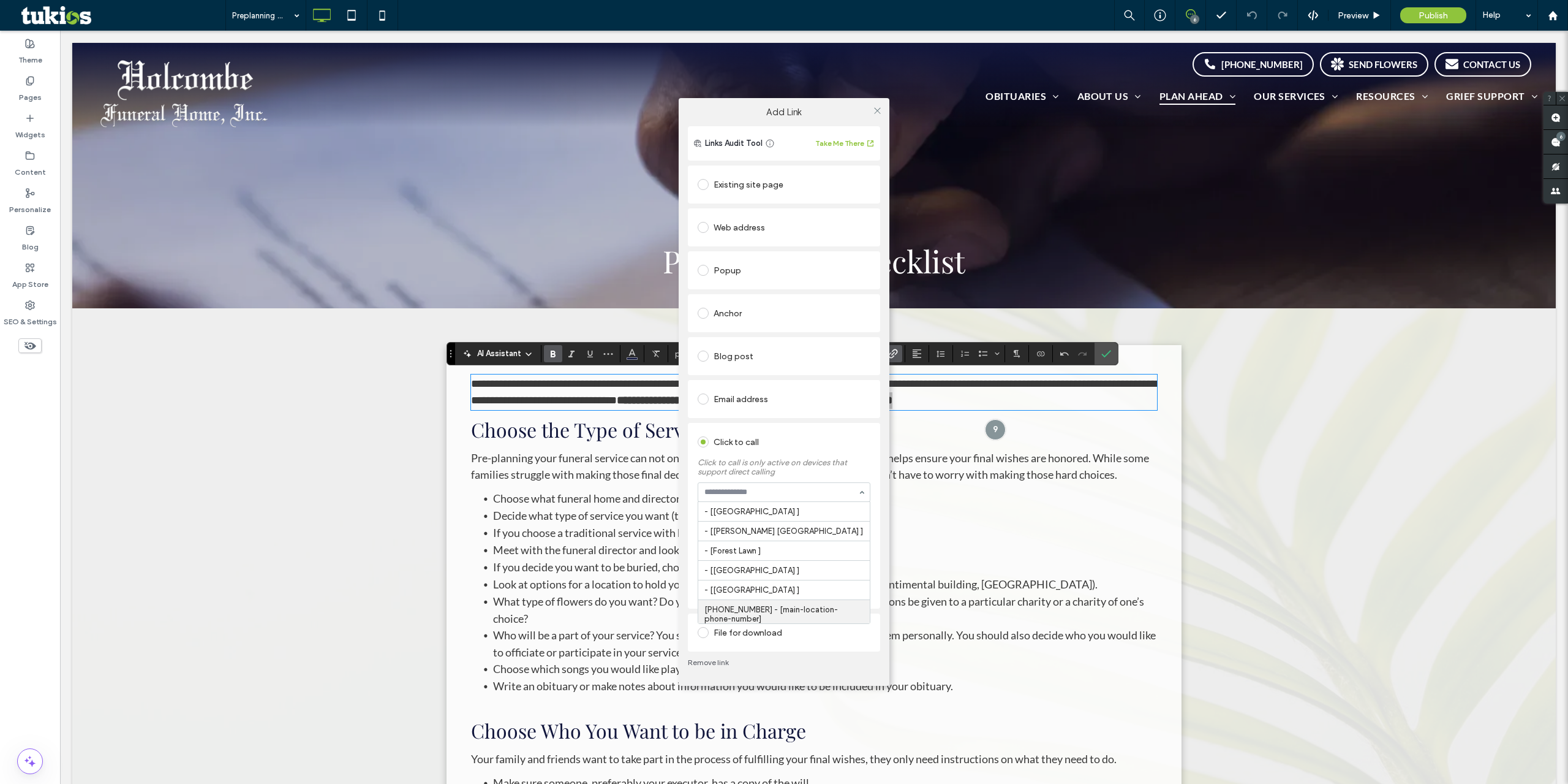
scroll to position [25, 0]
click at [706, 446] on span at bounding box center [703, 441] width 11 height 11
click at [706, 404] on span at bounding box center [703, 399] width 11 height 11
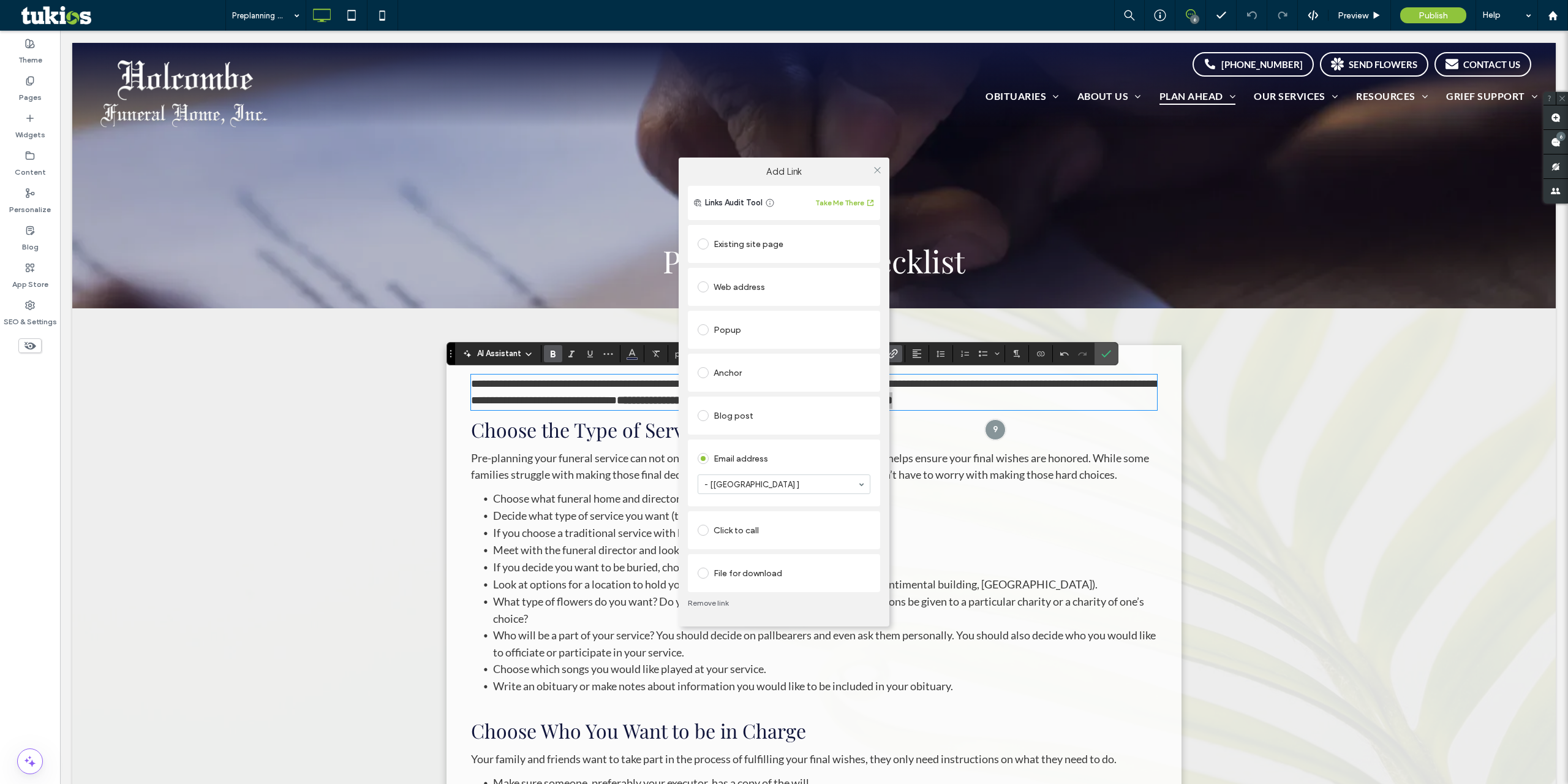
click at [706, 531] on span at bounding box center [703, 530] width 11 height 11
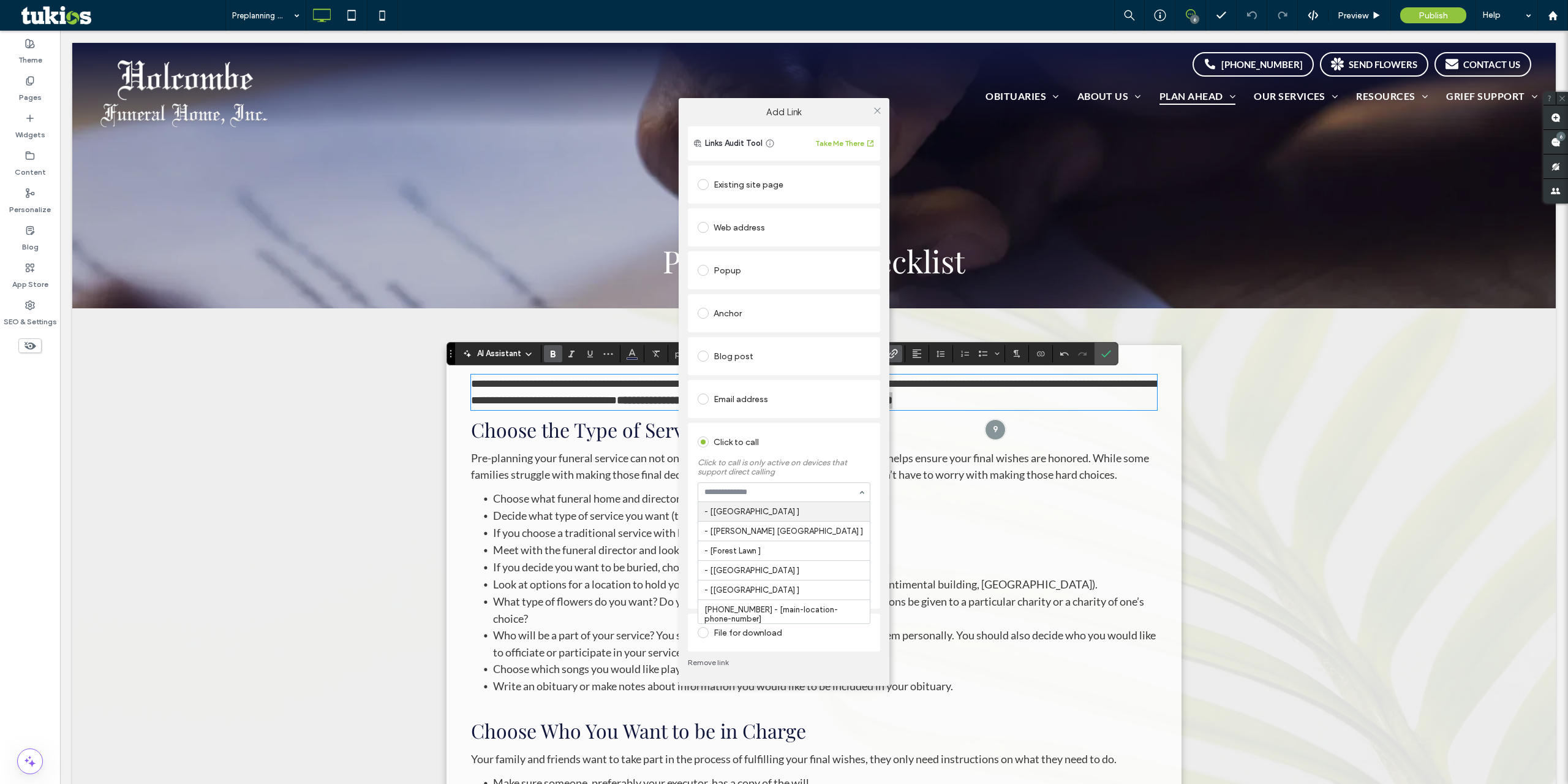
click at [937, 462] on div "Add Link Links Audit Tool Take Me There Existing site page Web address Popup An…" at bounding box center [784, 392] width 1568 height 784
click at [879, 116] on icon at bounding box center [877, 110] width 9 height 9
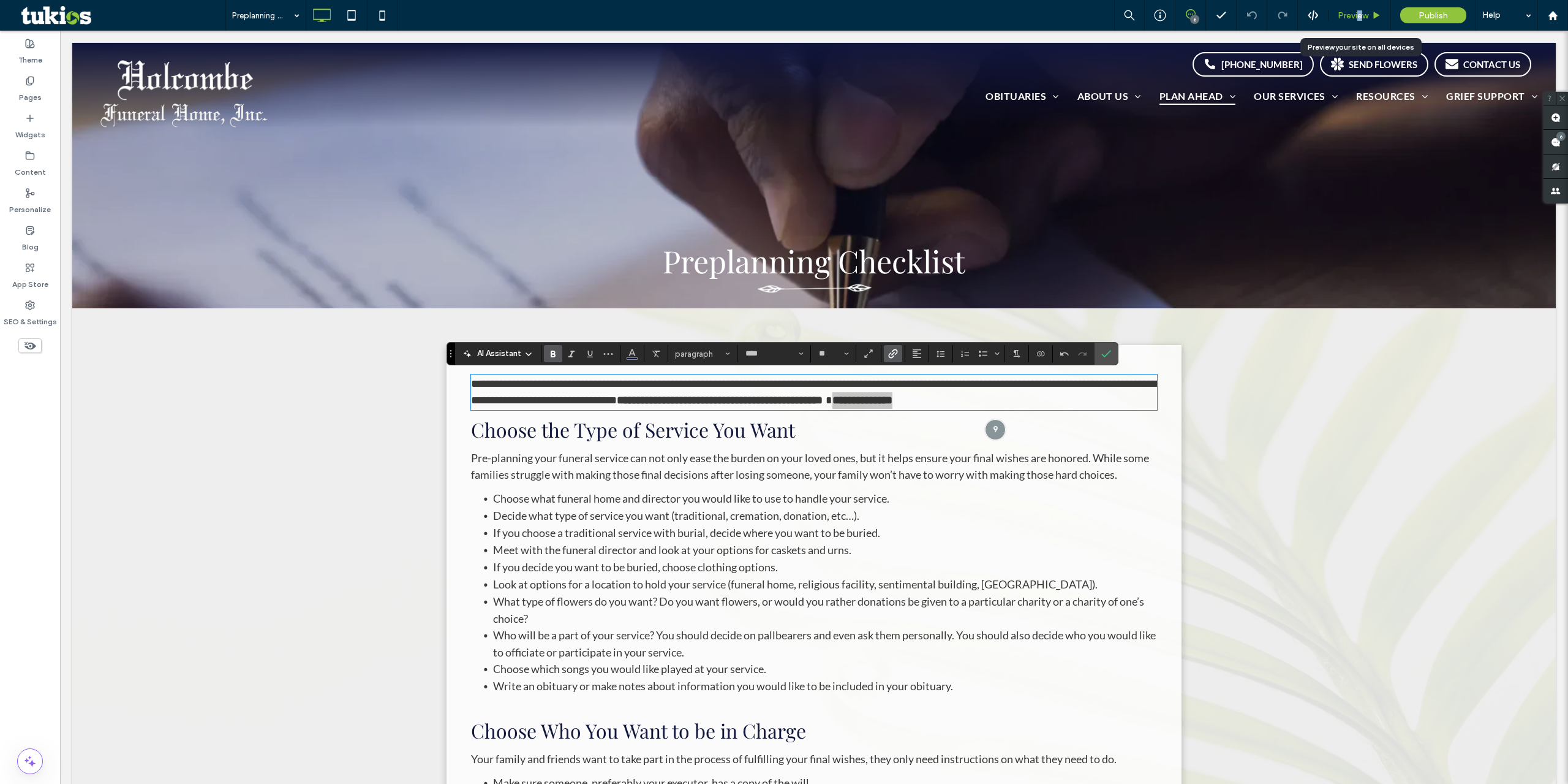
click at [1357, 16] on span "Preview" at bounding box center [1353, 16] width 31 height 11
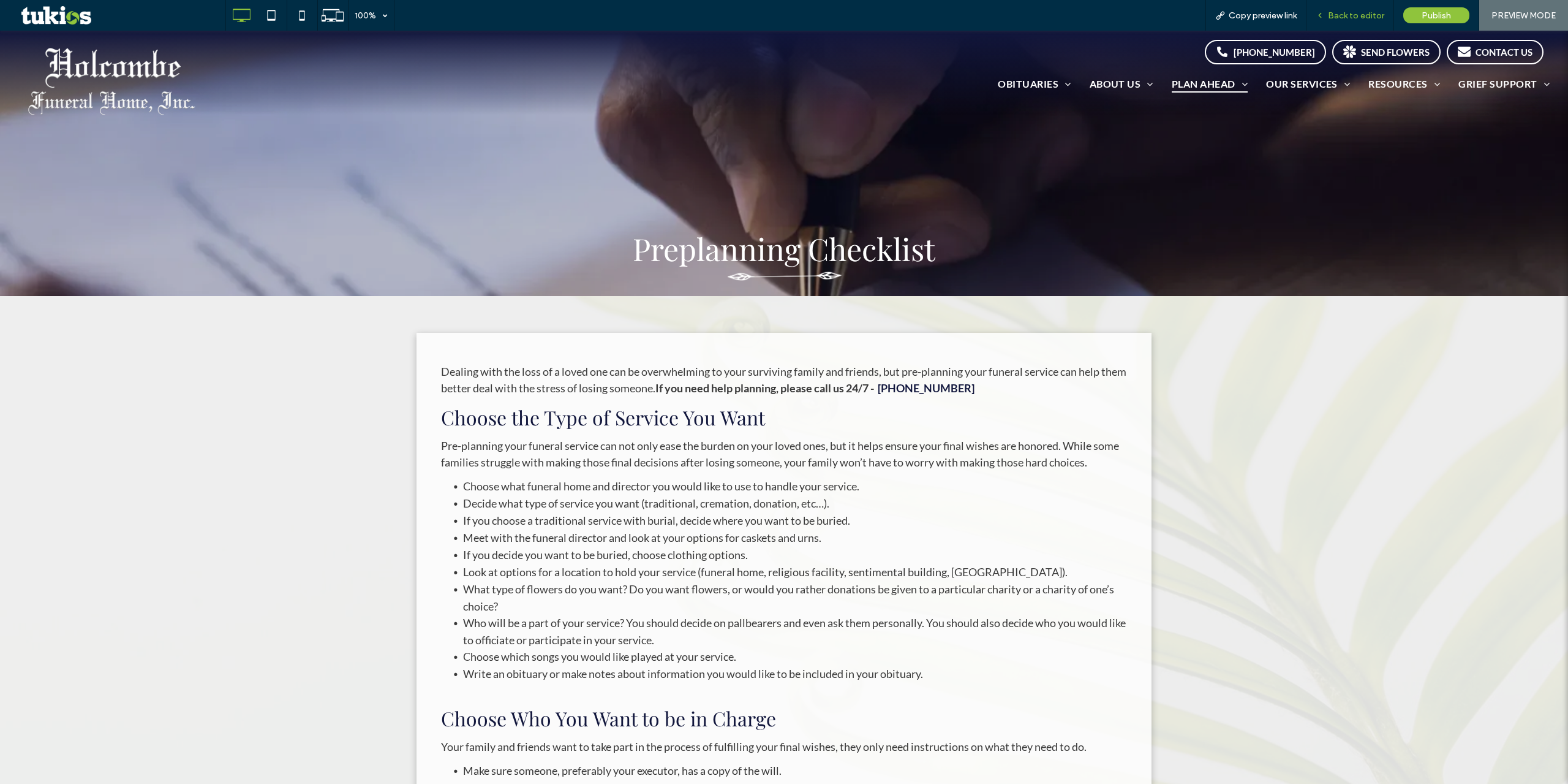
click at [1339, 21] on div "Back to editor" at bounding box center [1350, 15] width 87 height 31
click at [1347, 13] on span "Back to editor" at bounding box center [1356, 16] width 56 height 11
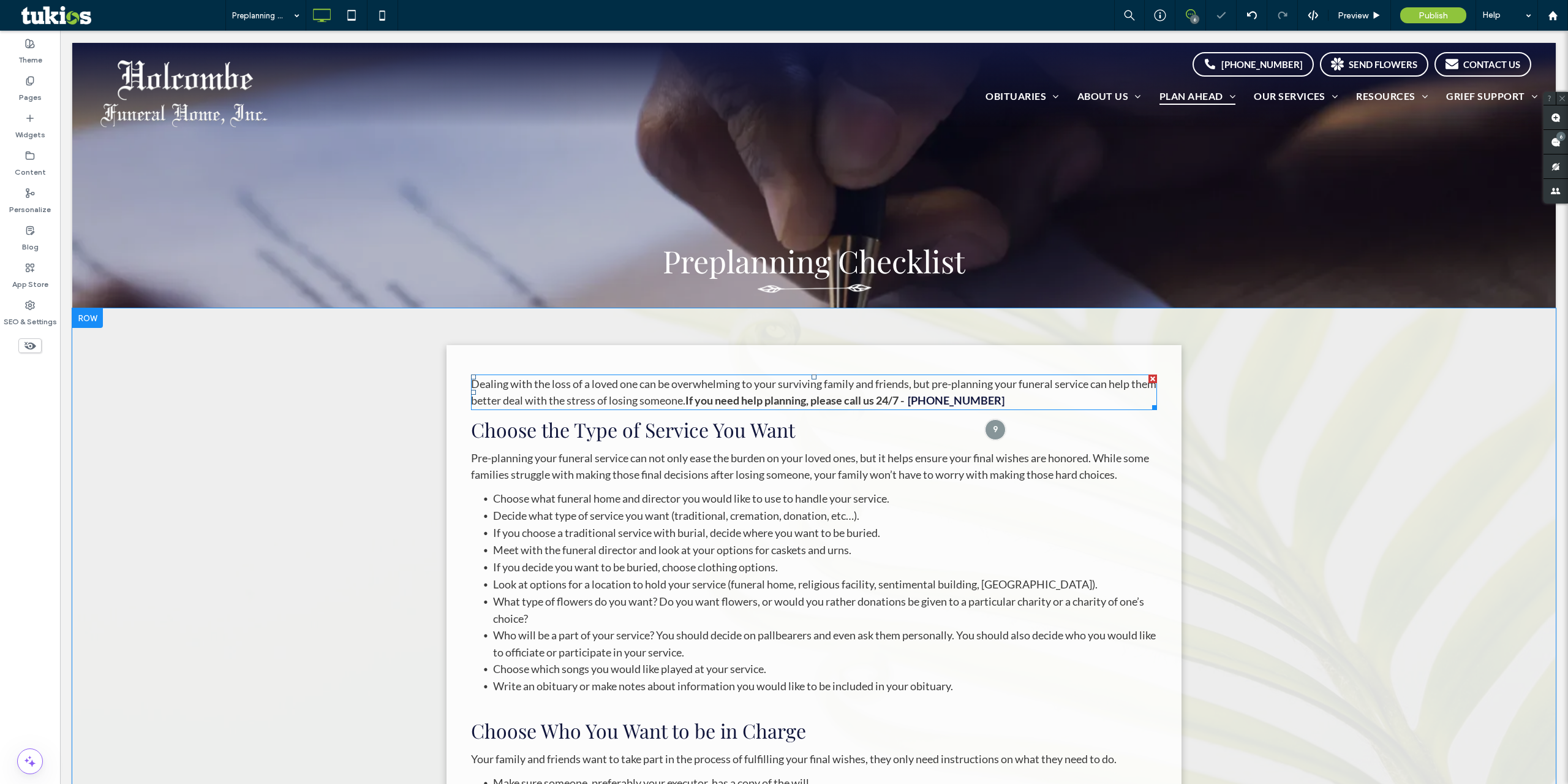
click at [1017, 399] on p "Dealing with the loss of a loved one can be overwhelming to your surviving fami…" at bounding box center [814, 392] width 686 height 33
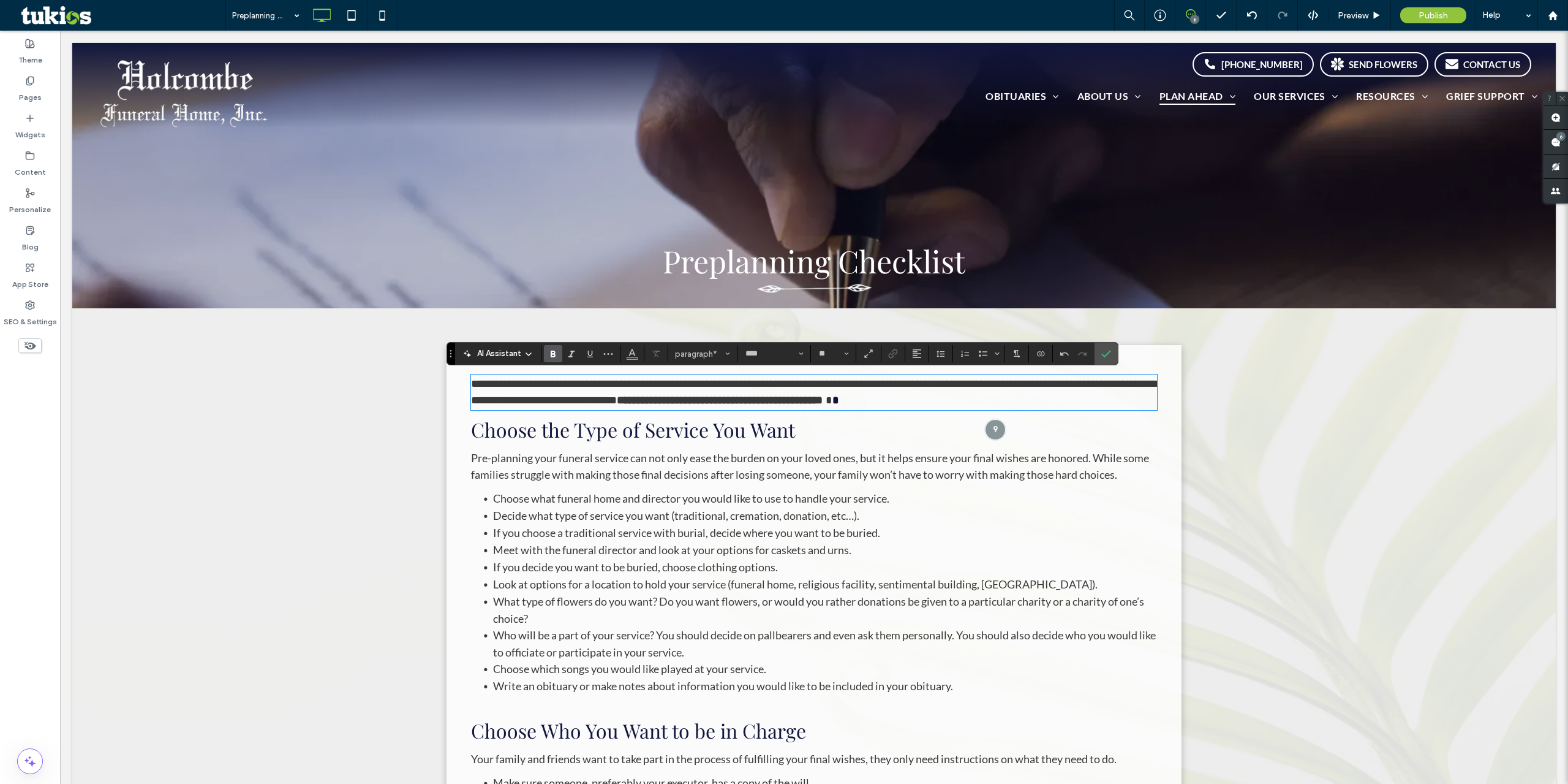
click at [556, 351] on icon "Bold" at bounding box center [552, 353] width 10 height 10
drag, startPoint x: 1015, startPoint y: 403, endPoint x: 942, endPoint y: 397, distance: 73.2
click at [942, 397] on p "**********" at bounding box center [814, 392] width 686 height 33
drag, startPoint x: 1029, startPoint y: 404, endPoint x: 938, endPoint y: 400, distance: 91.1
click at [938, 400] on p "**********" at bounding box center [814, 392] width 686 height 33
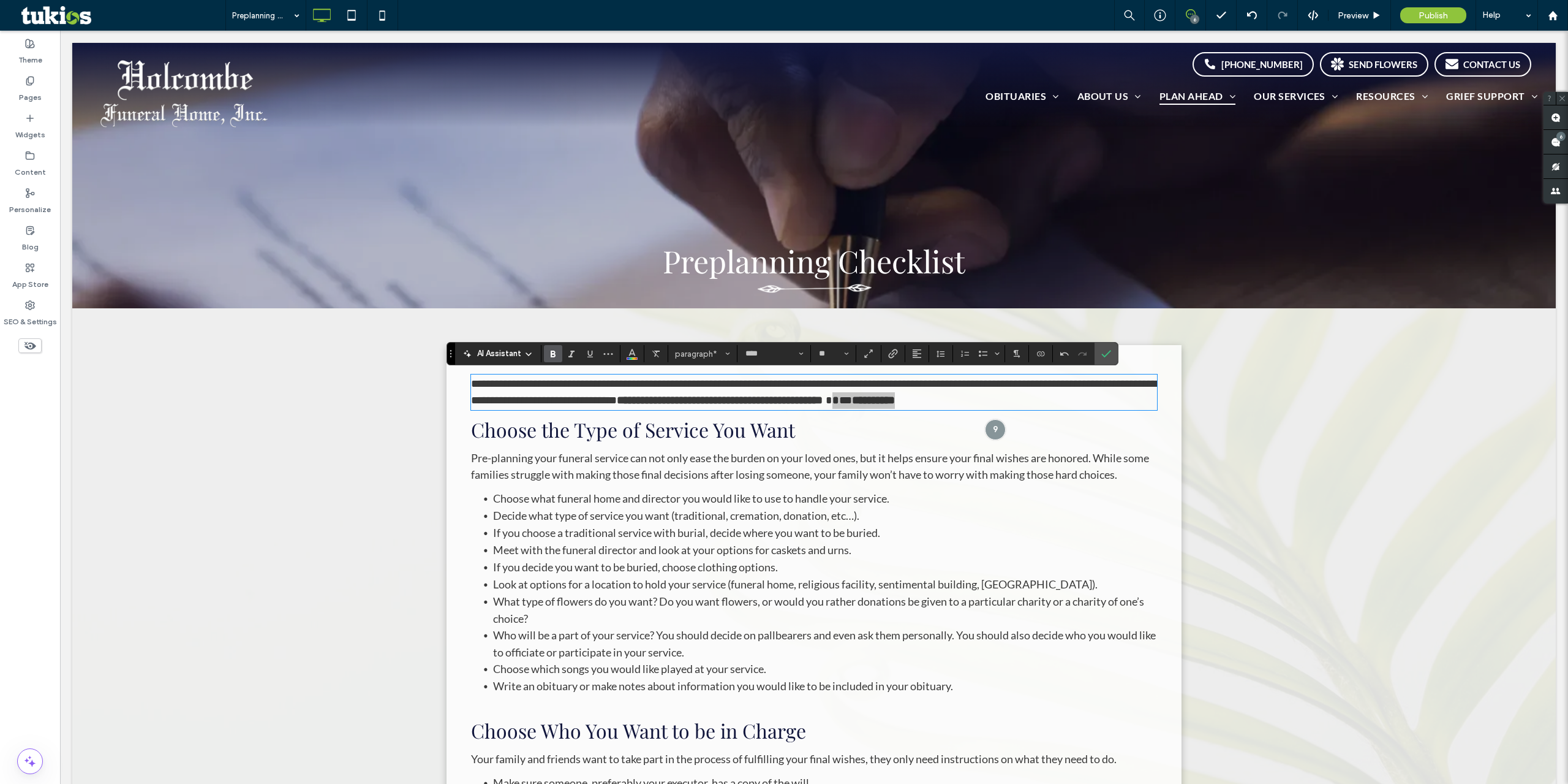
click at [554, 351] on use "Bold" at bounding box center [553, 354] width 5 height 7
click at [890, 354] on use "Link" at bounding box center [893, 353] width 9 height 9
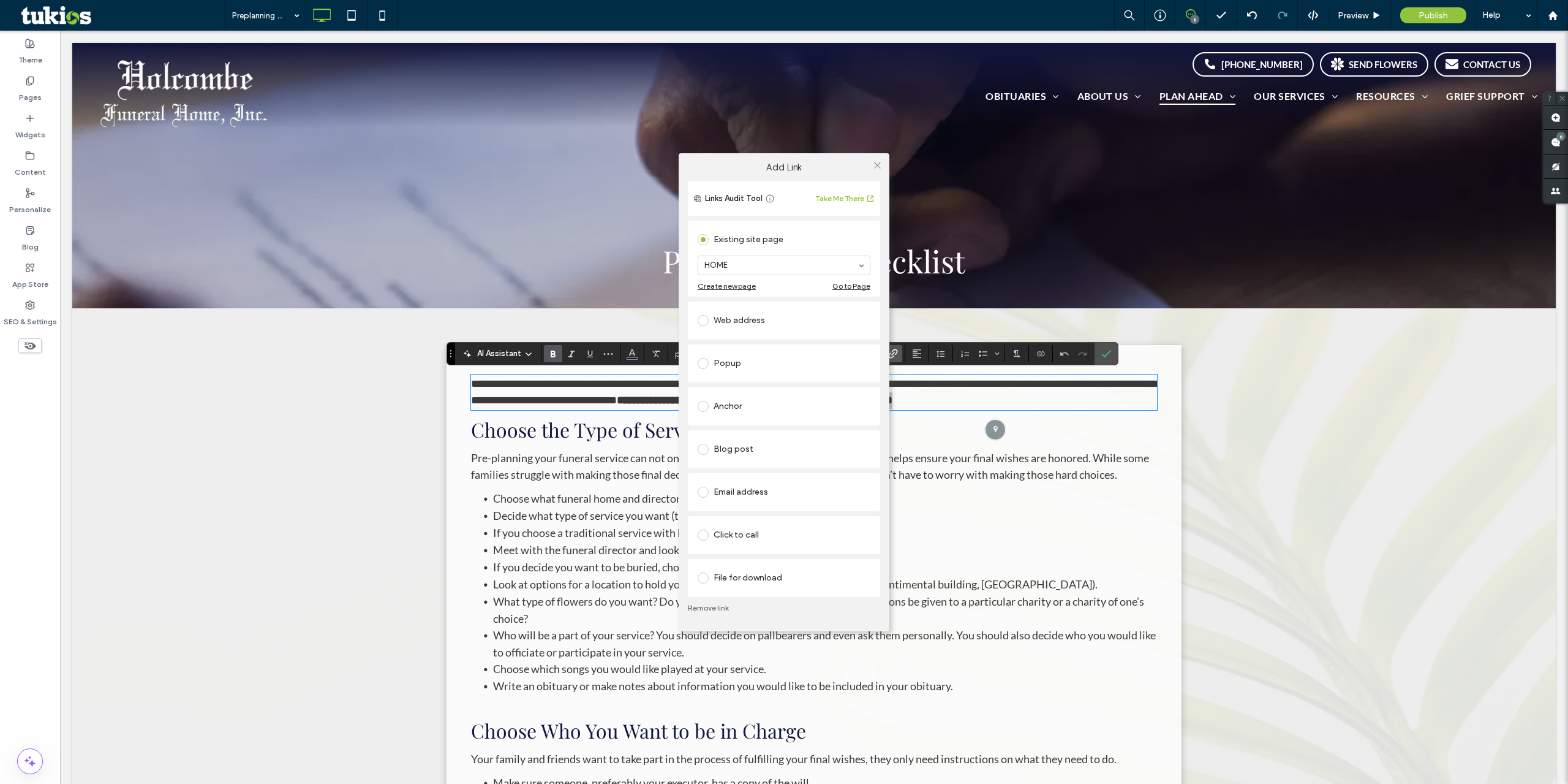
click at [727, 528] on div "Click to call" at bounding box center [784, 535] width 173 height 19
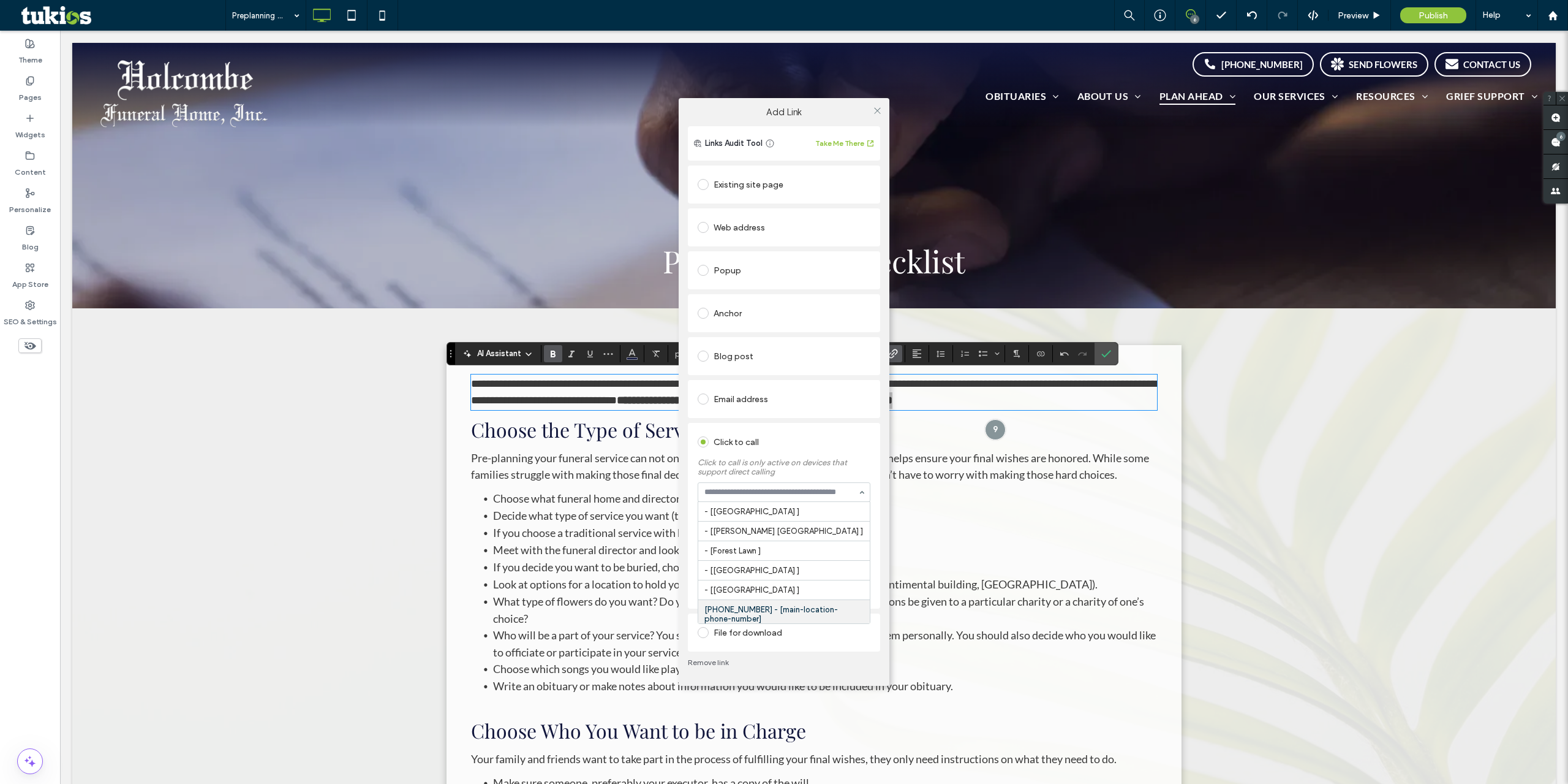
scroll to position [25, 0]
click at [873, 116] on icon at bounding box center [877, 110] width 9 height 9
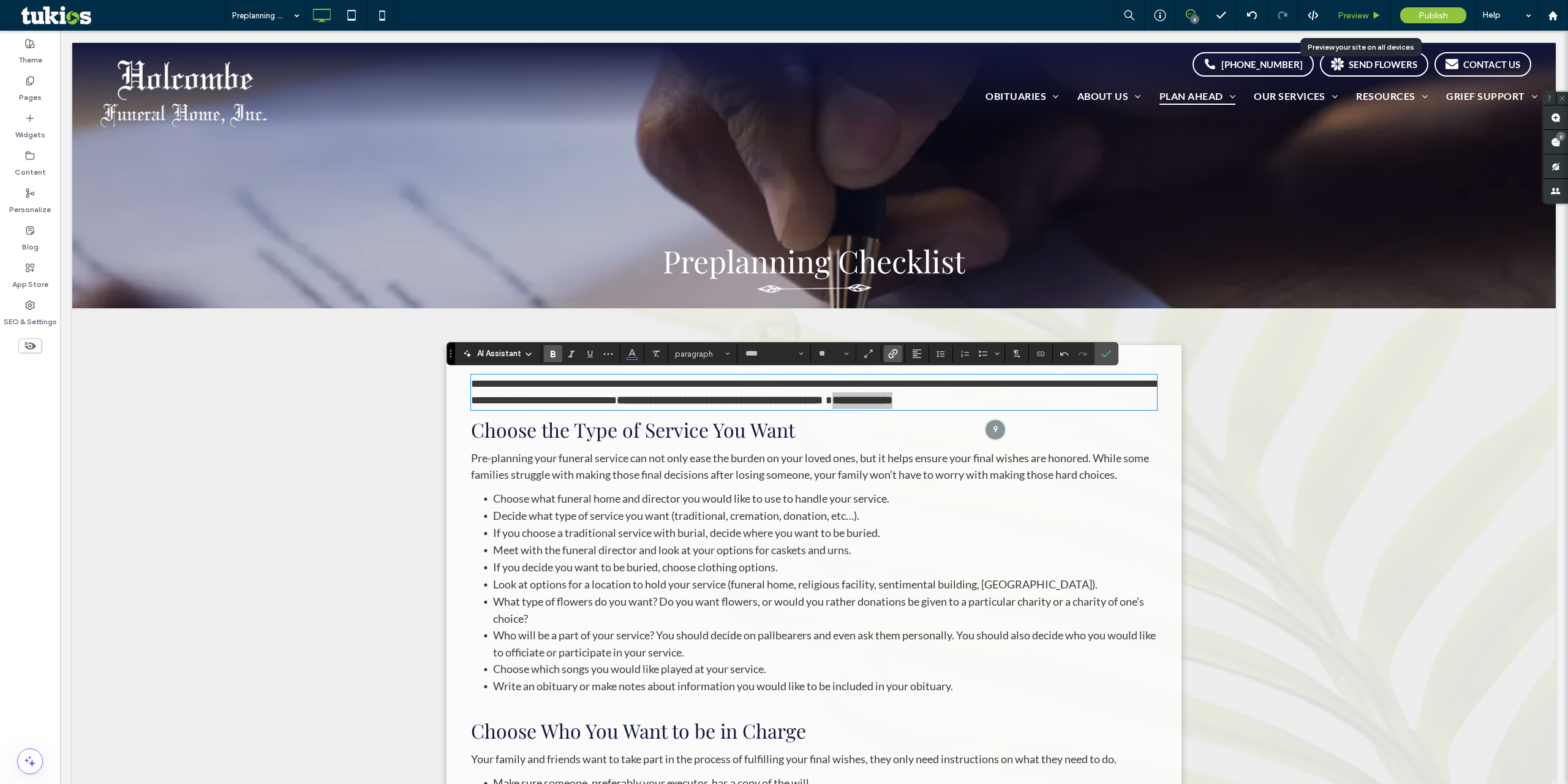
click at [1357, 7] on div "Preview" at bounding box center [1360, 15] width 63 height 31
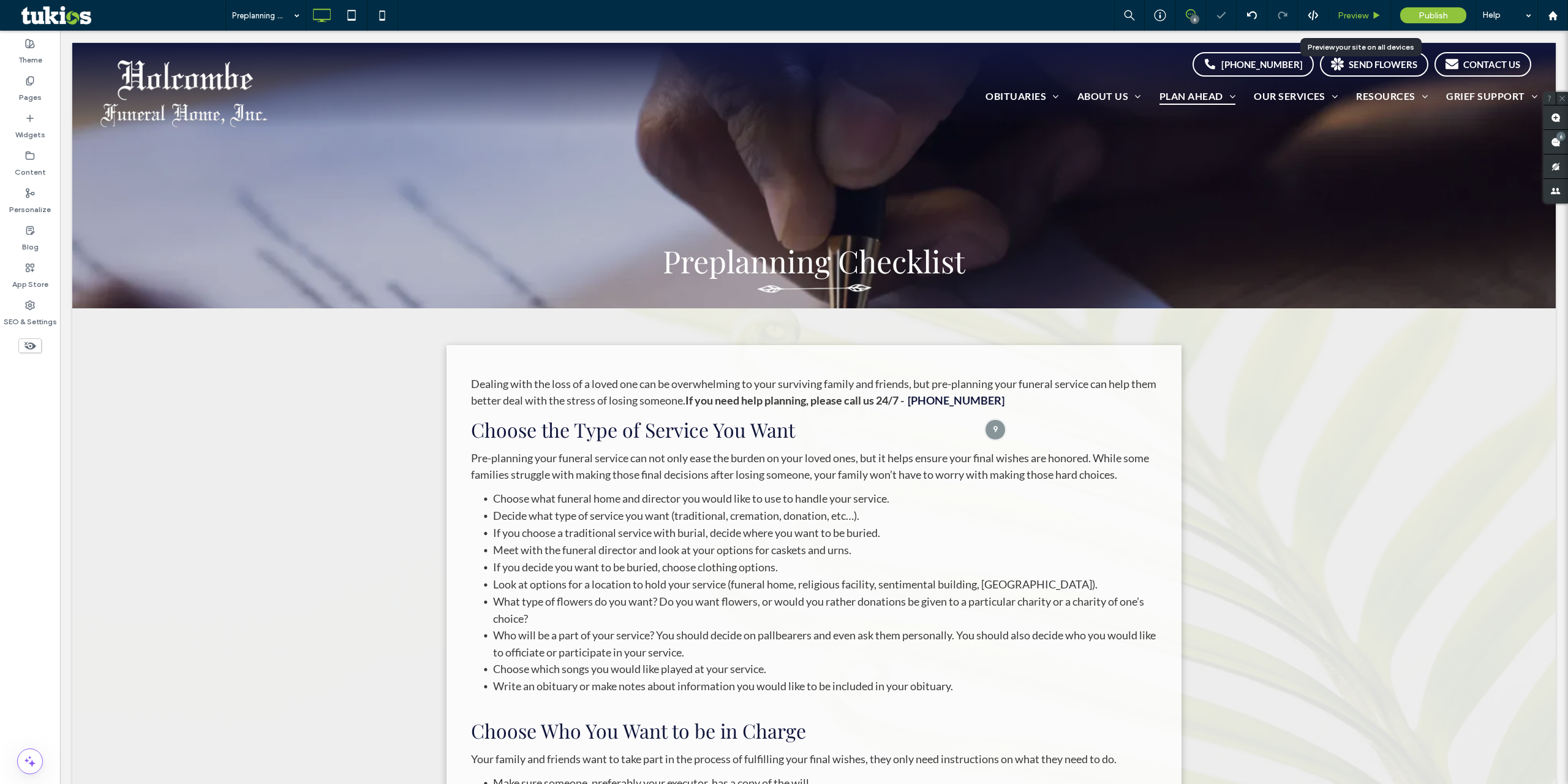
click at [1356, 11] on span "Preview" at bounding box center [1353, 16] width 31 height 11
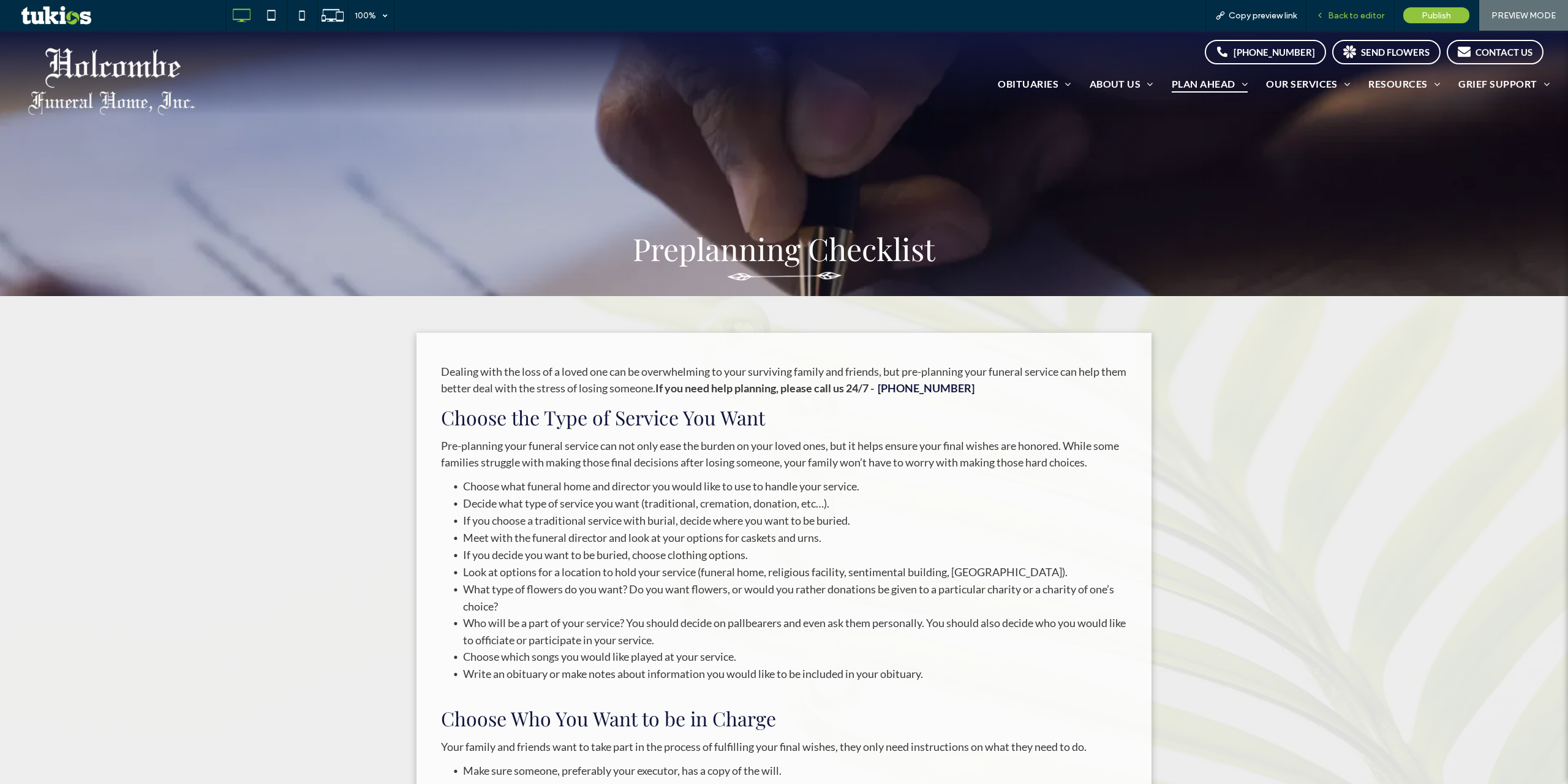
click at [1346, 13] on span "Back to editor" at bounding box center [1356, 16] width 56 height 11
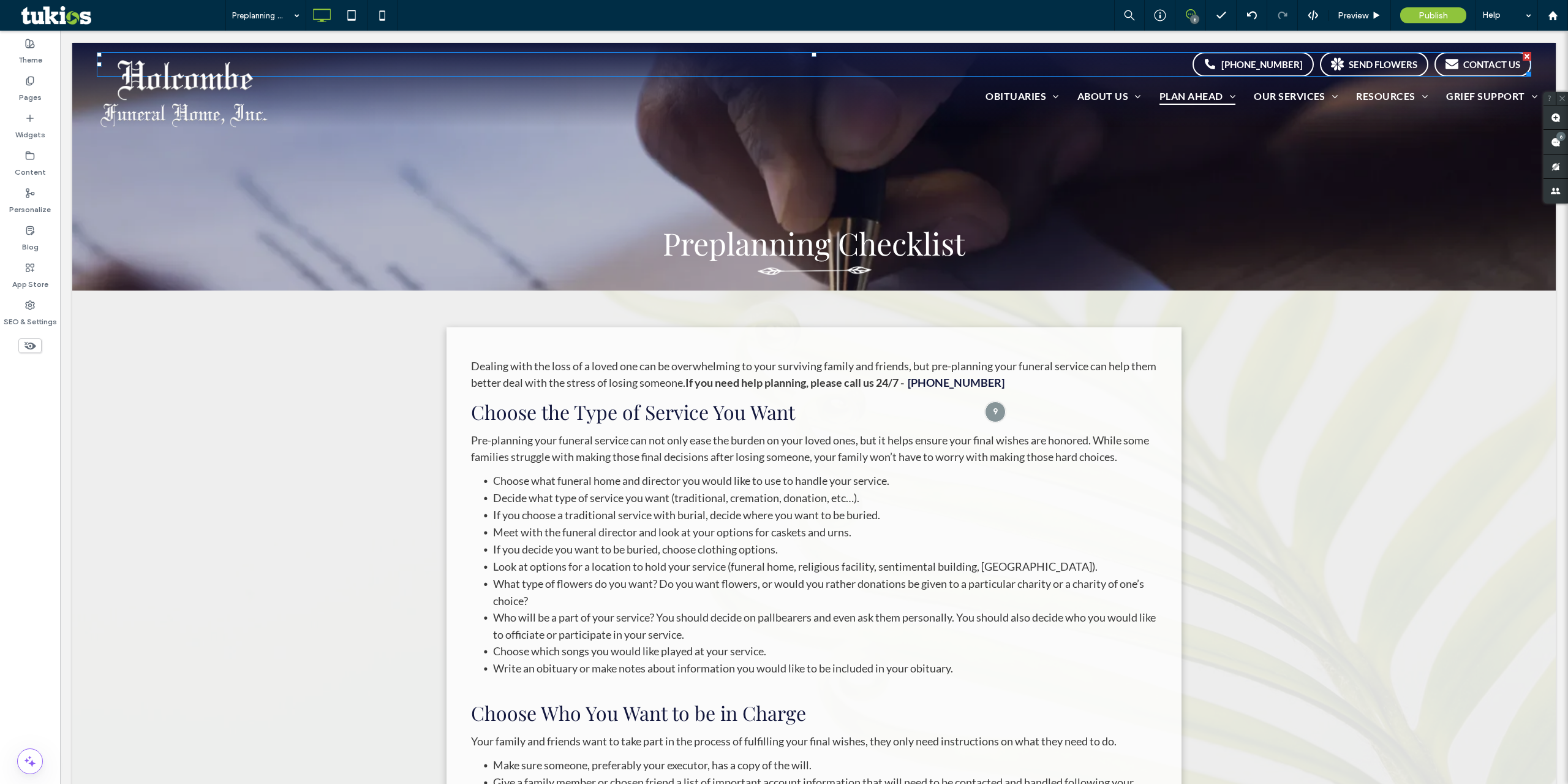
scroll to position [61, 0]
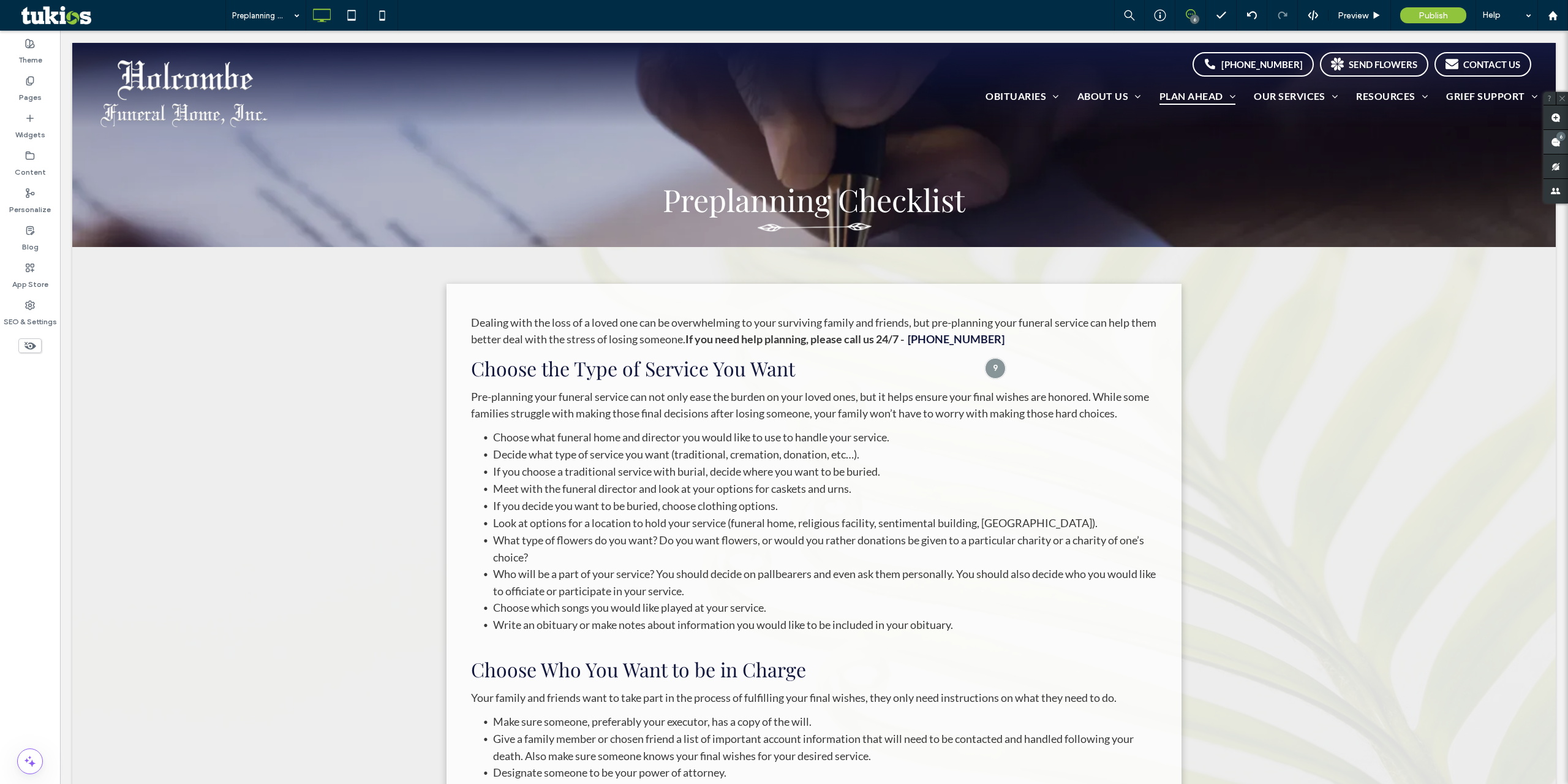
click at [1554, 143] on use at bounding box center [1556, 142] width 10 height 10
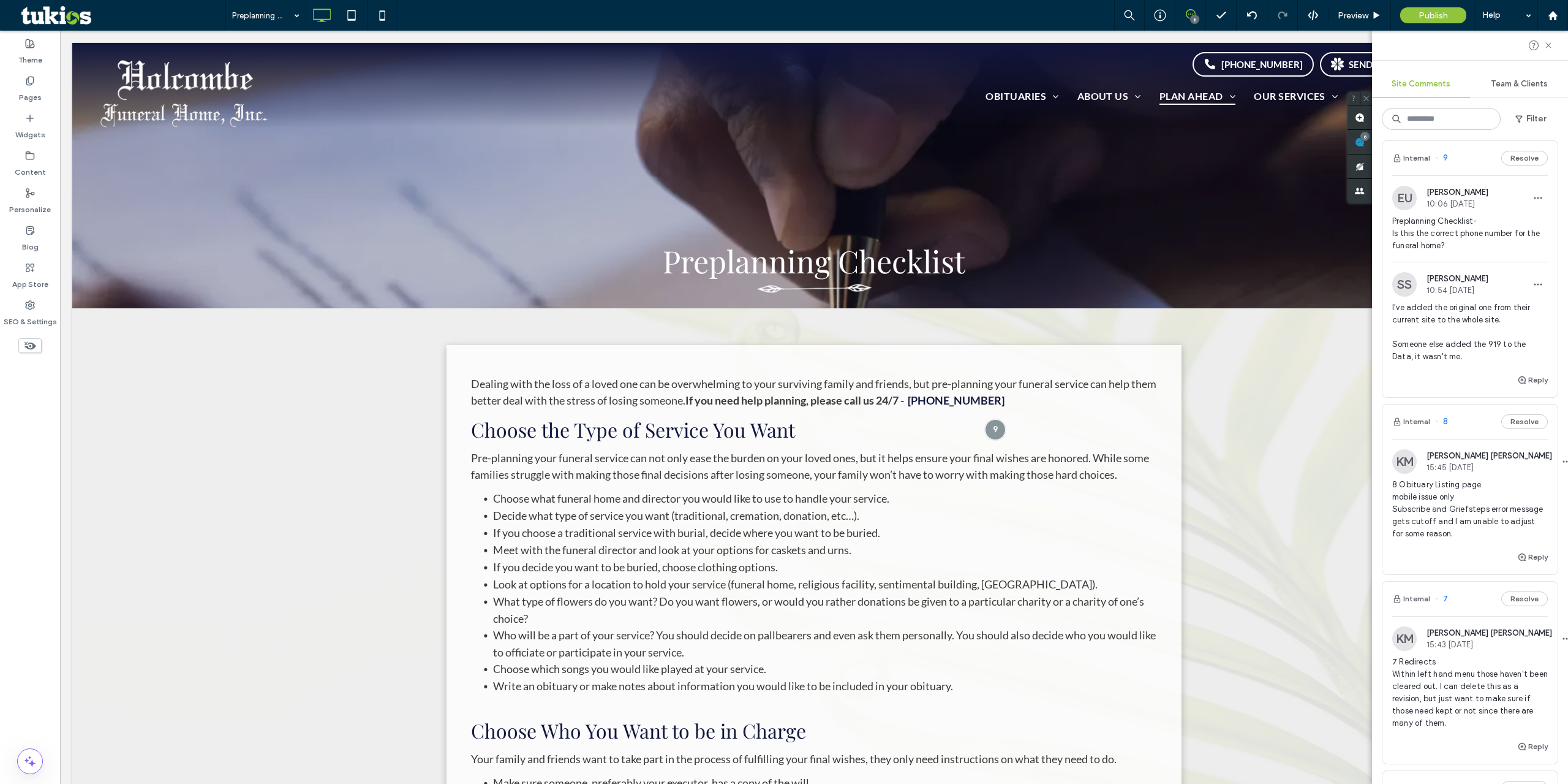
scroll to position [0, 0]
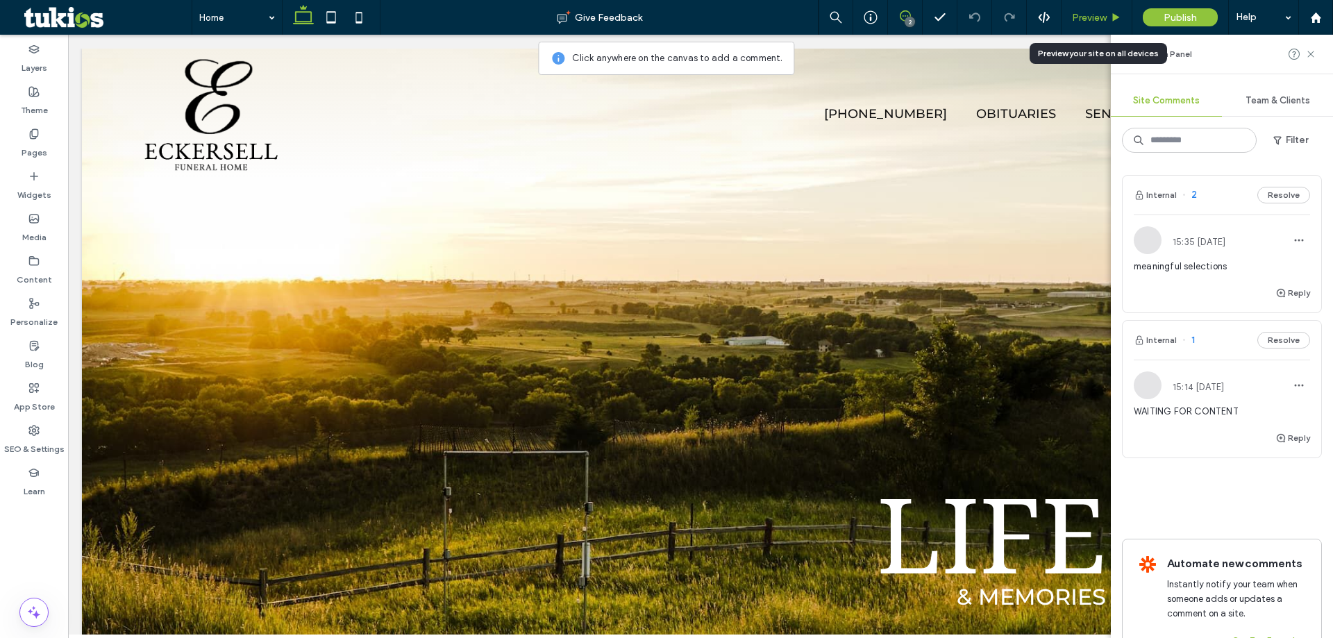
click at [1097, 18] on span "Preview" at bounding box center [1089, 18] width 35 height 12
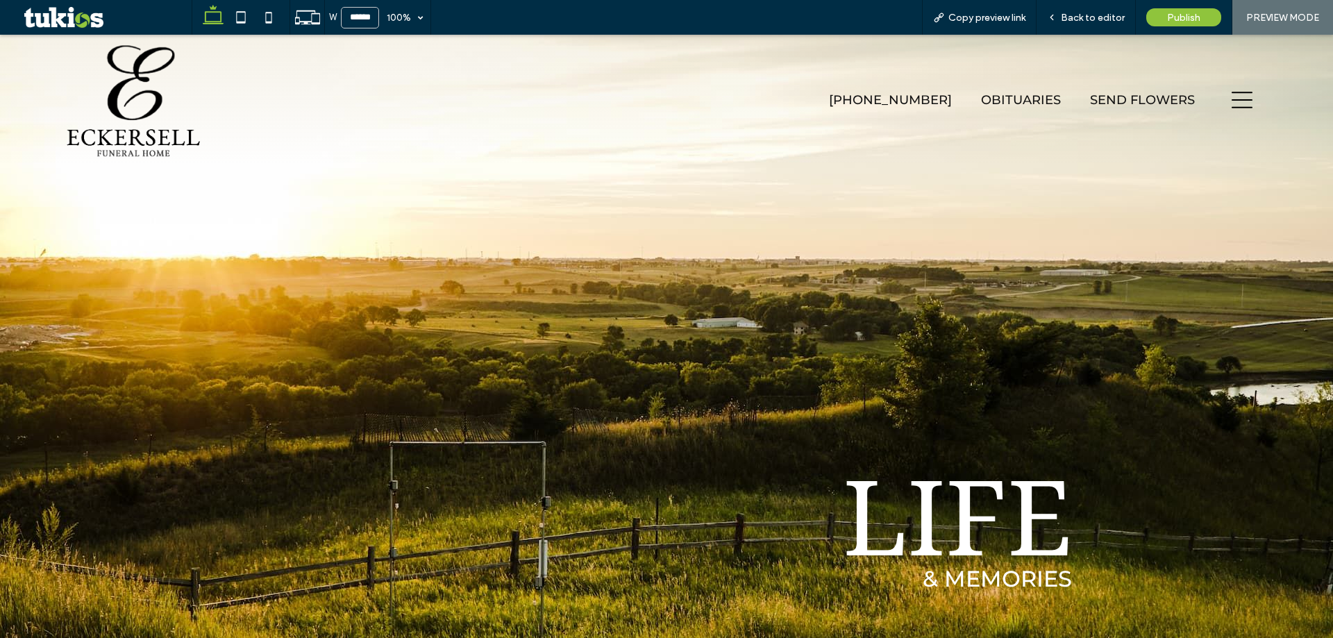
click at [1220, 101] on div at bounding box center [1242, 100] width 73 height 131
click at [1232, 101] on icon at bounding box center [1242, 100] width 21 height 17
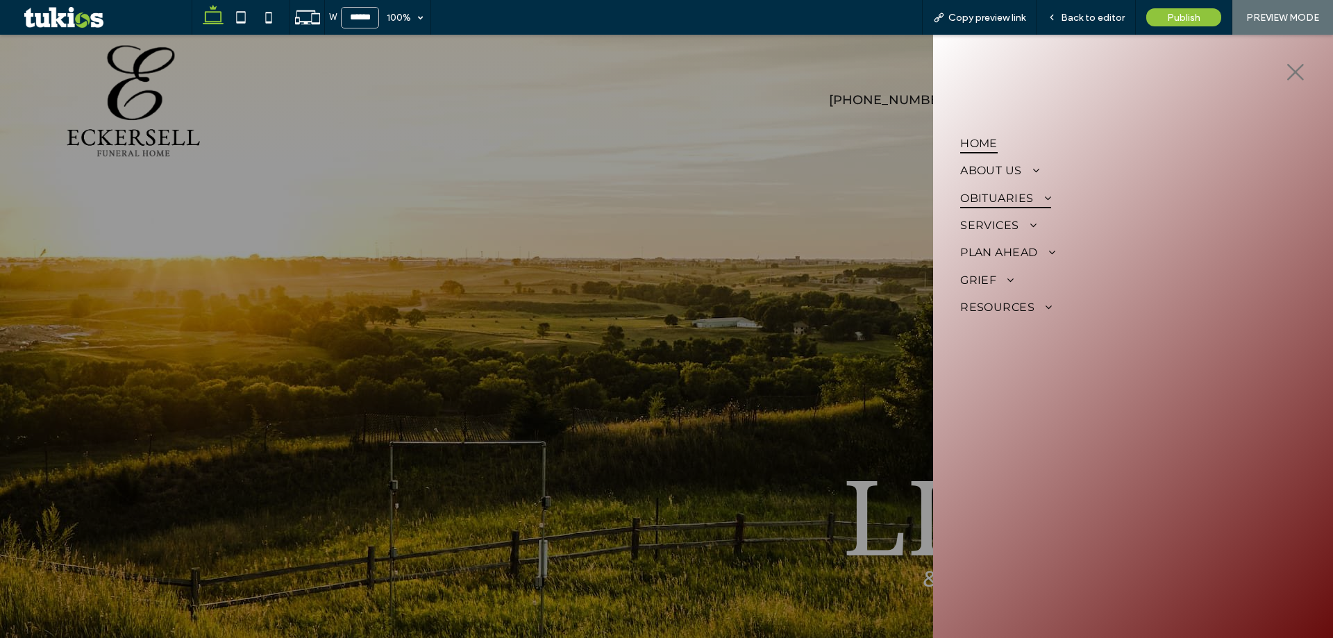
click at [1030, 190] on span "Obituaries" at bounding box center [1005, 197] width 91 height 20
click at [1025, 292] on span "Services" at bounding box center [998, 298] width 76 height 20
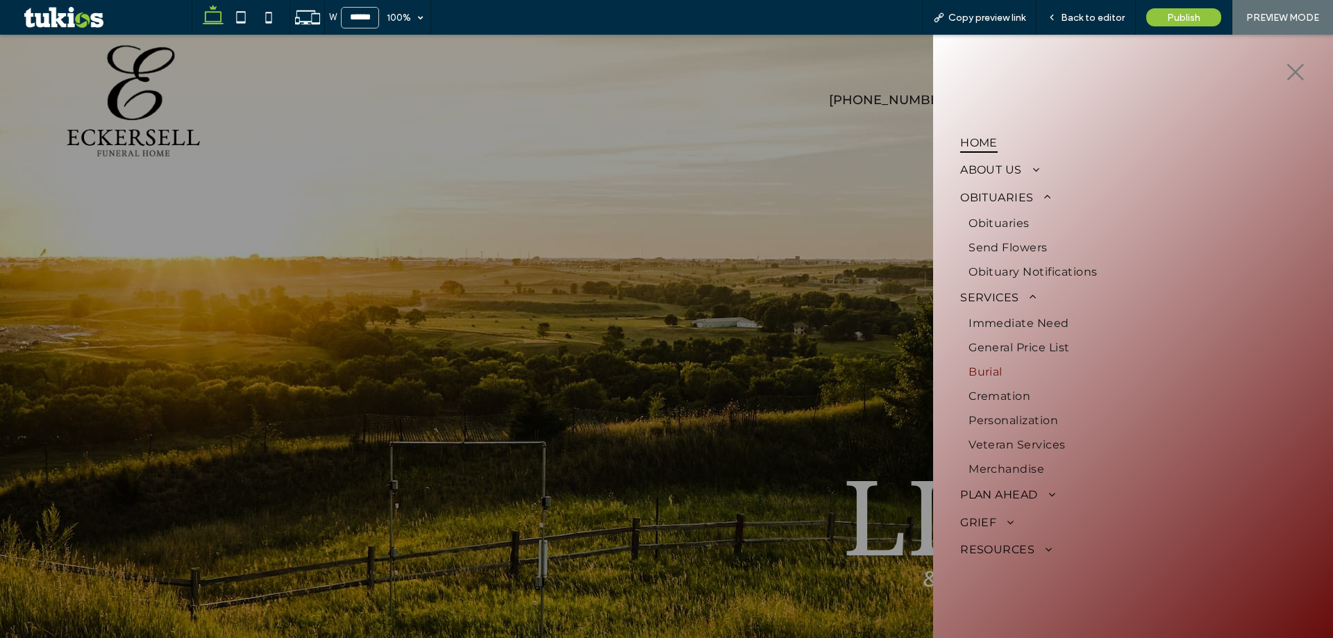
click at [1027, 365] on link "Burial" at bounding box center [1133, 372] width 346 height 24
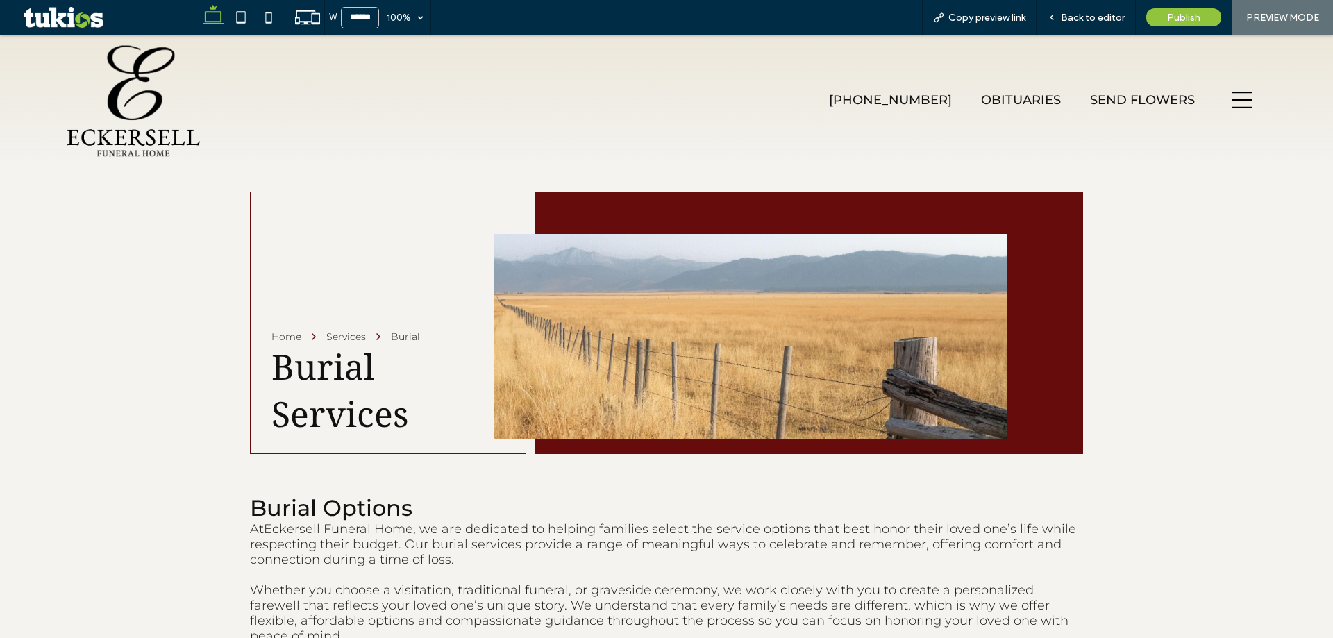
click at [1232, 97] on icon at bounding box center [1242, 100] width 21 height 21
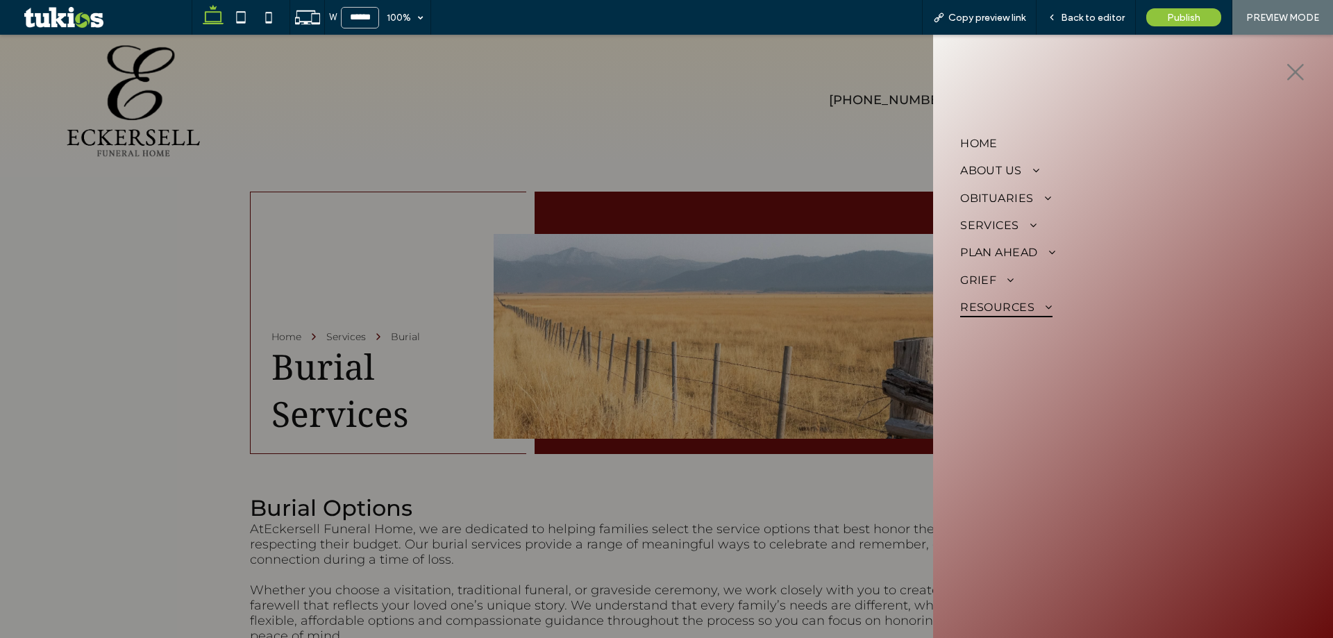
click at [1041, 310] on span at bounding box center [1042, 306] width 17 height 11
click at [1010, 280] on span at bounding box center [1004, 279] width 17 height 11
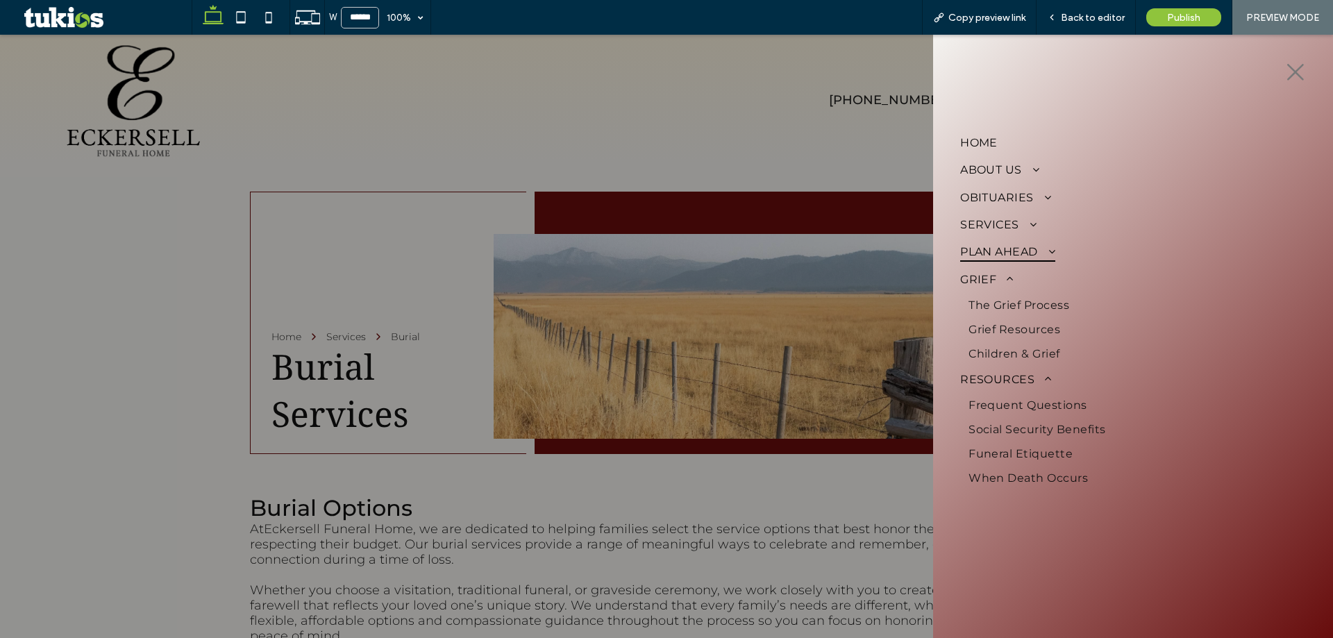
click at [1027, 246] on span "Plan Ahead" at bounding box center [1007, 252] width 95 height 20
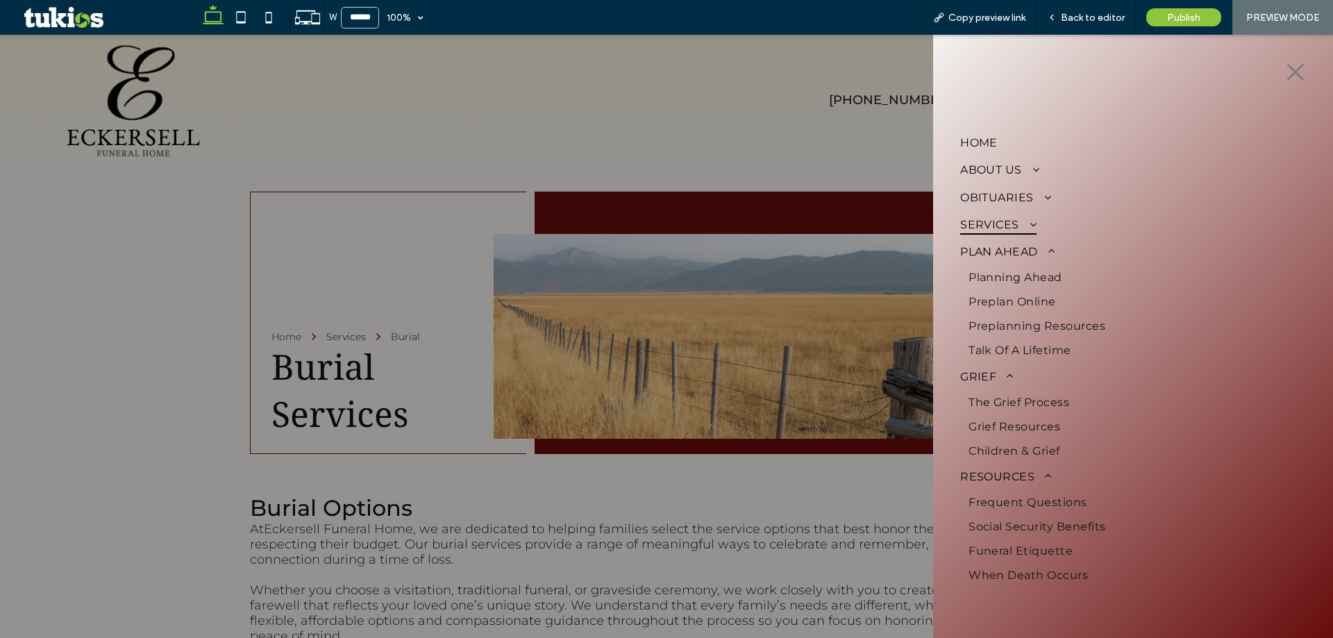
click at [1040, 224] on link "Services" at bounding box center [1133, 224] width 346 height 27
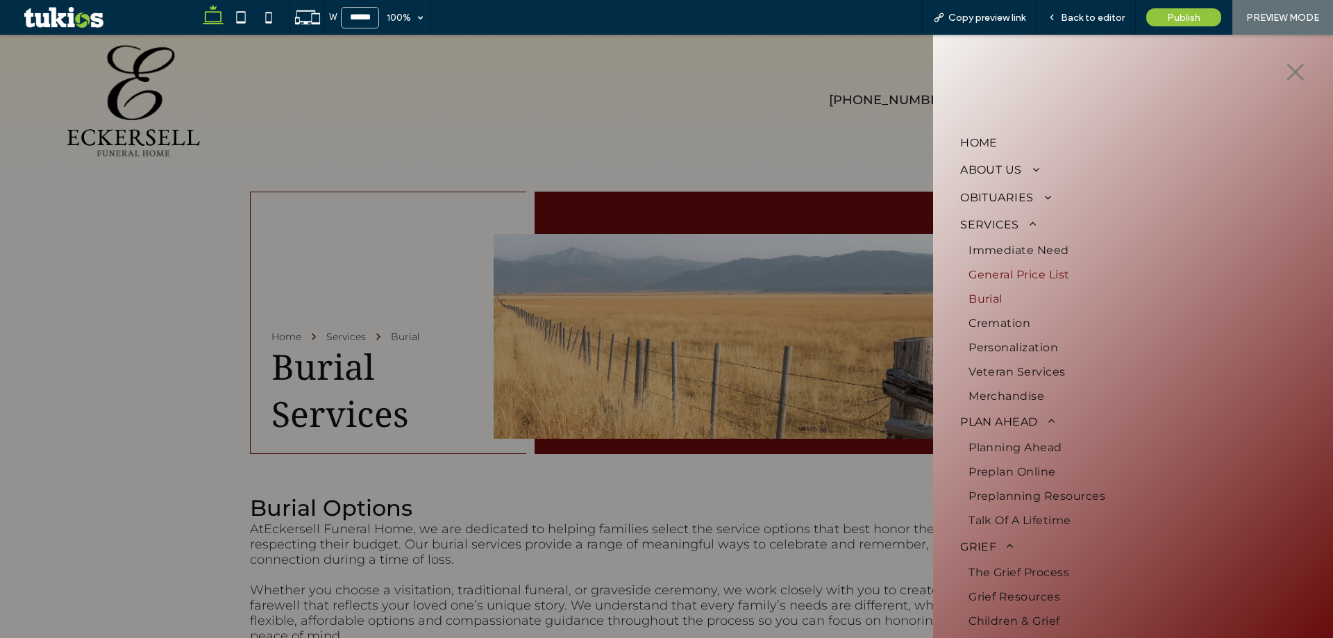
click at [1055, 280] on link "General Price List" at bounding box center [1133, 274] width 346 height 24
click at [1075, 12] on span "Back to editor" at bounding box center [1093, 18] width 64 height 12
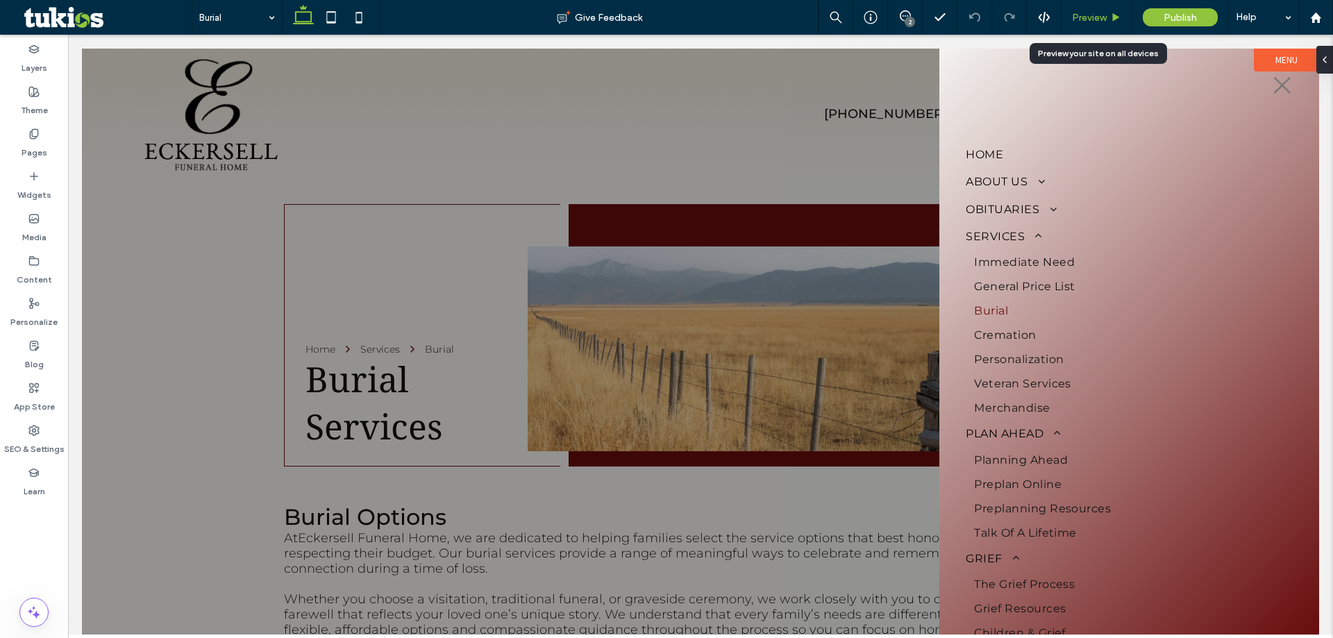
click at [1096, 25] on div "Preview" at bounding box center [1096, 17] width 71 height 35
click at [1098, 19] on span "Preview" at bounding box center [1089, 18] width 35 height 12
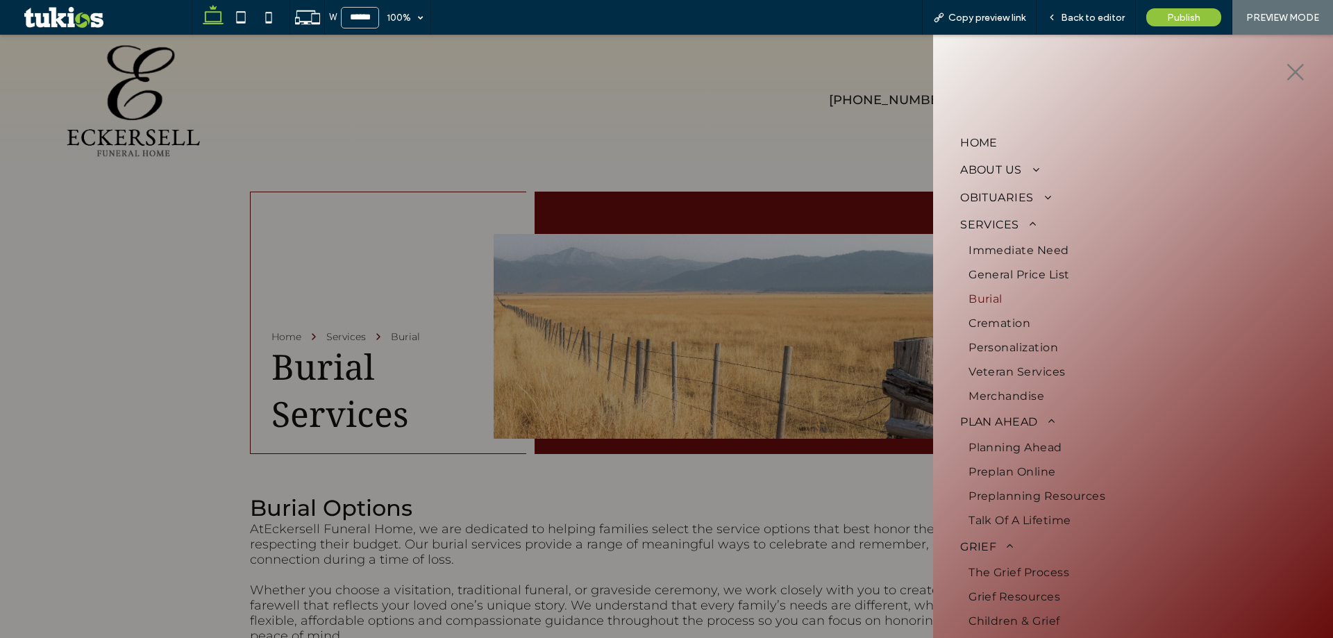
click at [1285, 67] on icon at bounding box center [1295, 72] width 21 height 21
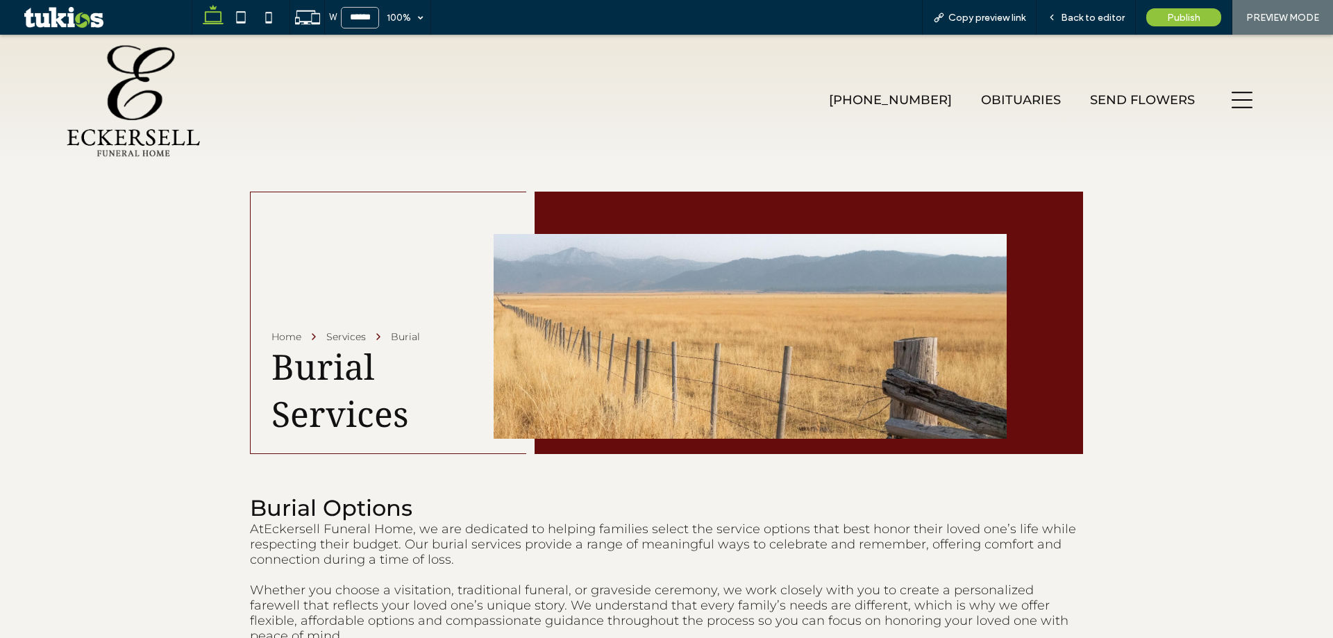
drag, startPoint x: 146, startPoint y: 175, endPoint x: 146, endPoint y: 140, distance: 34.7
click at [146, 140] on img at bounding box center [133, 102] width 137 height 118
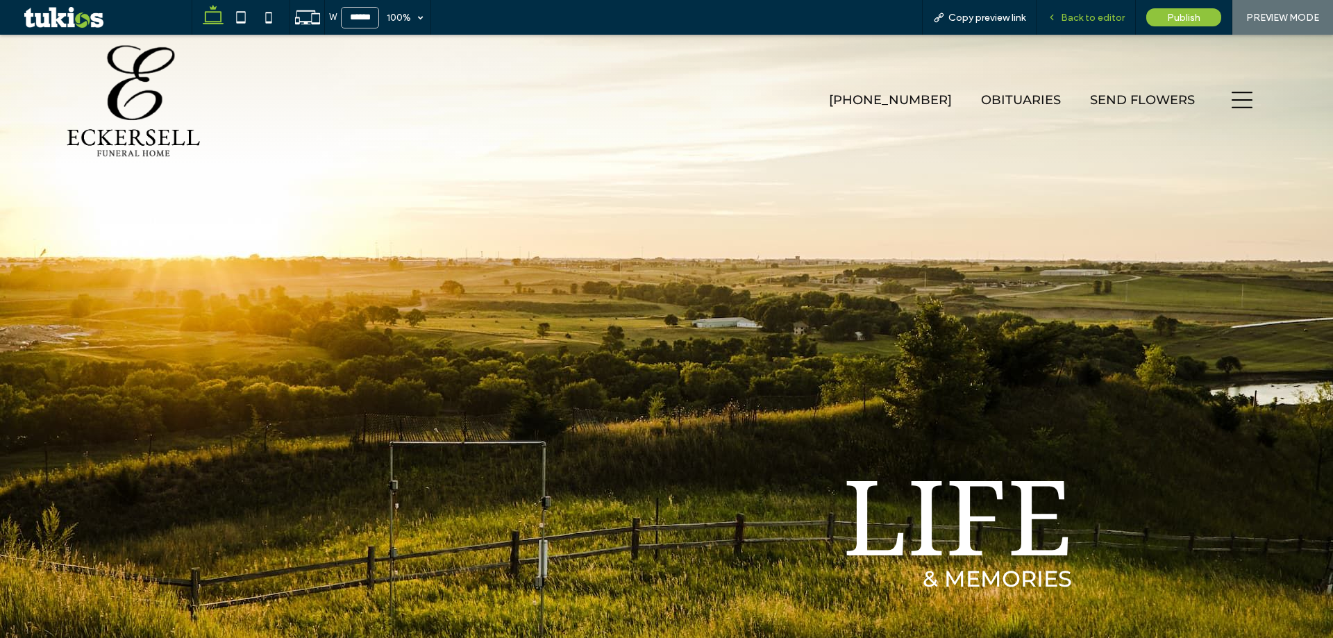
click at [1097, 19] on span "Back to editor" at bounding box center [1093, 18] width 64 height 12
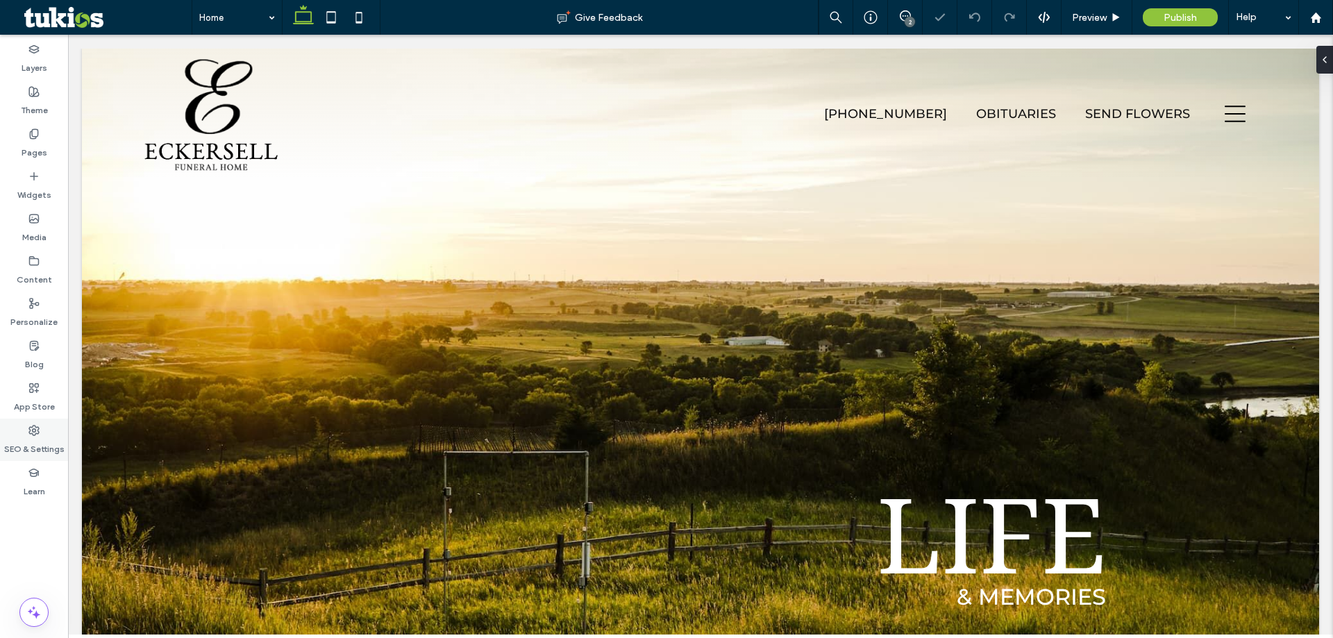
click at [25, 438] on label "SEO & Settings" at bounding box center [34, 445] width 60 height 19
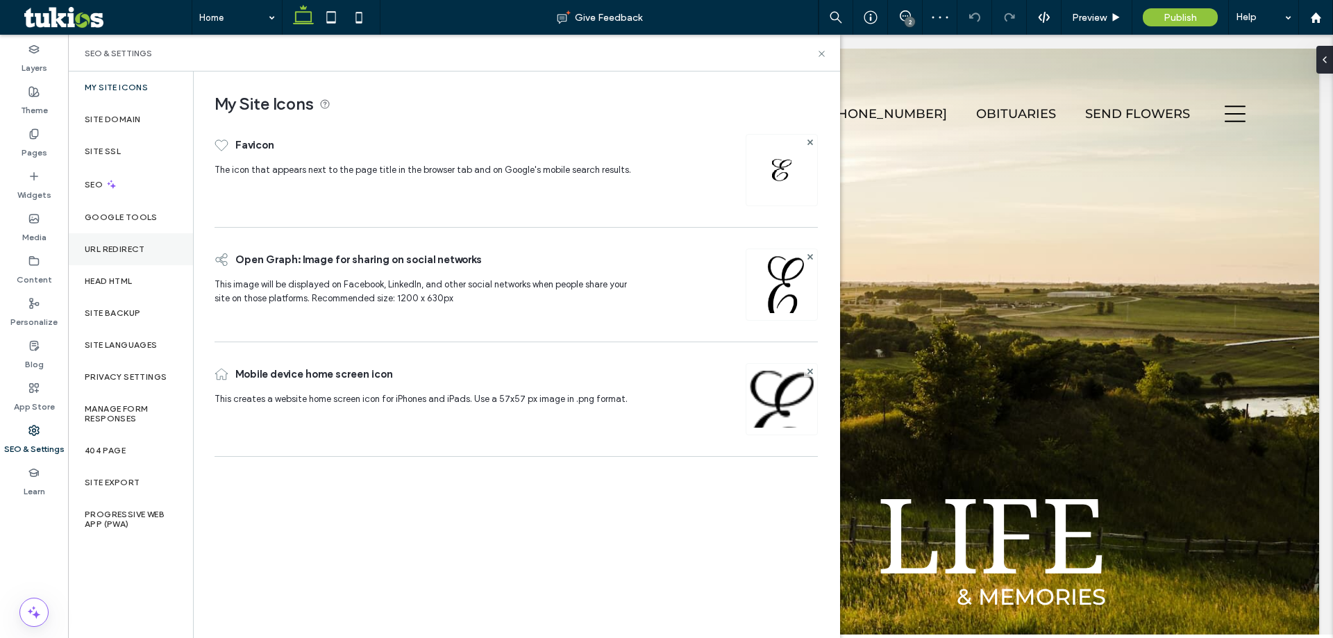
click at [145, 254] on div "URL Redirect" at bounding box center [130, 249] width 125 height 32
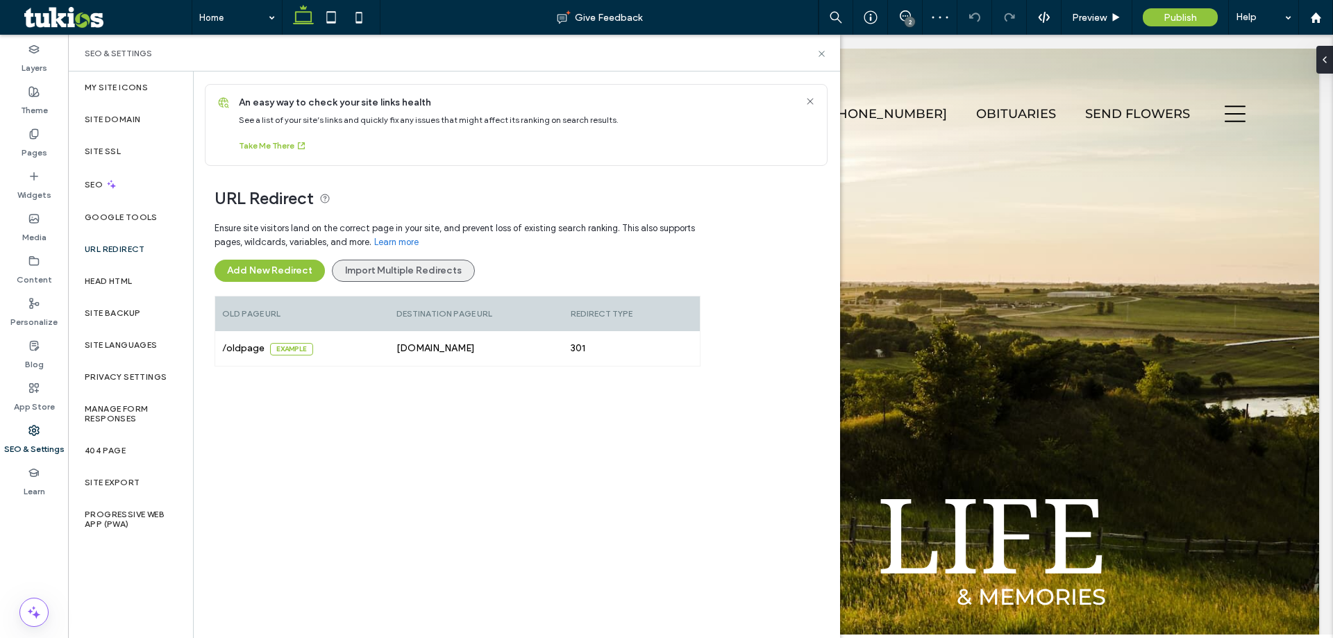
click at [417, 274] on button "Import Multiple Redirects" at bounding box center [403, 271] width 143 height 22
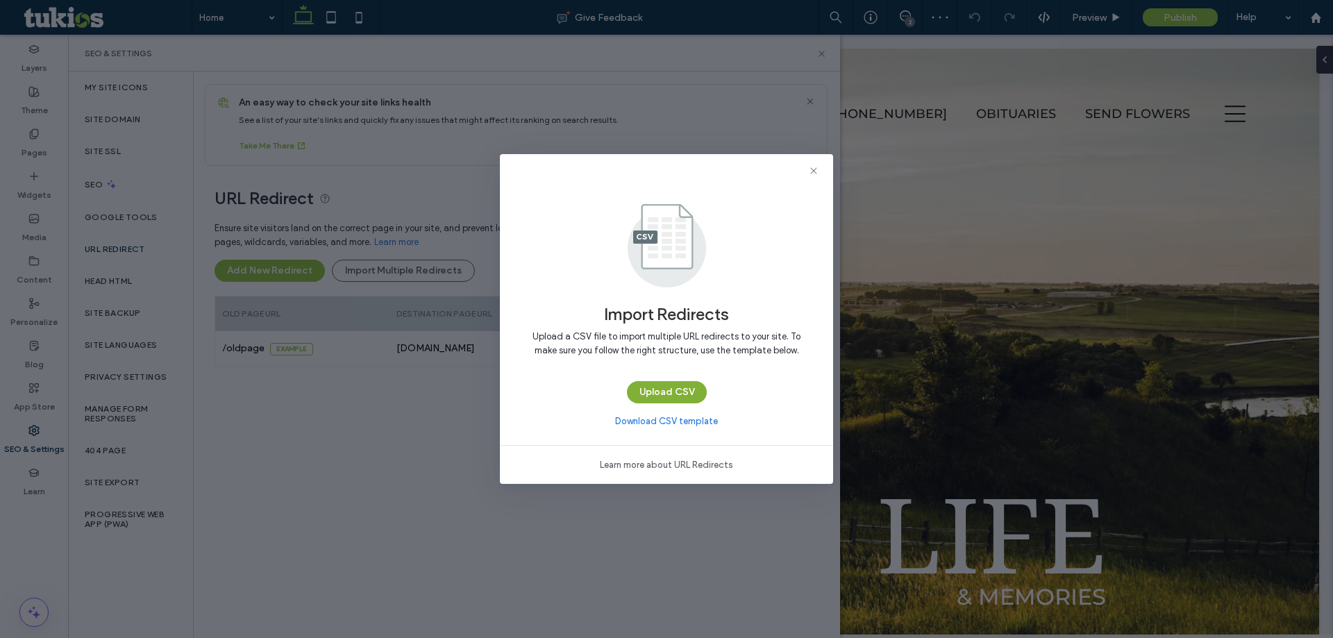
click at [638, 384] on button "Upload CSV" at bounding box center [667, 392] width 80 height 22
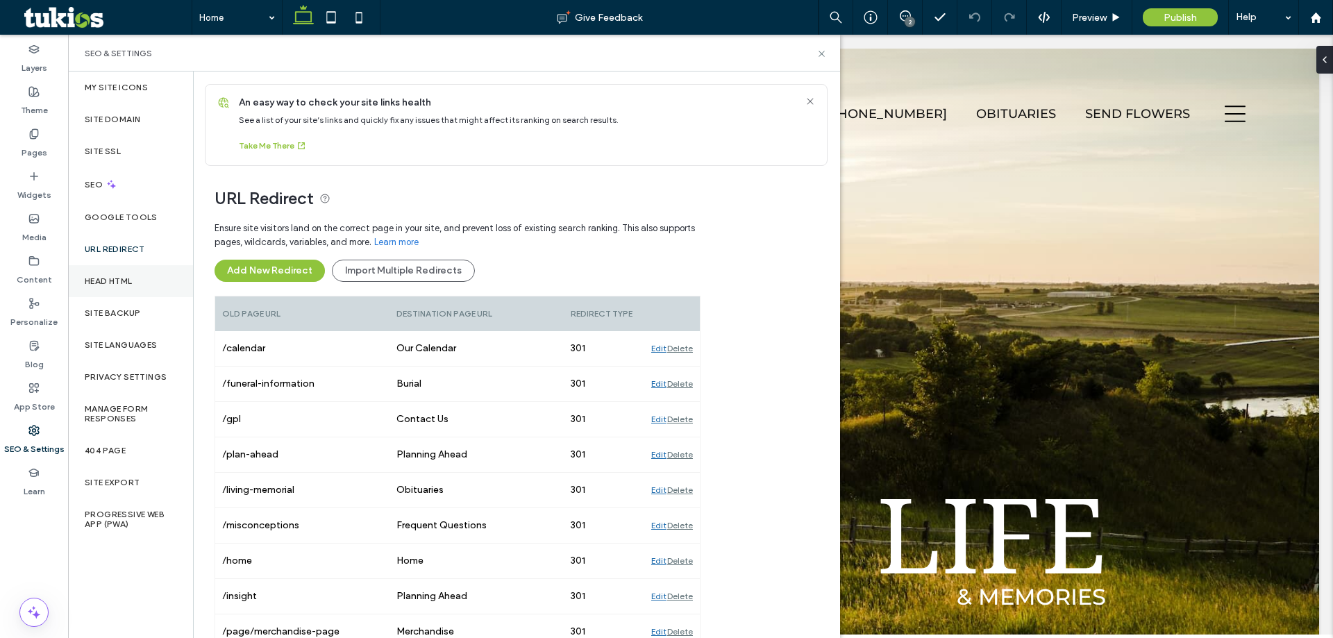
click at [124, 271] on div "Head HTML" at bounding box center [130, 281] width 125 height 32
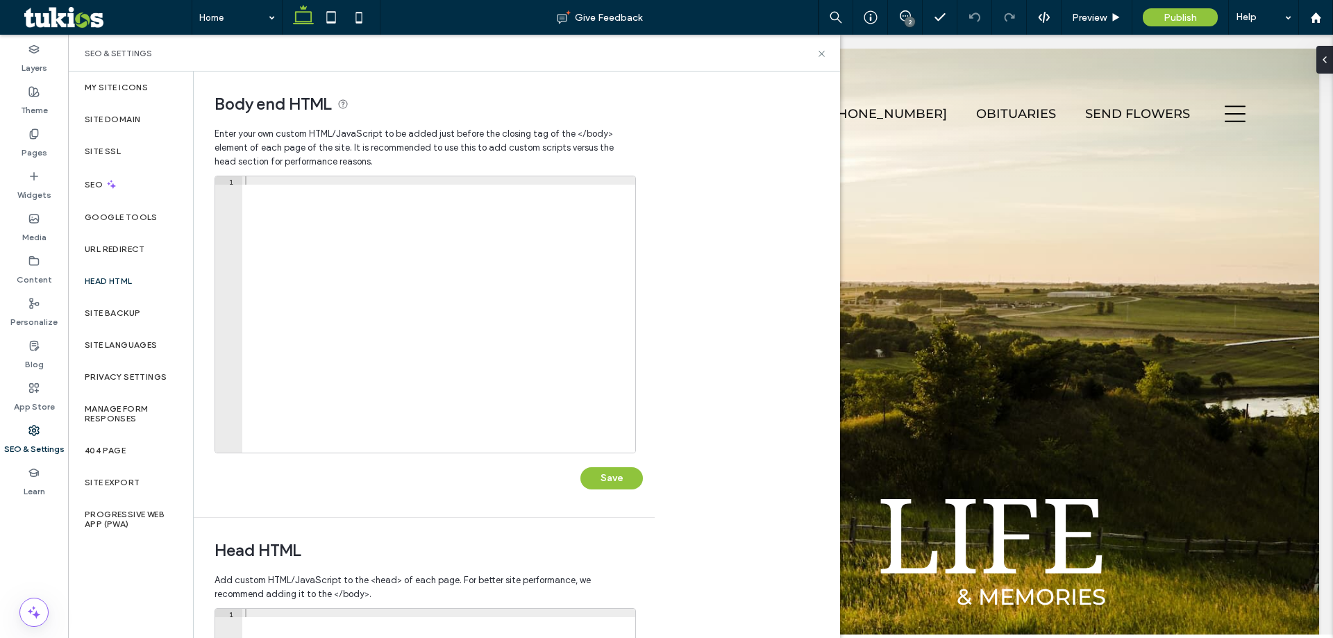
click at [328, 291] on div at bounding box center [438, 322] width 393 height 293
paste textarea "**********"
type textarea "**********"
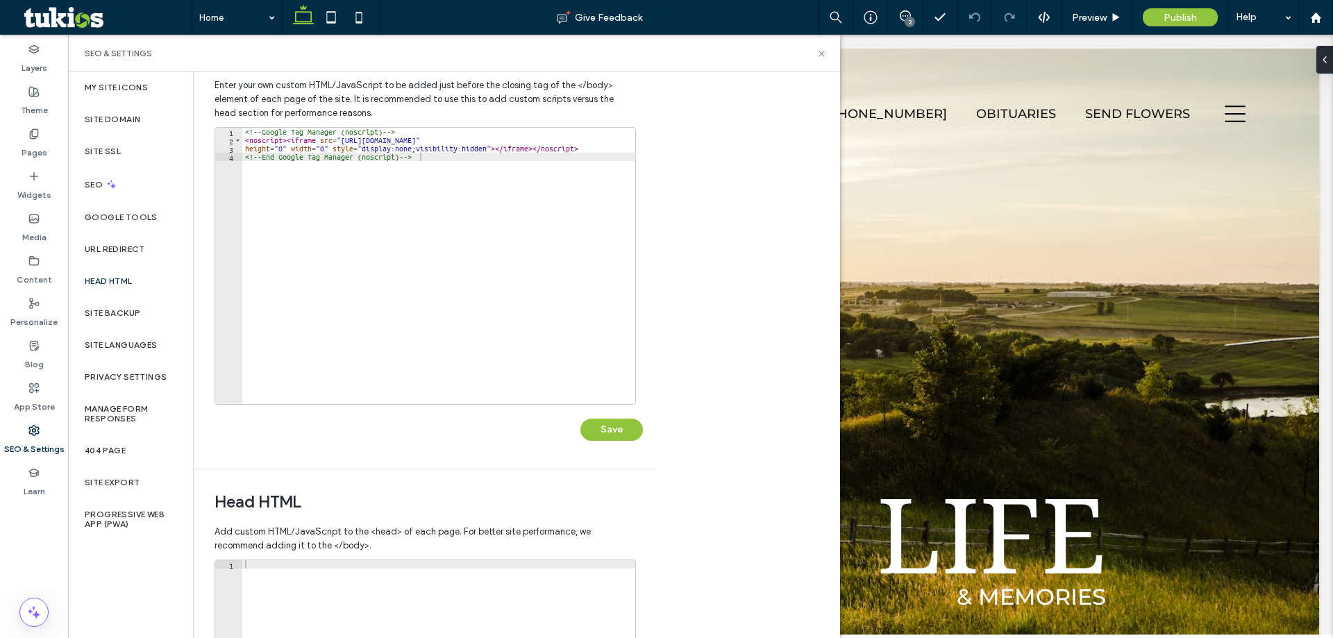
scroll to position [278, 0]
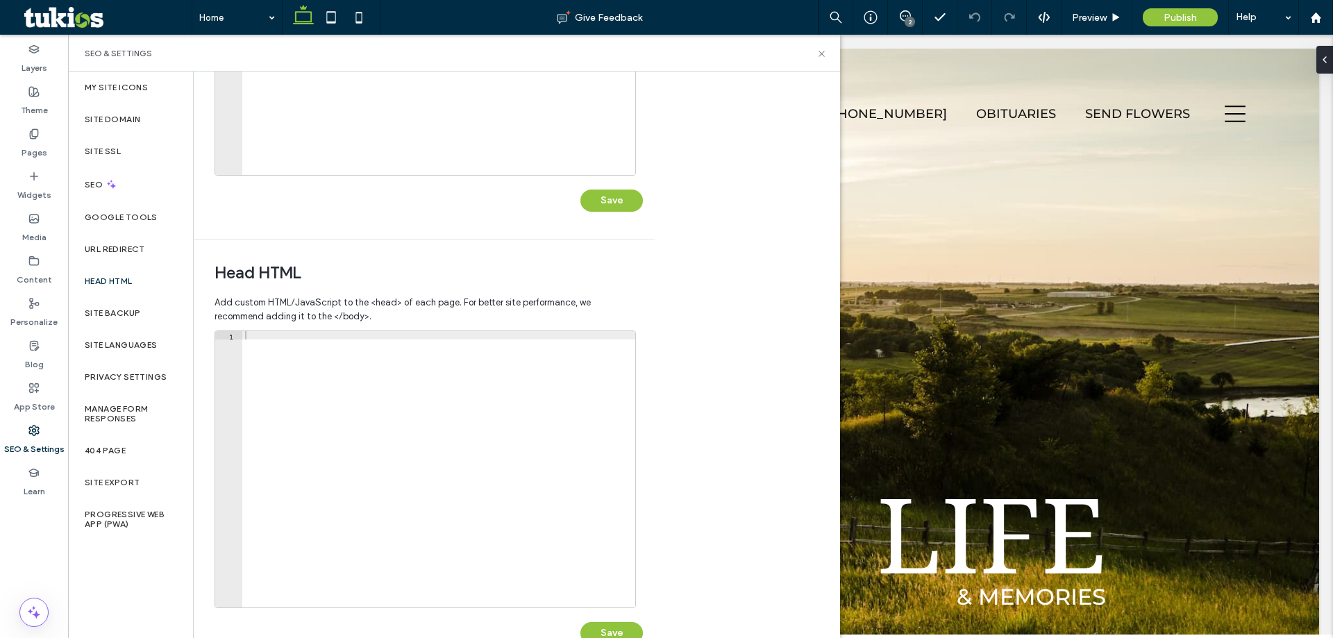
click at [366, 467] on div at bounding box center [438, 477] width 393 height 293
paste textarea "**********"
type textarea "**********"
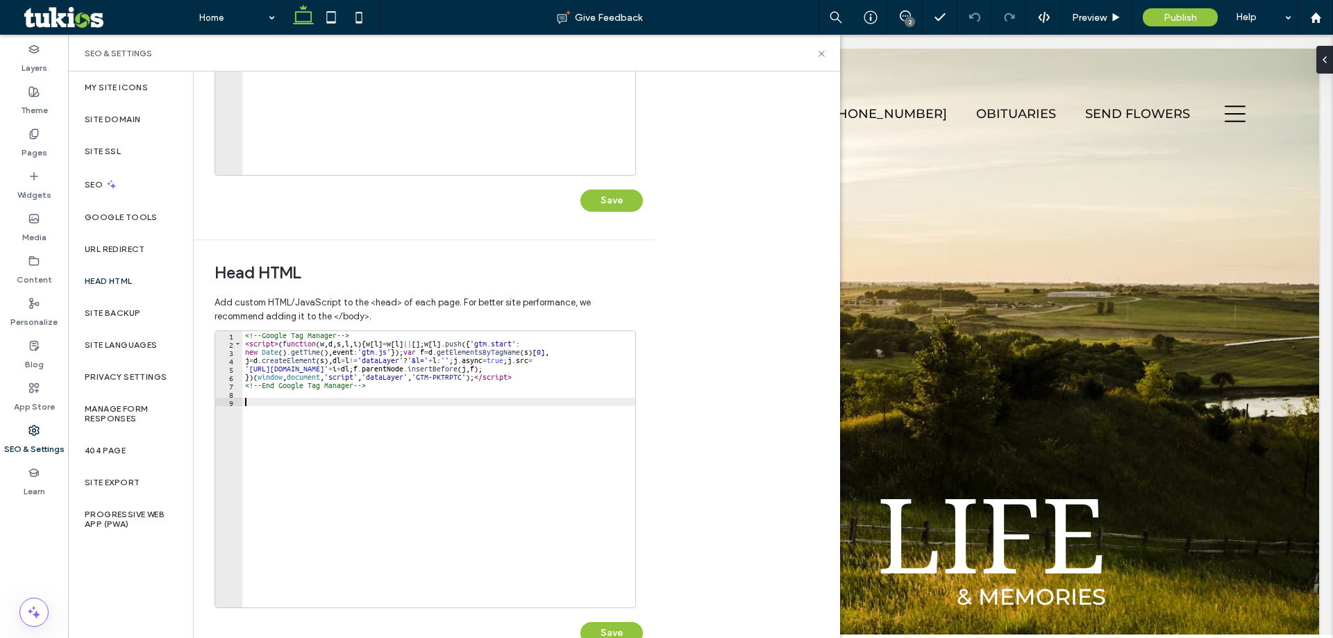
click at [292, 485] on div "<!-- Google Tag Manager --> < script > ( function ( w , d , s , l , i ) { w [ l…" at bounding box center [438, 477] width 393 height 293
paste textarea "*********"
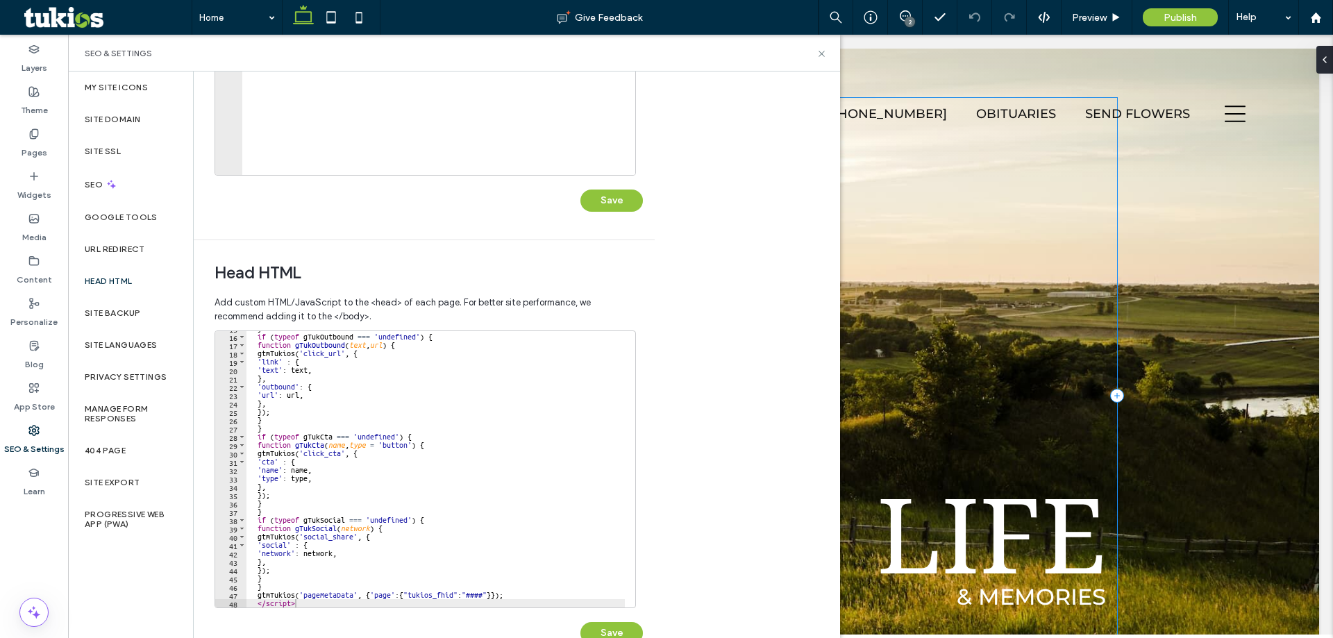
scroll to position [313, 0]
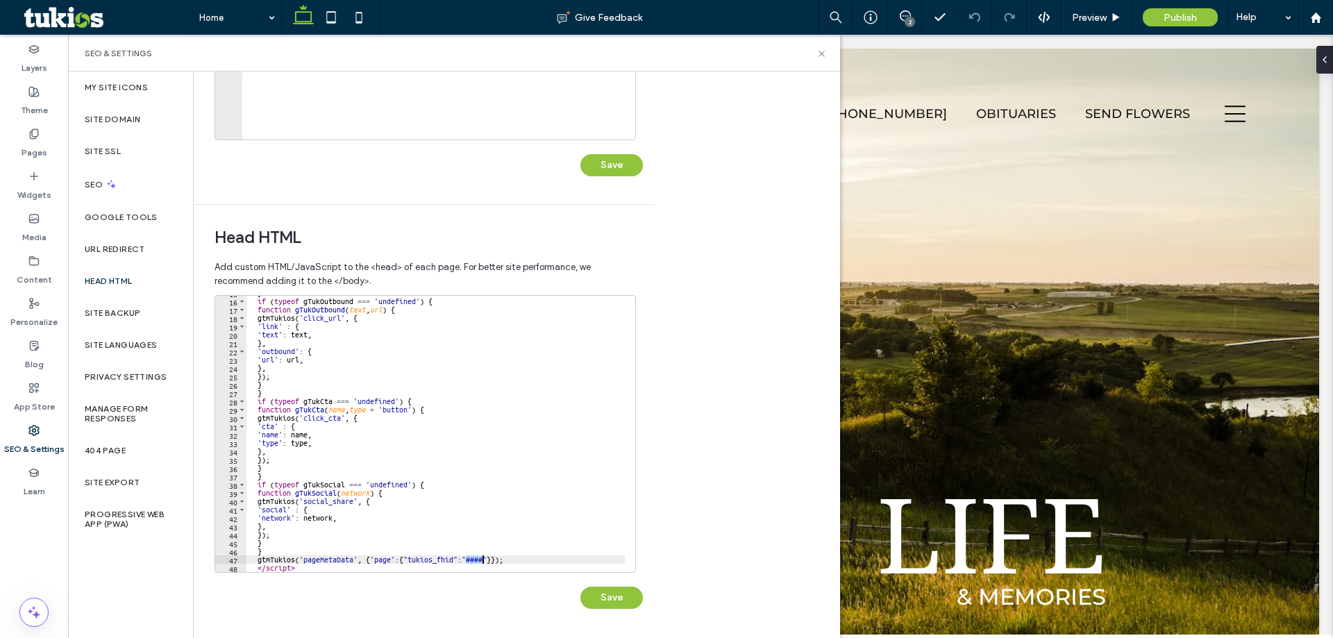
drag, startPoint x: 465, startPoint y: 560, endPoint x: 482, endPoint y: 559, distance: 16.7
click at [482, 559] on div "} if ( typeof gTukOutbound === 'undefined' ) { function gTukOutbound ( text , u…" at bounding box center [435, 435] width 378 height 293
paste textarea "Cursor at row 47"
click at [553, 524] on div "} if ( typeof gTukOutbound === 'undefined' ) { function gTukOutbound ( text , u…" at bounding box center [435, 435] width 378 height 293
type textarea "**"
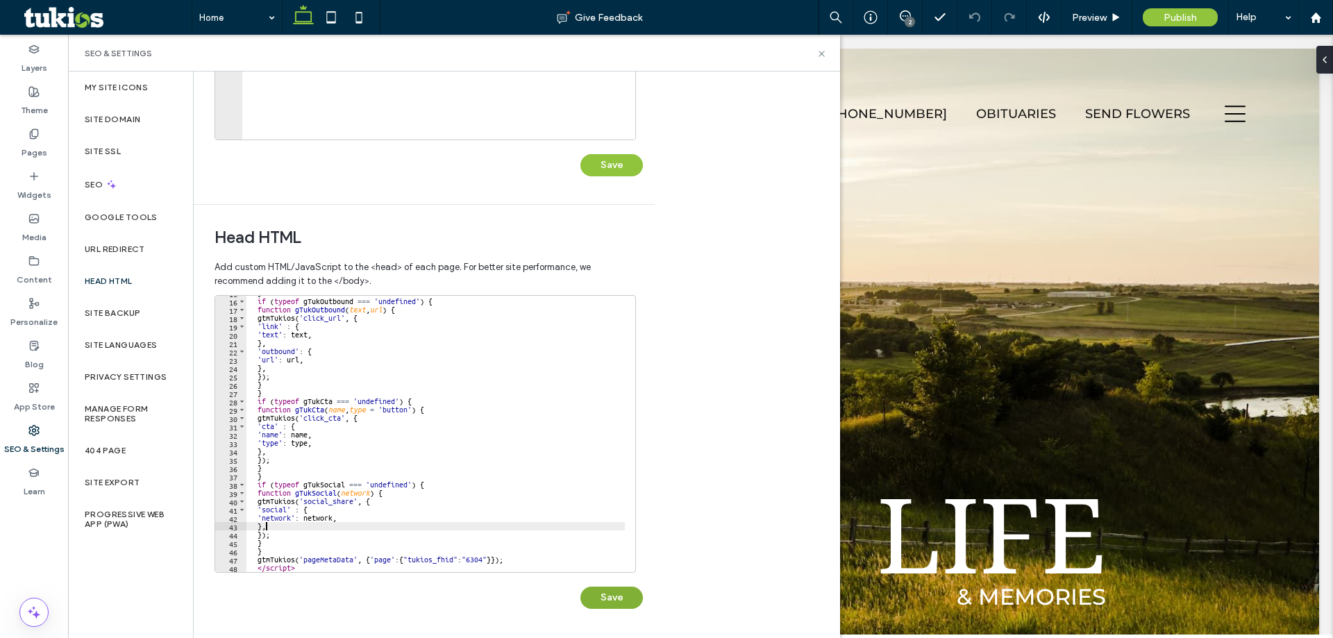
click at [608, 592] on button "Save" at bounding box center [611, 598] width 62 height 22
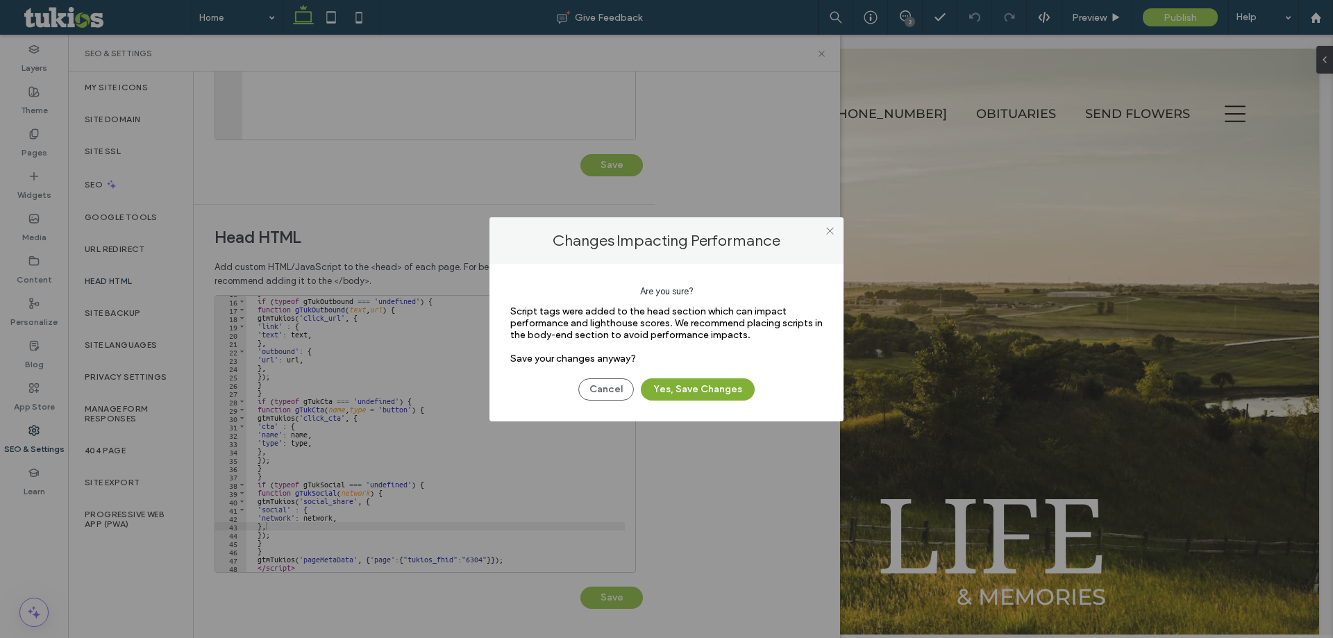
click at [679, 386] on button "Yes, Save Changes" at bounding box center [698, 389] width 114 height 22
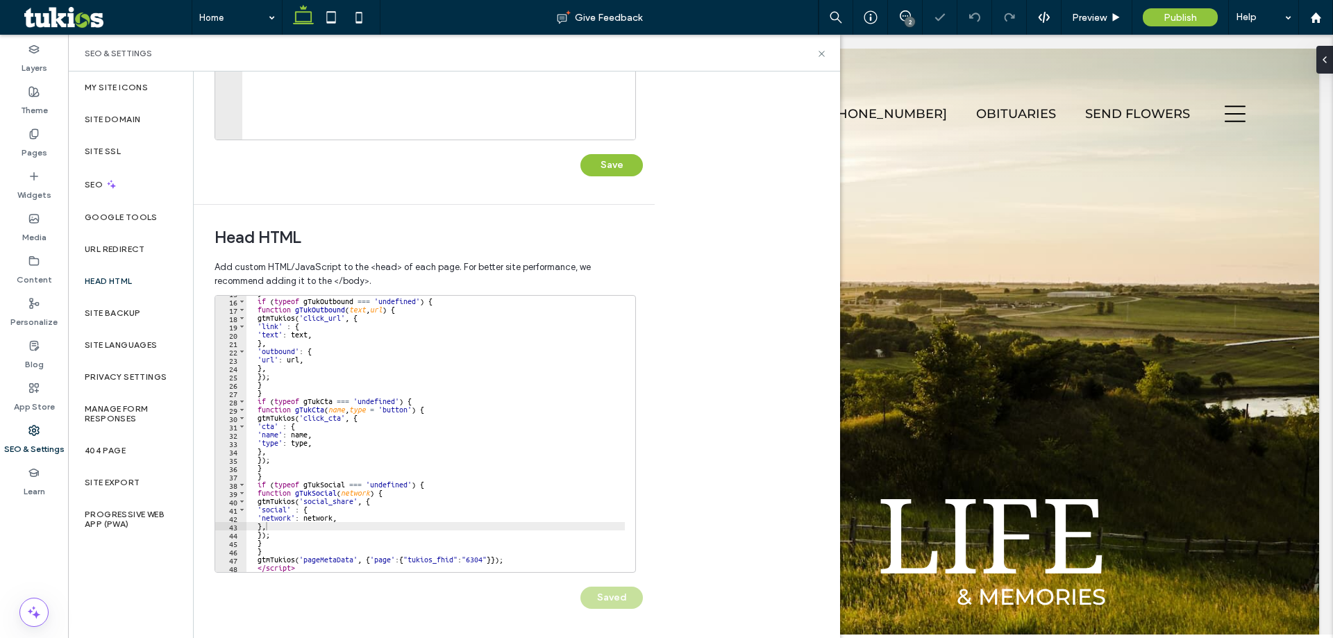
scroll to position [0, 0]
drag, startPoint x: 621, startPoint y: 178, endPoint x: 616, endPoint y: 162, distance: 16.7
click at [620, 178] on div "**********" at bounding box center [429, 27] width 428 height 328
click at [616, 160] on button "Save" at bounding box center [611, 165] width 62 height 22
click at [903, 11] on use at bounding box center [905, 15] width 11 height 11
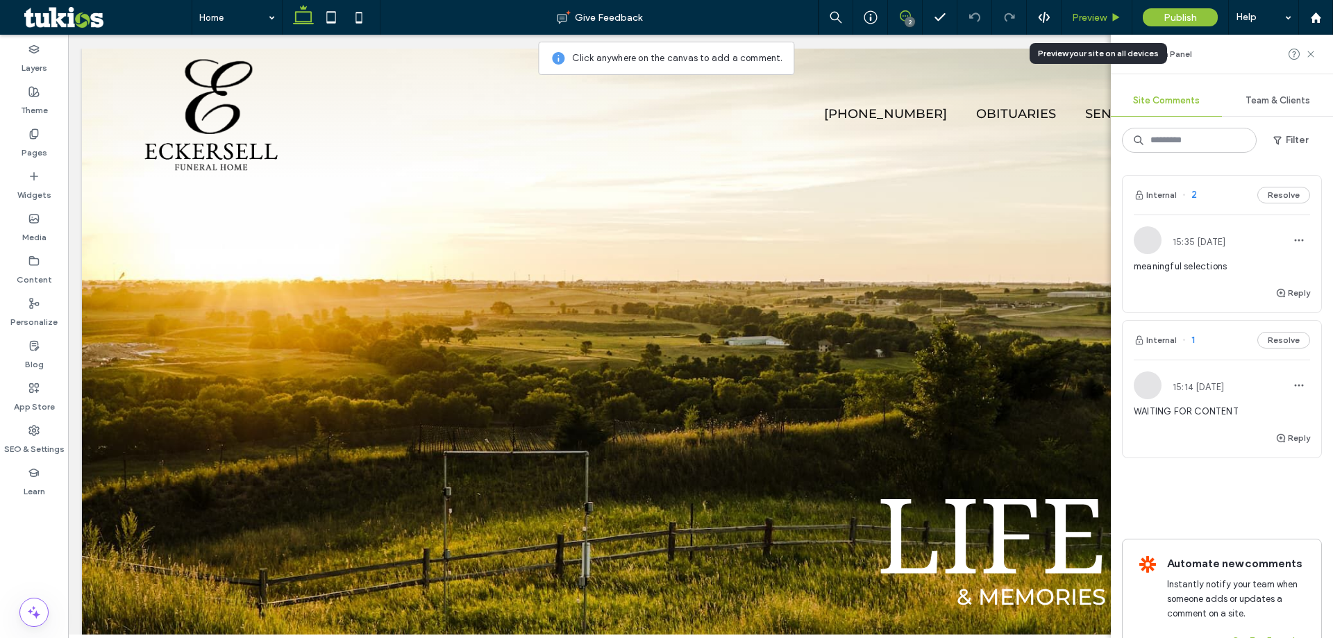
click at [1086, 22] on span "Preview" at bounding box center [1089, 18] width 35 height 12
